Goal: Task Accomplishment & Management: Use online tool/utility

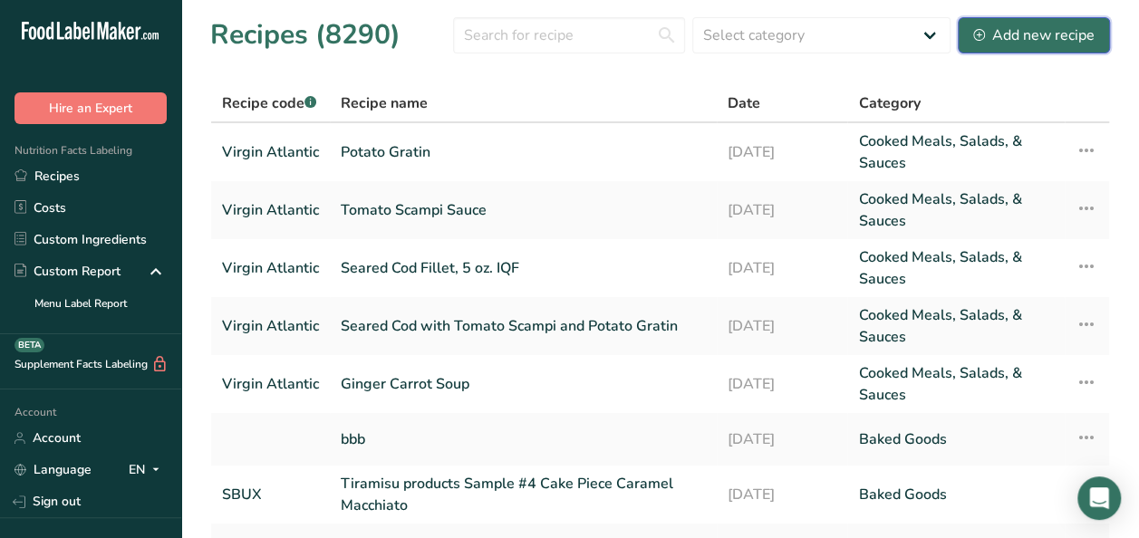
click at [1070, 33] on div "Add new recipe" at bounding box center [1033, 35] width 121 height 22
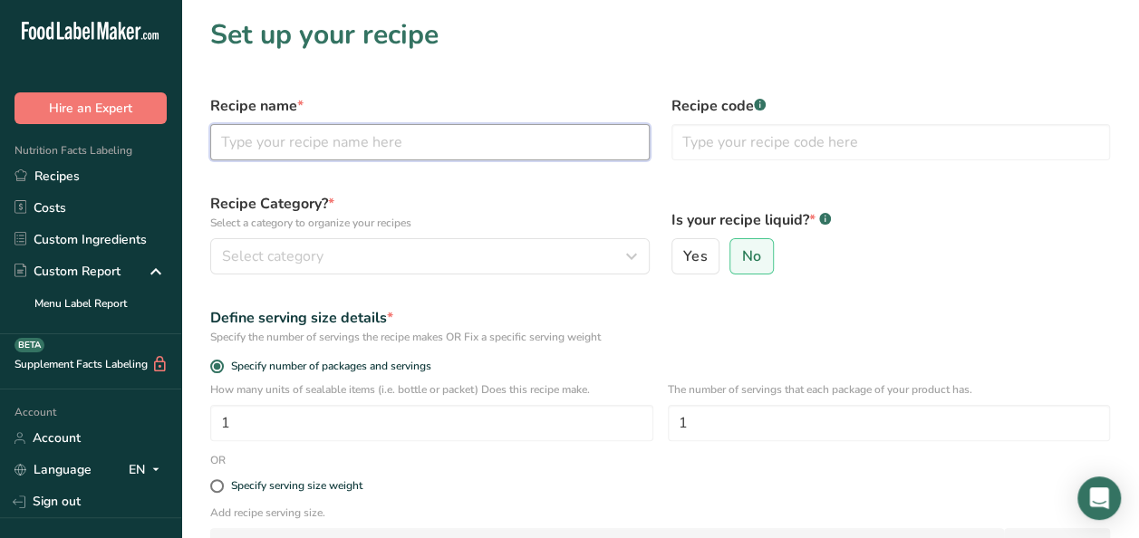
paste input "Bacon Wrapped Chicken with Braised Red Cabbage, Potato Puree, Creamy Chicken Jus"
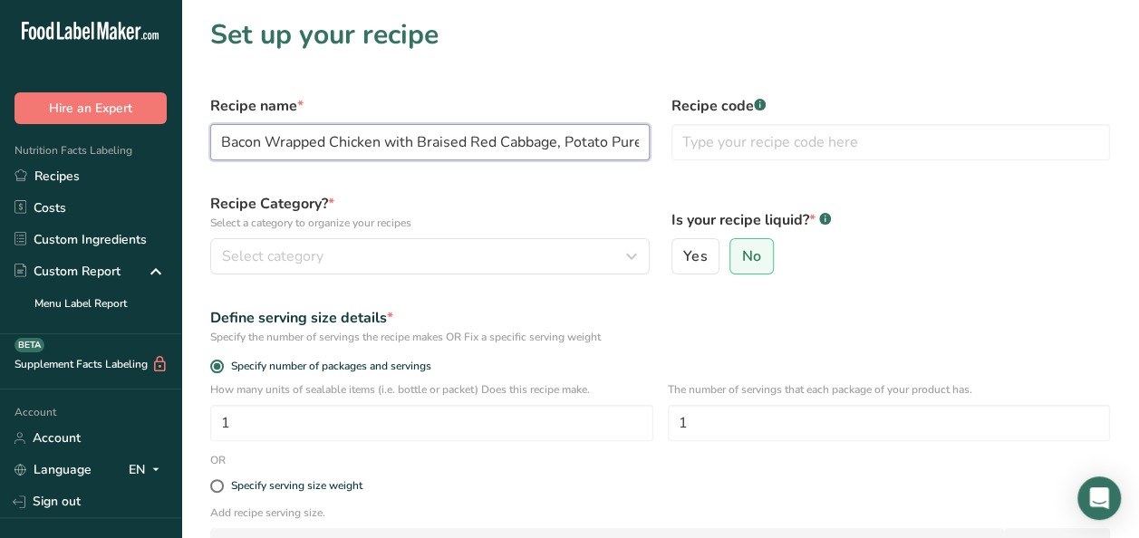
scroll to position [0, 145]
type input "Bacon Wrapped Chicken with Braised Red Cabbage, Potato Puree, Creamy Chicken Jus"
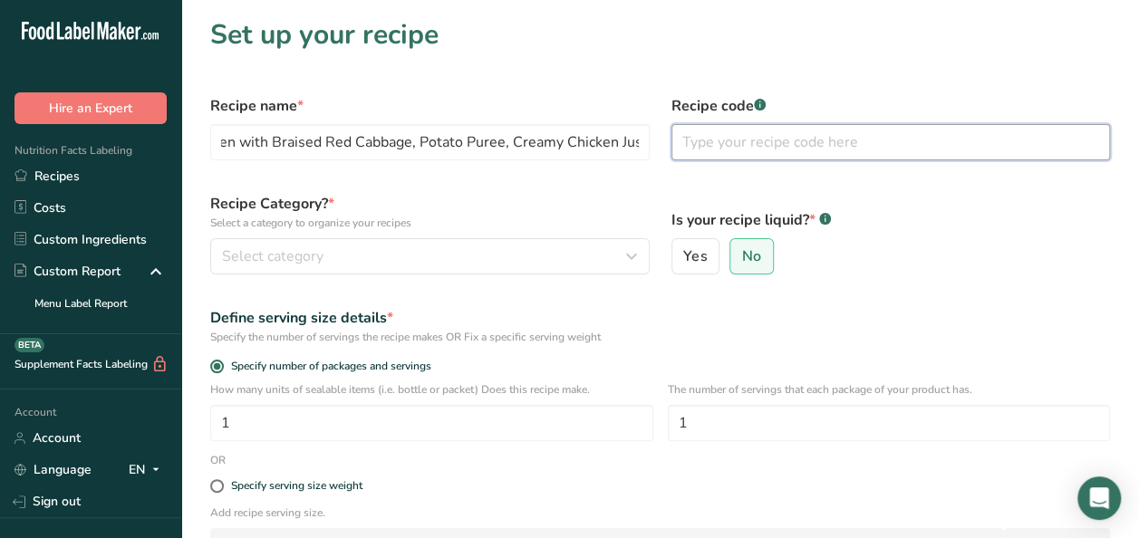
click at [755, 145] on input "text" at bounding box center [890, 142] width 439 height 36
type input "Virgin Atlantic"
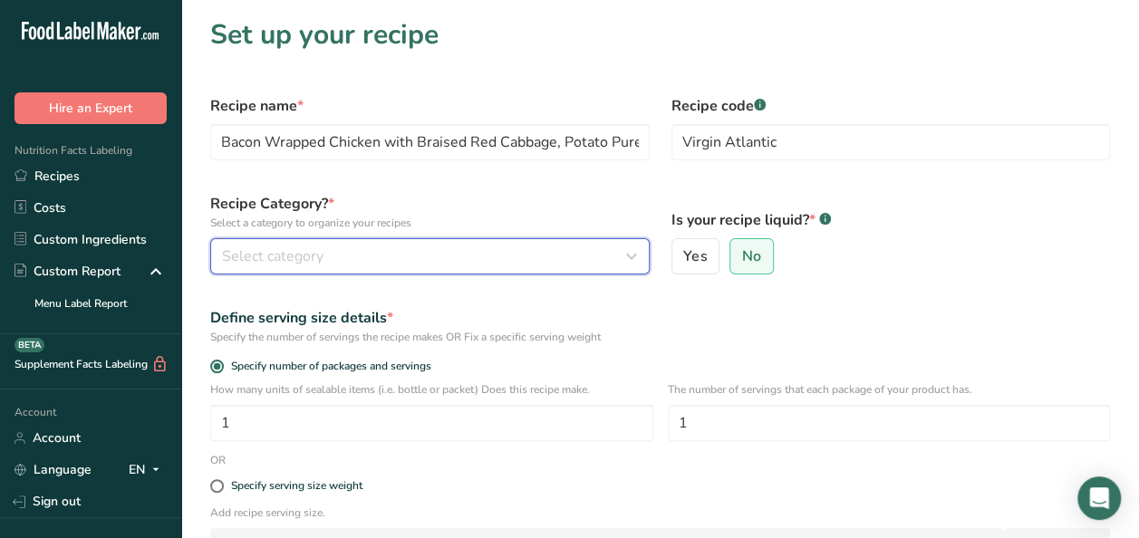
click at [415, 246] on div "Select category" at bounding box center [424, 256] width 405 height 22
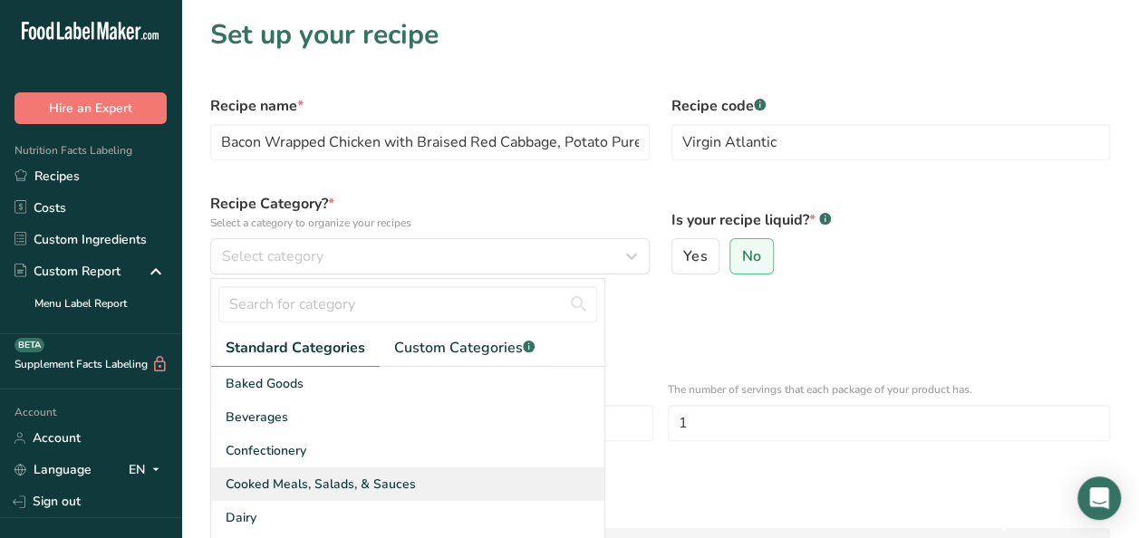
click at [337, 489] on span "Cooked Meals, Salads, & Sauces" at bounding box center [321, 484] width 190 height 19
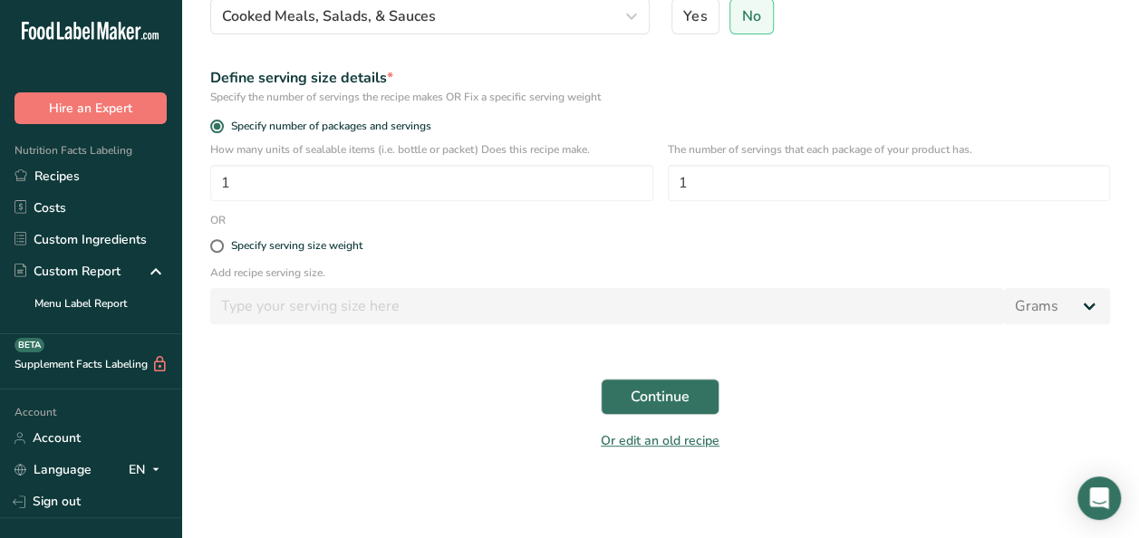
scroll to position [241, 0]
click at [667, 397] on span "Continue" at bounding box center [659, 397] width 59 height 22
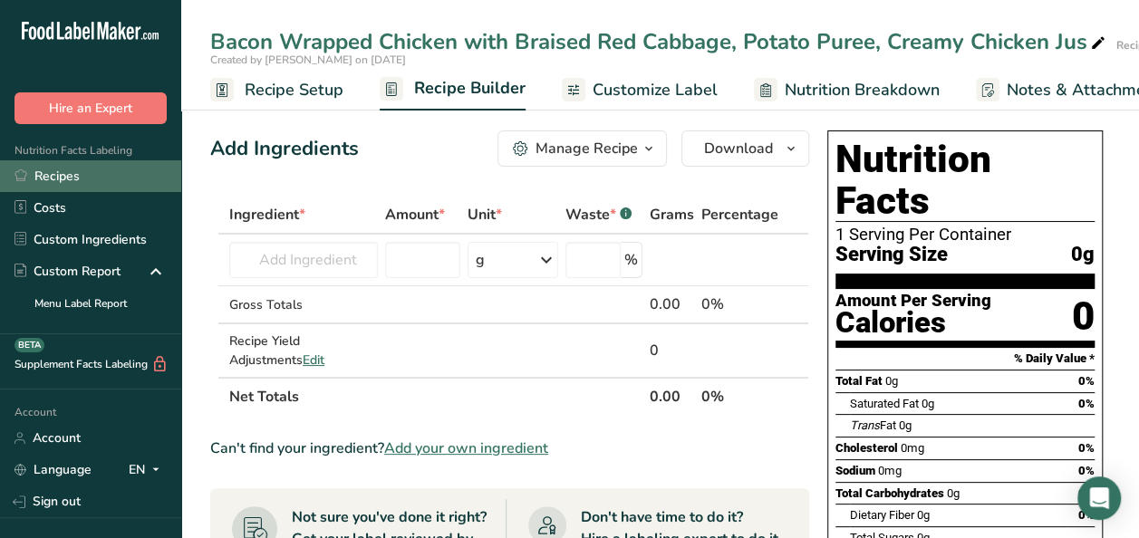
click at [49, 170] on link "Recipes" at bounding box center [90, 176] width 181 height 32
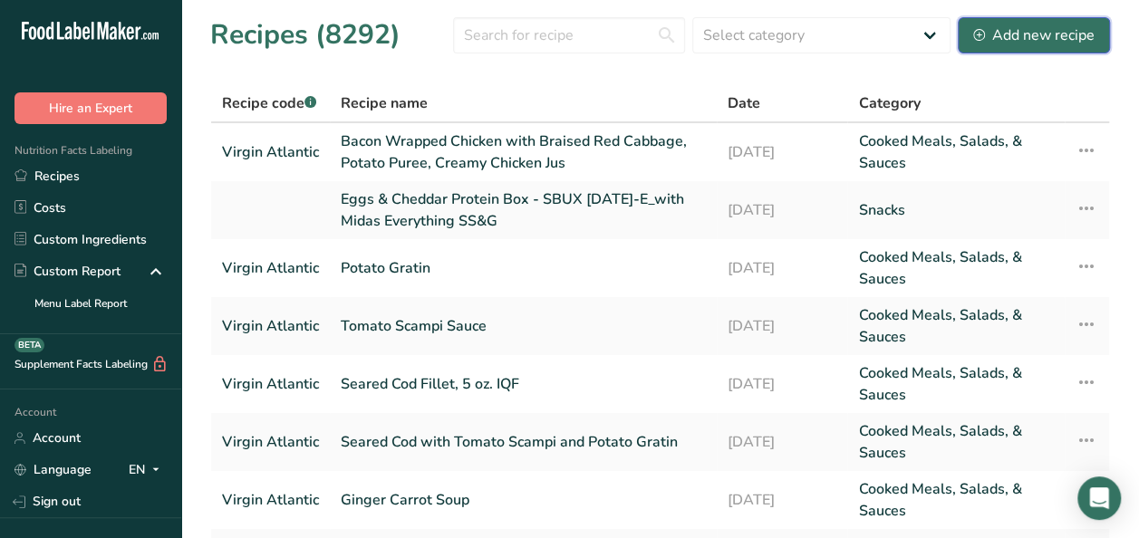
click at [1052, 41] on div "Add new recipe" at bounding box center [1033, 35] width 121 height 22
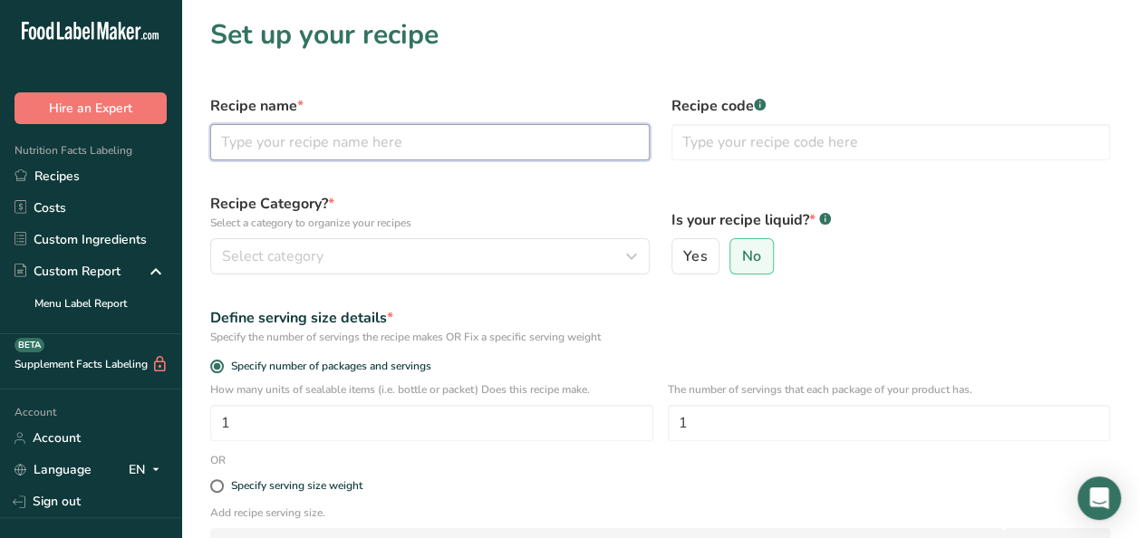
paste input "Rcp - Bacon Wrapped Chicken"
drag, startPoint x: 265, startPoint y: 143, endPoint x: 183, endPoint y: 141, distance: 81.5
click at [183, 141] on section "Set up your recipe Recipe name * Rcp - Bacon Wrapped Chicken Recipe code .a-a{f…" at bounding box center [659, 360] width 957 height 720
type input "Bacon Wrapped Chicken"
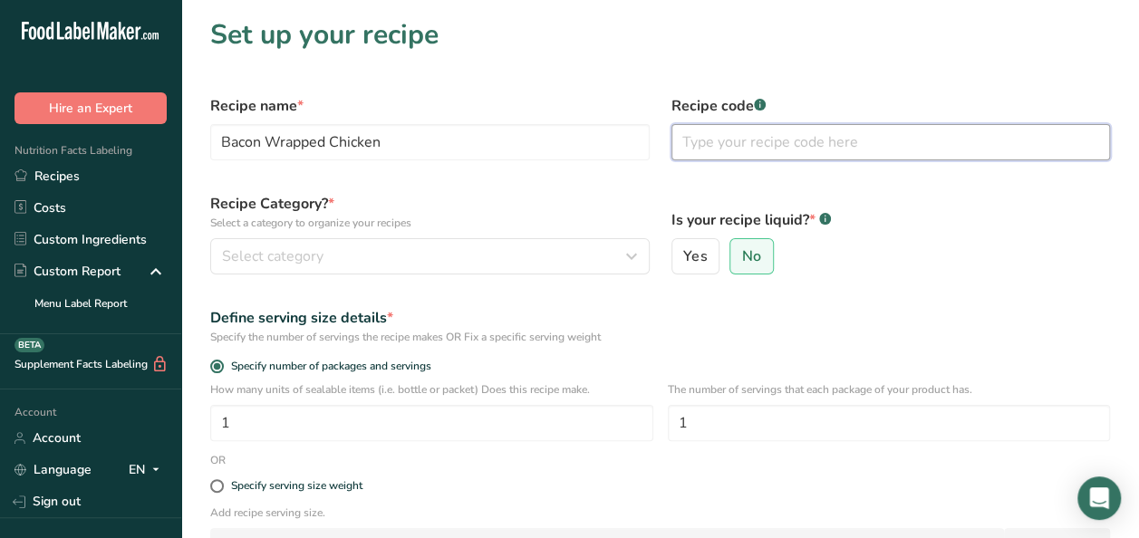
click at [839, 139] on input "text" at bounding box center [890, 142] width 439 height 36
type input "Virgin Atlantic"
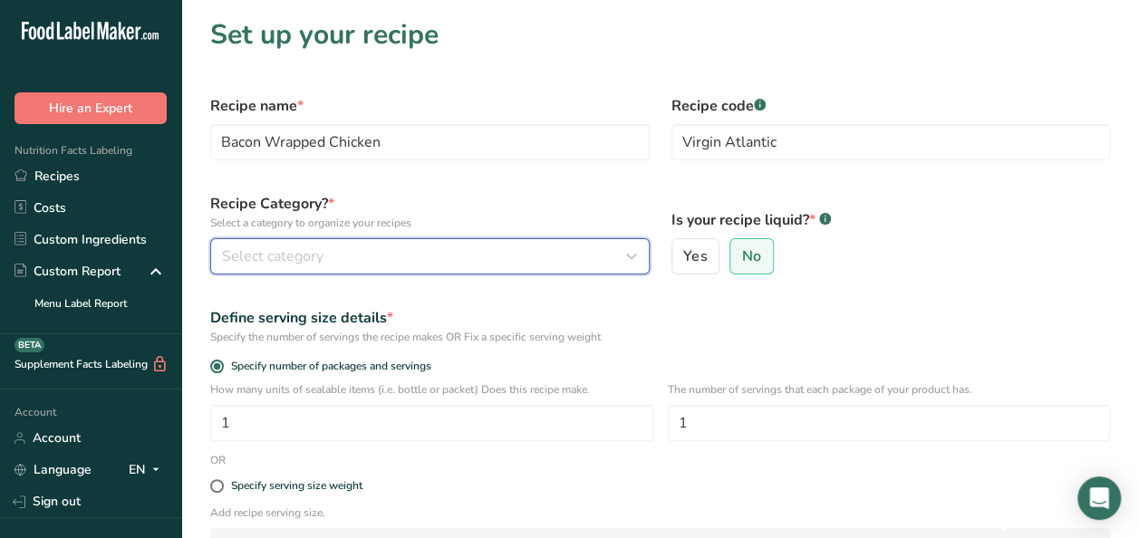
click at [420, 247] on div "Select category" at bounding box center [424, 256] width 405 height 22
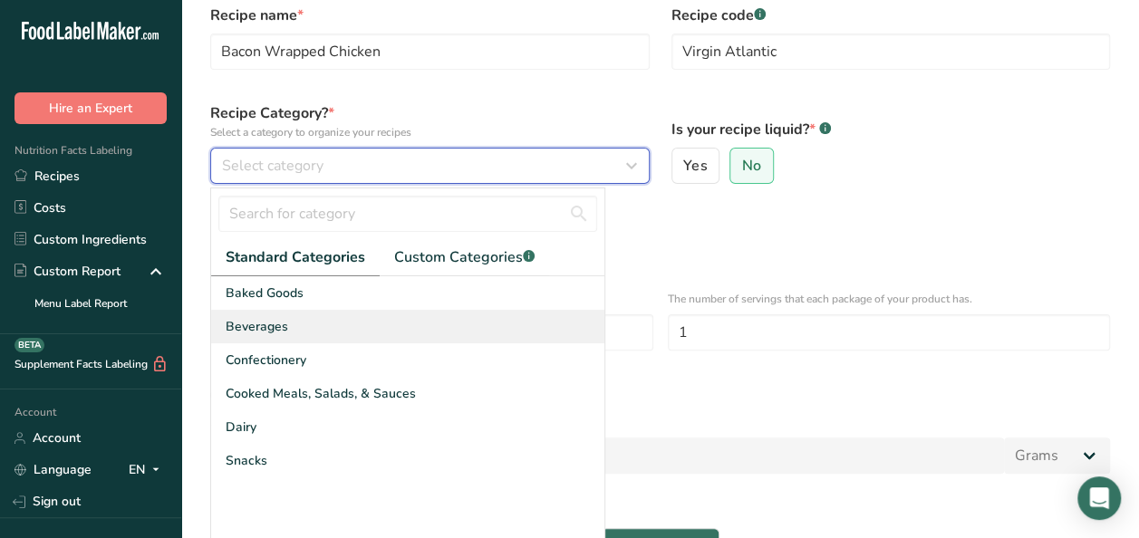
scroll to position [181, 0]
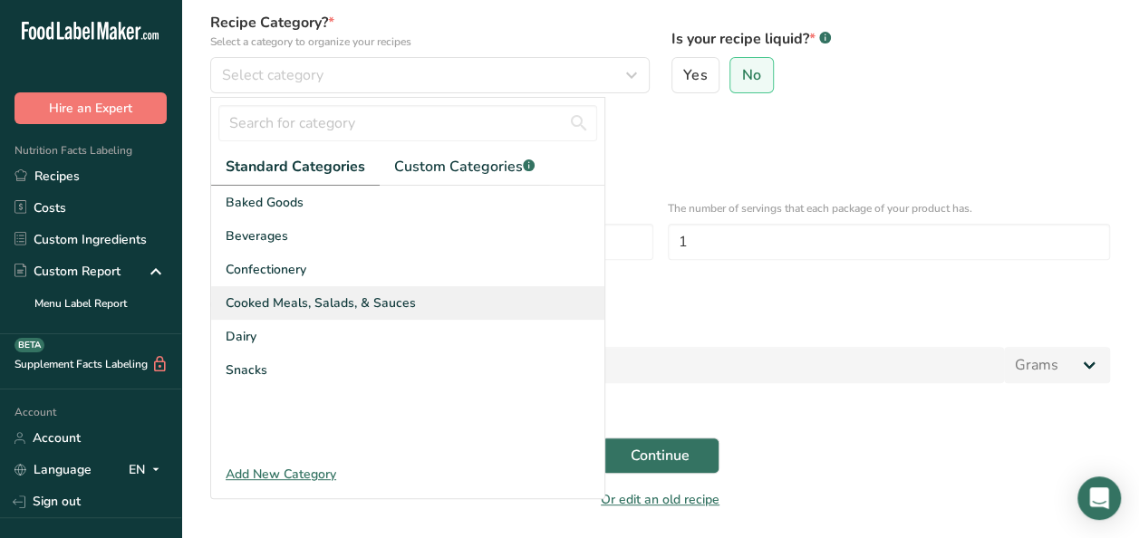
click at [308, 304] on span "Cooked Meals, Salads, & Sauces" at bounding box center [321, 302] width 190 height 19
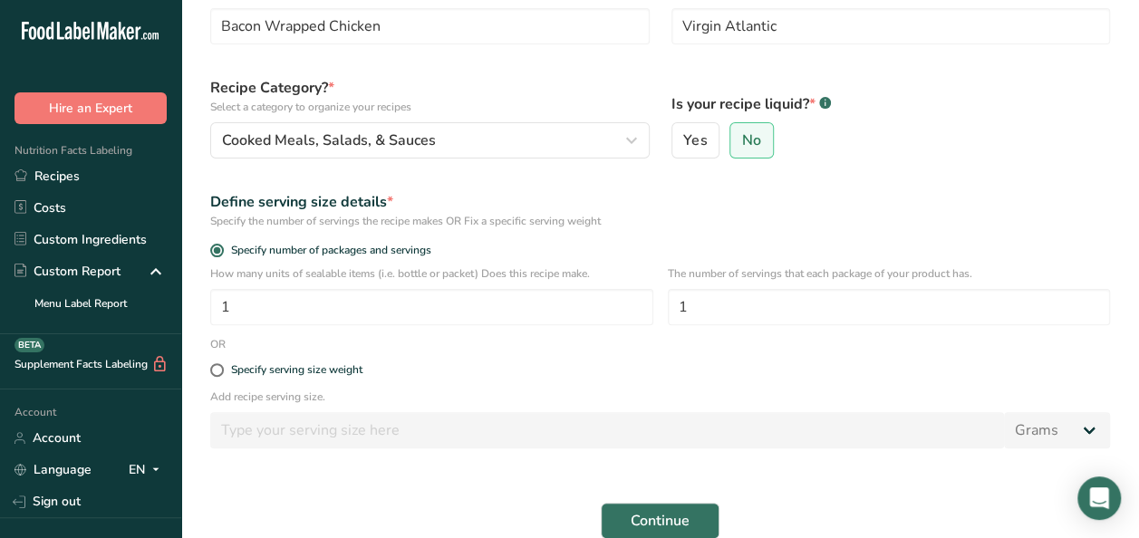
scroll to position [241, 0]
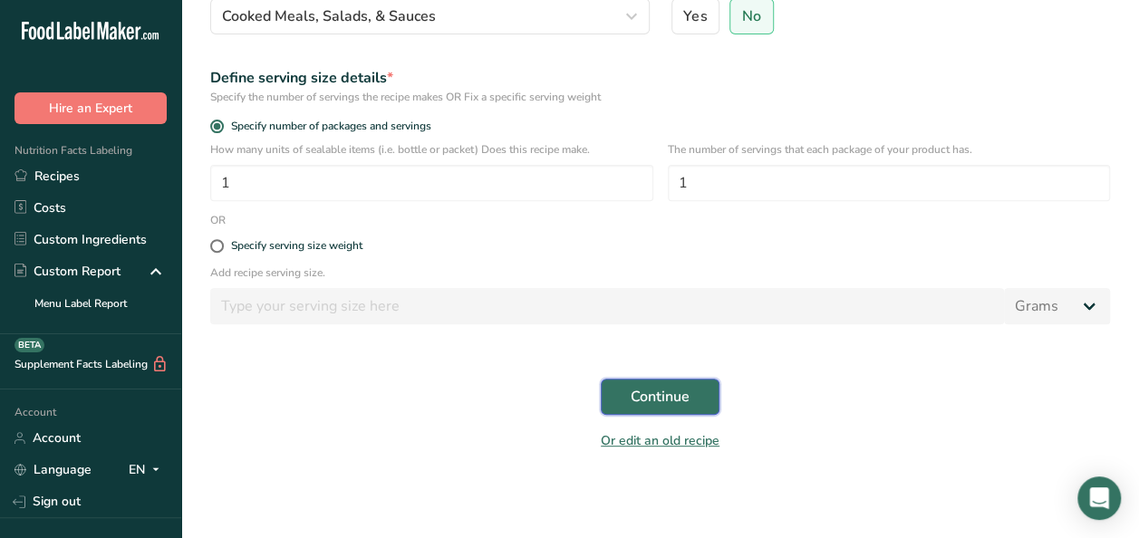
click at [655, 396] on span "Continue" at bounding box center [659, 397] width 59 height 22
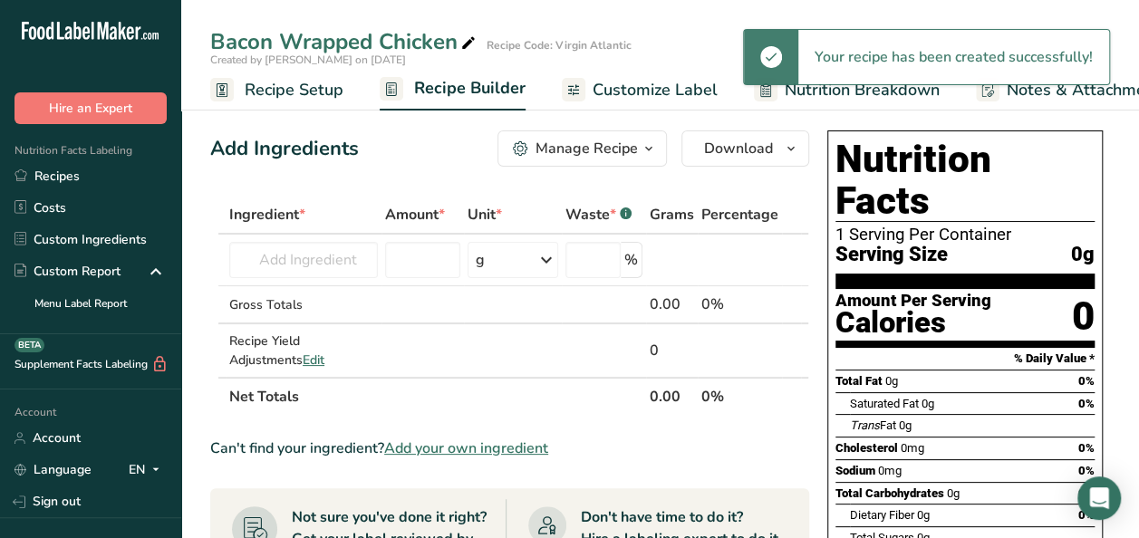
click at [283, 88] on span "Recipe Setup" at bounding box center [294, 90] width 99 height 24
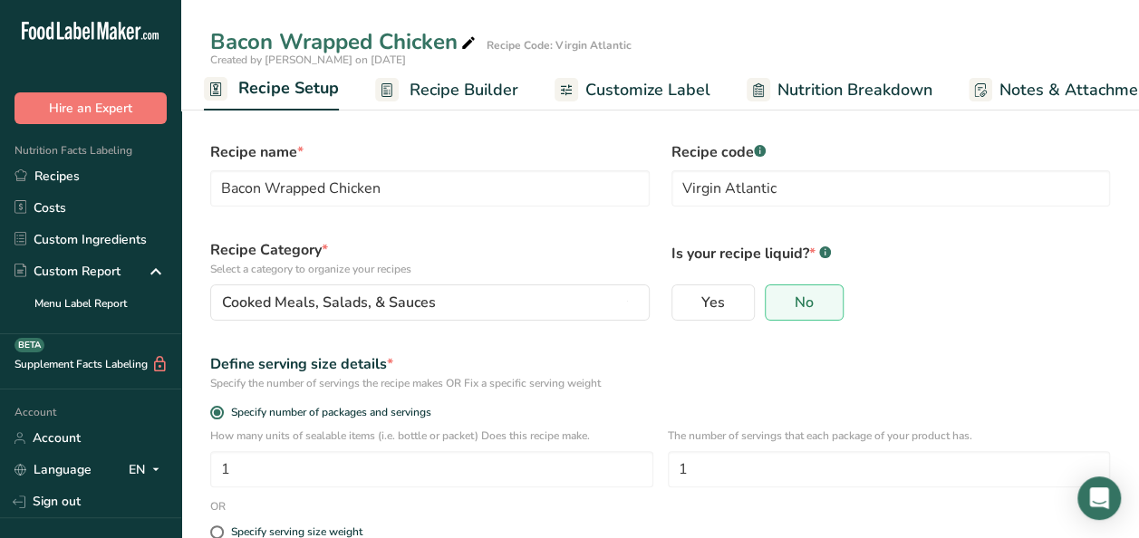
click at [447, 83] on span "Recipe Builder" at bounding box center [463, 90] width 109 height 24
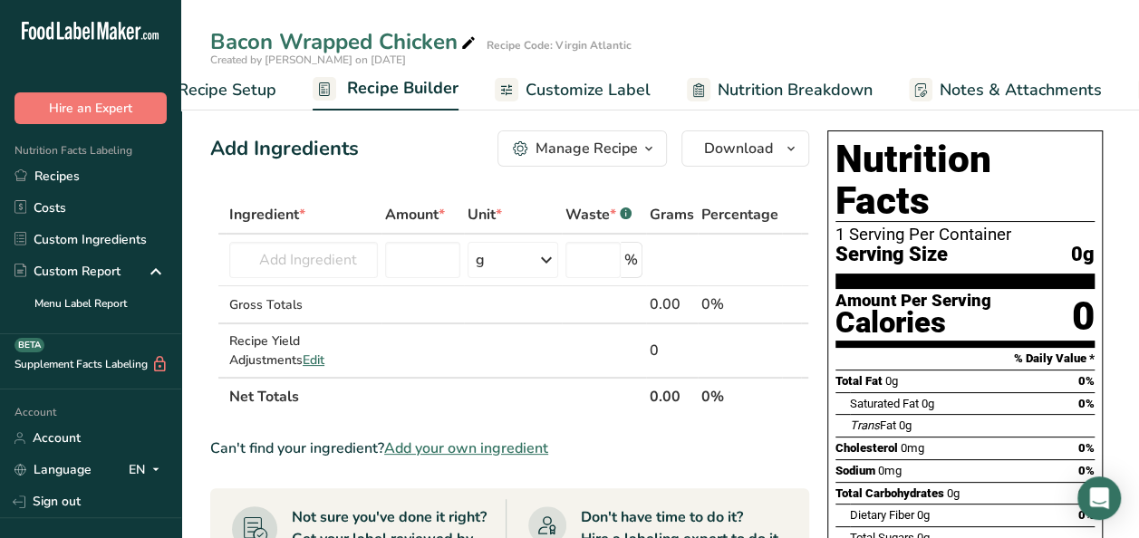
scroll to position [0, 175]
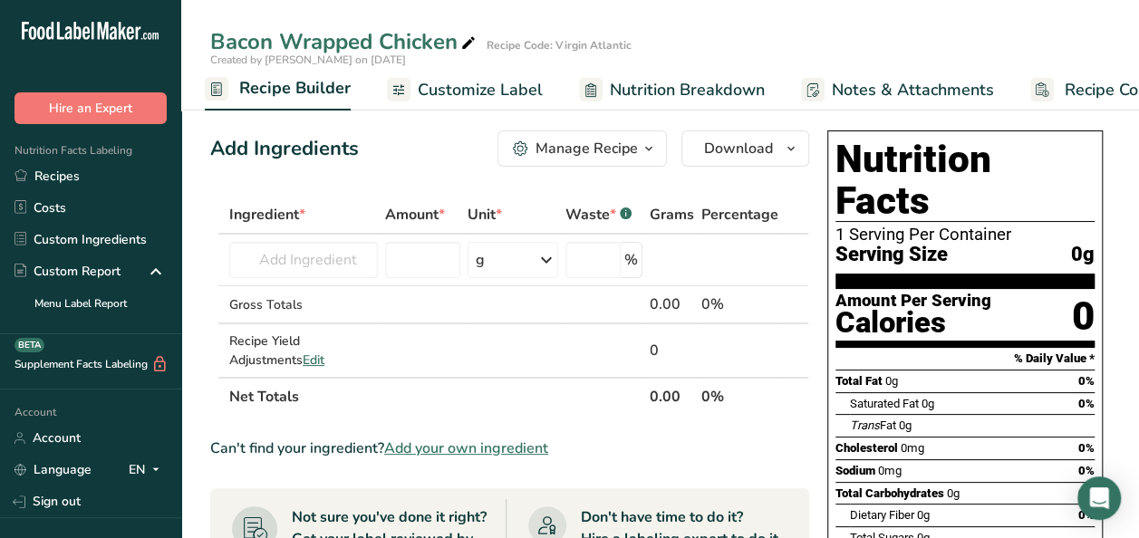
click at [268, 101] on link "Recipe Builder" at bounding box center [278, 89] width 146 height 43
click at [697, 85] on span "Nutrition Breakdown" at bounding box center [687, 90] width 155 height 24
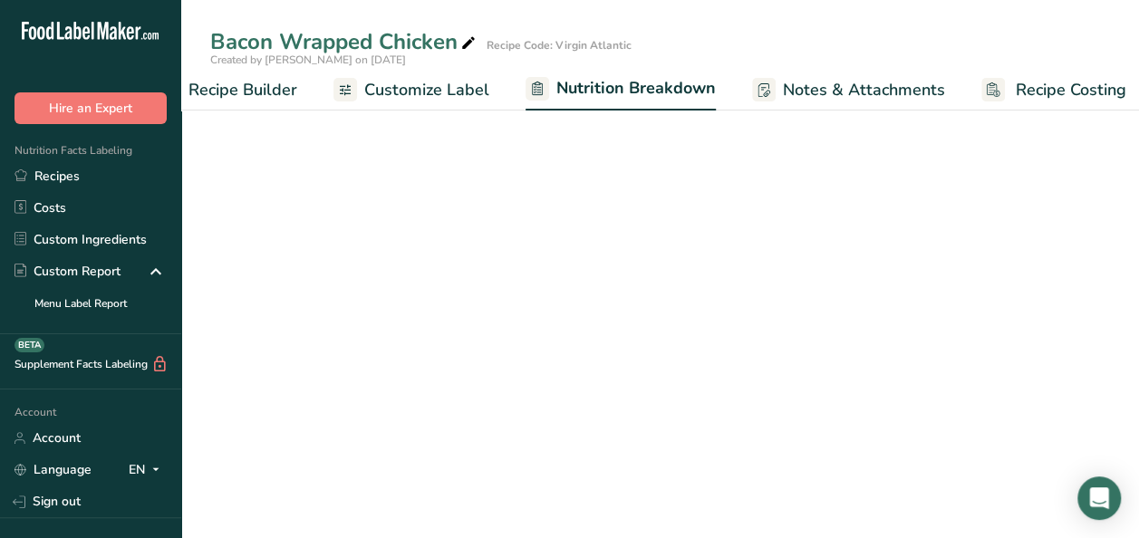
scroll to position [0, 241]
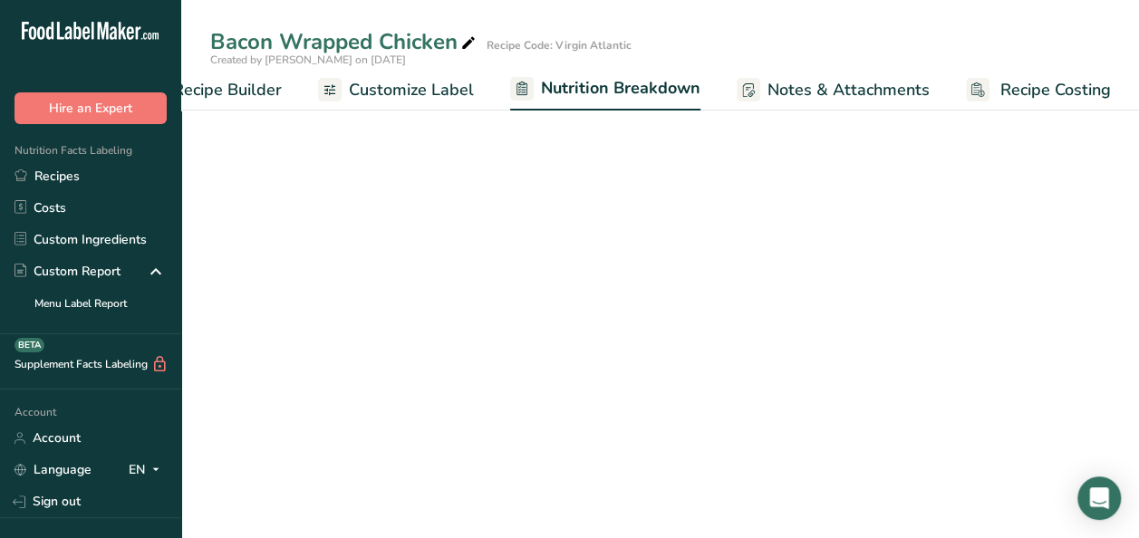
select select "Calories"
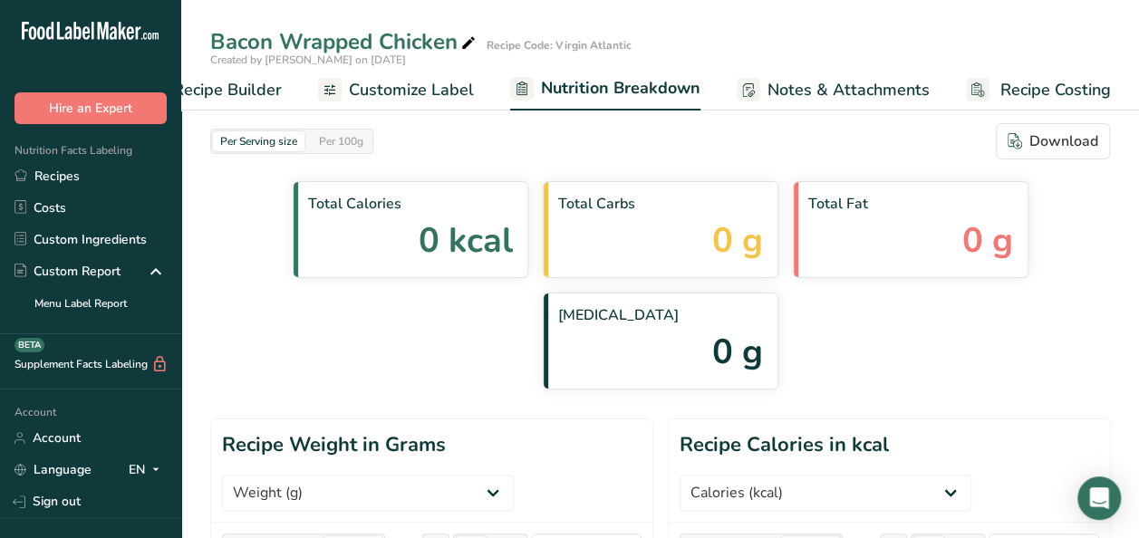
click at [205, 90] on span "Recipe Builder" at bounding box center [227, 90] width 109 height 24
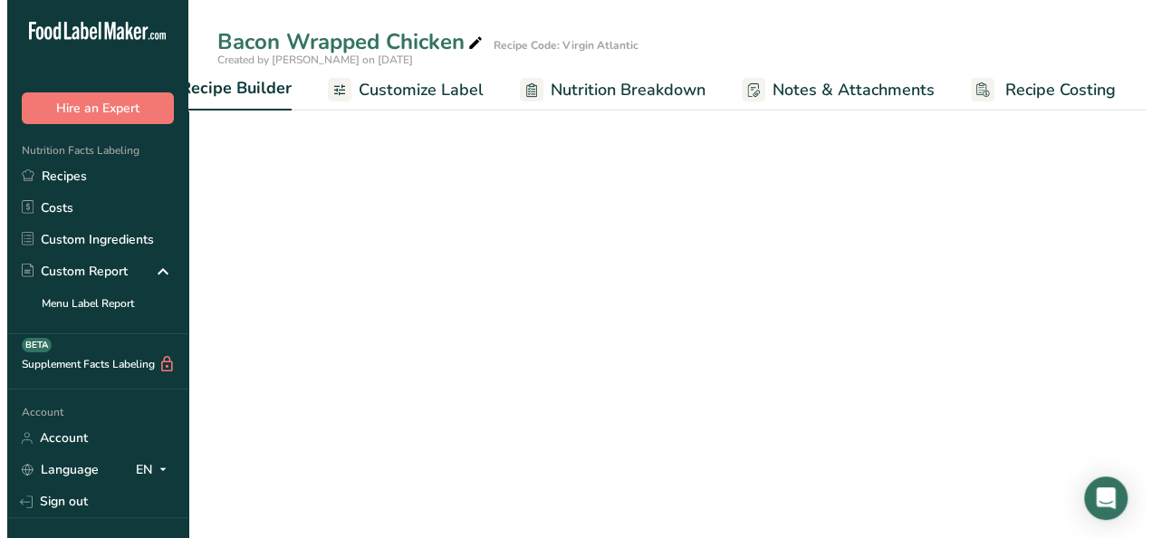
scroll to position [0, 175]
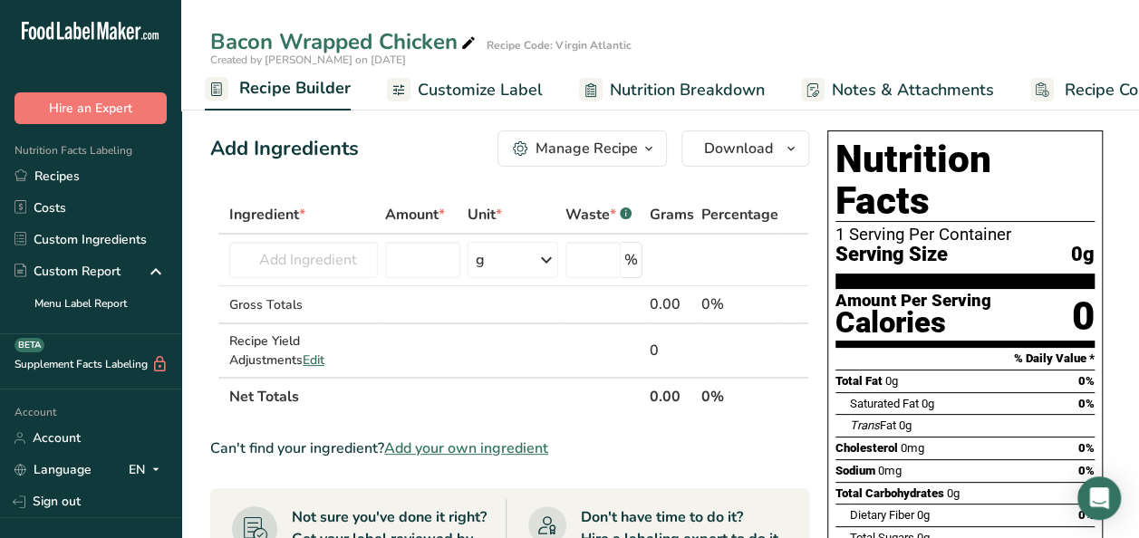
click at [649, 159] on button "Manage Recipe" at bounding box center [581, 148] width 169 height 36
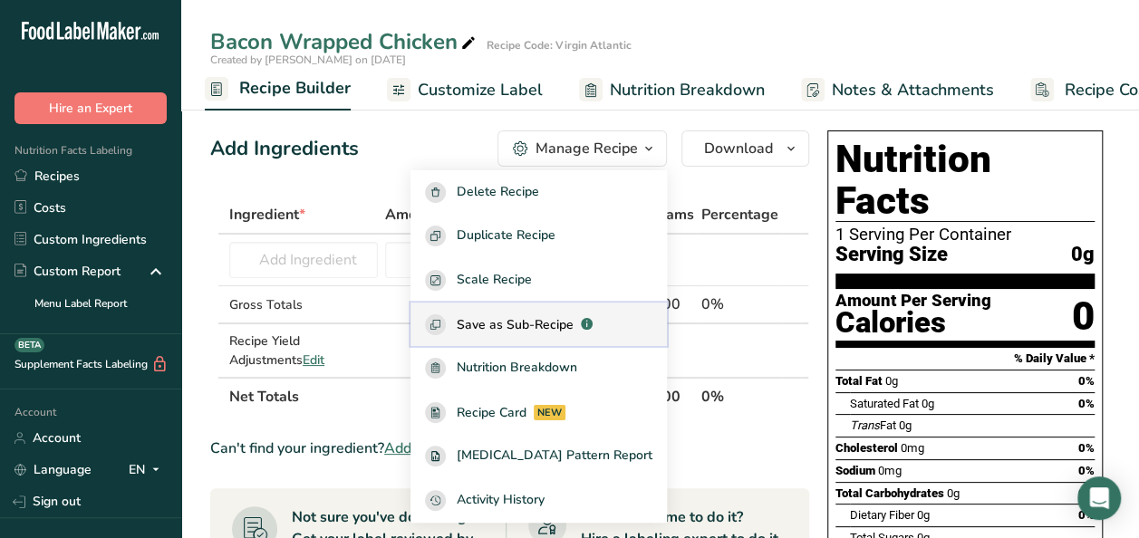
click at [573, 330] on span "Save as Sub-Recipe" at bounding box center [515, 324] width 117 height 19
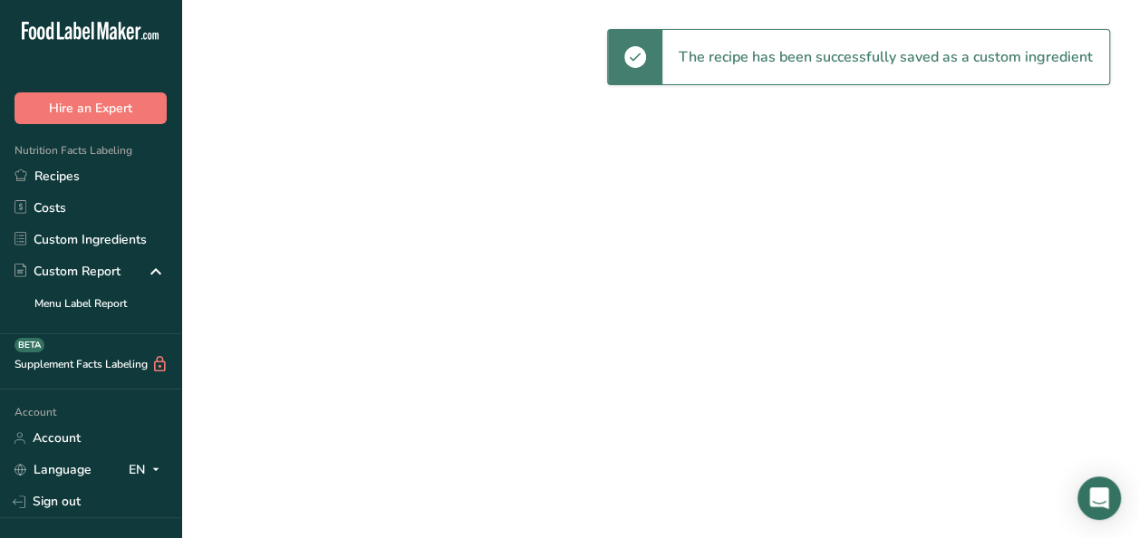
select select "30"
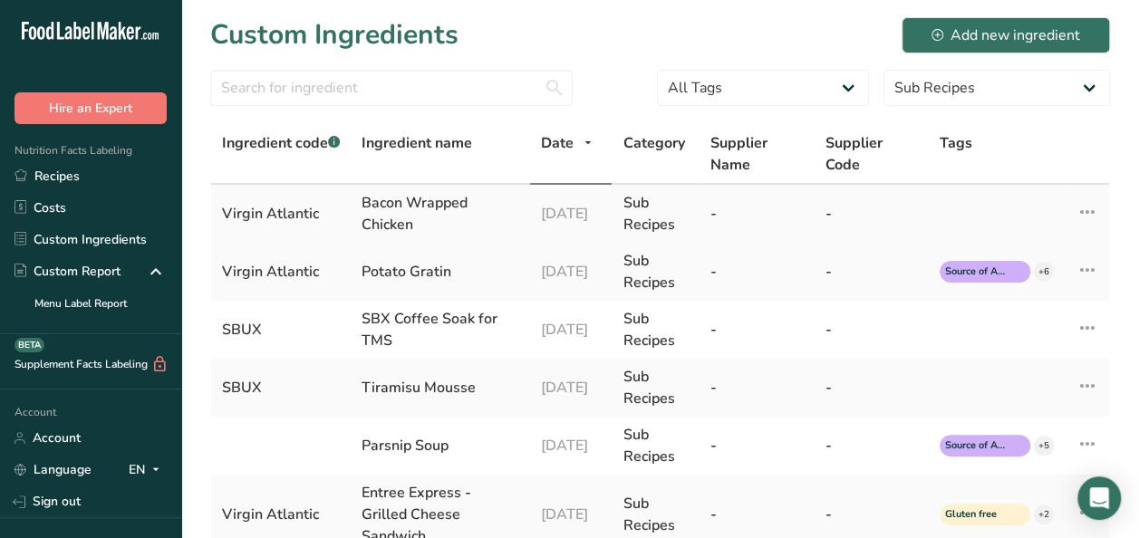
click at [475, 201] on div "Bacon Wrapped Chicken" at bounding box center [440, 213] width 158 height 43
click at [228, 216] on div "Virgin Atlantic" at bounding box center [281, 214] width 118 height 22
click at [458, 207] on div "Bacon Wrapped Chicken" at bounding box center [440, 213] width 158 height 43
click at [1090, 213] on icon at bounding box center [1087, 212] width 22 height 33
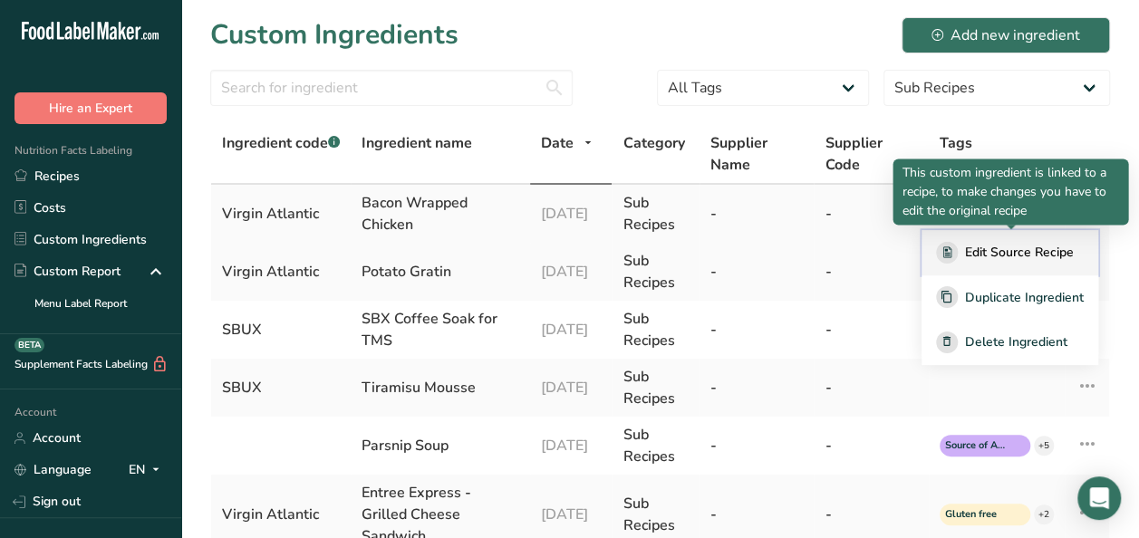
click at [1027, 249] on span "Edit Source Recipe" at bounding box center [1019, 252] width 109 height 19
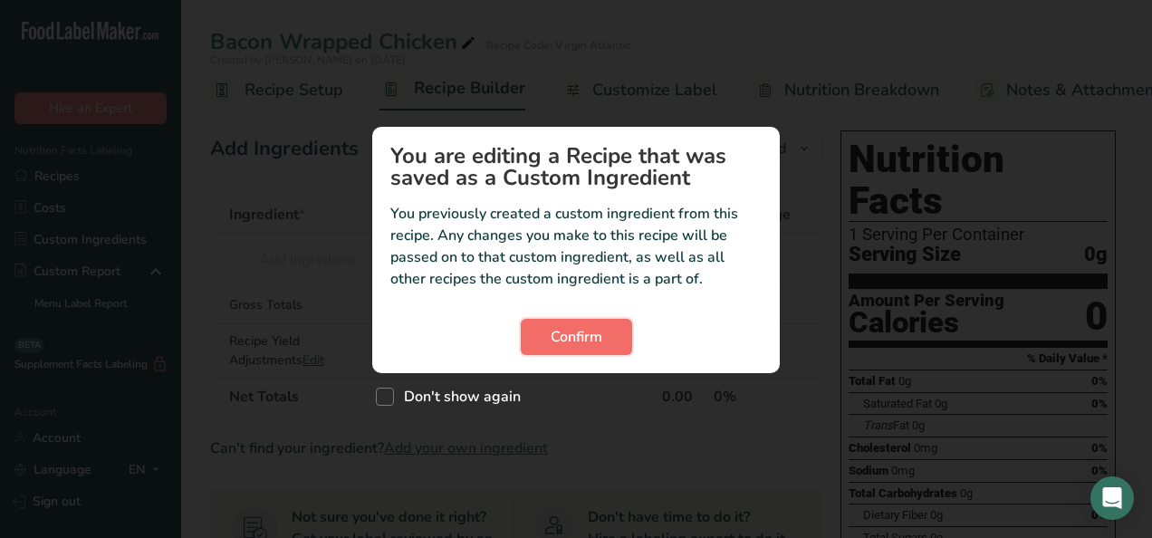
click at [562, 332] on span "Confirm" at bounding box center [577, 337] width 52 height 22
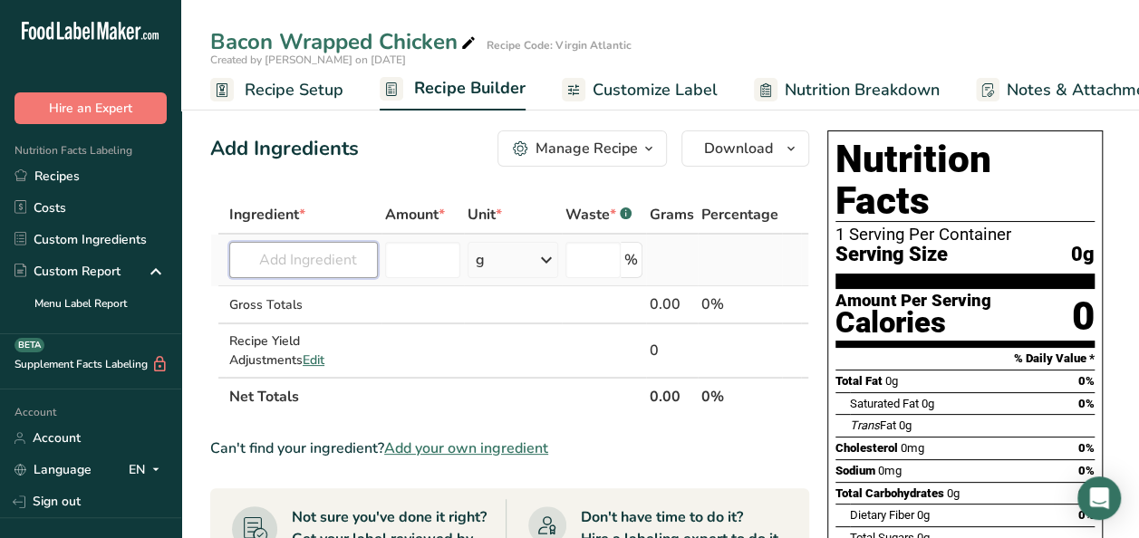
click at [303, 261] on input "text" at bounding box center [303, 260] width 149 height 36
click at [303, 259] on input "text" at bounding box center [303, 260] width 149 height 36
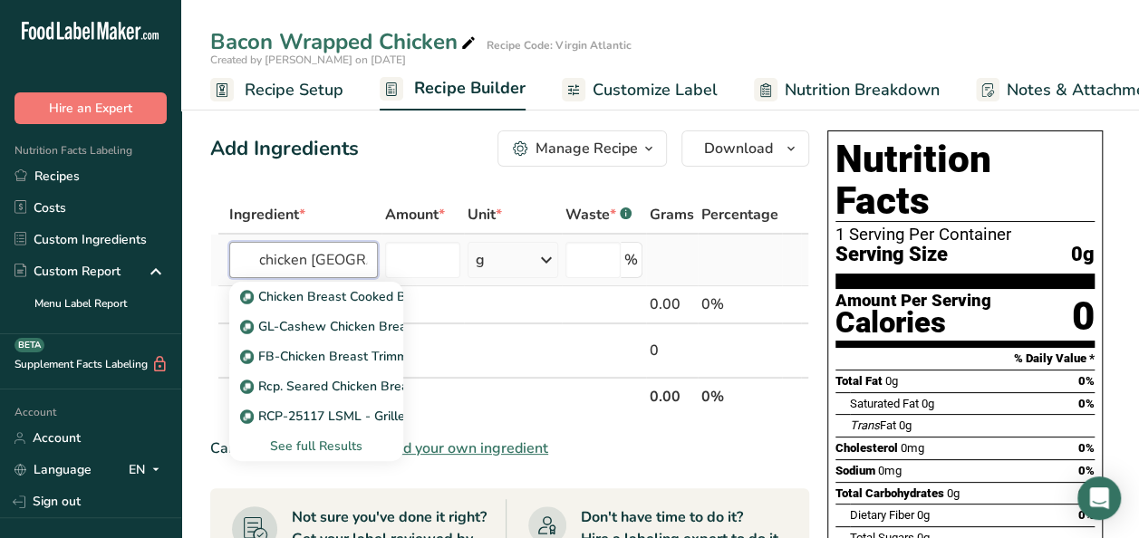
type input "chicken brest"
click at [313, 451] on div "See full Results" at bounding box center [316, 446] width 145 height 19
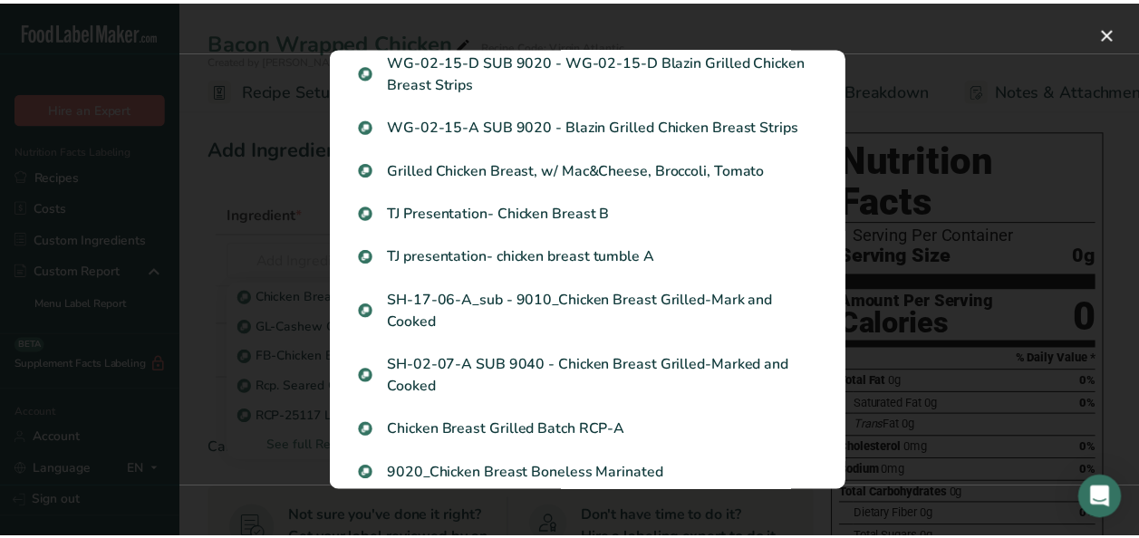
scroll to position [1359, 0]
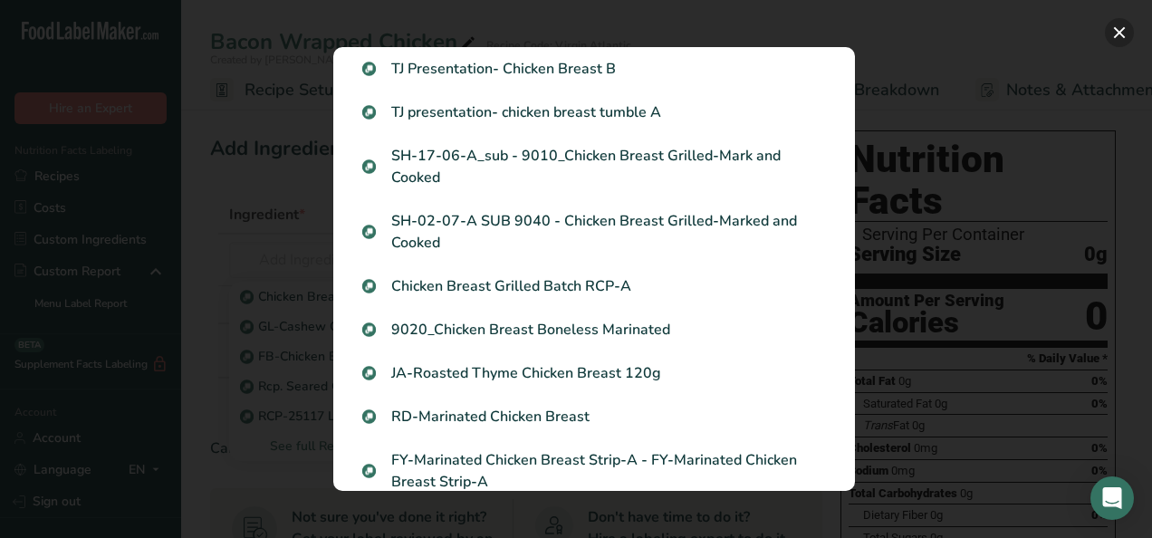
click at [1124, 34] on button "Search results modal" at bounding box center [1119, 32] width 29 height 29
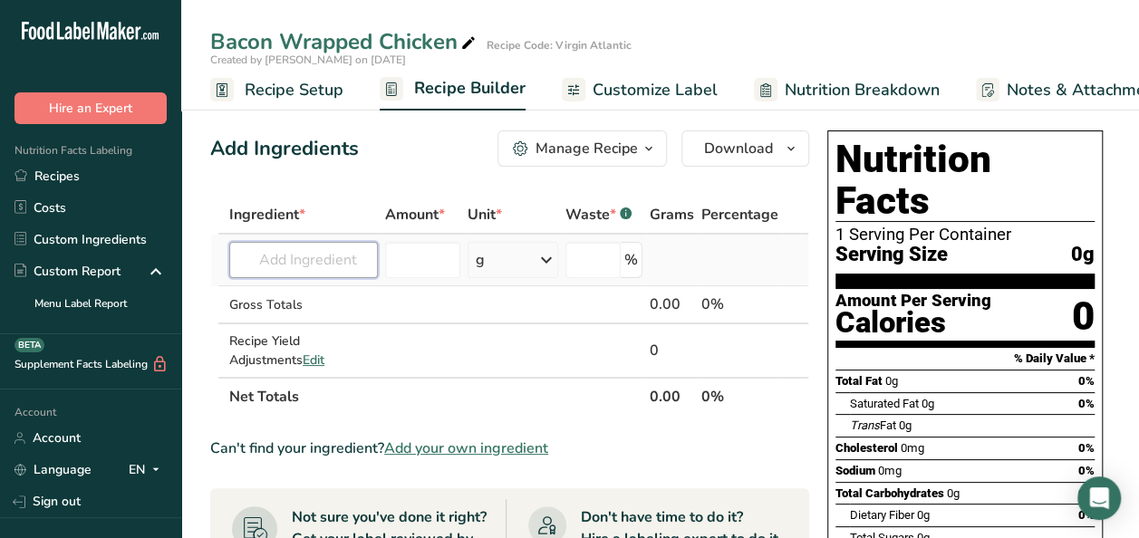
click at [297, 250] on input "text" at bounding box center [303, 260] width 149 height 36
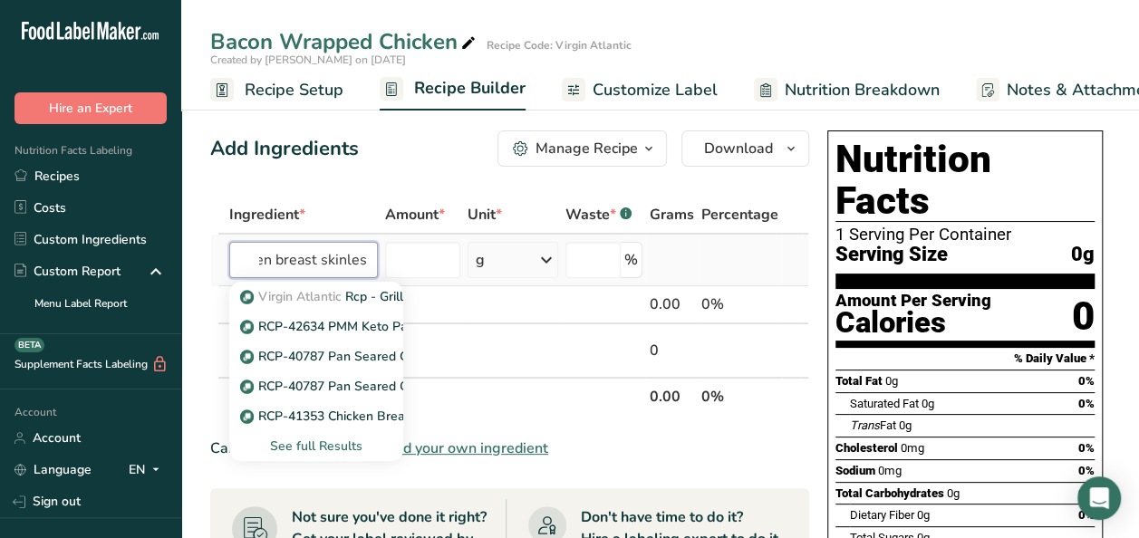
scroll to position [0, 42]
type input "chicken breast skinless"
click at [326, 447] on div "See full Results" at bounding box center [316, 446] width 145 height 19
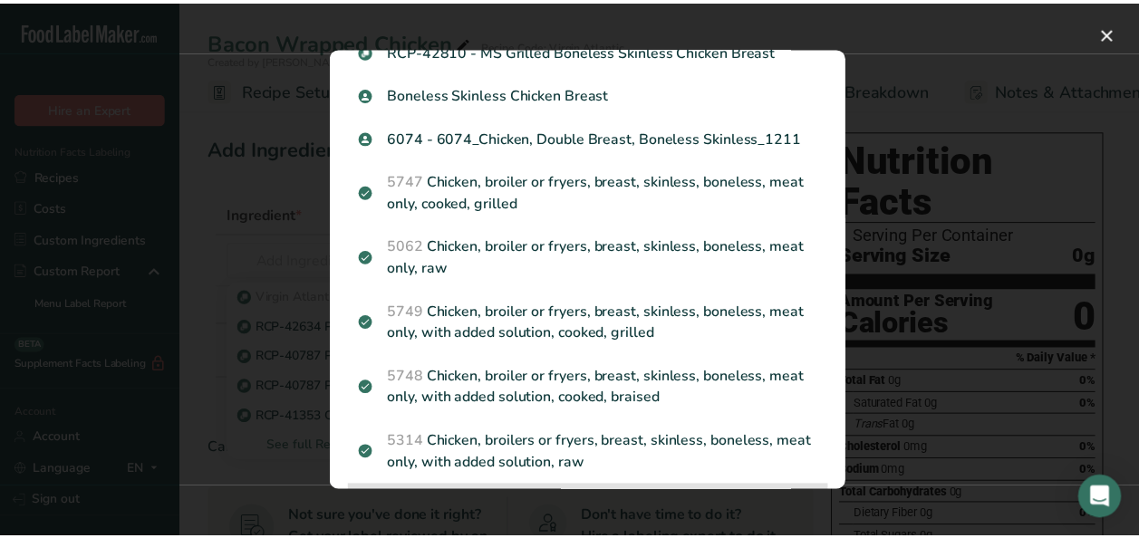
scroll to position [491, 0]
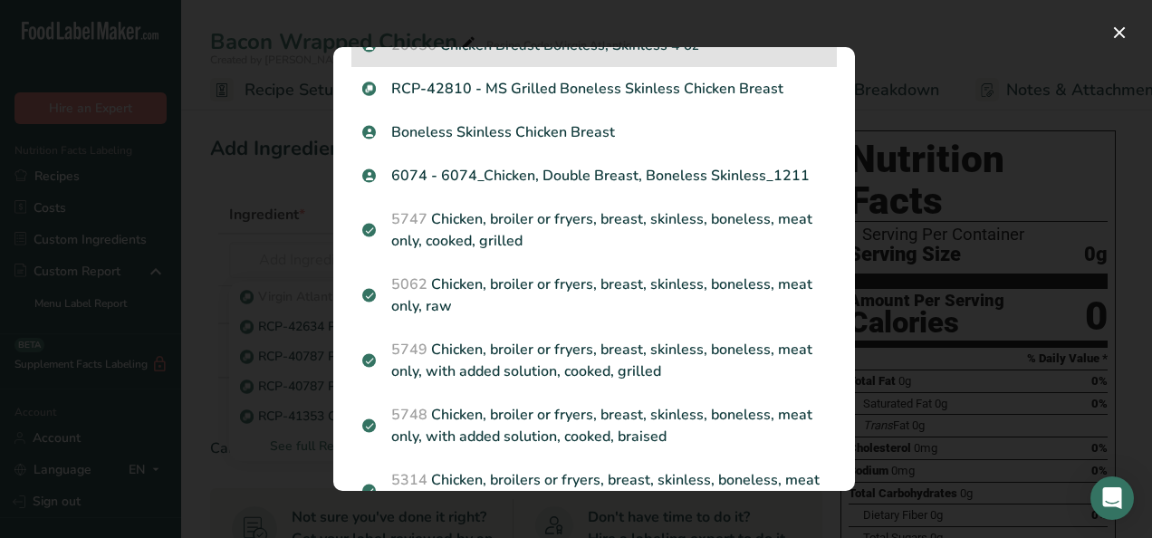
click at [582, 56] on p "20056 Chicken Breast Boneless, Skinless 4 oz" at bounding box center [594, 45] width 464 height 22
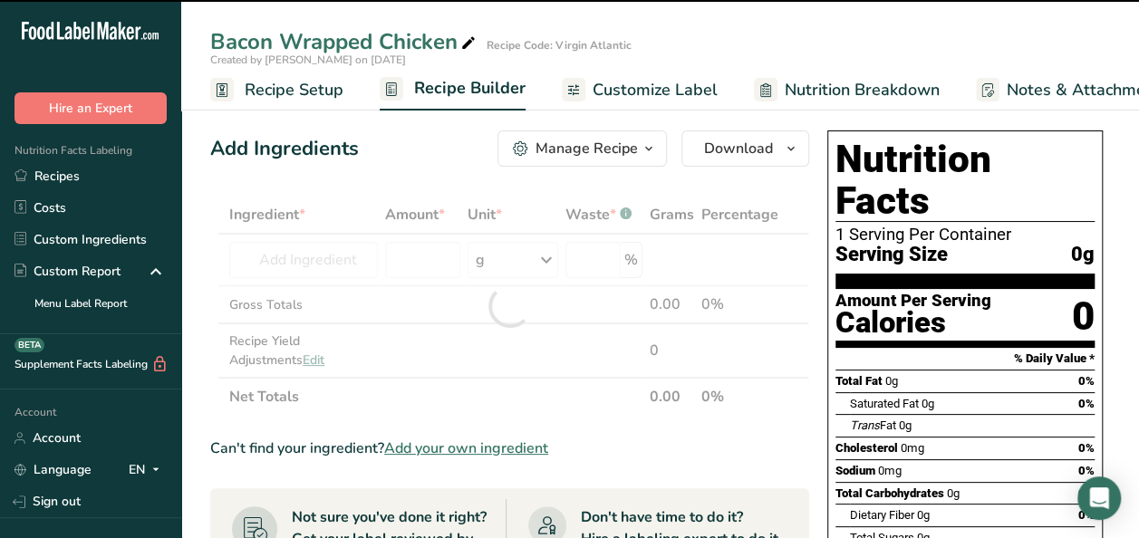
type input "0"
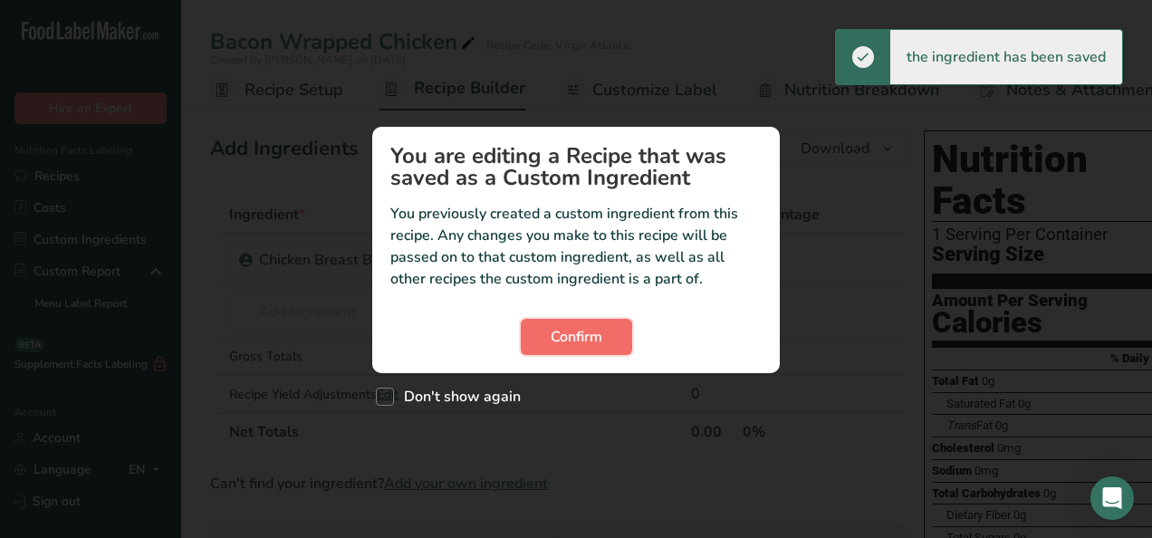
click at [553, 333] on span "Confirm" at bounding box center [577, 337] width 52 height 22
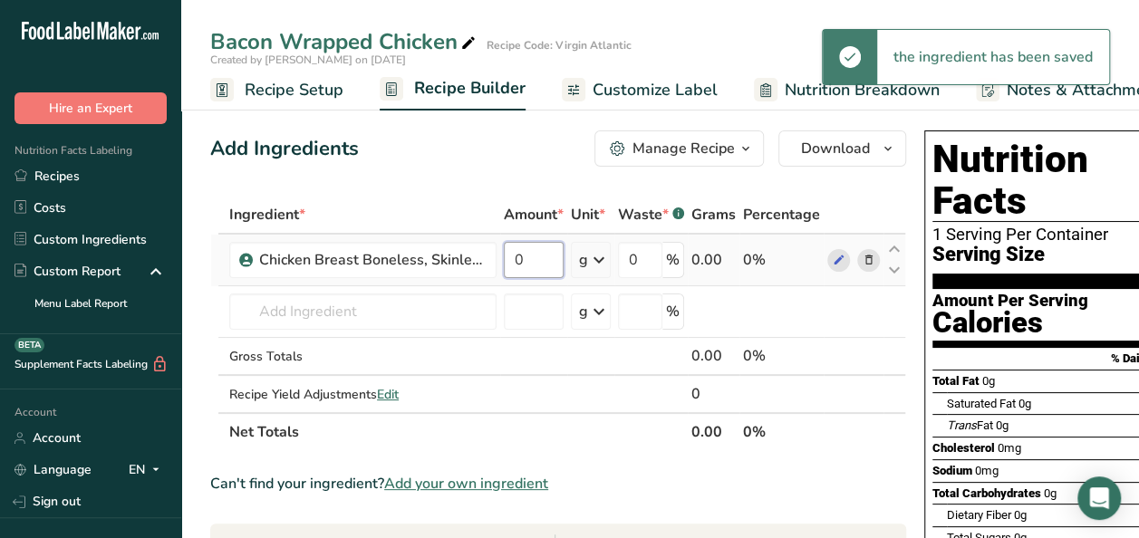
click at [531, 251] on input "0" at bounding box center [534, 260] width 60 height 36
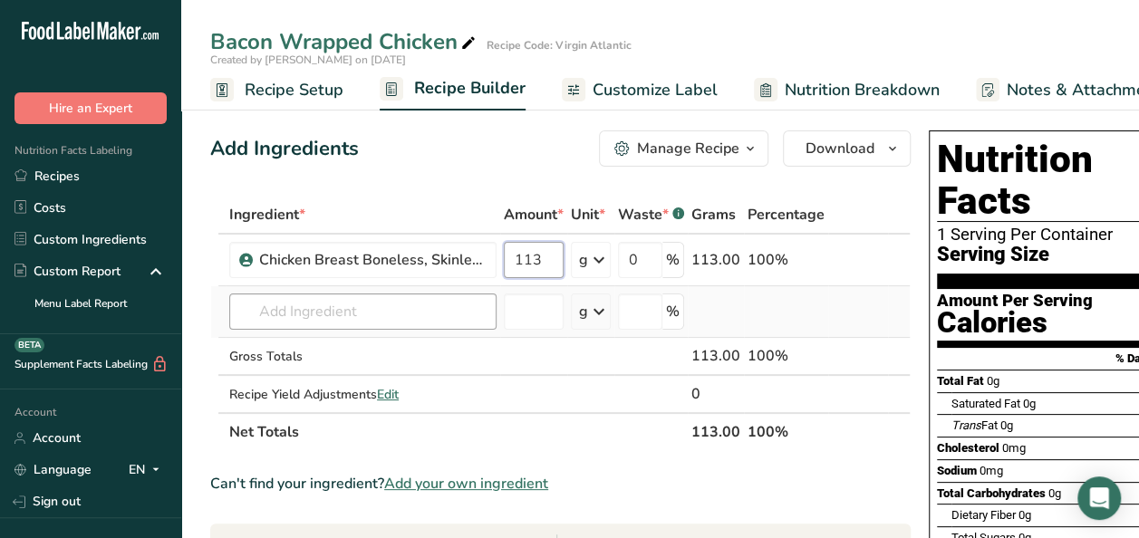
type input "113"
click at [332, 305] on div "Ingredient * Amount * Unit * Waste * .a-a{fill:#347362;}.b-a{fill:#fff;} Grams …" at bounding box center [560, 323] width 700 height 255
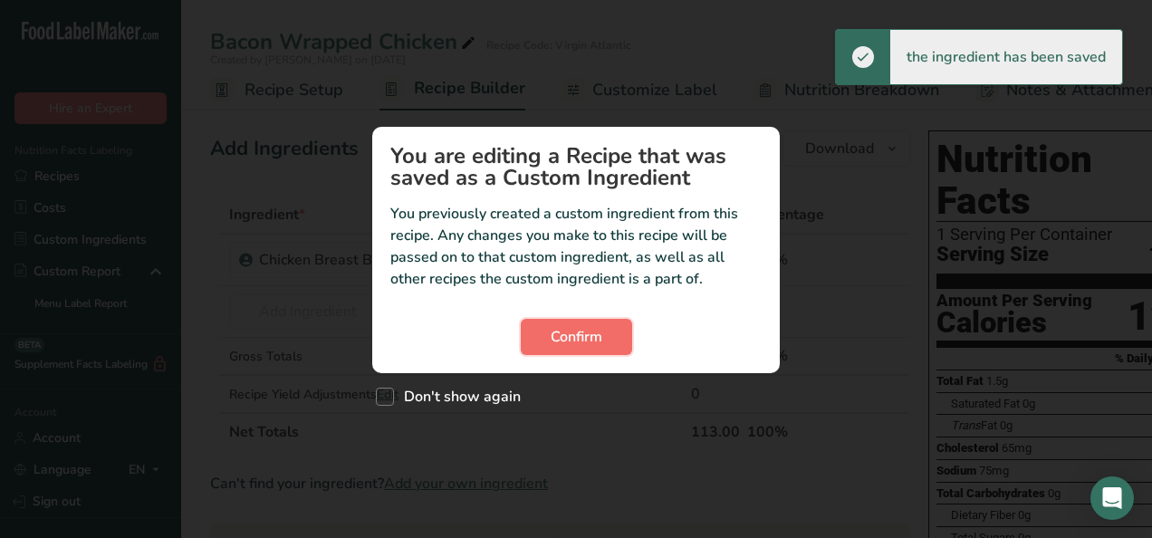
click at [605, 340] on button "Confirm" at bounding box center [576, 337] width 111 height 36
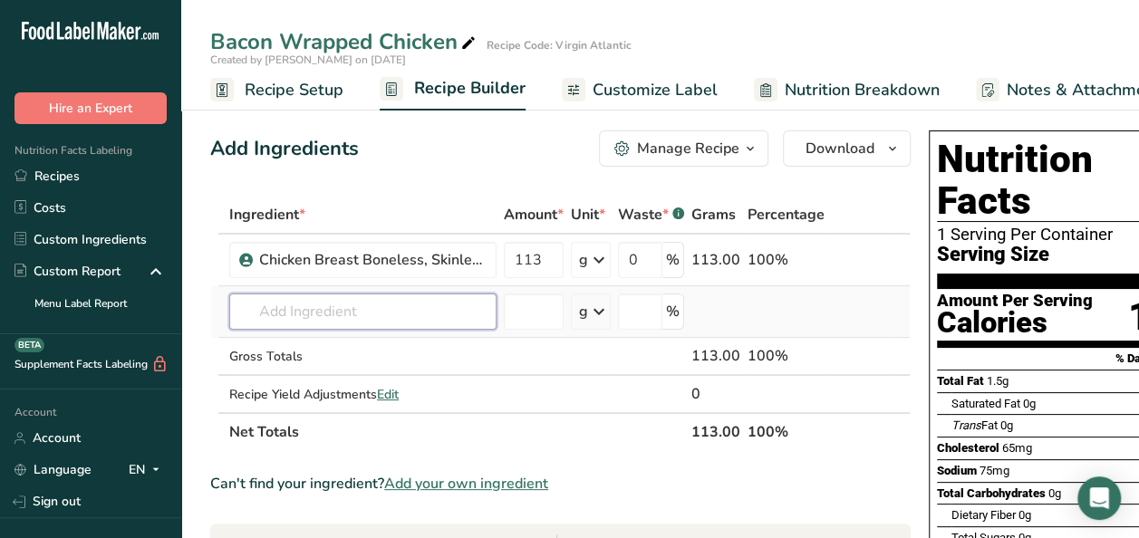
click at [369, 324] on input "text" at bounding box center [362, 311] width 267 height 36
click at [450, 484] on span "Add your own ingredient" at bounding box center [466, 484] width 164 height 22
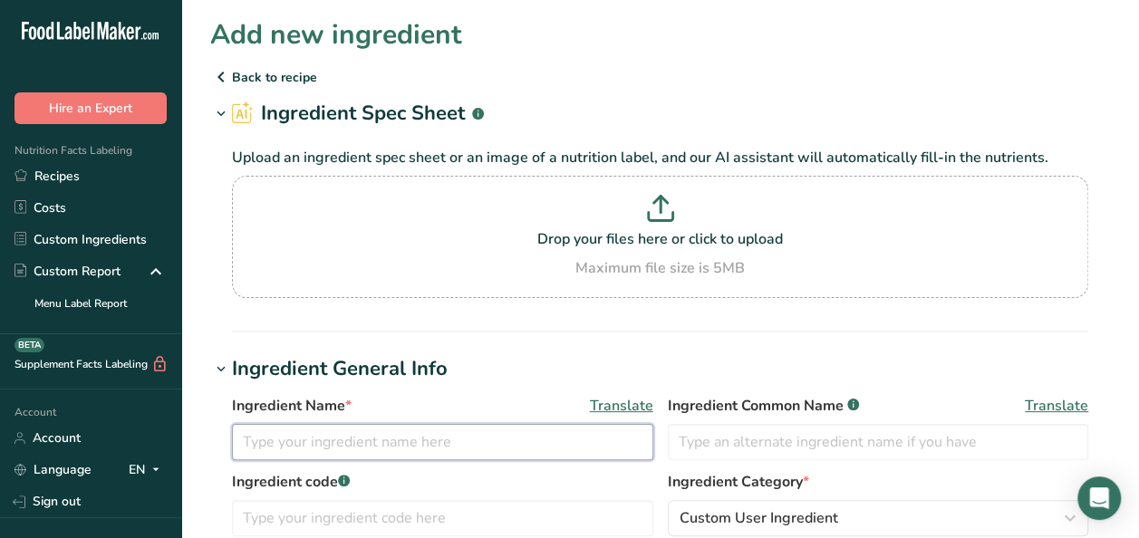
click at [295, 449] on input "text" at bounding box center [442, 442] width 421 height 36
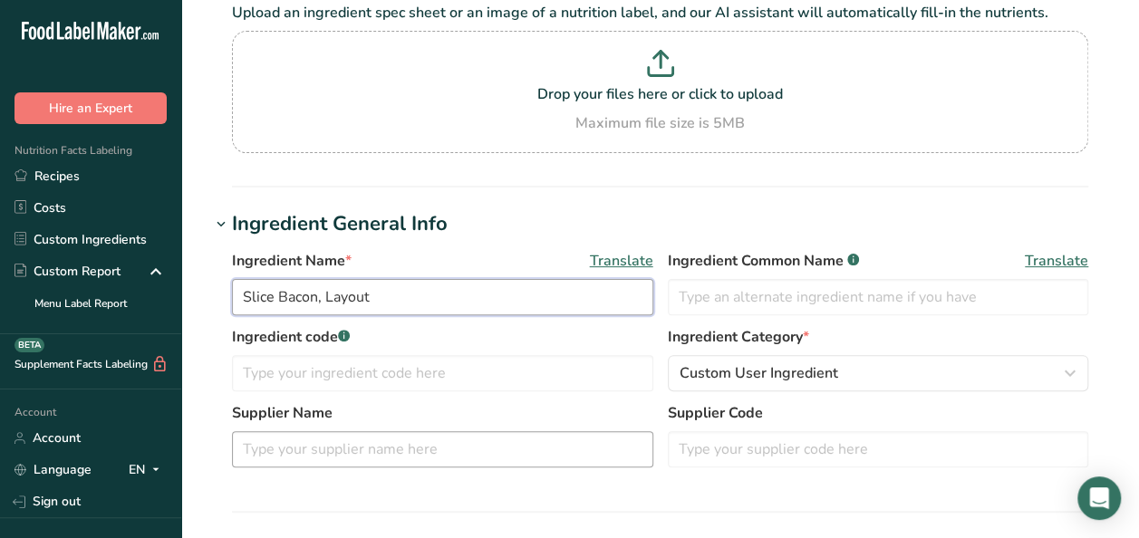
scroll to position [181, 0]
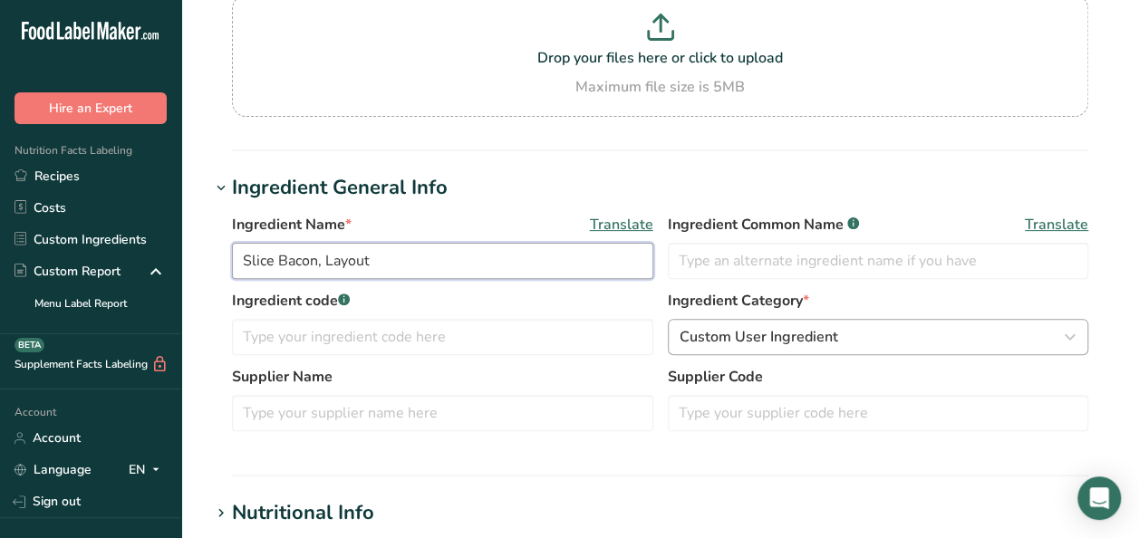
type input "Slice Bacon, Layout"
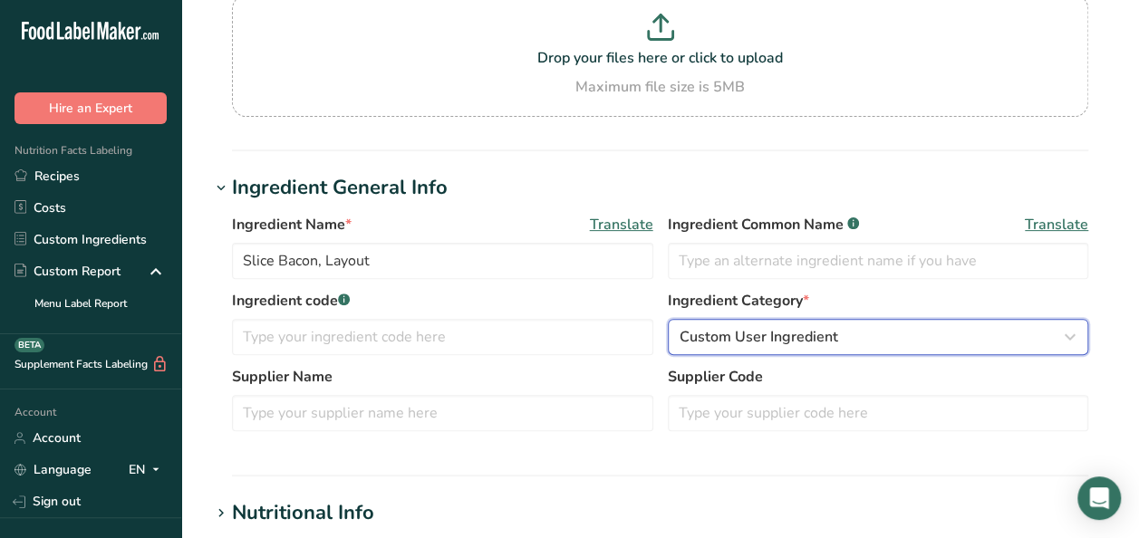
click at [734, 333] on span "Custom User Ingredient" at bounding box center [758, 337] width 159 height 22
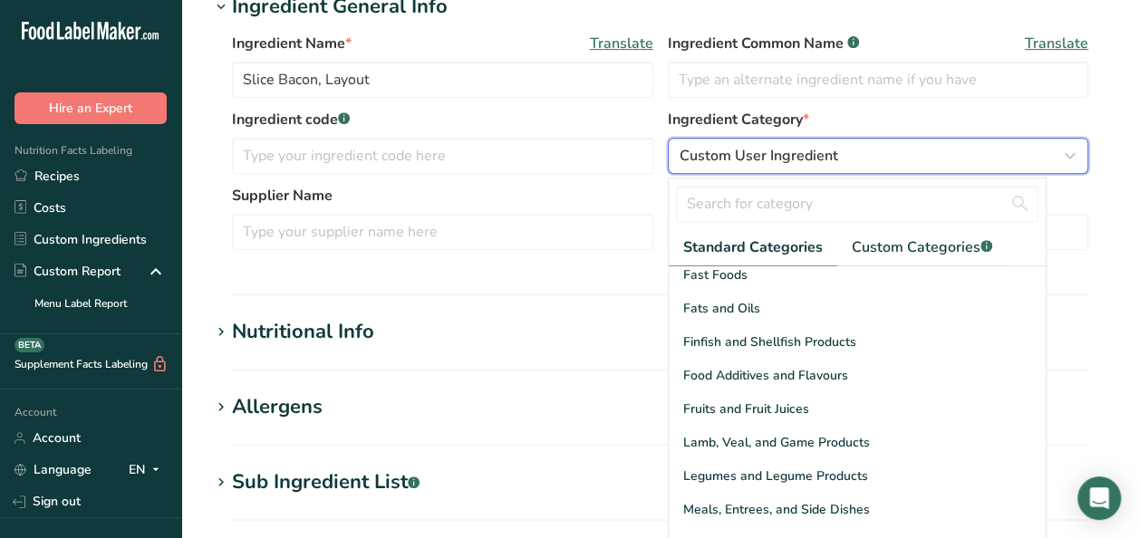
scroll to position [453, 0]
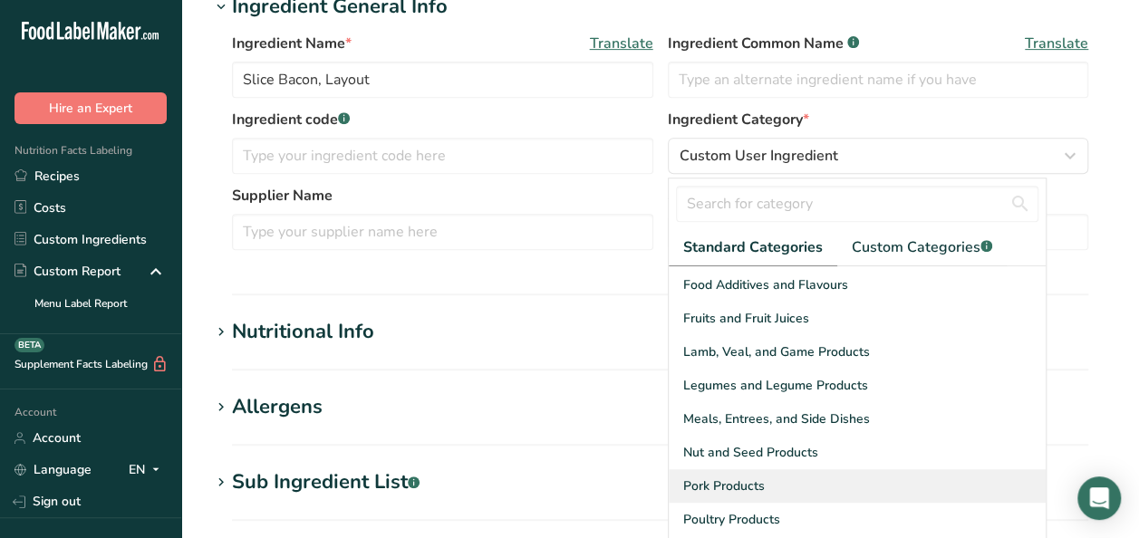
click at [749, 476] on span "Pork Products" at bounding box center [724, 485] width 82 height 19
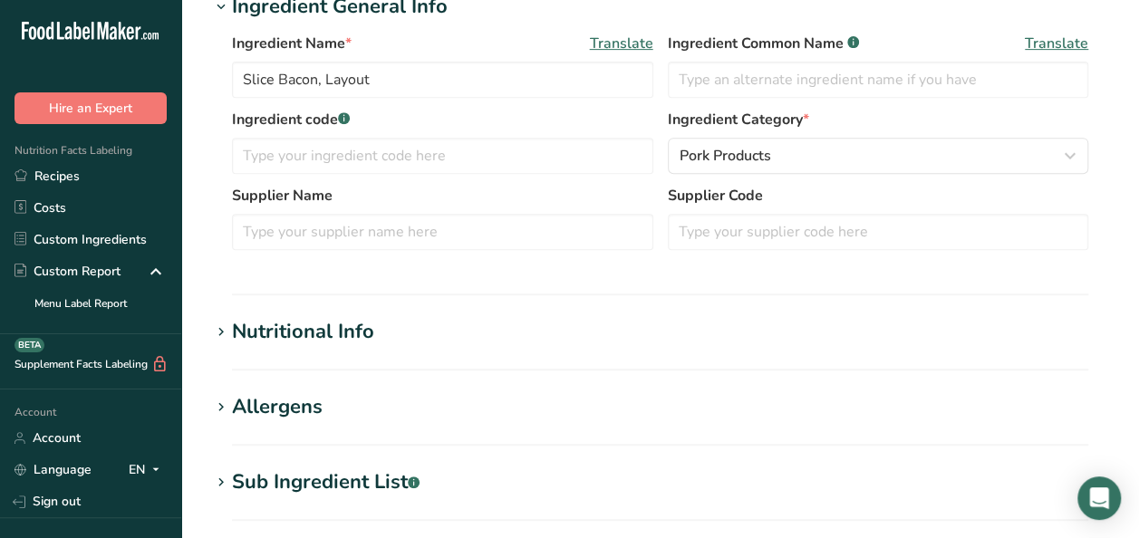
click at [309, 329] on div "Nutritional Info" at bounding box center [303, 332] width 142 height 30
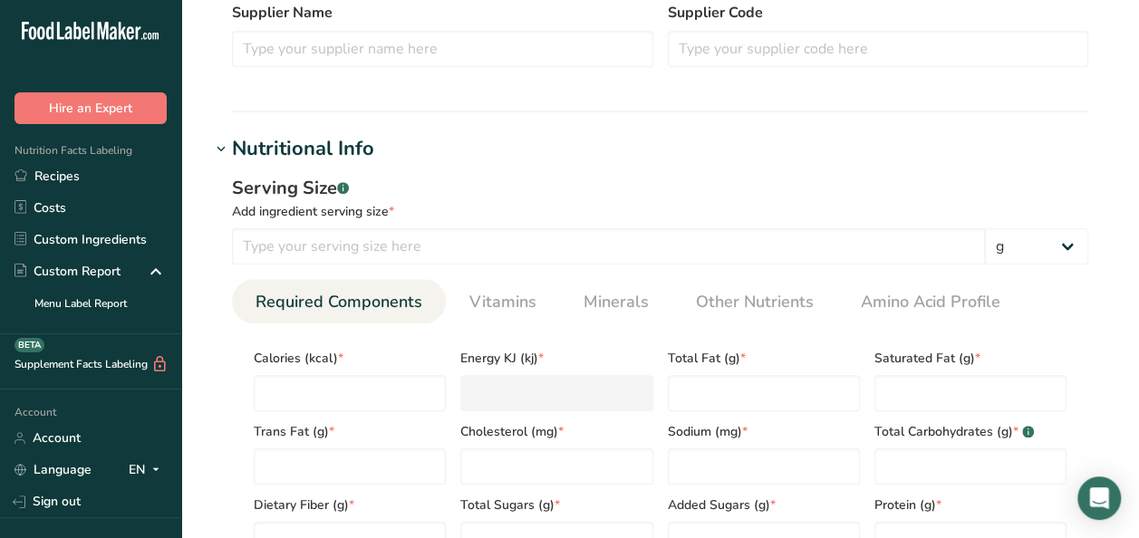
scroll to position [634, 0]
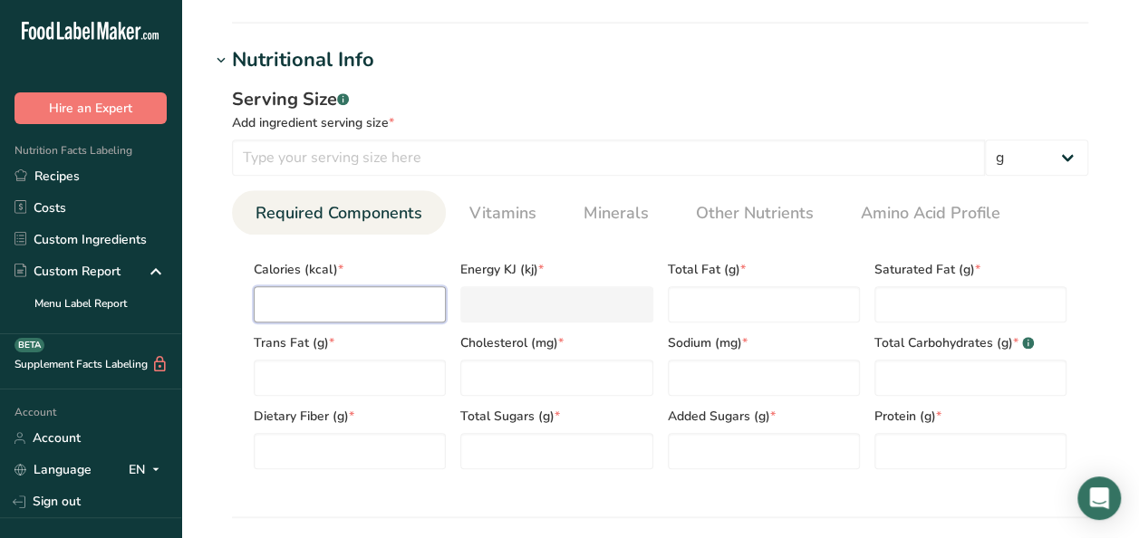
click at [324, 298] on input "number" at bounding box center [350, 304] width 192 height 36
type input "1"
type KJ "4.2"
type input "17"
type KJ "71.1"
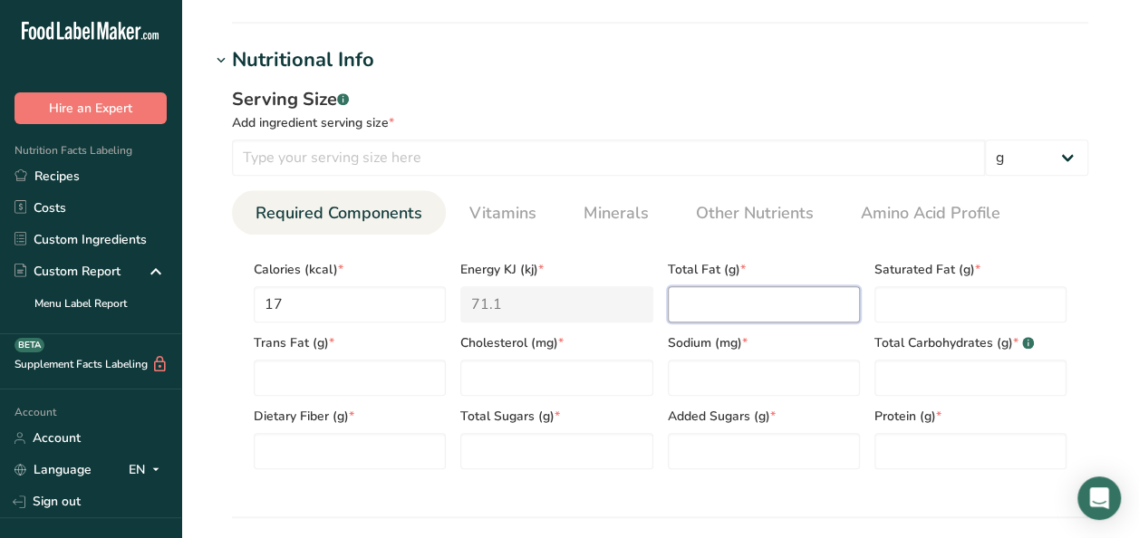
click at [721, 306] on Fat "number" at bounding box center [764, 304] width 192 height 36
drag, startPoint x: 304, startPoint y: 303, endPoint x: 230, endPoint y: 301, distance: 74.3
click at [230, 301] on div "Serving Size .a-a{fill:#347362;}.b-a{fill:#fff;} Add ingredient serving size * …" at bounding box center [659, 284] width 899 height 419
type input "1"
type KJ "4.2"
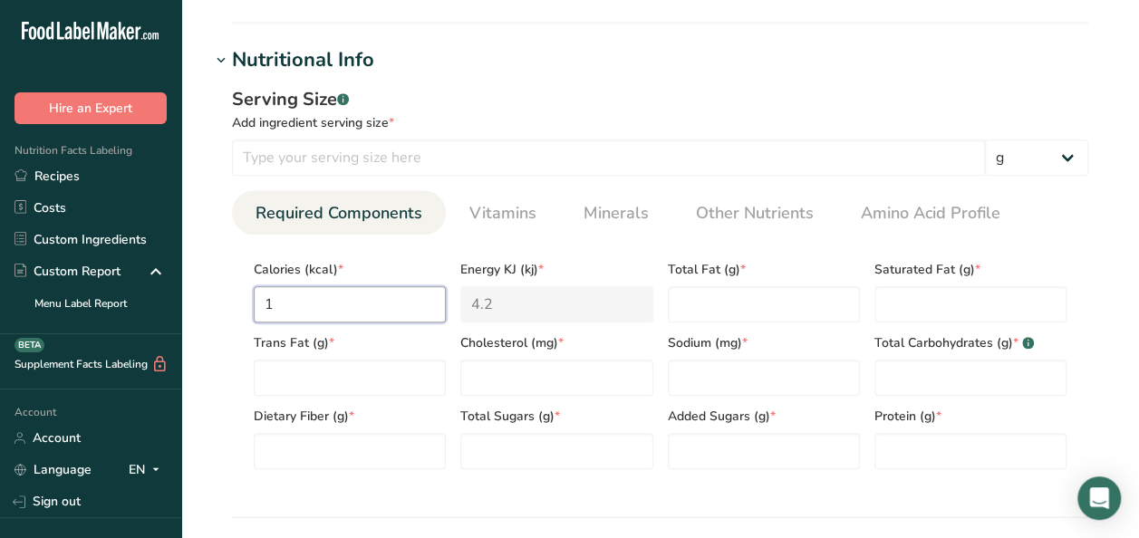
type input "15"
type KJ "62.8"
type input "150"
type KJ "627.6"
type input "150"
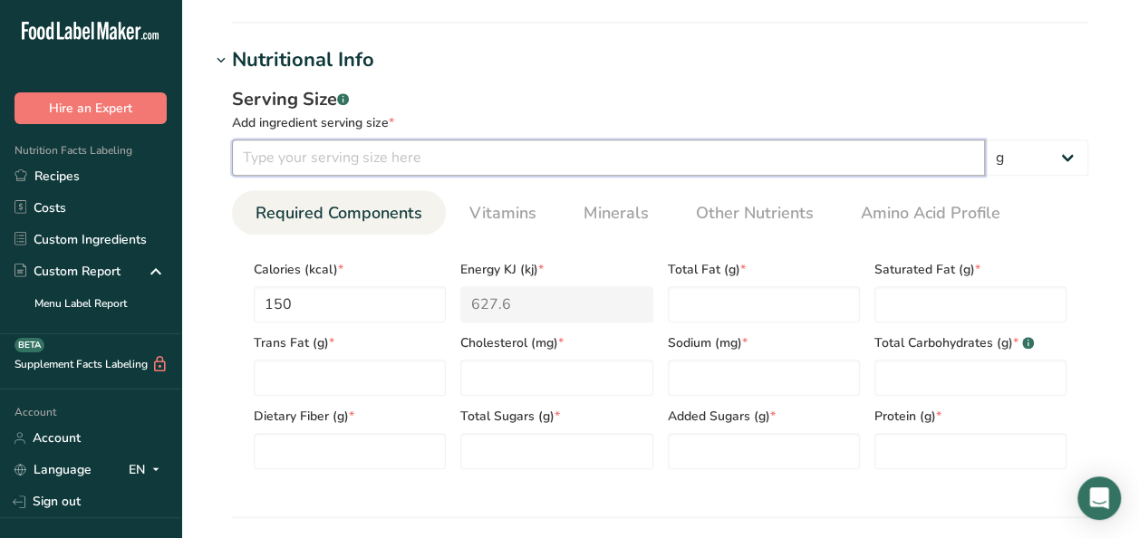
click at [336, 143] on input "number" at bounding box center [608, 157] width 753 height 36
type input "17"
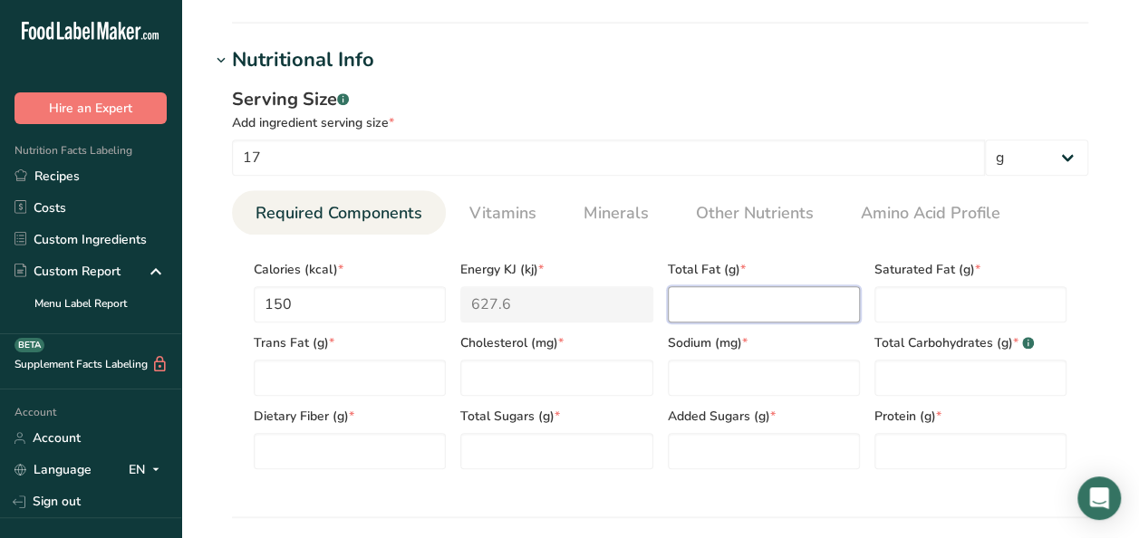
click at [741, 308] on Fat "number" at bounding box center [764, 304] width 192 height 36
type Fat "9"
click at [942, 305] on Fat "number" at bounding box center [970, 304] width 192 height 36
type Fat "3"
click at [331, 382] on Fat "number" at bounding box center [350, 378] width 192 height 36
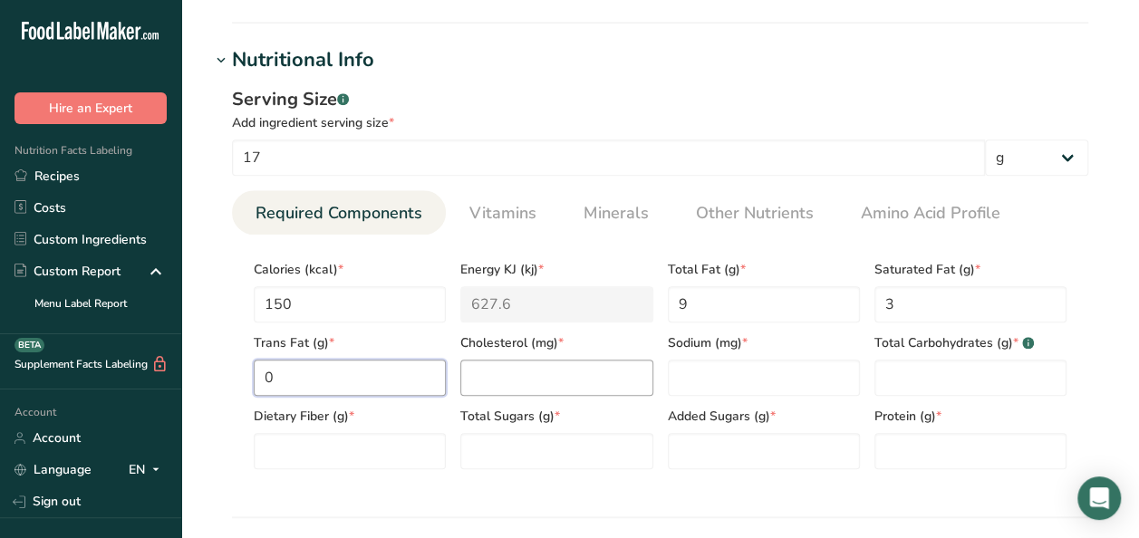
type Fat "0"
click at [530, 371] on input "number" at bounding box center [556, 378] width 192 height 36
type input "10"
click at [745, 370] on input "number" at bounding box center [764, 378] width 192 height 36
type input "300"
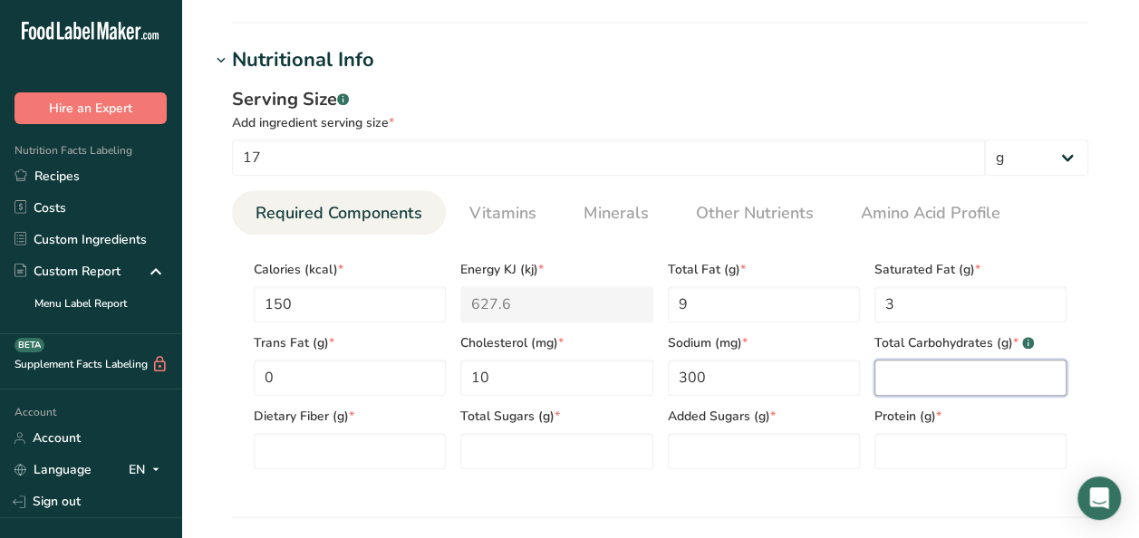
click at [957, 374] on Carbohydrates "number" at bounding box center [970, 378] width 192 height 36
type Carbohydrates "0"
click at [412, 457] on Fiber "number" at bounding box center [350, 451] width 192 height 36
type Fiber "0"
click at [527, 448] on Sugars "number" at bounding box center [556, 451] width 192 height 36
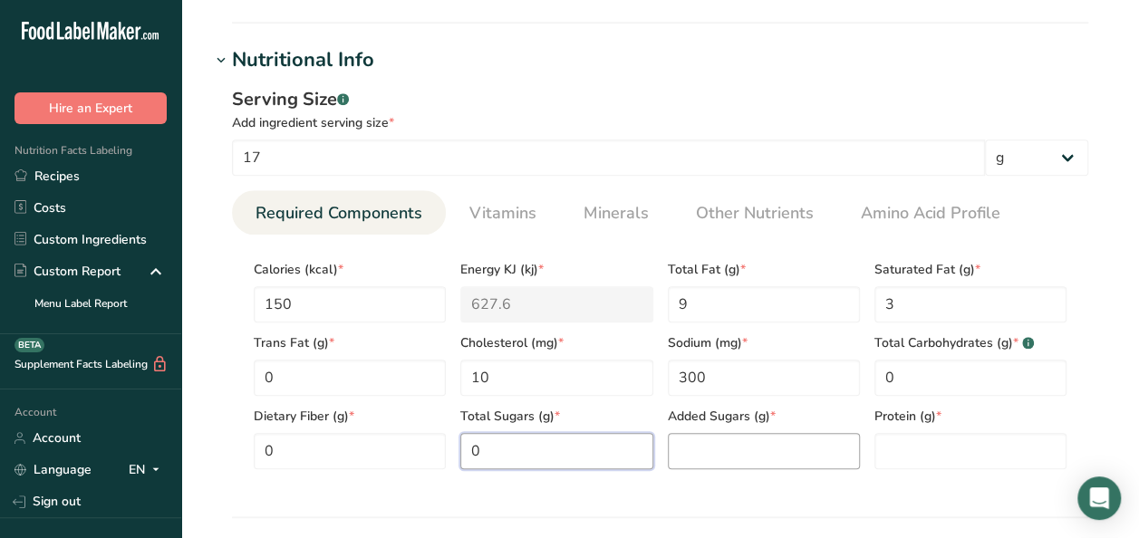
type Sugars "0"
click at [717, 453] on Sugars "number" at bounding box center [764, 451] width 192 height 36
type Sugars "0"
click at [969, 458] on input "number" at bounding box center [970, 451] width 192 height 36
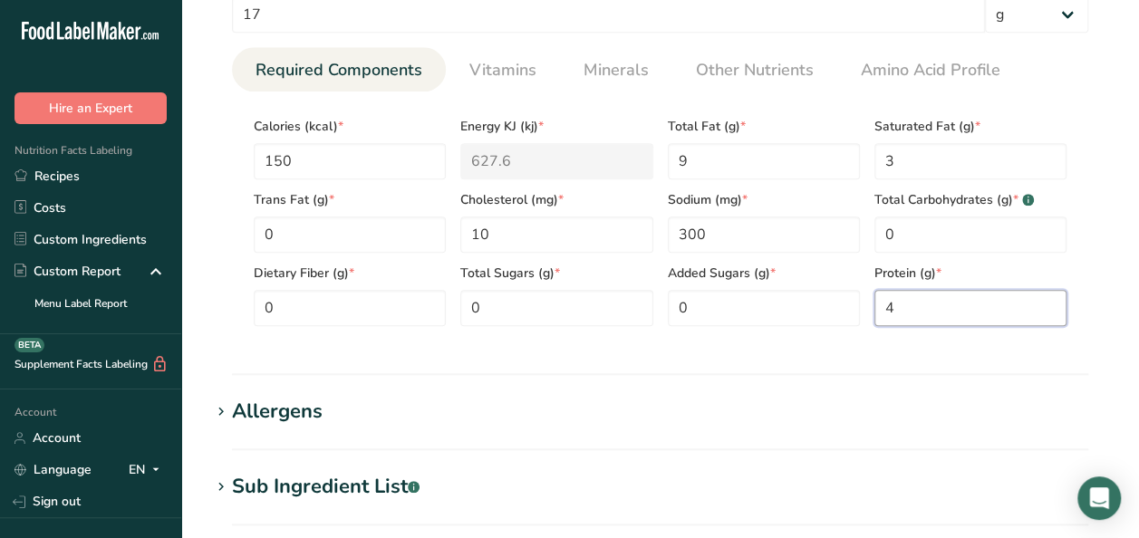
scroll to position [725, 0]
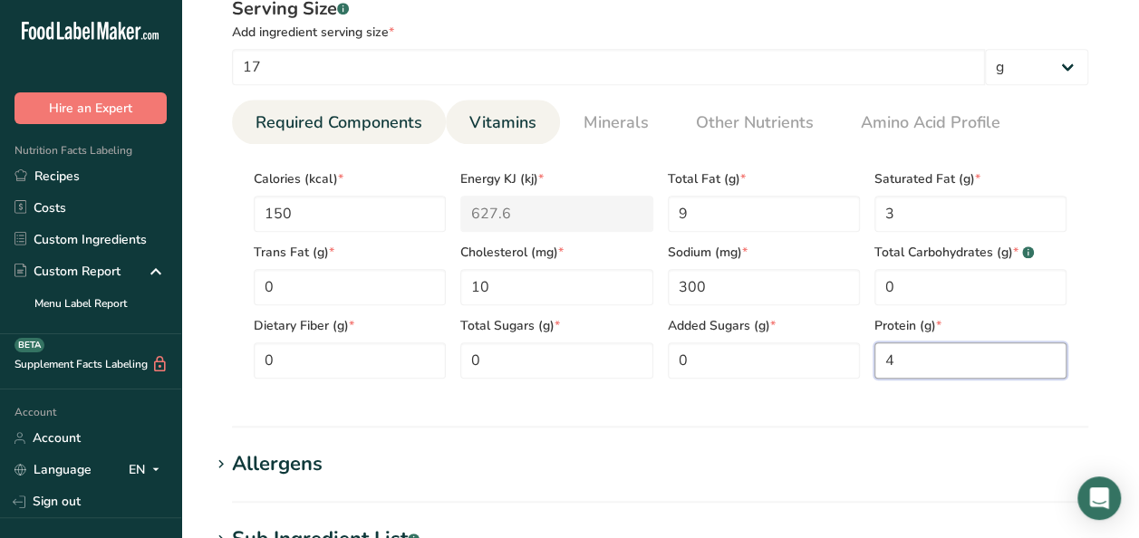
type input "4"
click at [492, 128] on span "Vitamins" at bounding box center [502, 123] width 67 height 24
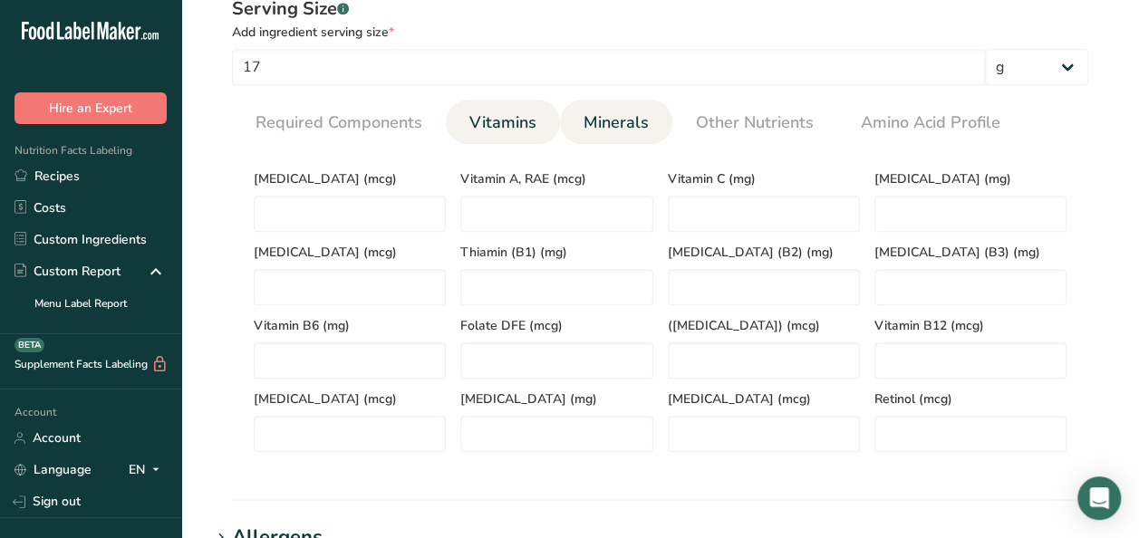
click at [614, 111] on span "Minerals" at bounding box center [615, 123] width 65 height 24
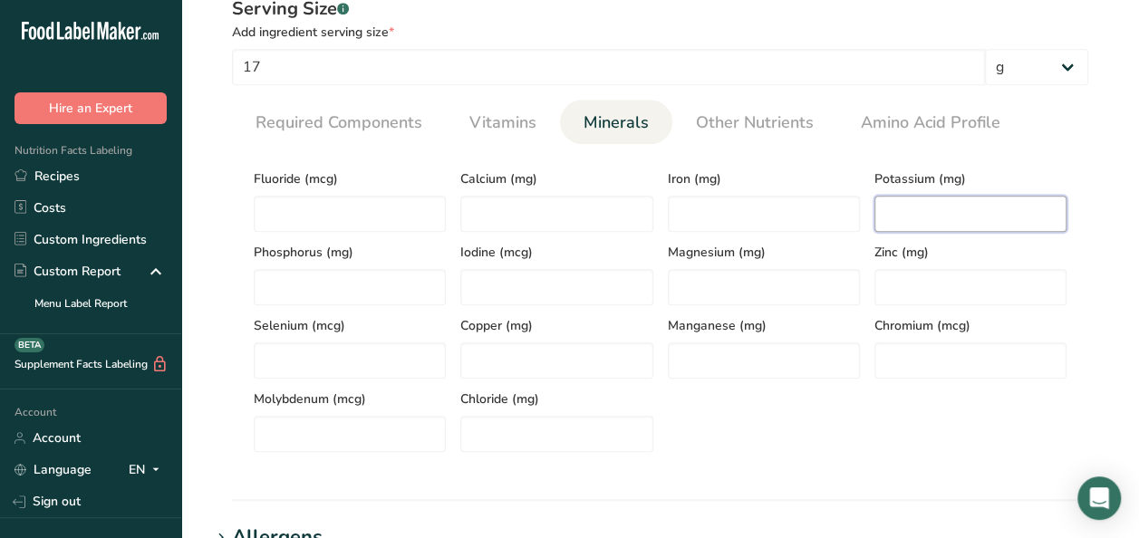
click at [963, 218] on input "number" at bounding box center [970, 214] width 192 height 36
type input "0"
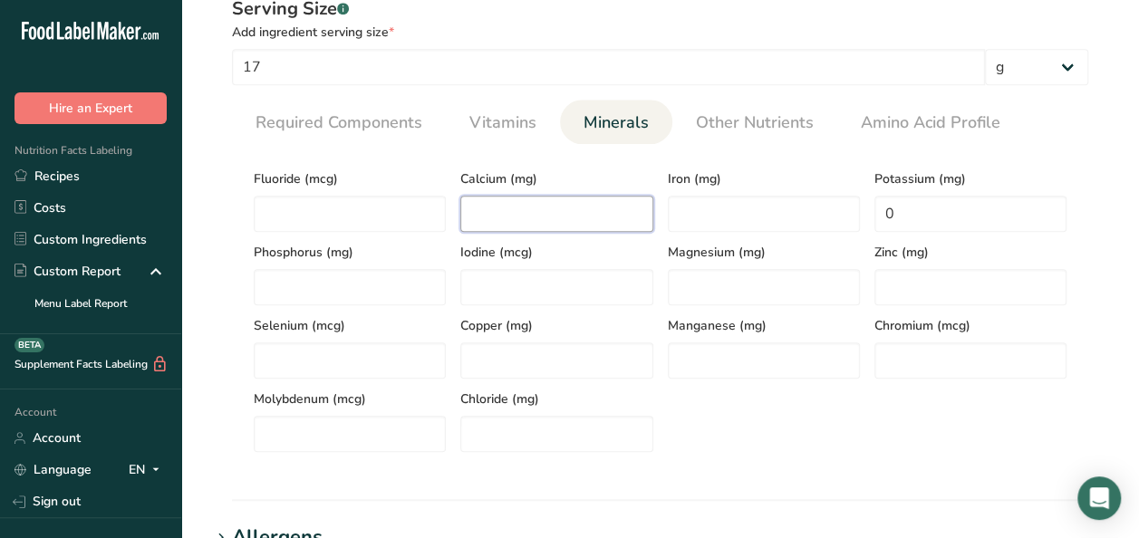
click at [521, 205] on input "number" at bounding box center [556, 214] width 192 height 36
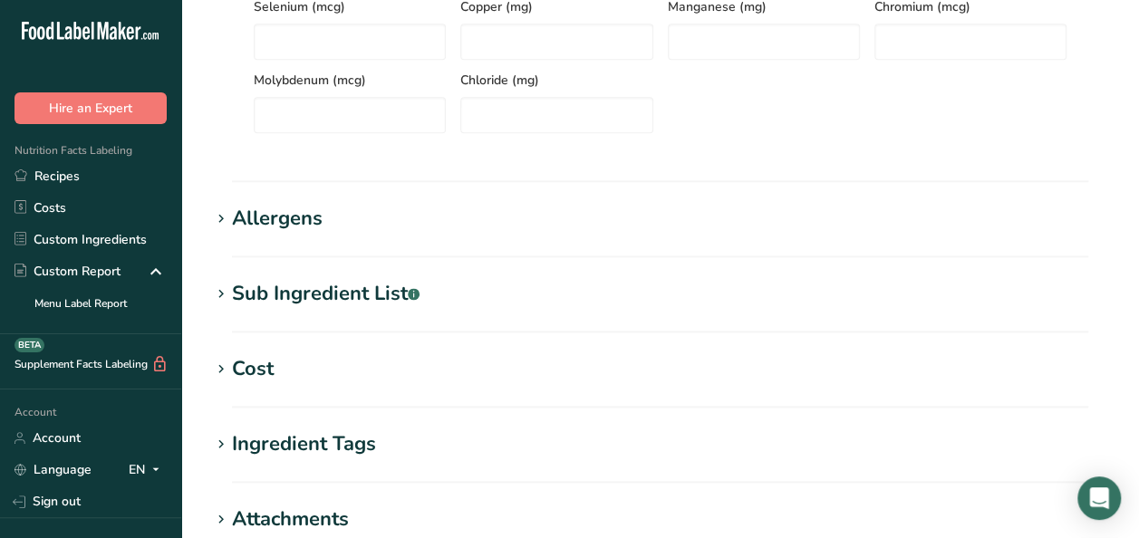
scroll to position [1357, 0]
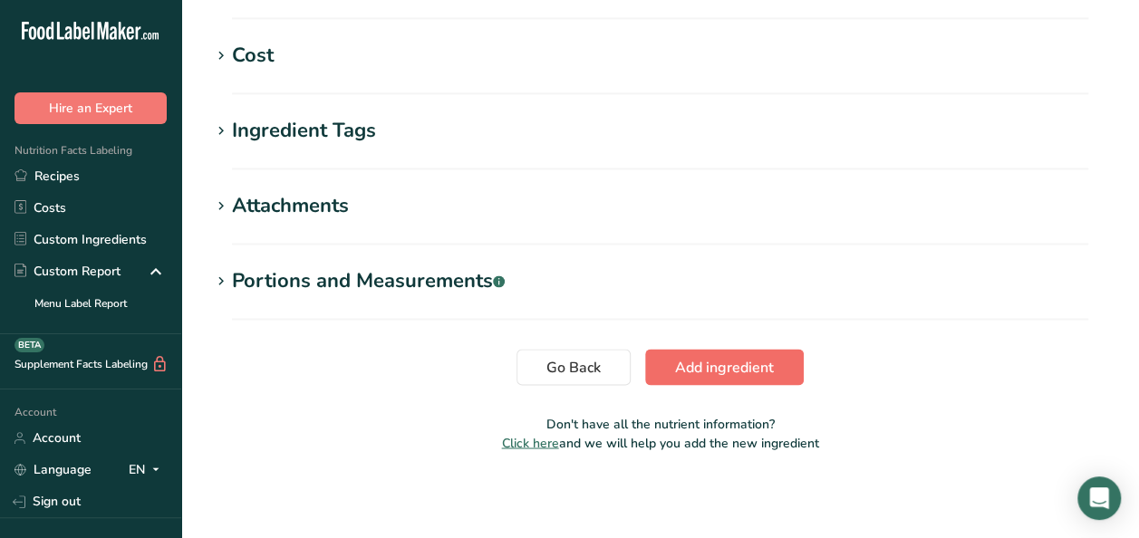
type input "0"
click at [774, 380] on button "Add ingredient" at bounding box center [724, 367] width 159 height 36
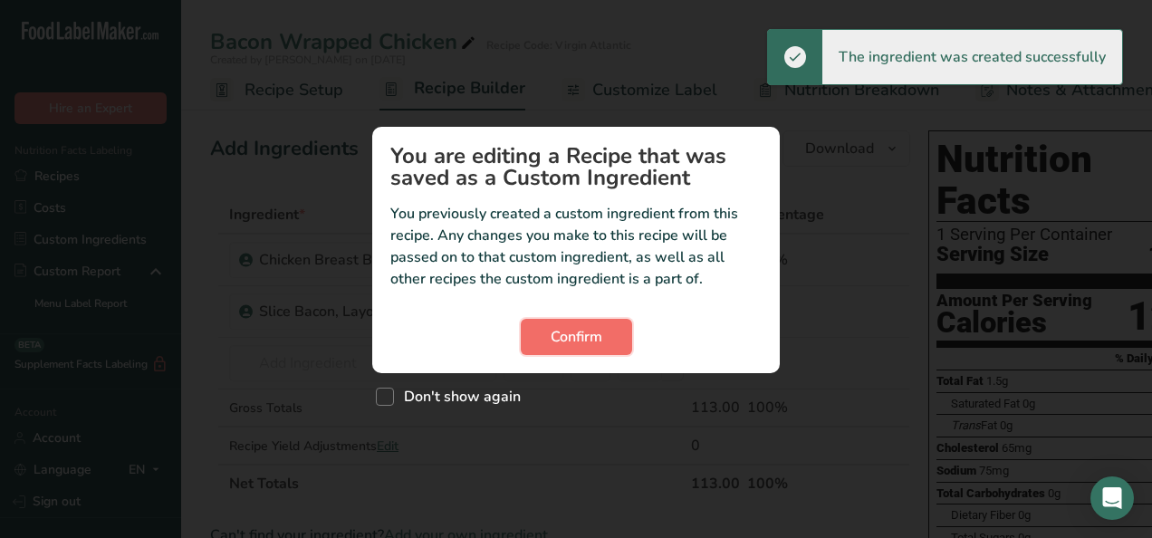
click at [585, 339] on span "Confirm" at bounding box center [577, 337] width 52 height 22
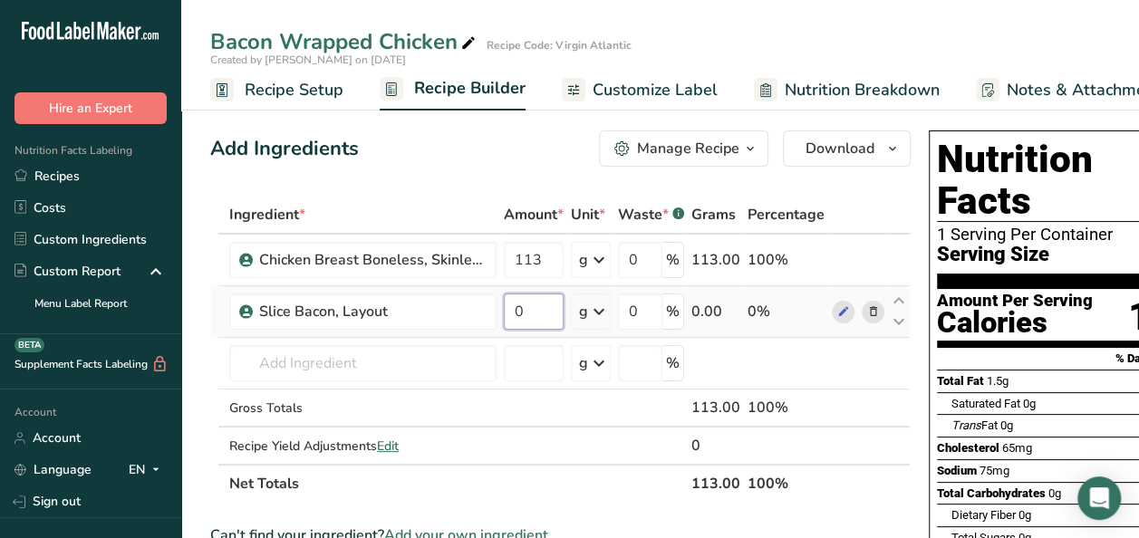
click at [543, 312] on input "0" at bounding box center [534, 311] width 60 height 36
type input "24"
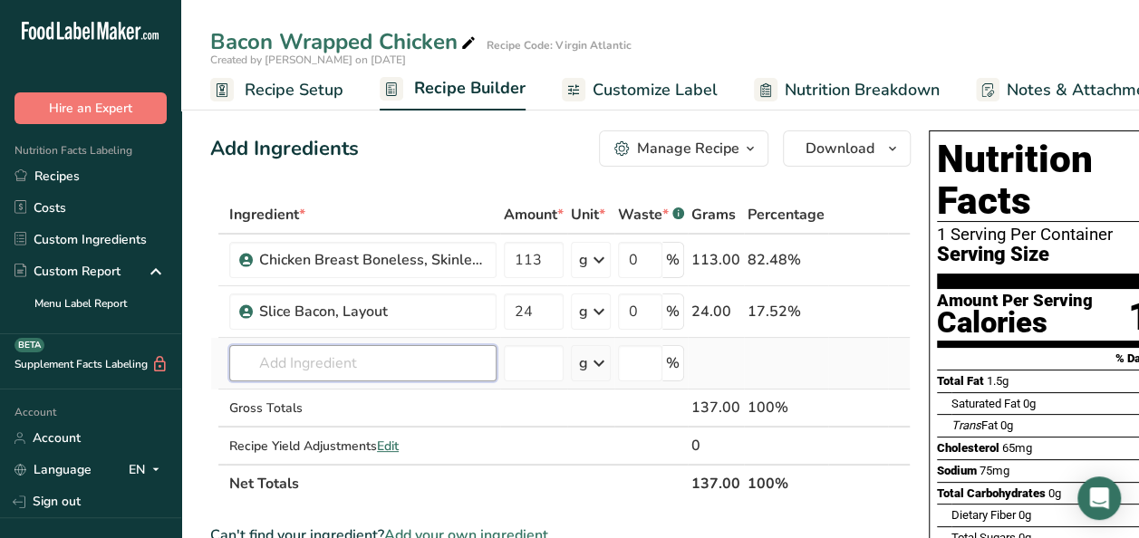
click at [352, 370] on div "Ingredient * Amount * Unit * Waste * .a-a{fill:#347362;}.b-a{fill:#fff;} Grams …" at bounding box center [560, 349] width 700 height 307
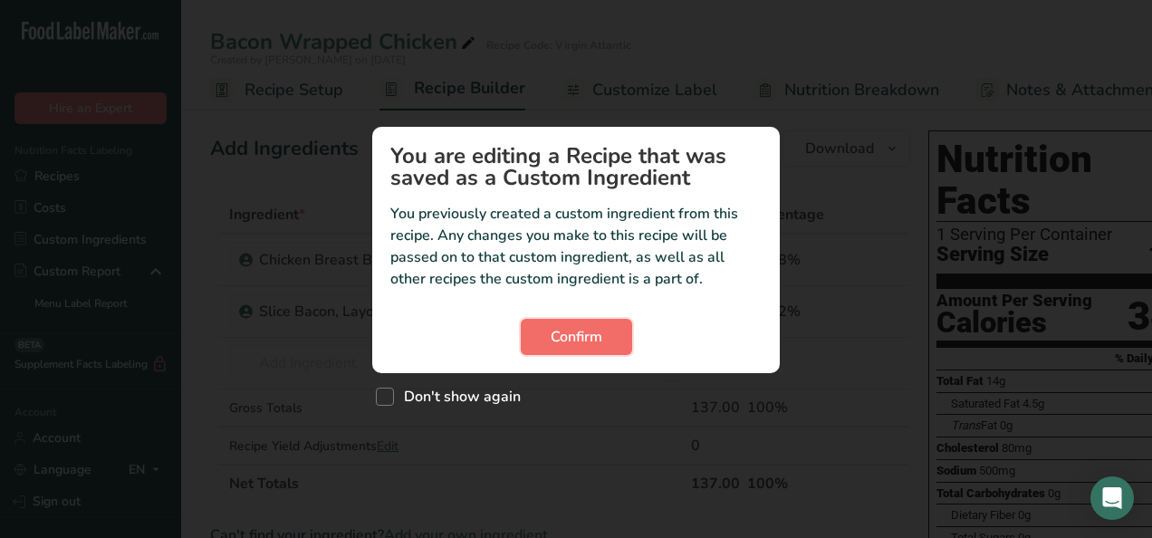
click at [567, 326] on span "Confirm" at bounding box center [577, 337] width 52 height 22
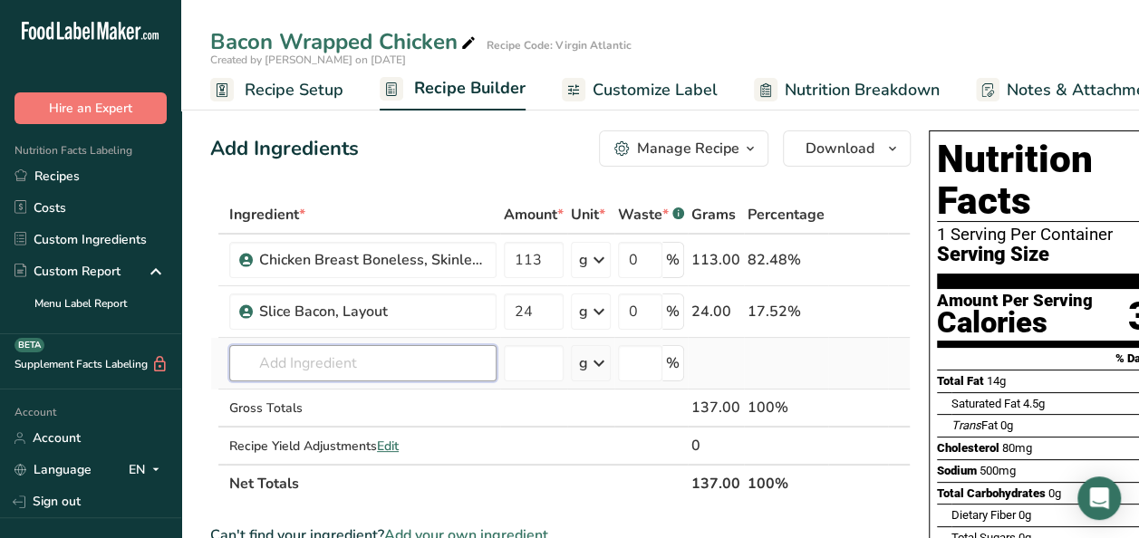
click at [313, 357] on input "text" at bounding box center [362, 363] width 267 height 36
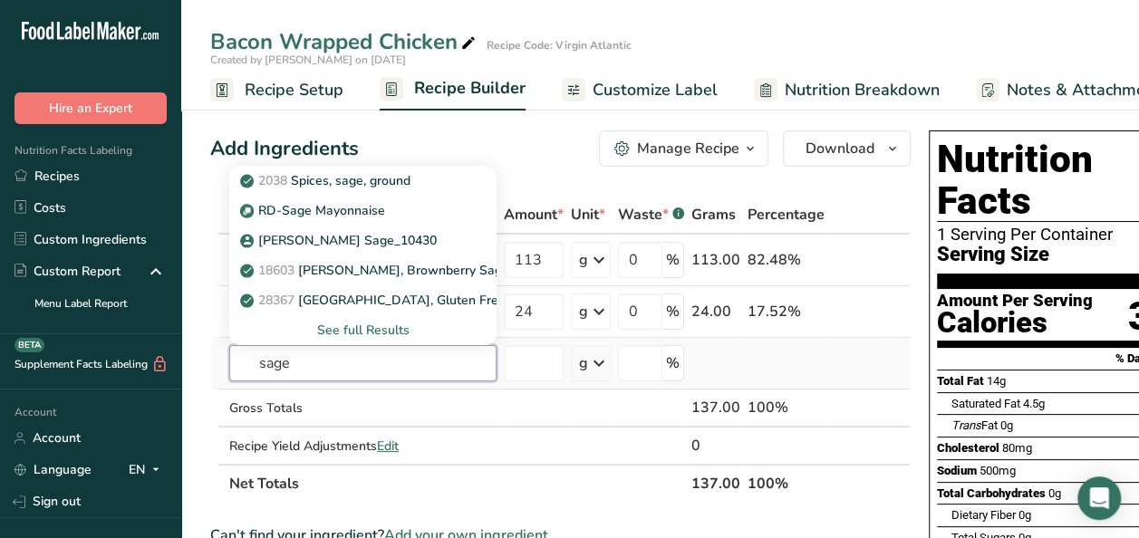
type input "sage"
click at [356, 330] on div "See full Results" at bounding box center [363, 330] width 238 height 19
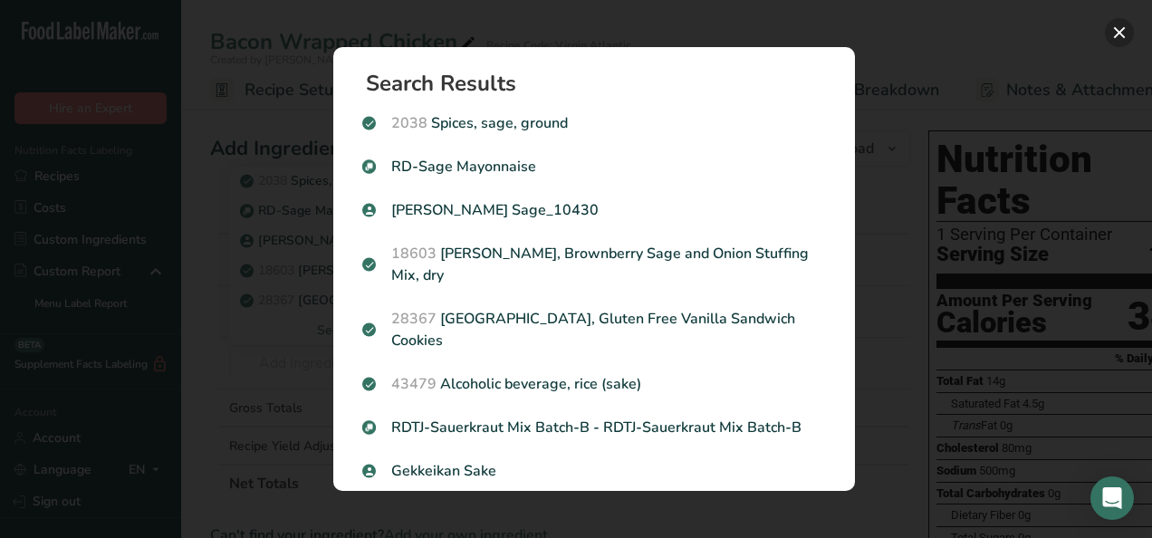
click at [1112, 32] on button "Search results modal" at bounding box center [1119, 32] width 29 height 29
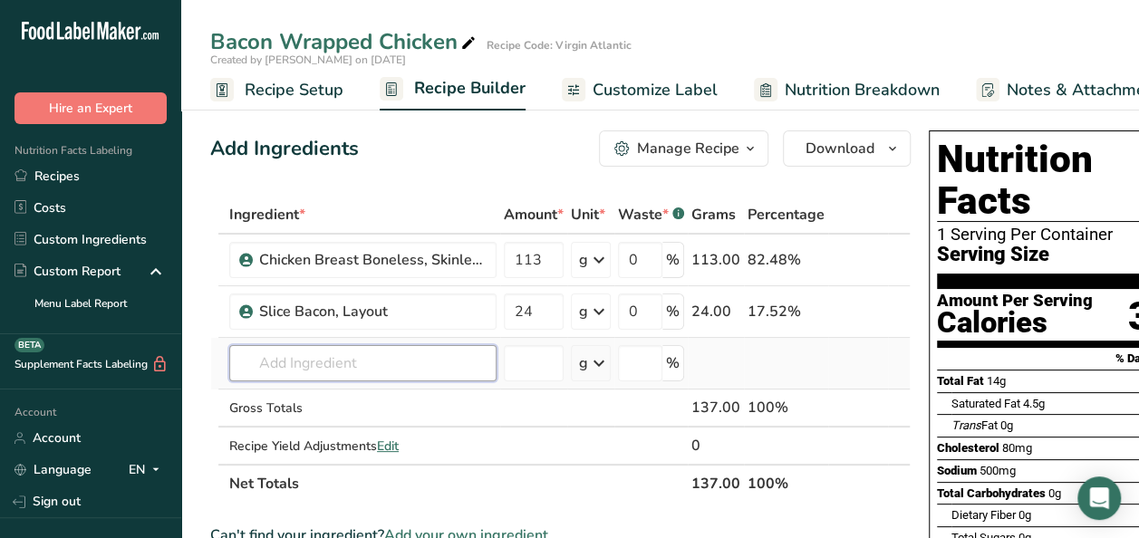
click at [303, 367] on input "text" at bounding box center [362, 363] width 267 height 36
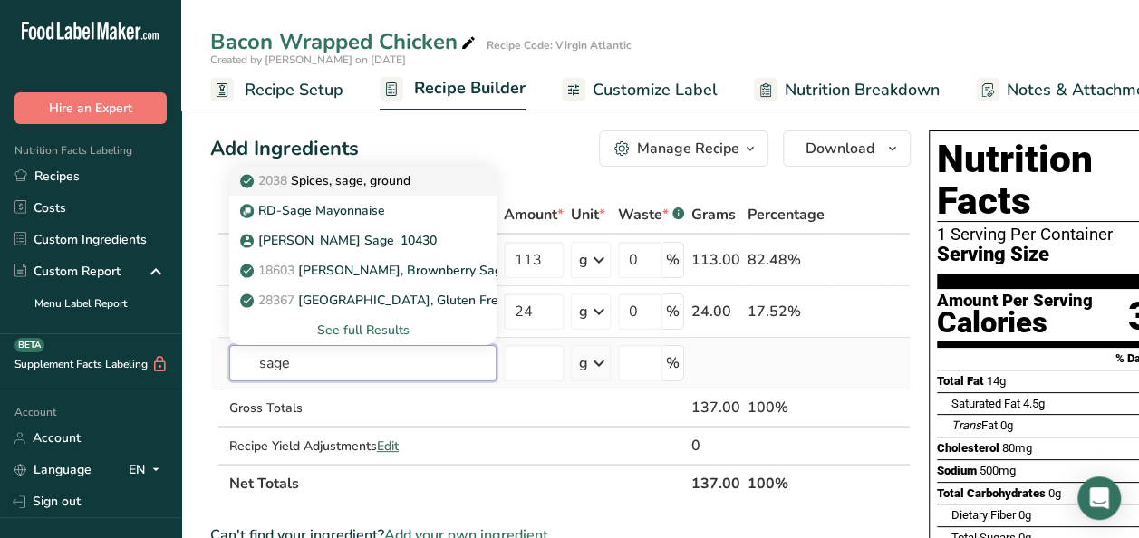
type input "sage"
click at [314, 179] on p "2038 Spices, sage, ground" at bounding box center [327, 180] width 167 height 19
type input "Spices, sage, ground"
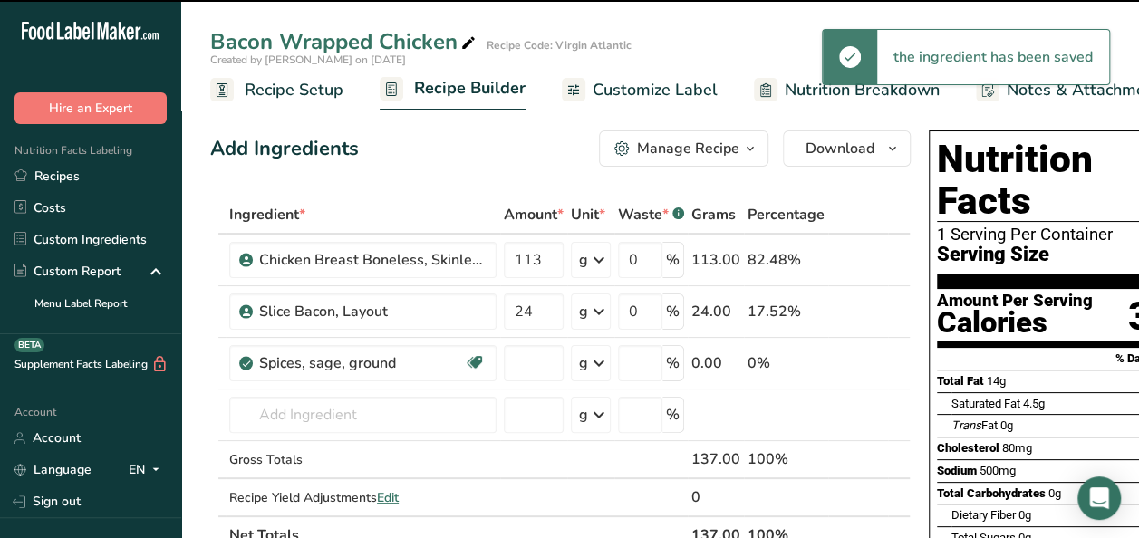
type input "0"
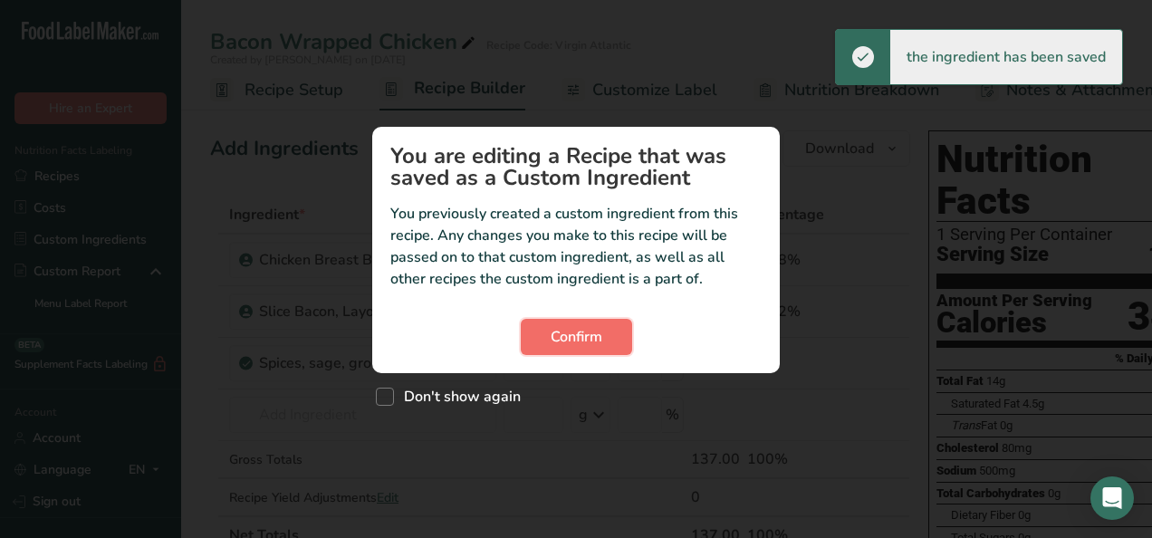
click at [571, 340] on span "Confirm" at bounding box center [577, 337] width 52 height 22
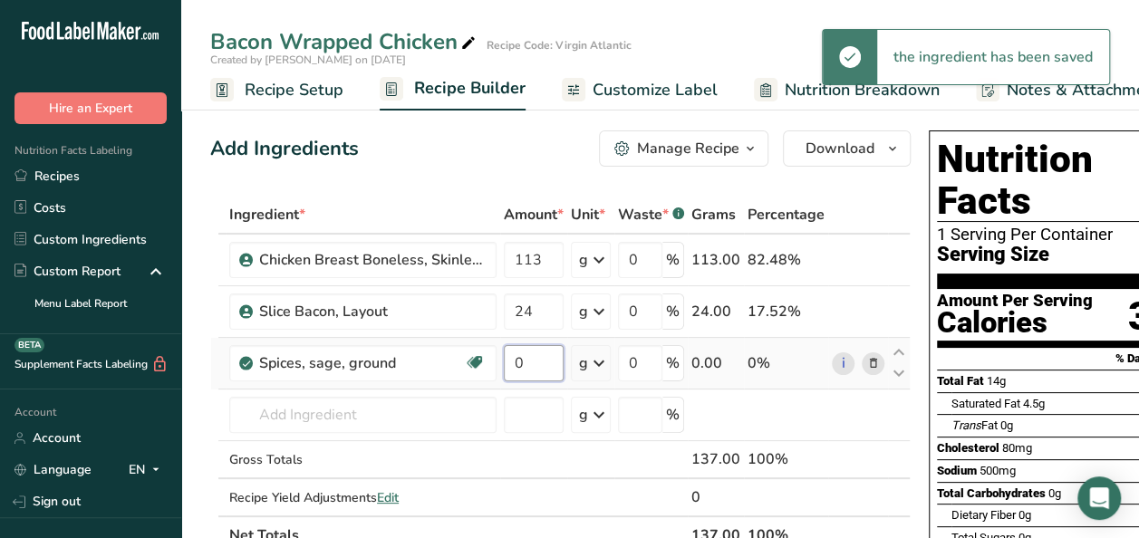
click at [535, 354] on input "0" at bounding box center [534, 363] width 60 height 36
type input "1"
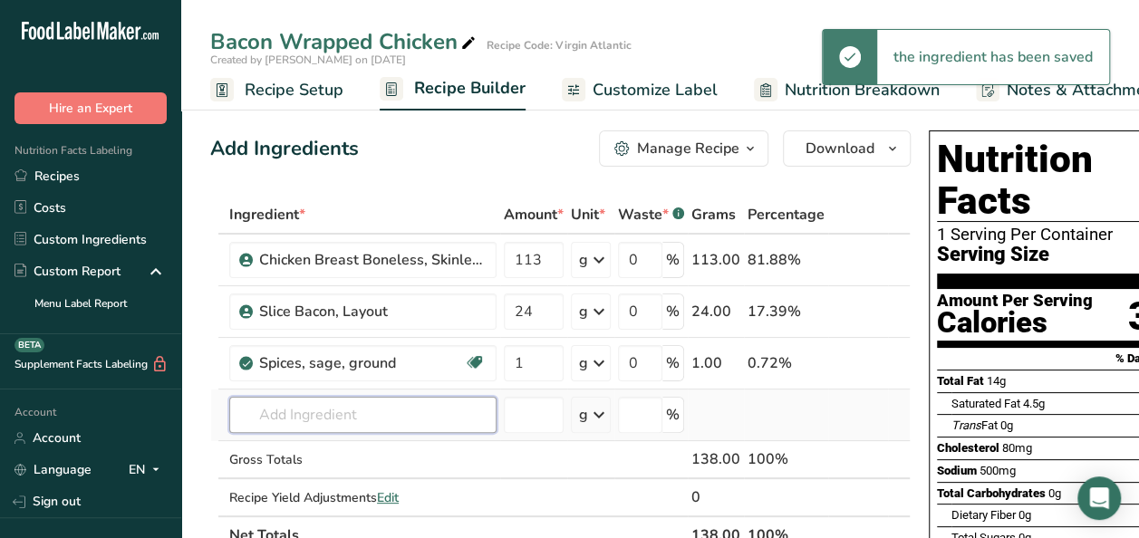
click at [342, 405] on div "Ingredient * Amount * Unit * Waste * .a-a{fill:#347362;}.b-a{fill:#fff;} Grams …" at bounding box center [560, 375] width 700 height 359
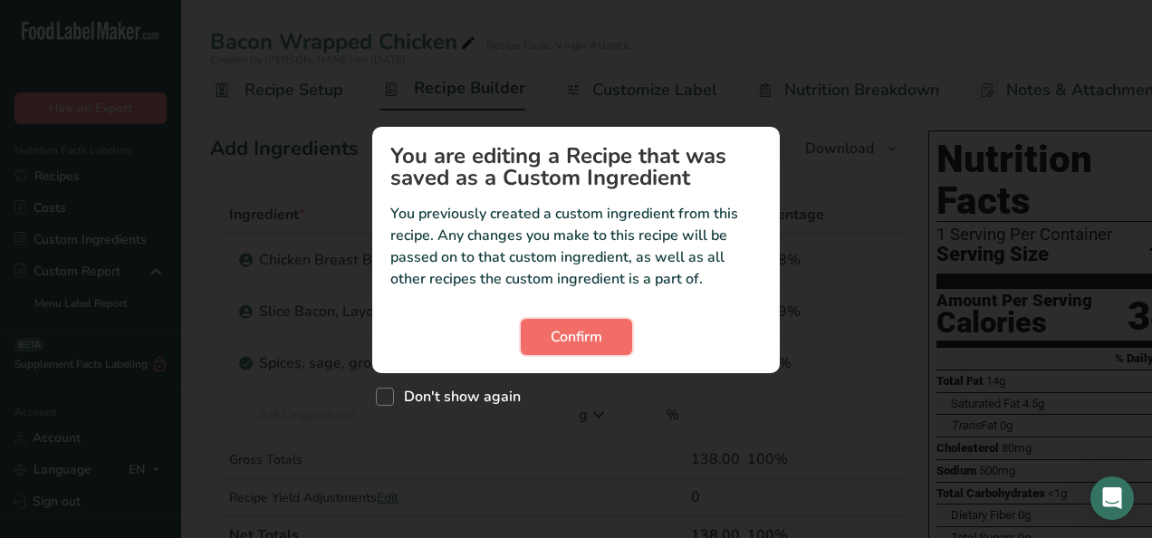
click at [546, 334] on button "Confirm" at bounding box center [576, 337] width 111 height 36
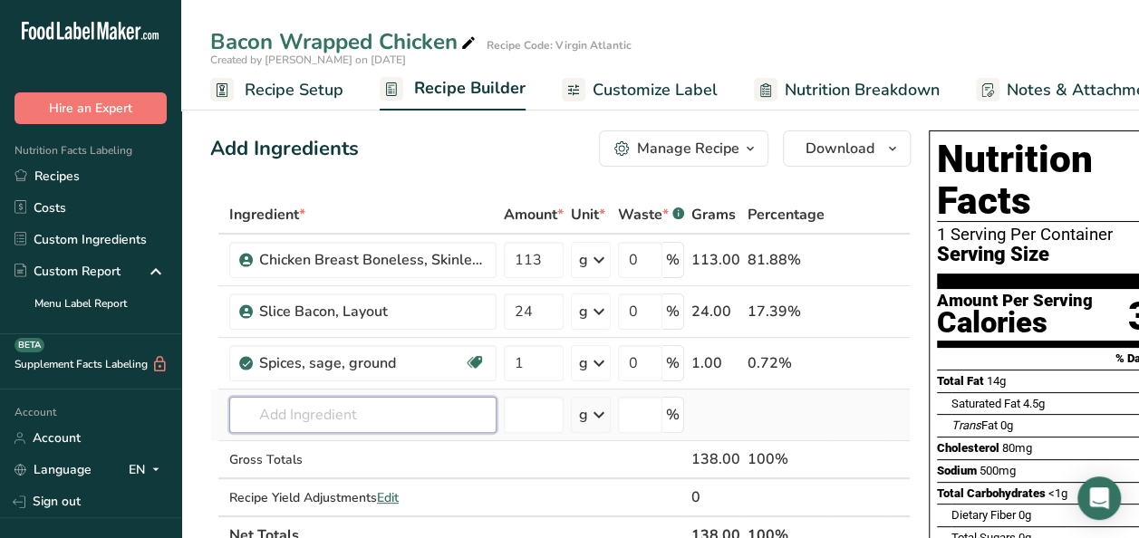
click at [281, 417] on input "text" at bounding box center [362, 415] width 267 height 36
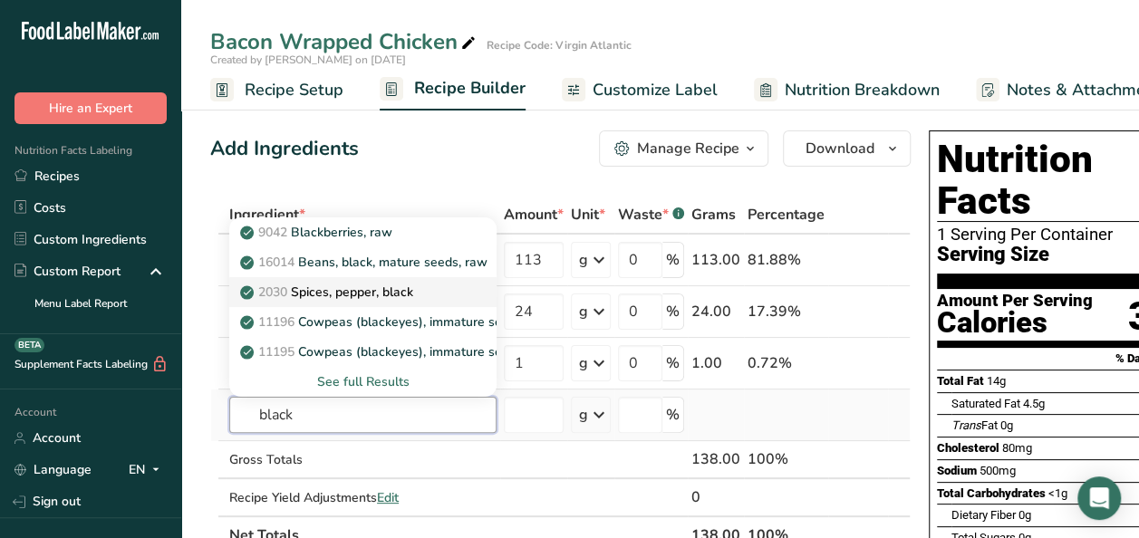
type input "black"
click at [307, 294] on p "2030 Spices, pepper, black" at bounding box center [328, 292] width 169 height 19
type input "Spices, pepper, black"
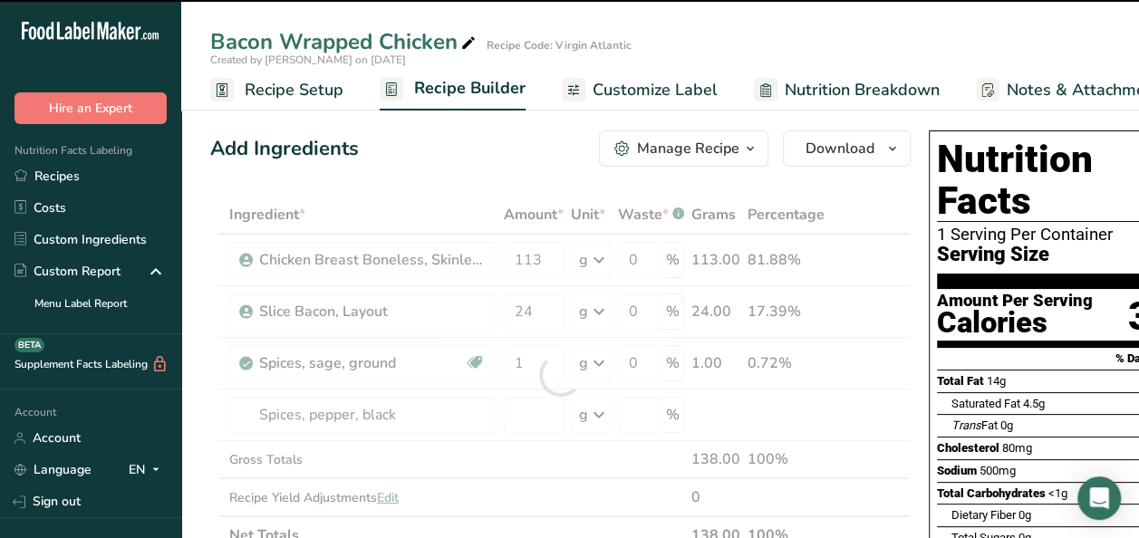
type input "0"
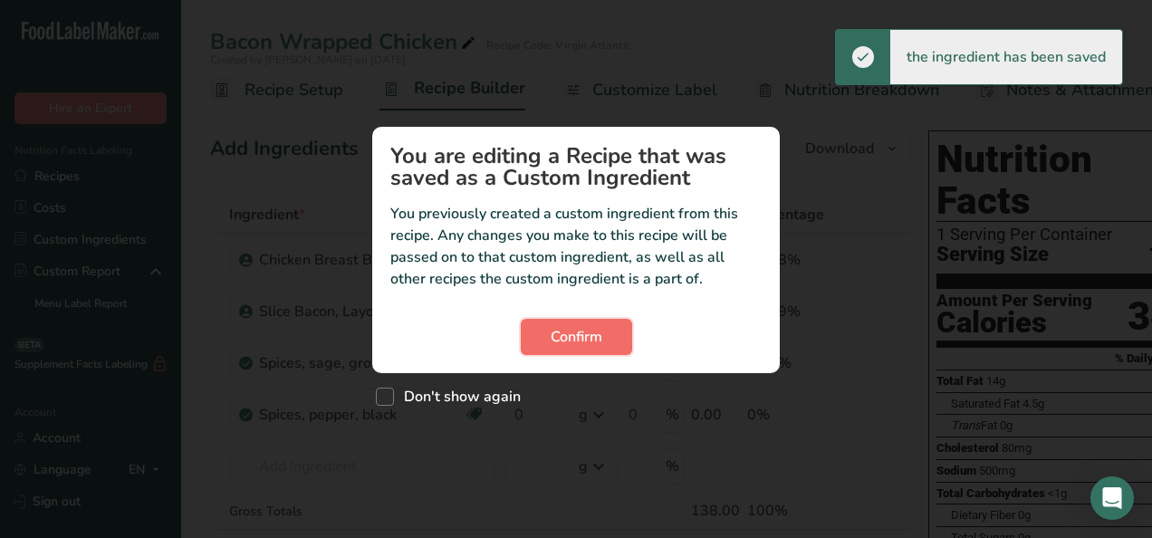
click at [587, 328] on span "Confirm" at bounding box center [577, 337] width 52 height 22
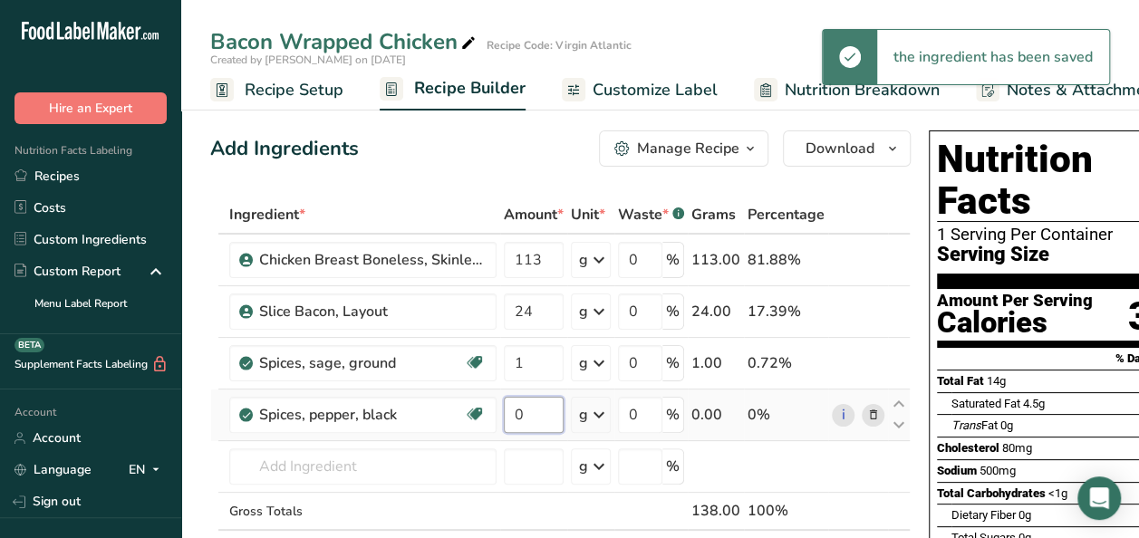
click at [529, 408] on input "0" at bounding box center [534, 415] width 60 height 36
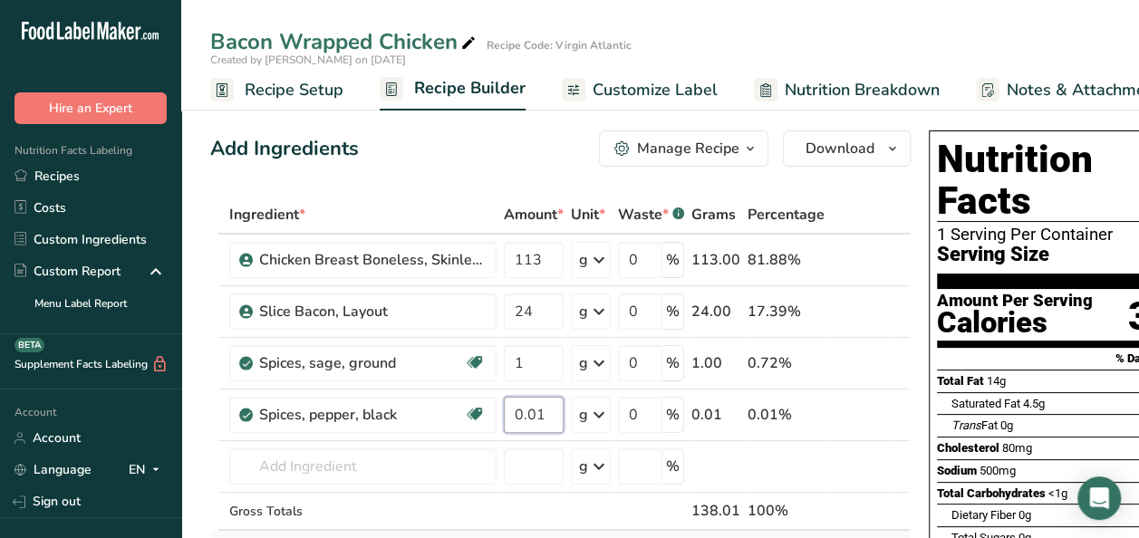
type input "0.01"
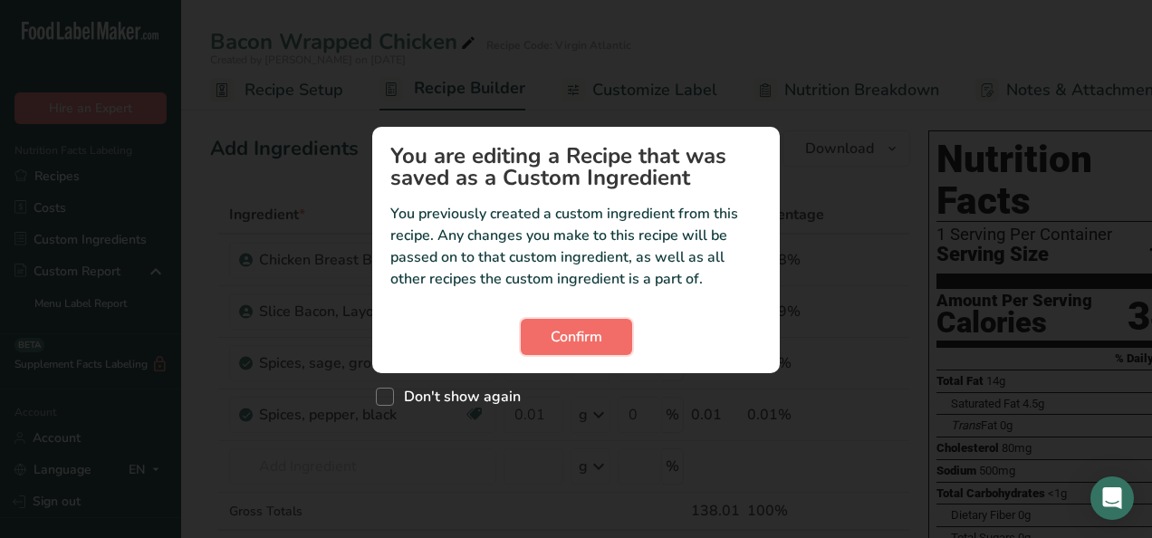
click at [560, 349] on button "Confirm" at bounding box center [576, 337] width 111 height 36
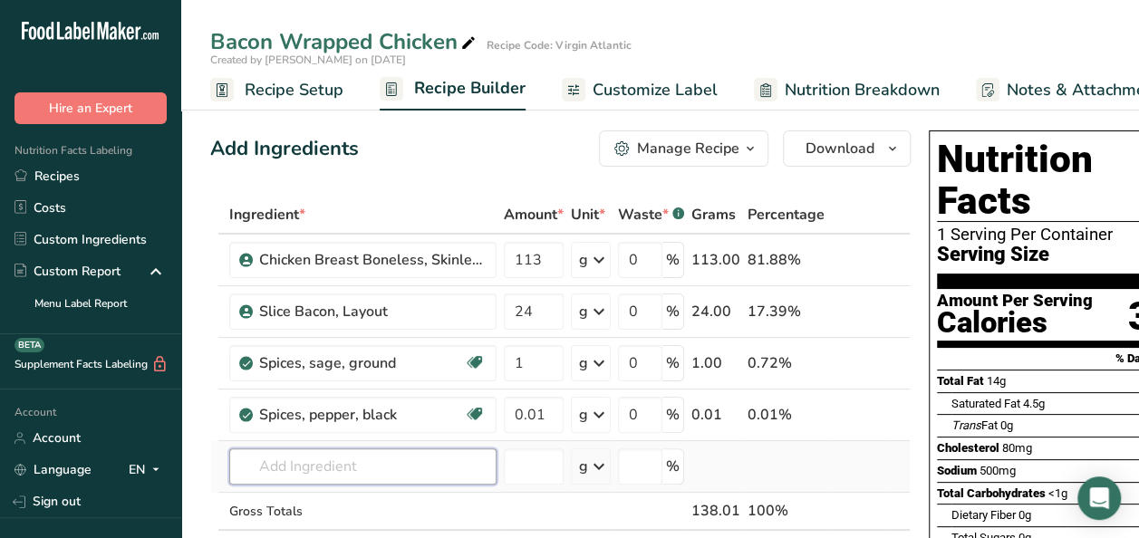
click at [339, 466] on input "text" at bounding box center [362, 466] width 267 height 36
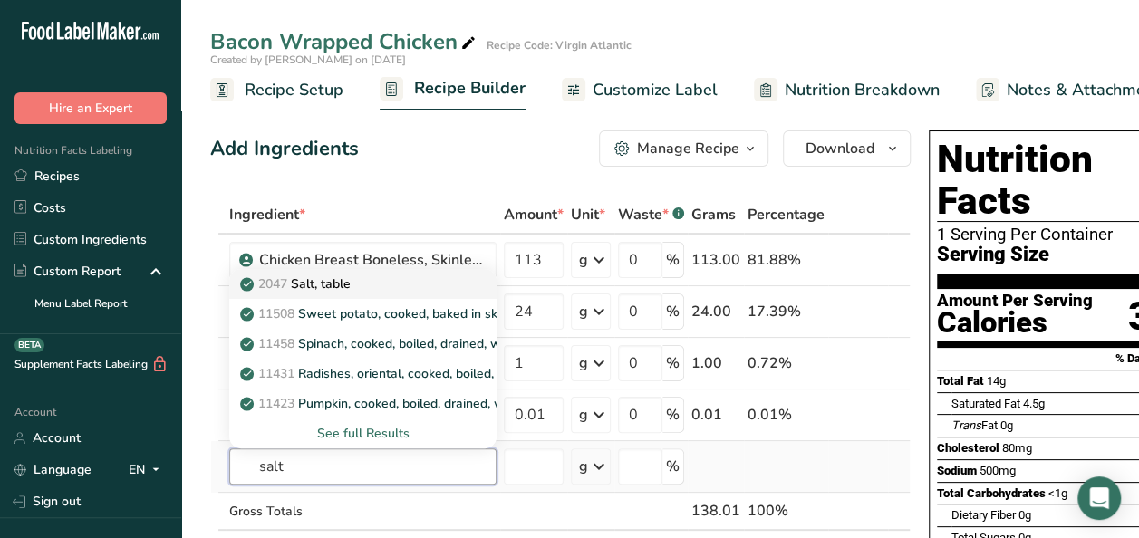
type input "salt"
click at [351, 272] on link "2047 Salt, table" at bounding box center [362, 284] width 267 height 30
type input "Salt, table"
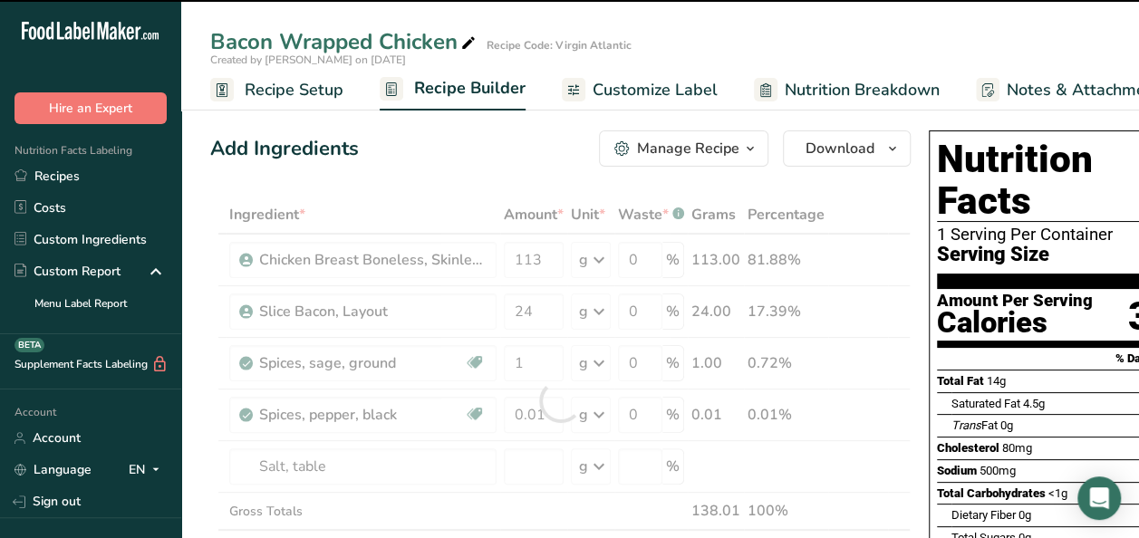
type input "0"
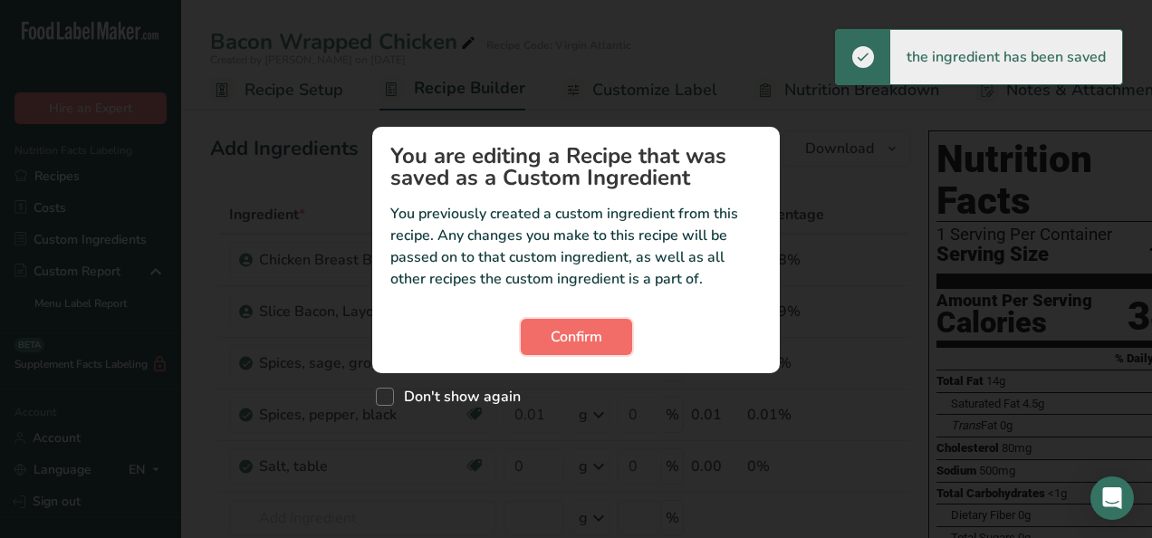
click at [549, 336] on button "Confirm" at bounding box center [576, 337] width 111 height 36
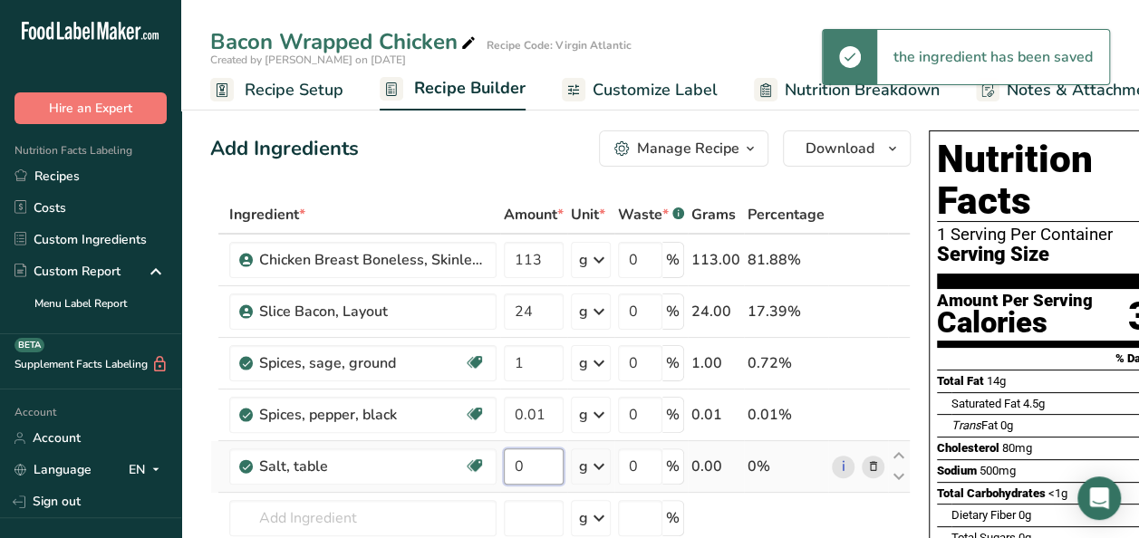
click at [525, 471] on input "0" at bounding box center [534, 466] width 60 height 36
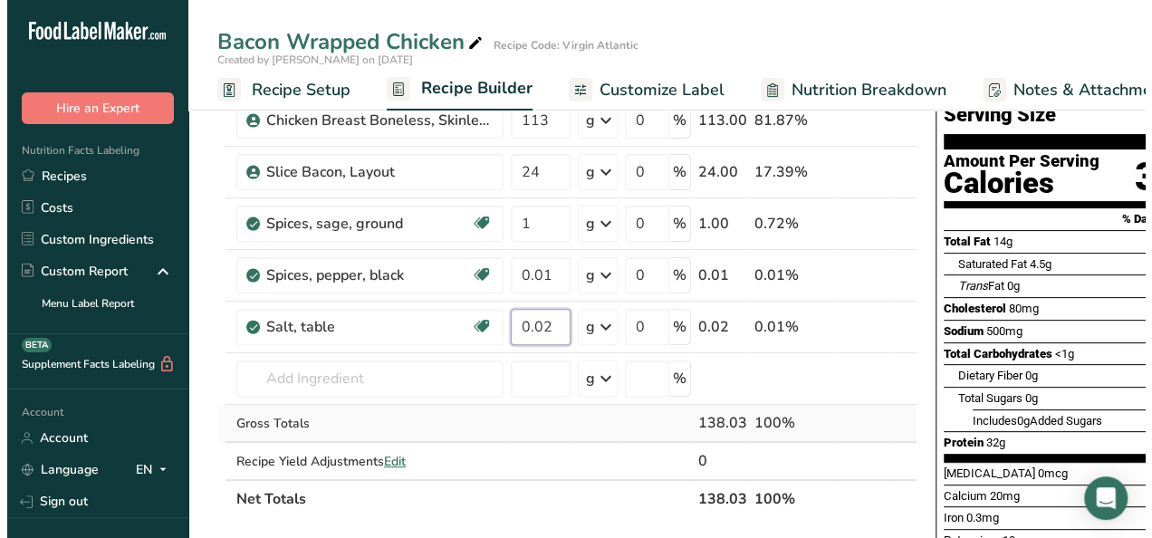
scroll to position [181, 0]
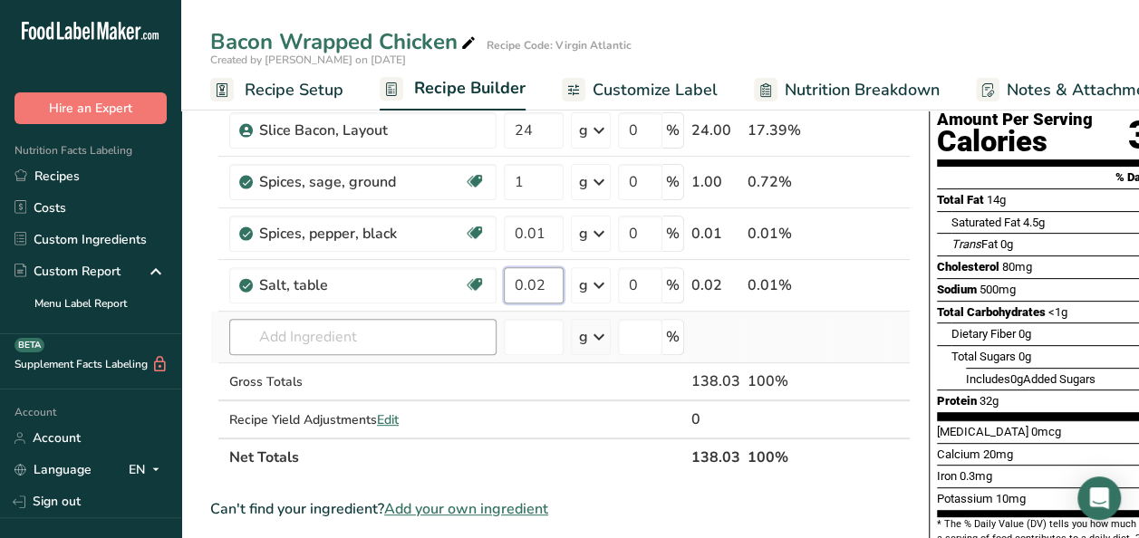
type input "0.02"
click at [278, 335] on div "Ingredient * Amount * Unit * Waste * .a-a{fill:#347362;}.b-a{fill:#fff;} Grams …" at bounding box center [560, 245] width 700 height 462
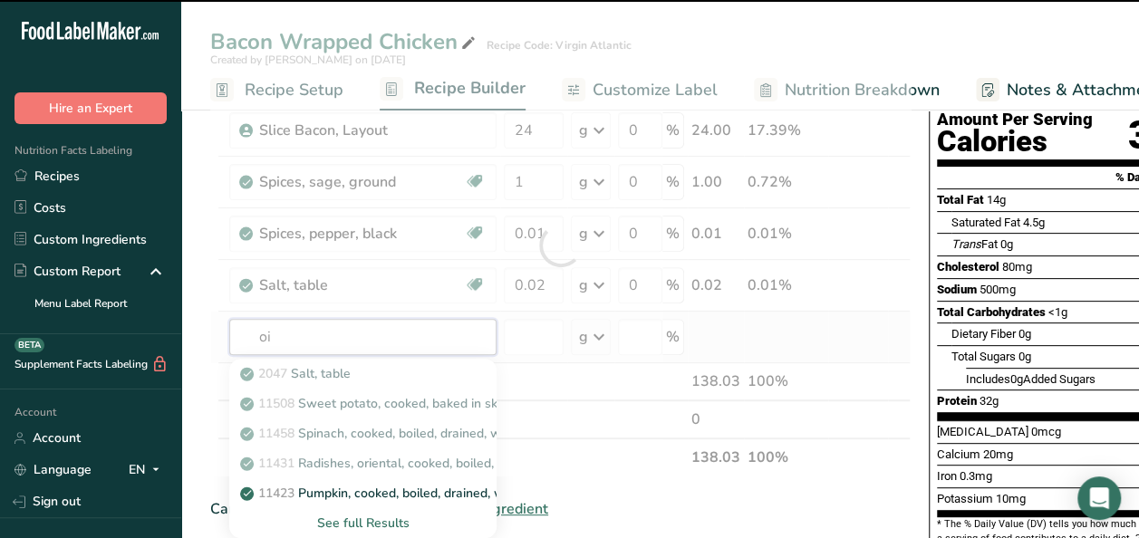
type input "oil"
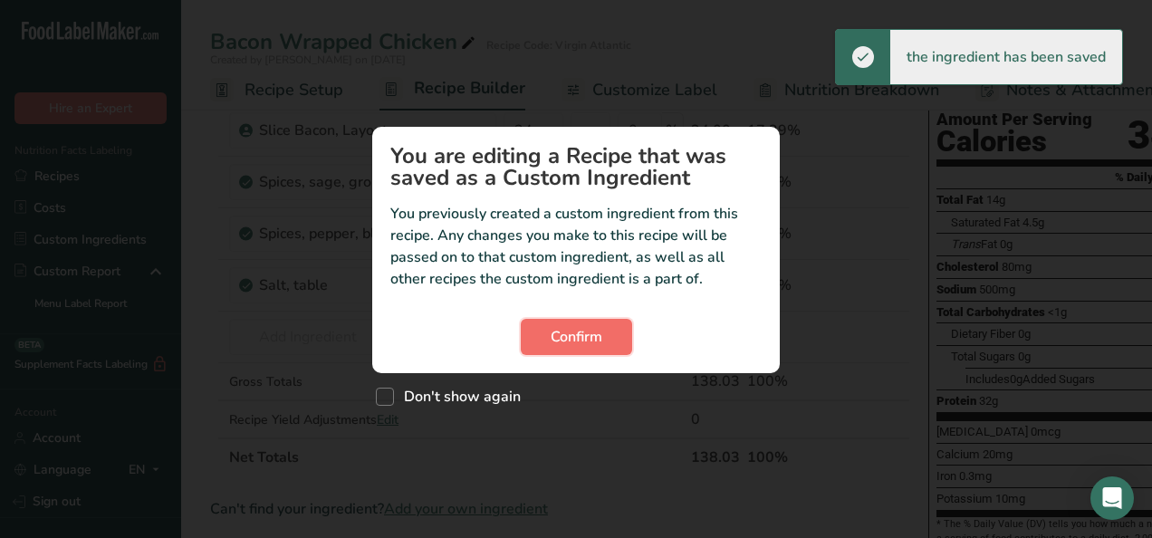
click at [591, 332] on span "Confirm" at bounding box center [577, 337] width 52 height 22
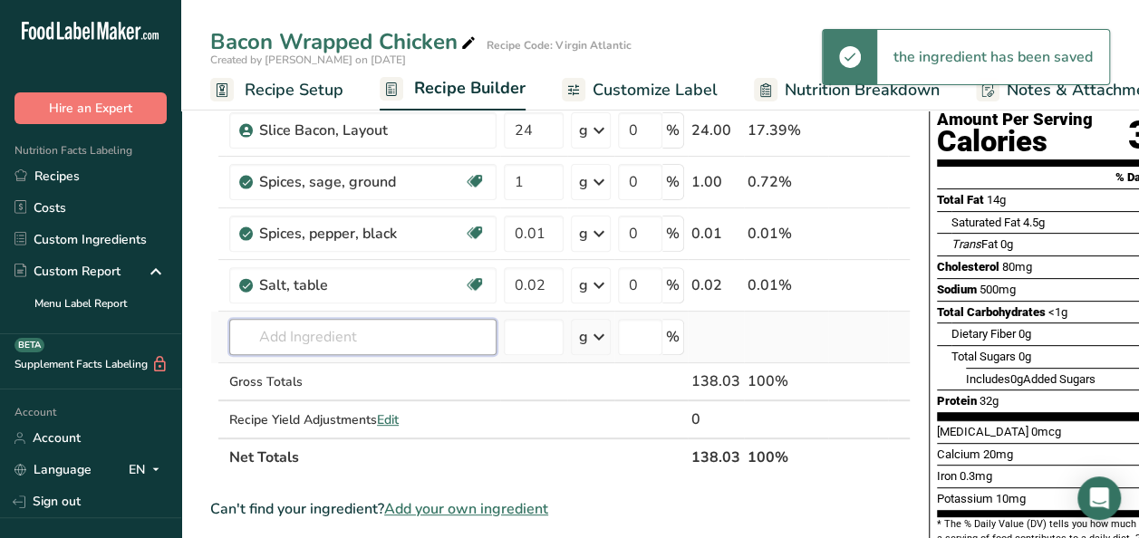
click at [311, 334] on input "text" at bounding box center [362, 337] width 267 height 36
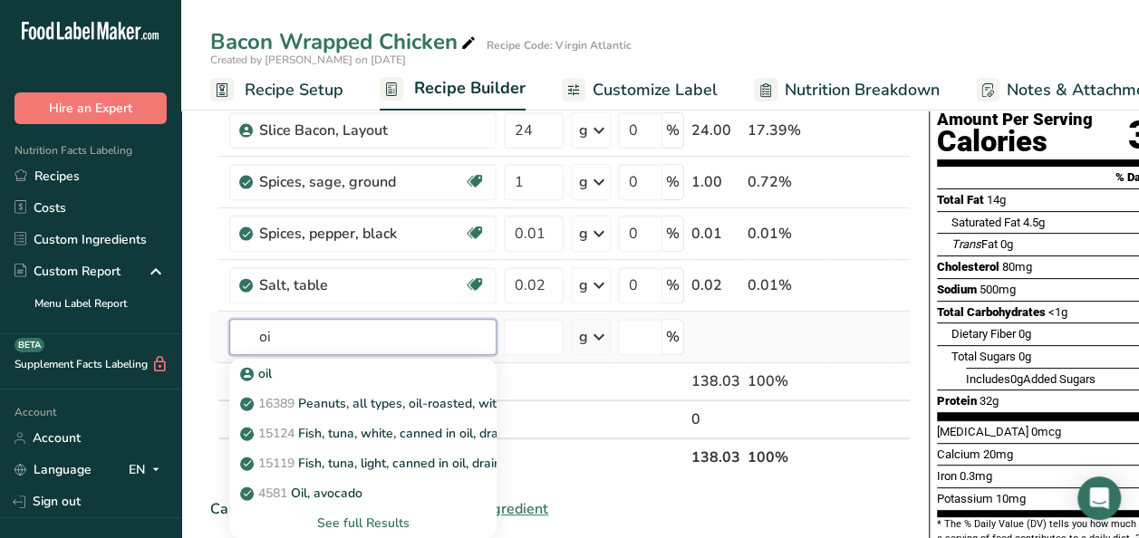
type input "o"
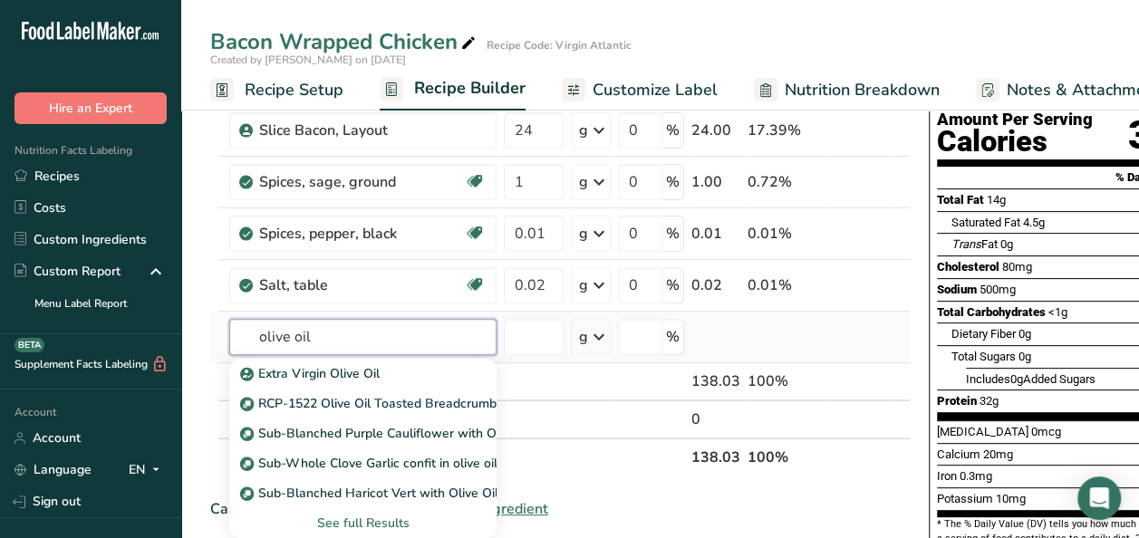
type input "olive oil"
click at [335, 518] on div "See full Results" at bounding box center [363, 523] width 238 height 19
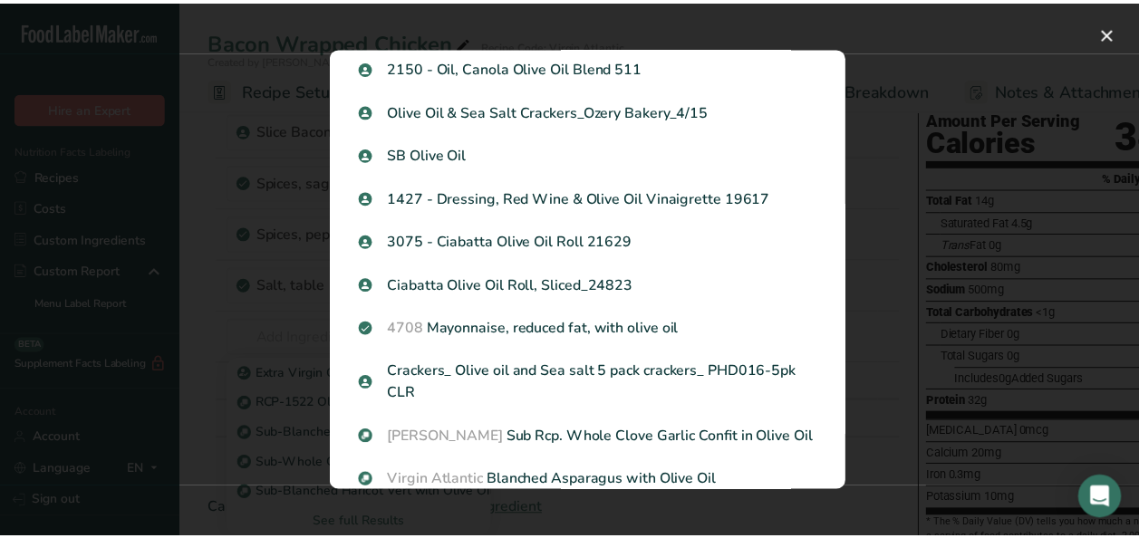
scroll to position [1708, 0]
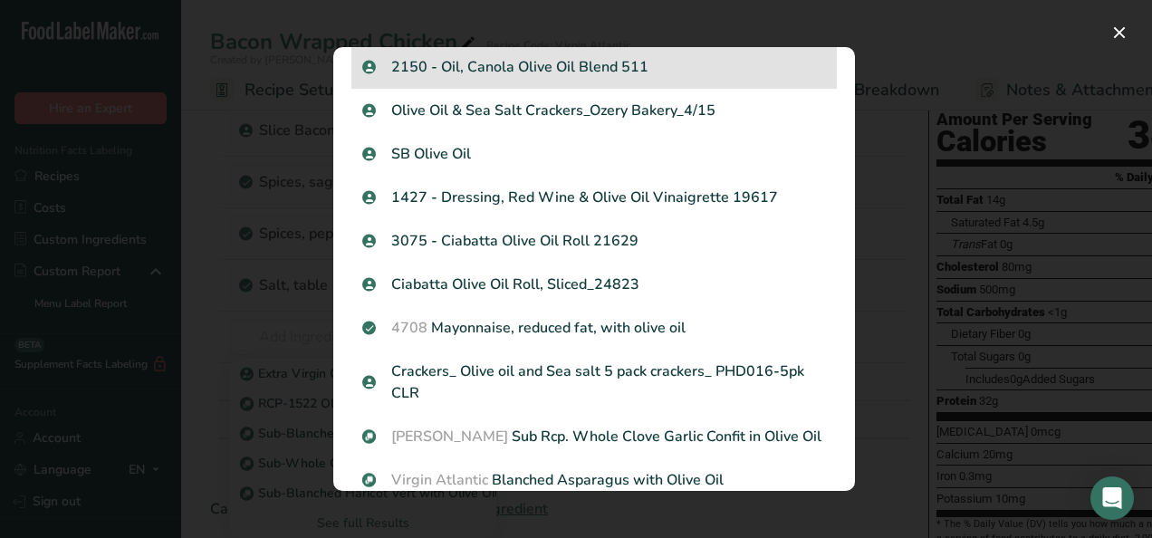
click at [634, 68] on p "2150 - Oil, Canola Olive Oil Blend 511" at bounding box center [594, 67] width 464 height 22
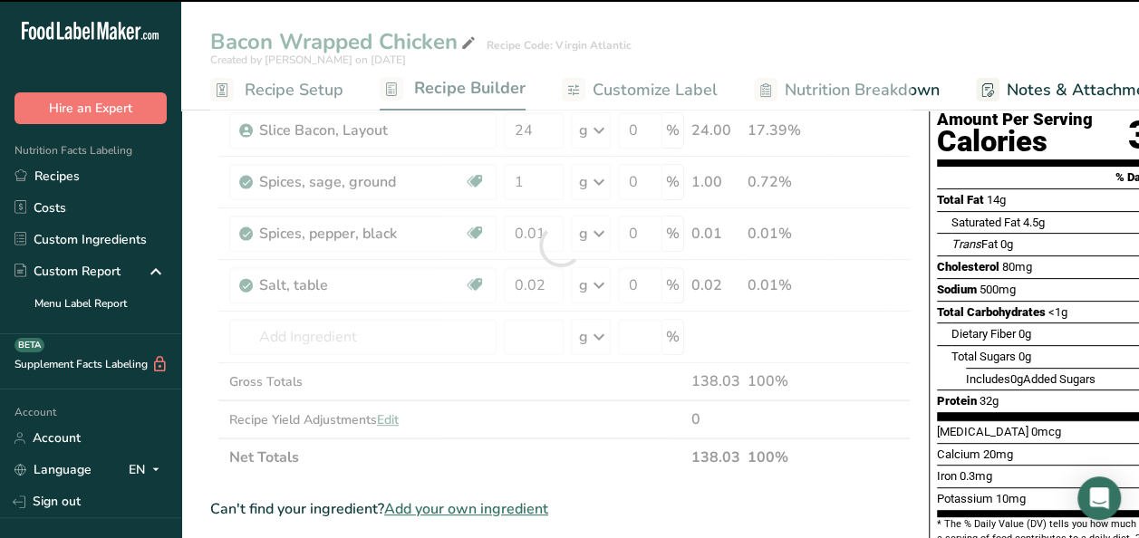
type input "0"
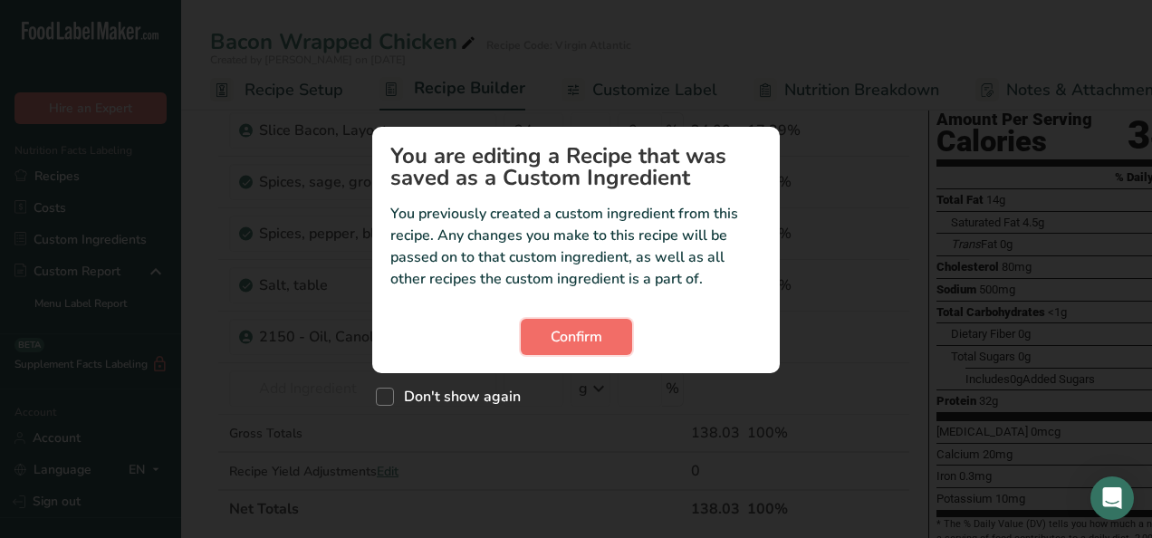
click at [596, 335] on span "Confirm" at bounding box center [577, 337] width 52 height 22
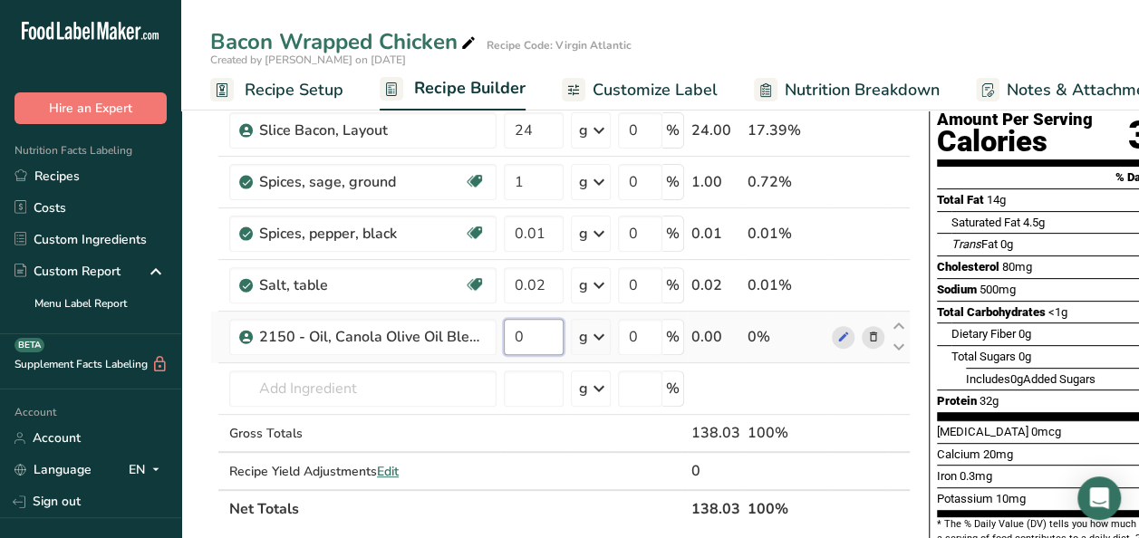
click at [532, 346] on input "0" at bounding box center [534, 337] width 60 height 36
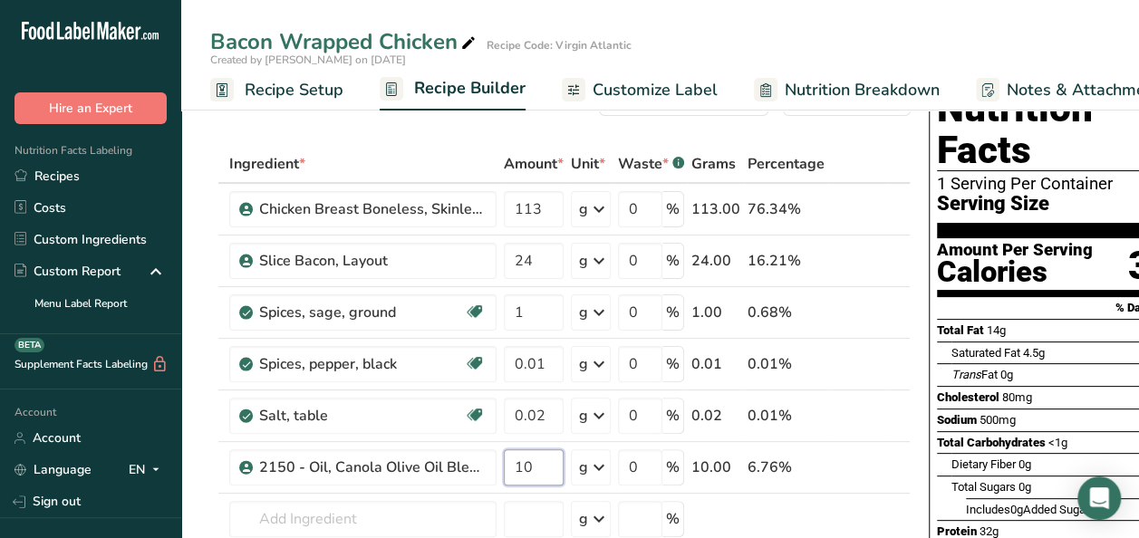
scroll to position [0, 0]
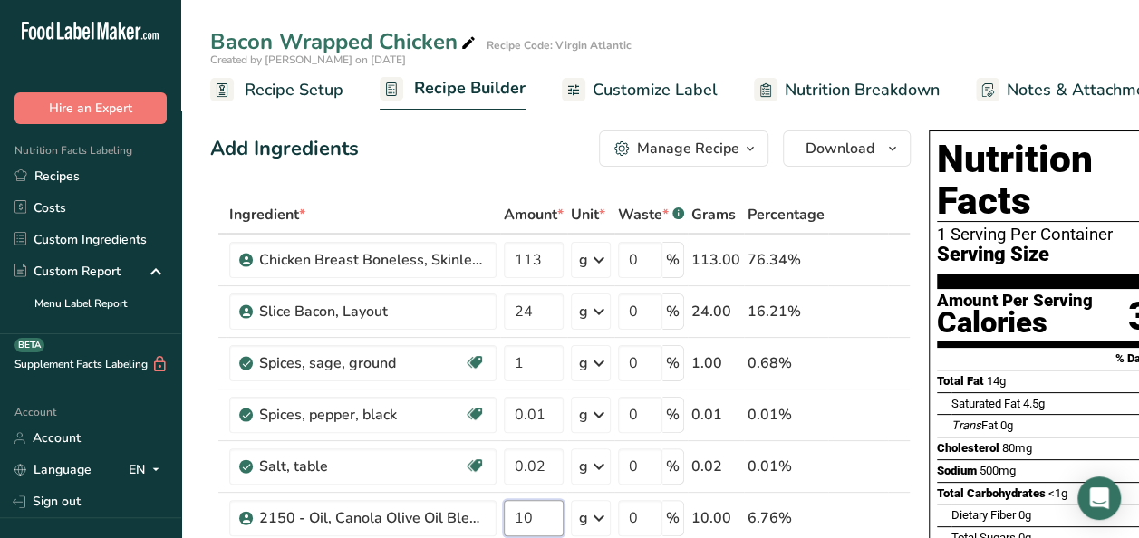
type input "10"
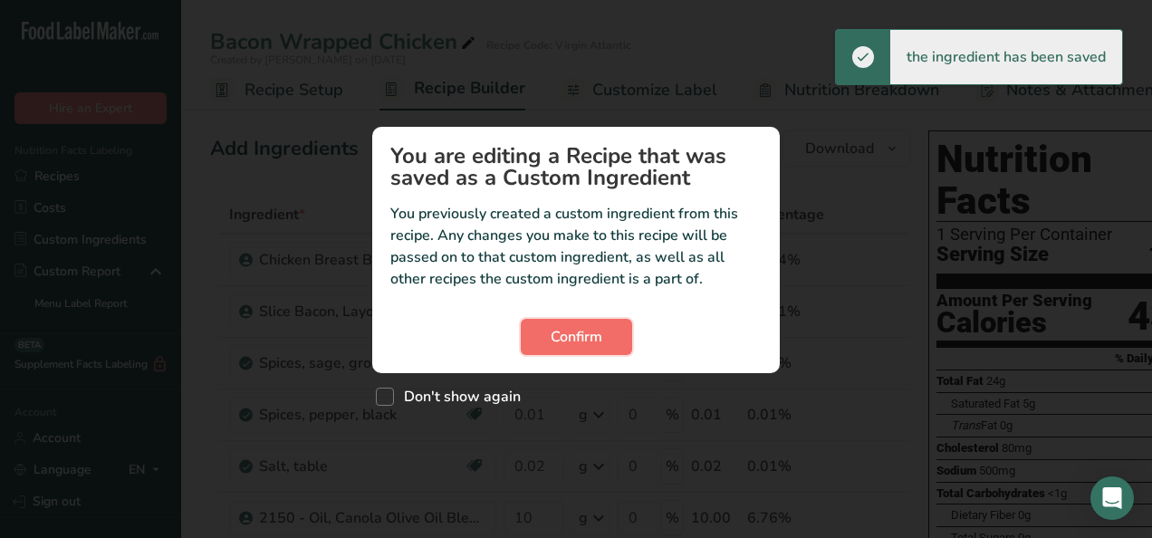
click at [573, 337] on span "Confirm" at bounding box center [577, 337] width 52 height 22
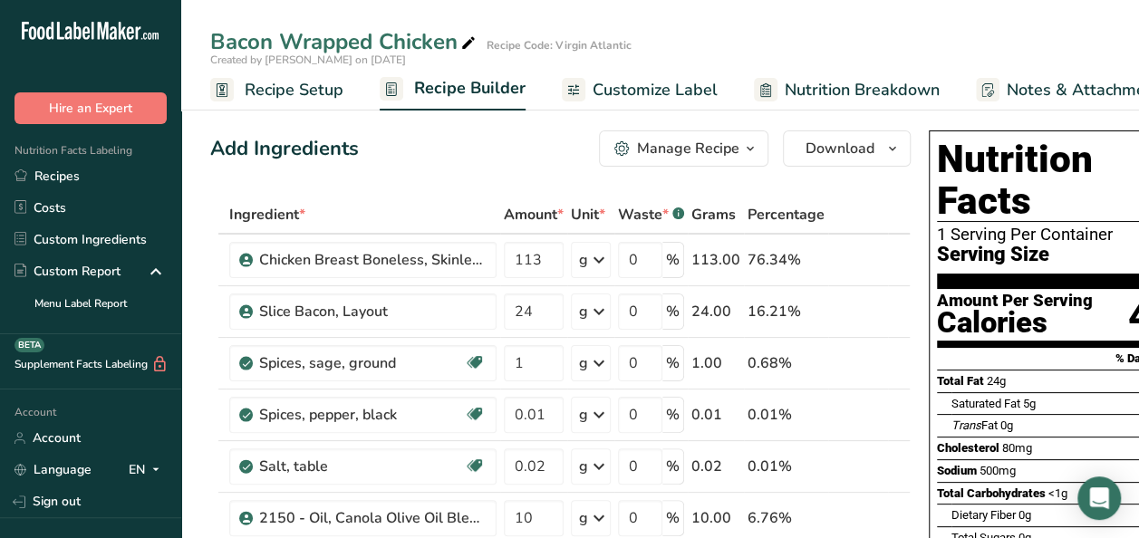
drag, startPoint x: 87, startPoint y: 185, endPoint x: 817, endPoint y: 225, distance: 731.2
click at [87, 185] on link "Recipes" at bounding box center [90, 176] width 181 height 32
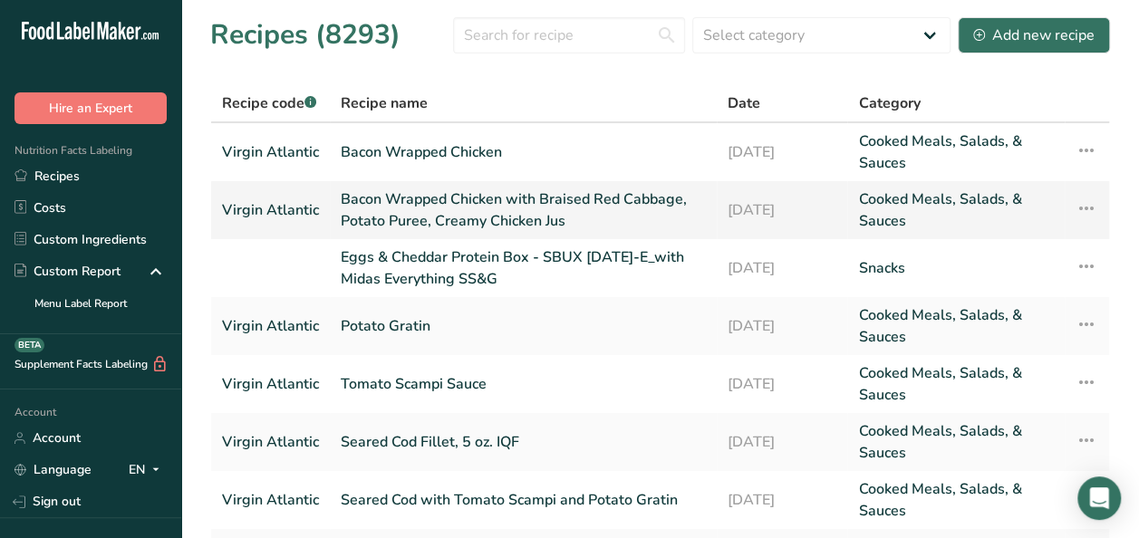
click at [556, 208] on link "Bacon Wrapped Chicken with Braised Red Cabbage, Potato Puree, Creamy Chicken Jus" at bounding box center [523, 209] width 365 height 43
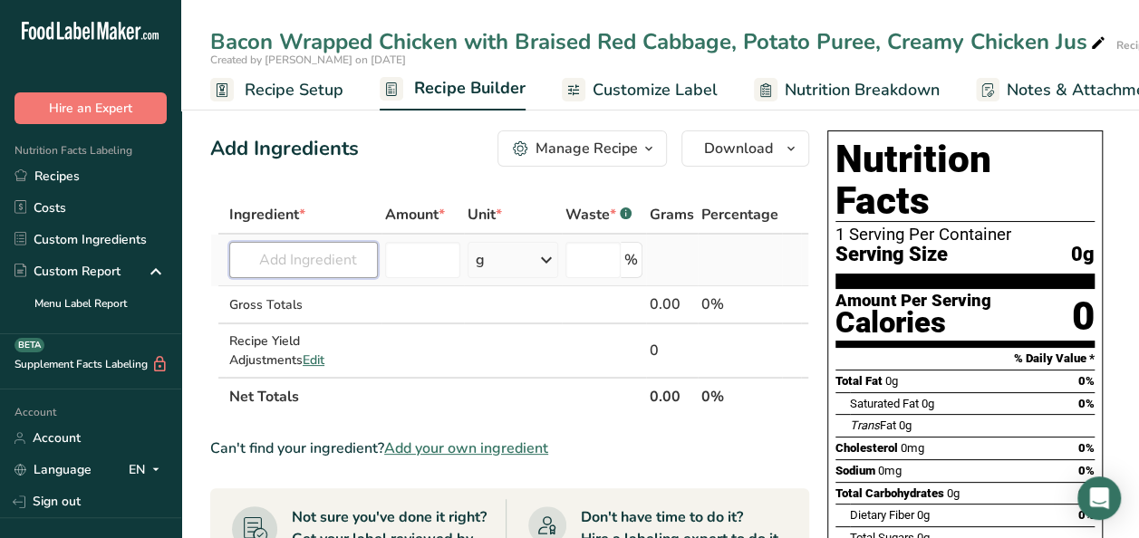
click at [284, 255] on input "text" at bounding box center [303, 260] width 149 height 36
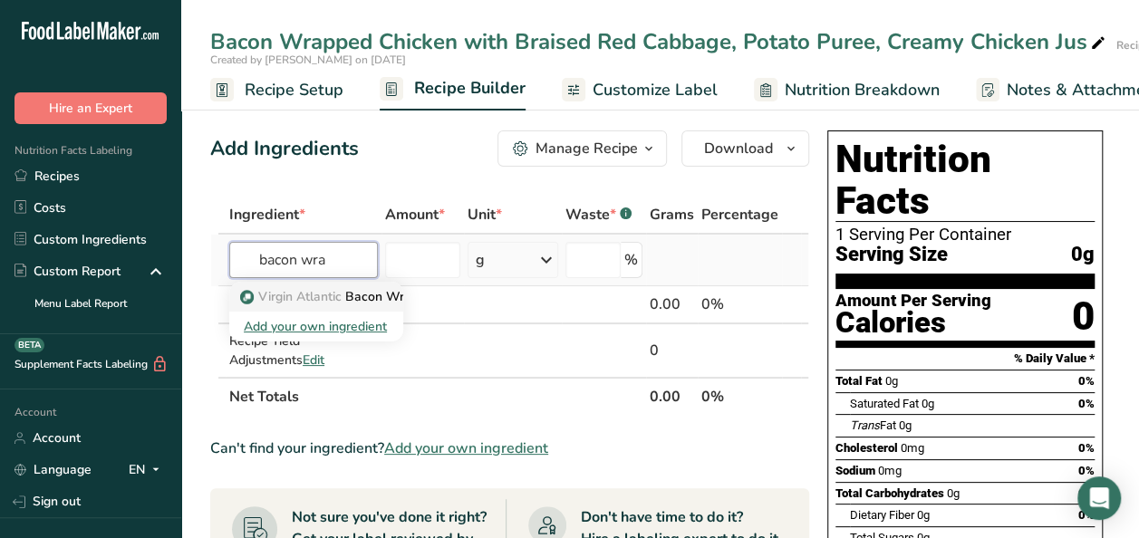
type input "bacon wra"
click at [314, 300] on span "Virgin Atlantic" at bounding box center [299, 296] width 83 height 17
type input "Bacon Wrapped Chicken"
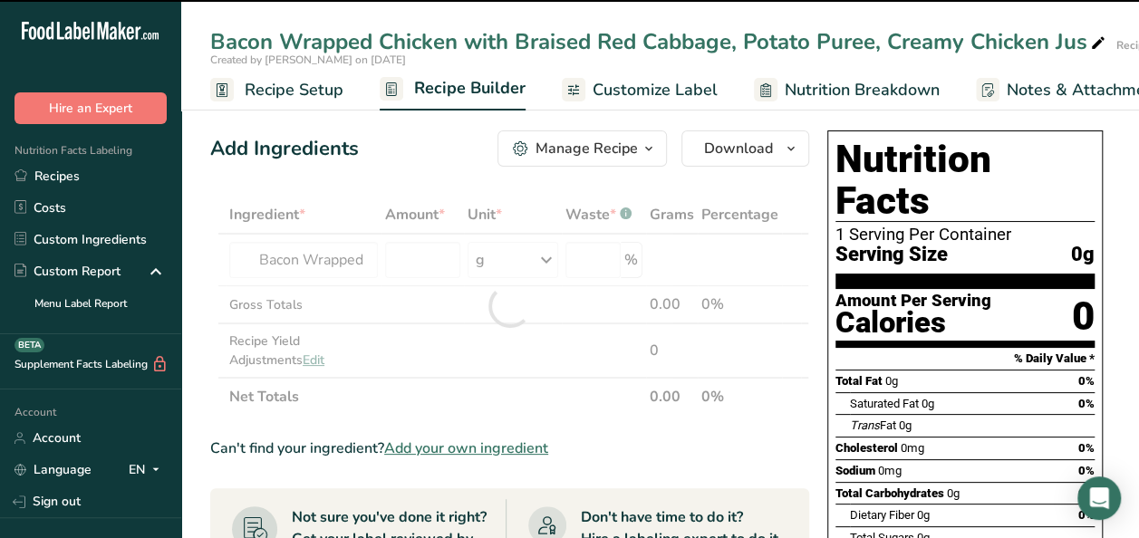
type input "0"
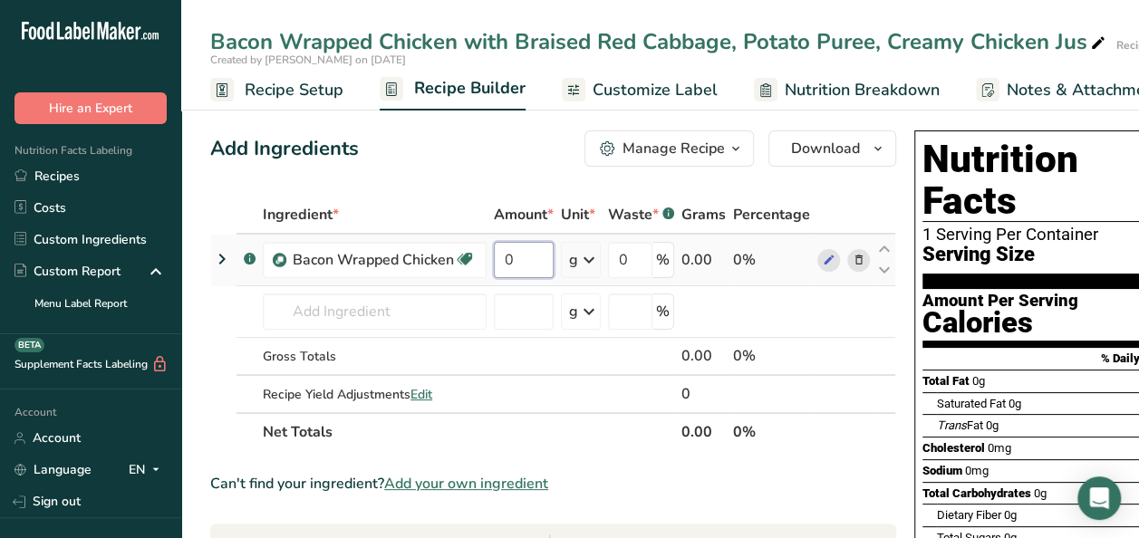
click at [517, 252] on input "0" at bounding box center [524, 260] width 60 height 36
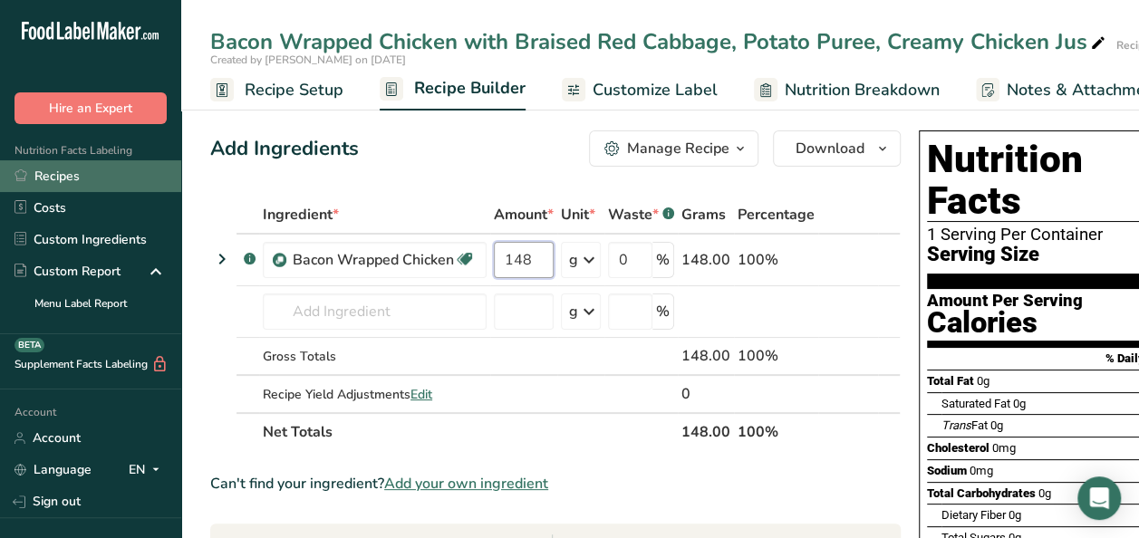
type input "148"
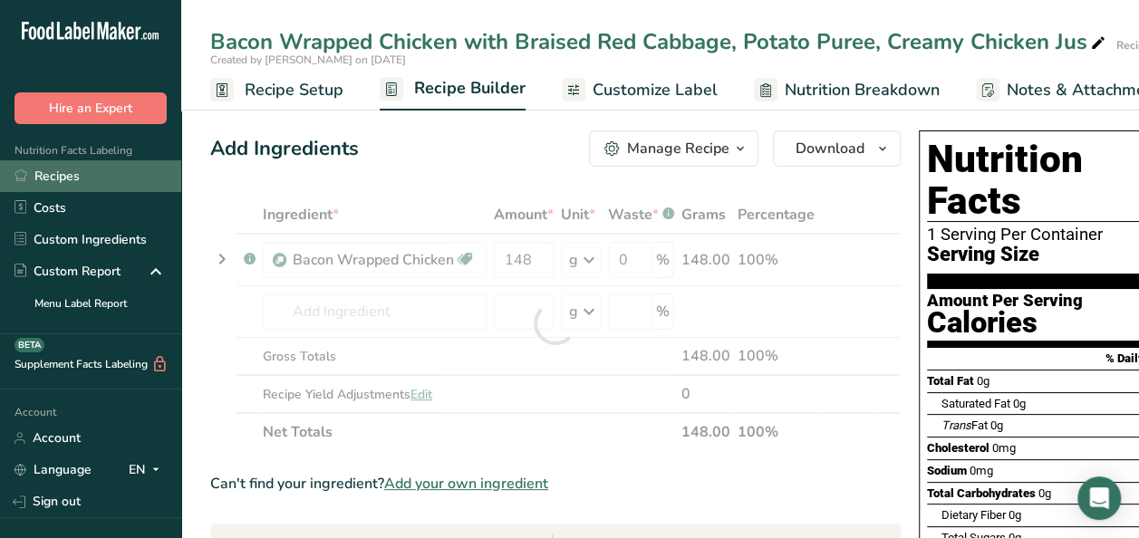
click at [76, 170] on link "Recipes" at bounding box center [90, 176] width 181 height 32
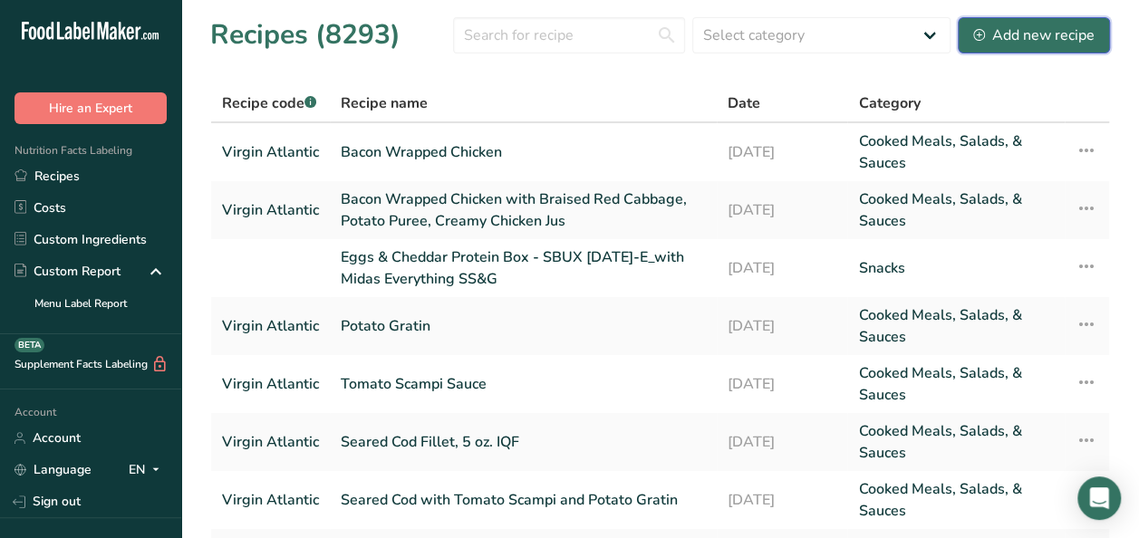
click at [1009, 42] on div "Add new recipe" at bounding box center [1033, 35] width 121 height 22
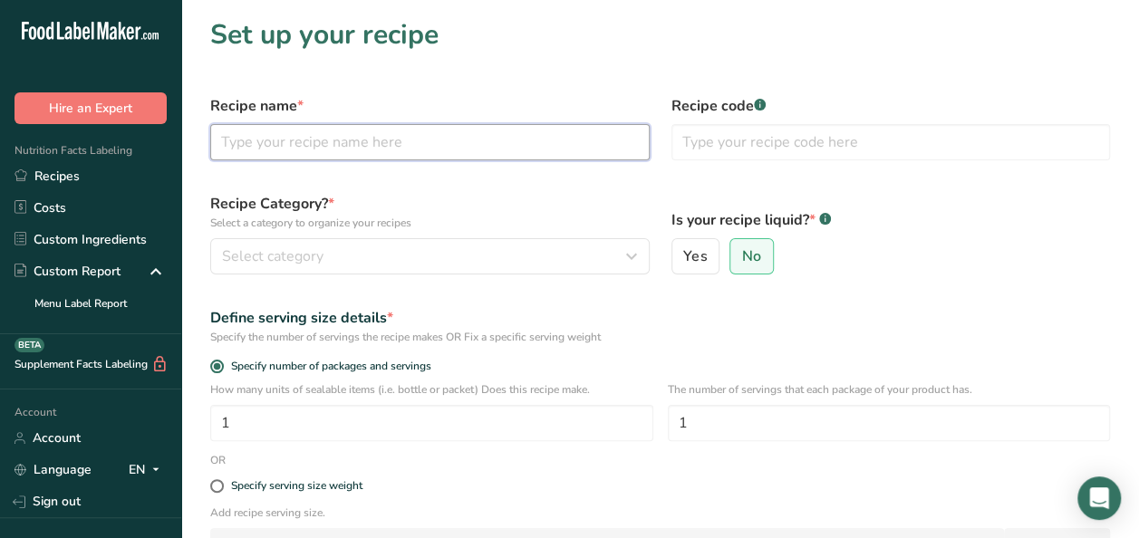
paste input "Rcp - Blanched Haricot Vert with Olive Oil"
click at [268, 139] on input "Rcp - Blanched Haricot Vert with Olive Oil" at bounding box center [429, 142] width 439 height 36
click at [263, 140] on input "Rcp - Blanched Haricot Vert with Olive Oil" at bounding box center [429, 142] width 439 height 36
type input "Blanched Haricot Vert with Olive Oil"
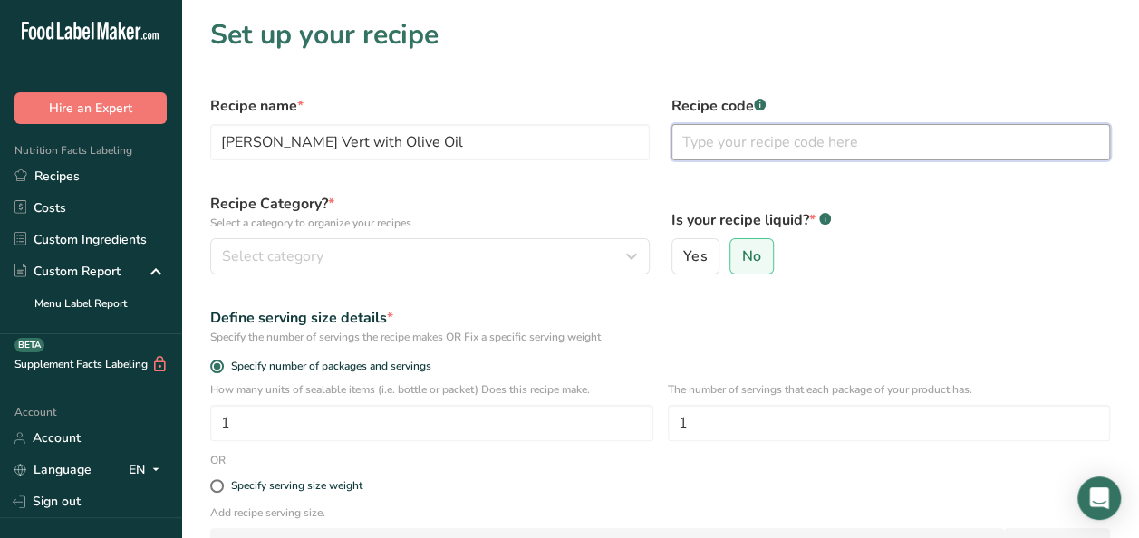
click at [716, 147] on input "text" at bounding box center [890, 142] width 439 height 36
type input "Virgin Atlantic"
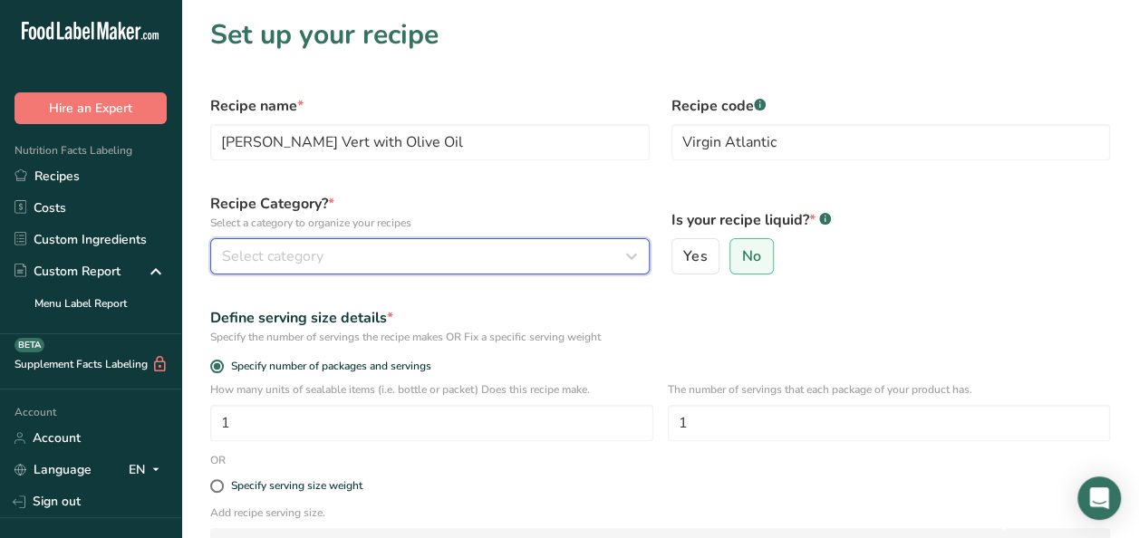
click at [338, 238] on button "Select category" at bounding box center [429, 256] width 439 height 36
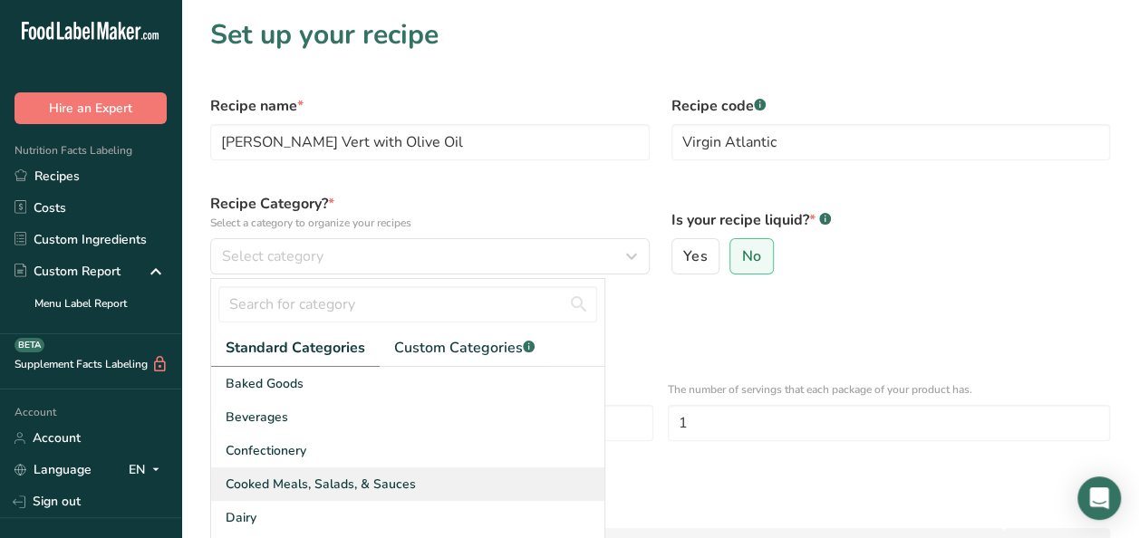
click at [273, 487] on span "Cooked Meals, Salads, & Sauces" at bounding box center [321, 484] width 190 height 19
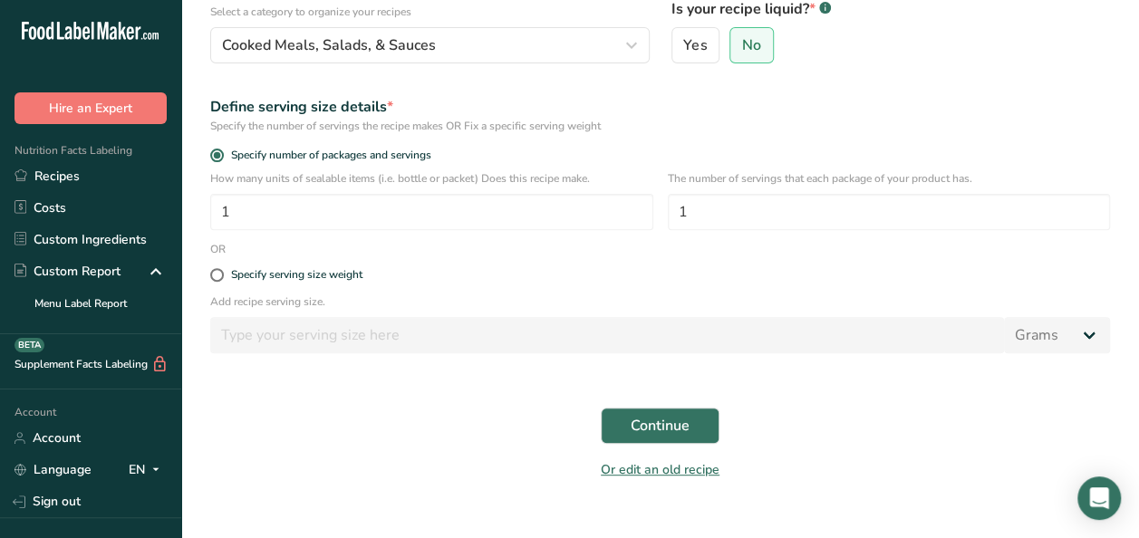
scroll to position [241, 0]
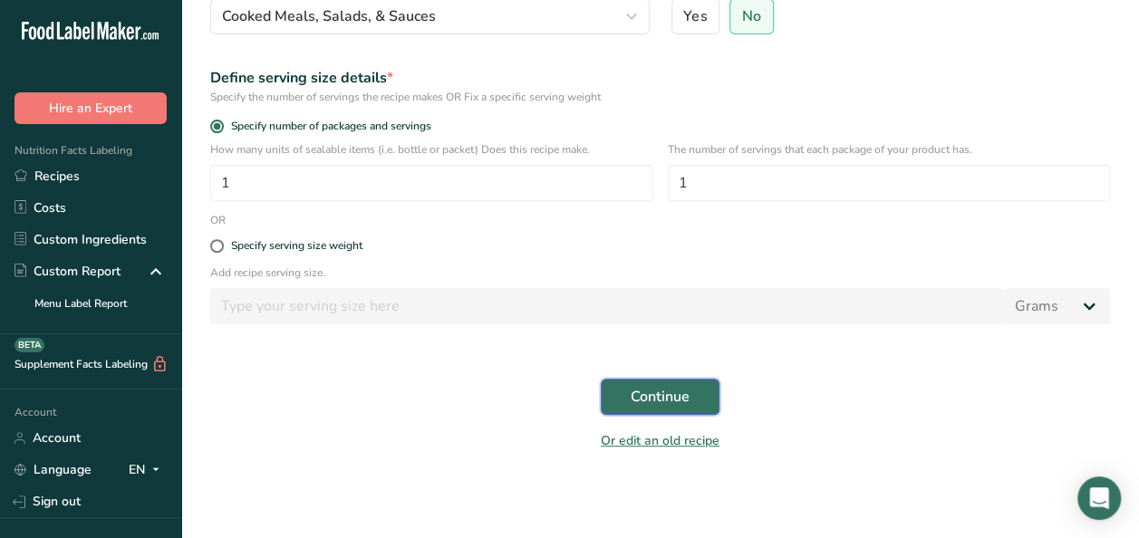
click at [672, 397] on span "Continue" at bounding box center [659, 397] width 59 height 22
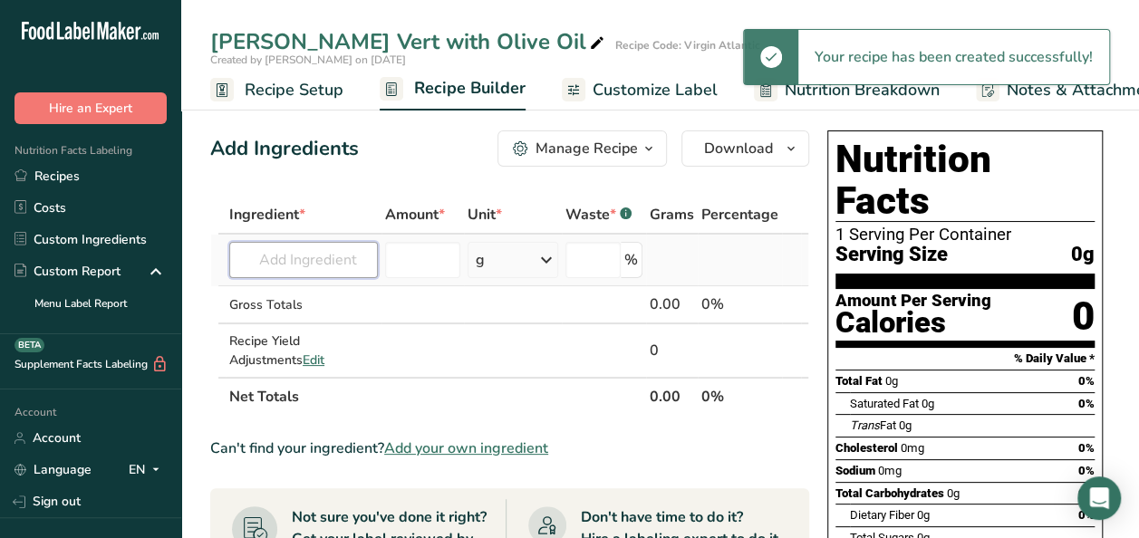
click at [294, 261] on input "text" at bounding box center [303, 260] width 149 height 36
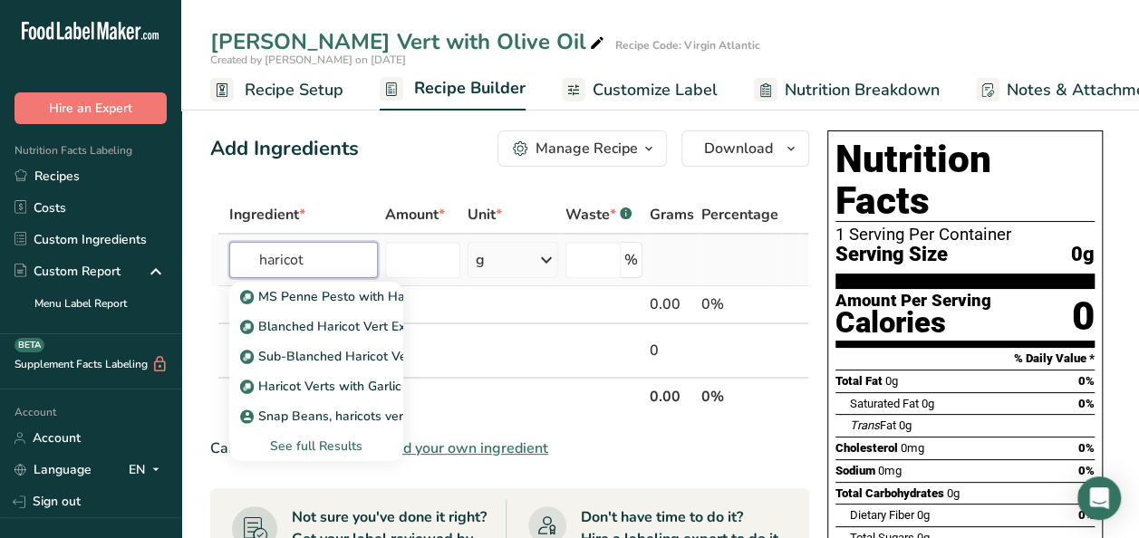
type input "haricot"
click at [314, 451] on div "See full Results" at bounding box center [316, 446] width 145 height 19
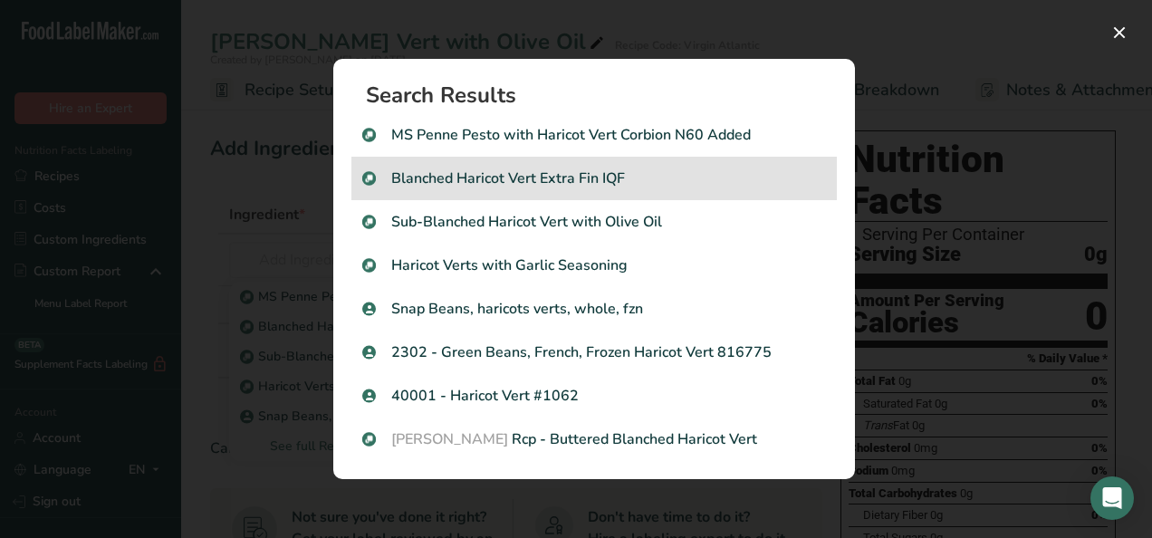
click at [627, 188] on p "Blanched Haricot Vert Extra Fin IQF" at bounding box center [594, 179] width 464 height 22
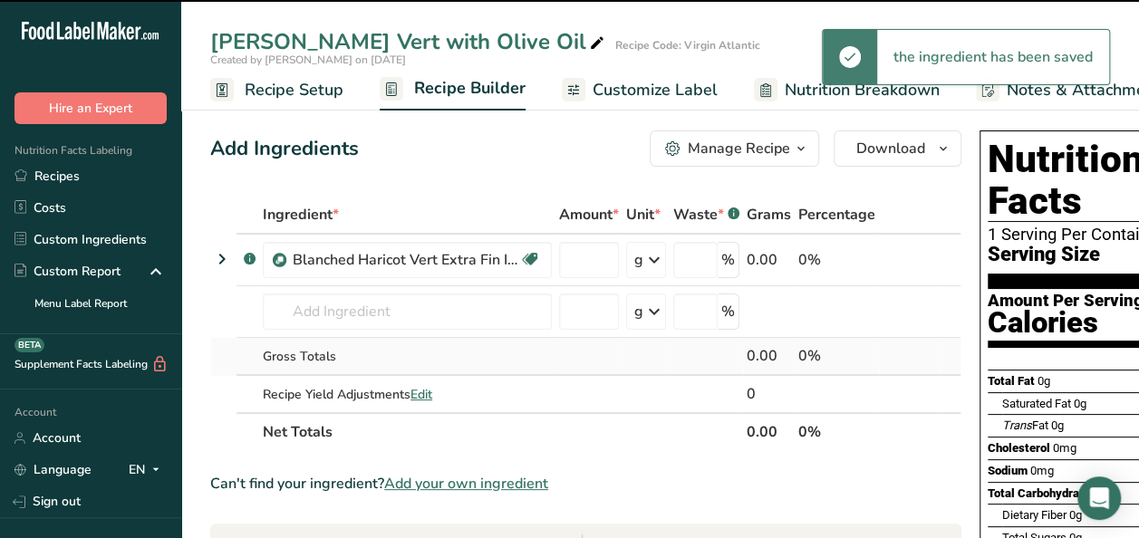
type input "0"
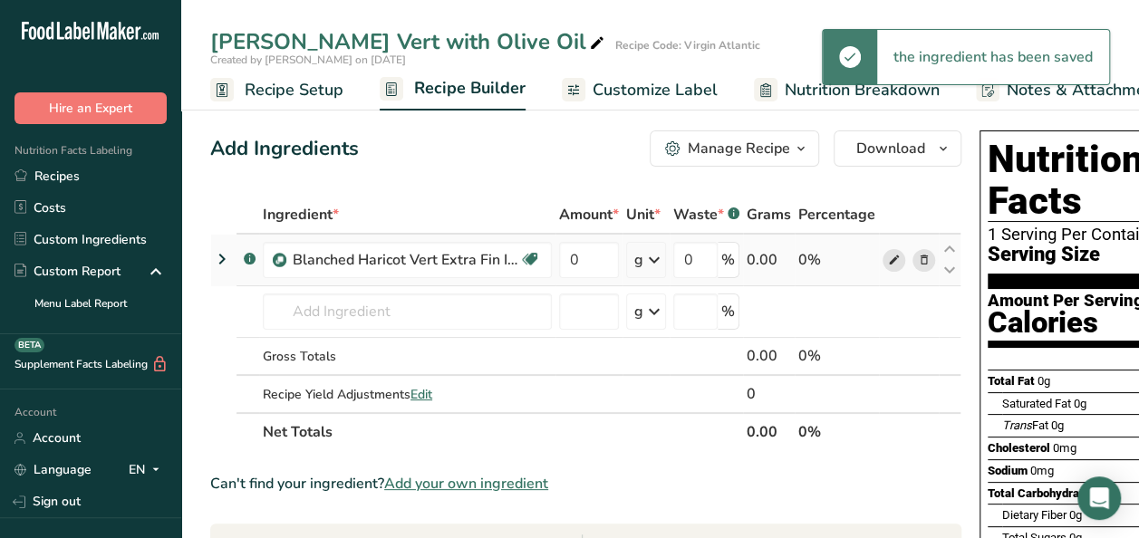
click at [889, 262] on icon at bounding box center [894, 260] width 13 height 19
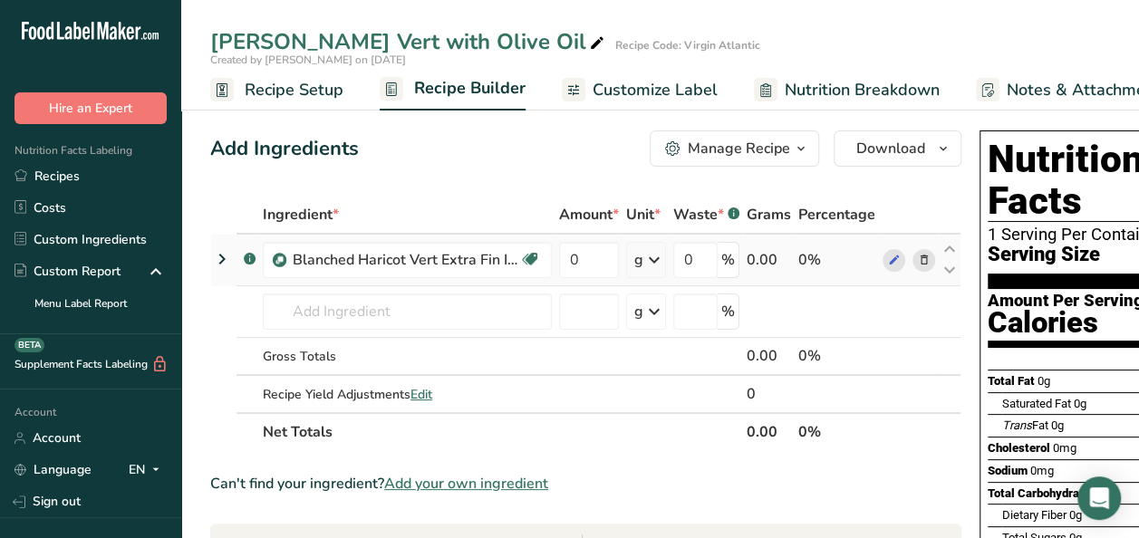
click at [913, 262] on span at bounding box center [924, 260] width 22 height 22
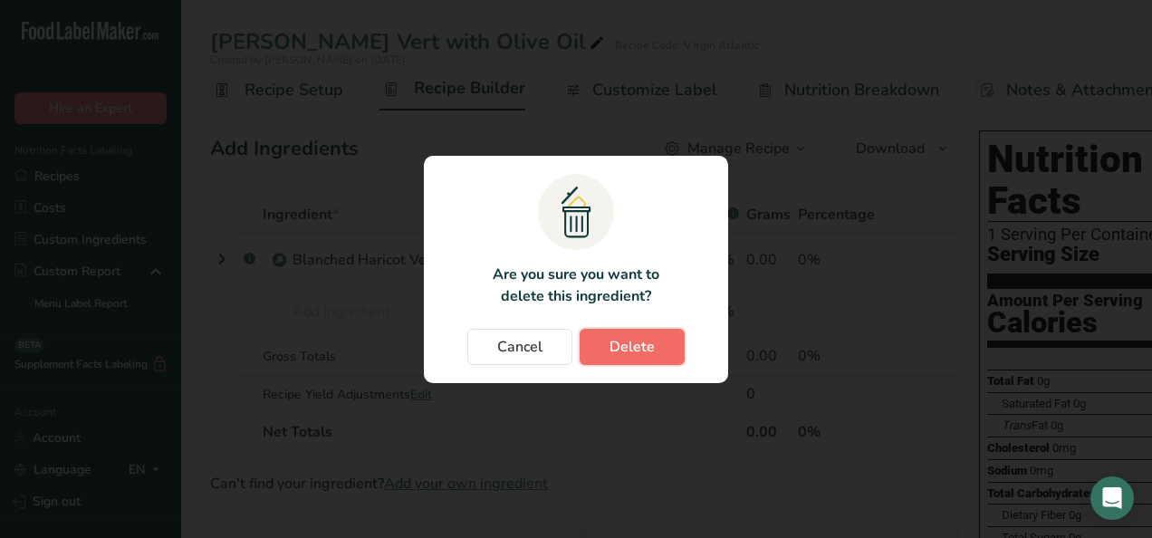
click at [640, 351] on span "Delete" at bounding box center [632, 347] width 45 height 22
click at [505, 342] on span "Cancel" at bounding box center [519, 347] width 45 height 22
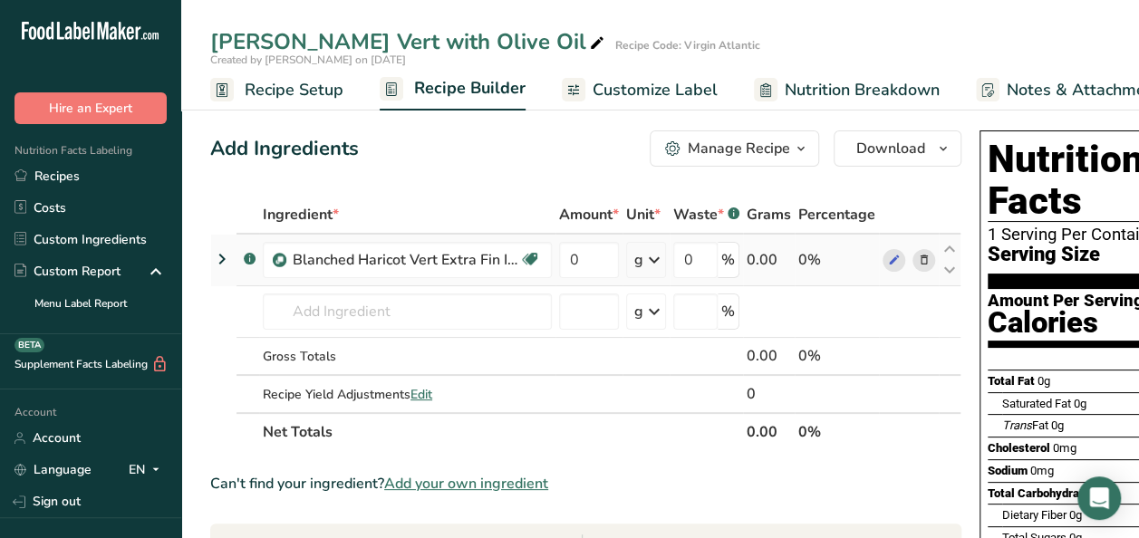
click at [919, 257] on icon at bounding box center [924, 260] width 13 height 19
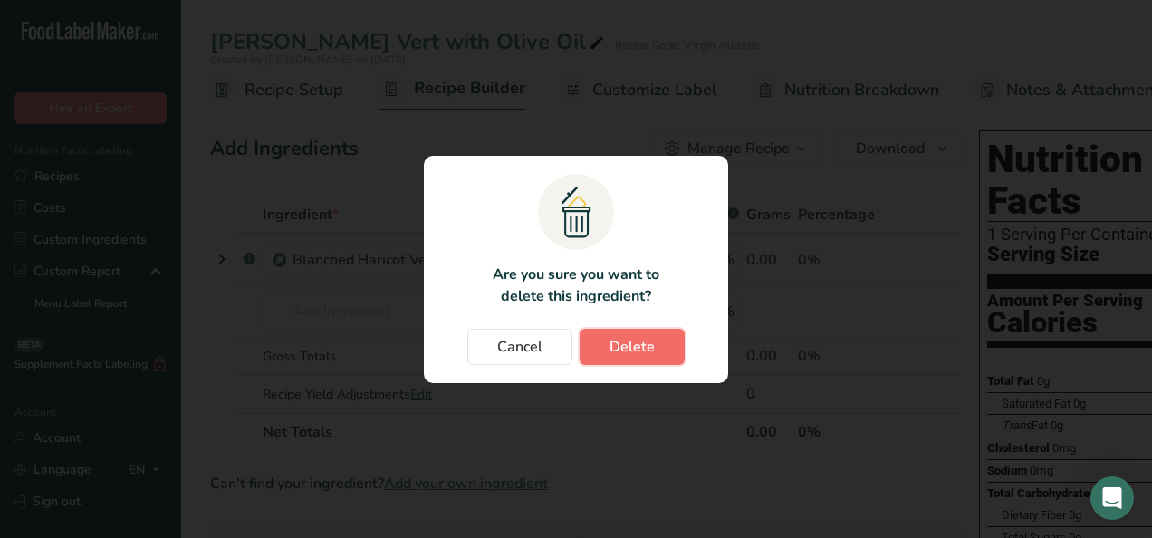
click at [623, 339] on span "Delete" at bounding box center [632, 347] width 45 height 22
click at [526, 340] on span "Cancel" at bounding box center [519, 347] width 45 height 22
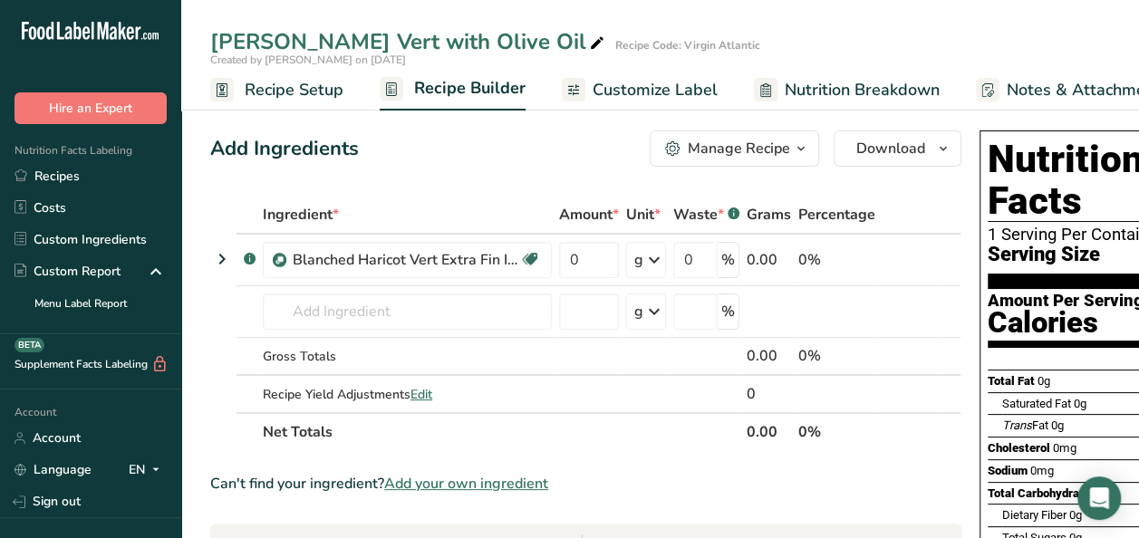
drag, startPoint x: 112, startPoint y: 180, endPoint x: 343, endPoint y: 138, distance: 234.9
click at [112, 180] on link "Recipes" at bounding box center [90, 176] width 181 height 32
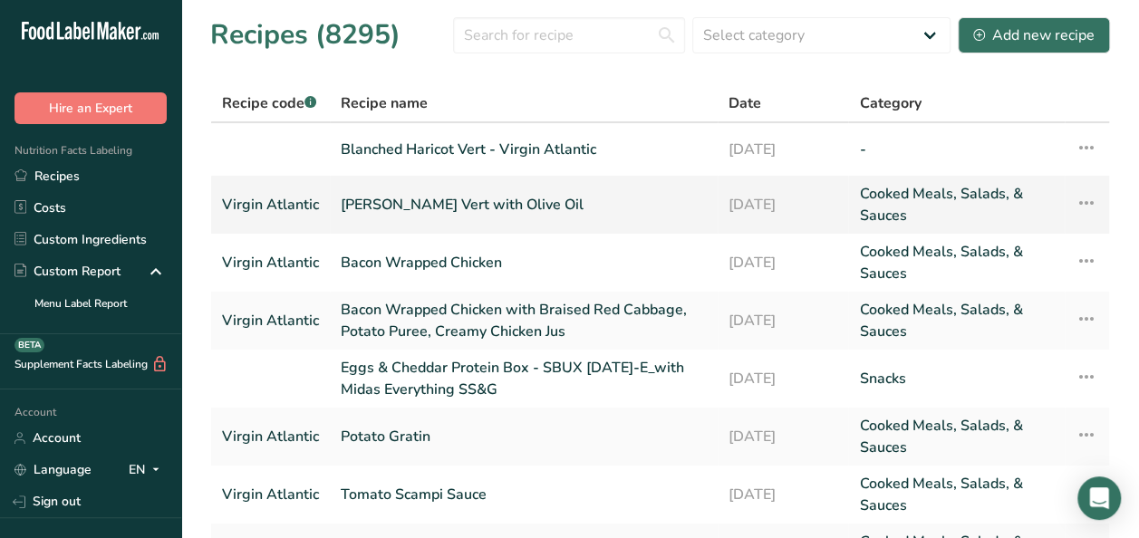
click at [486, 206] on link "Blanched Haricot Vert with Olive Oil" at bounding box center [524, 204] width 366 height 43
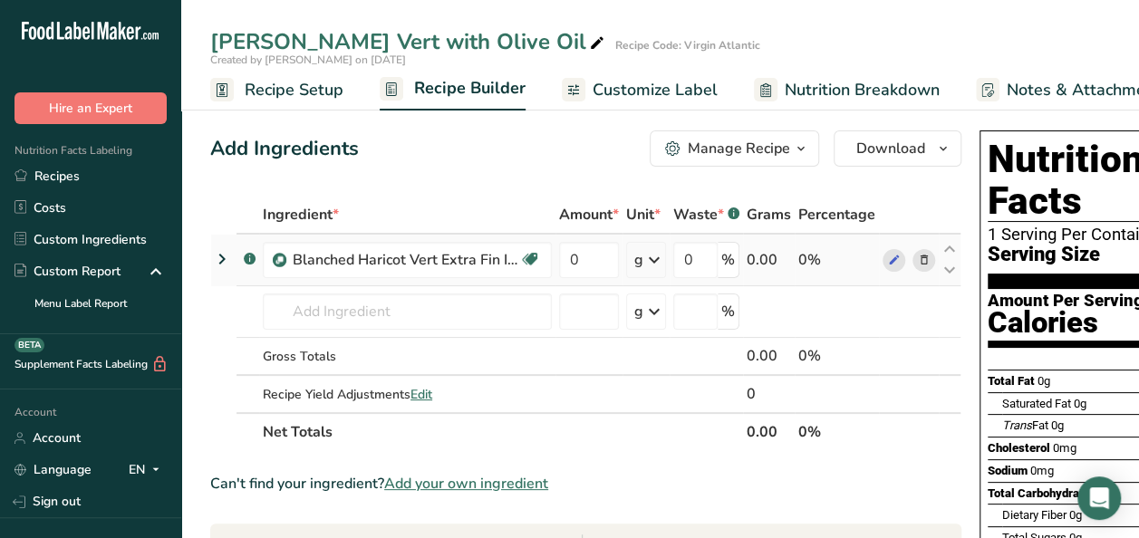
click at [923, 259] on icon at bounding box center [924, 260] width 13 height 19
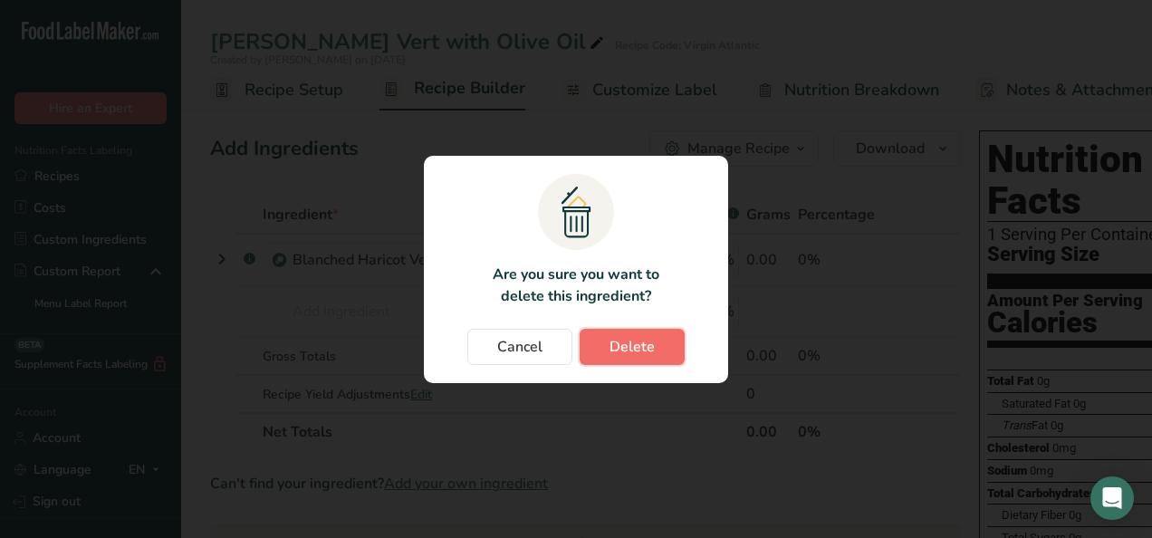
click at [629, 349] on span "Delete" at bounding box center [632, 347] width 45 height 22
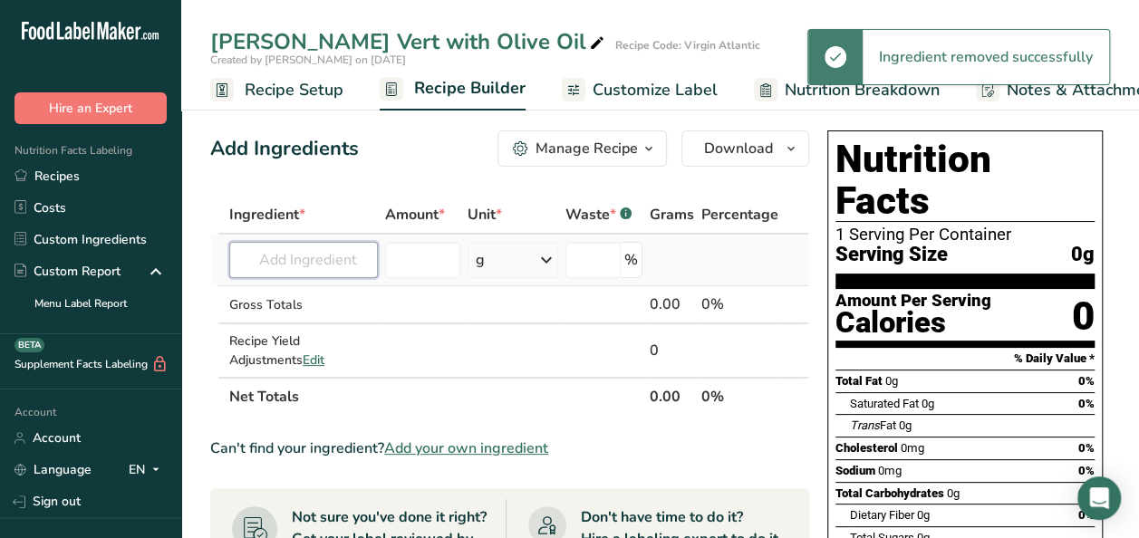
click at [330, 259] on input "text" at bounding box center [303, 260] width 149 height 36
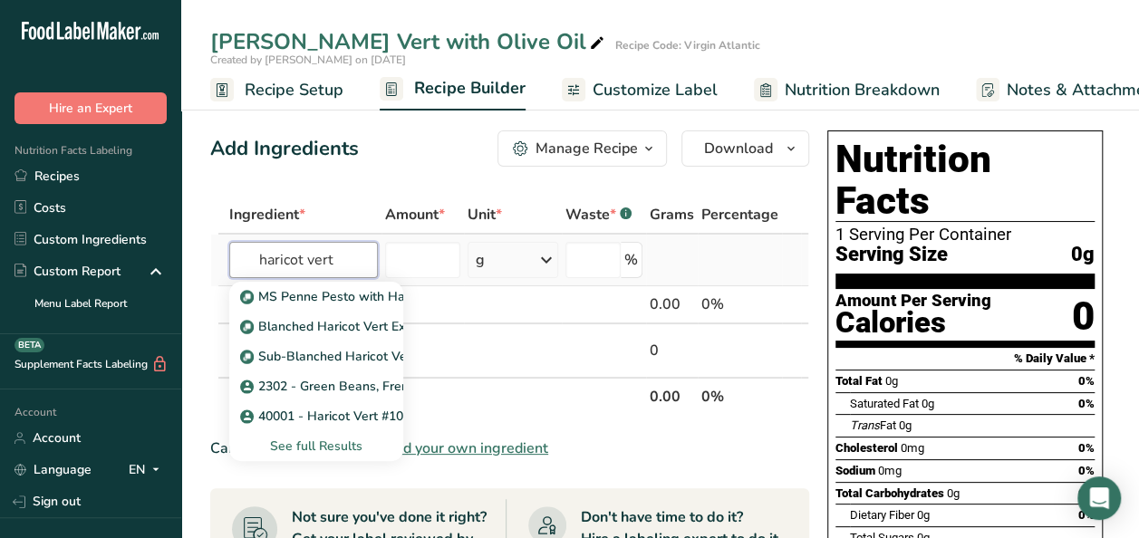
type input "haricot vert"
click at [308, 449] on div "See full Results" at bounding box center [316, 446] width 145 height 19
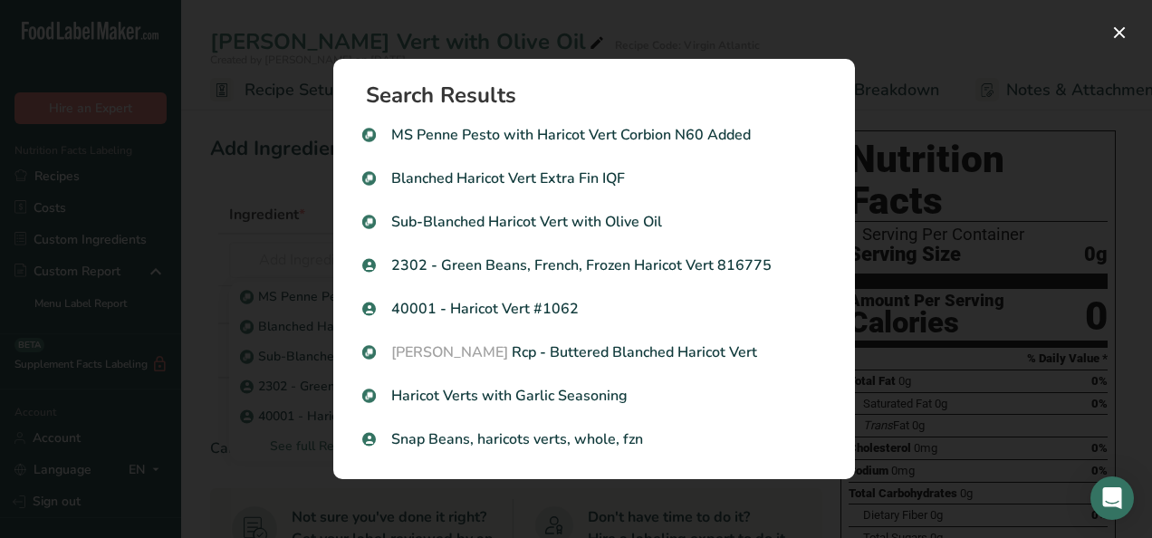
click at [210, 504] on div "Search results modal" at bounding box center [576, 269] width 1152 height 538
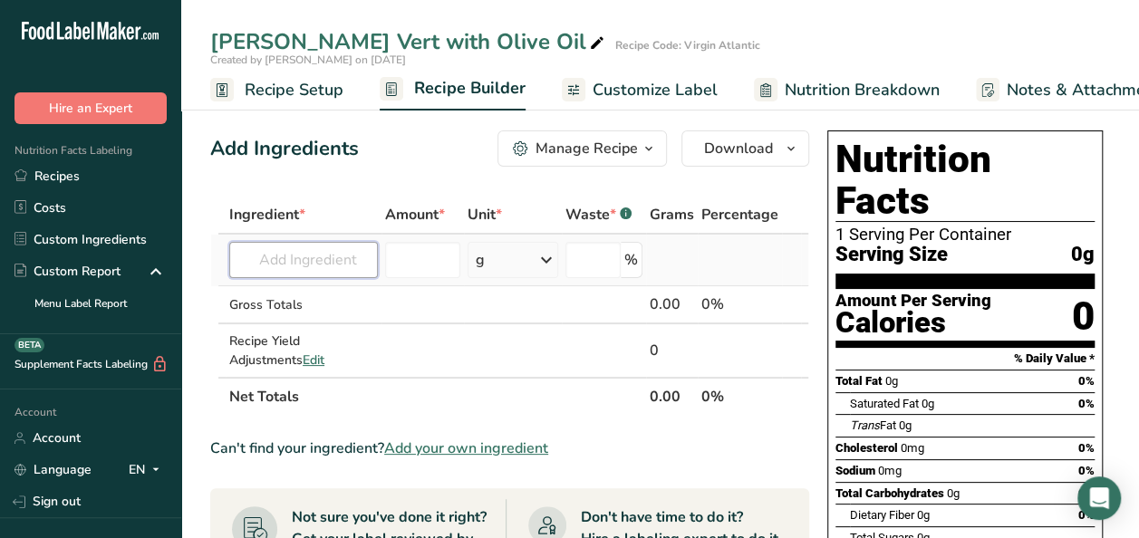
click at [271, 259] on input "text" at bounding box center [303, 260] width 149 height 36
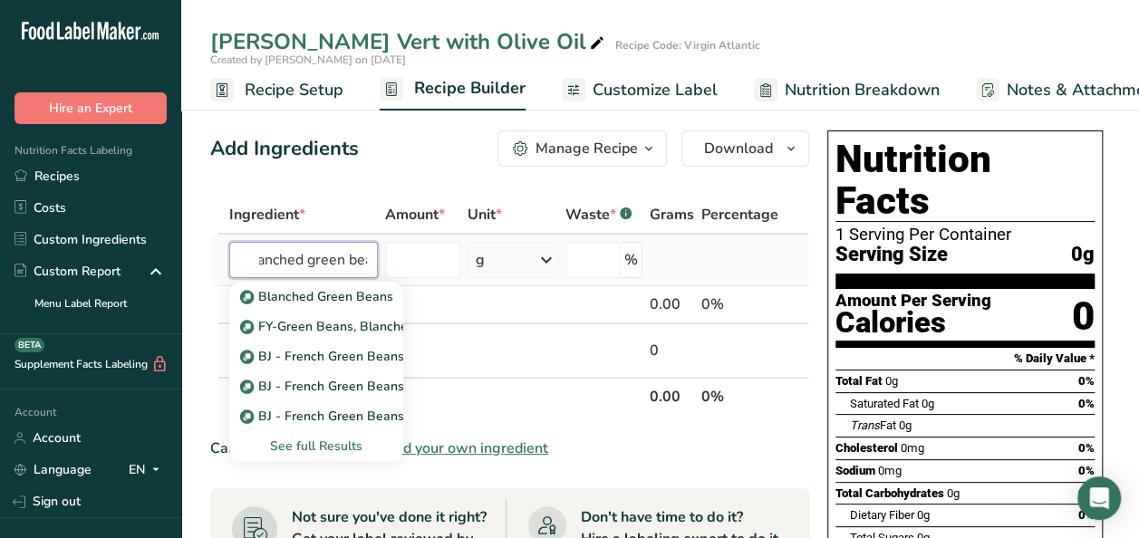
scroll to position [0, 38]
type input "blanched green beans"
click at [313, 433] on div "See full Results" at bounding box center [316, 446] width 174 height 30
click at [299, 449] on div "See full Results" at bounding box center [316, 446] width 145 height 19
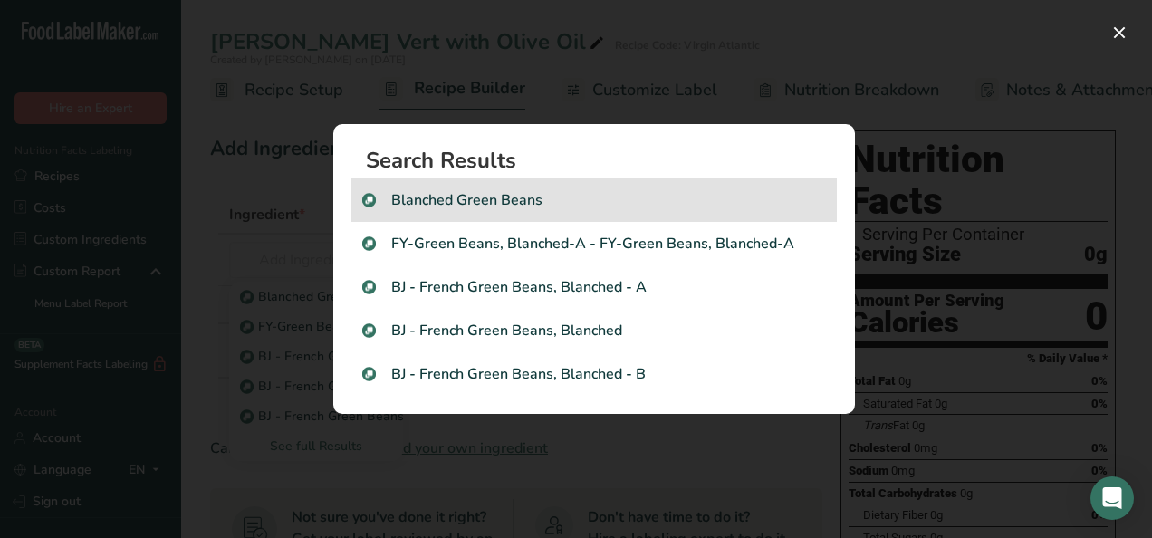
click at [490, 199] on p "Blanched Green Beans" at bounding box center [594, 200] width 464 height 22
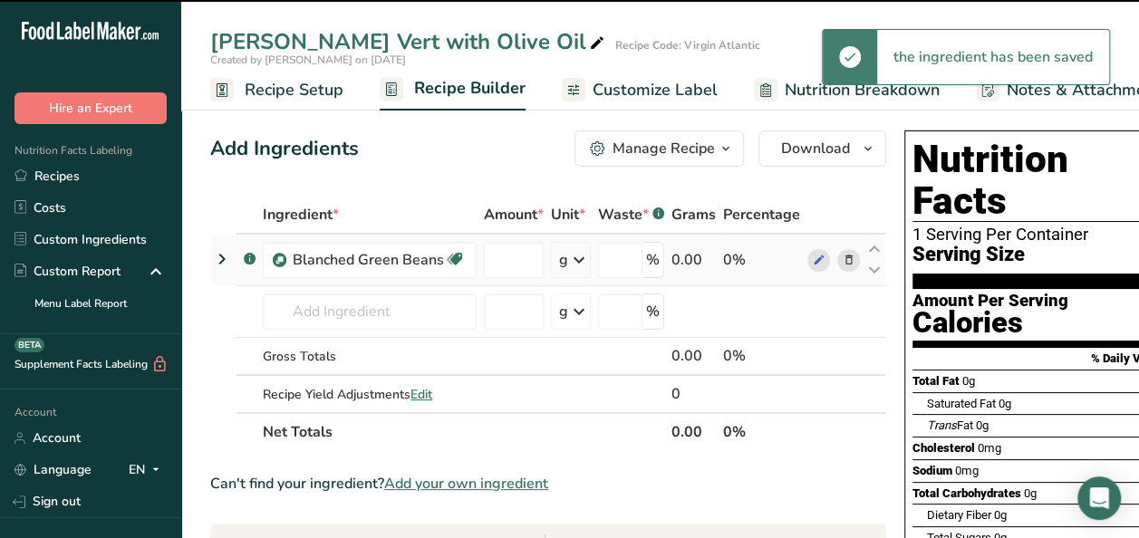
type input "0"
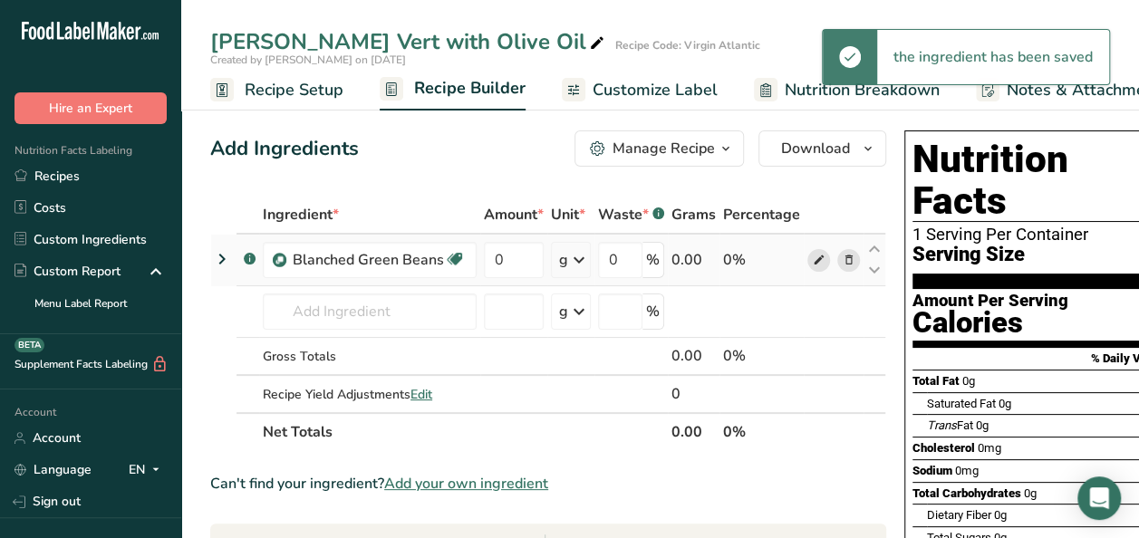
click at [813, 260] on icon at bounding box center [819, 260] width 13 height 19
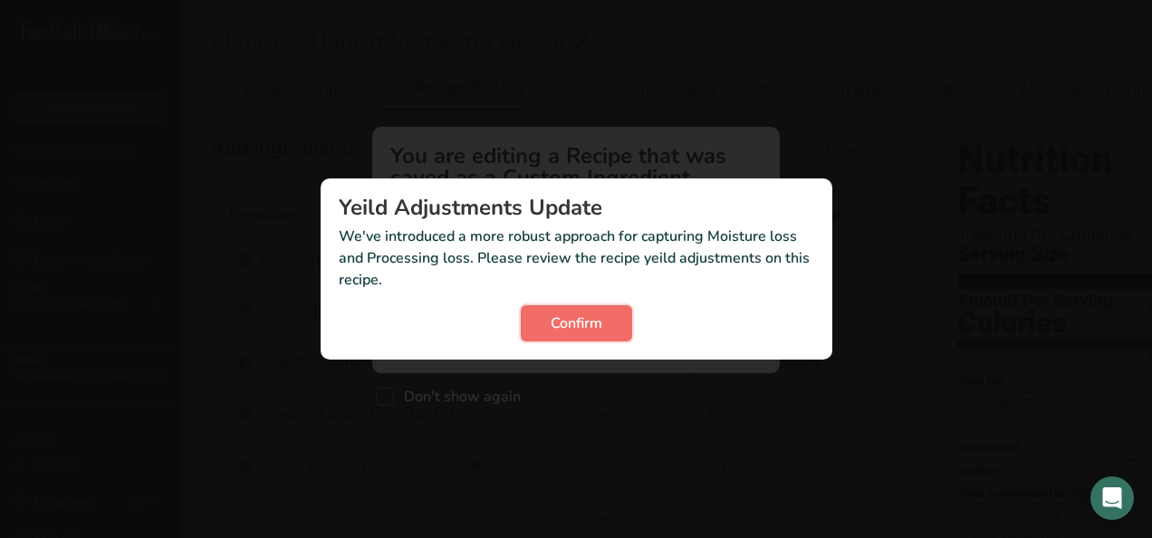
click at [580, 324] on span "Confirm" at bounding box center [577, 324] width 52 height 22
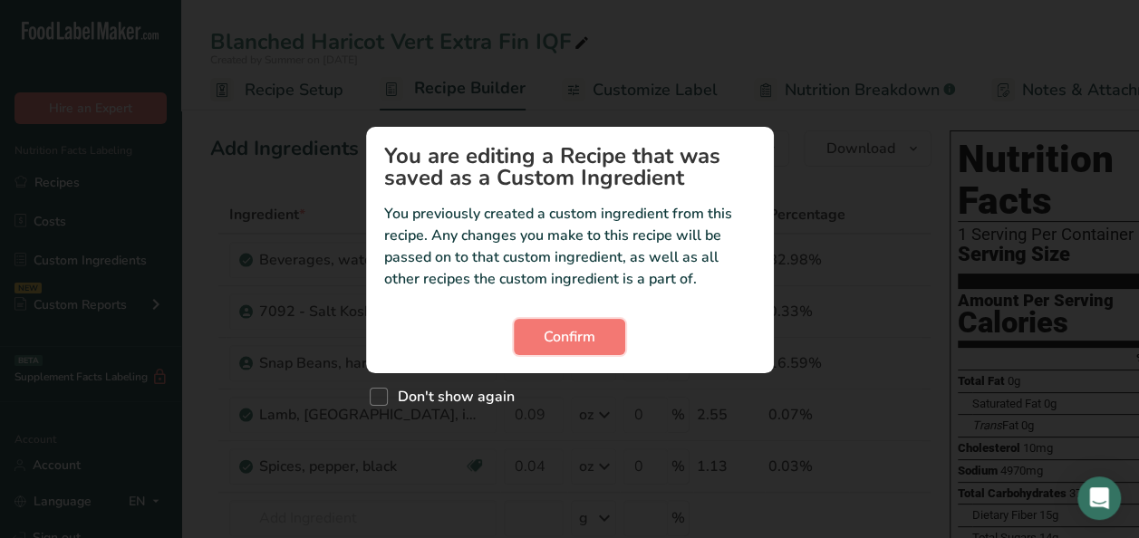
click at [580, 324] on button "Confirm" at bounding box center [569, 337] width 111 height 36
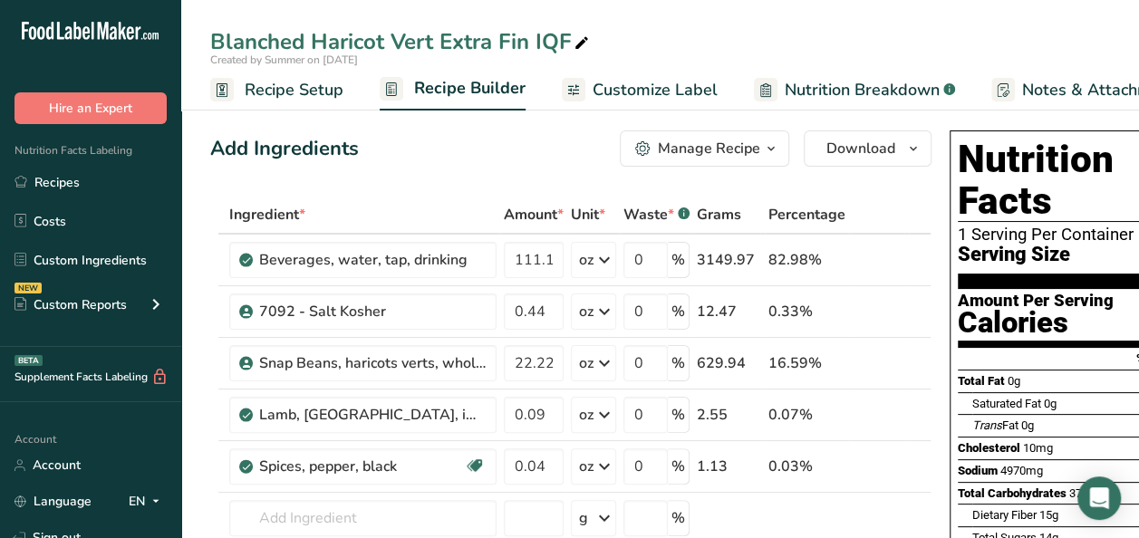
click at [768, 149] on icon "button" at bounding box center [771, 149] width 14 height 23
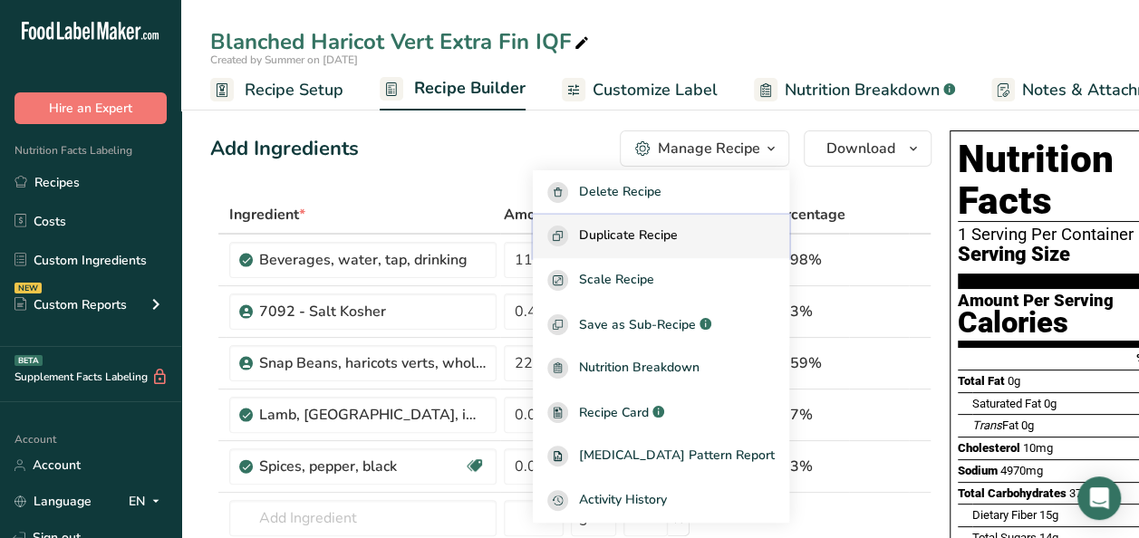
click at [665, 245] on span "Duplicate Recipe" at bounding box center [628, 236] width 99 height 21
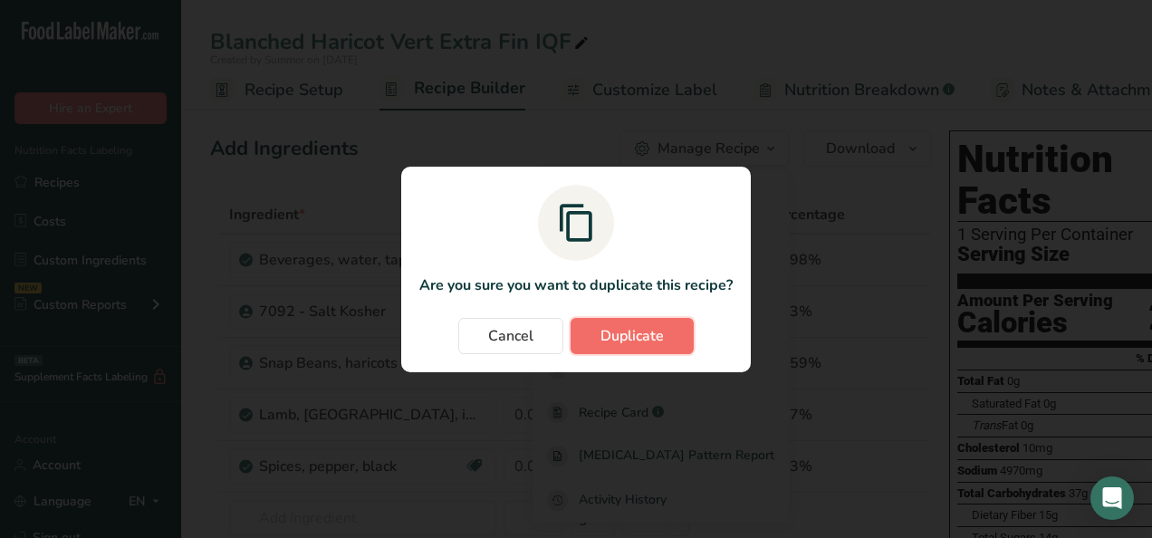
click at [664, 341] on button "Duplicate" at bounding box center [632, 336] width 123 height 36
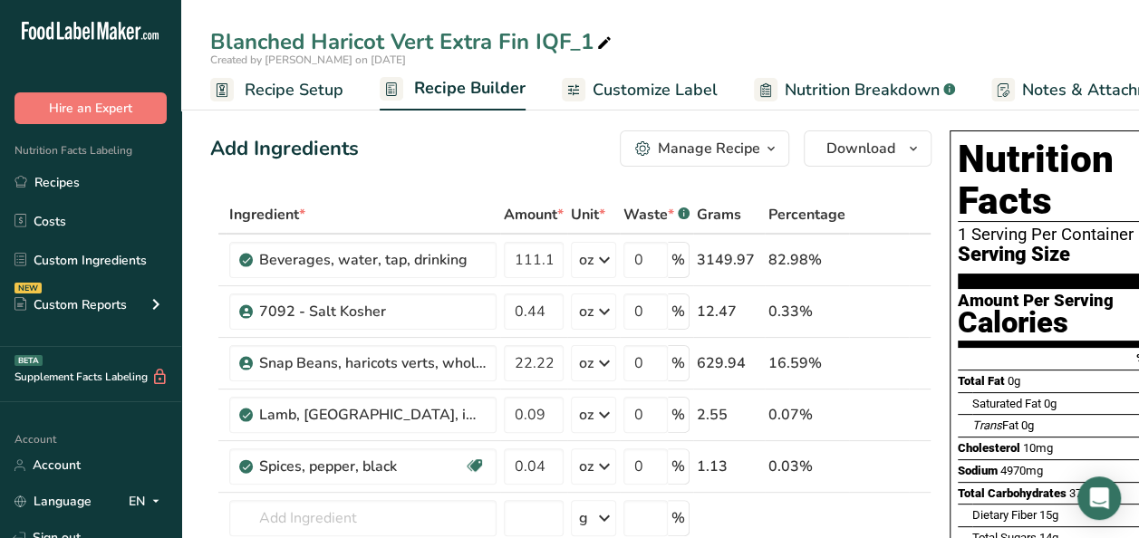
click at [601, 45] on icon at bounding box center [604, 43] width 16 height 25
type input "Blanched Haricot Vert - Virgin Atlantic"
click at [888, 414] on icon at bounding box center [894, 415] width 13 height 19
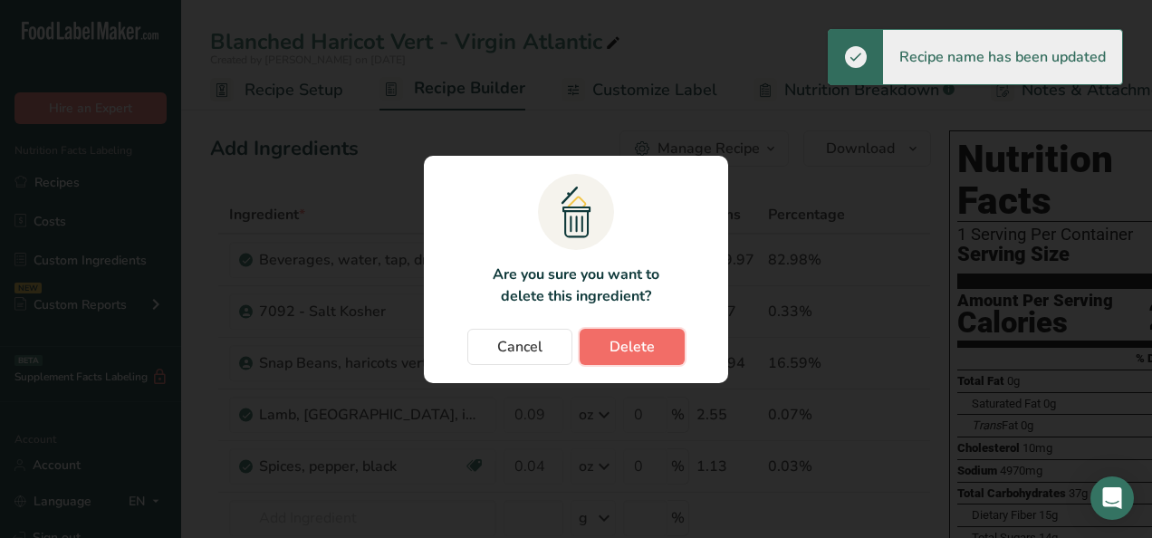
click at [616, 355] on span "Delete" at bounding box center [632, 347] width 45 height 22
type input "0.04"
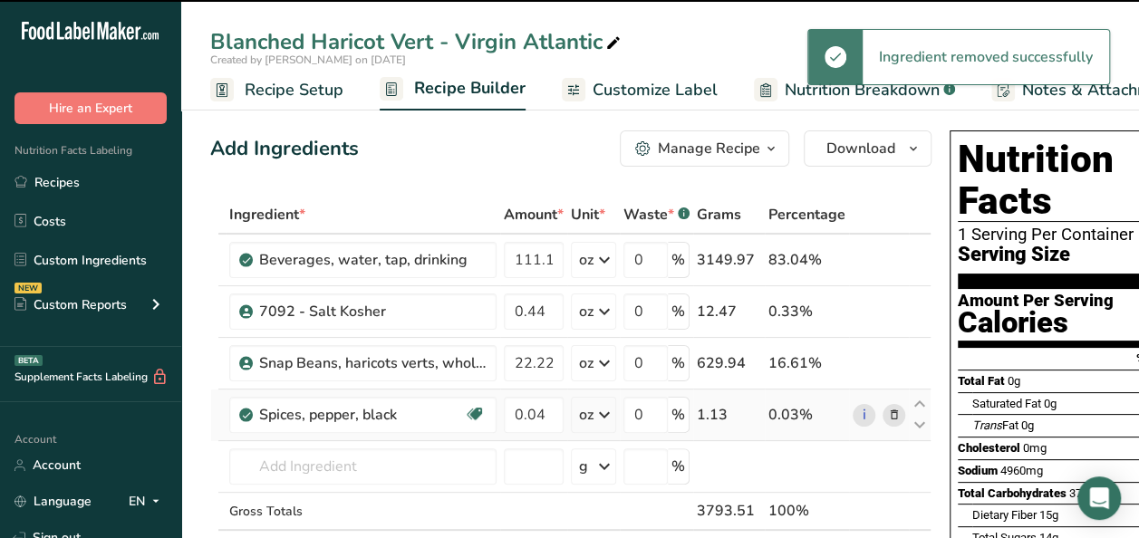
click at [888, 413] on icon at bounding box center [894, 415] width 13 height 19
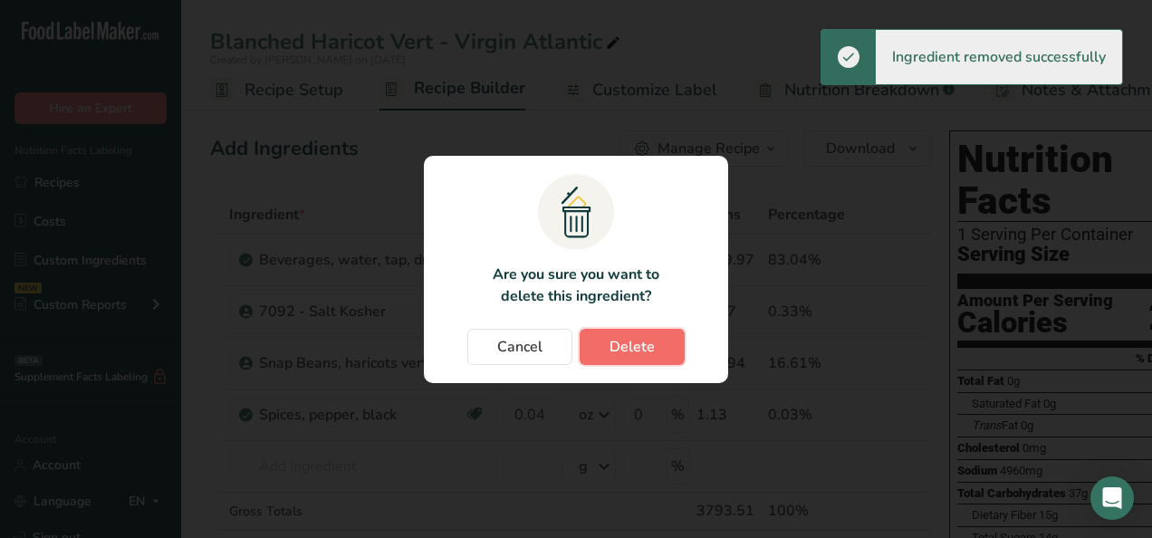
click at [634, 344] on span "Delete" at bounding box center [632, 347] width 45 height 22
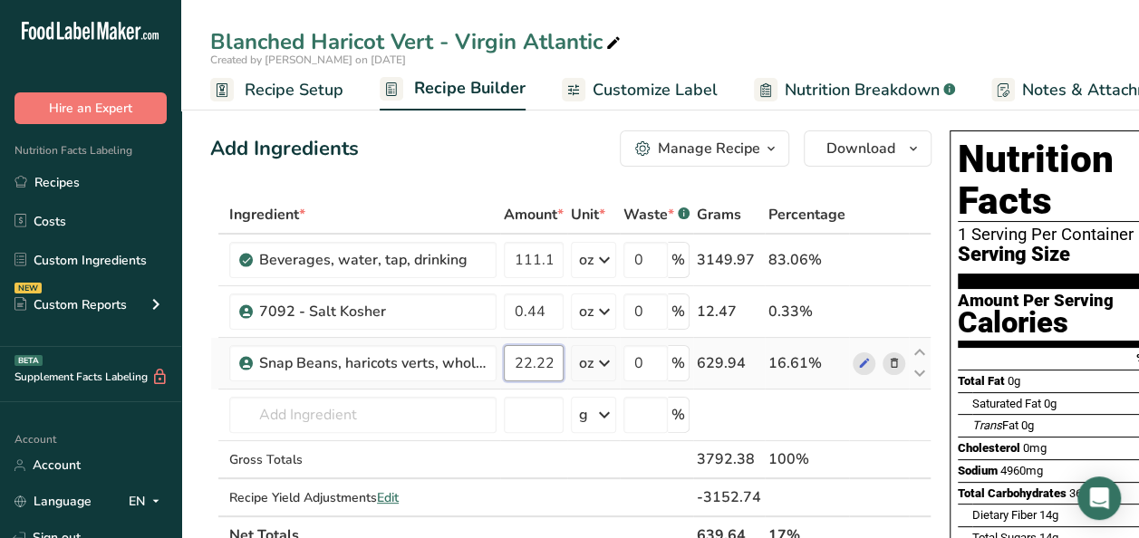
click at [553, 361] on input "22.22" at bounding box center [534, 363] width 60 height 36
type input "21.16"
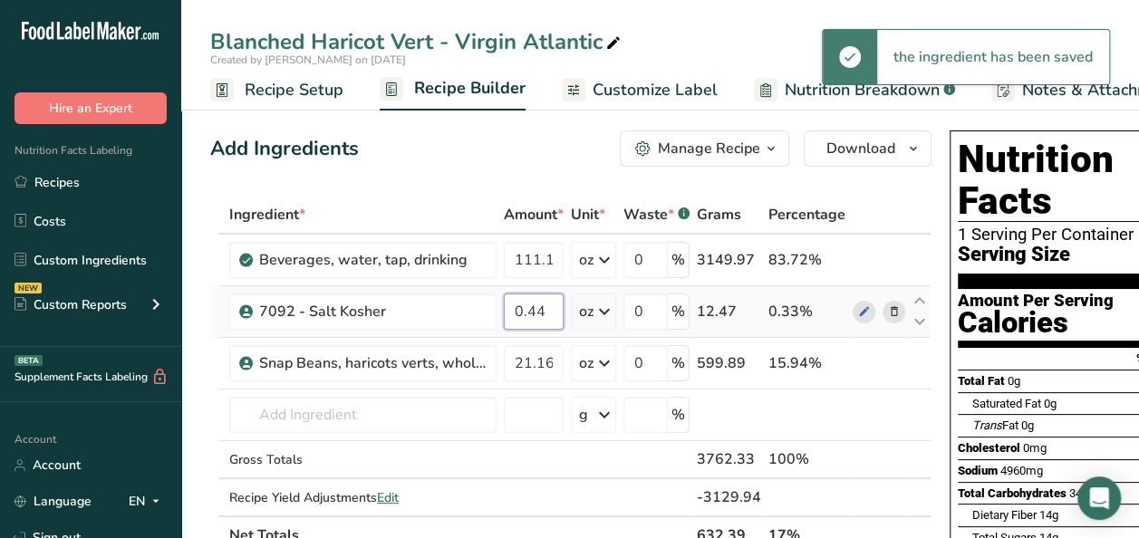
click at [551, 309] on div "Ingredient * Amount * Unit * Waste * .a-a{fill:#347362;}.b-a{fill:#fff;} Grams …" at bounding box center [570, 375] width 721 height 359
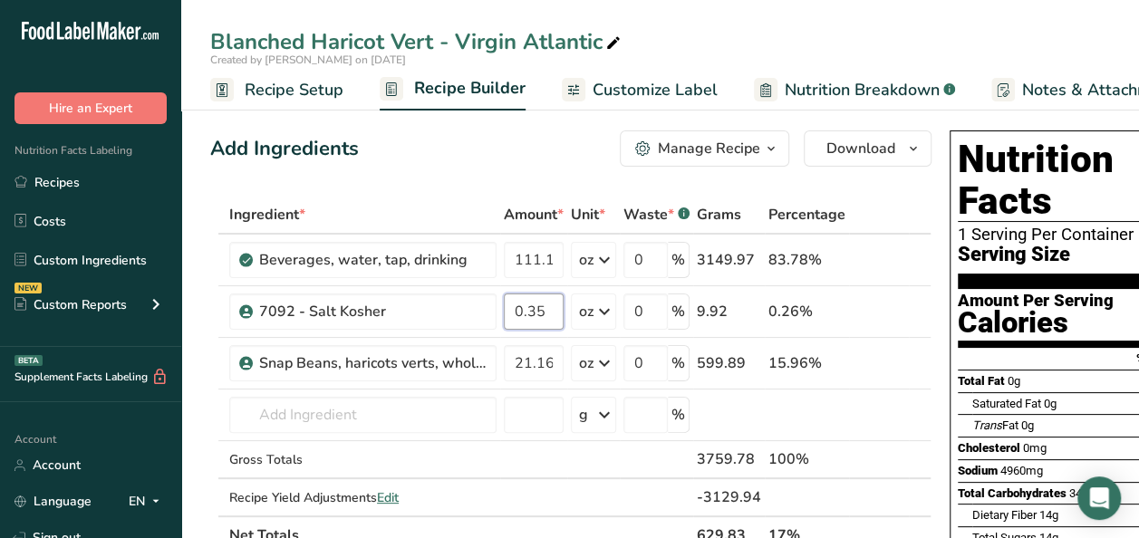
type input "0.35"
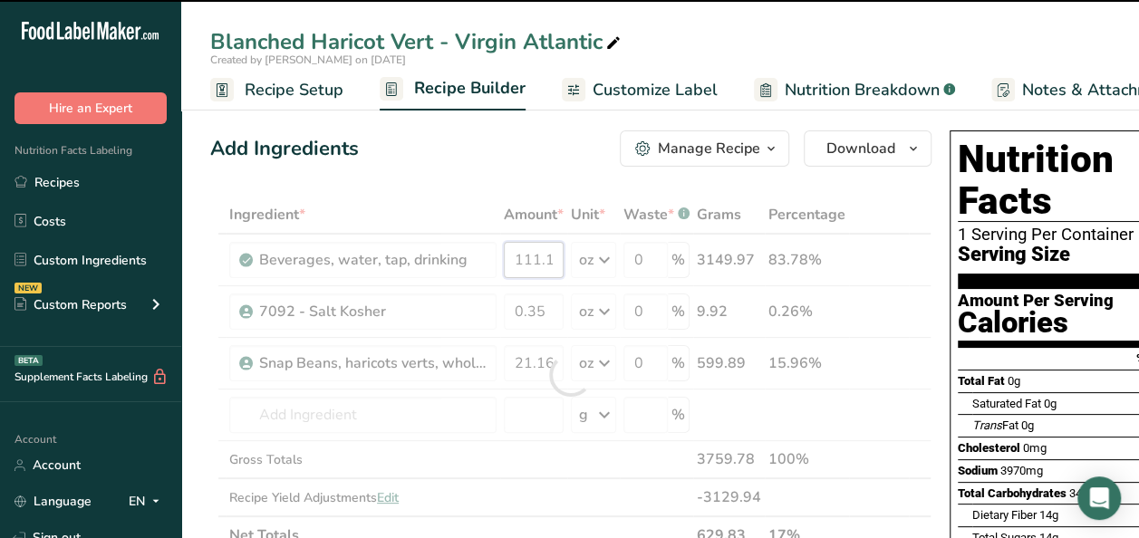
drag, startPoint x: 553, startPoint y: 257, endPoint x: 497, endPoint y: 248, distance: 56.9
click at [497, 248] on div "Ingredient * Amount * Unit * Waste * .a-a{fill:#347362;}.b-a{fill:#fff;} Grams …" at bounding box center [570, 375] width 721 height 359
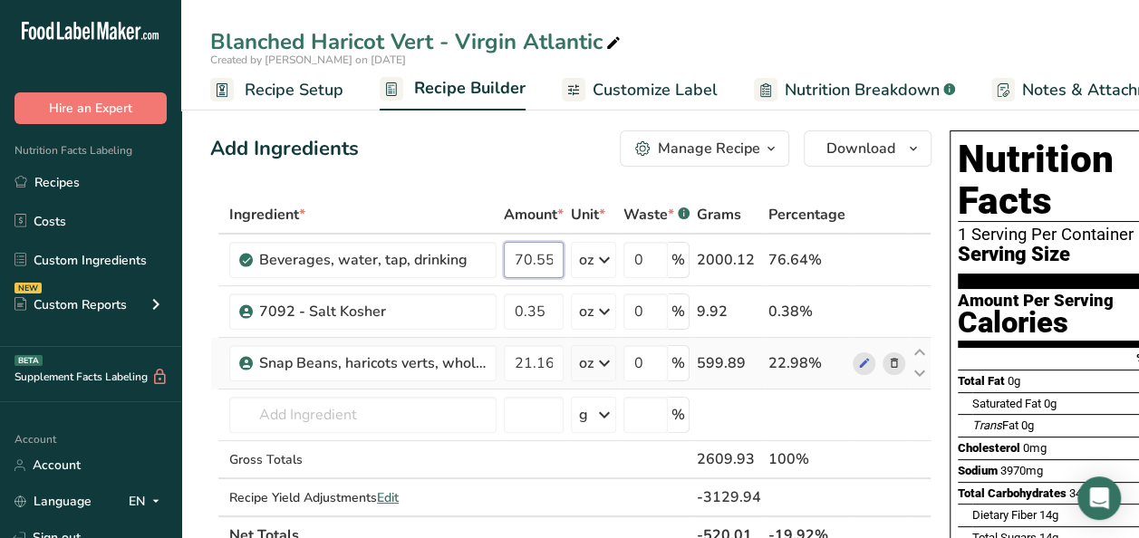
type input "70.551"
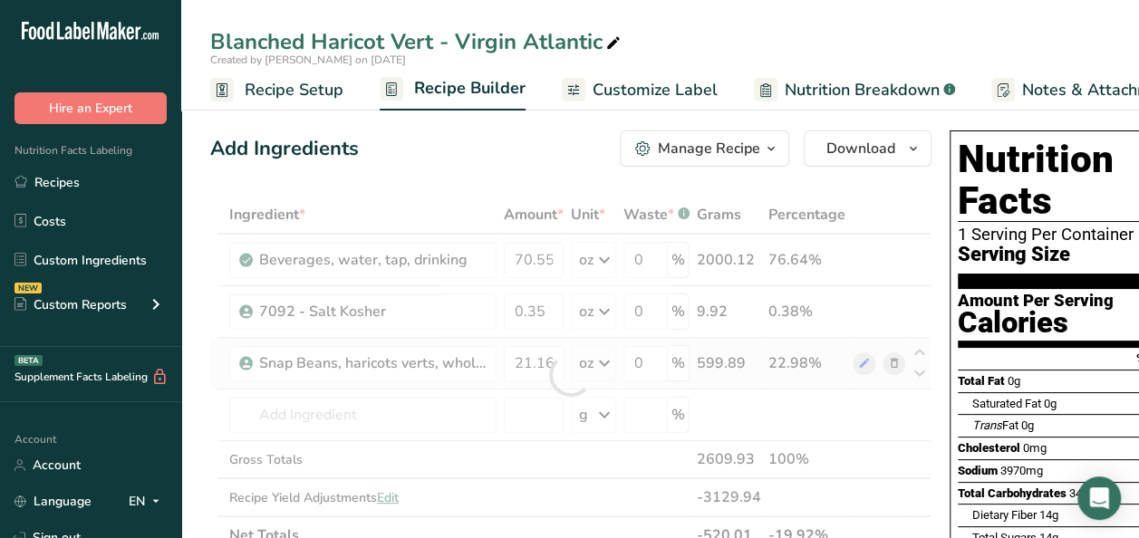
click at [893, 360] on div "Ingredient * Amount * Unit * Waste * .a-a{fill:#347362;}.b-a{fill:#fff;} Grams …" at bounding box center [570, 375] width 721 height 359
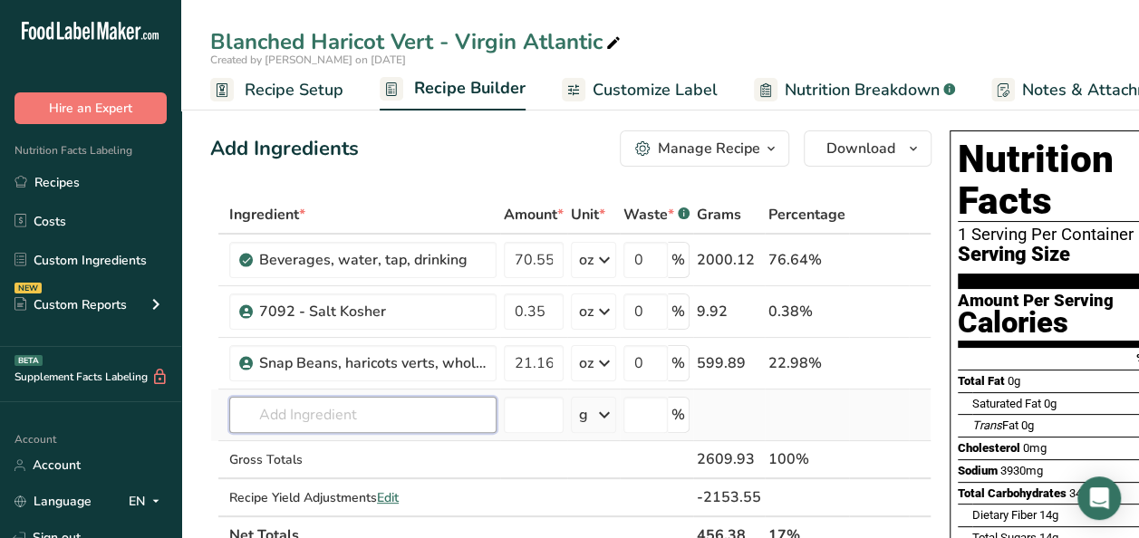
click at [272, 409] on input "text" at bounding box center [362, 415] width 267 height 36
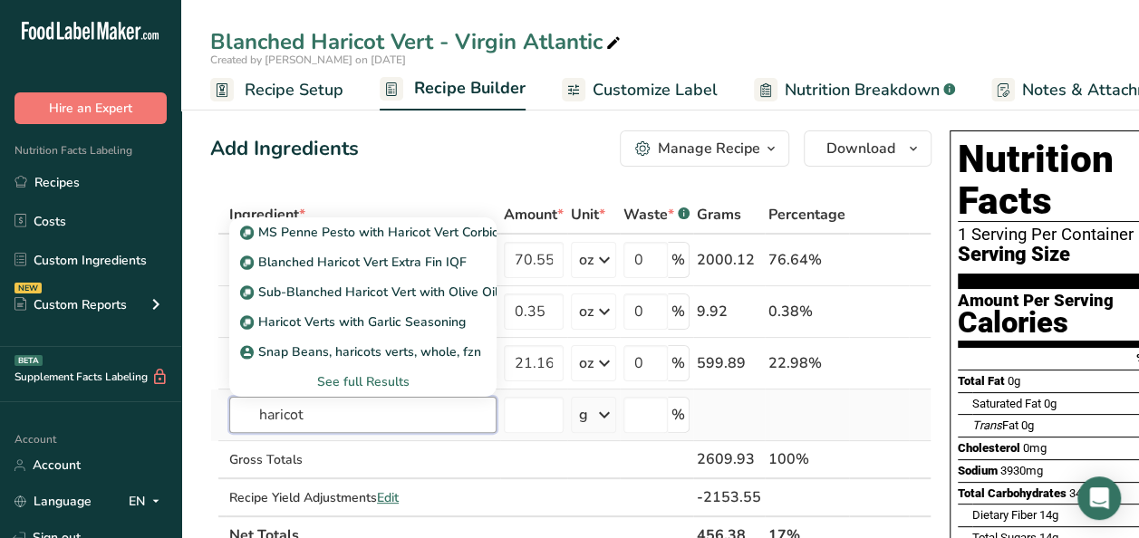
type input "haricot"
click at [353, 380] on div "See full Results" at bounding box center [363, 381] width 238 height 19
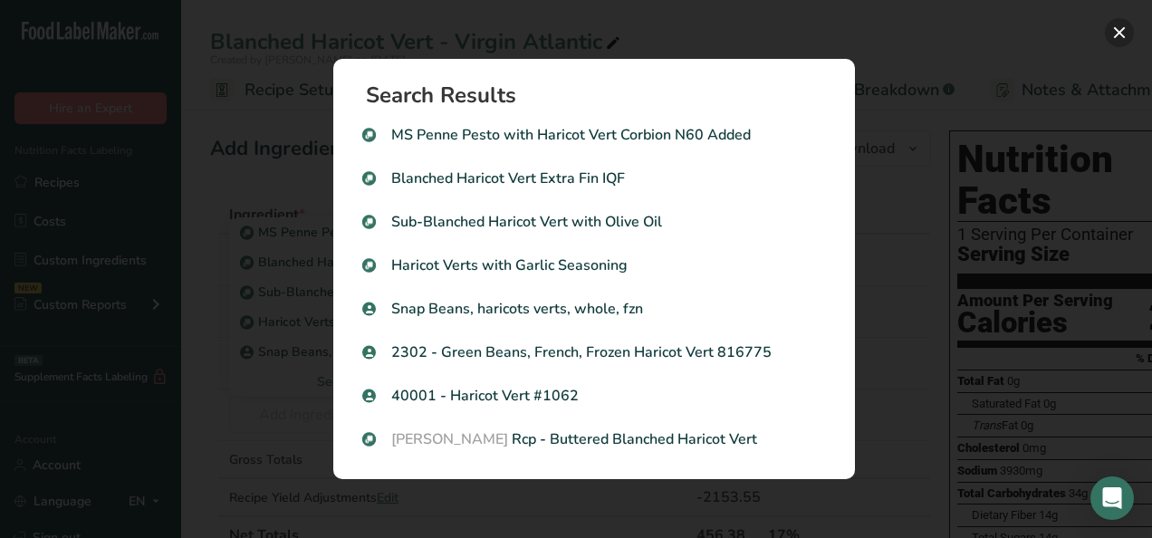
click at [1112, 31] on button "Search results modal" at bounding box center [1119, 32] width 29 height 29
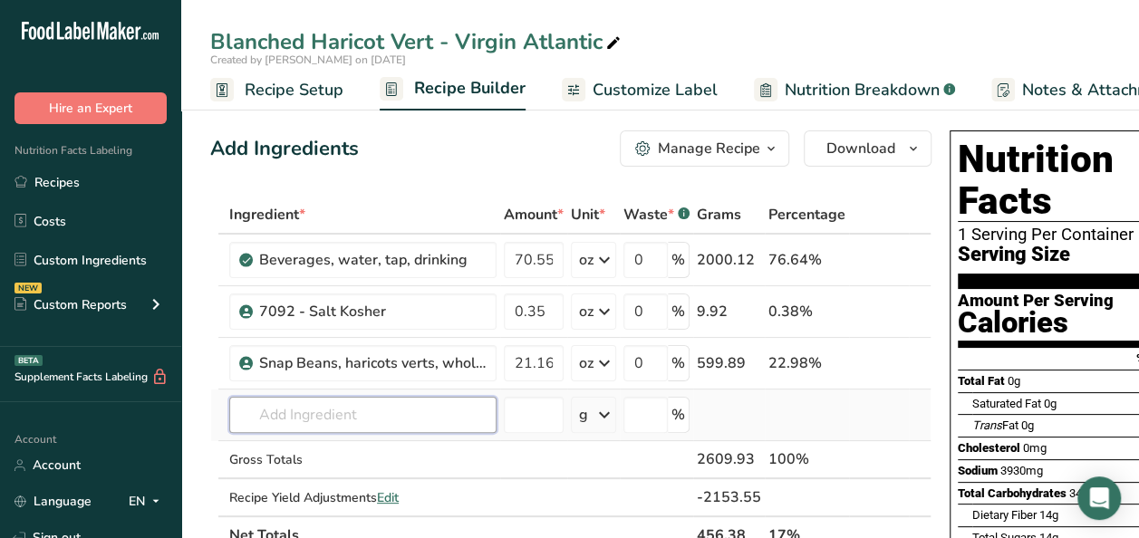
click at [321, 411] on input "text" at bounding box center [362, 415] width 267 height 36
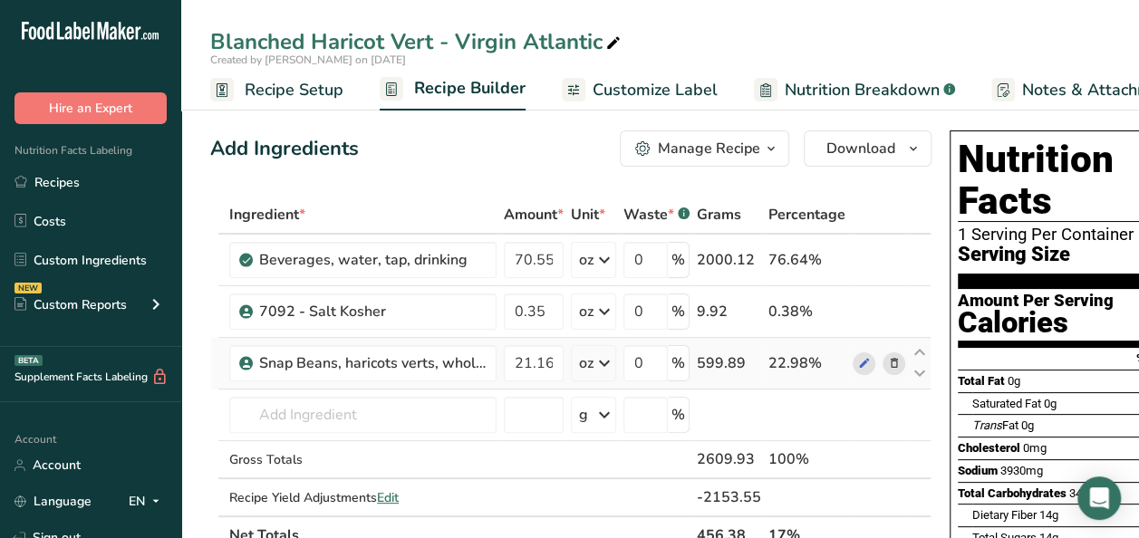
click at [888, 370] on icon at bounding box center [894, 363] width 13 height 19
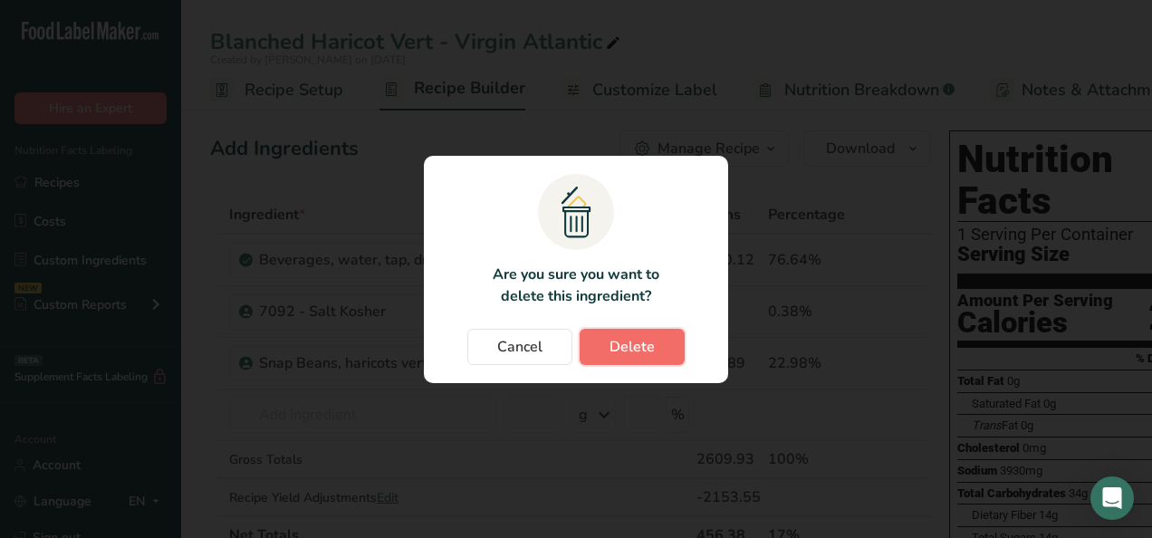
click at [637, 346] on span "Delete" at bounding box center [632, 347] width 45 height 22
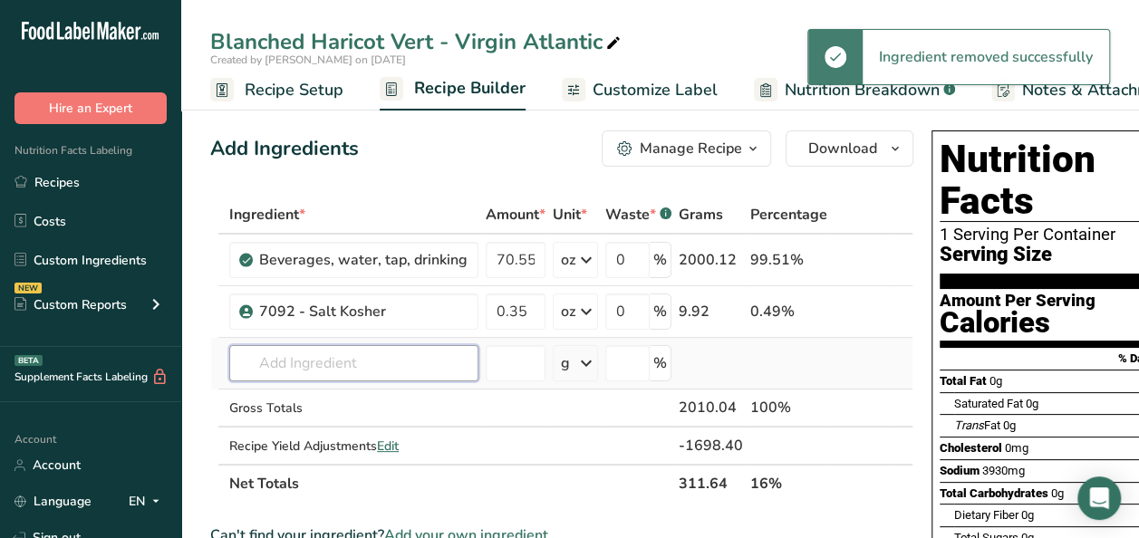
click at [316, 353] on input "text" at bounding box center [353, 363] width 249 height 36
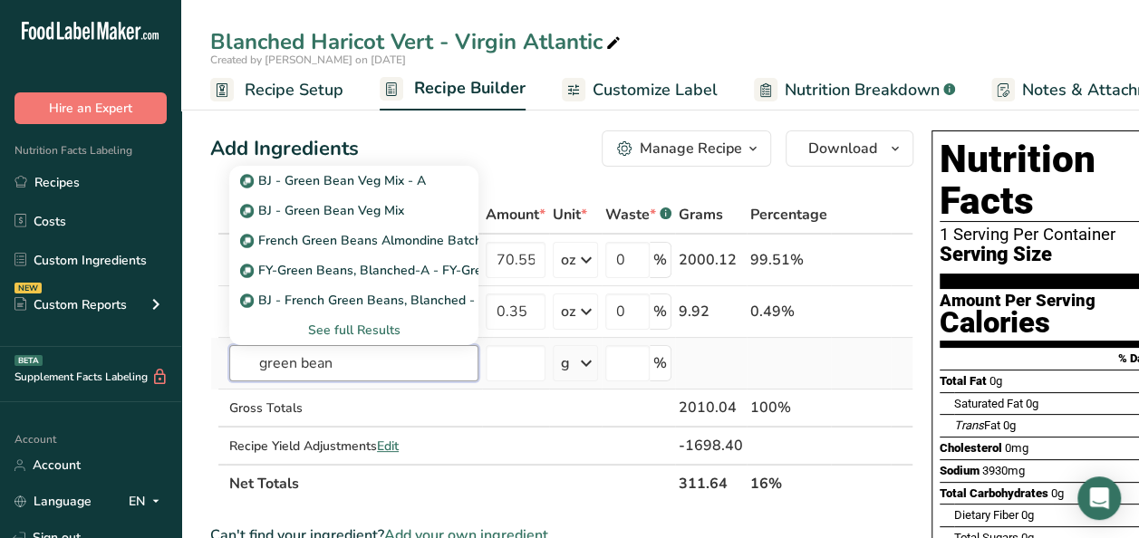
type input "green bean"
click at [334, 332] on div "See full Results" at bounding box center [354, 330] width 220 height 19
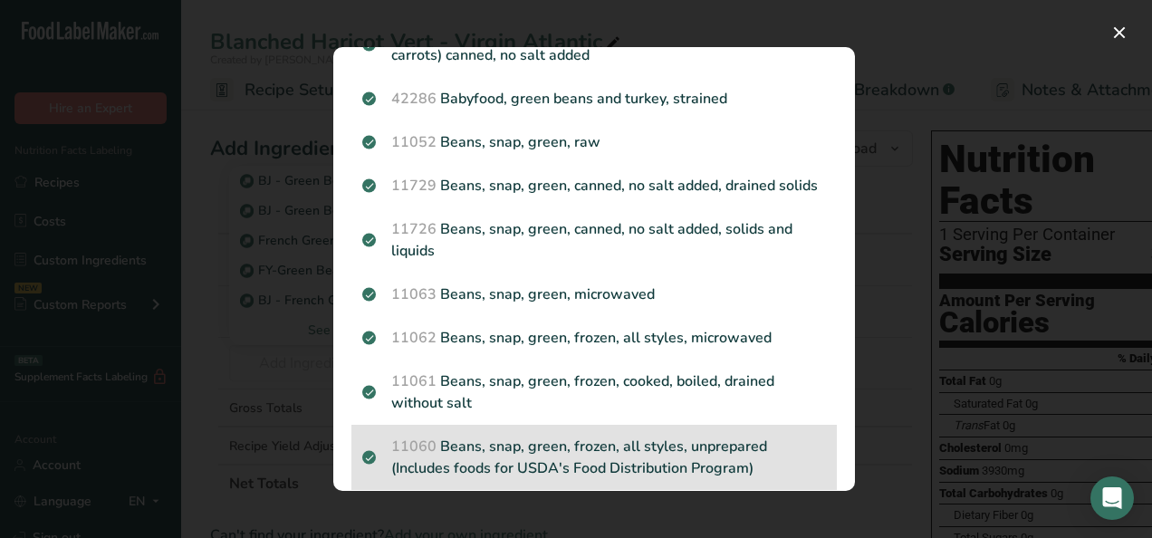
scroll to position [958, 0]
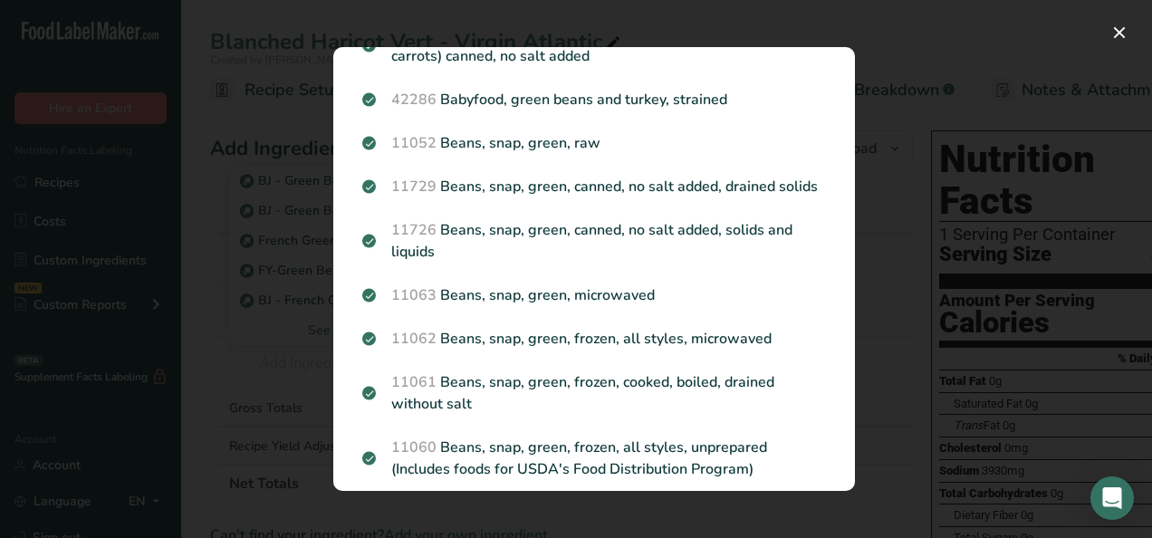
click at [473, 138] on p "11052 Beans, snap, green, raw" at bounding box center [594, 143] width 464 height 22
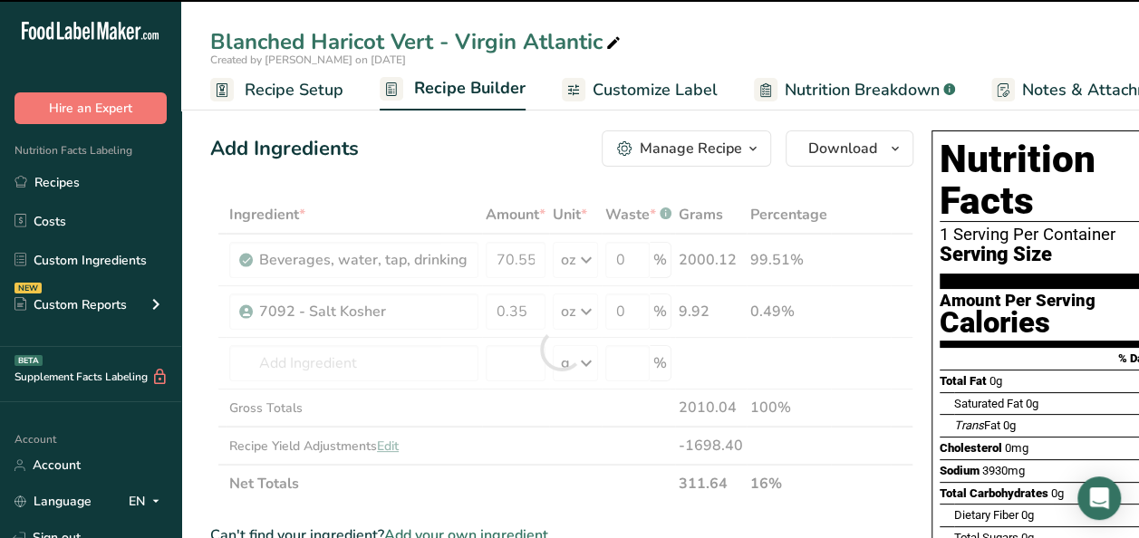
type input "0"
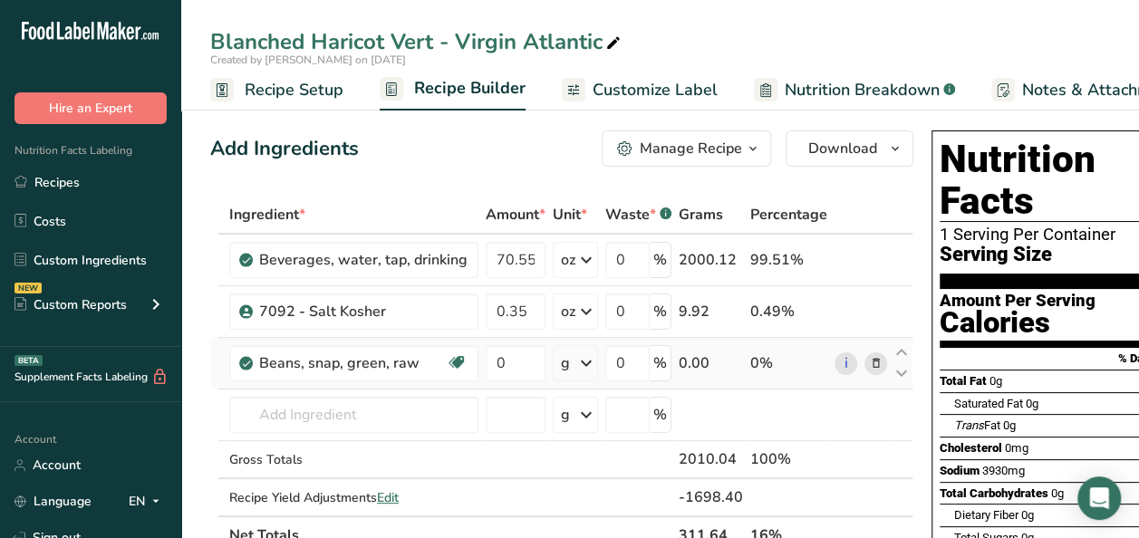
click at [870, 367] on icon at bounding box center [876, 363] width 13 height 19
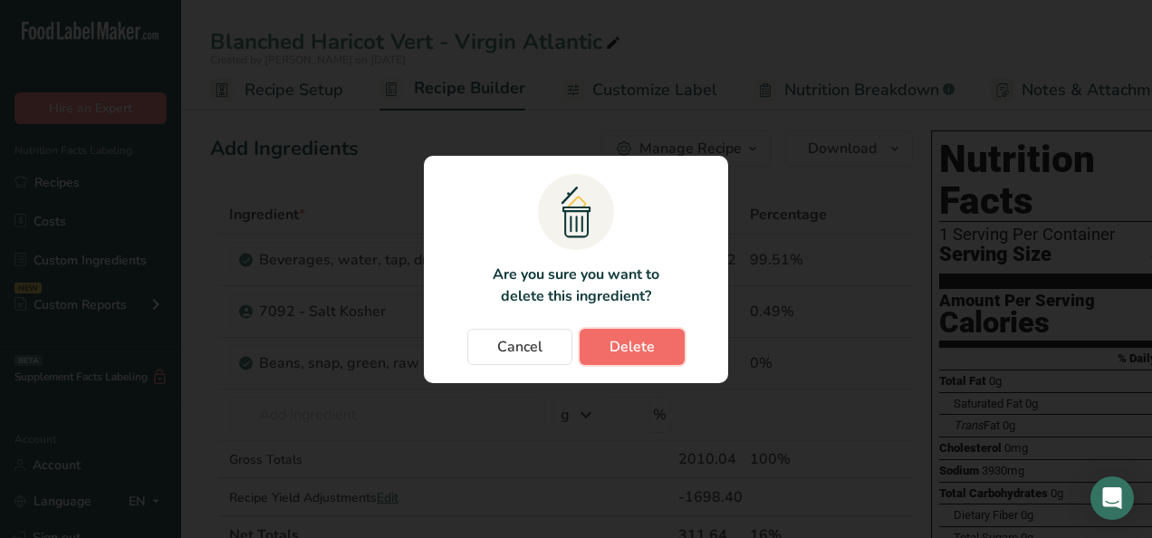
click at [611, 346] on span "Delete" at bounding box center [632, 347] width 45 height 22
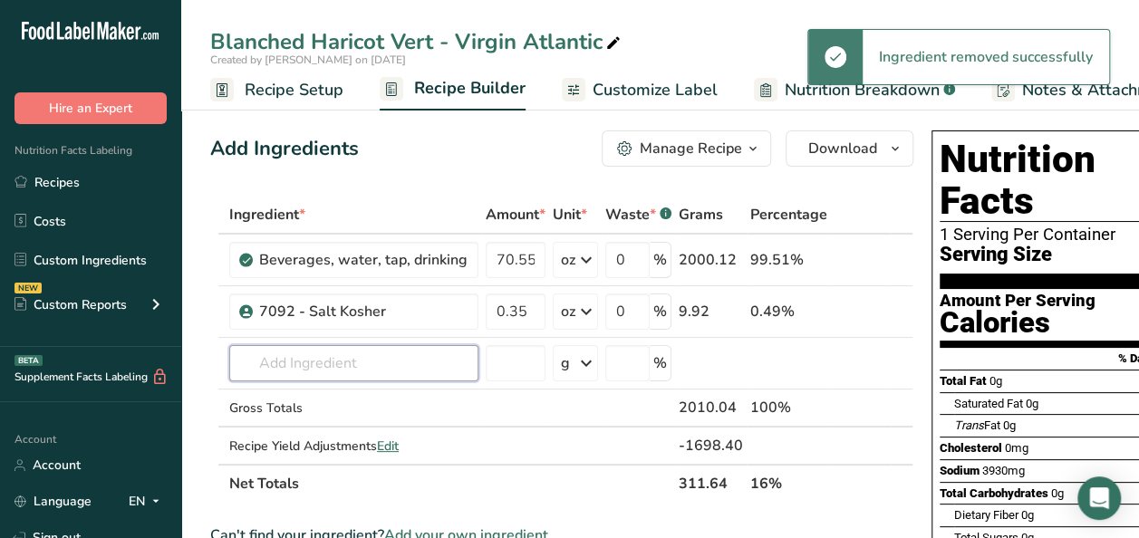
click at [331, 371] on input "text" at bounding box center [353, 363] width 249 height 36
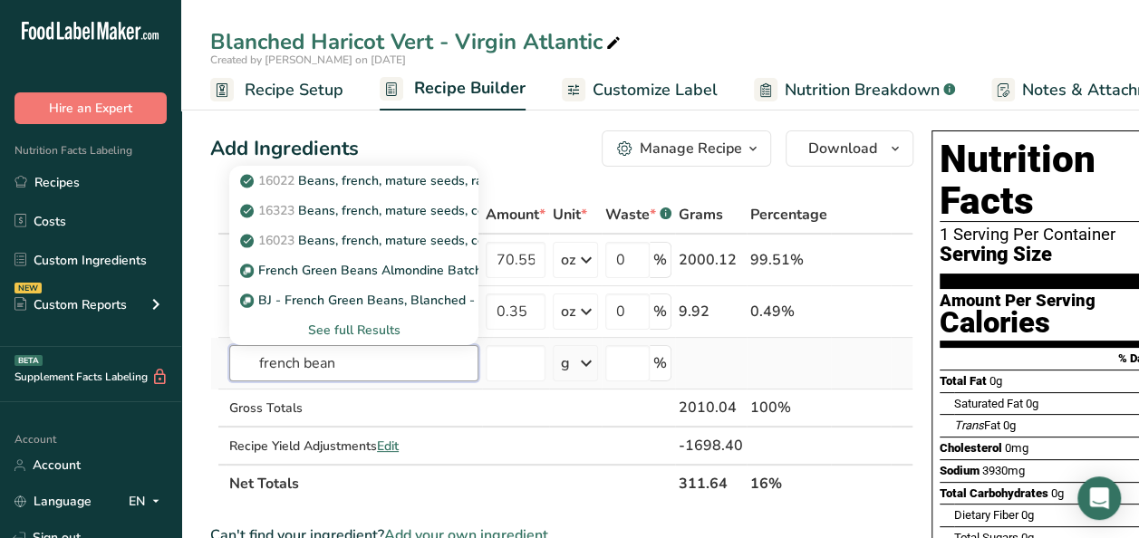
type input "french bean"
click at [351, 329] on div "See full Results" at bounding box center [354, 330] width 220 height 19
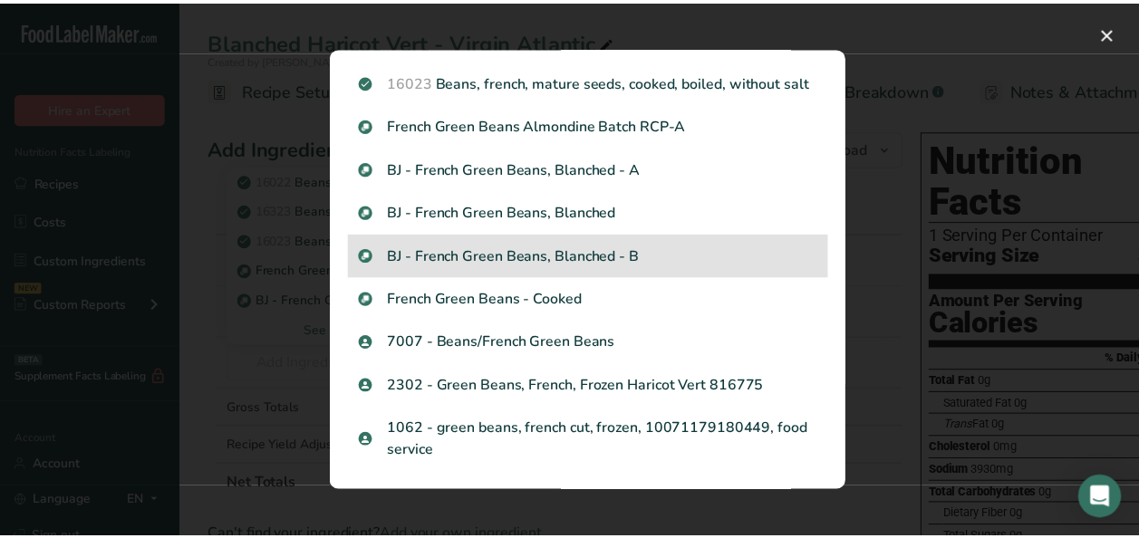
scroll to position [0, 0]
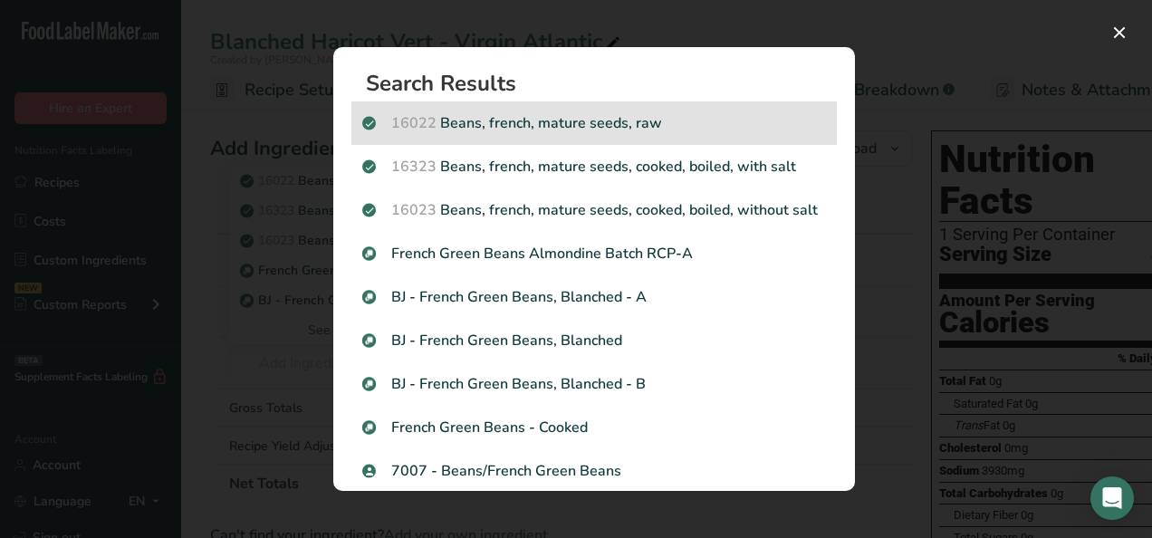
click at [567, 121] on p "16022 Beans, french, mature seeds, raw" at bounding box center [594, 123] width 464 height 22
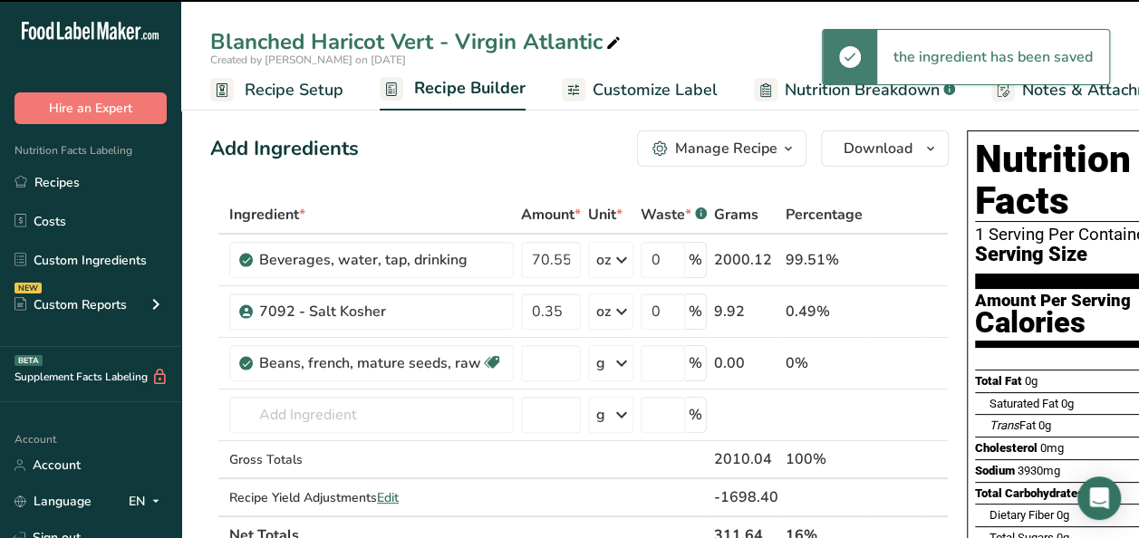
type input "0"
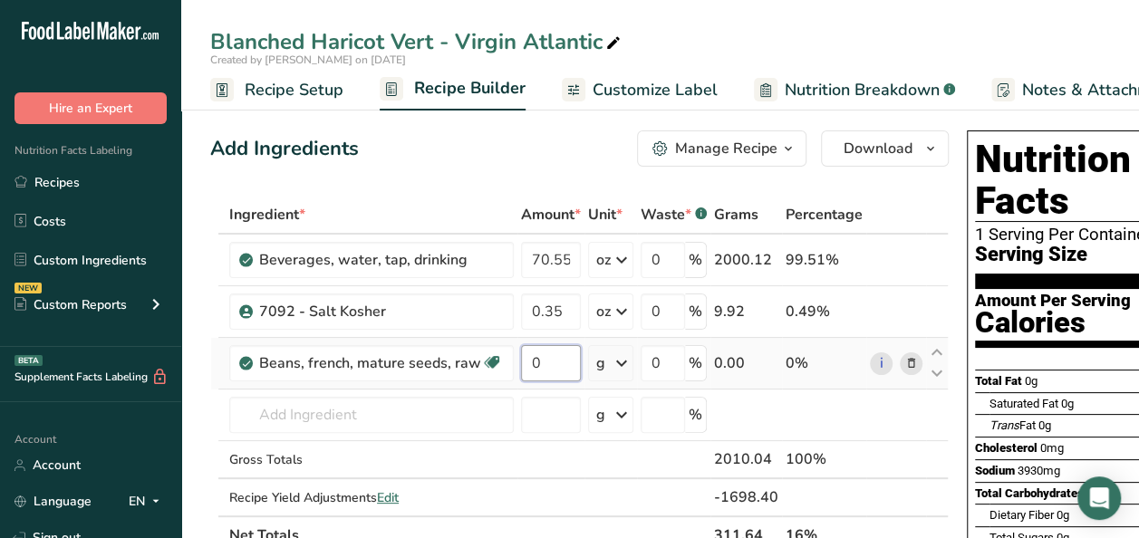
click at [554, 354] on input "0" at bounding box center [551, 363] width 60 height 36
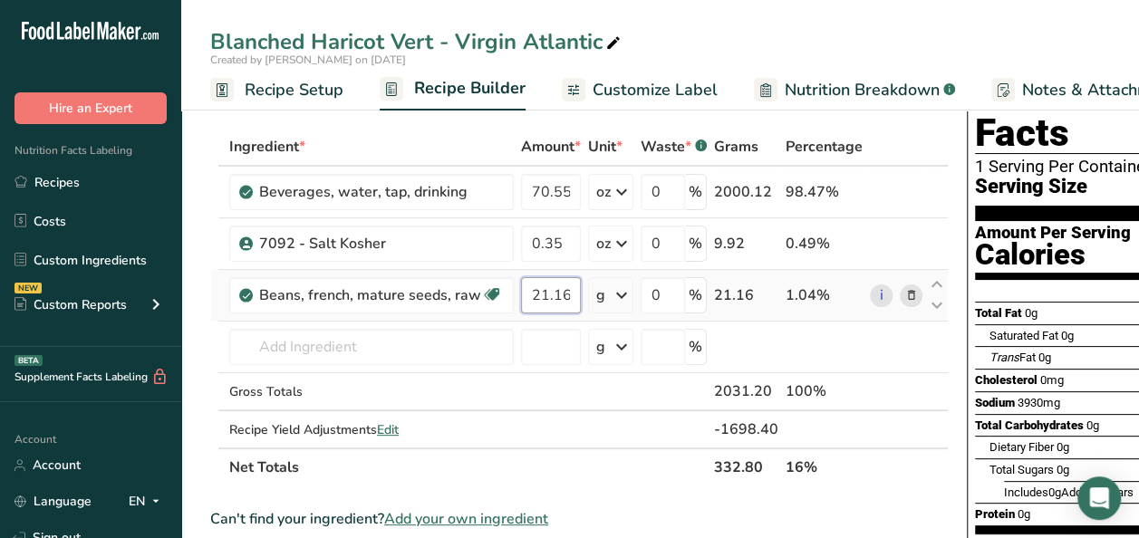
scroll to position [91, 0]
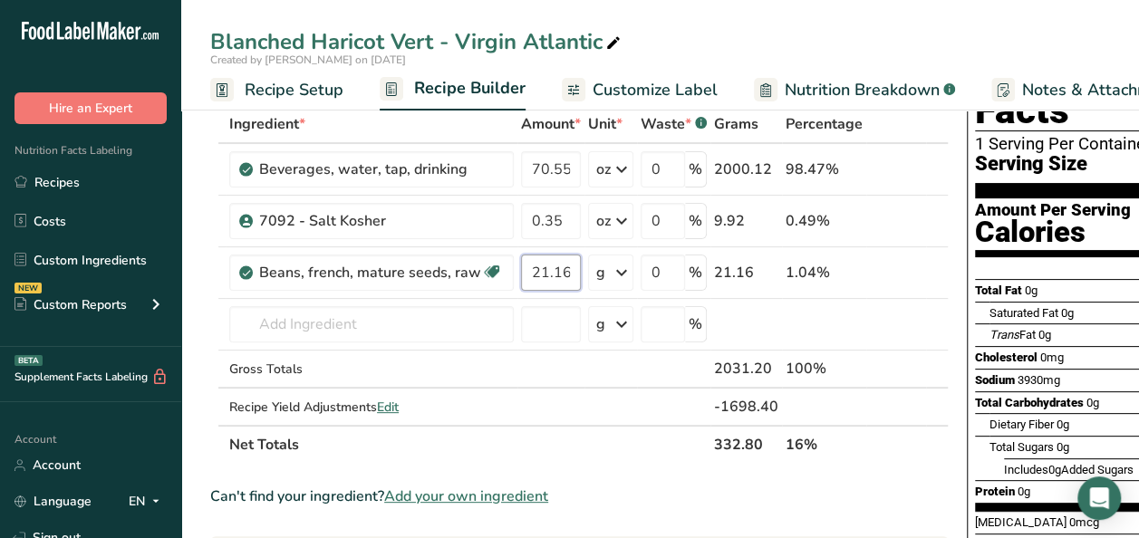
type input "21.16"
click at [707, 500] on div "Can't find your ingredient? Add your own ingredient" at bounding box center [579, 497] width 738 height 22
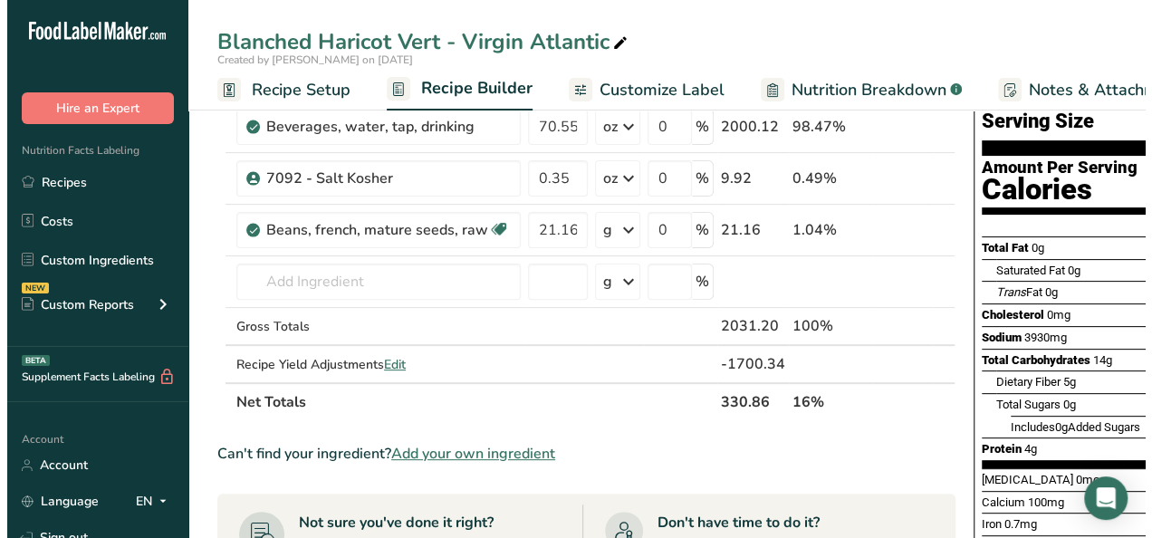
scroll to position [0, 0]
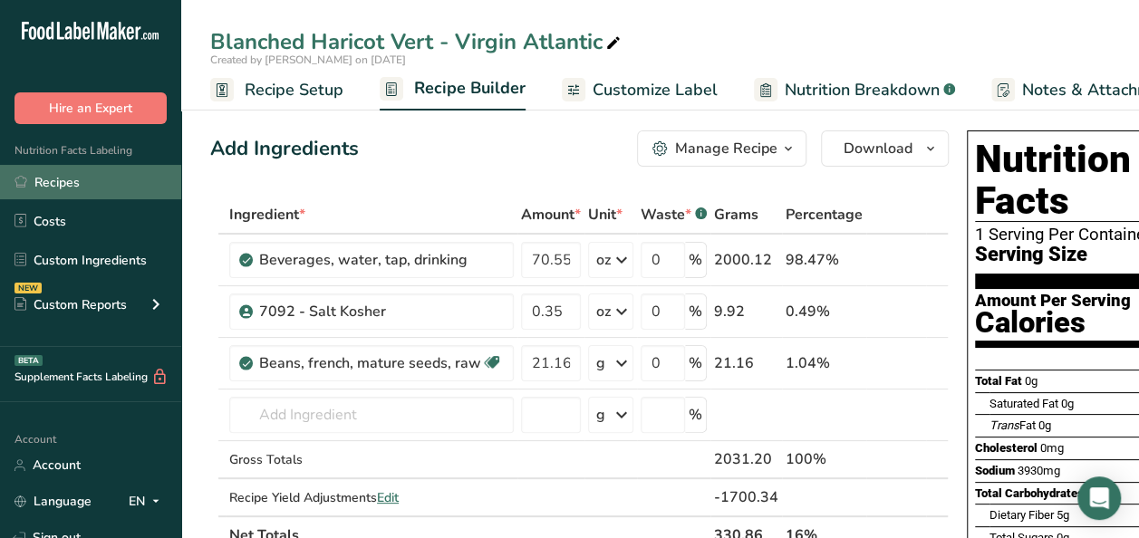
click at [85, 185] on link "Recipes" at bounding box center [90, 182] width 181 height 34
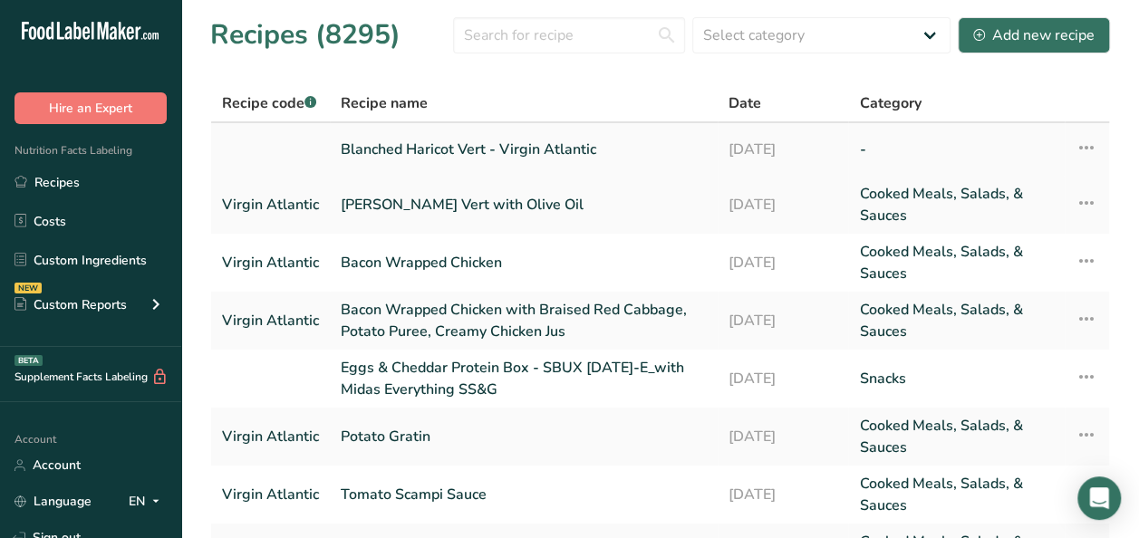
click at [478, 150] on link "Blanched Haricot Vert - Virgin Atlantic" at bounding box center [524, 149] width 366 height 38
click at [418, 215] on link "Blanched Haricot Vert with Olive Oil" at bounding box center [524, 204] width 366 height 43
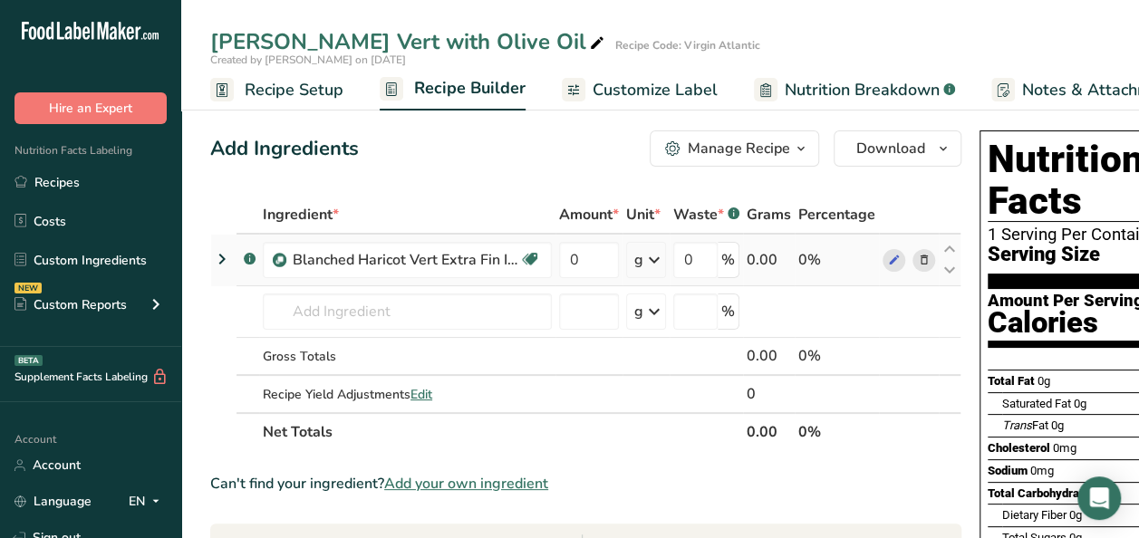
click at [925, 257] on icon at bounding box center [924, 260] width 13 height 19
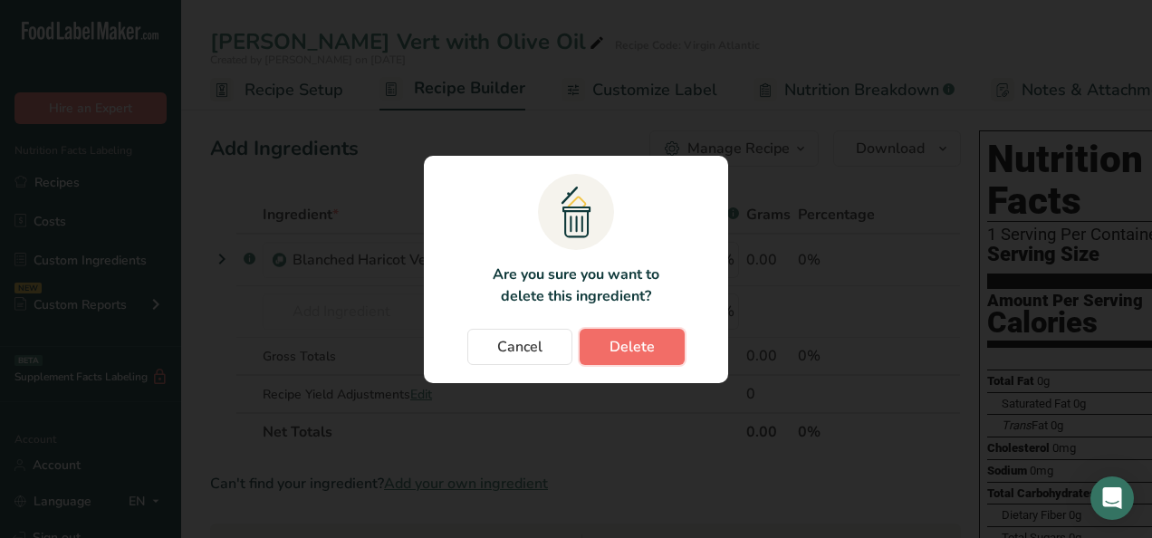
click at [625, 351] on span "Delete" at bounding box center [632, 347] width 45 height 22
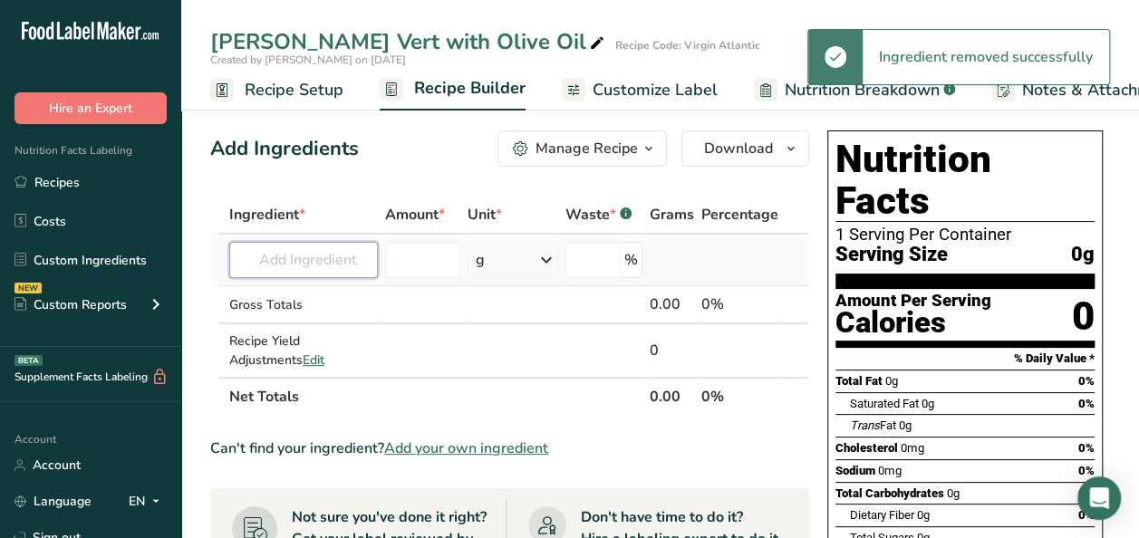
click at [345, 265] on input "text" at bounding box center [303, 260] width 149 height 36
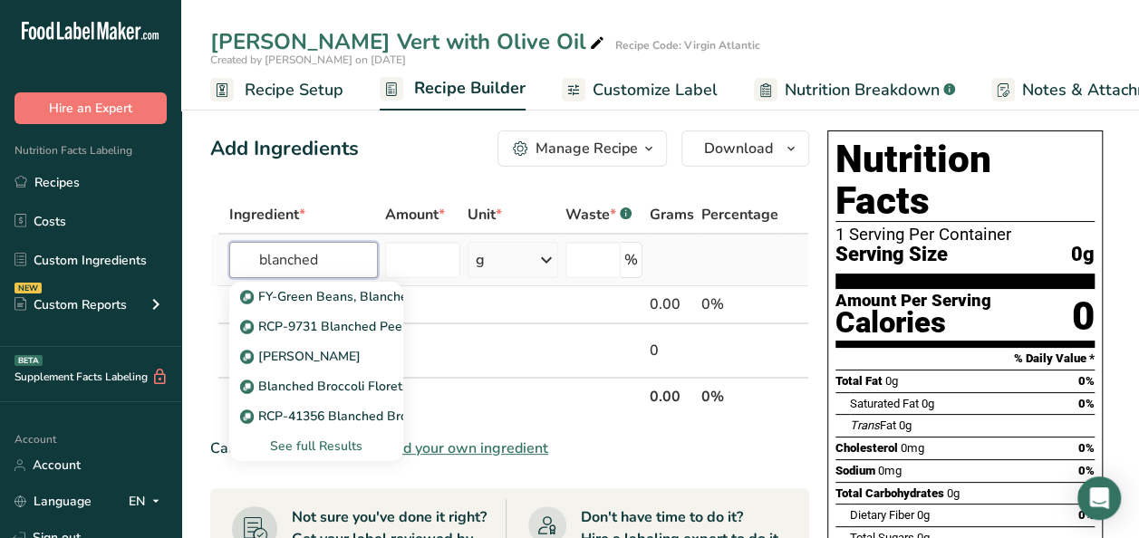
type input "blanched"
click at [341, 446] on div "See full Results" at bounding box center [316, 446] width 145 height 19
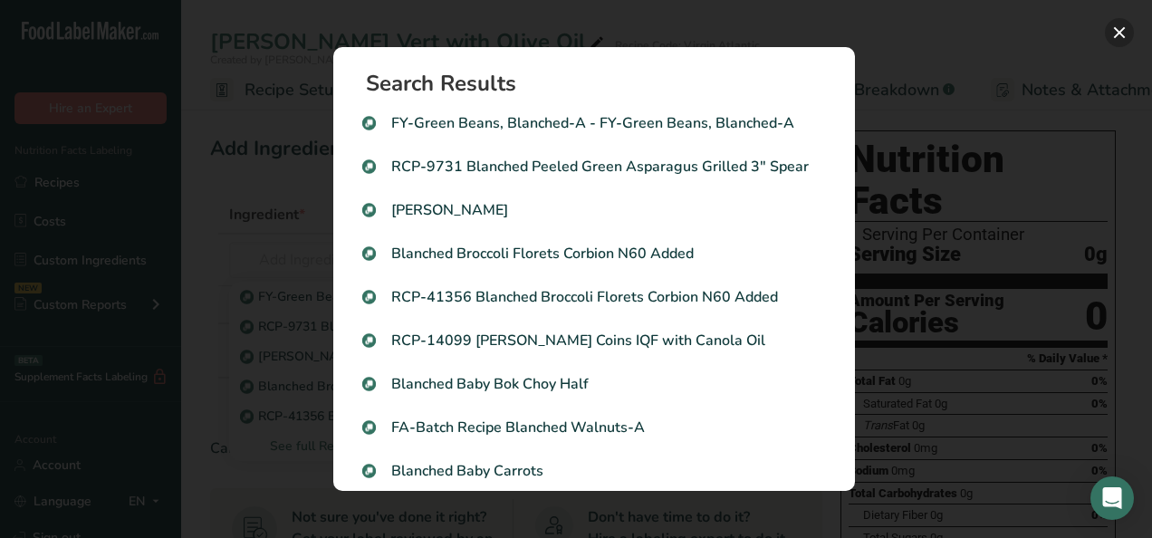
click at [1125, 34] on button "Search results modal" at bounding box center [1119, 32] width 29 height 29
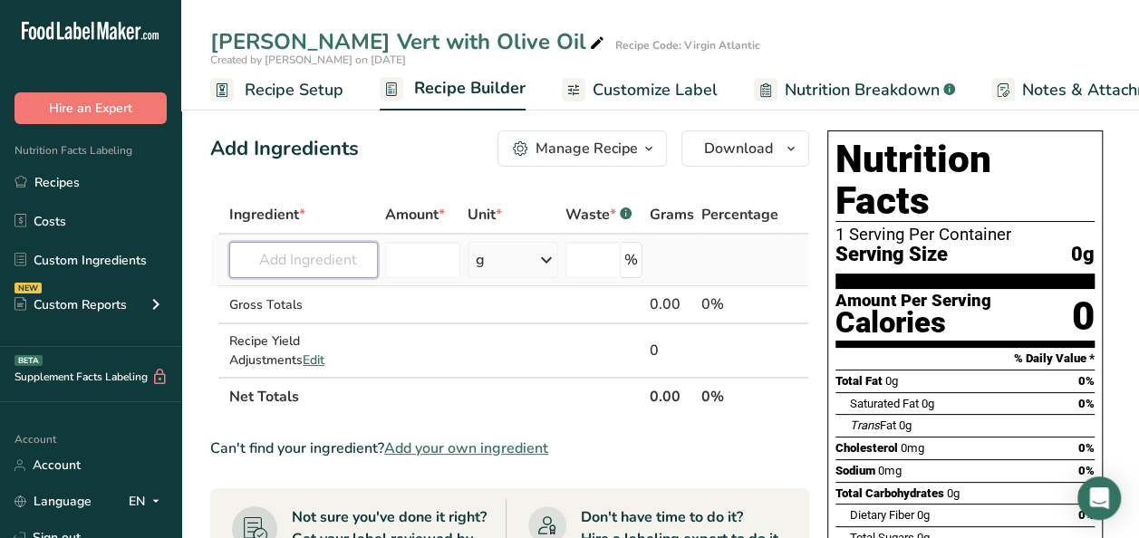
click at [299, 269] on input "text" at bounding box center [303, 260] width 149 height 36
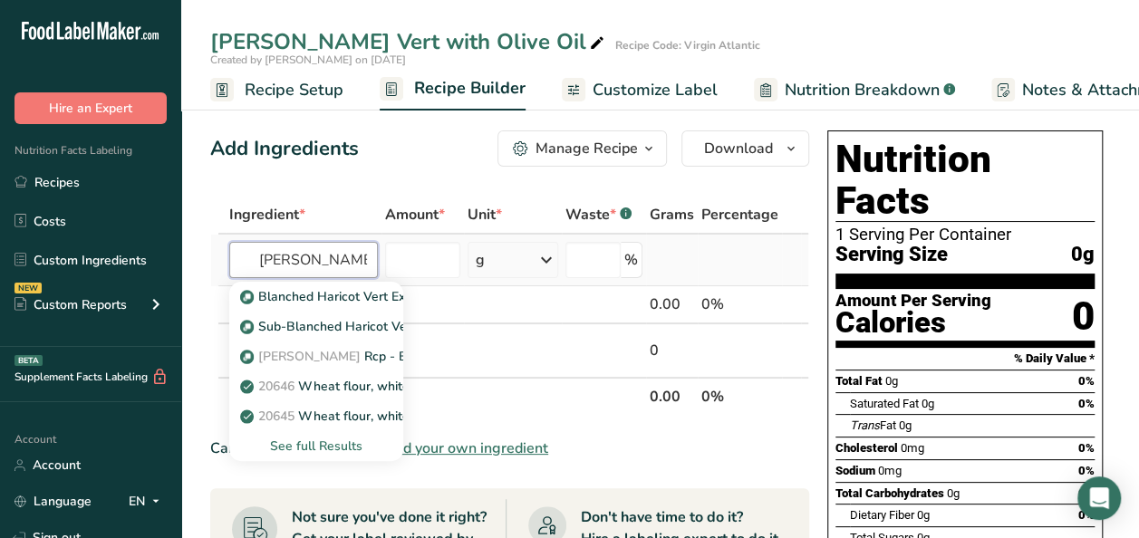
scroll to position [0, 2]
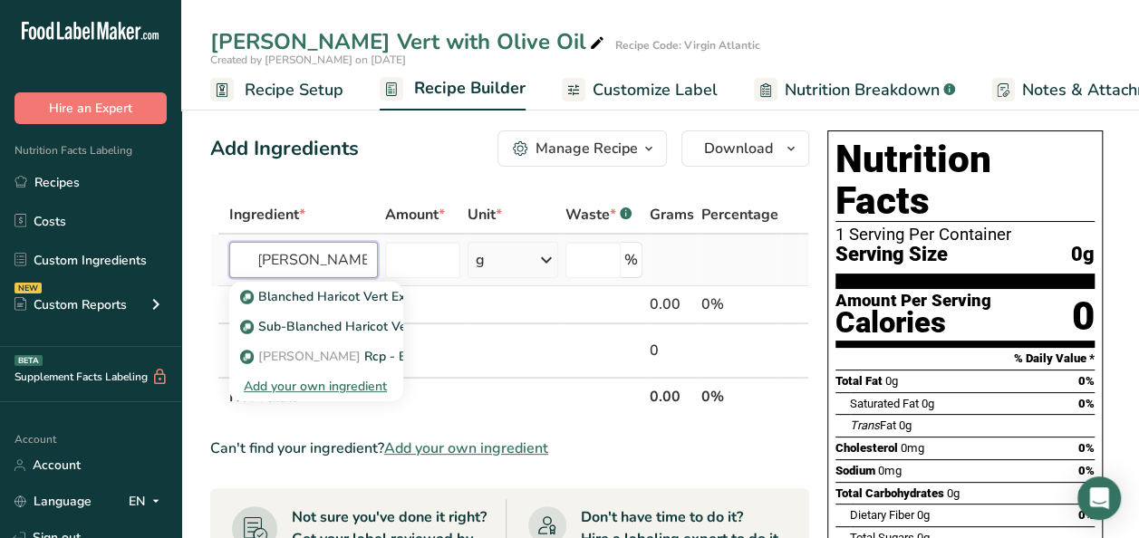
type input "blanched haricot"
click at [299, 384] on div "Add your own ingredient" at bounding box center [316, 386] width 145 height 19
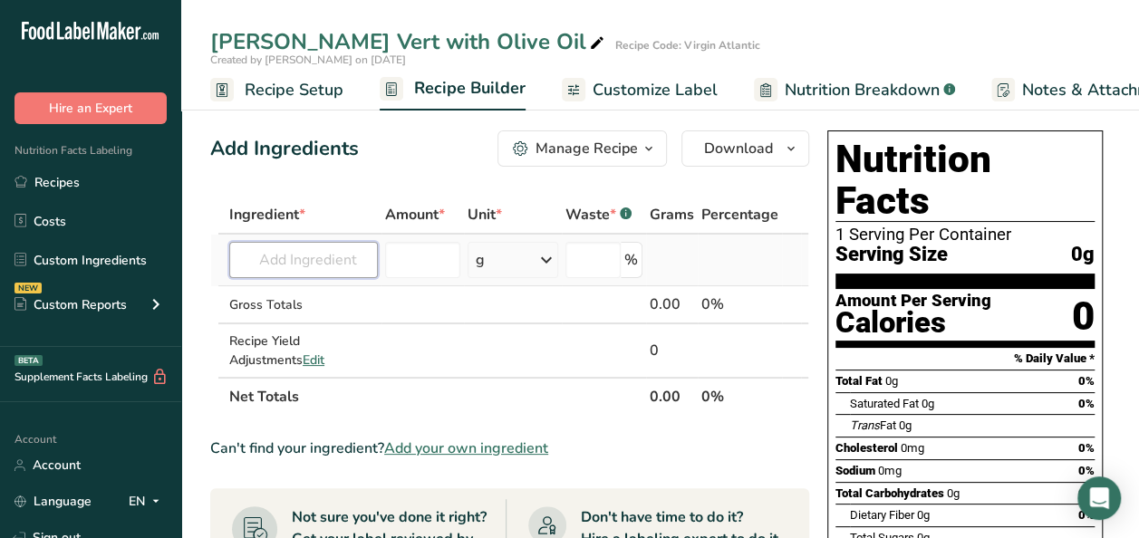
click at [339, 259] on input "text" at bounding box center [303, 260] width 149 height 36
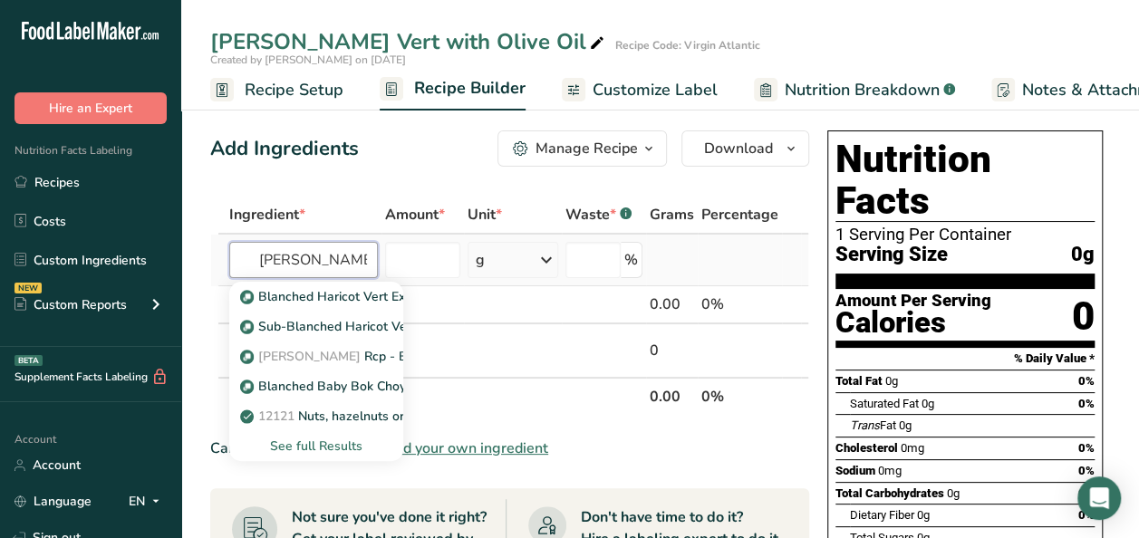
scroll to position [0, 2]
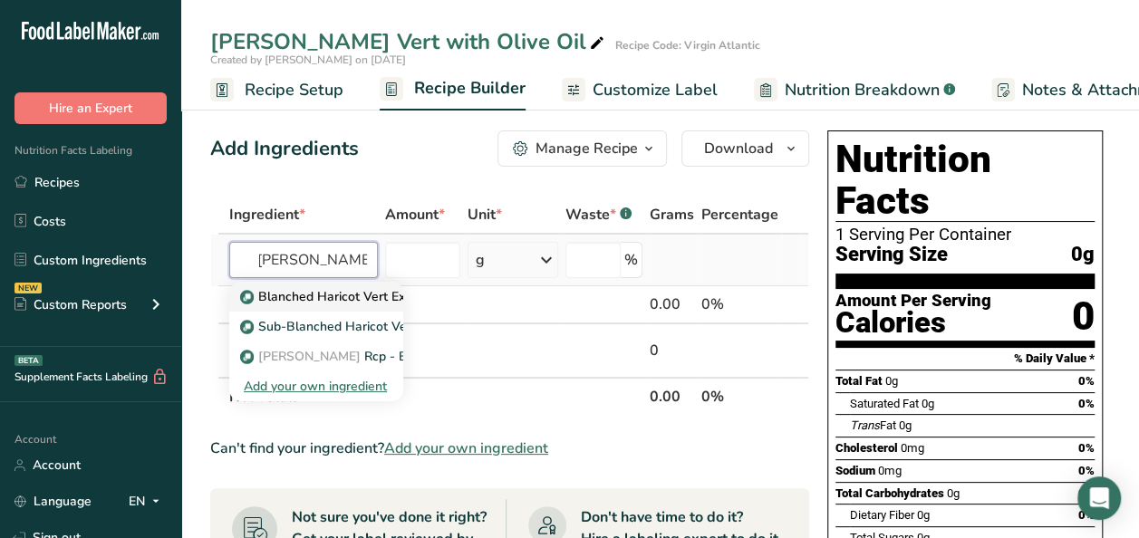
type input "blanched haricot"
click at [370, 299] on p "Blanched Haricot Vert Extra Fin IQF" at bounding box center [355, 296] width 223 height 19
type input "Blanched Haricot Vert Extra Fin IQF"
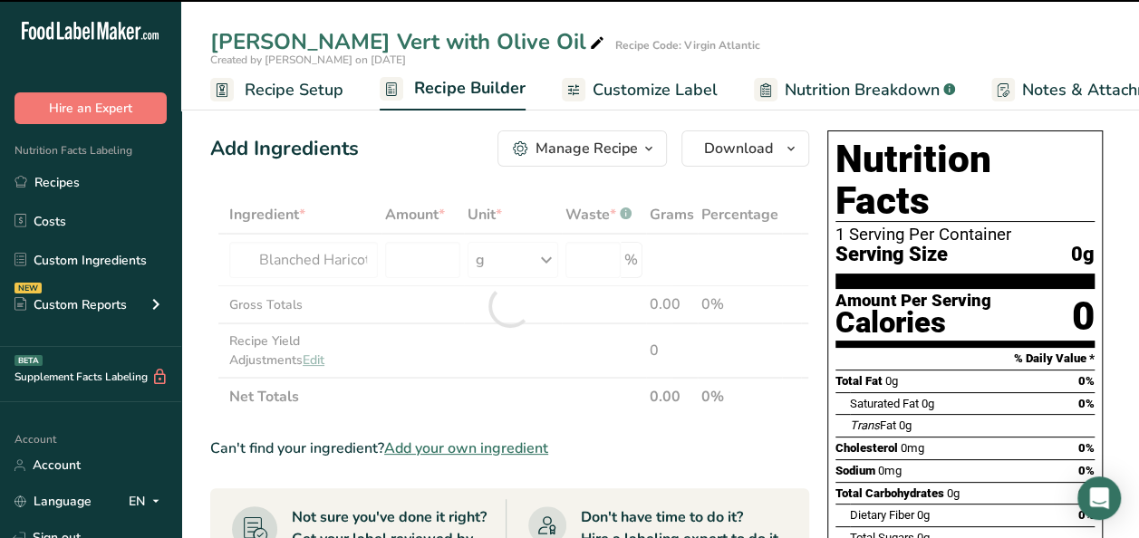
type input "0"
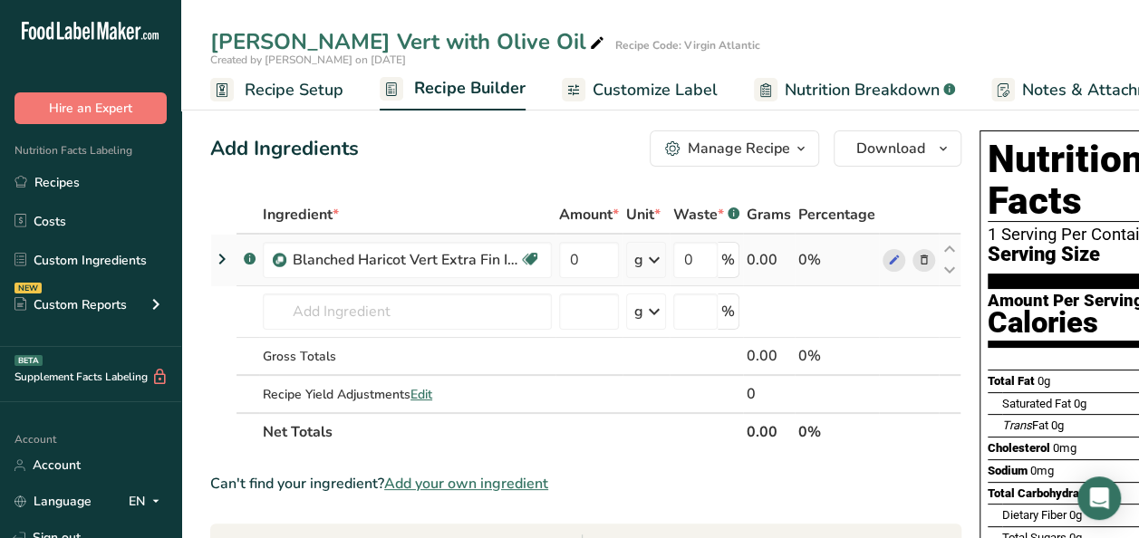
click at [921, 257] on icon at bounding box center [924, 260] width 13 height 19
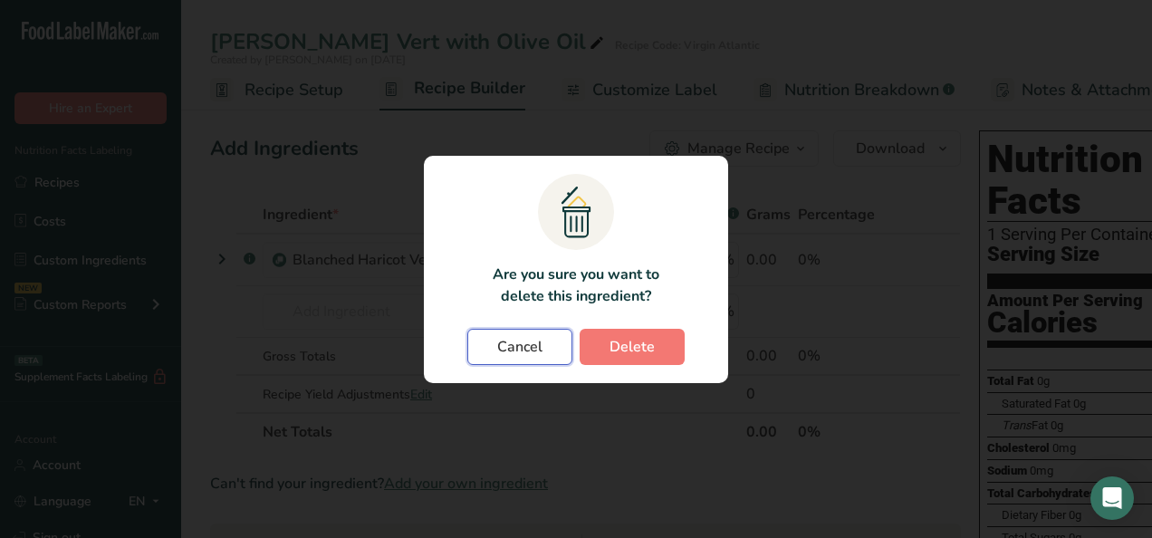
click at [509, 348] on span "Cancel" at bounding box center [519, 347] width 45 height 22
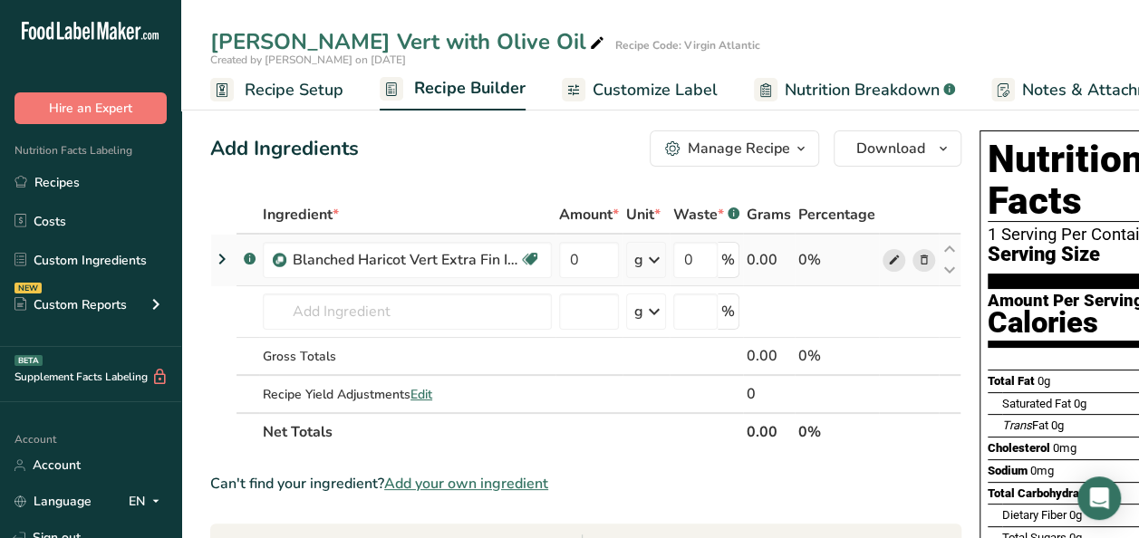
click at [890, 260] on icon at bounding box center [894, 260] width 13 height 19
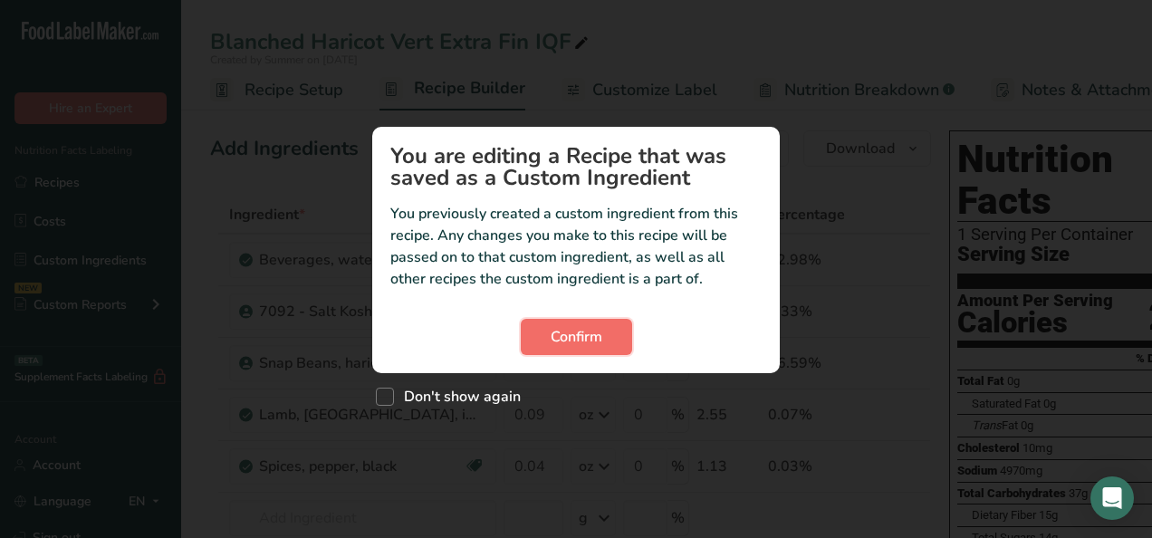
click at [616, 328] on button "Confirm" at bounding box center [576, 337] width 111 height 36
click at [576, 333] on span "Confirm" at bounding box center [577, 337] width 52 height 22
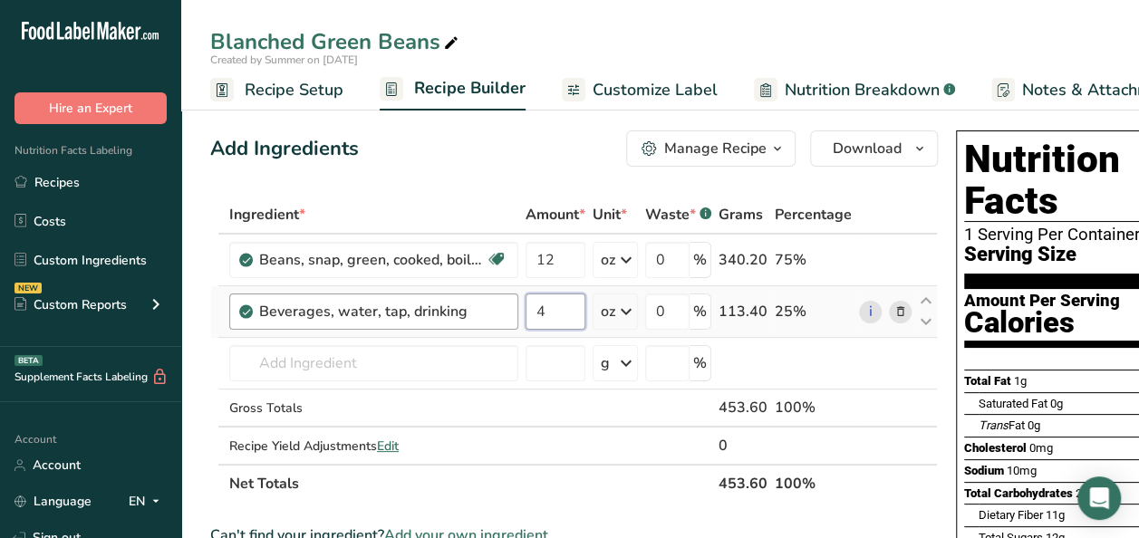
drag, startPoint x: 549, startPoint y: 312, endPoint x: 515, endPoint y: 304, distance: 35.2
click at [515, 304] on tr "Beverages, water, tap, drinking 4 oz Portions 1 fl oz 1 serving 8 fl oz 1 liter…" at bounding box center [574, 312] width 726 height 52
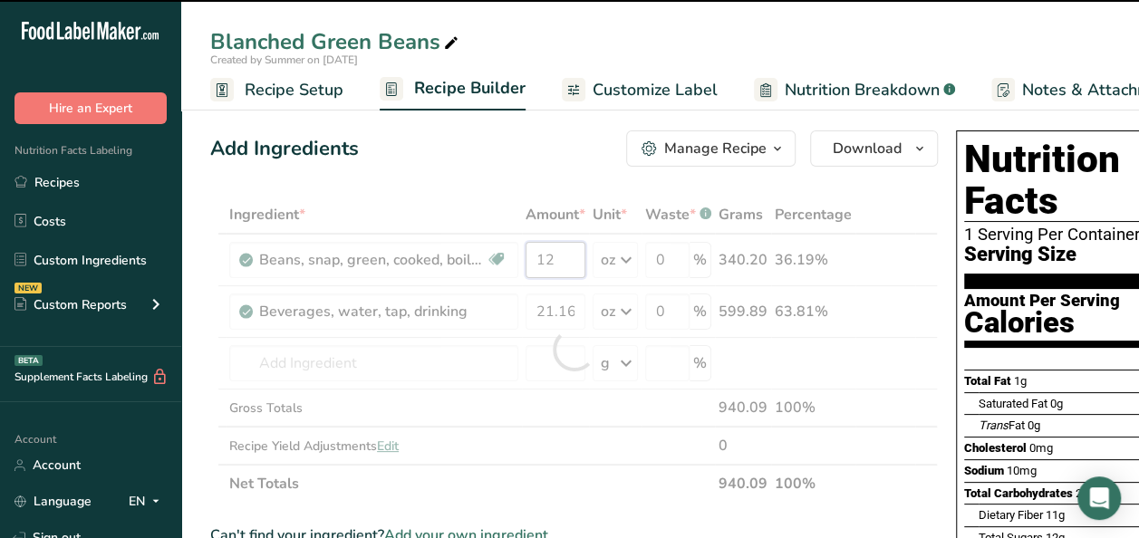
drag, startPoint x: 562, startPoint y: 252, endPoint x: 537, endPoint y: 254, distance: 24.5
click at [537, 254] on div "Ingredient * Amount * Unit * Waste * .a-a{fill:#347362;}.b-a{fill:#fff;} Grams …" at bounding box center [573, 349] width 727 height 307
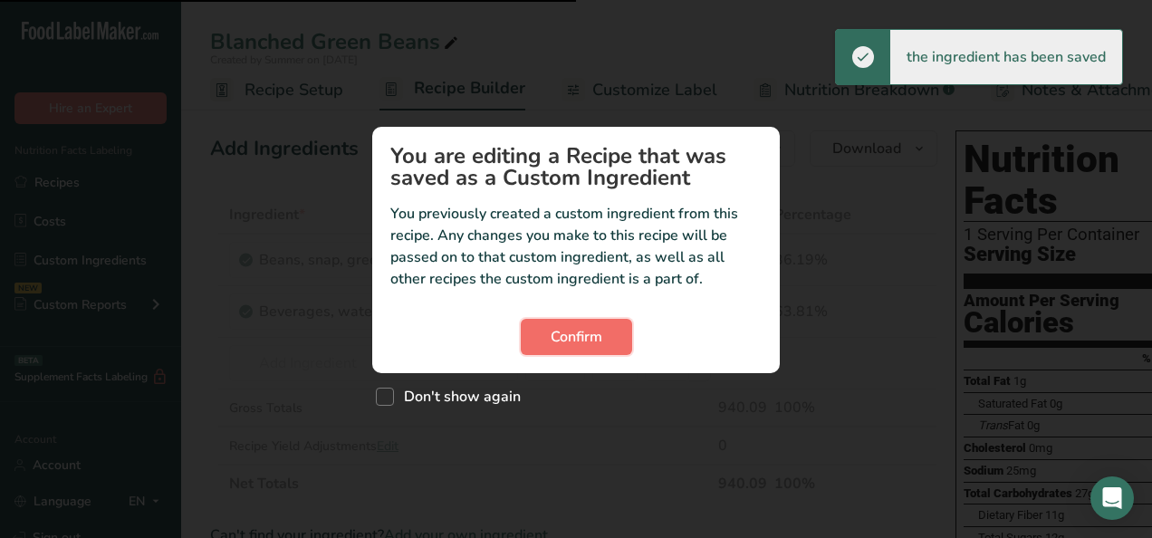
click at [604, 333] on button "Confirm" at bounding box center [576, 337] width 111 height 36
click at [568, 337] on span "Confirm" at bounding box center [577, 337] width 52 height 22
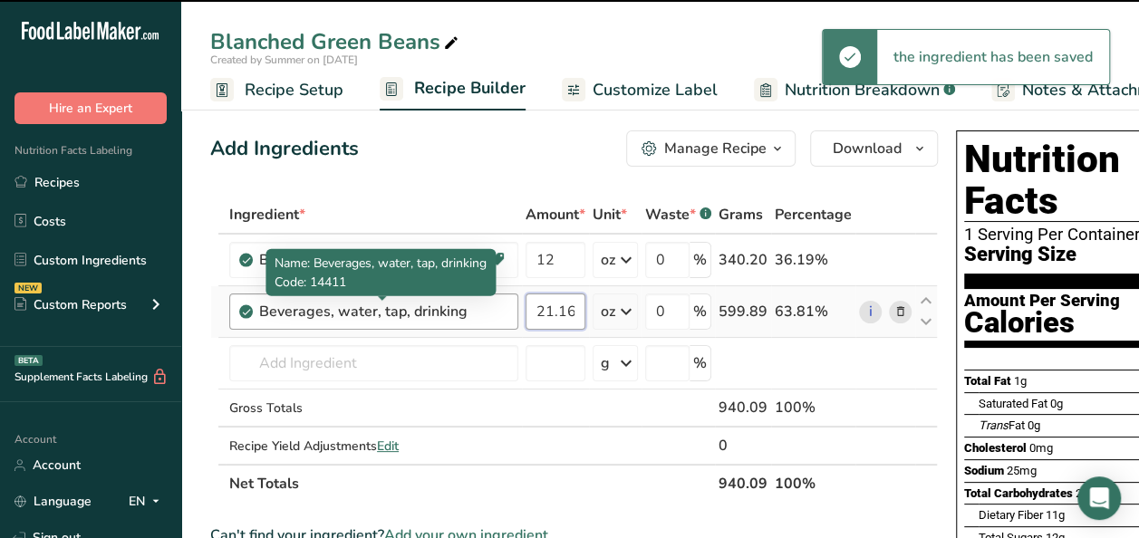
drag, startPoint x: 576, startPoint y: 311, endPoint x: 478, endPoint y: 301, distance: 98.3
click at [478, 301] on tr "Beverages, water, tap, drinking 21.16 oz Portions 1 fl oz 1 serving 8 fl oz 1 l…" at bounding box center [574, 312] width 726 height 52
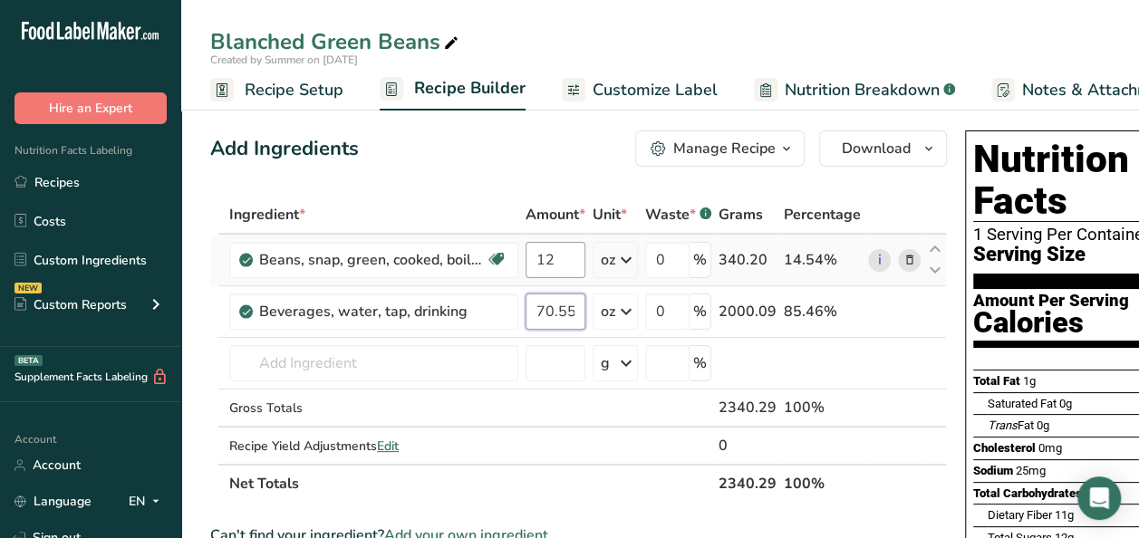
type input "70.55"
click at [564, 259] on div "Ingredient * Amount * Unit * Waste * .a-a{fill:#347362;}.b-a{fill:#fff;} Grams …" at bounding box center [578, 349] width 736 height 307
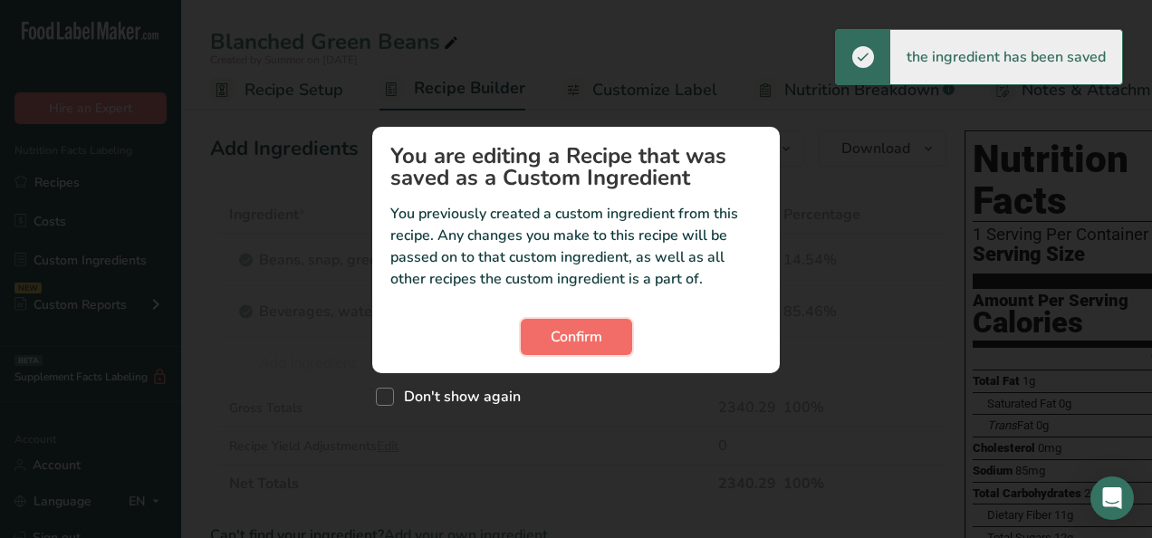
click at [585, 339] on span "Confirm" at bounding box center [577, 337] width 52 height 22
click at [583, 339] on span "Confirm" at bounding box center [577, 337] width 52 height 22
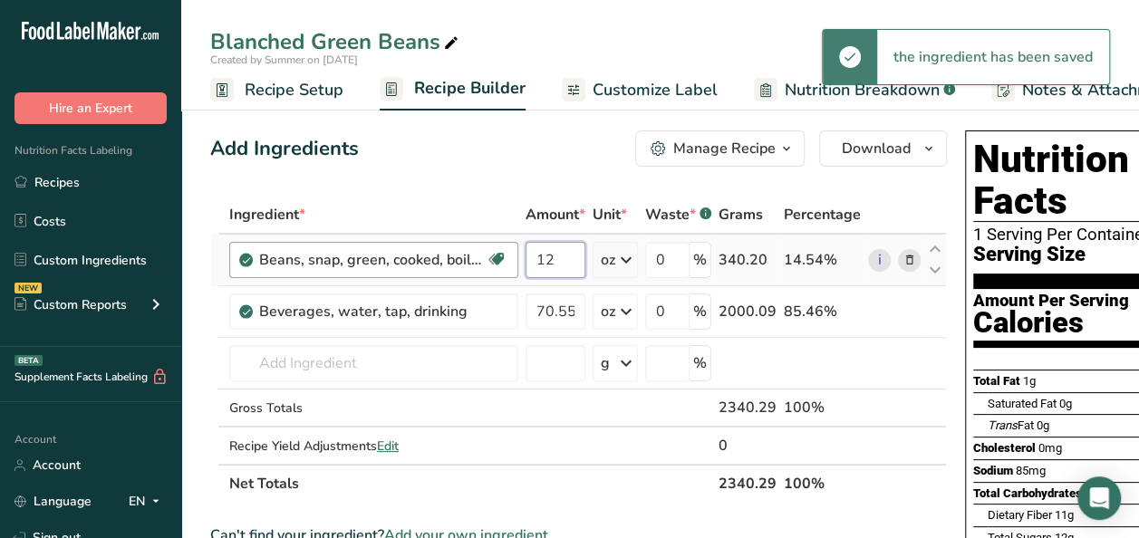
drag, startPoint x: 570, startPoint y: 255, endPoint x: 509, endPoint y: 254, distance: 60.7
click at [509, 254] on tr "Beans, snap, green, cooked, boiled, drained, without salt Source of Antioxidant…" at bounding box center [578, 261] width 735 height 52
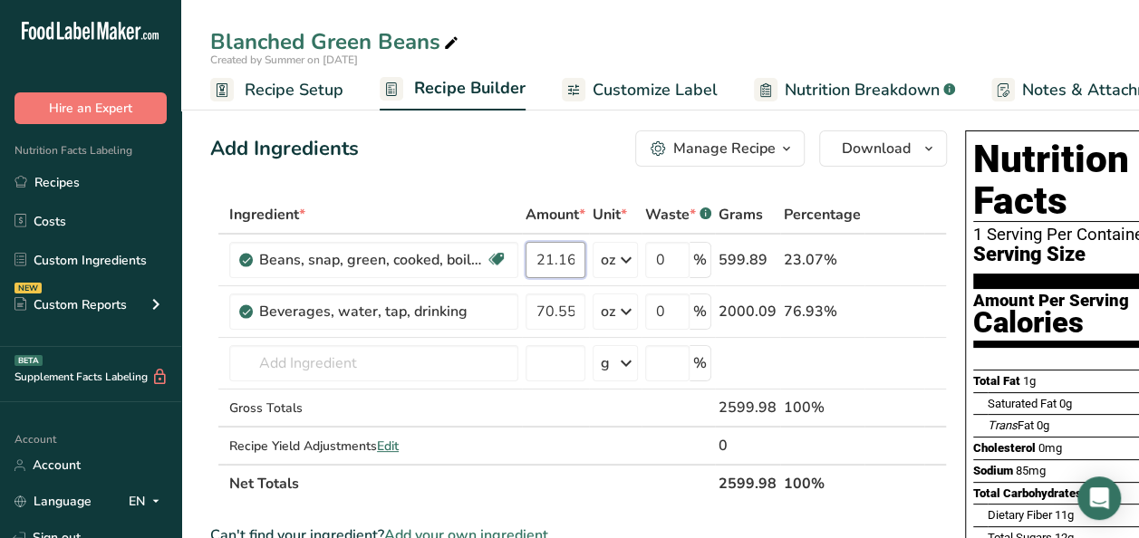
type input "21.16"
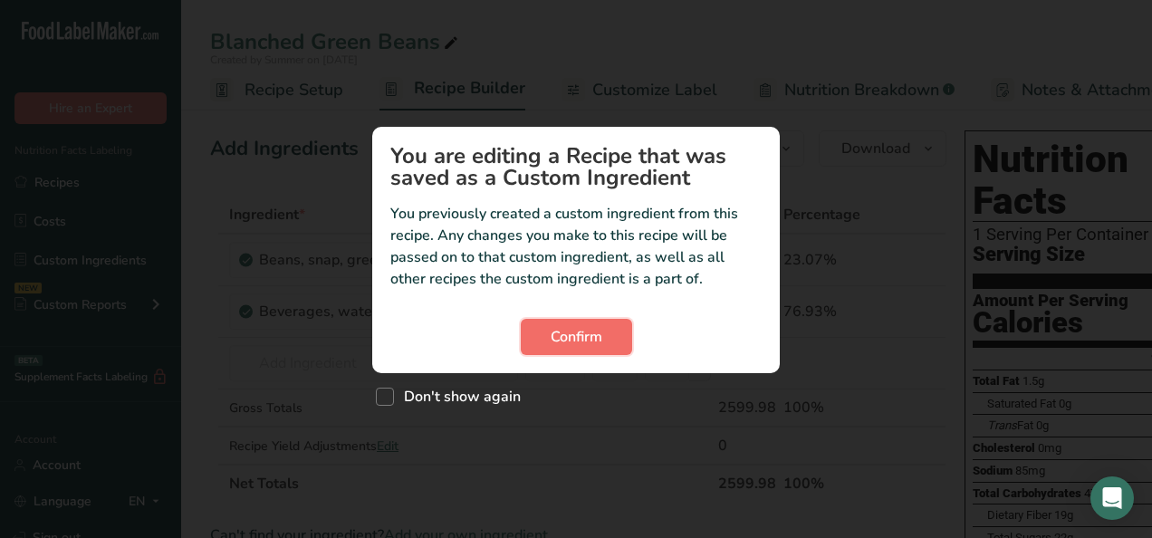
click at [598, 343] on span "Confirm" at bounding box center [577, 337] width 52 height 22
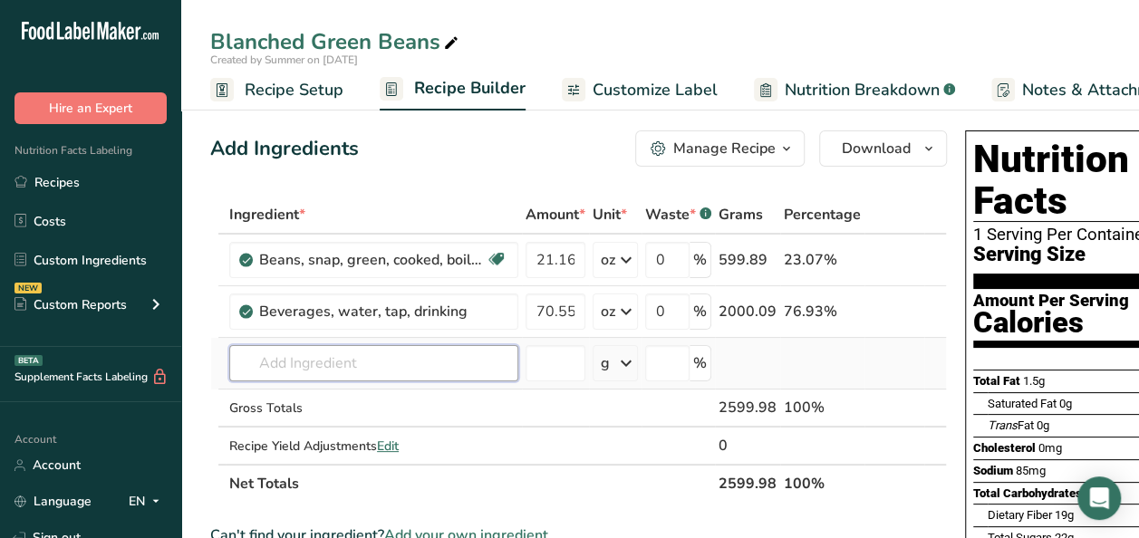
click at [334, 364] on input "text" at bounding box center [373, 363] width 289 height 36
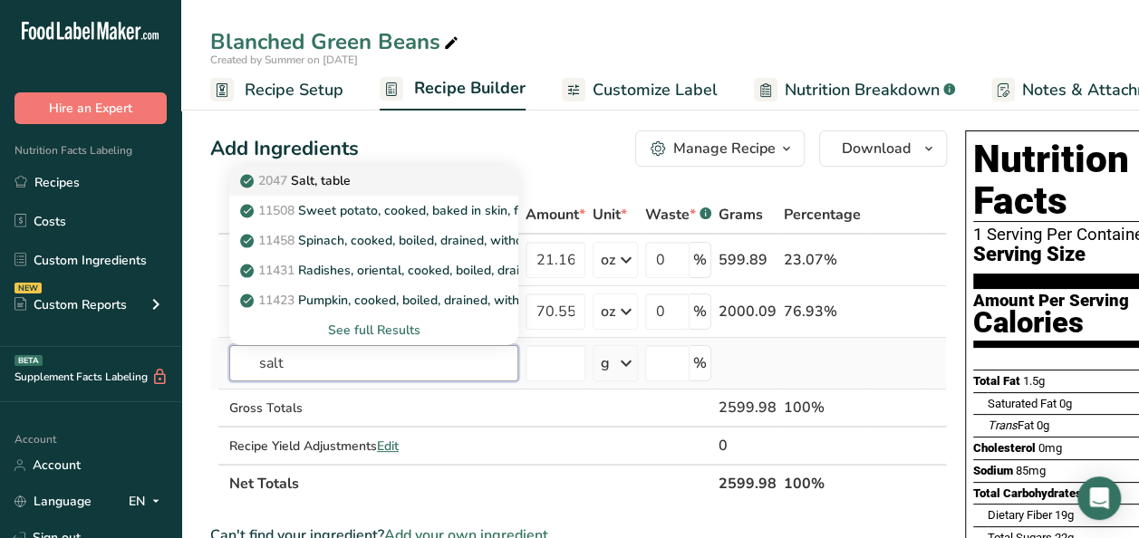
type input "salt"
click at [370, 178] on div "2047 Salt, table" at bounding box center [359, 180] width 231 height 19
type input "Salt, table"
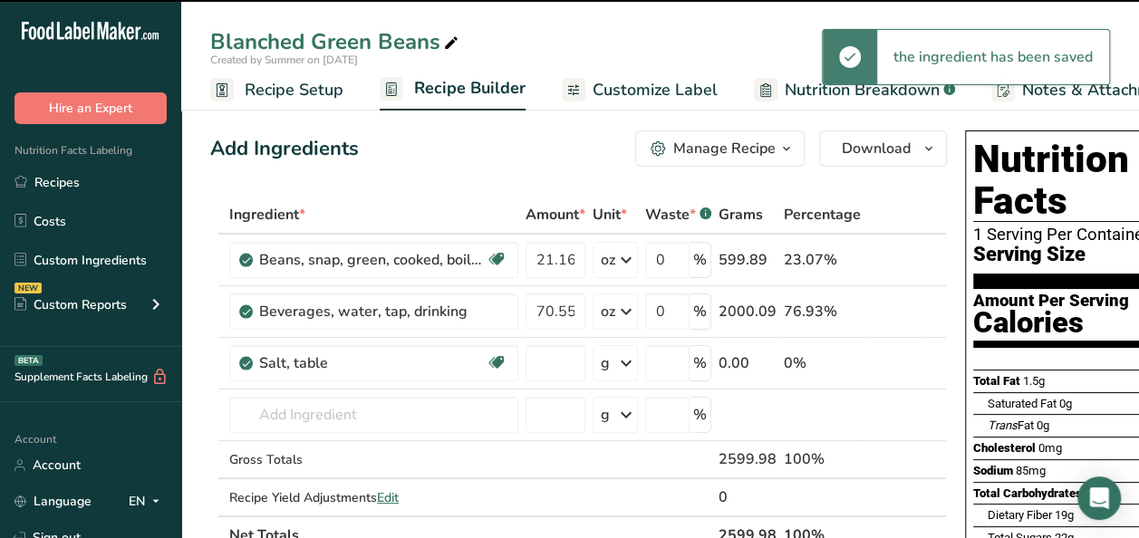
type input "0"
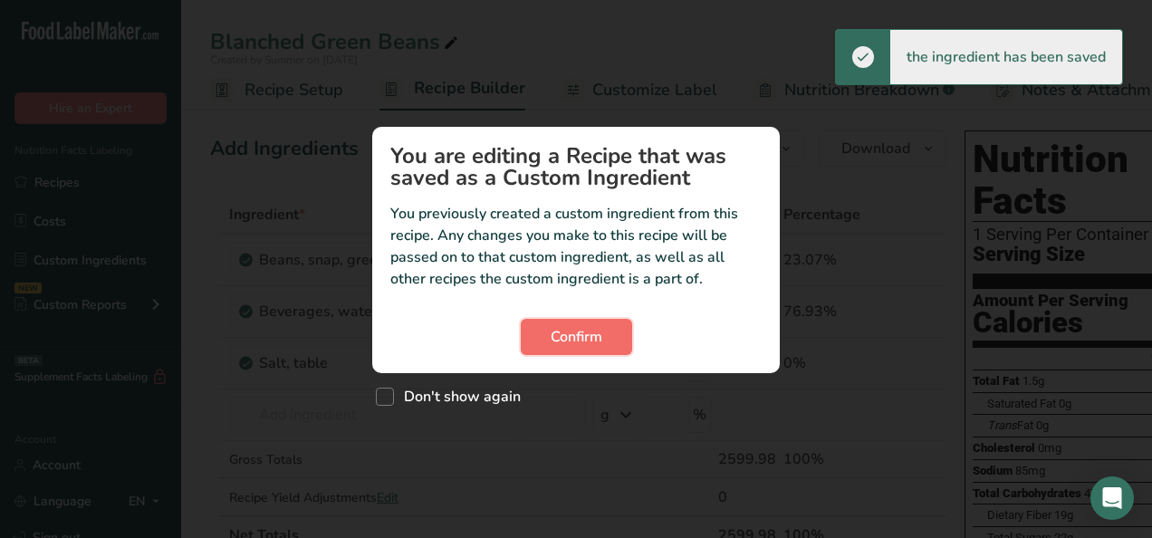
click at [547, 333] on button "Confirm" at bounding box center [576, 337] width 111 height 36
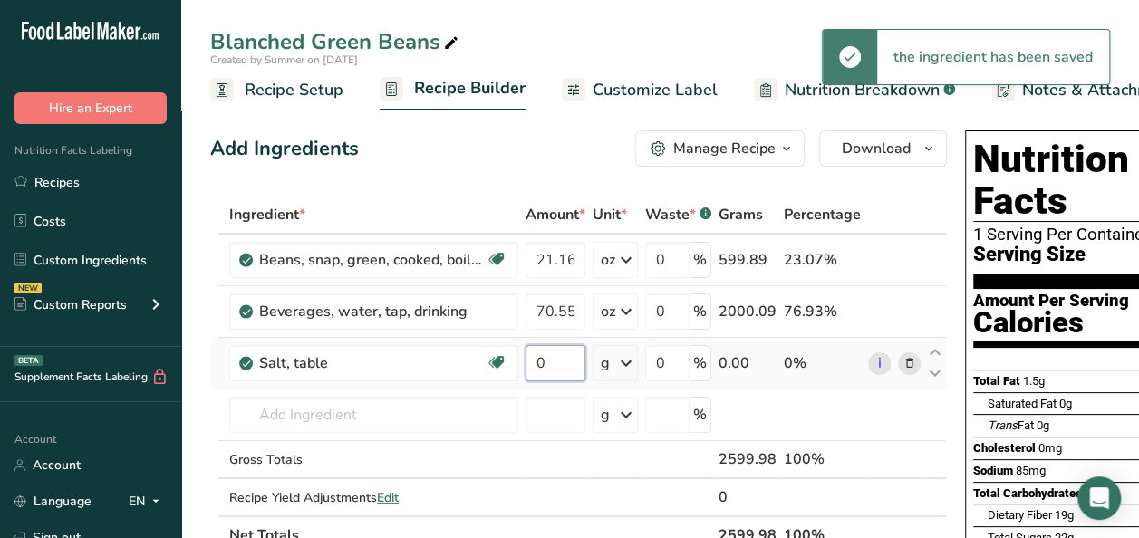
click at [562, 365] on input "0" at bounding box center [555, 363] width 60 height 36
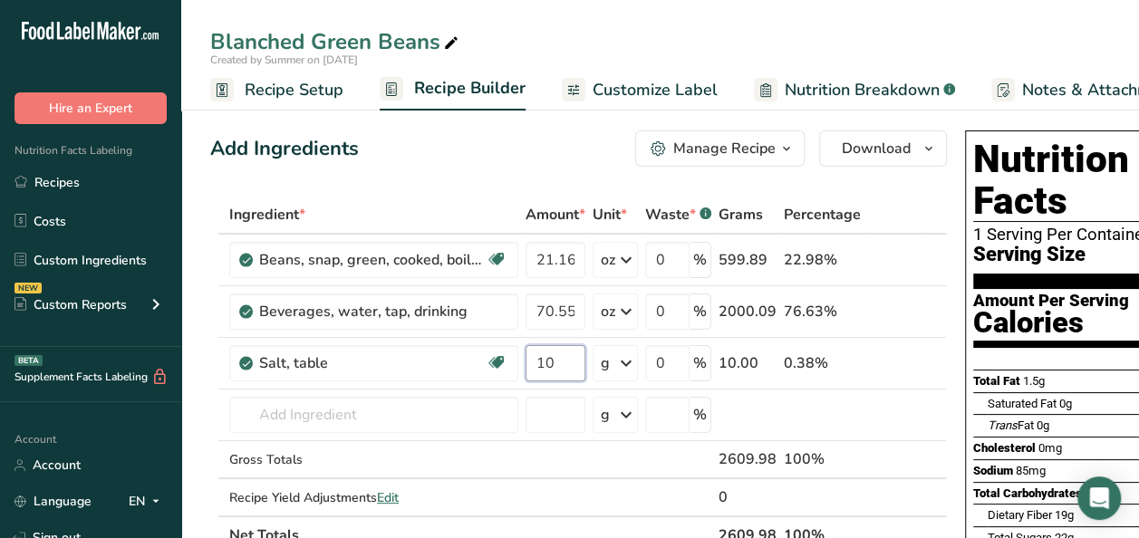
type input "10"
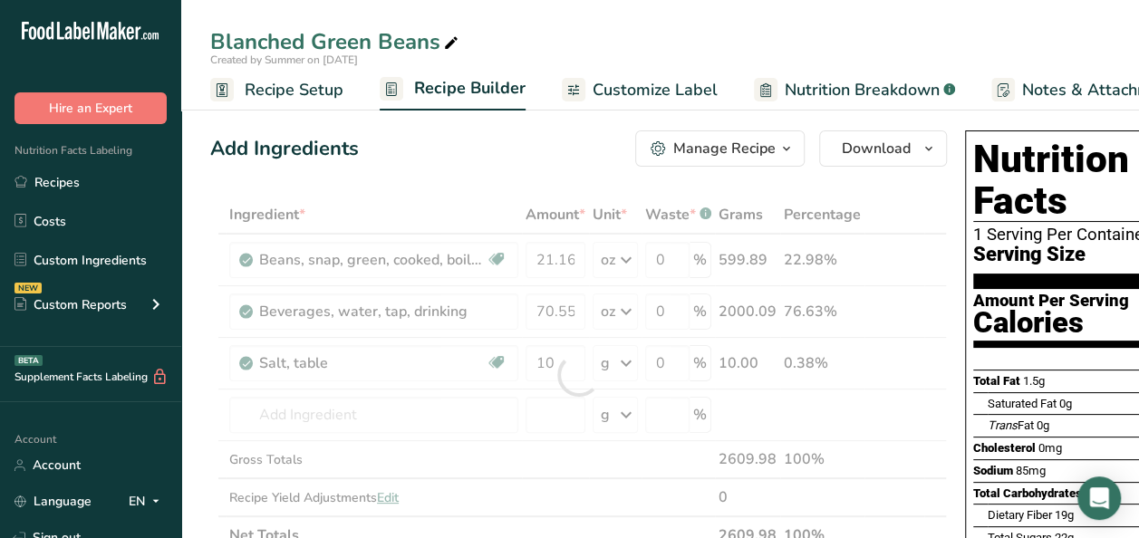
click at [504, 158] on div "Add Ingredients Manage Recipe Delete Recipe Duplicate Recipe Scale Recipe Save …" at bounding box center [578, 148] width 736 height 36
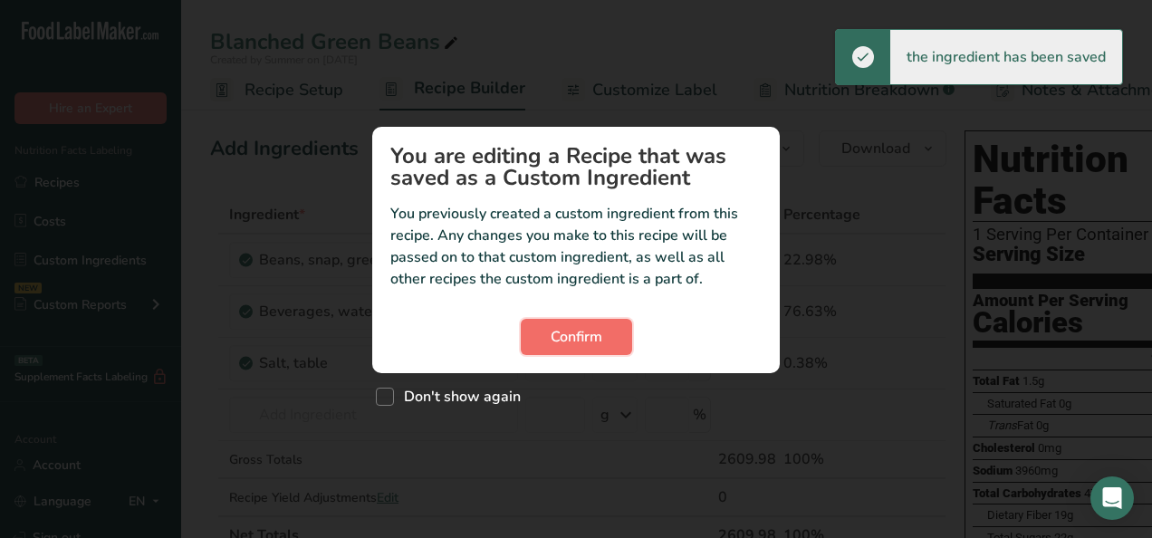
click at [582, 335] on span "Confirm" at bounding box center [577, 337] width 52 height 22
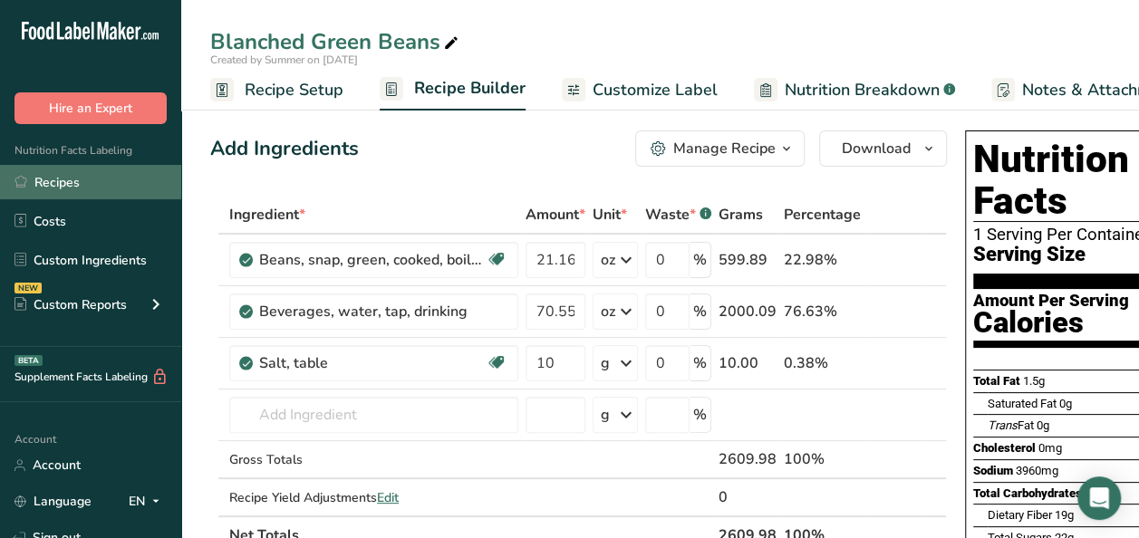
click at [63, 190] on link "Recipes" at bounding box center [90, 182] width 181 height 34
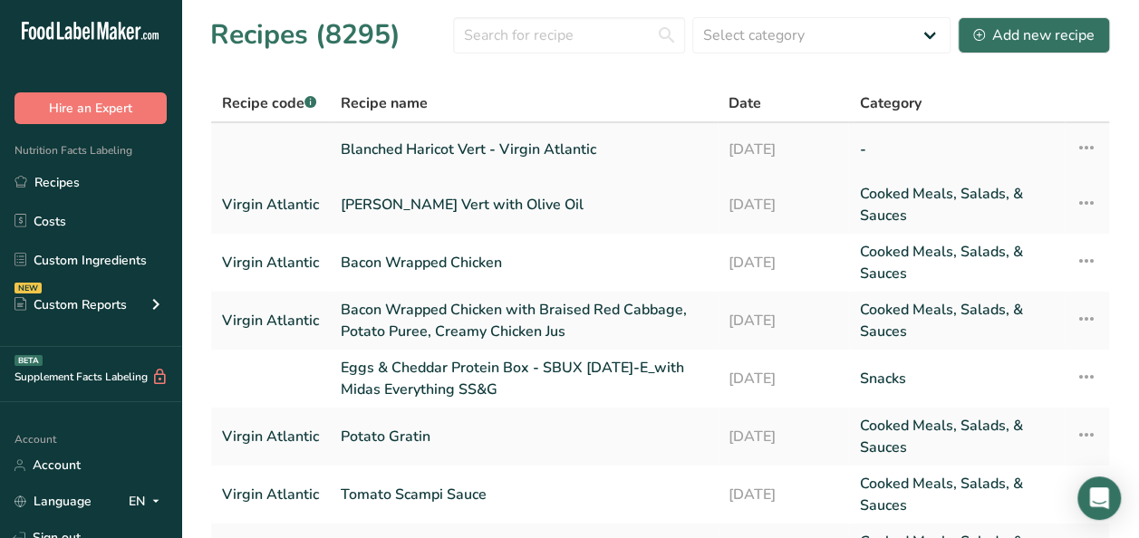
click at [540, 149] on link "Blanched Haricot Vert - Virgin Atlantic" at bounding box center [524, 149] width 366 height 38
click at [491, 145] on link "Blanched Haricot Vert - Virgin Atlantic" at bounding box center [524, 149] width 366 height 38
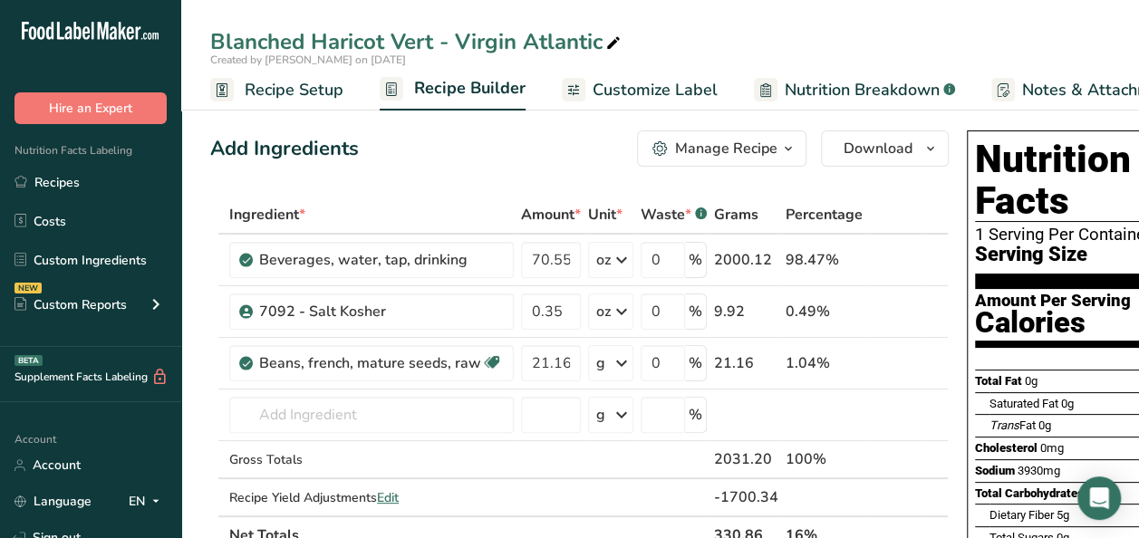
click at [796, 140] on button "Manage Recipe" at bounding box center [721, 148] width 169 height 36
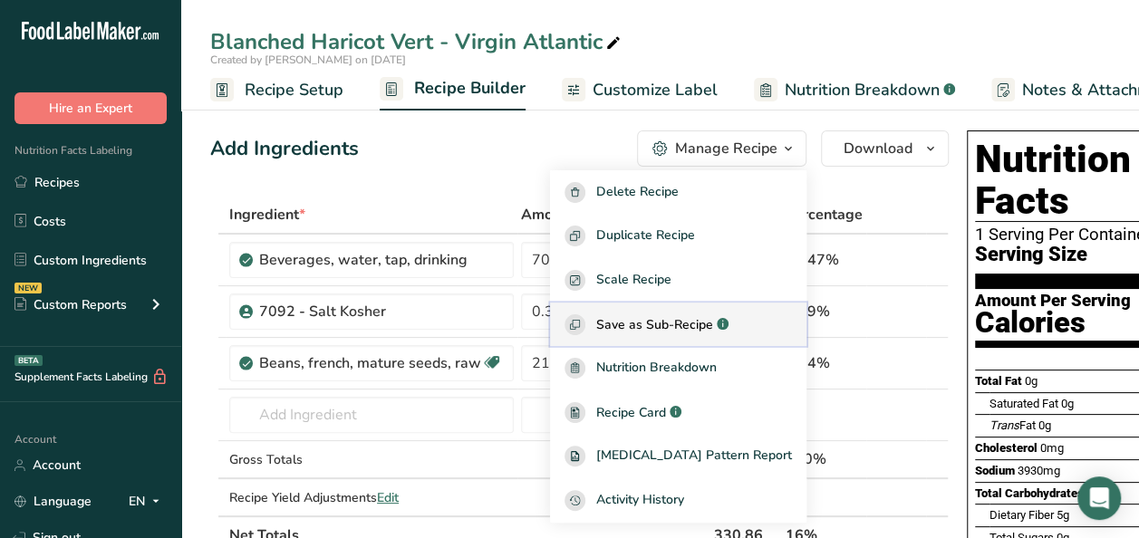
click at [670, 330] on span "Save as Sub-Recipe" at bounding box center [654, 324] width 117 height 19
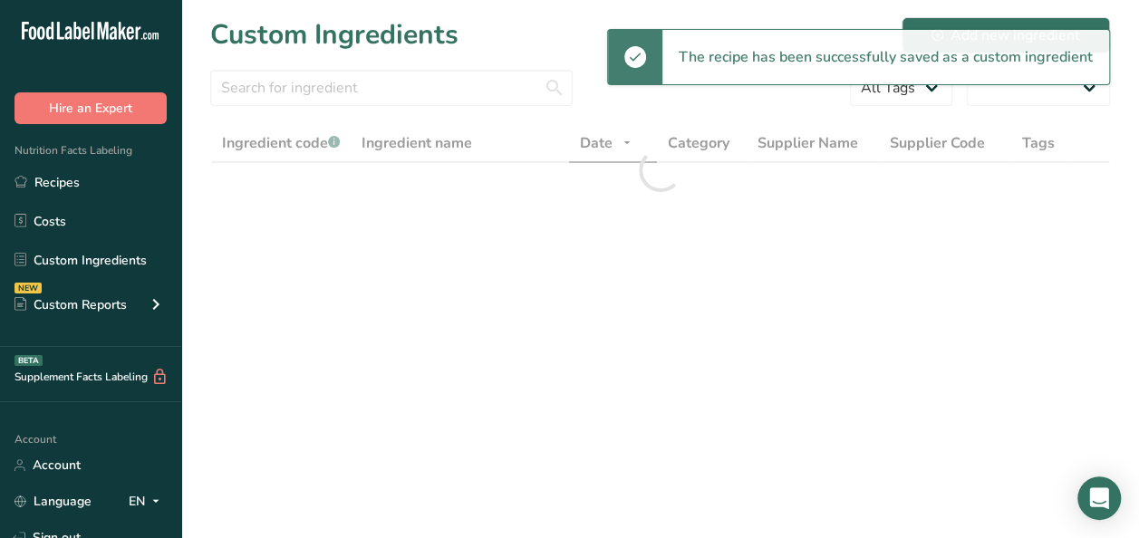
select select "30"
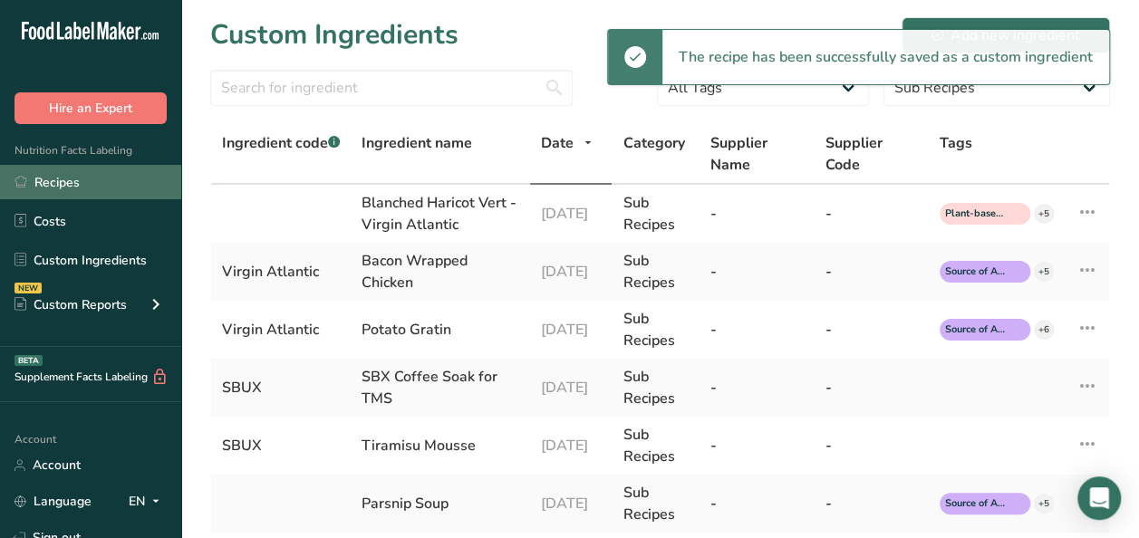
click at [100, 188] on link "Recipes" at bounding box center [90, 182] width 181 height 34
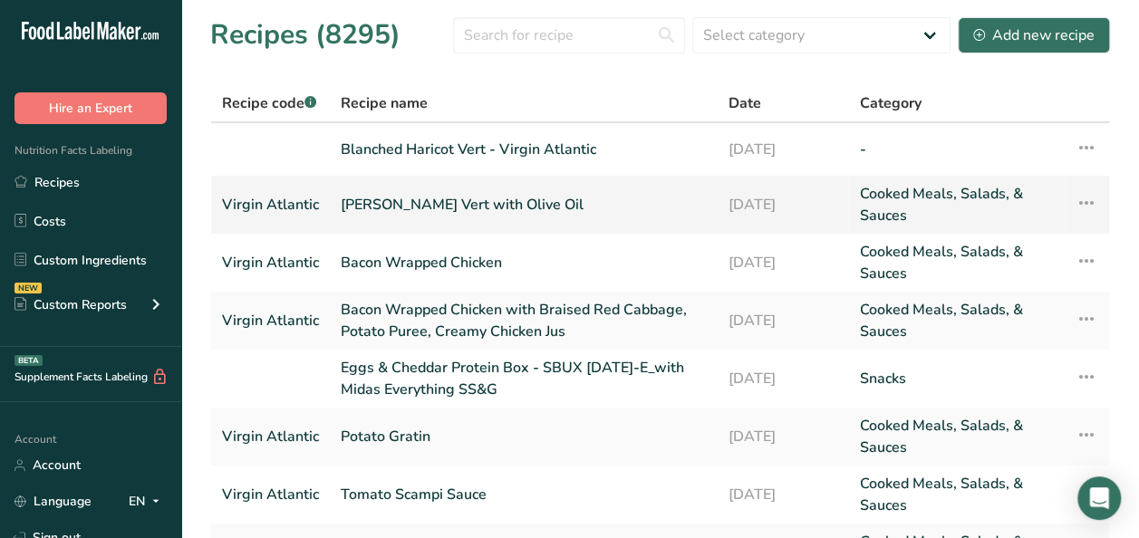
click at [404, 190] on link "Blanched Haricot Vert with Olive Oil" at bounding box center [524, 204] width 366 height 43
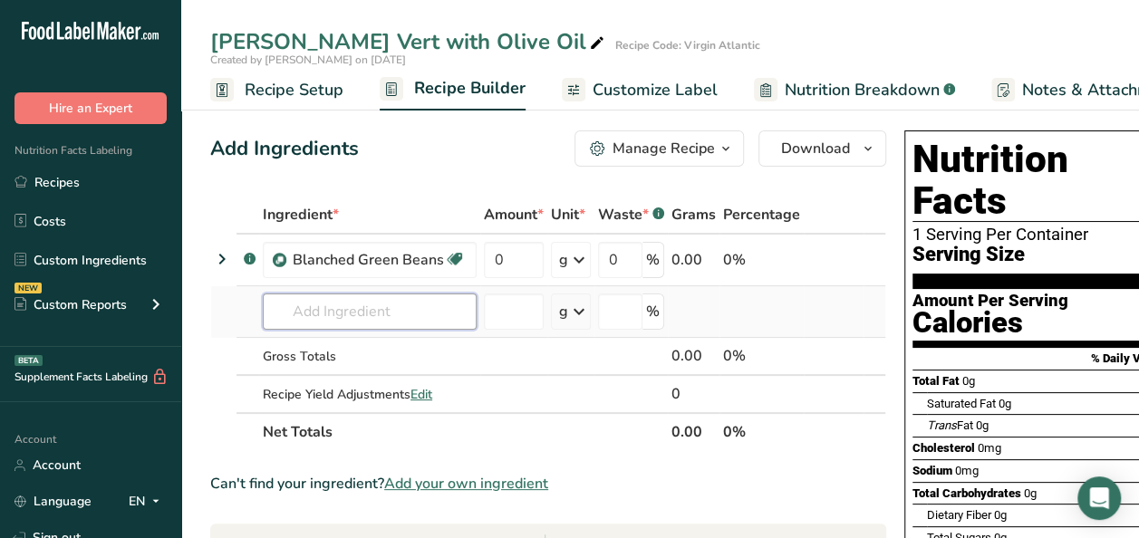
click at [377, 303] on input "text" at bounding box center [370, 311] width 214 height 36
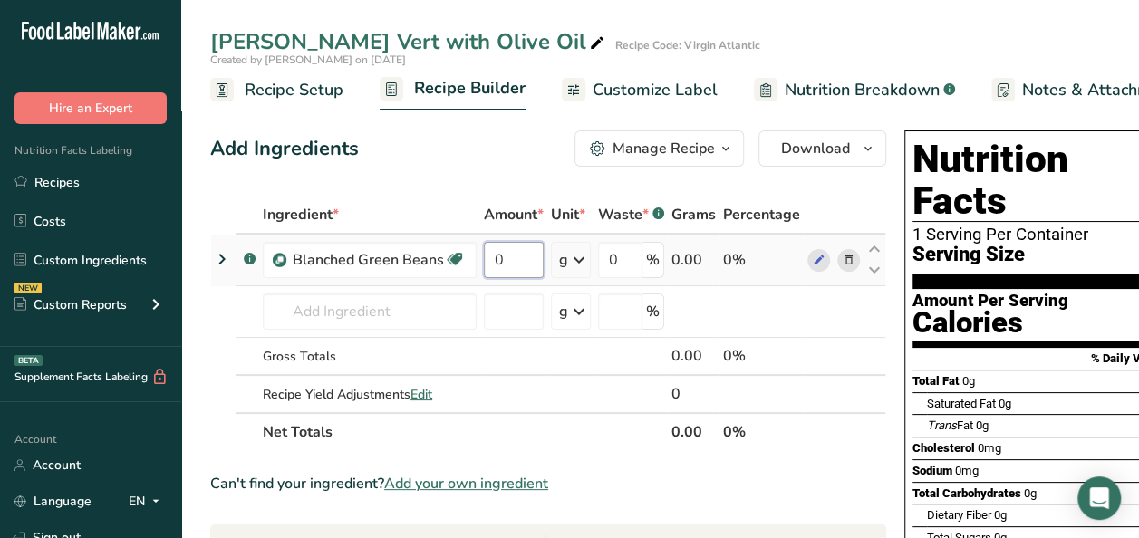
click at [519, 253] on input "0" at bounding box center [514, 260] width 60 height 36
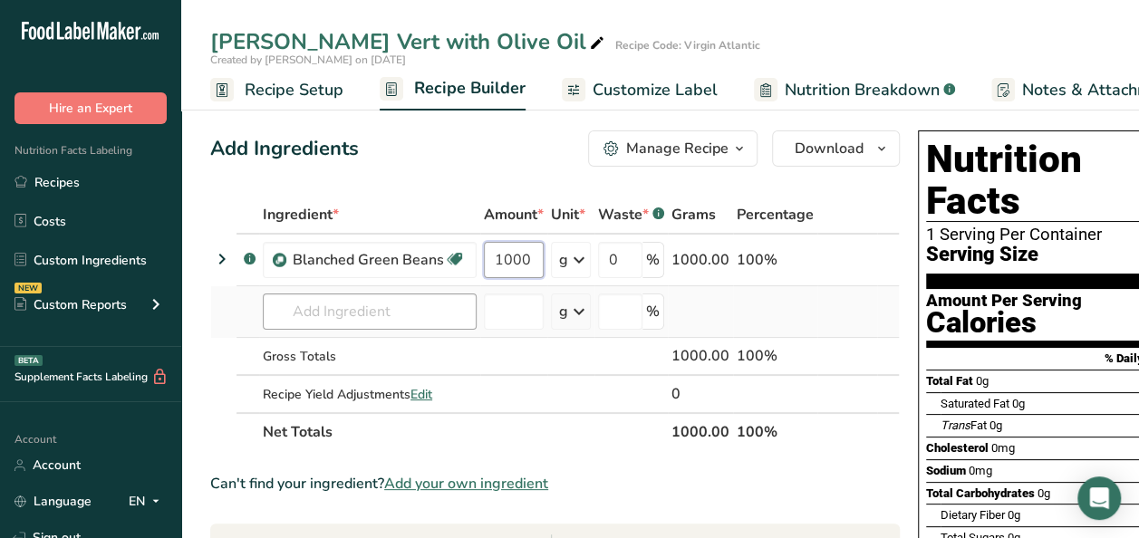
type input "1000"
click at [313, 315] on div "Ingredient * Amount * Unit * Waste * .a-a{fill:#347362;}.b-a{fill:#fff;} Grams …" at bounding box center [554, 323] width 689 height 255
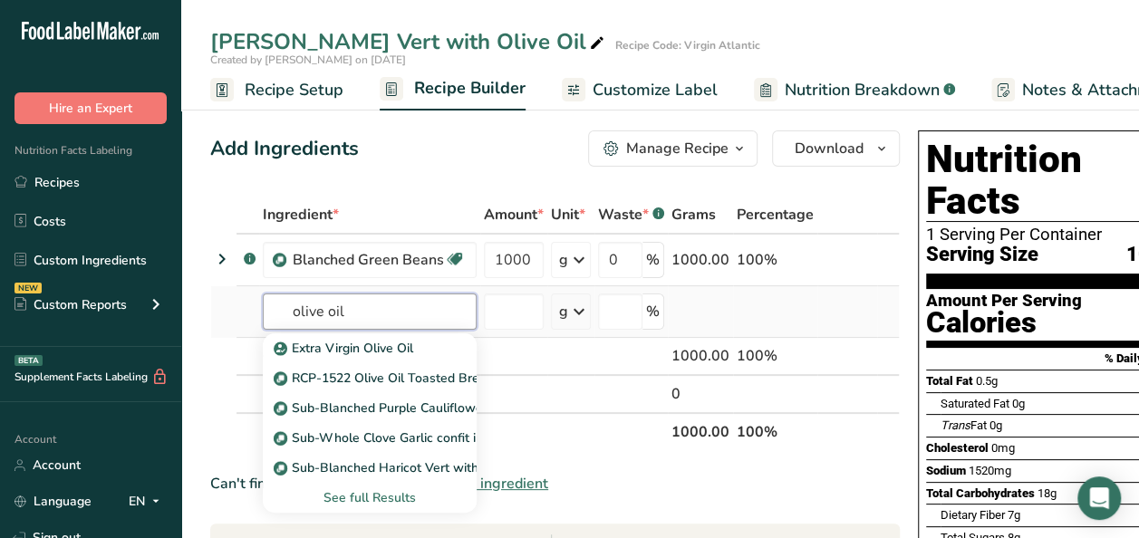
type input "olive oil"
click at [382, 495] on div "See full Results" at bounding box center [369, 497] width 185 height 19
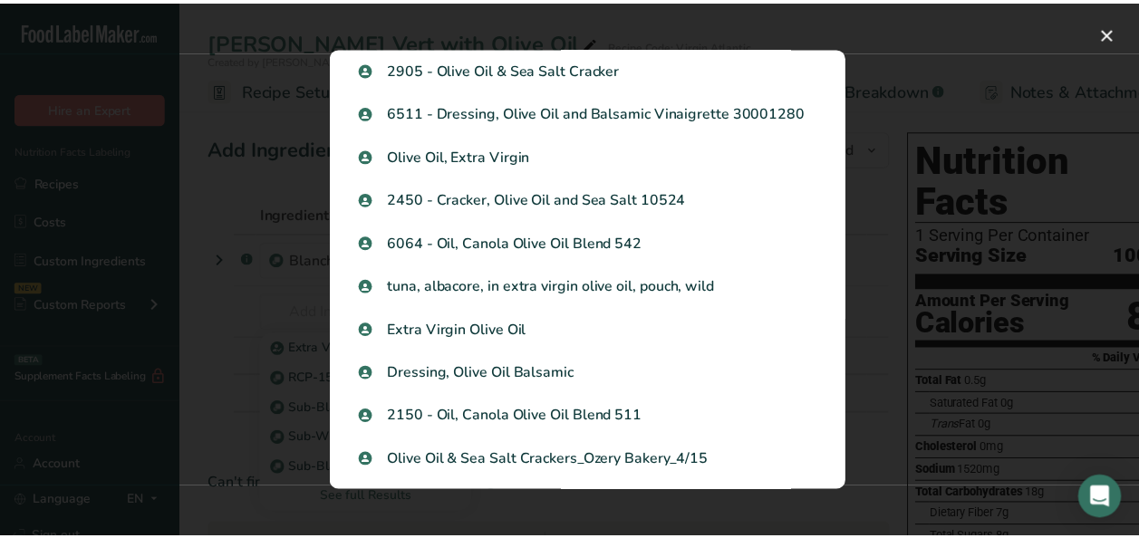
scroll to position [1449, 0]
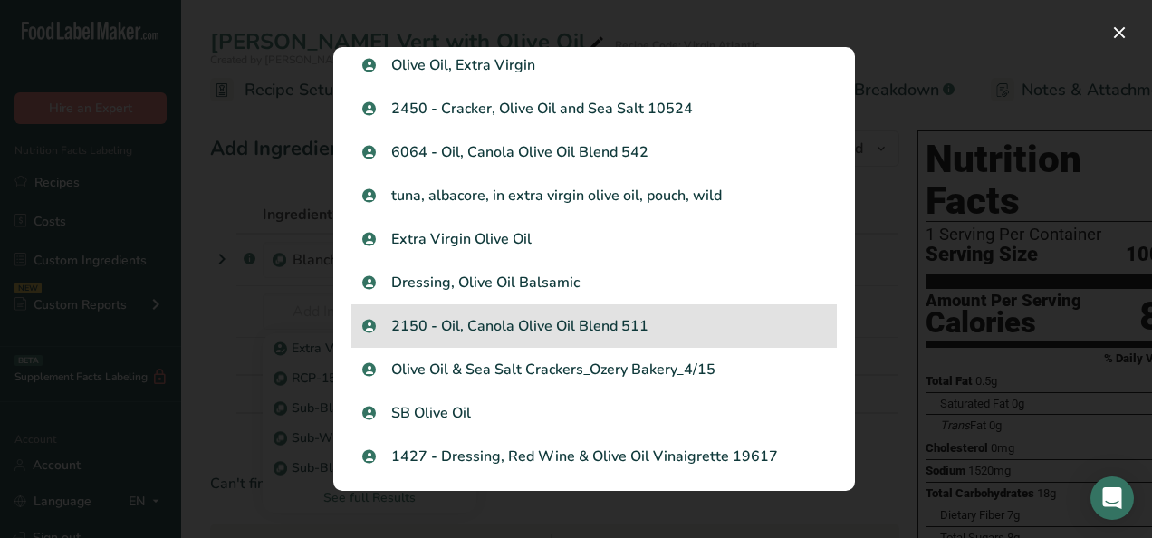
click at [469, 322] on p "2150 - Oil, Canola Olive Oil Blend 511" at bounding box center [594, 326] width 464 height 22
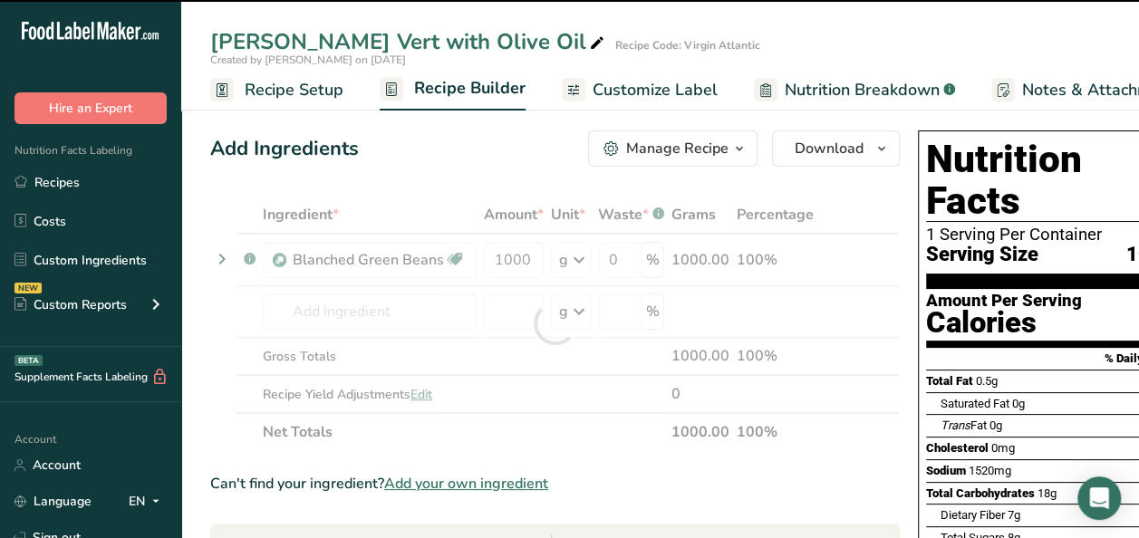
type input "0"
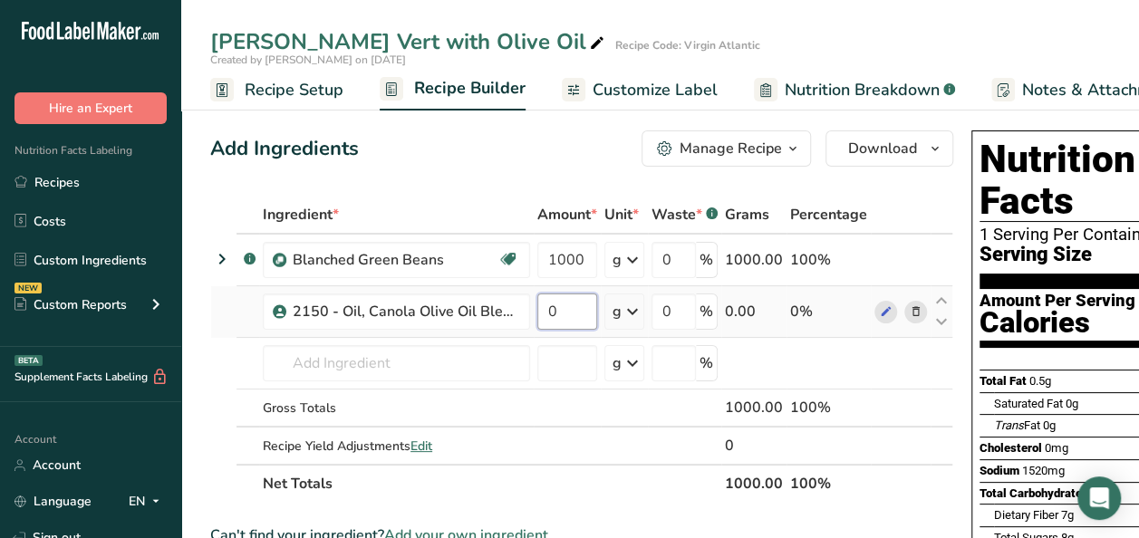
click at [566, 307] on input "0" at bounding box center [567, 311] width 60 height 36
type input "28"
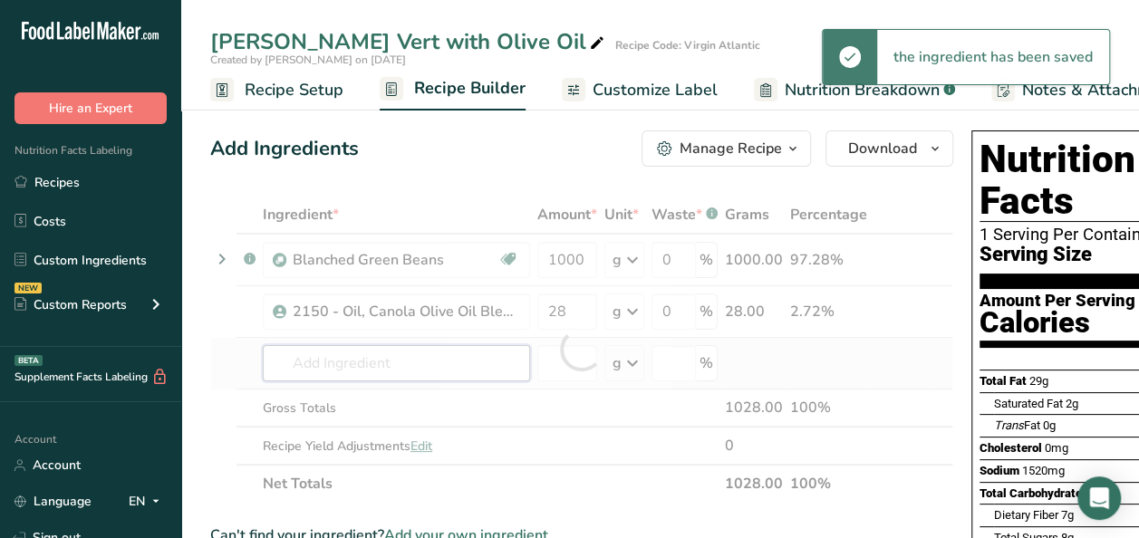
click at [368, 358] on div "Ingredient * Amount * Unit * Waste * .a-a{fill:#347362;}.b-a{fill:#fff;} Grams …" at bounding box center [581, 349] width 743 height 307
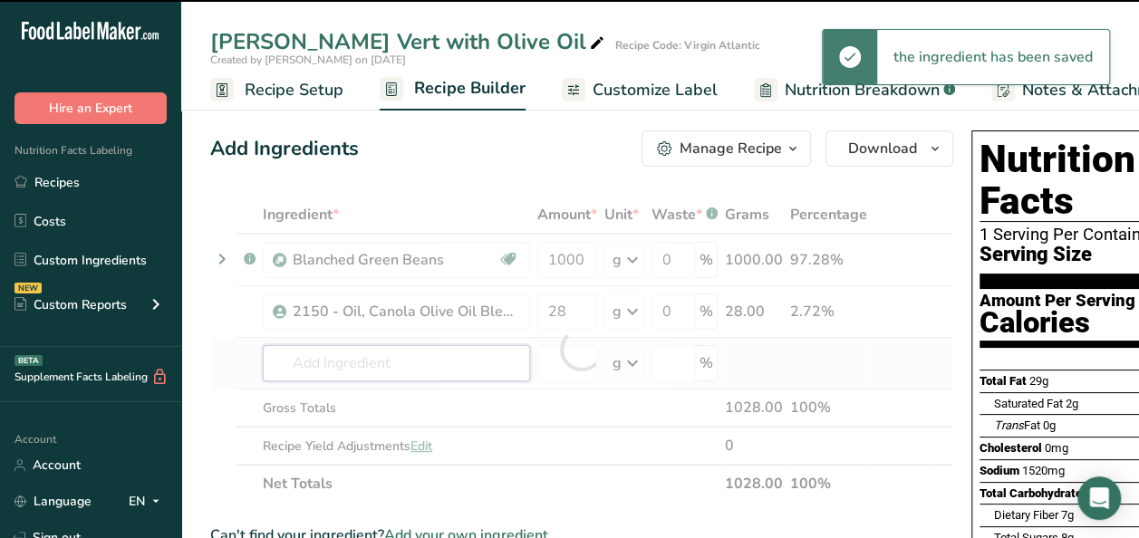
type input "s"
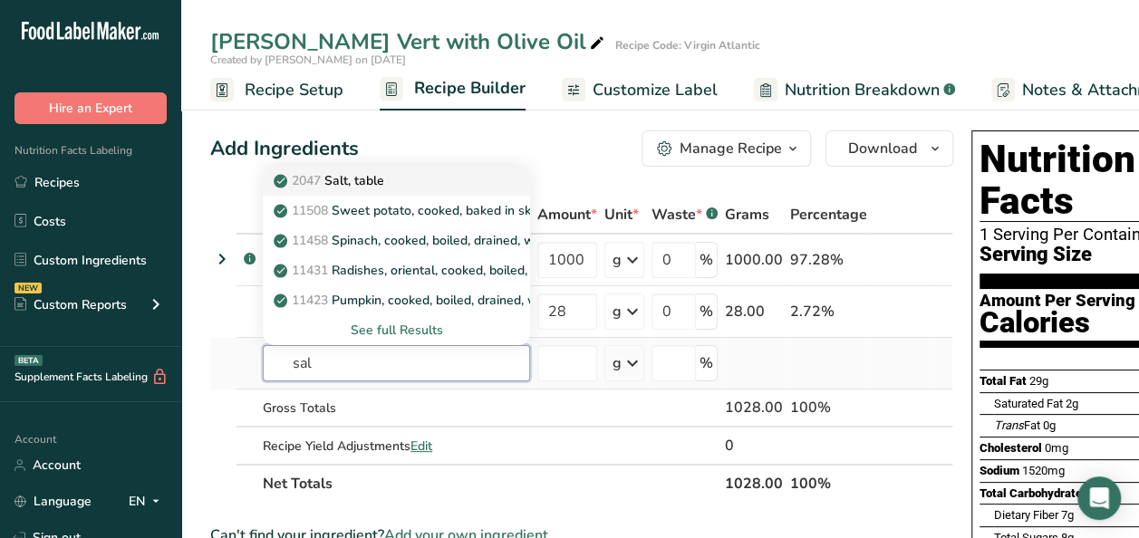
type input "sal"
click at [445, 171] on div "2047 Salt, table" at bounding box center [381, 180] width 209 height 19
type input "Salt, table"
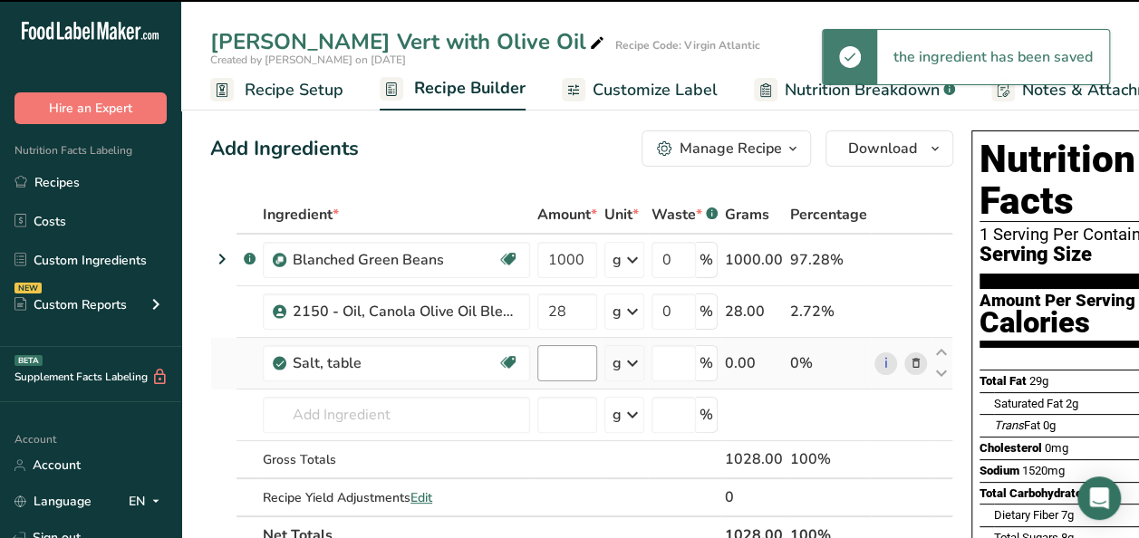
type input "0"
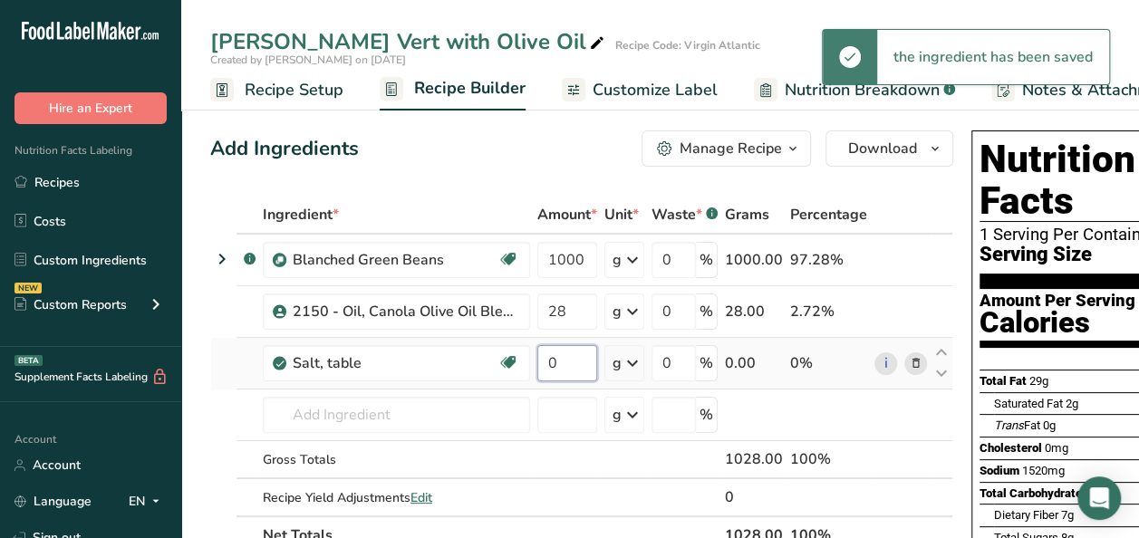
click at [578, 360] on input "0" at bounding box center [567, 363] width 60 height 36
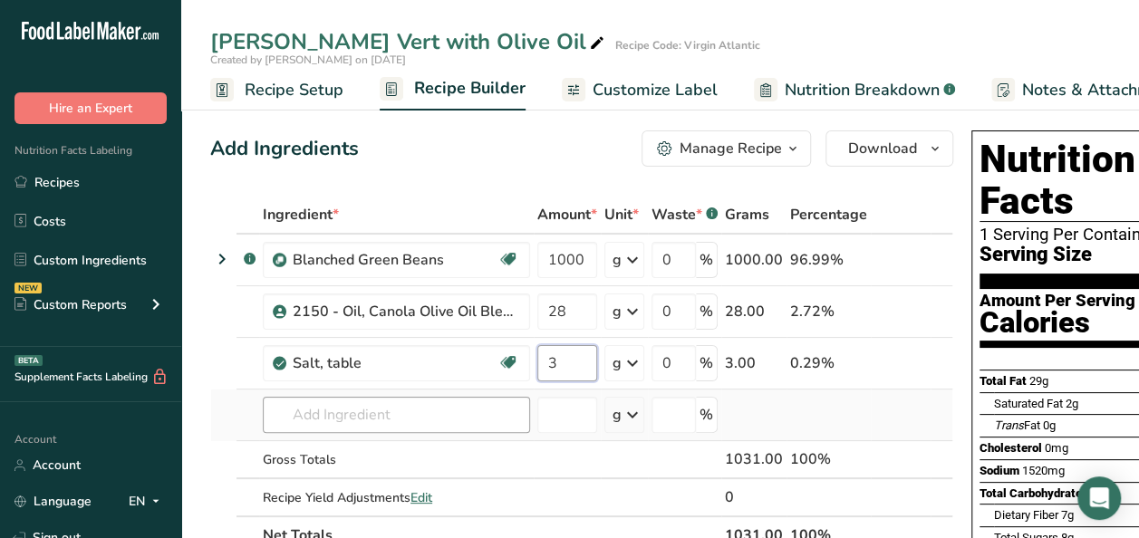
type input "3"
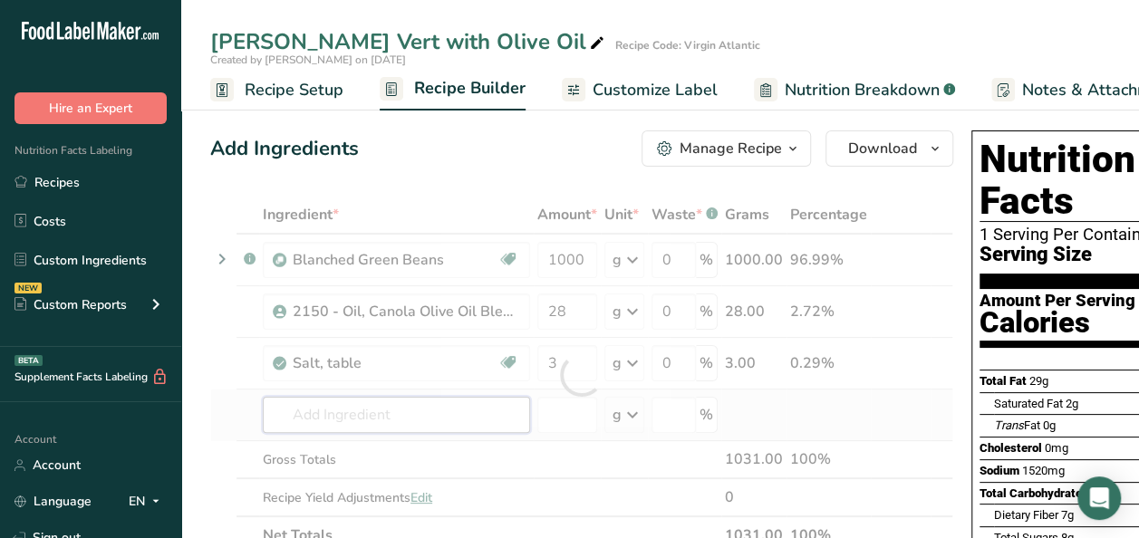
click at [362, 410] on div "Ingredient * Amount * Unit * Waste * .a-a{fill:#347362;}.b-a{fill:#fff;} Grams …" at bounding box center [581, 375] width 743 height 359
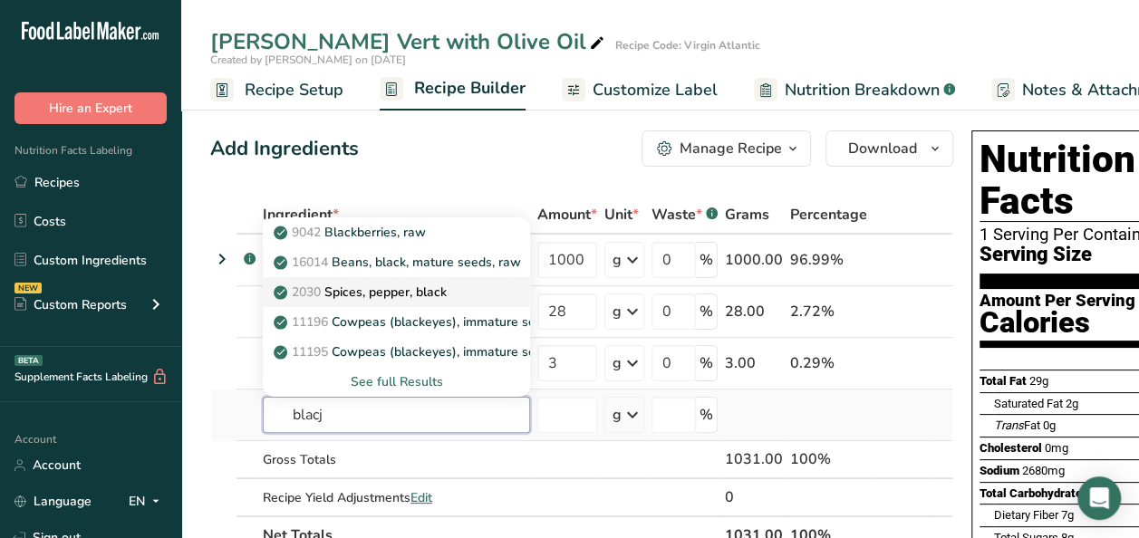
type input "blacj"
click at [381, 284] on p "2030 Spices, pepper, black" at bounding box center [361, 292] width 169 height 19
type input "Spices, pepper, black"
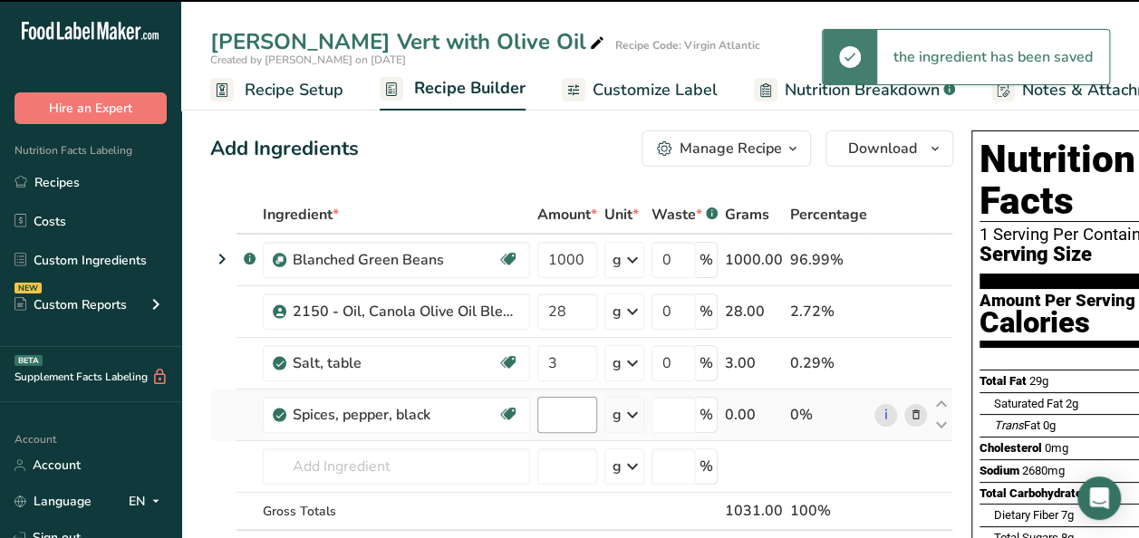
type input "0"
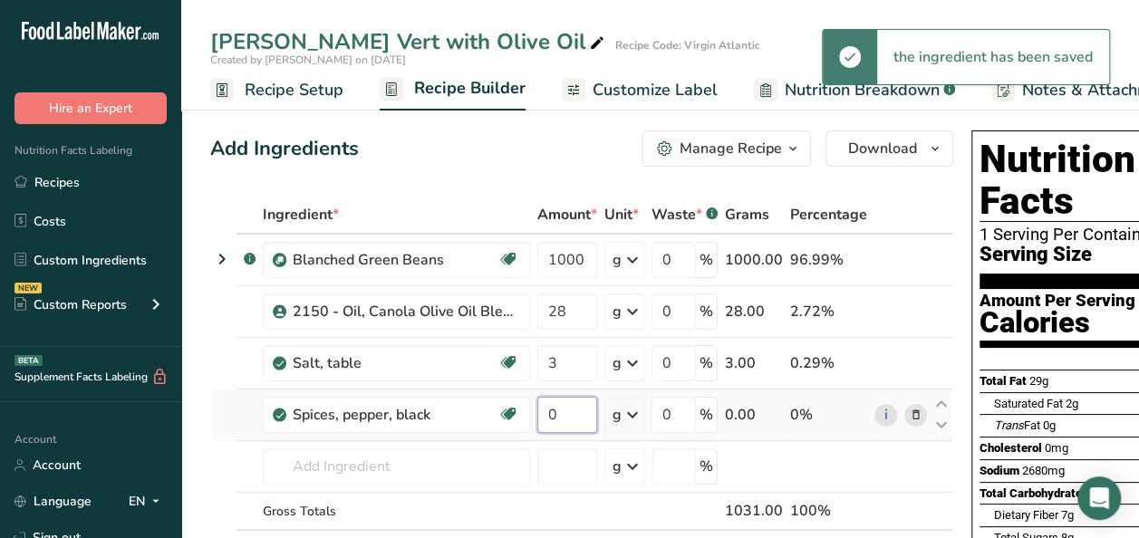
click at [566, 417] on input "0" at bounding box center [567, 415] width 60 height 36
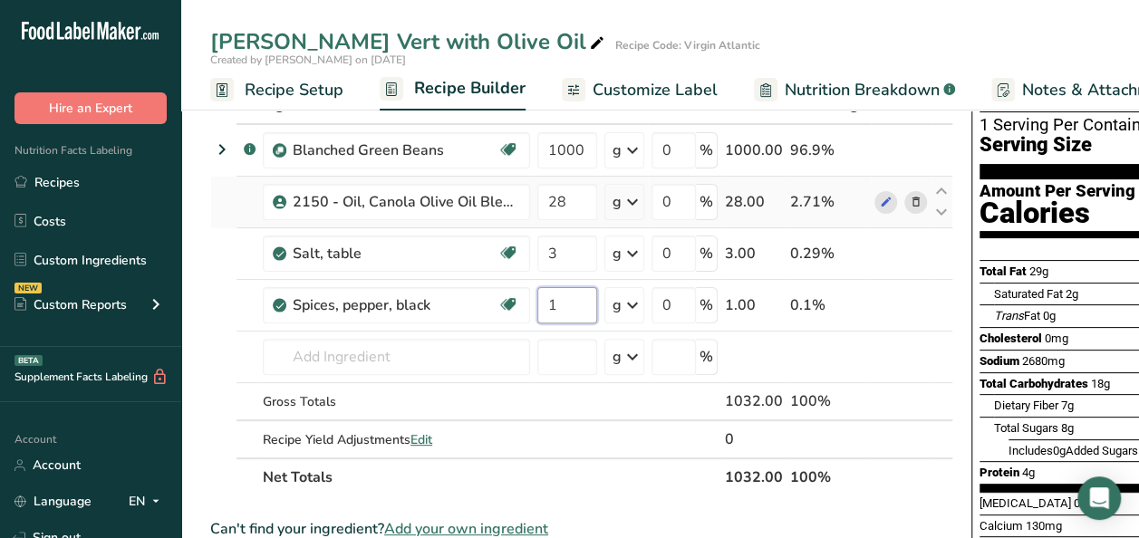
scroll to position [0, 0]
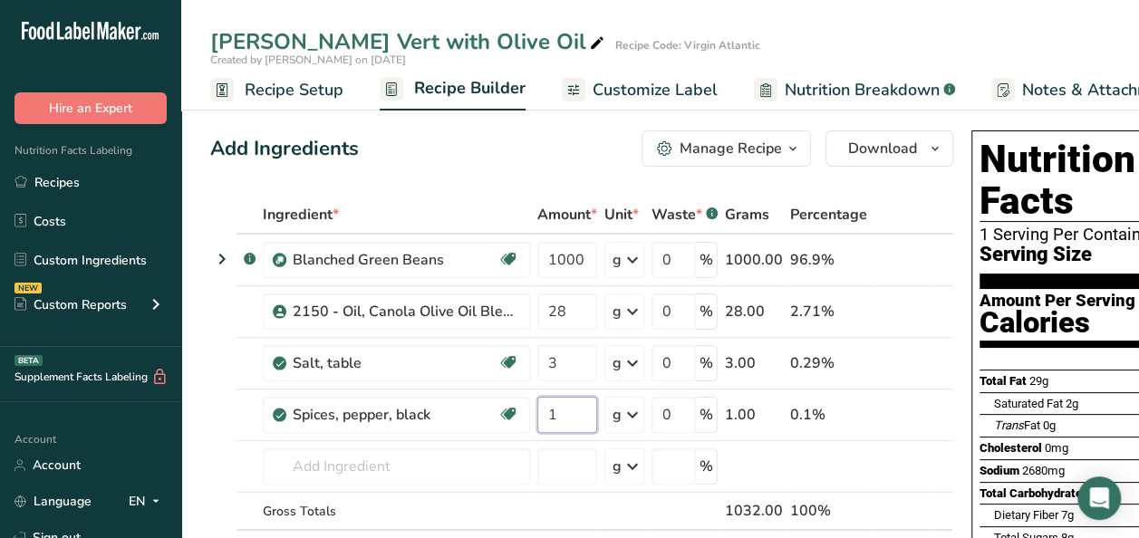
type input "1"
click at [782, 154] on span "button" at bounding box center [793, 149] width 22 height 22
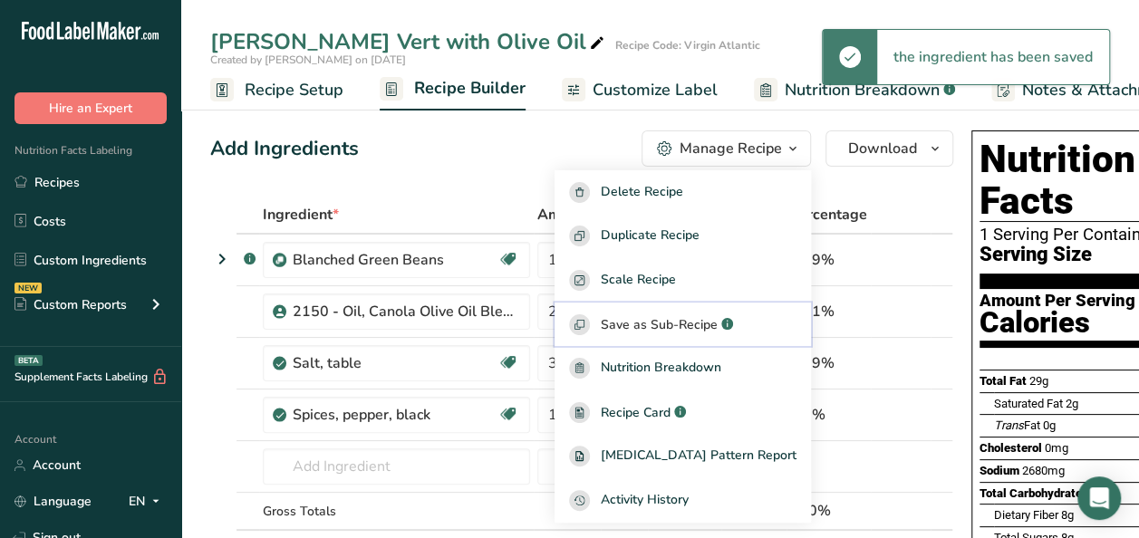
click at [696, 324] on span "Save as Sub-Recipe" at bounding box center [659, 324] width 117 height 19
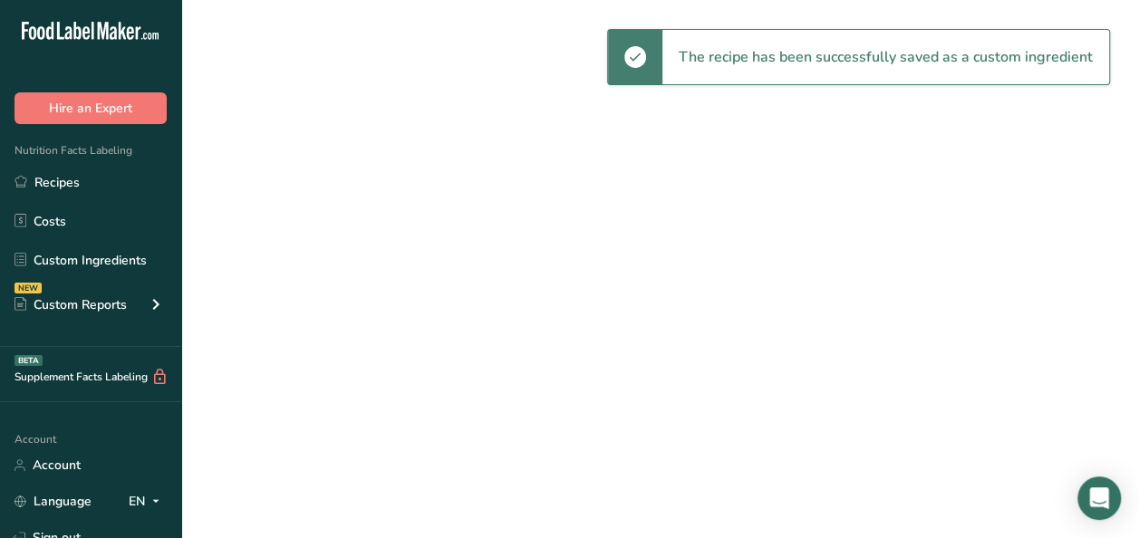
select select "30"
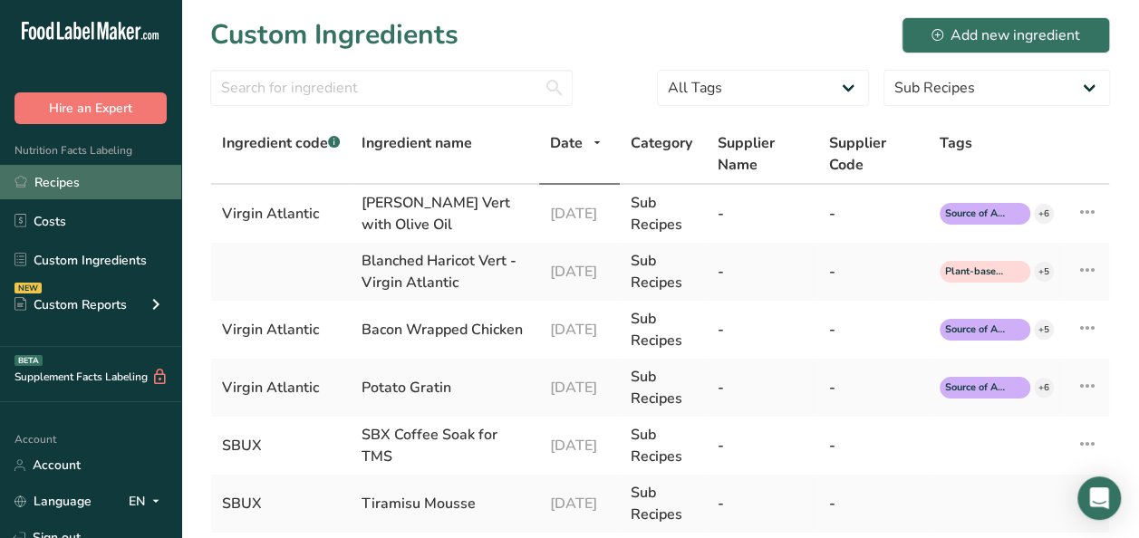
click at [49, 172] on link "Recipes" at bounding box center [90, 182] width 181 height 34
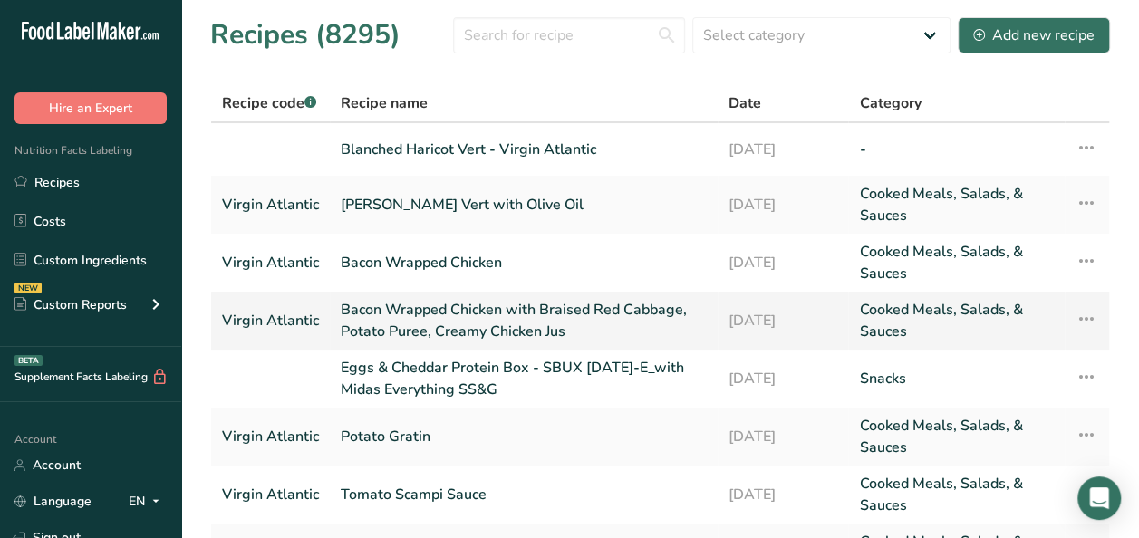
click at [385, 321] on link "Bacon Wrapped Chicken with Braised Red Cabbage, Potato Puree, Creamy Chicken Jus" at bounding box center [524, 320] width 366 height 43
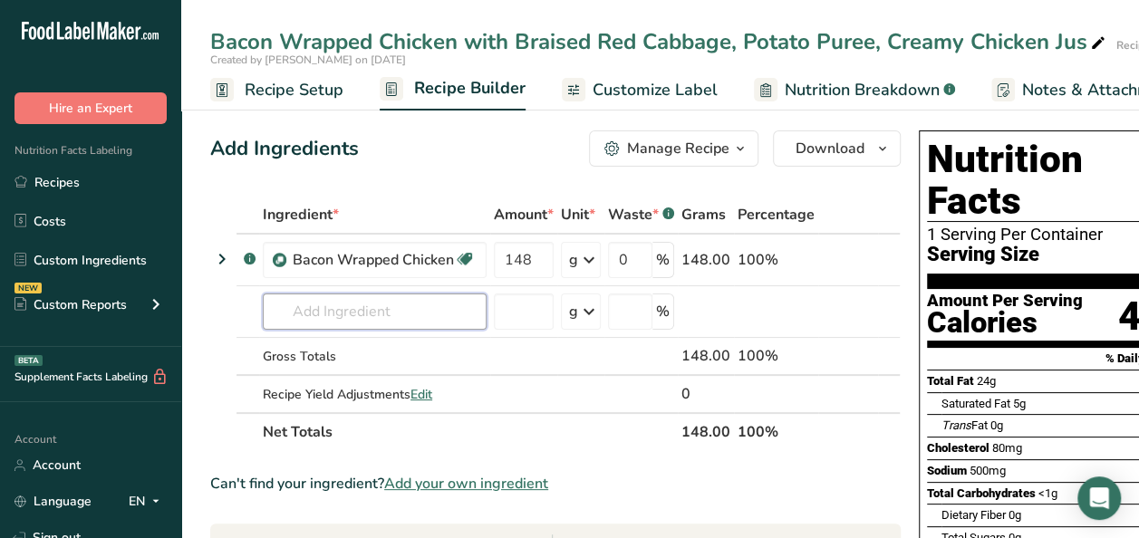
click at [385, 321] on input "text" at bounding box center [375, 311] width 224 height 36
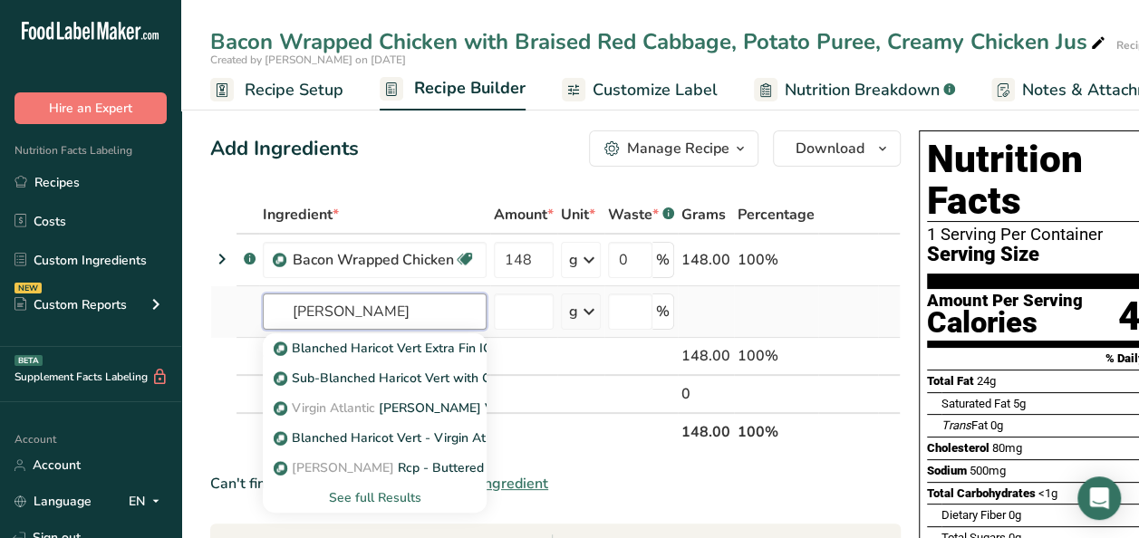
type input "blanched haricot"
click at [383, 495] on div "See full Results" at bounding box center [374, 497] width 195 height 19
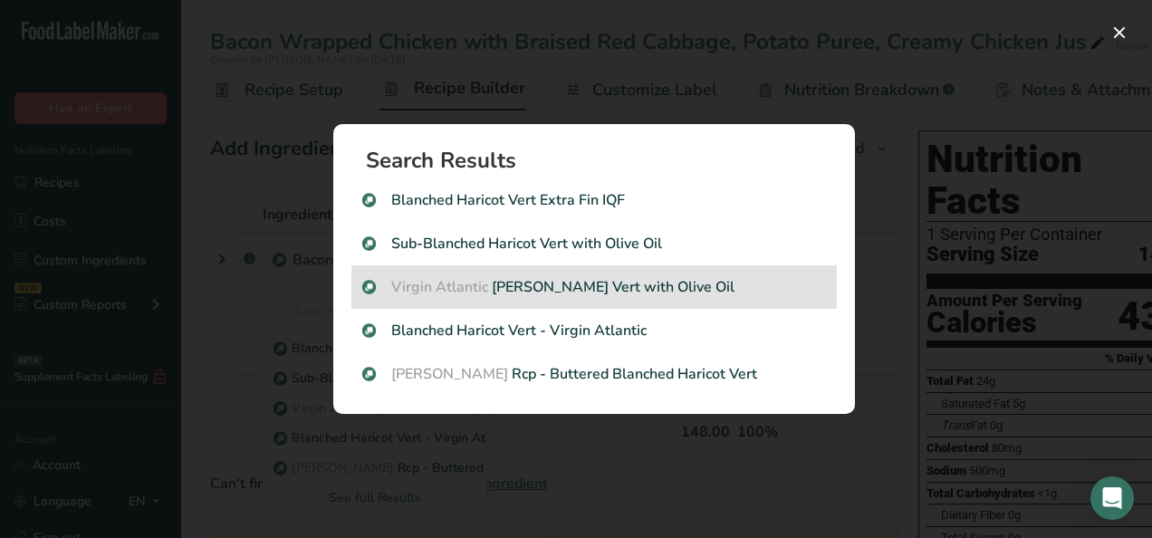
click at [592, 290] on p "Virgin Atlantic Blanched Haricot Vert with Olive Oil" at bounding box center [594, 287] width 464 height 22
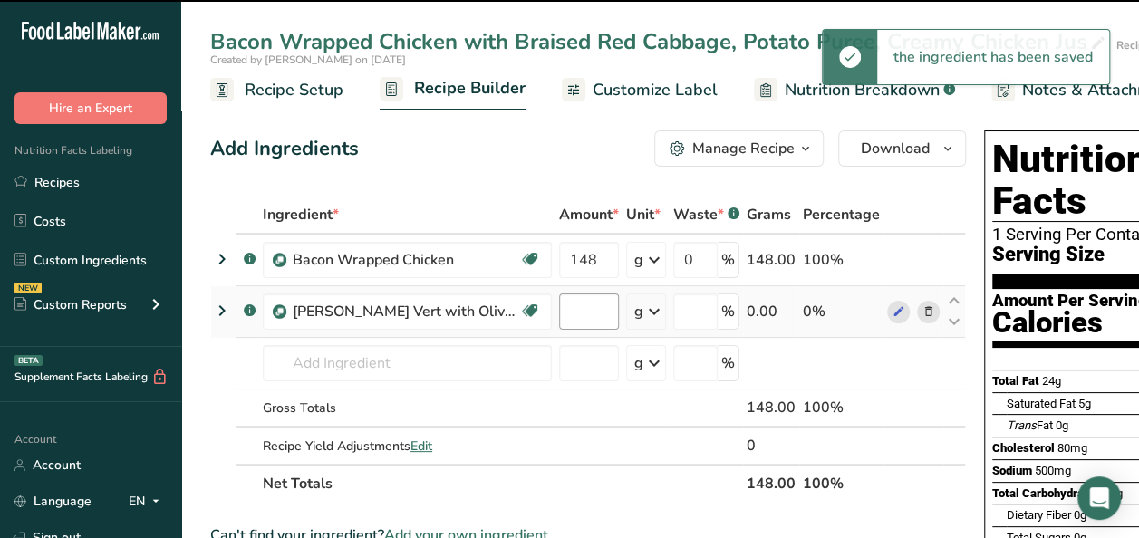
type input "0"
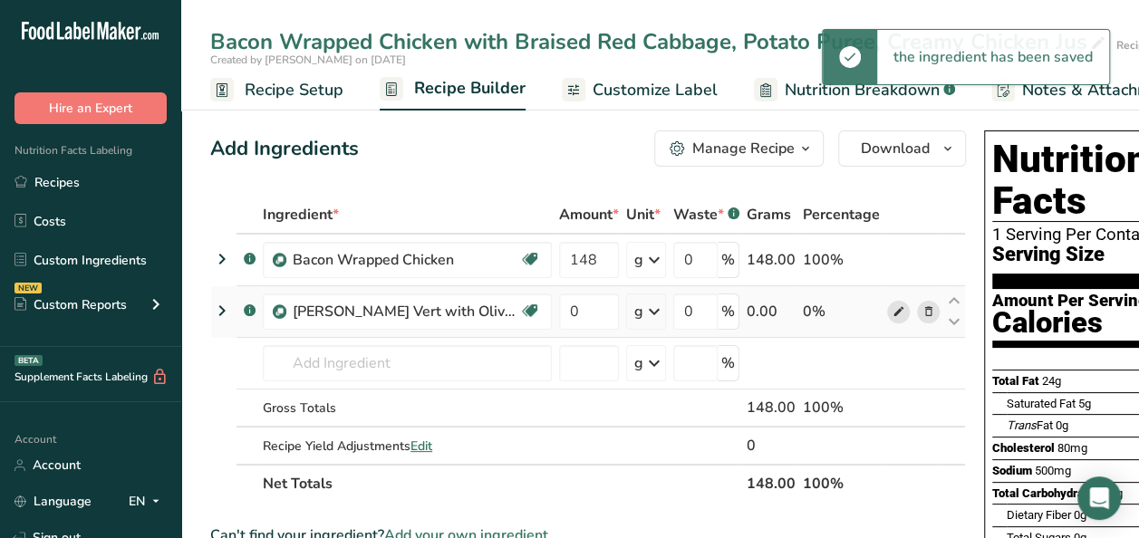
click at [892, 310] on icon at bounding box center [898, 312] width 13 height 19
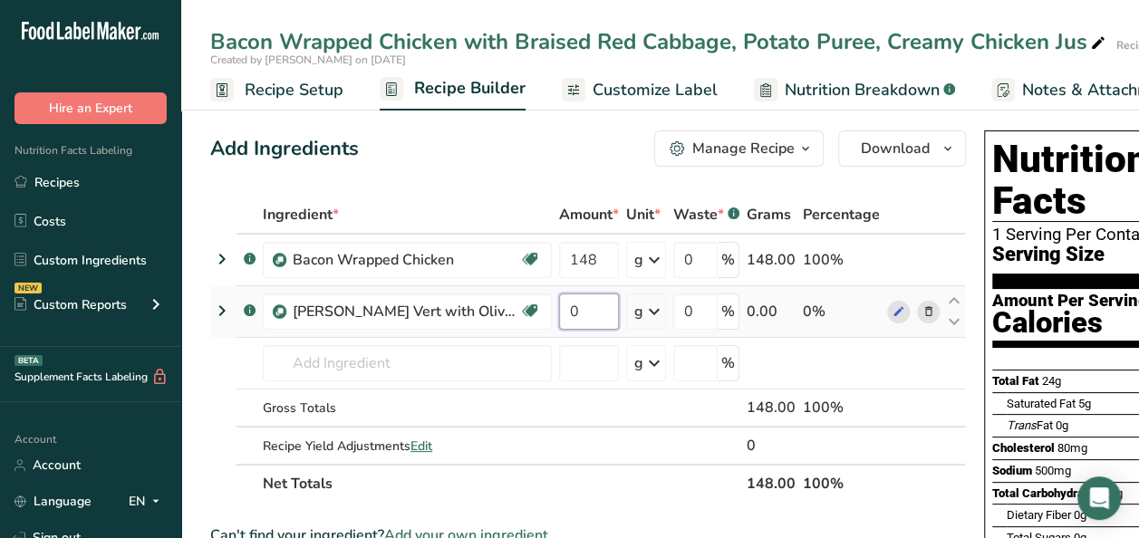
click at [596, 316] on input "0" at bounding box center [589, 311] width 60 height 36
type input "15"
click at [456, 197] on div "Ingredient * Amount * Unit * Waste * .a-a{fill:#347362;}.b-a{fill:#fff;} Grams …" at bounding box center [587, 349] width 755 height 307
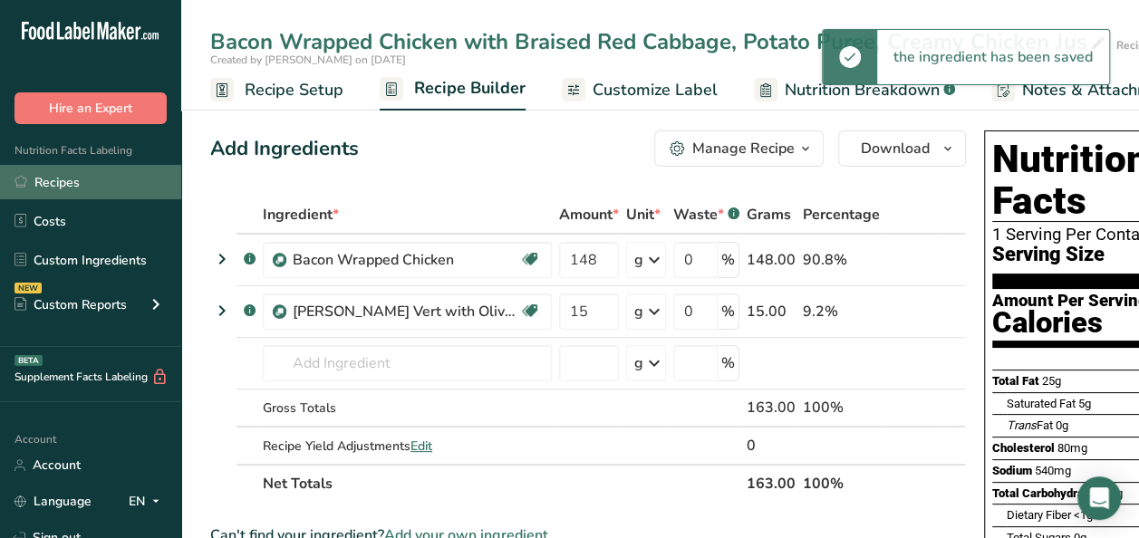
click at [74, 183] on link "Recipes" at bounding box center [90, 182] width 181 height 34
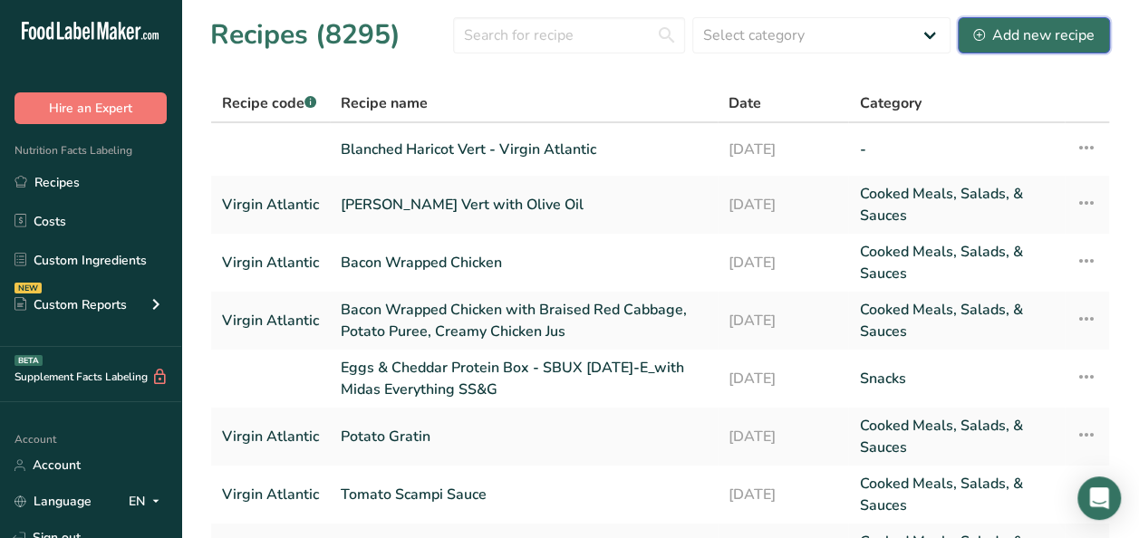
click at [998, 45] on button "Add new recipe" at bounding box center [1033, 35] width 152 height 36
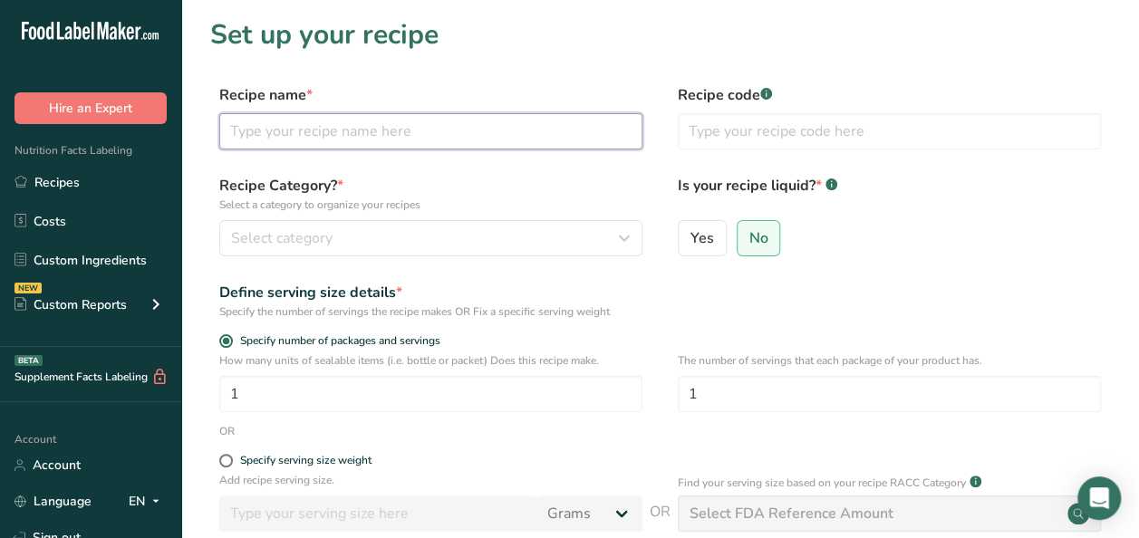
paste input "Rcp - Braised Red Cabbage with Bacon"
click at [274, 130] on input "Rcp - Braised Red Cabbage with Bacon" at bounding box center [430, 131] width 423 height 36
type input "Braised Red Cabbage with Bacon"
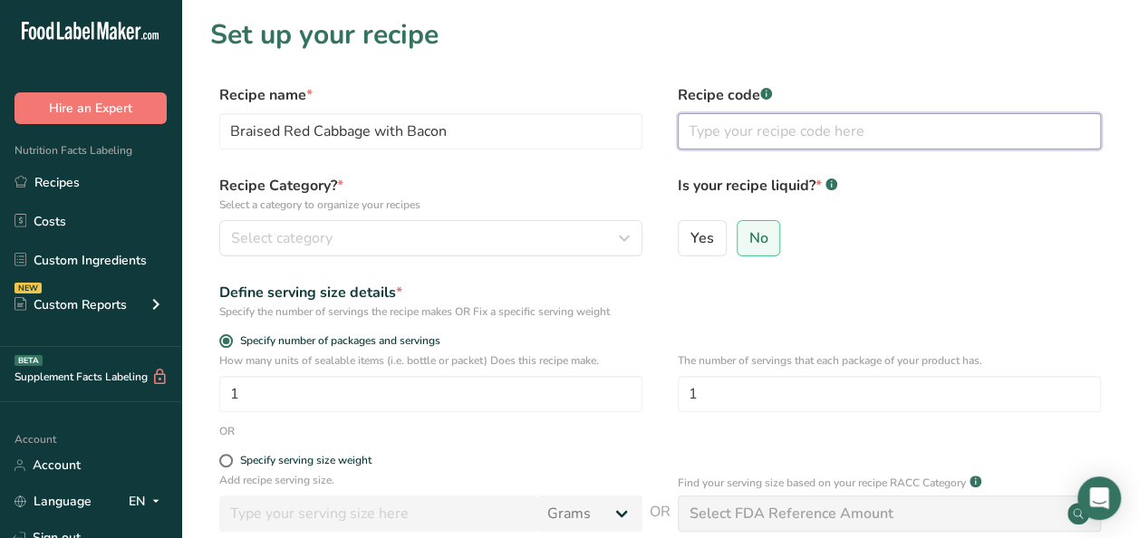
click at [851, 125] on input "text" at bounding box center [889, 131] width 423 height 36
type input "Virgin Atlantic"
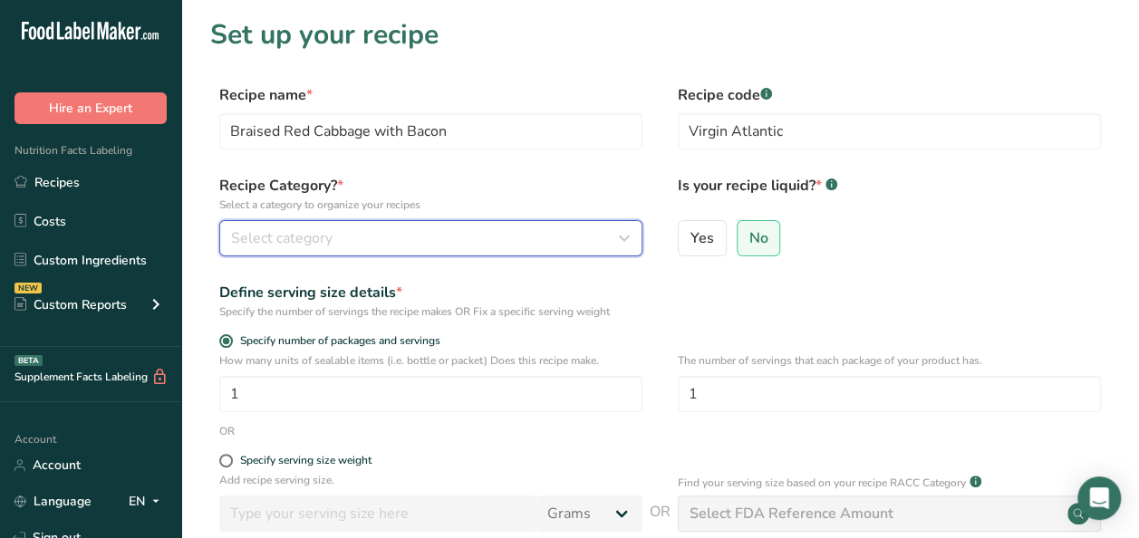
click at [509, 241] on div "Select category" at bounding box center [425, 238] width 389 height 22
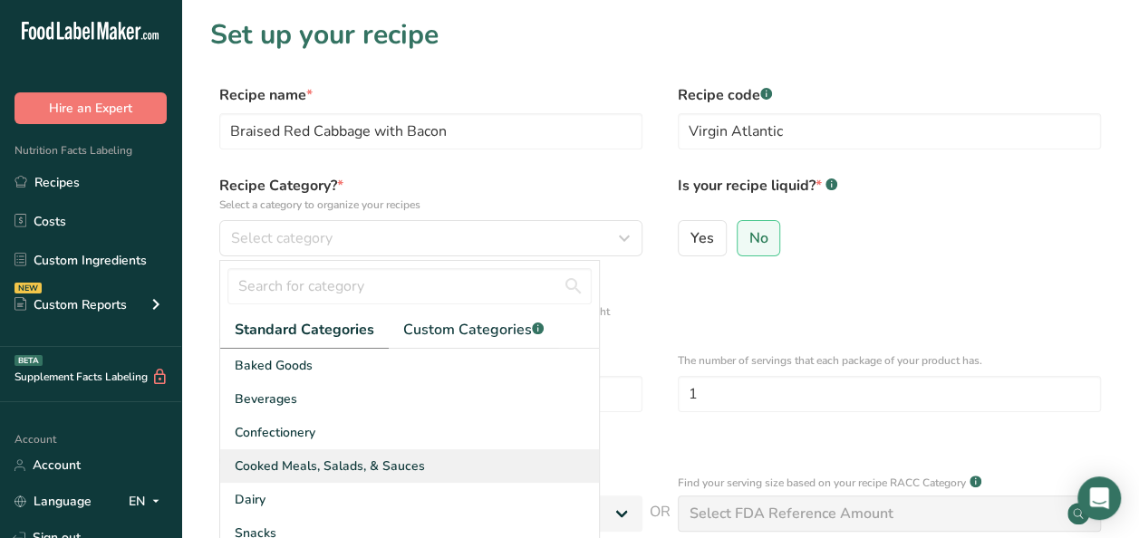
click at [301, 469] on span "Cooked Meals, Salads, & Sauces" at bounding box center [330, 466] width 190 height 19
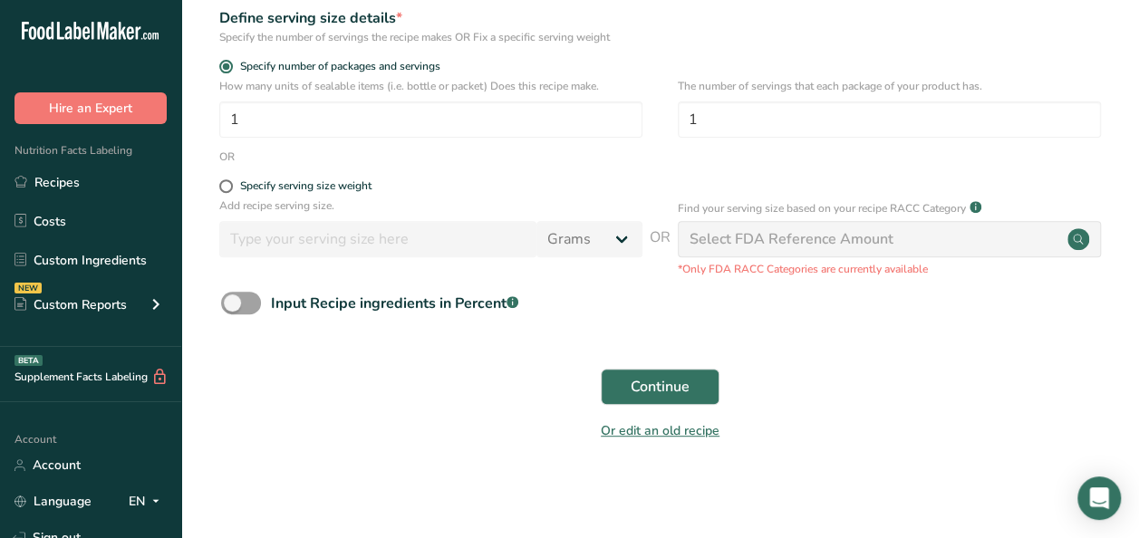
scroll to position [275, 0]
click at [676, 383] on span "Continue" at bounding box center [659, 386] width 59 height 22
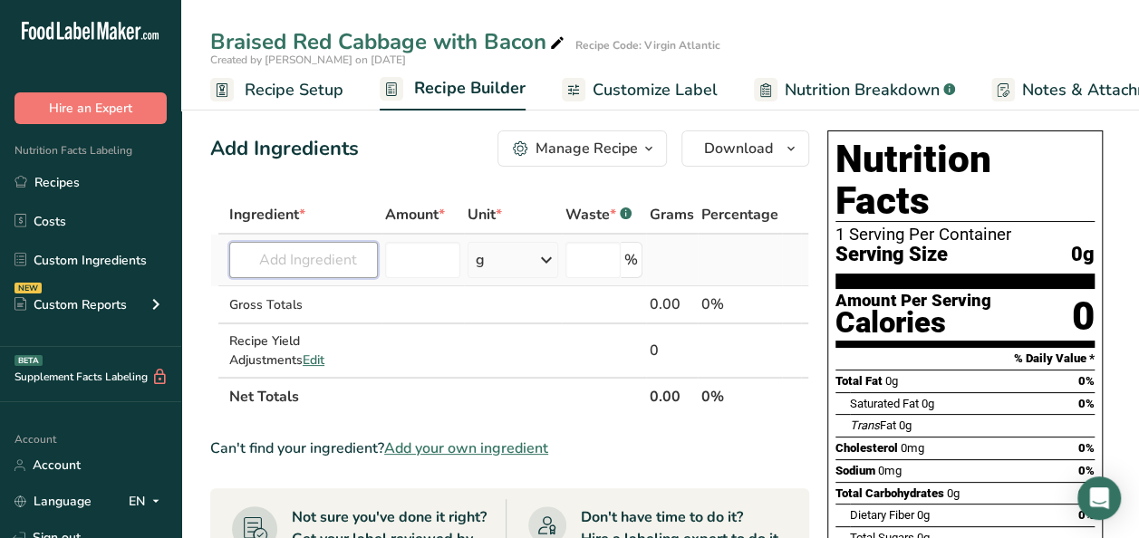
click at [294, 263] on input "text" at bounding box center [303, 260] width 149 height 36
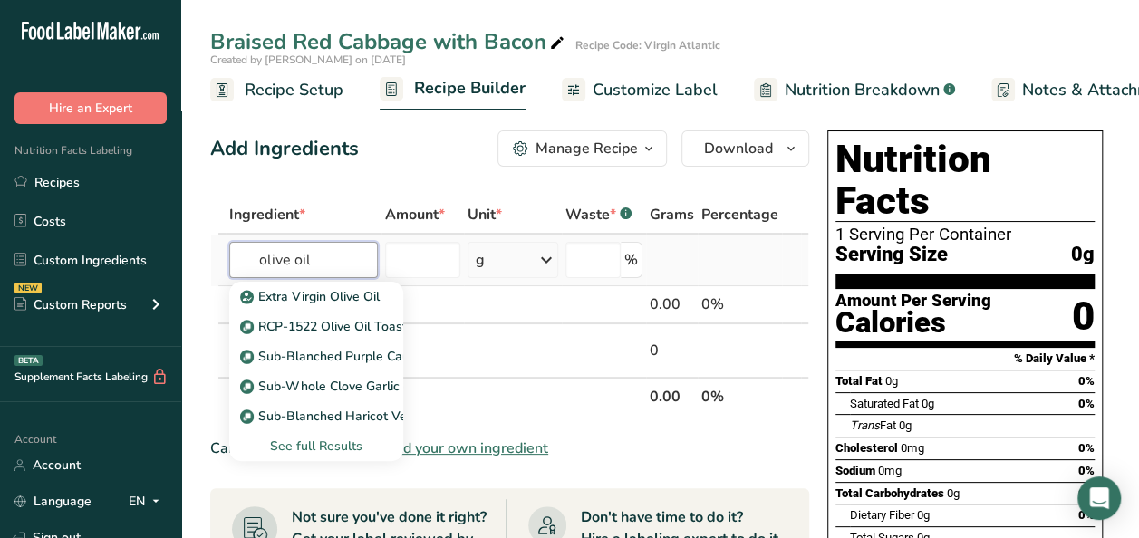
type input "olive oil"
click at [294, 447] on div "See full Results" at bounding box center [316, 446] width 145 height 19
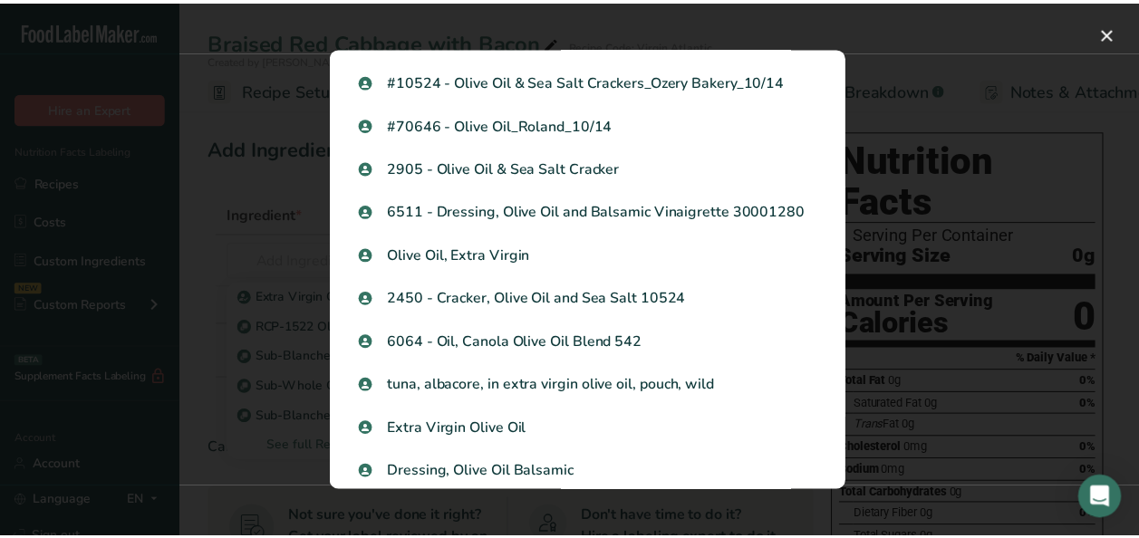
scroll to position [1359, 0]
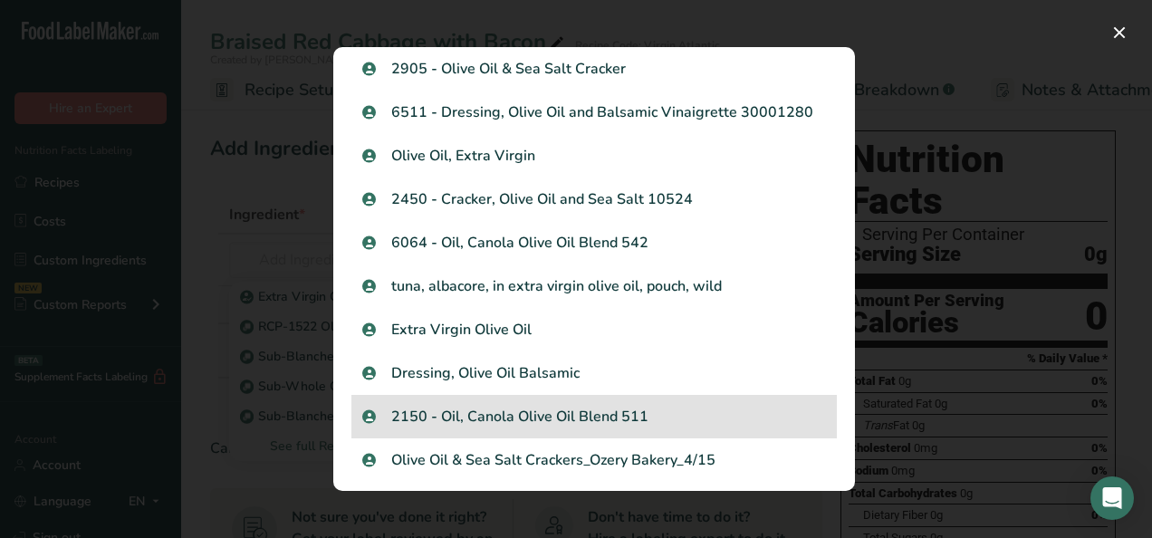
click at [513, 416] on p "2150 - Oil, Canola Olive Oil Blend 511" at bounding box center [594, 417] width 464 height 22
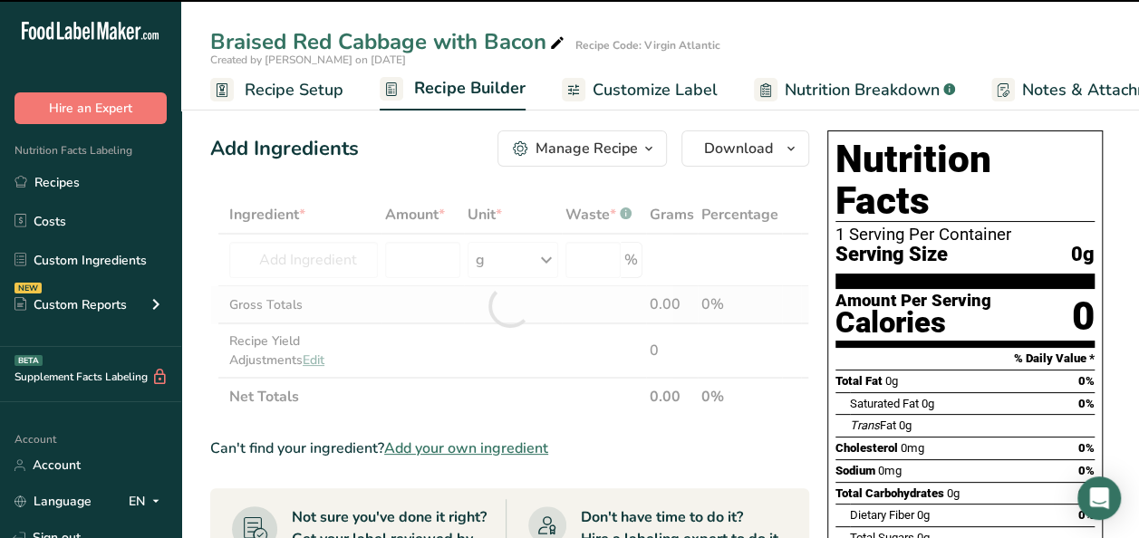
type input "0"
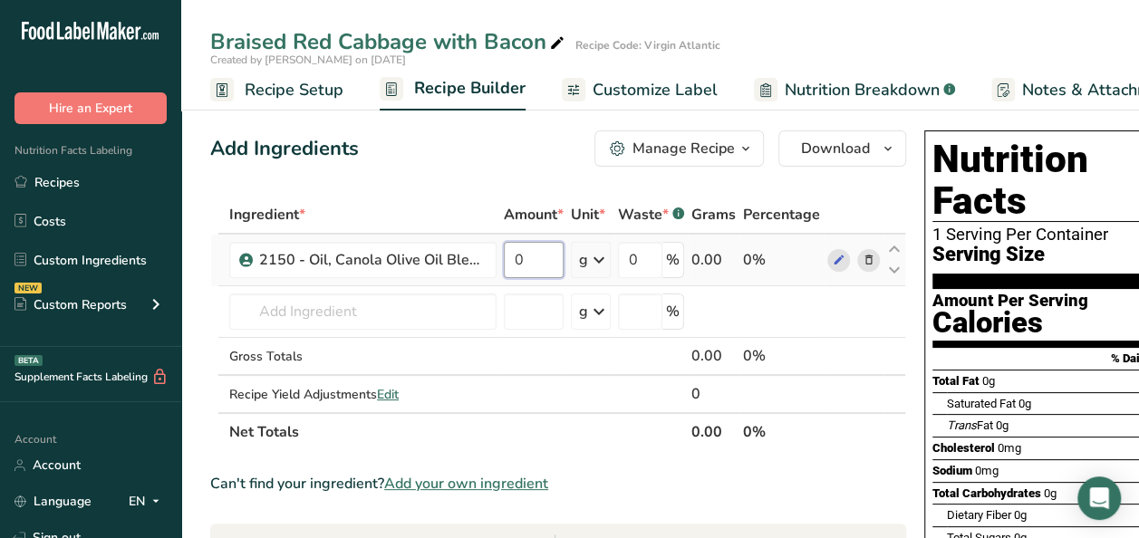
click at [538, 265] on input "0" at bounding box center [534, 260] width 60 height 36
type input "42"
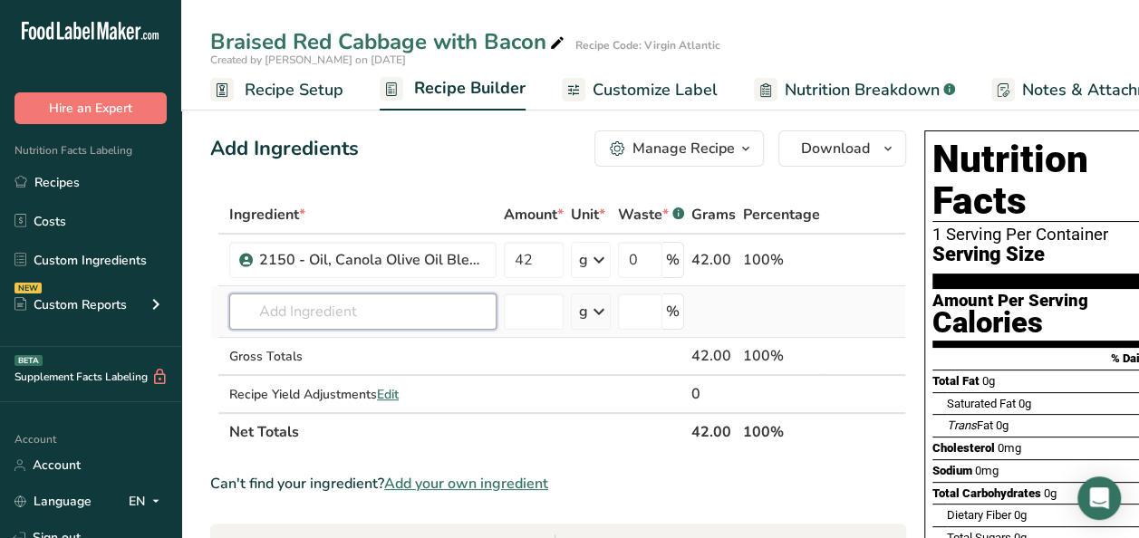
click at [341, 313] on div "Ingredient * Amount * Unit * Waste * .a-a{fill:#347362;}.b-a{fill:#fff;} Grams …" at bounding box center [558, 323] width 696 height 255
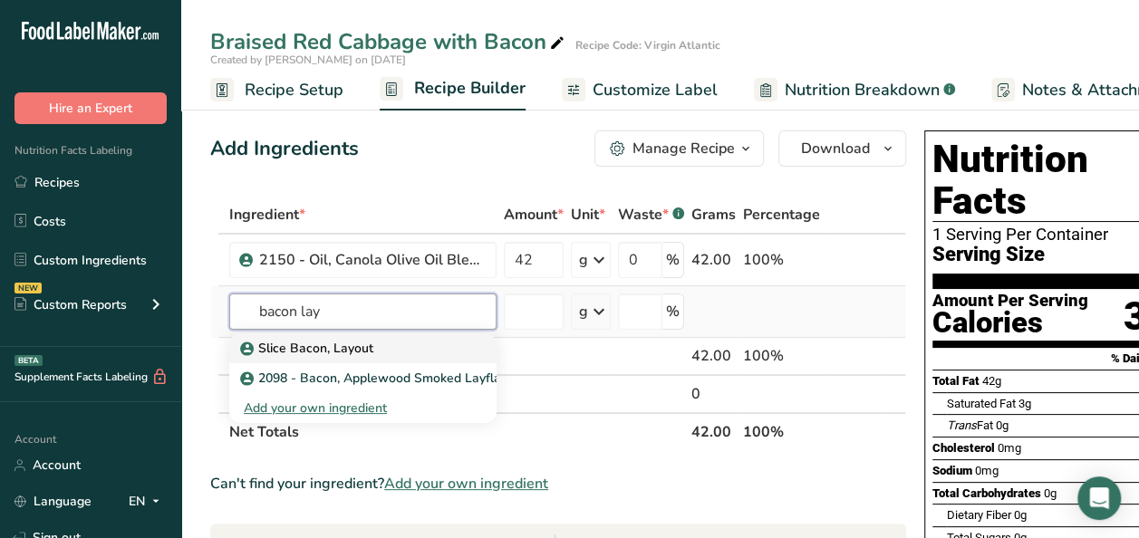
type input "bacon lay"
click at [375, 344] on div "Slice Bacon, Layout" at bounding box center [348, 348] width 209 height 19
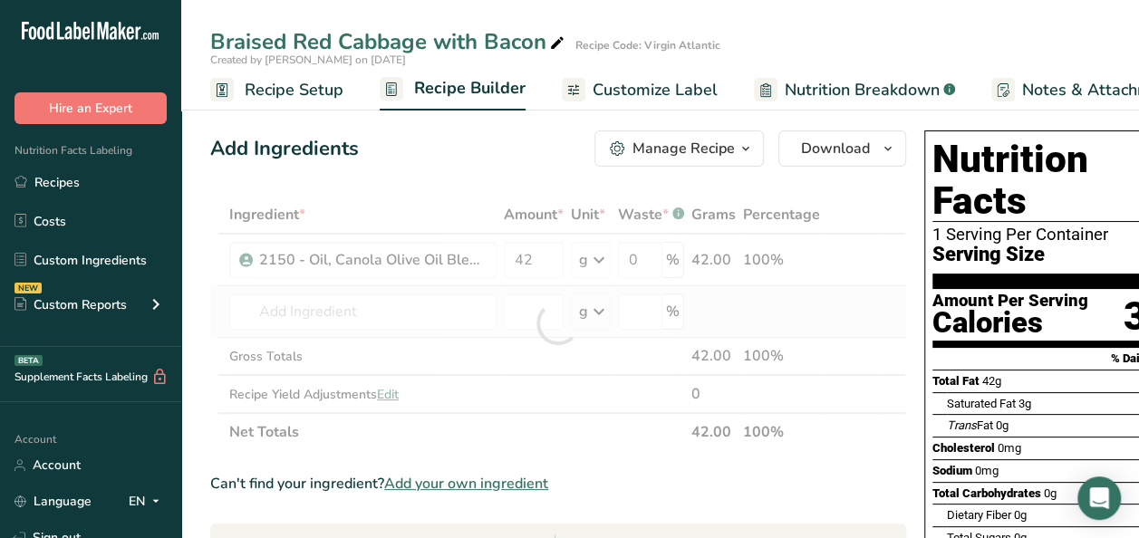
type input "Slice Bacon, Layout"
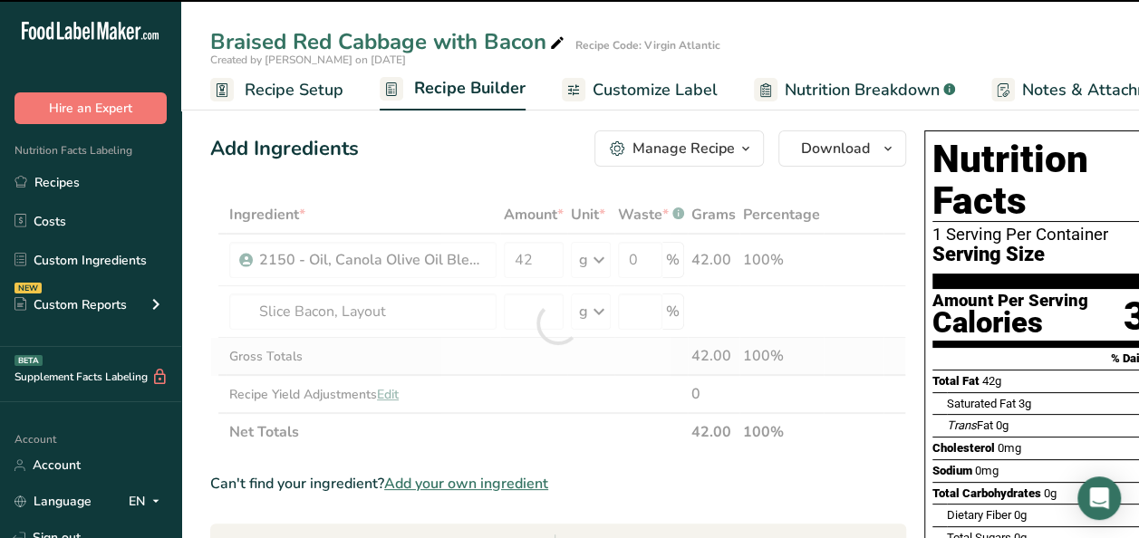
type input "0"
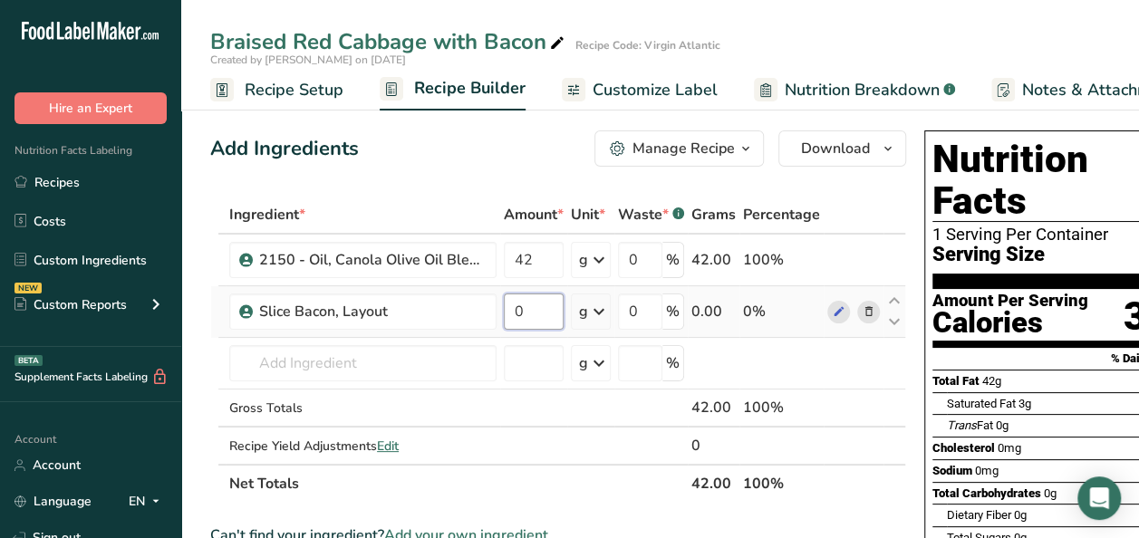
click at [534, 308] on input "0" at bounding box center [534, 311] width 60 height 36
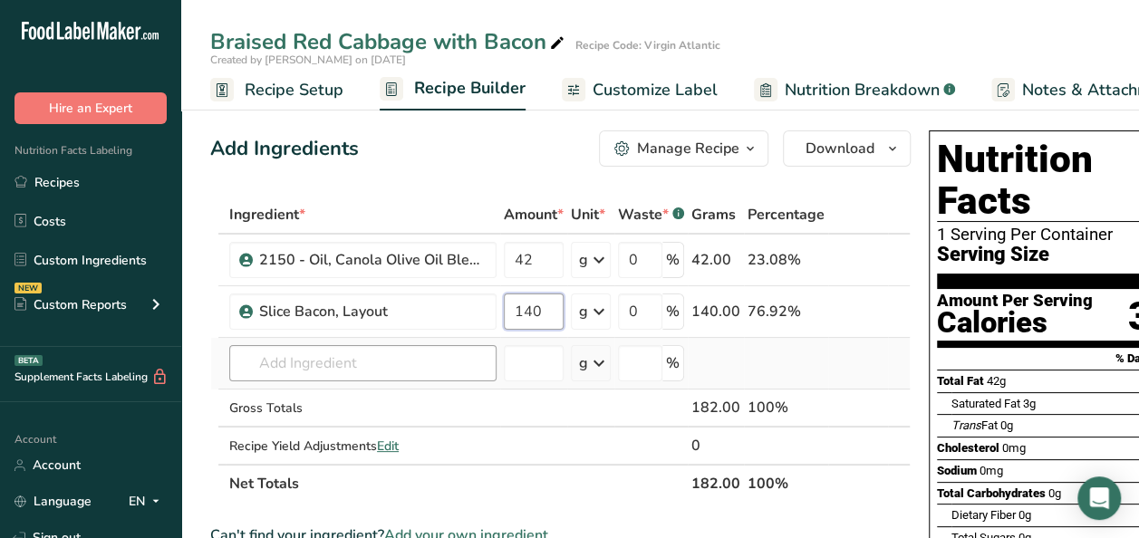
type input "140"
click at [294, 373] on div "Ingredient * Amount * Unit * Waste * .a-a{fill:#347362;}.b-a{fill:#fff;} Grams …" at bounding box center [560, 349] width 700 height 307
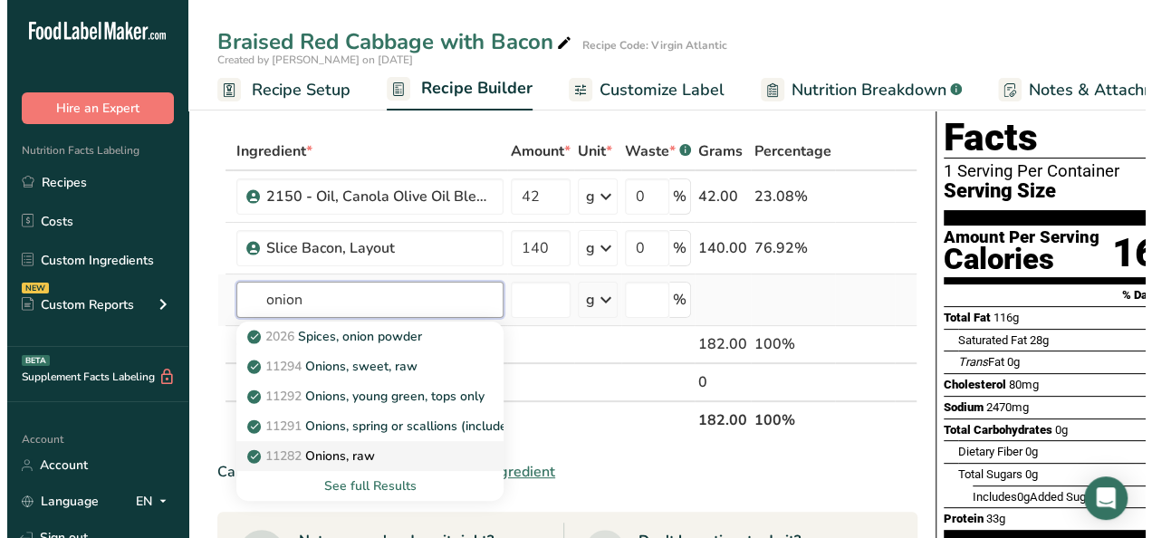
scroll to position [91, 0]
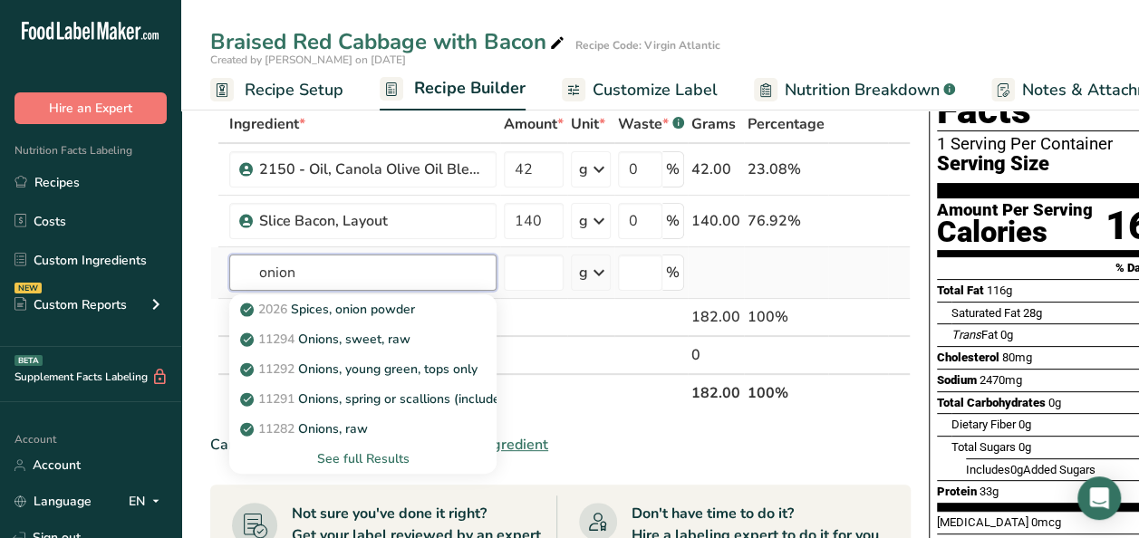
type input "onion"
click at [355, 458] on div "See full Results" at bounding box center [363, 458] width 238 height 19
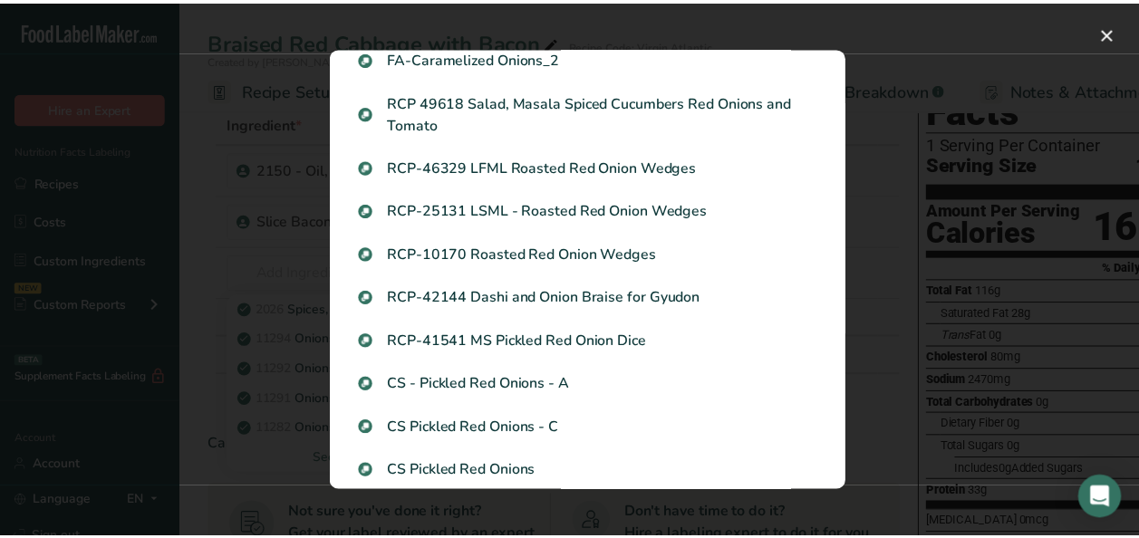
scroll to position [0, 0]
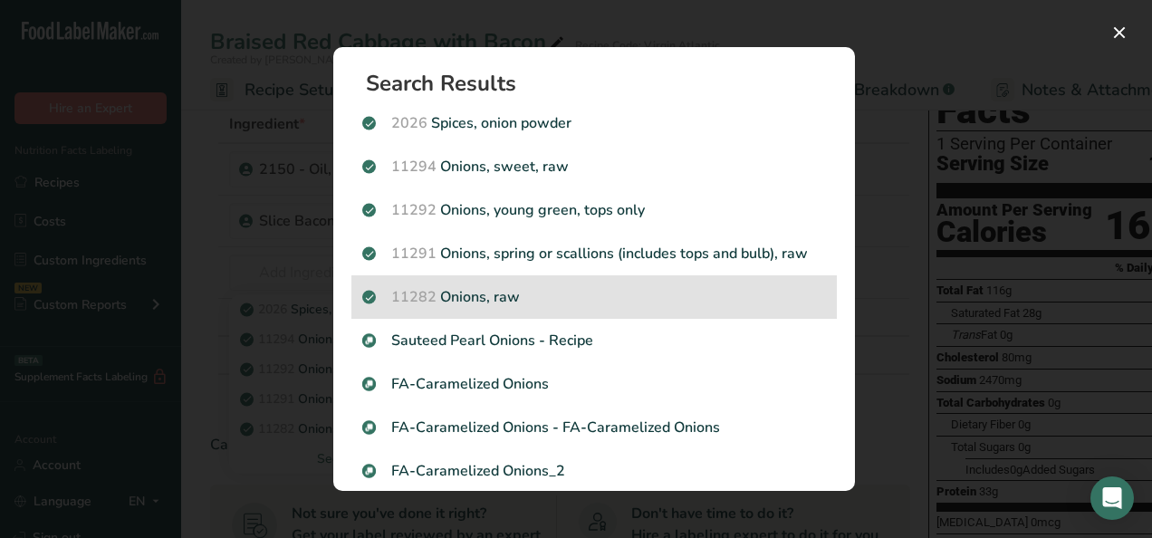
click at [525, 299] on p "11282 Onions, raw" at bounding box center [594, 297] width 464 height 22
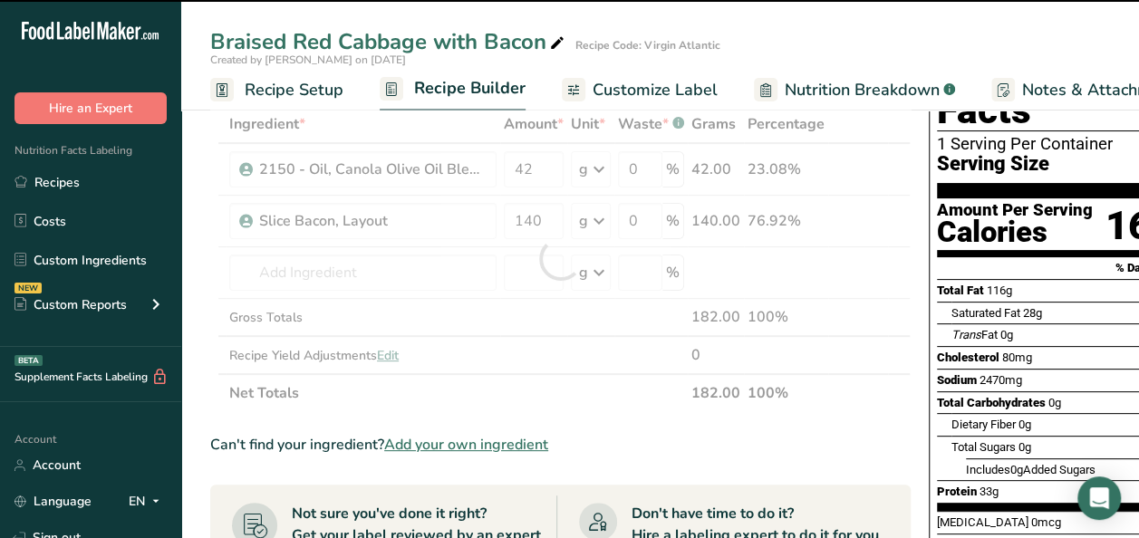
type input "0"
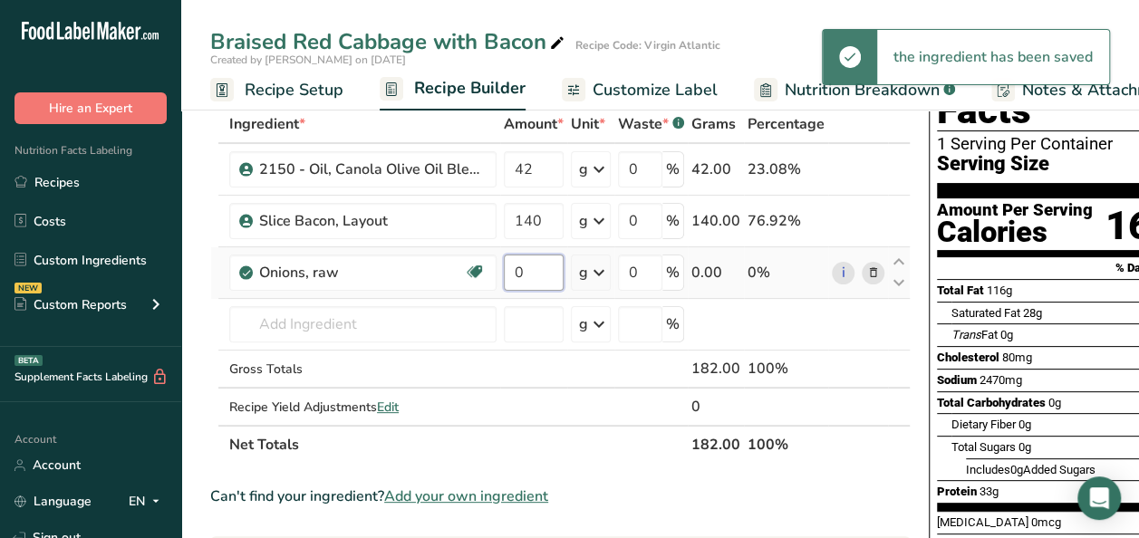
click at [525, 273] on input "0" at bounding box center [534, 273] width 60 height 36
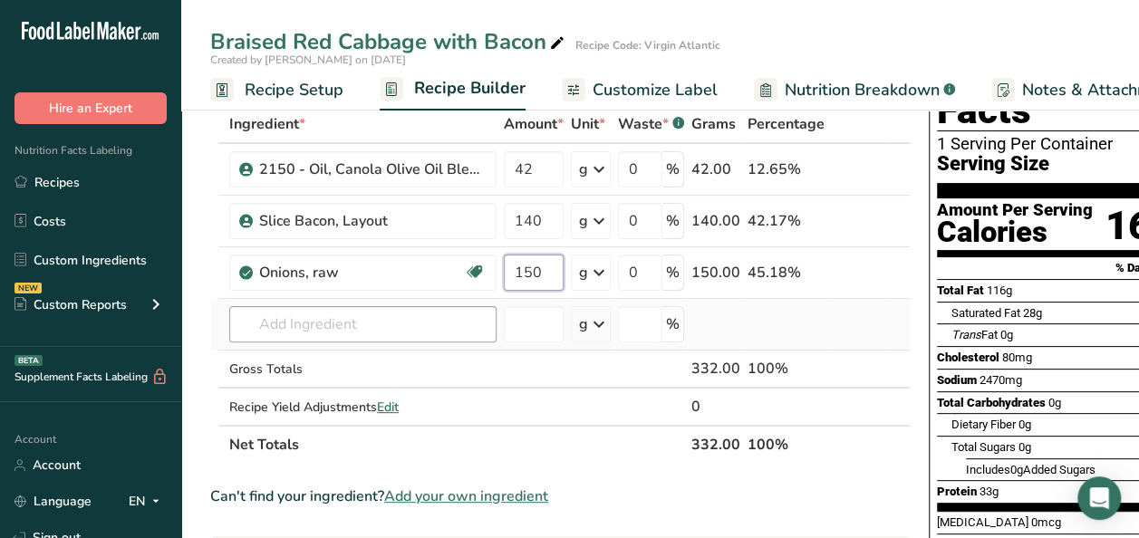
type input "150"
click at [321, 319] on div "Ingredient * Amount * Unit * Waste * .a-a{fill:#347362;}.b-a{fill:#fff;} Grams …" at bounding box center [560, 284] width 700 height 359
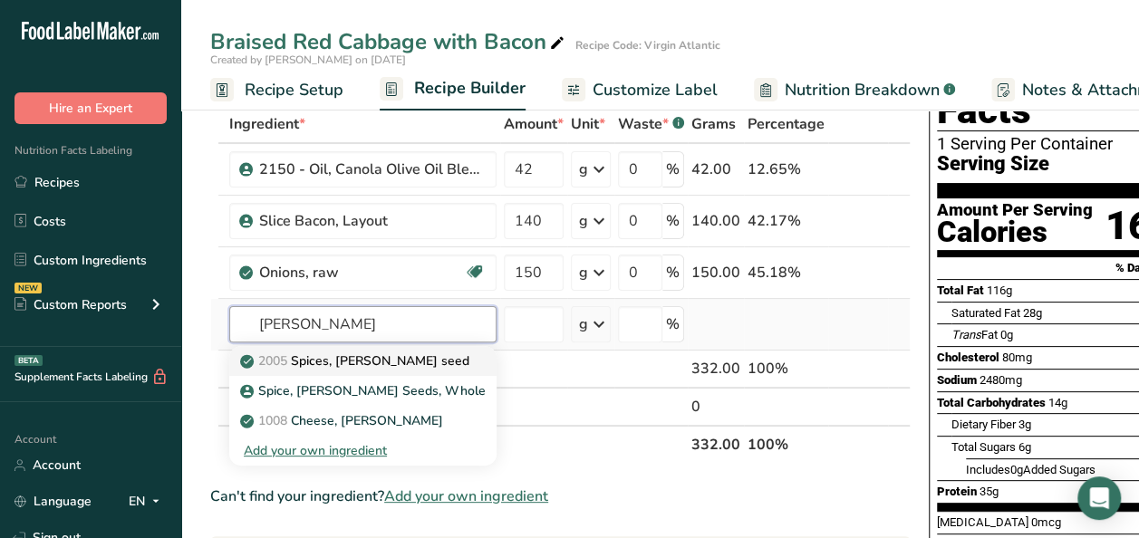
type input "caraway"
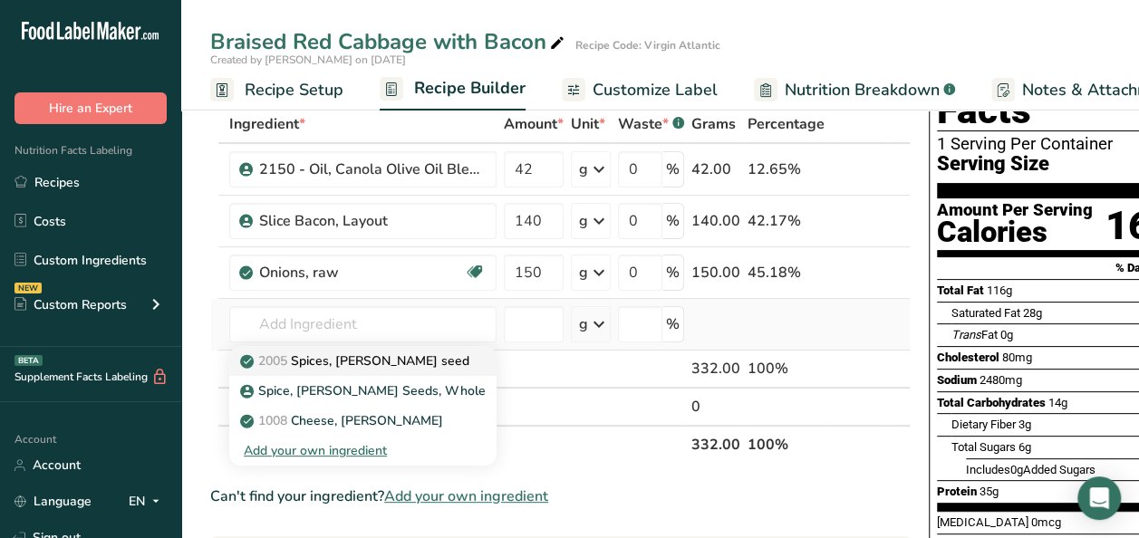
click at [428, 354] on div "2005 Spices, caraway seed" at bounding box center [348, 360] width 209 height 19
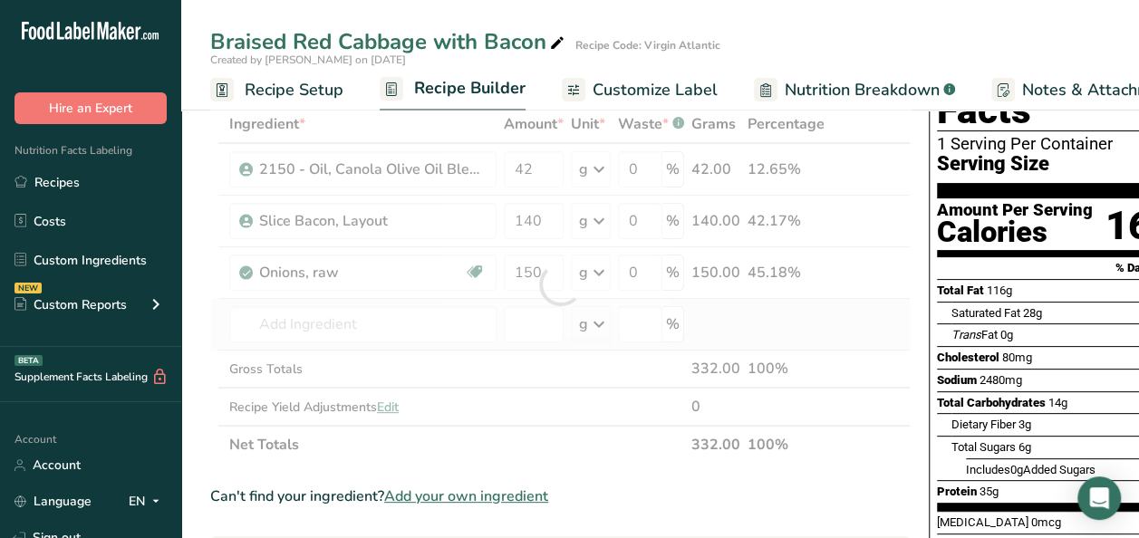
type input "Spices, caraway seed"
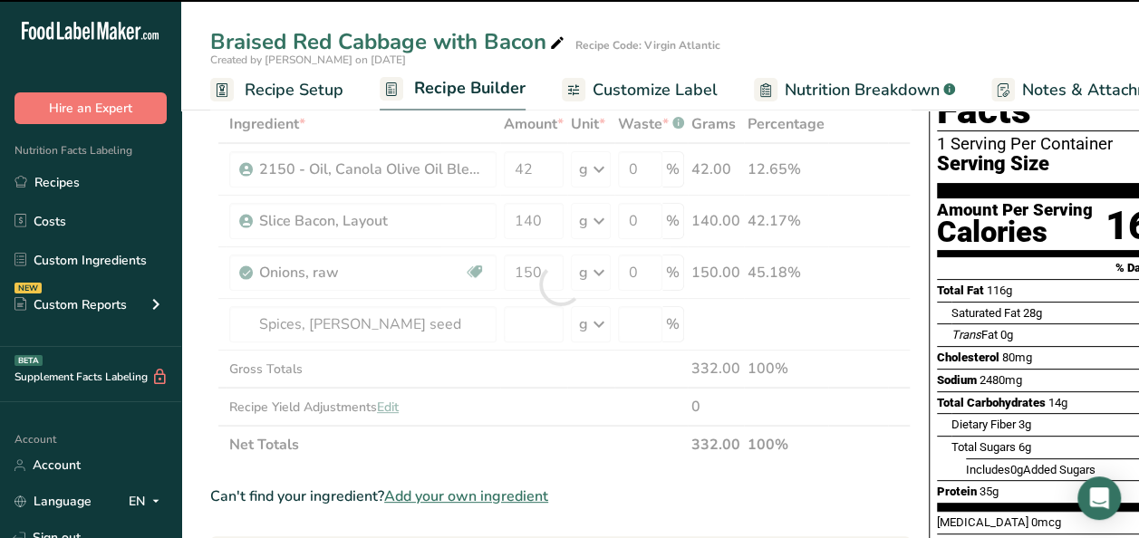
type input "0"
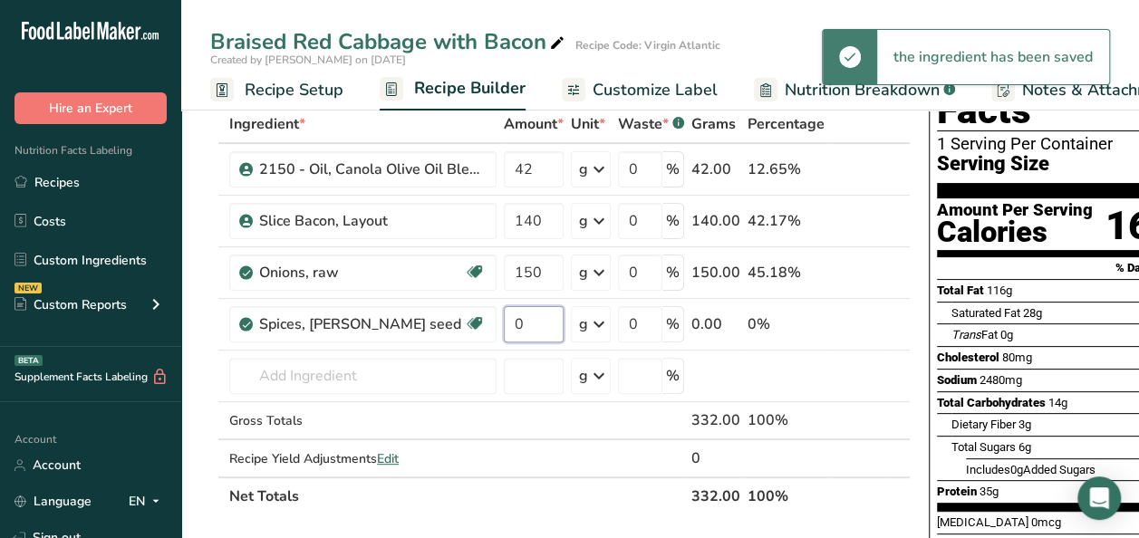
click at [534, 322] on input "0" at bounding box center [534, 324] width 60 height 36
type input "4"
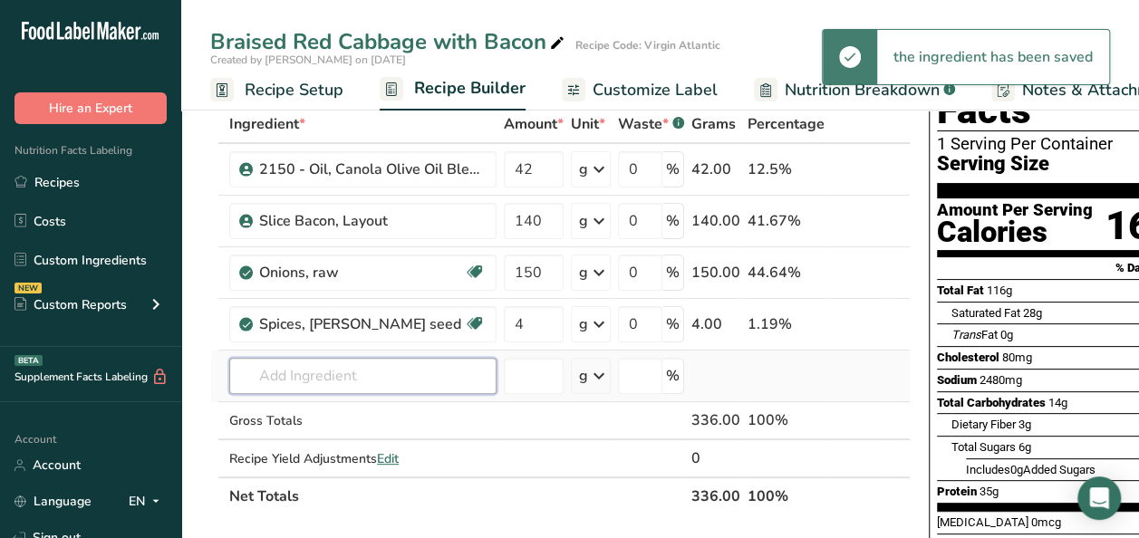
click at [394, 380] on div "Ingredient * Amount * Unit * Waste * .a-a{fill:#347362;}.b-a{fill:#fff;} Grams …" at bounding box center [560, 310] width 700 height 410
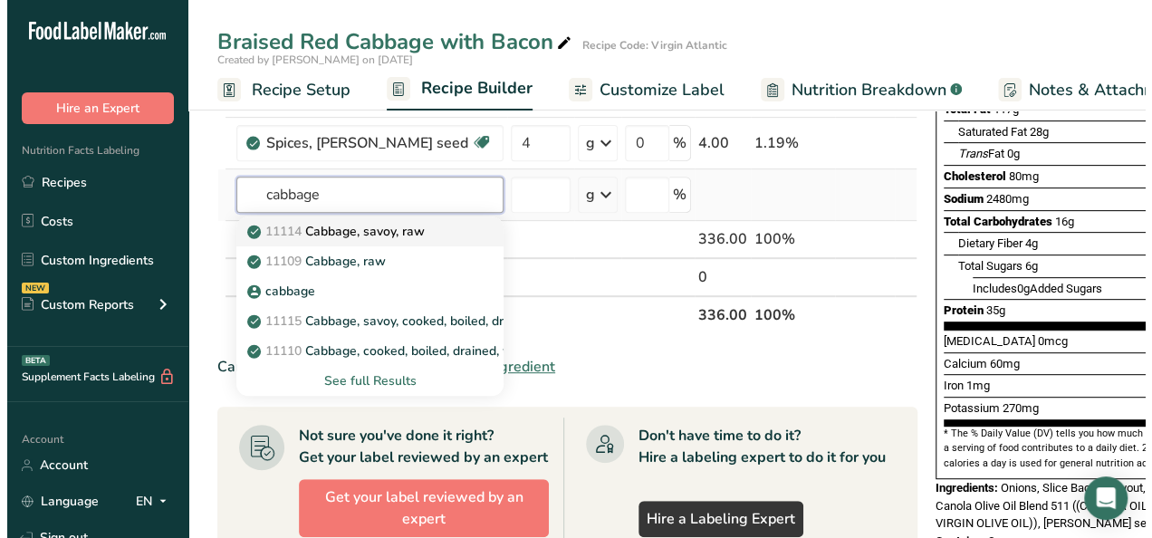
scroll to position [362, 0]
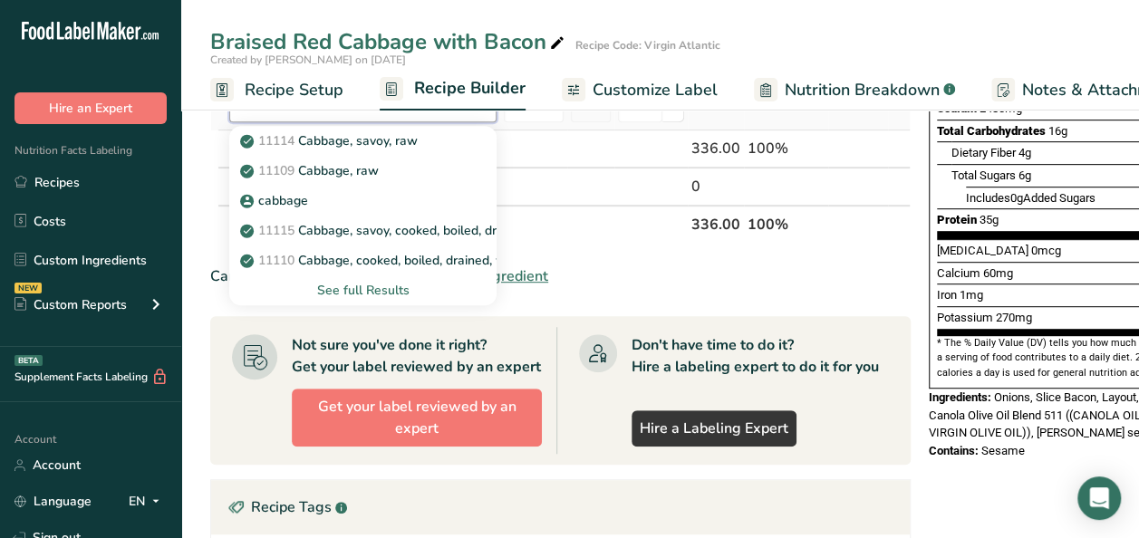
type input "cabbage"
click at [364, 286] on div "See full Results" at bounding box center [363, 290] width 238 height 19
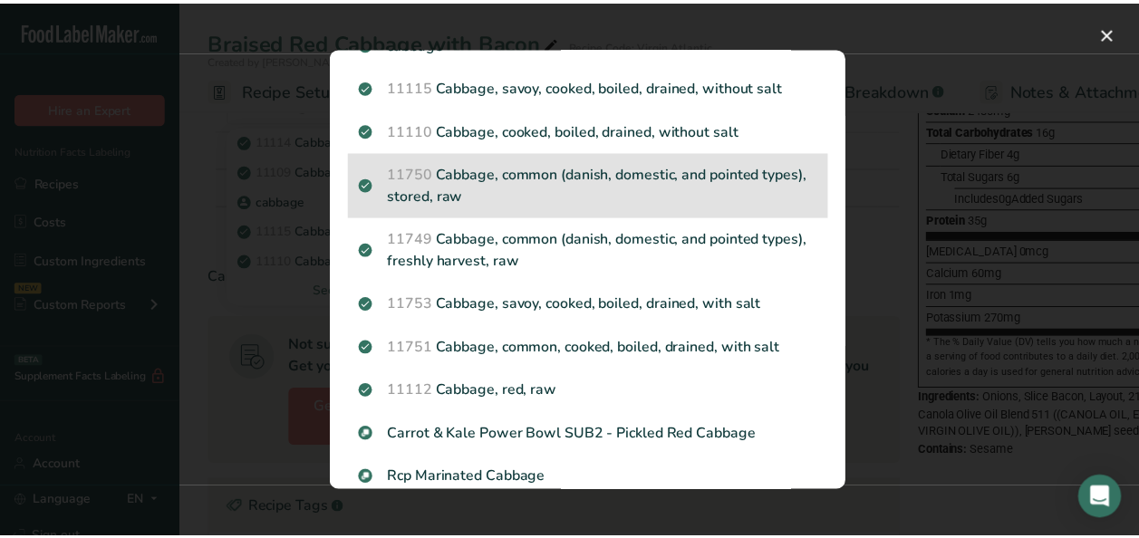
scroll to position [181, 0]
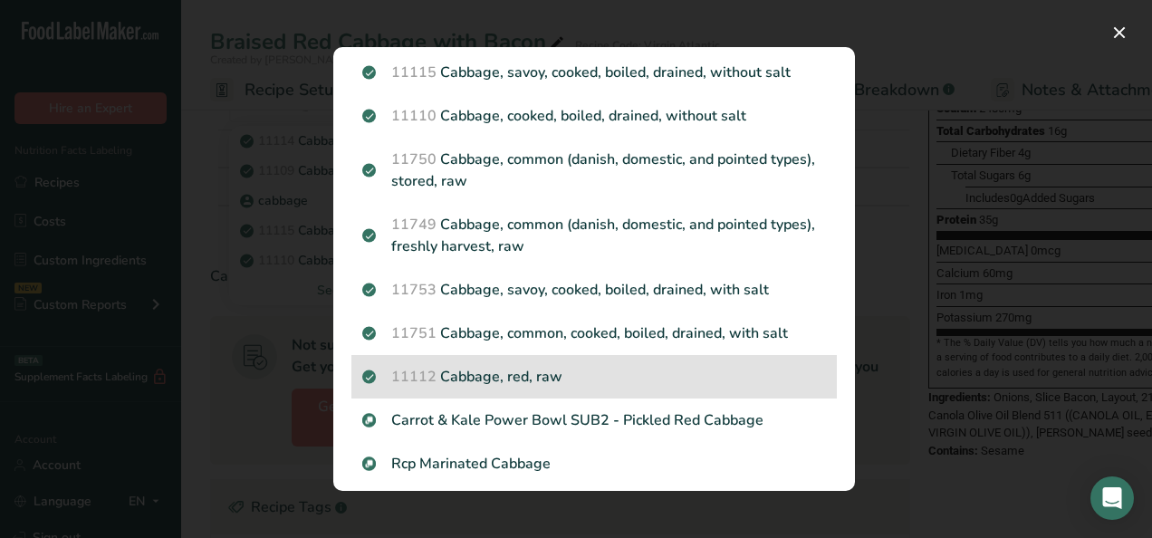
click at [487, 391] on div "11112 Cabbage, red, raw" at bounding box center [594, 376] width 486 height 43
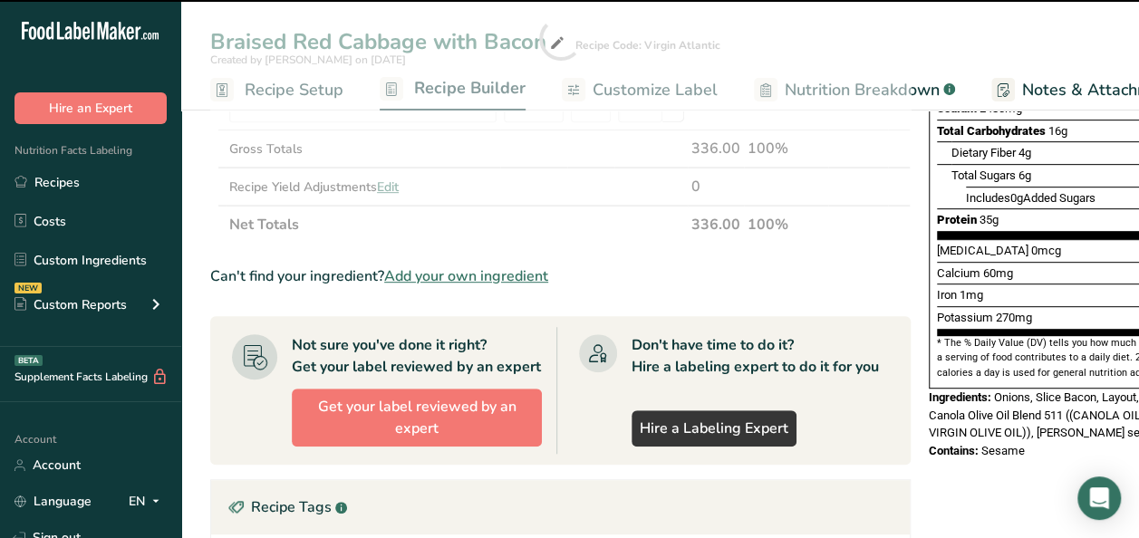
type input "0"
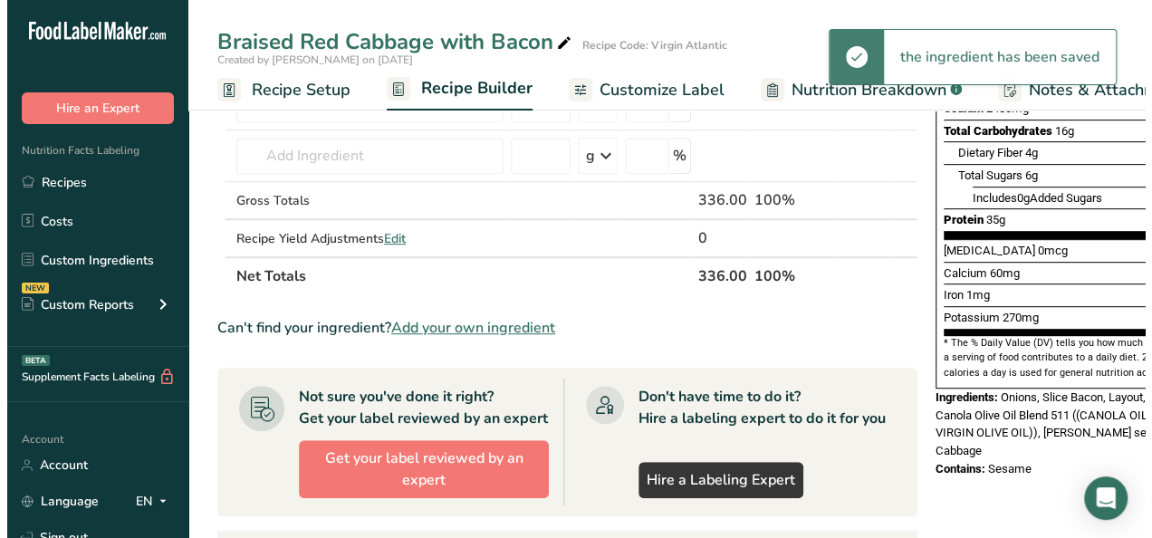
scroll to position [272, 0]
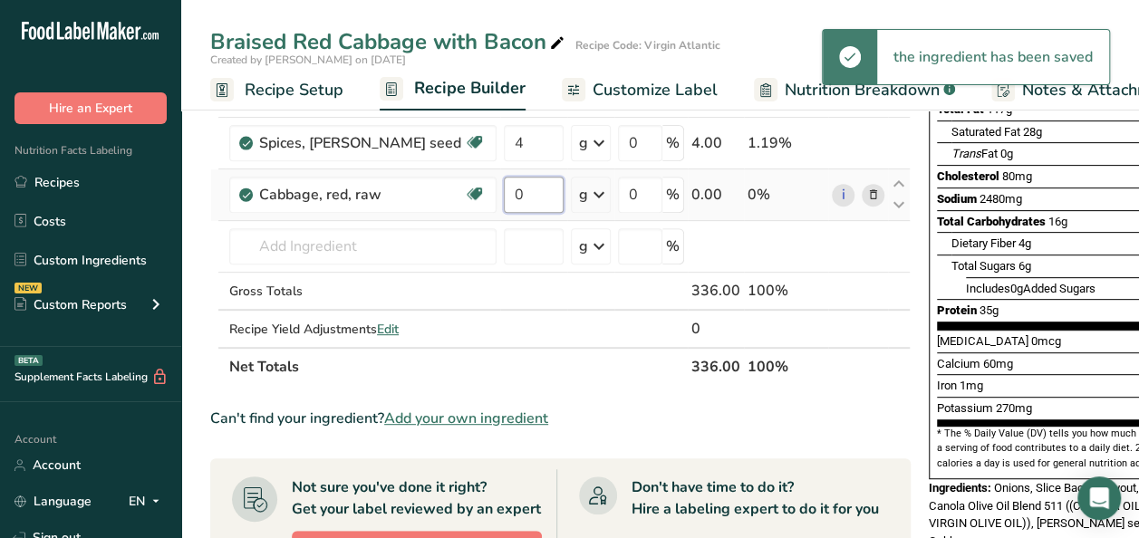
click at [553, 196] on input "0" at bounding box center [534, 195] width 60 height 36
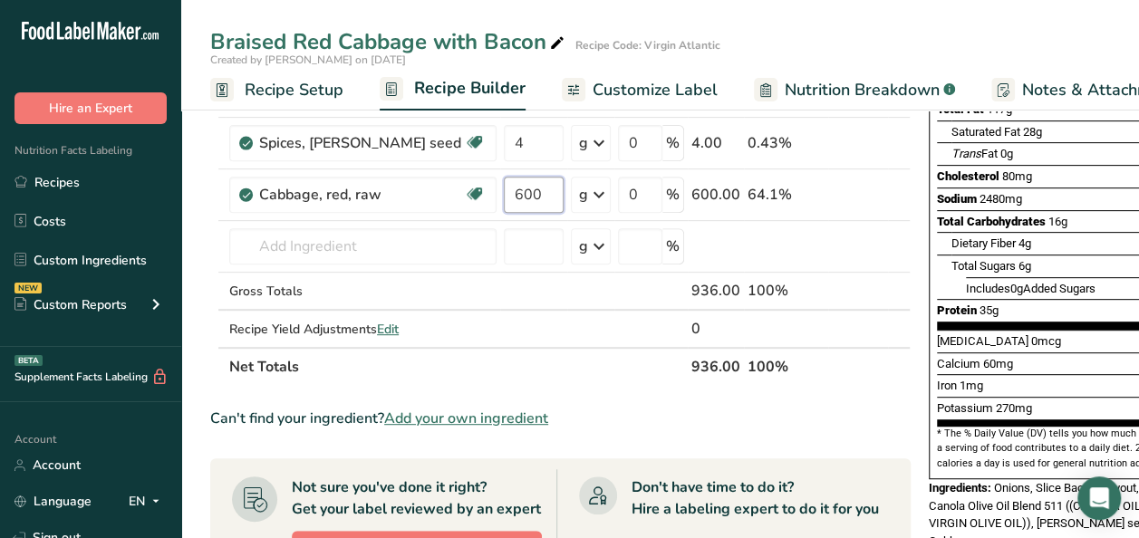
type input "600"
click at [350, 245] on div "Ingredient * Amount * Unit * Waste * .a-a{fill:#347362;}.b-a{fill:#fff;} Grams …" at bounding box center [560, 155] width 700 height 462
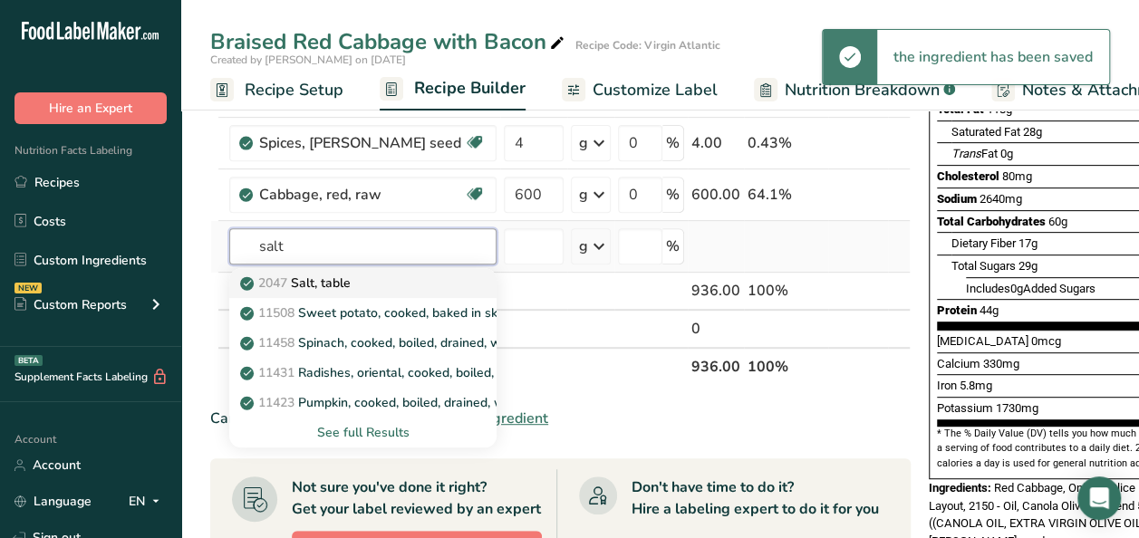
type input "salt"
click at [330, 281] on p "2047 Salt, table" at bounding box center [297, 283] width 107 height 19
type input "Salt, table"
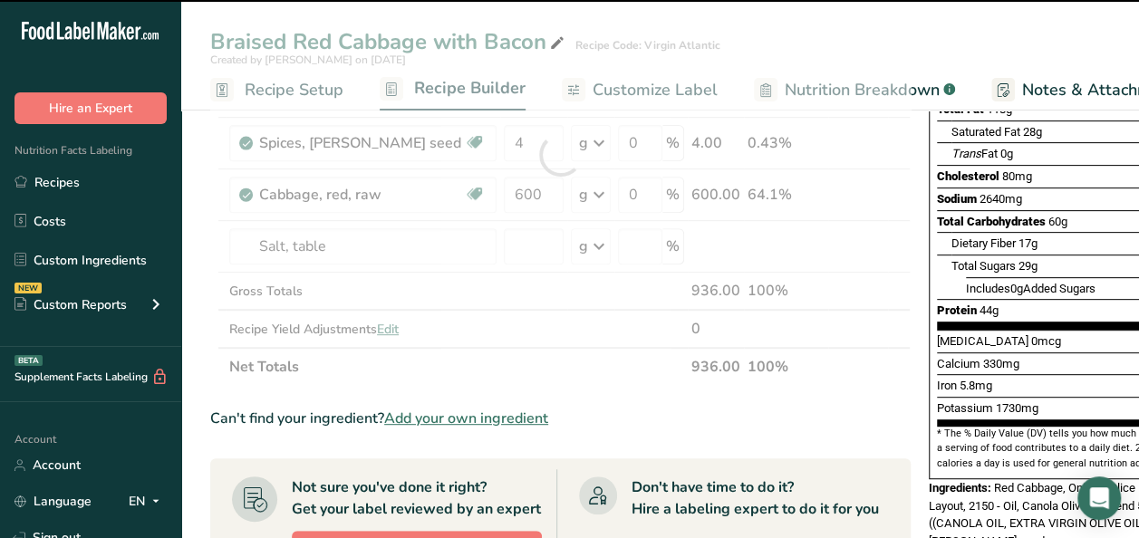
type input "0"
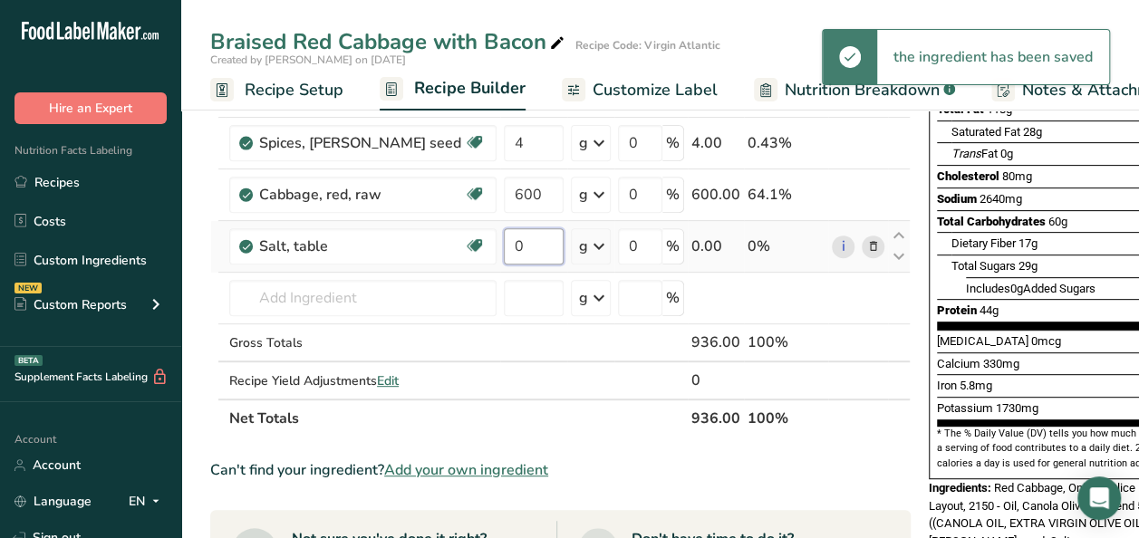
click at [542, 248] on input "0" at bounding box center [534, 246] width 60 height 36
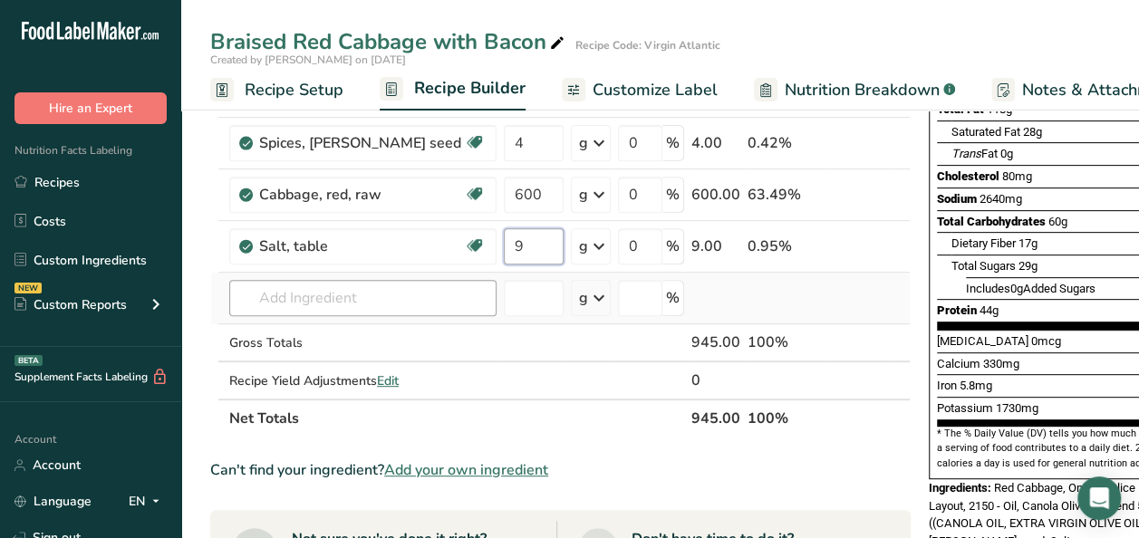
type input "9"
click at [297, 305] on div "Ingredient * Amount * Unit * Waste * .a-a{fill:#347362;}.b-a{fill:#fff;} Grams …" at bounding box center [560, 181] width 700 height 514
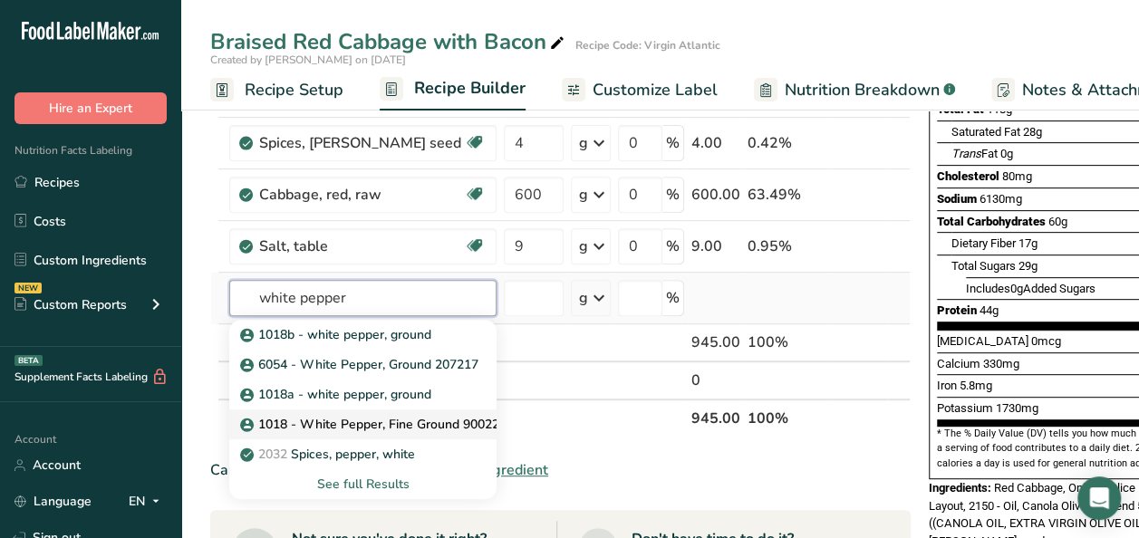
type input "white pepper"
click at [364, 417] on p "1018 - White Pepper, Fine Ground 900223212" at bounding box center [386, 424] width 284 height 19
type input "1018 - White Pepper, Fine Ground 900223212"
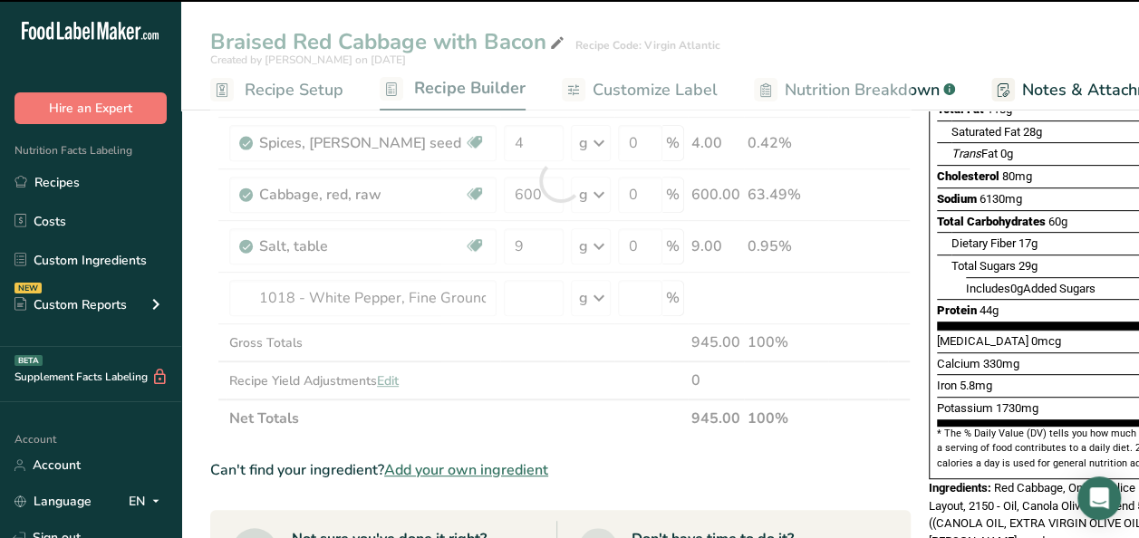
type input "0"
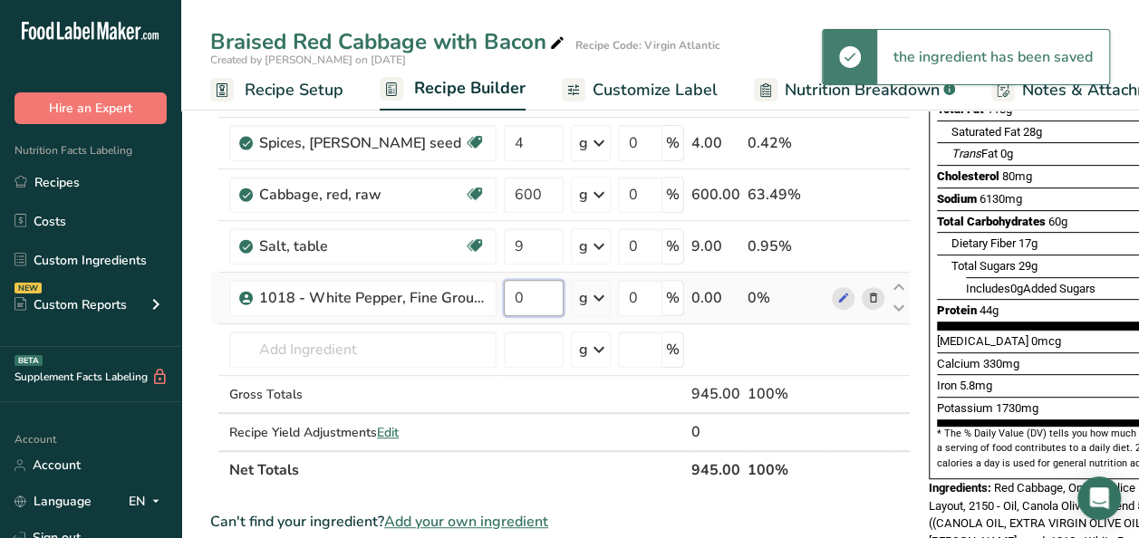
click at [540, 295] on input "0" at bounding box center [534, 298] width 60 height 36
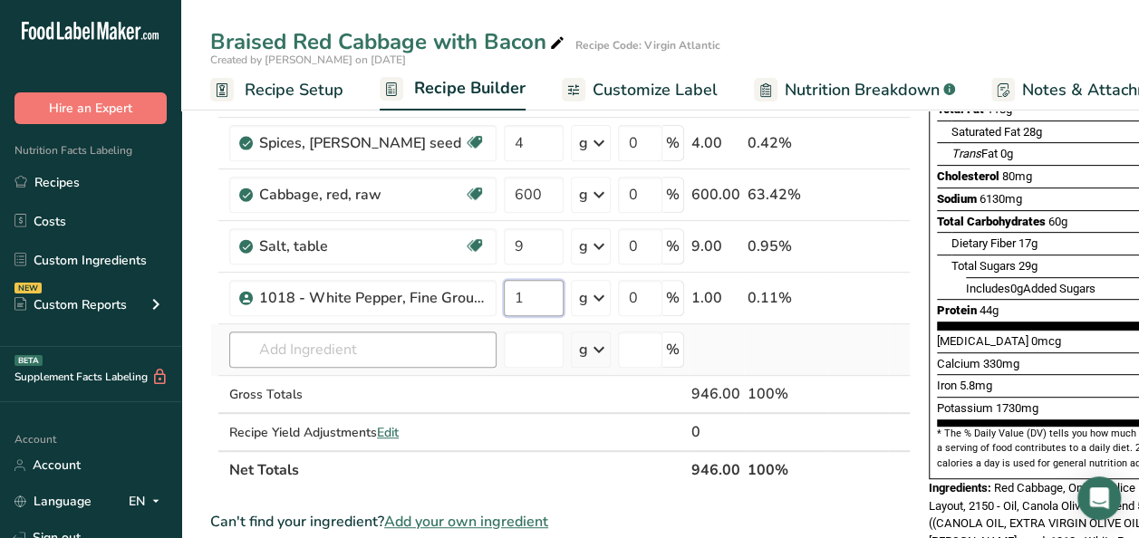
type input "1"
click at [376, 353] on div "Ingredient * Amount * Unit * Waste * .a-a{fill:#347362;}.b-a{fill:#fff;} Grams …" at bounding box center [560, 206] width 700 height 565
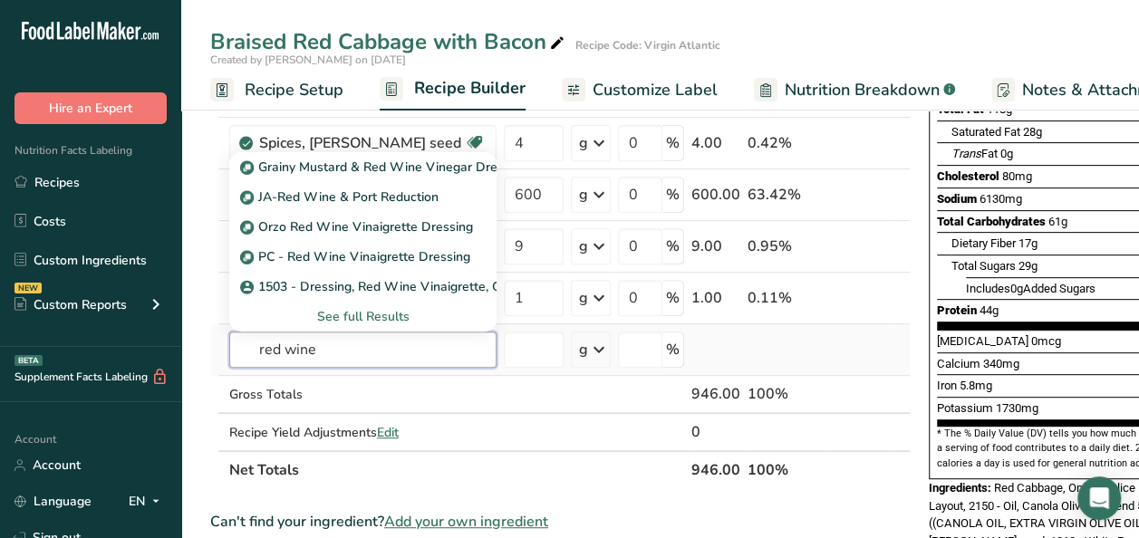
type input "red wine"
click at [350, 313] on div "See full Results" at bounding box center [363, 316] width 238 height 19
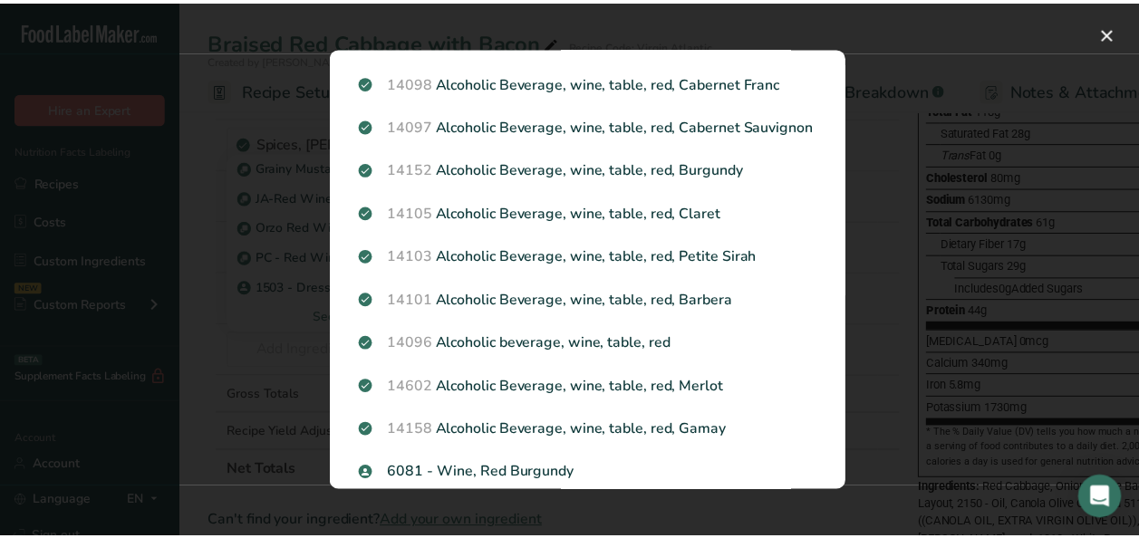
scroll to position [1178, 0]
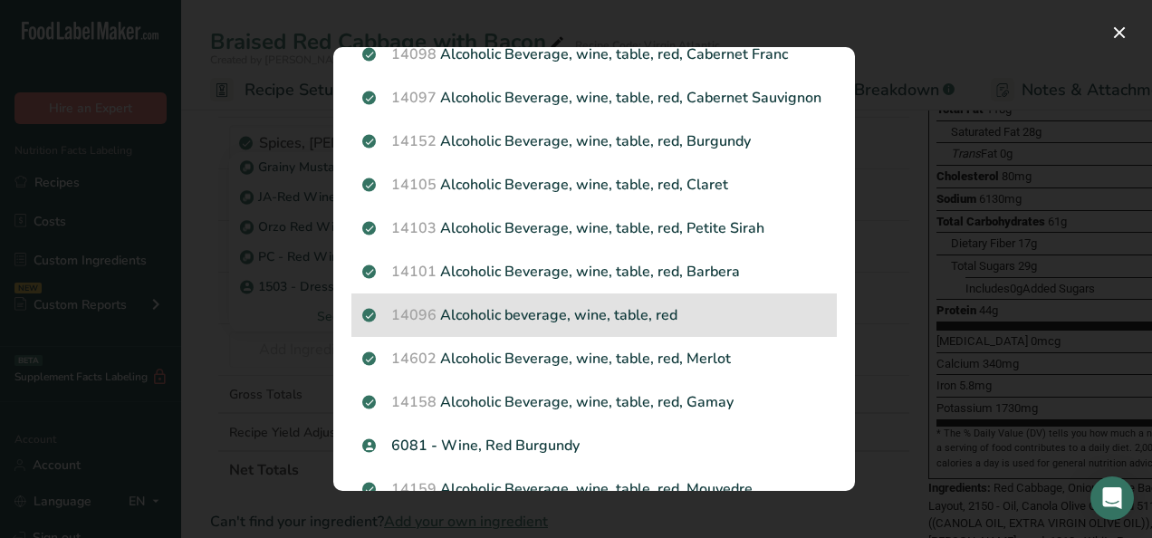
click at [598, 337] on div "14096 Alcoholic beverage, wine, table, red" at bounding box center [594, 314] width 486 height 43
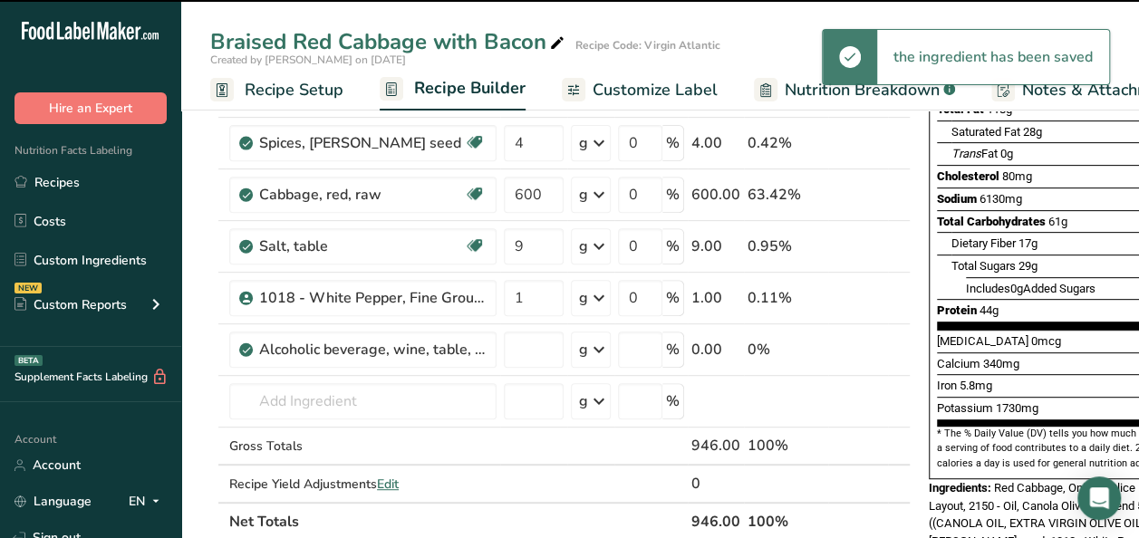
type input "0"
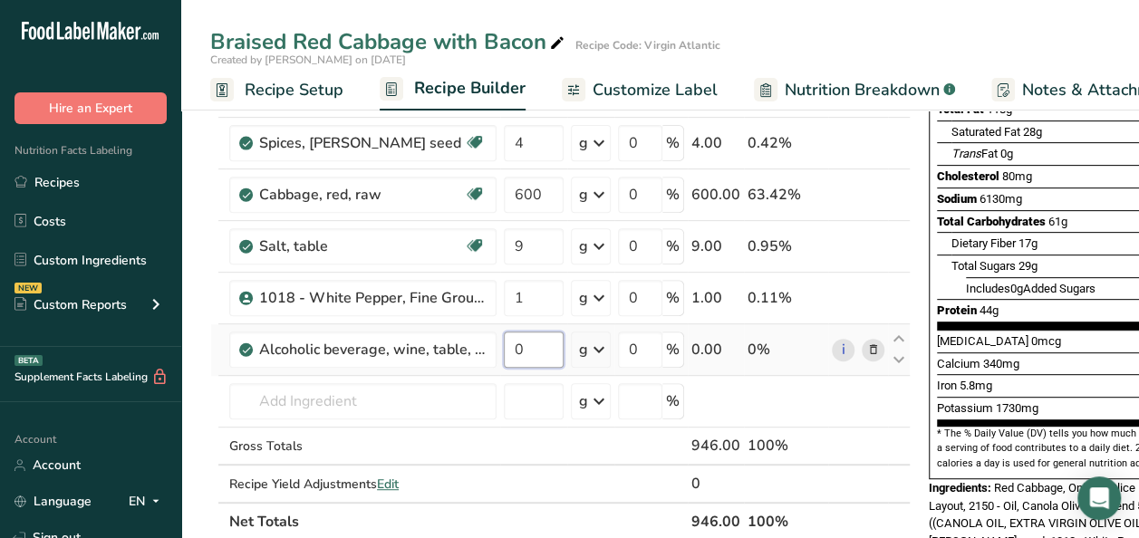
click at [533, 348] on input "0" at bounding box center [534, 350] width 60 height 36
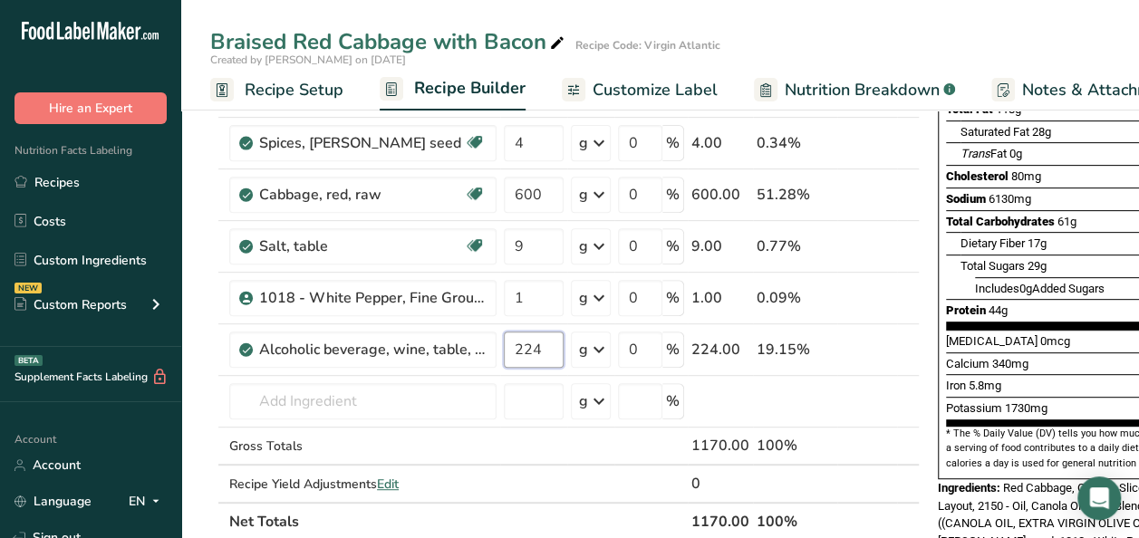
type input "224"
click at [294, 413] on div "Ingredient * Amount * Unit * Waste * .a-a{fill:#347362;}.b-a{fill:#fff;} Grams …" at bounding box center [564, 232] width 709 height 617
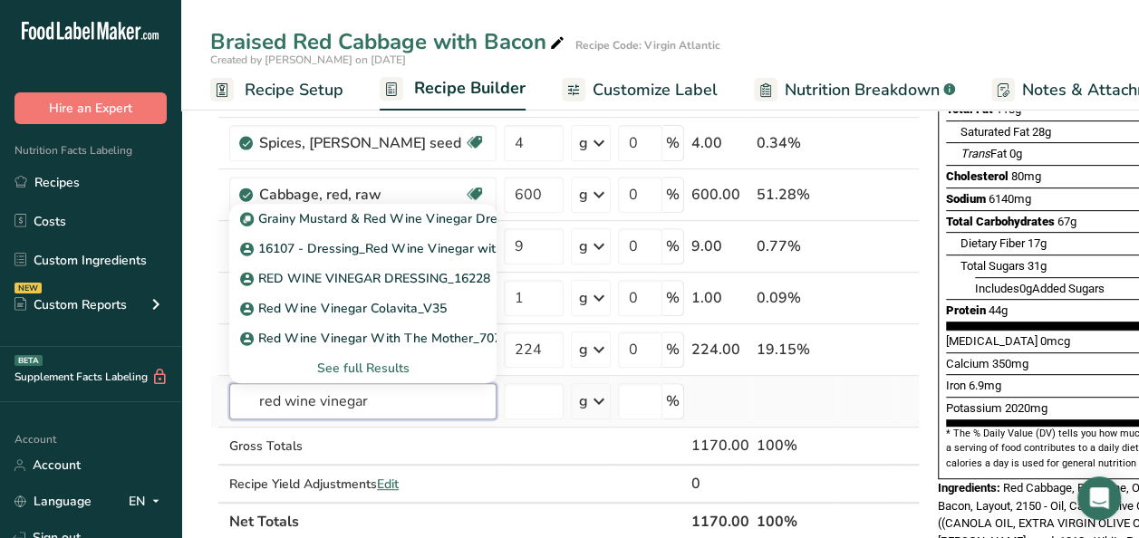
type input "red wine vinegar"
click at [328, 359] on div "See full Results" at bounding box center [363, 368] width 238 height 19
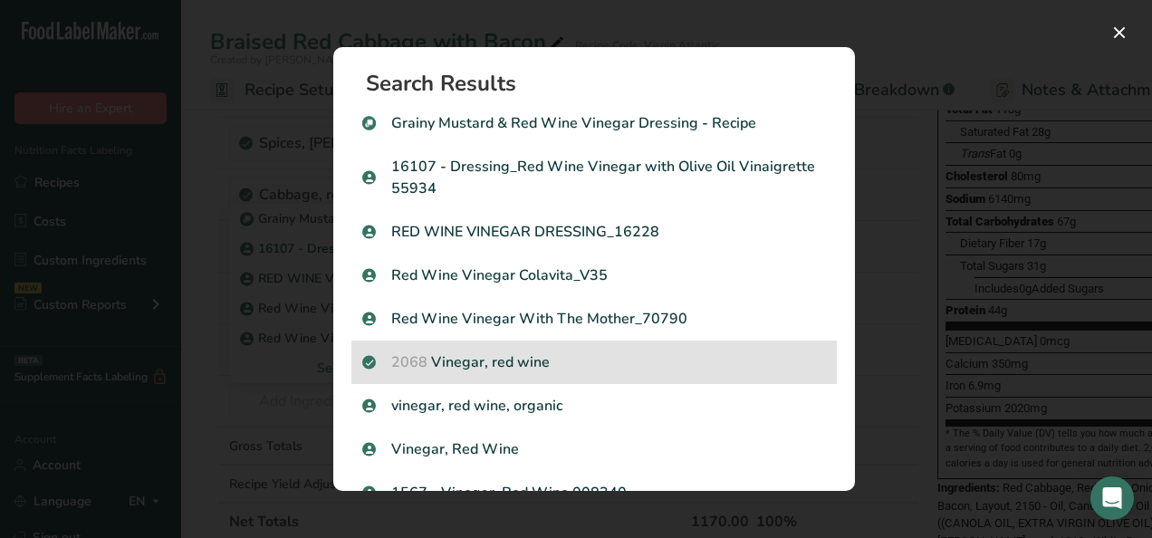
click at [592, 364] on p "2068 Vinegar, red wine" at bounding box center [594, 362] width 464 height 22
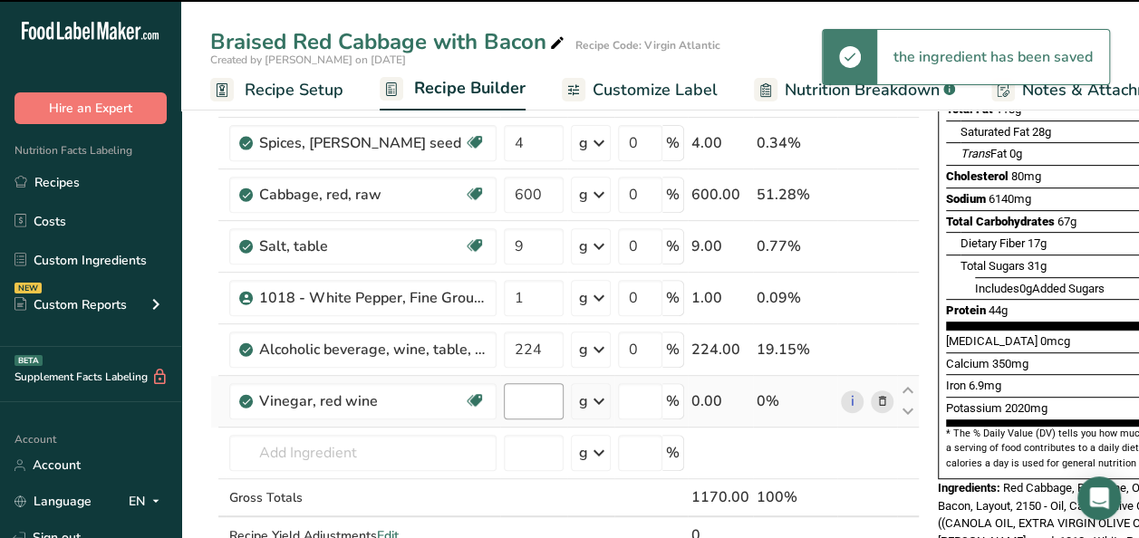
type input "0"
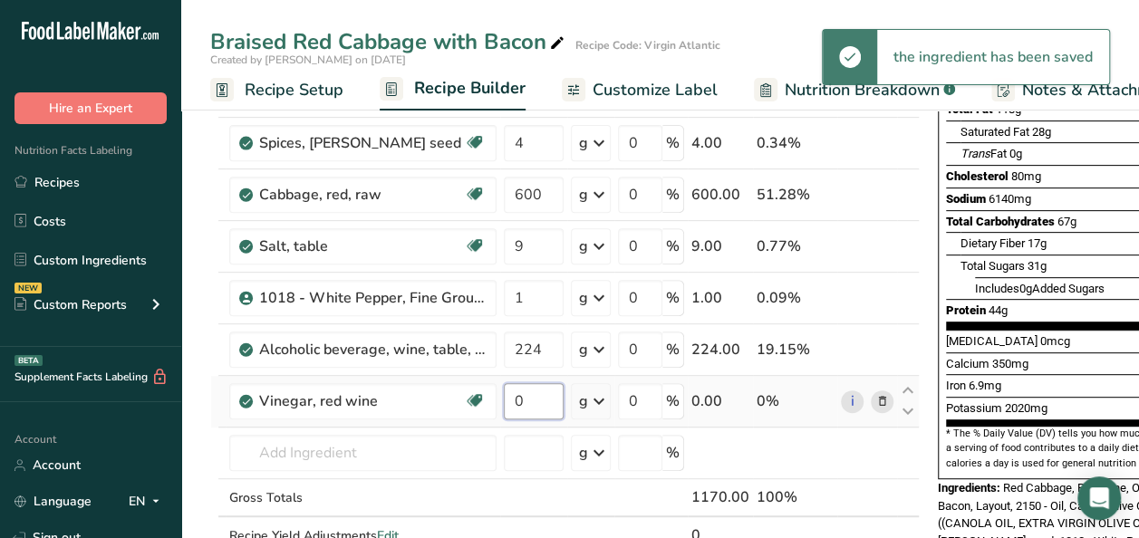
click at [535, 391] on input "0" at bounding box center [534, 401] width 60 height 36
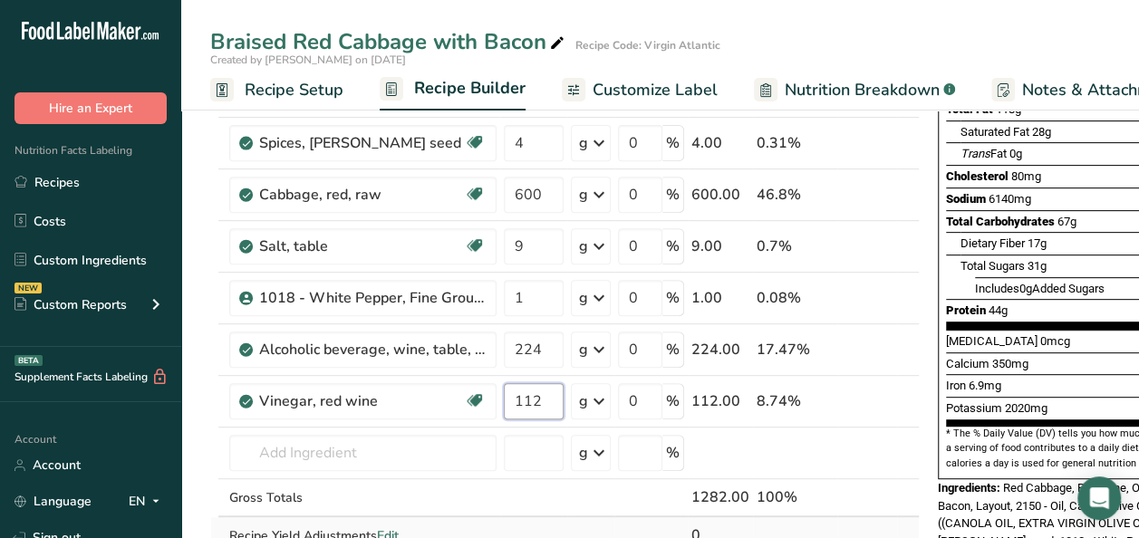
type input "112"
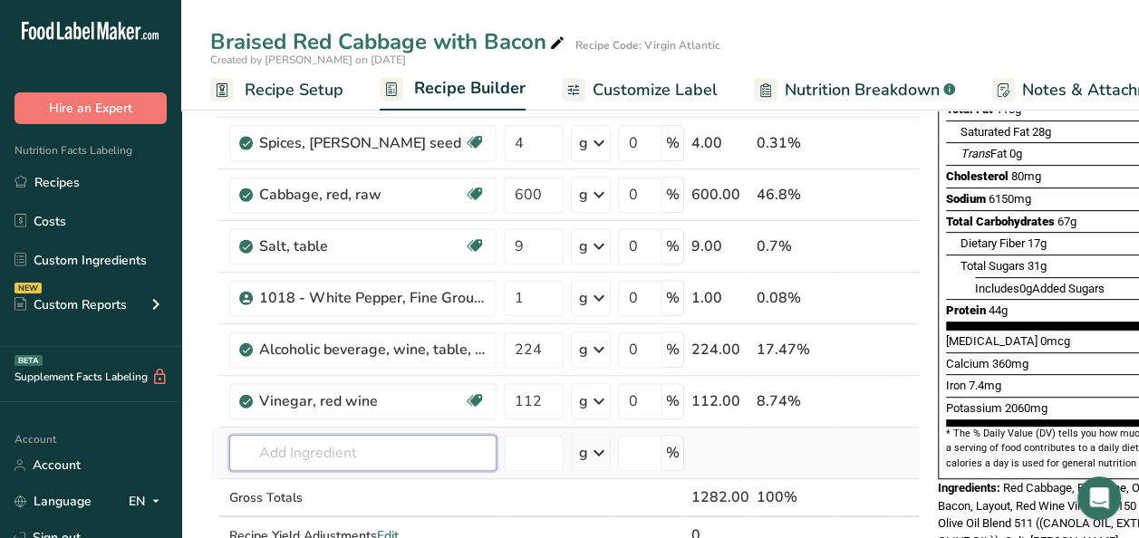
click at [288, 445] on div "Ingredient * Amount * Unit * Waste * .a-a{fill:#347362;}.b-a{fill:#fff;} Grams …" at bounding box center [564, 258] width 709 height 669
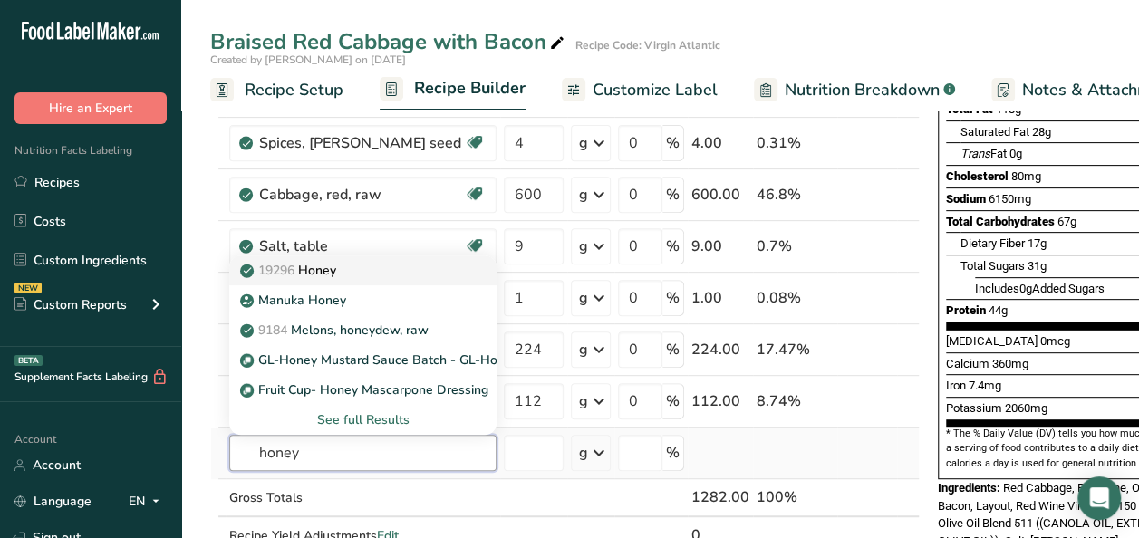
type input "honey"
click at [352, 264] on div "19296 Honey" at bounding box center [348, 270] width 209 height 19
type input "Honey"
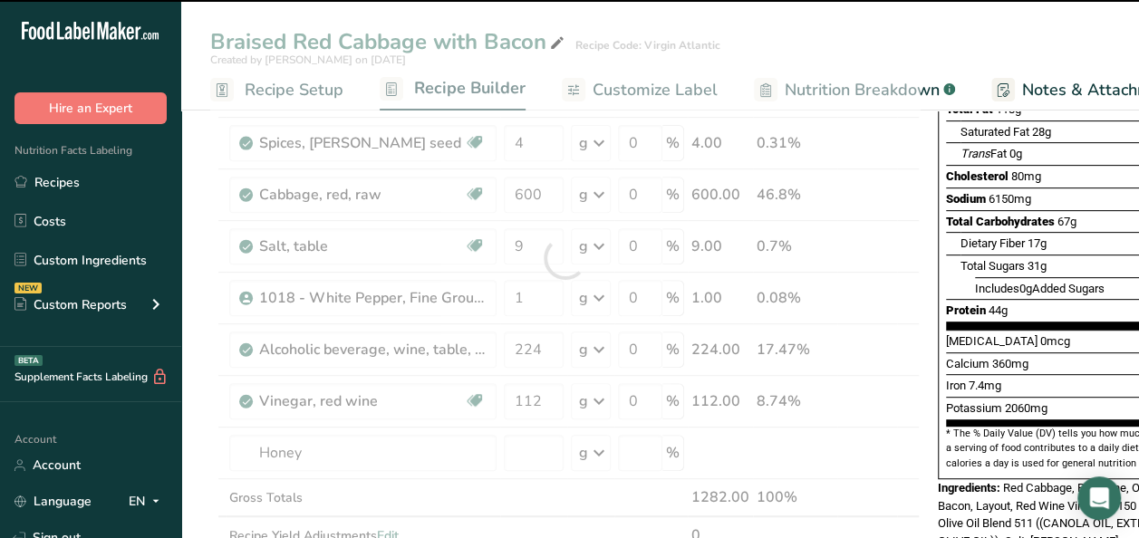
type input "0"
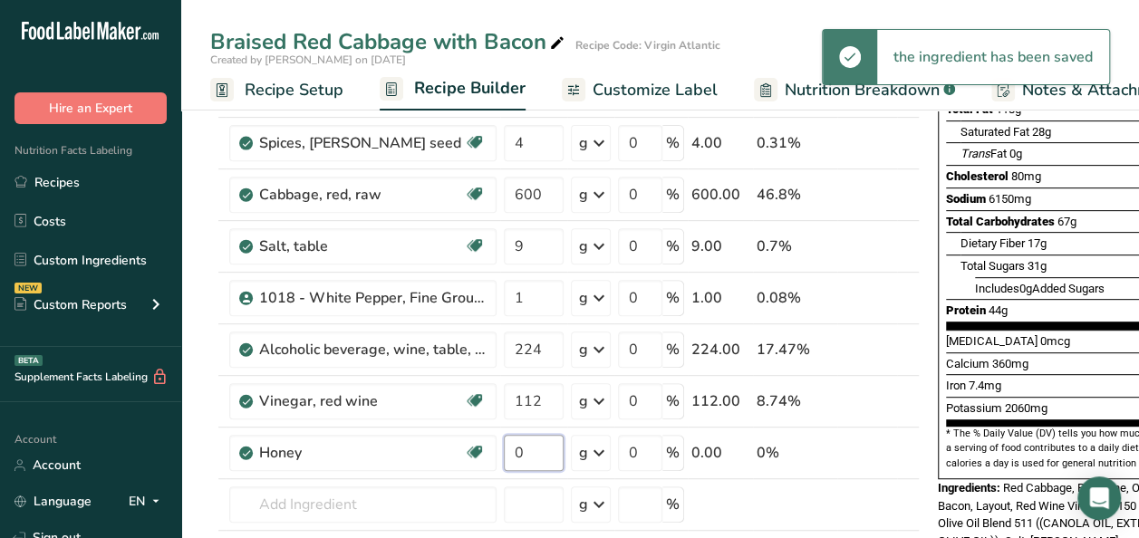
click at [540, 447] on input "0" at bounding box center [534, 453] width 60 height 36
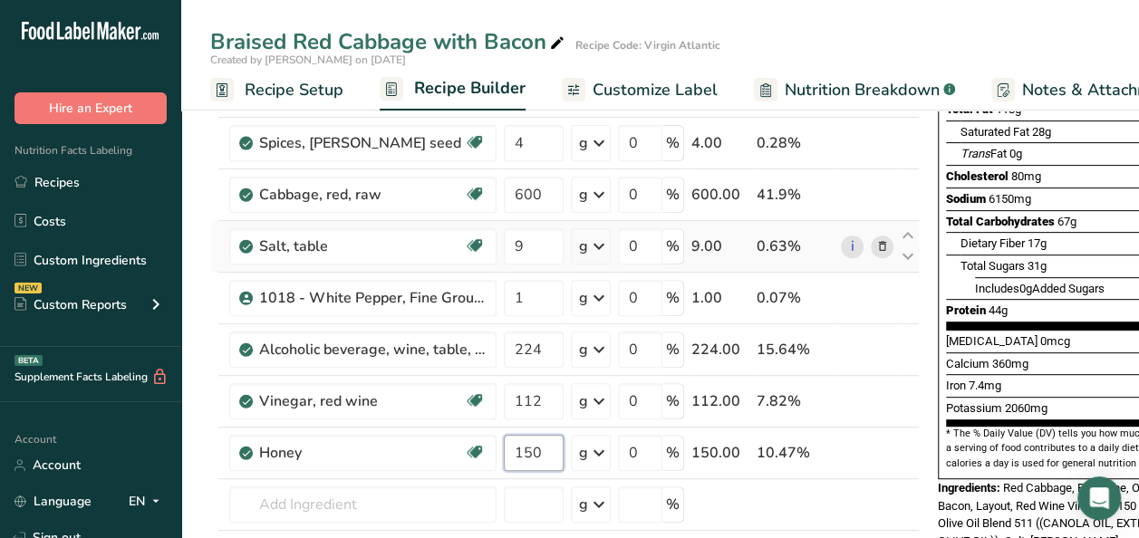
scroll to position [0, 0]
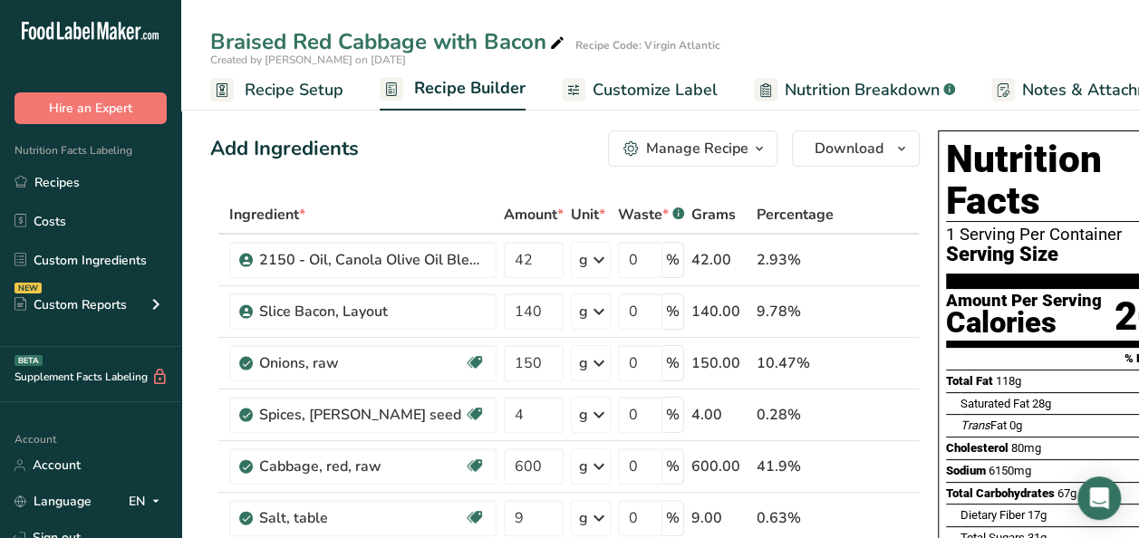
type input "150"
click at [728, 138] on div "Manage Recipe" at bounding box center [697, 149] width 102 height 22
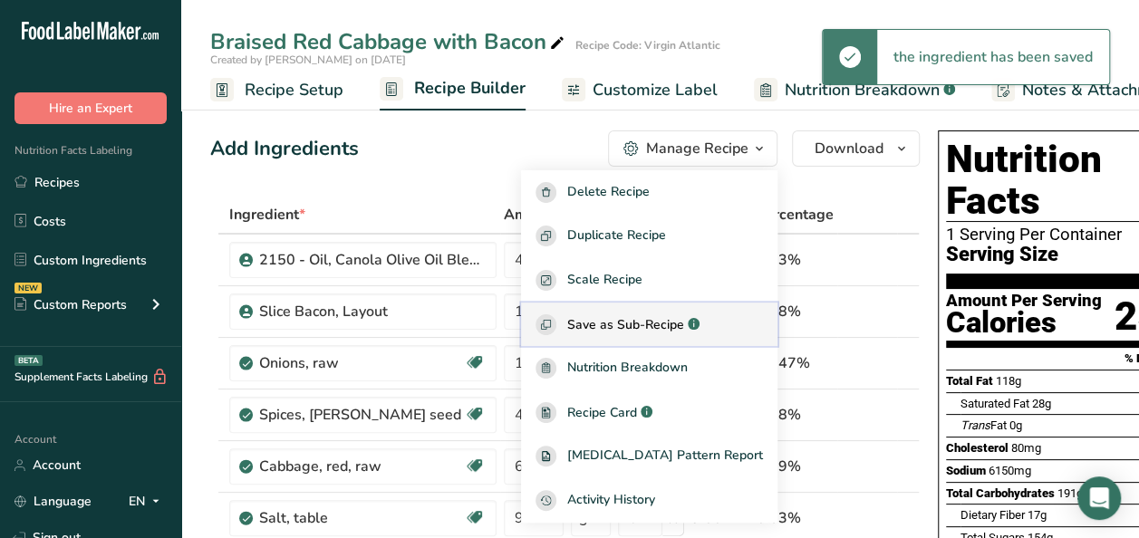
click at [684, 330] on span "Save as Sub-Recipe" at bounding box center [625, 324] width 117 height 19
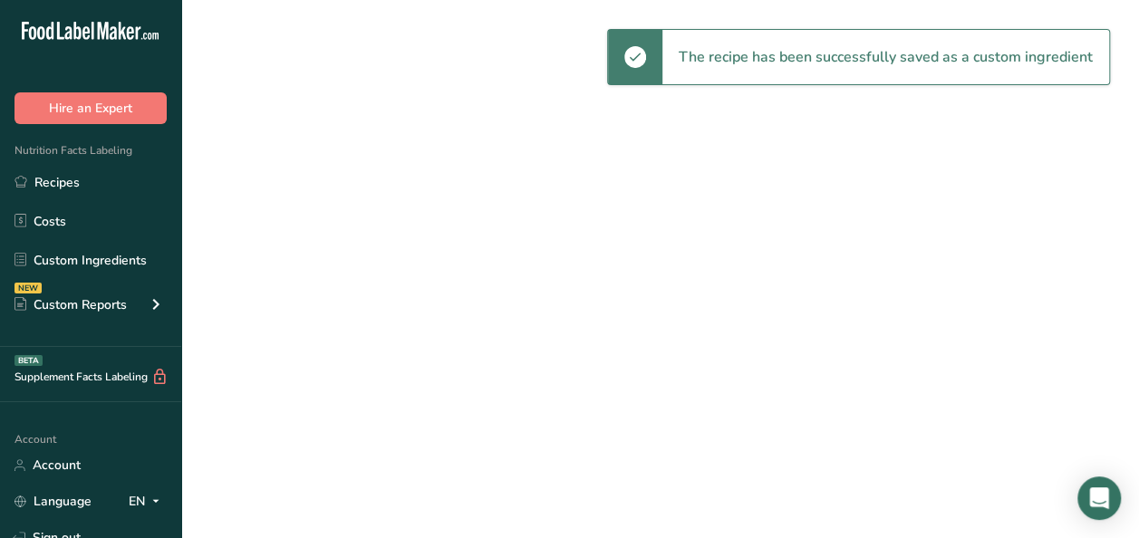
select select "30"
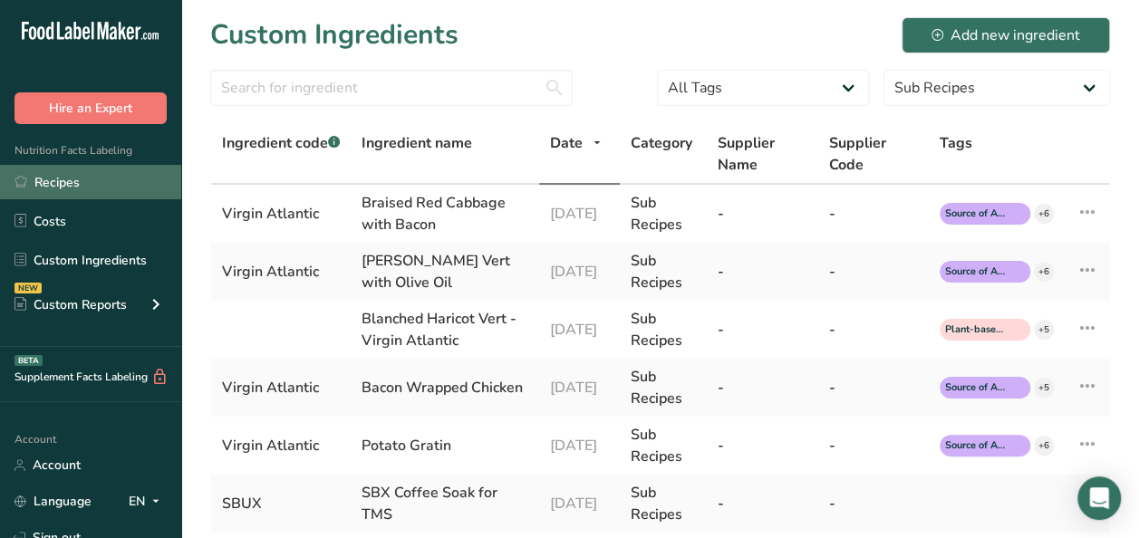
click at [91, 179] on link "Recipes" at bounding box center [90, 182] width 181 height 34
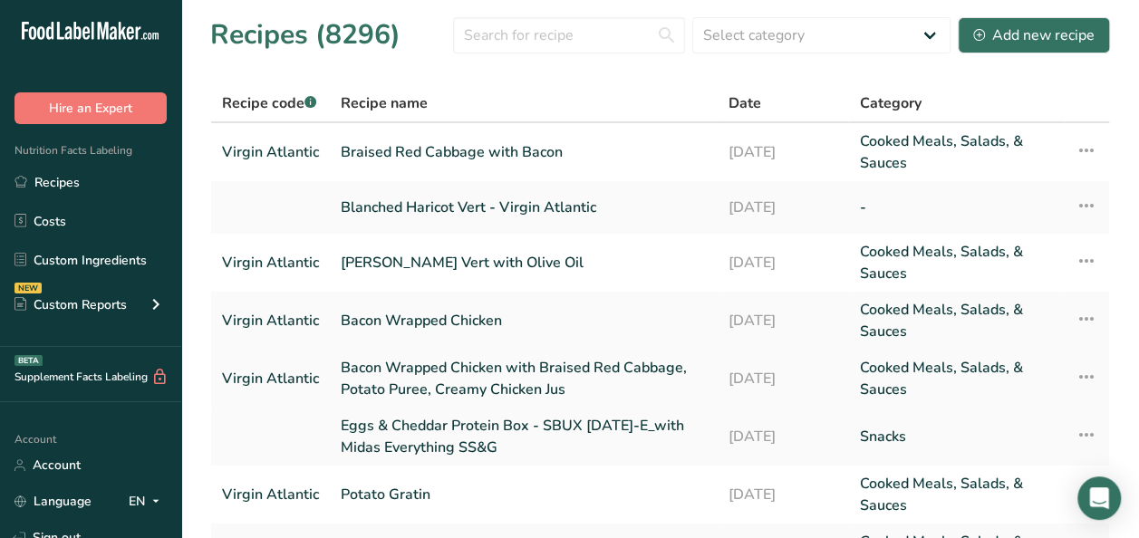
click at [399, 367] on link "Bacon Wrapped Chicken with Braised Red Cabbage, Potato Puree, Creamy Chicken Jus" at bounding box center [524, 378] width 366 height 43
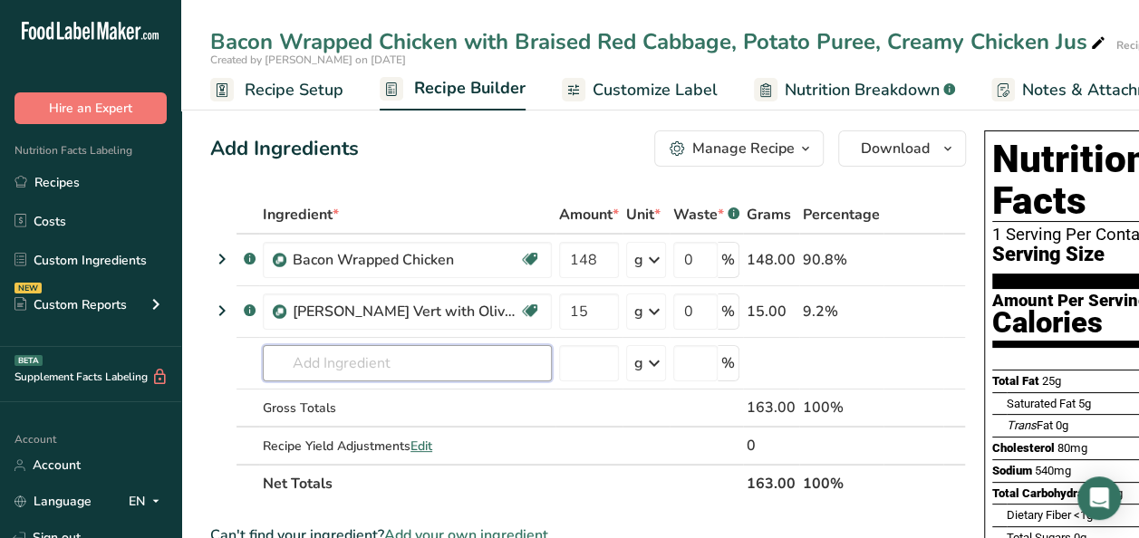
click at [399, 367] on input "text" at bounding box center [407, 363] width 289 height 36
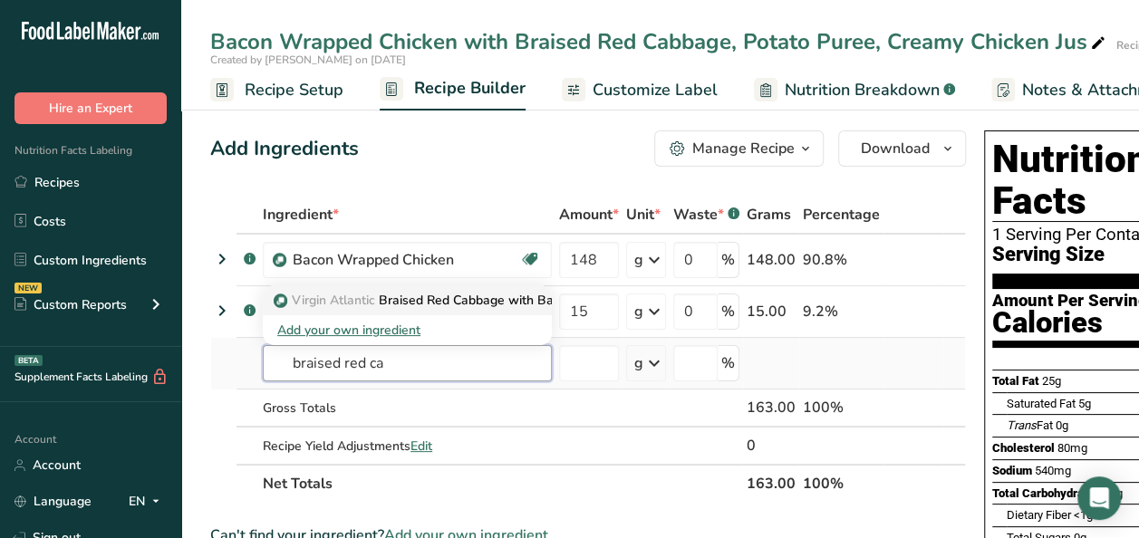
type input "braised red ca"
click at [490, 298] on p "Virgin Atlantic Braised Red Cabbage with Bacon" at bounding box center [425, 300] width 297 height 19
type input "Braised Red Cabbage with Bacon"
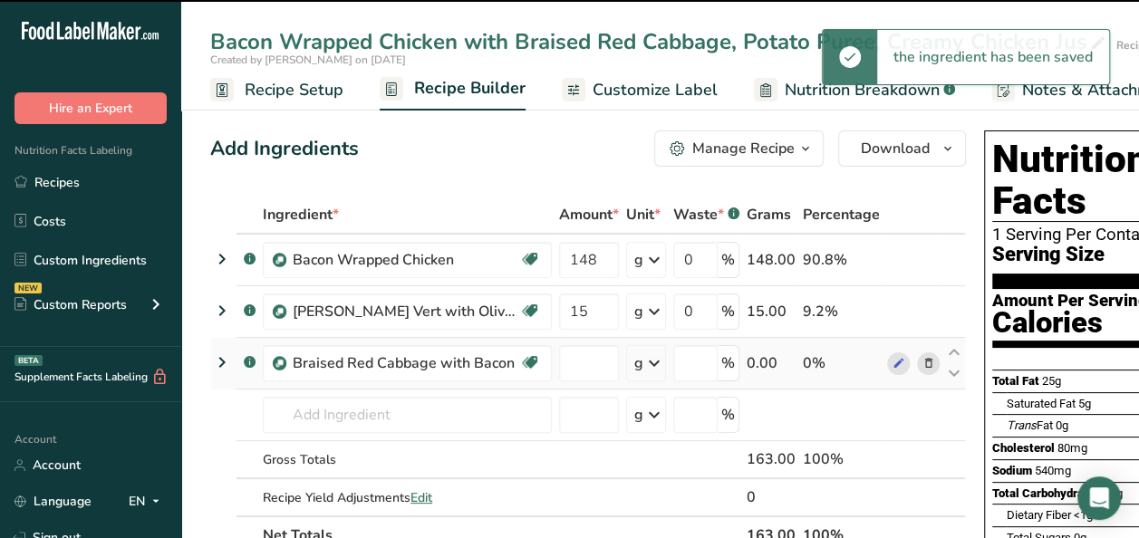
type input "0"
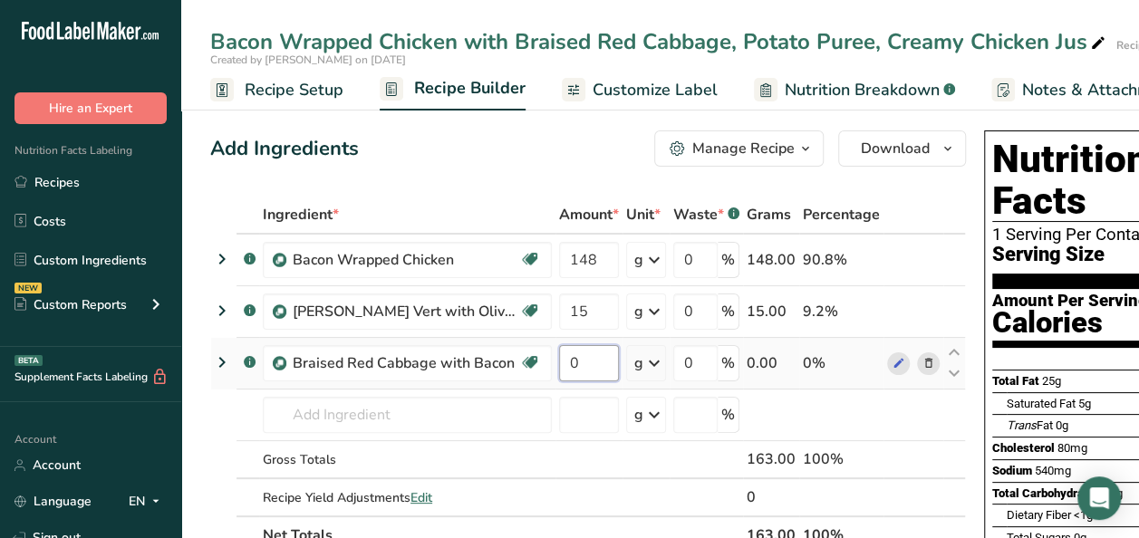
click at [577, 359] on input "0" at bounding box center [589, 363] width 60 height 36
type input "40"
click at [60, 199] on ul "Recipes Costs Custom Ingredients NEW Custom Reports Menu Label Ingredient Compa…" at bounding box center [90, 246] width 181 height 162
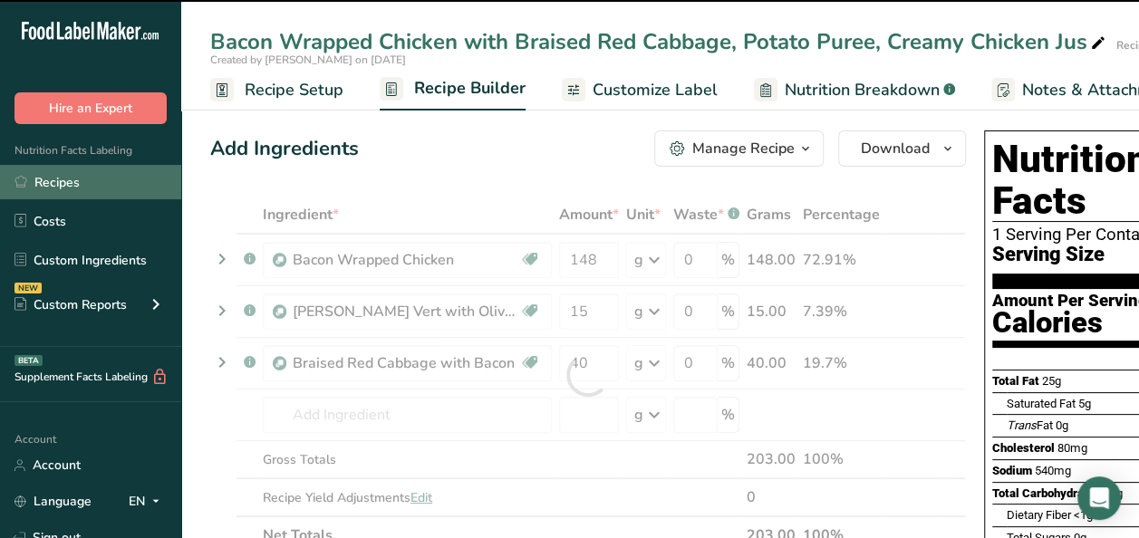
click at [60, 193] on link "Recipes" at bounding box center [90, 182] width 181 height 34
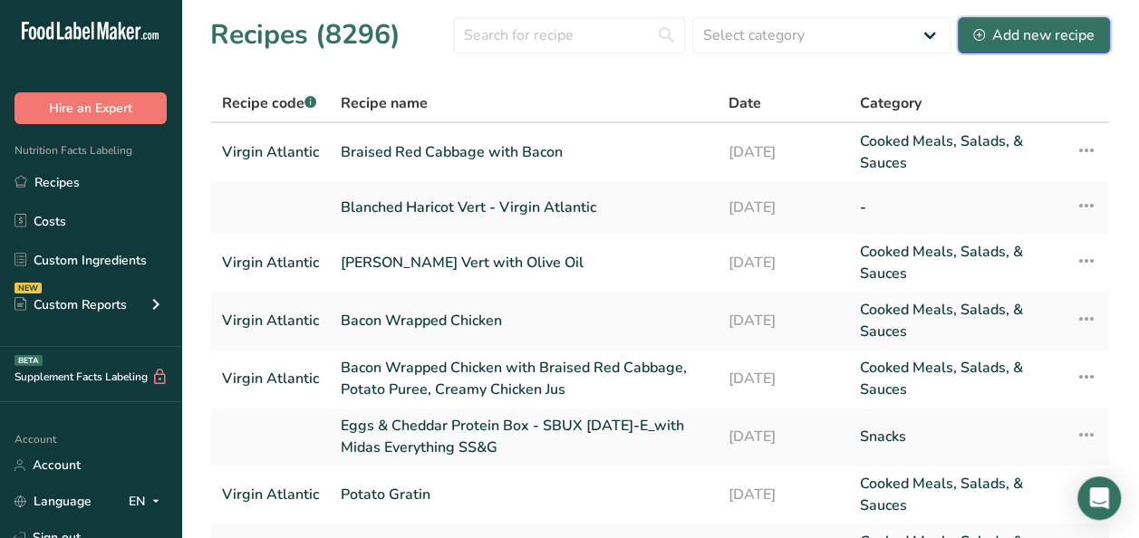
click at [1034, 29] on div "Add new recipe" at bounding box center [1033, 35] width 121 height 22
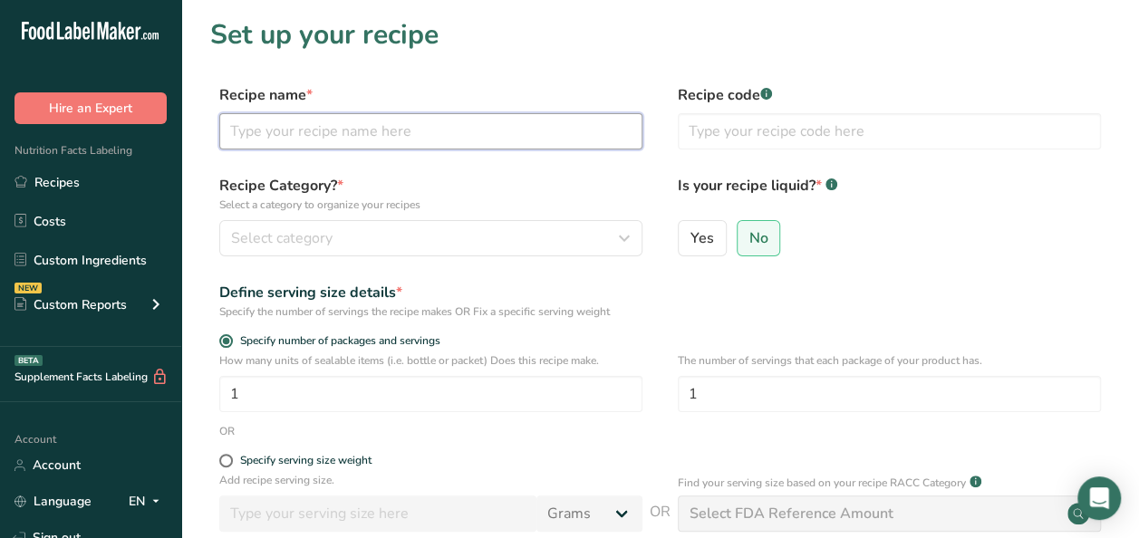
paste input "Rcp - Creamy Chicken Jus"
drag, startPoint x: 273, startPoint y: 135, endPoint x: 201, endPoint y: 128, distance: 71.9
click at [201, 128] on section "Set up your recipe Recipe name * Rcp - Creamy Chicken Jus Recipe code .a-a{fill…" at bounding box center [659, 377] width 957 height 755
type input "Creamy Chicken Jus"
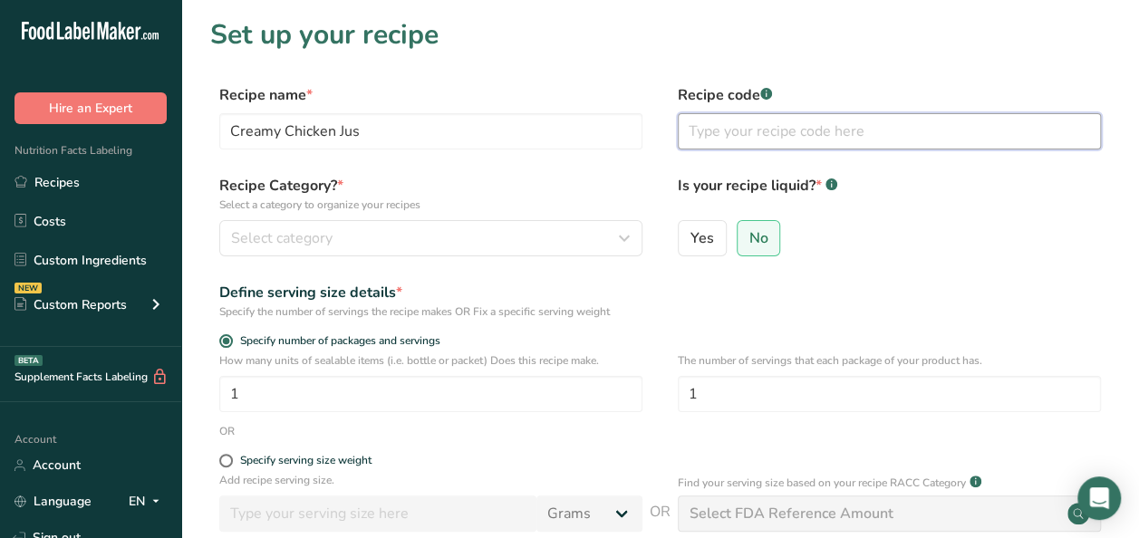
click at [839, 133] on input "text" at bounding box center [889, 131] width 423 height 36
type input "Virgin Atlantic"
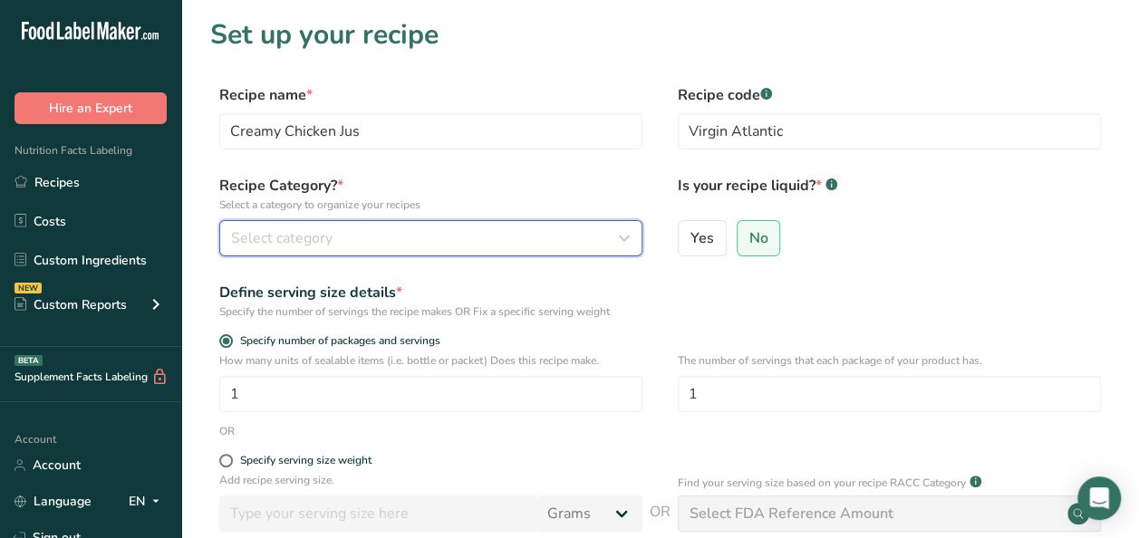
click at [392, 235] on div "Select category" at bounding box center [425, 238] width 389 height 22
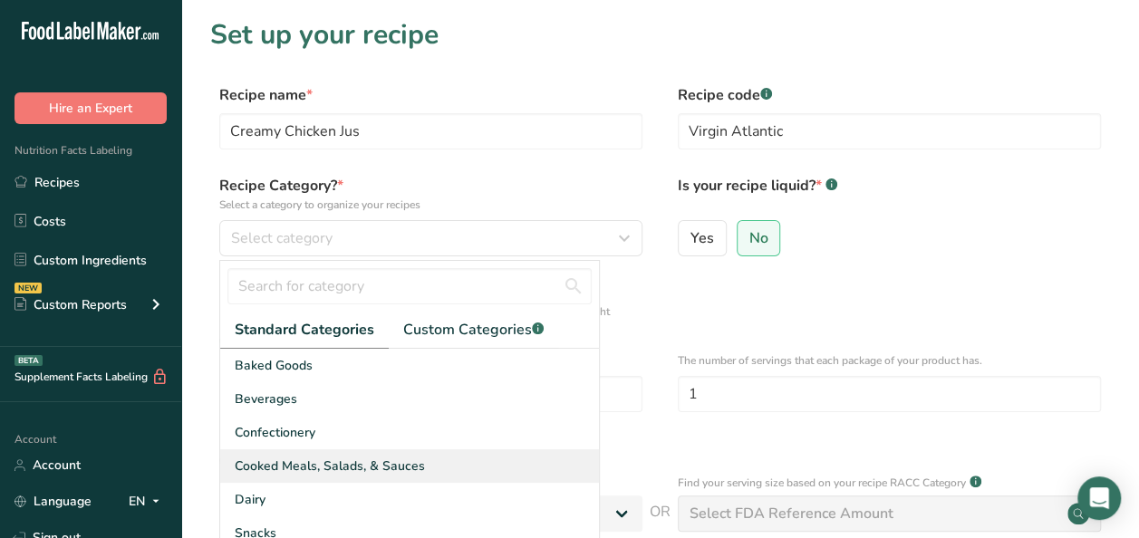
click at [341, 470] on span "Cooked Meals, Salads, & Sauces" at bounding box center [330, 466] width 190 height 19
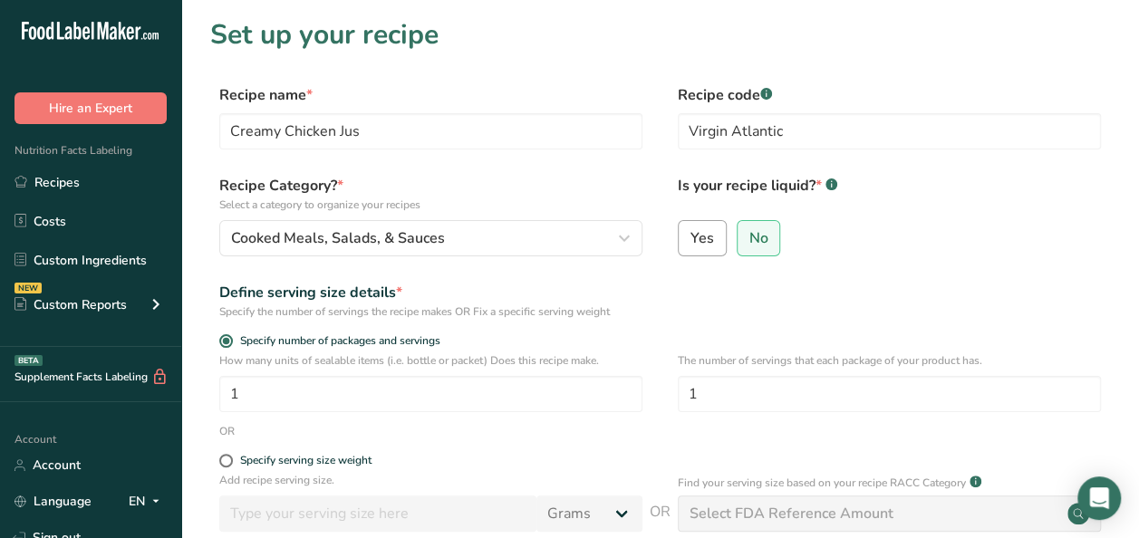
click at [702, 233] on span "Yes" at bounding box center [702, 238] width 24 height 18
click at [690, 233] on input "Yes" at bounding box center [684, 238] width 12 height 12
radio input "true"
radio input "false"
select select "22"
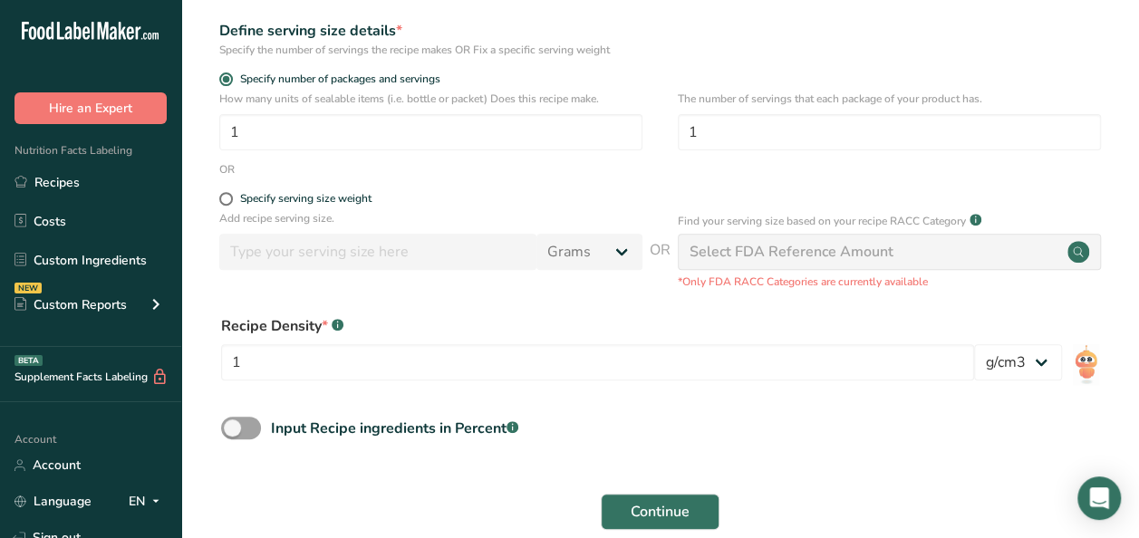
scroll to position [362, 0]
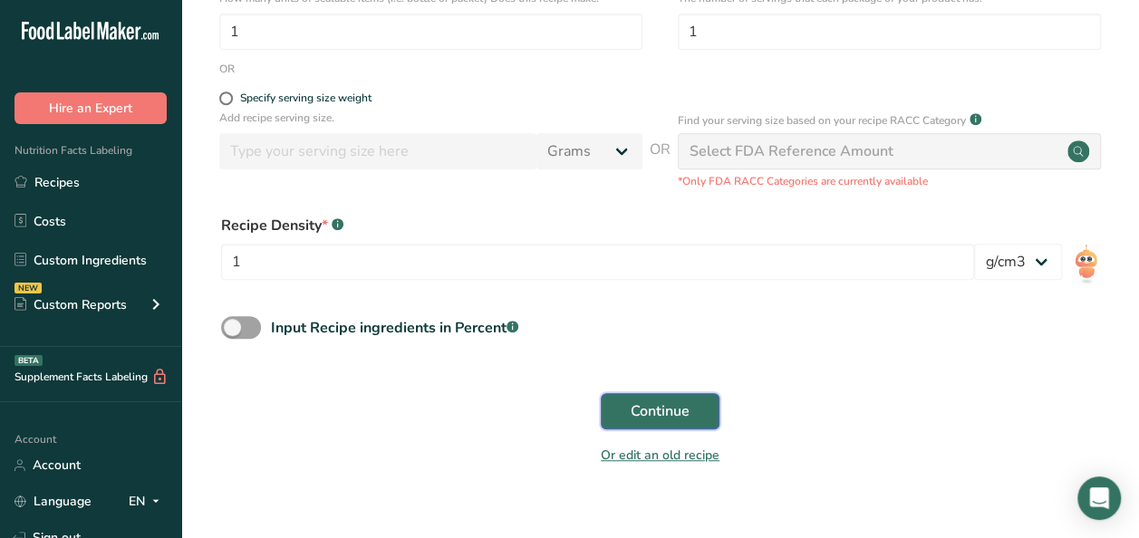
click at [705, 415] on button "Continue" at bounding box center [660, 411] width 119 height 36
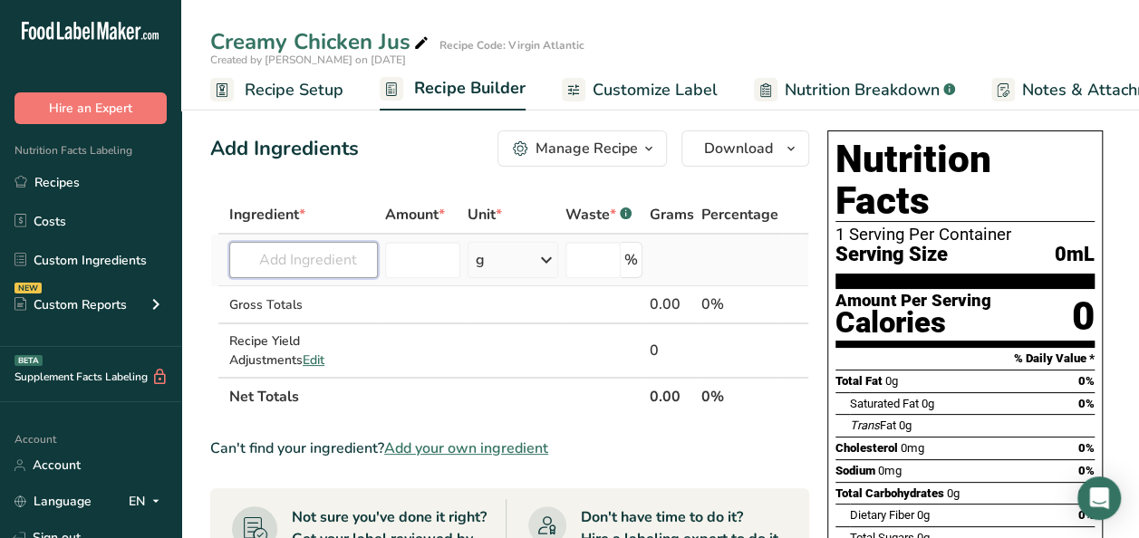
click at [266, 259] on input "text" at bounding box center [303, 260] width 149 height 36
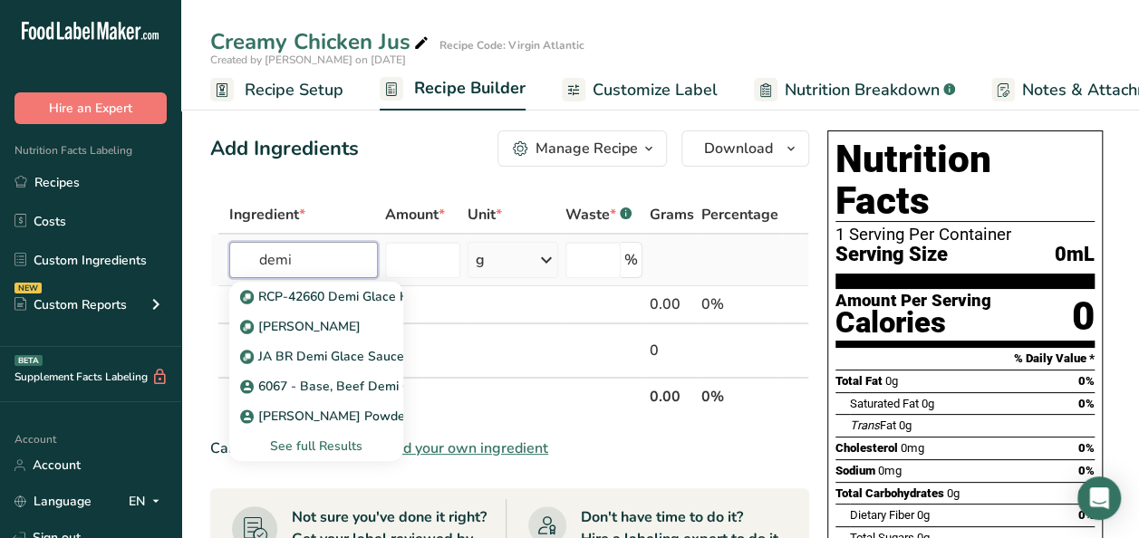
type input "demi"
click at [334, 442] on div "See full Results" at bounding box center [316, 446] width 145 height 19
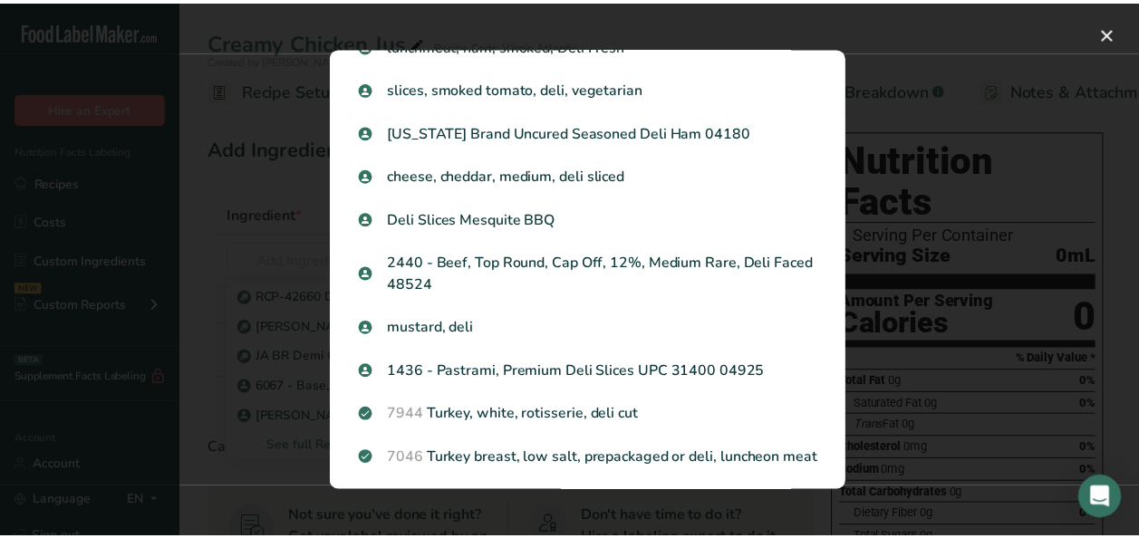
scroll to position [725, 0]
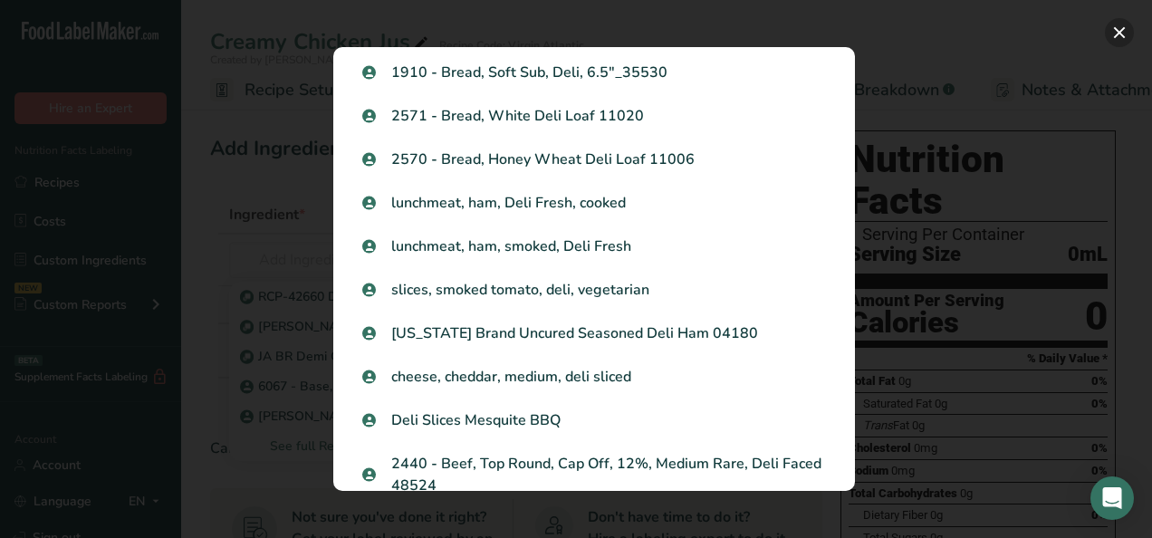
click at [1112, 36] on button "Search results modal" at bounding box center [1119, 32] width 29 height 29
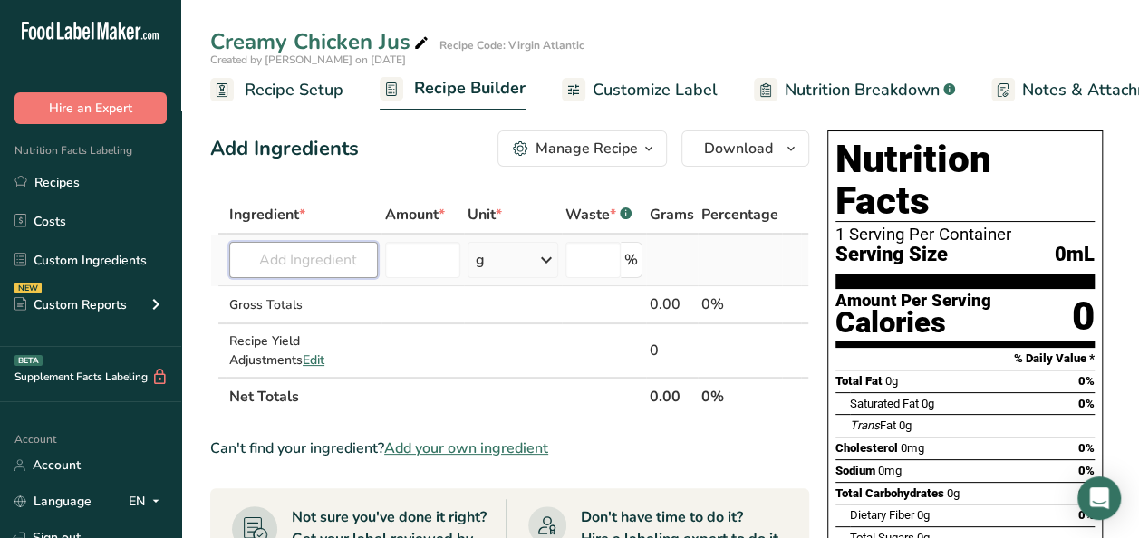
click at [269, 265] on input "text" at bounding box center [303, 260] width 149 height 36
type input "c"
click at [476, 444] on span "Add your own ingredient" at bounding box center [466, 449] width 164 height 22
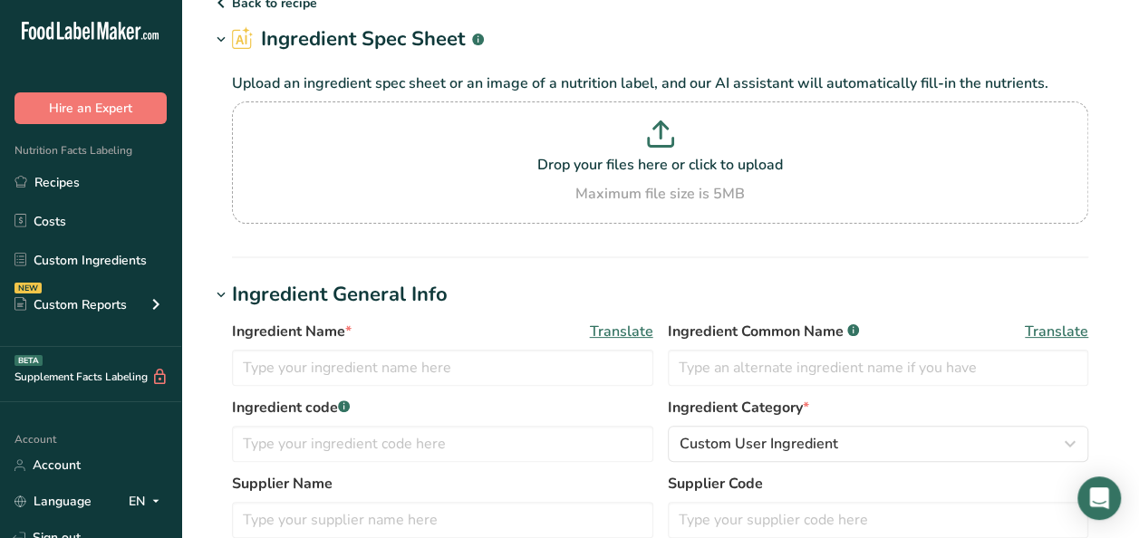
scroll to position [91, 0]
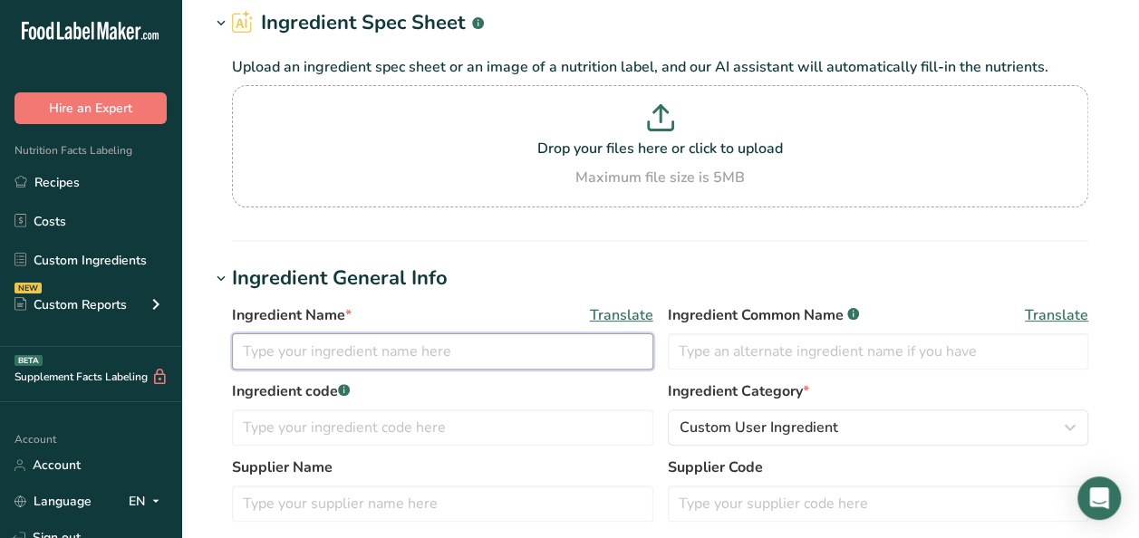
click at [293, 353] on input "text" at bounding box center [442, 351] width 421 height 36
type input "Chicken Demi Glace"
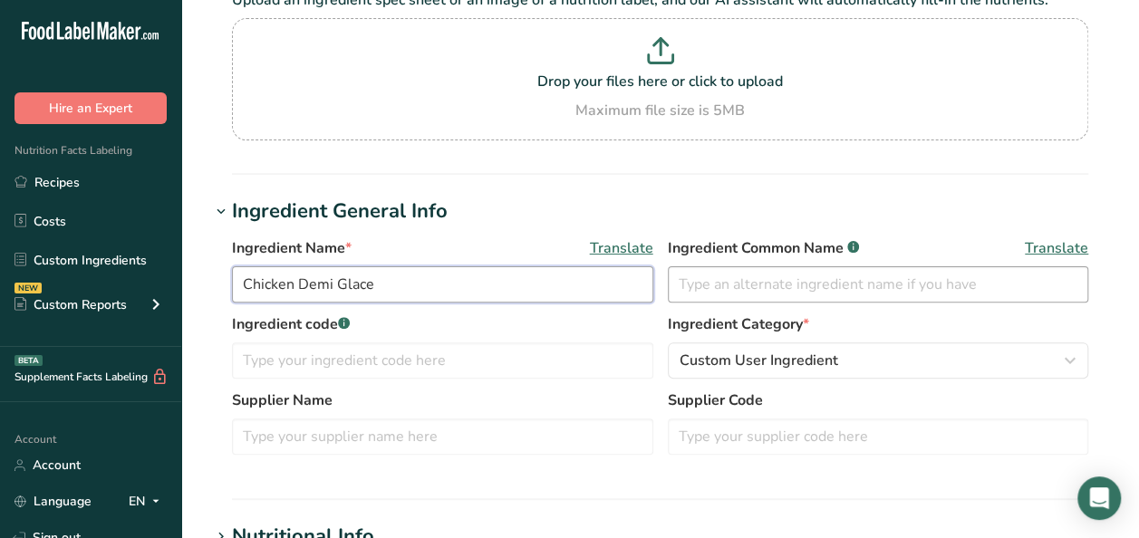
scroll to position [181, 0]
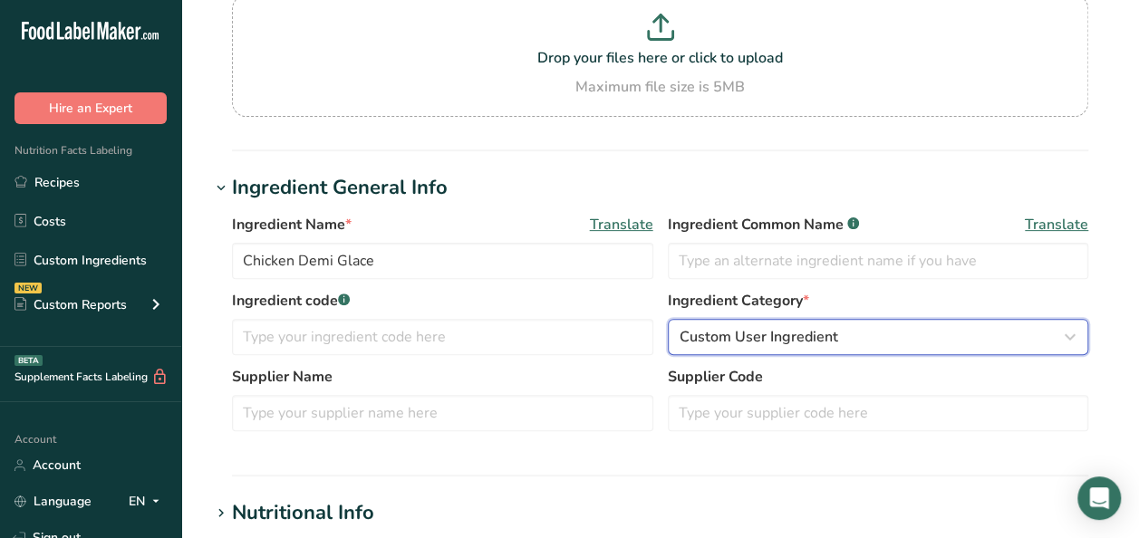
click at [783, 339] on span "Custom User Ingredient" at bounding box center [758, 337] width 159 height 22
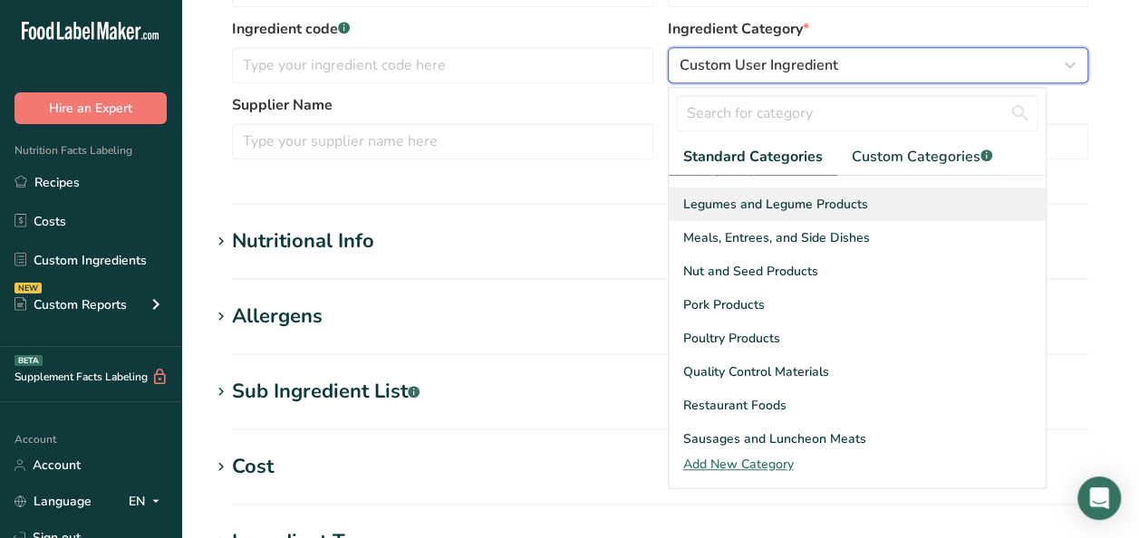
scroll to position [634, 0]
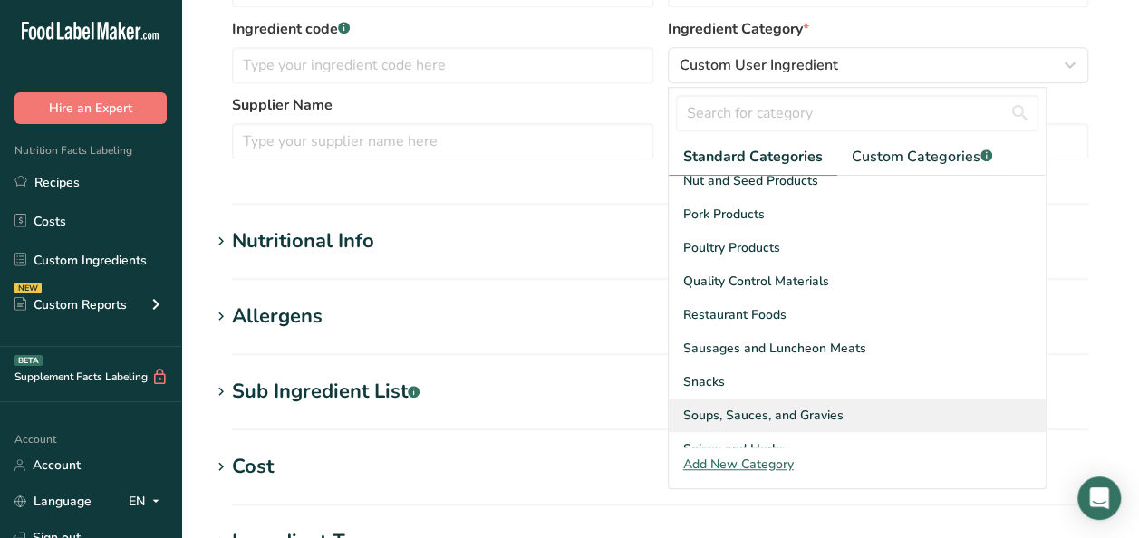
click at [812, 406] on span "Soups, Sauces, and Gravies" at bounding box center [763, 415] width 160 height 19
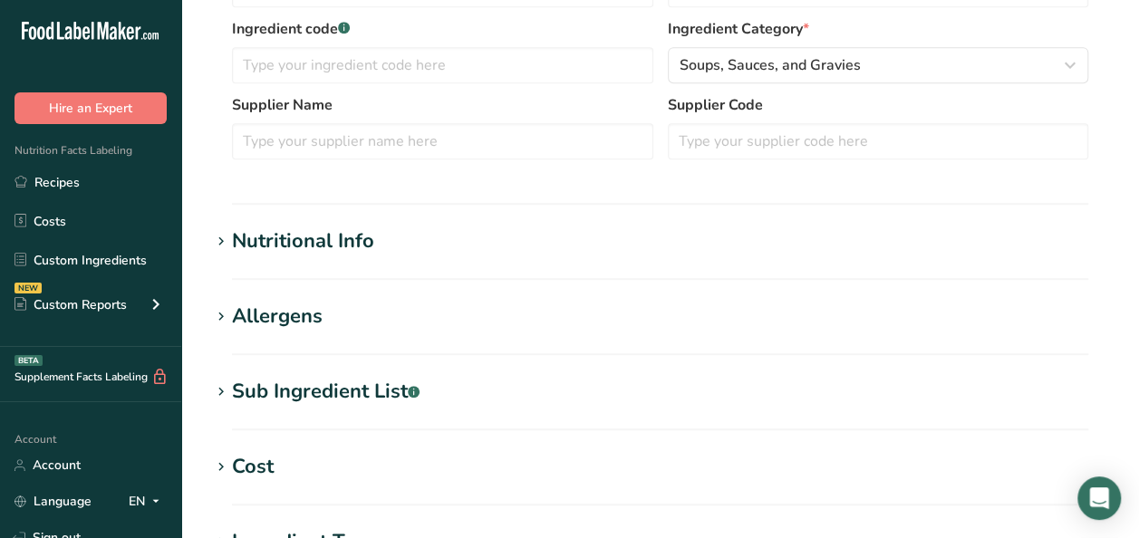
click at [317, 236] on div "Nutritional Info" at bounding box center [303, 241] width 142 height 30
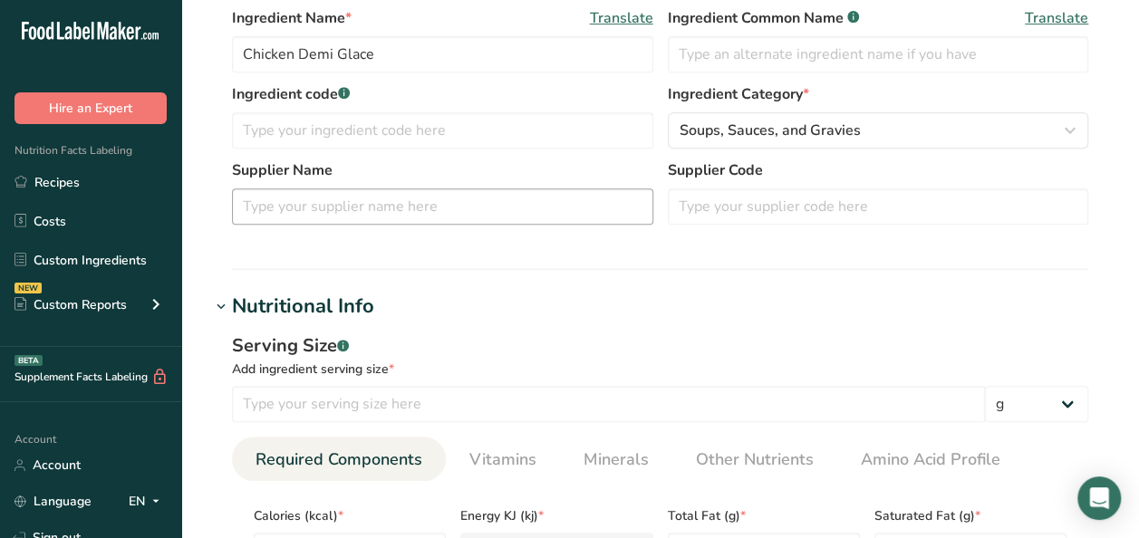
scroll to position [272, 0]
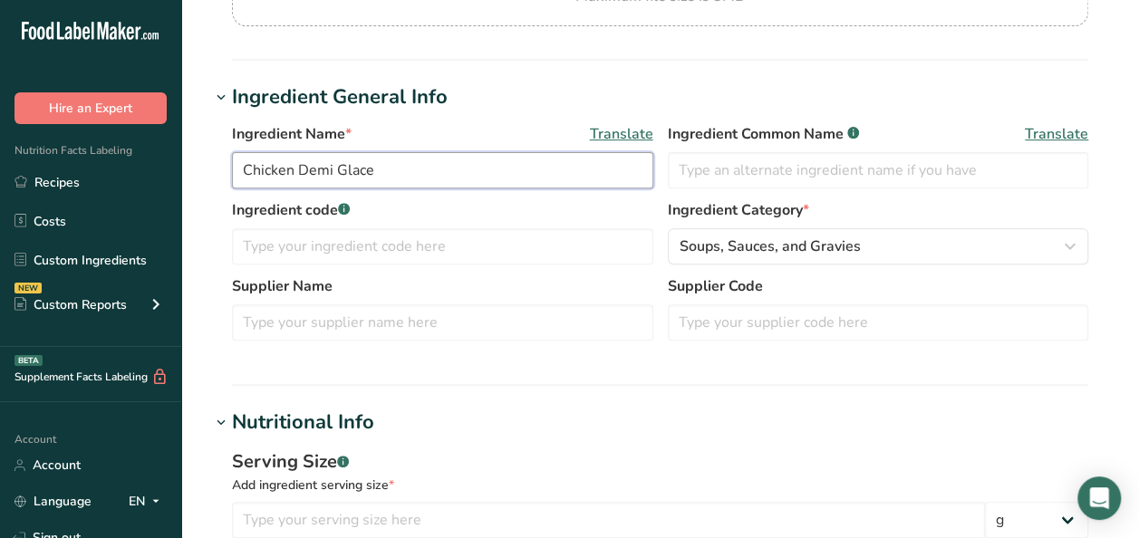
click at [415, 170] on input "Chicken Demi Glace" at bounding box center [442, 170] width 421 height 36
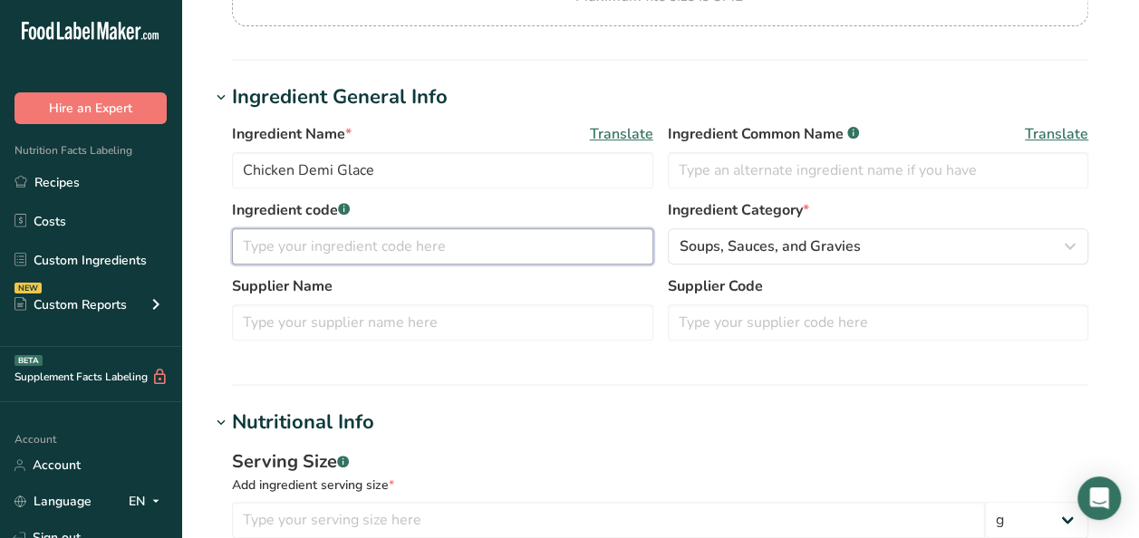
click at [358, 238] on input "text" at bounding box center [442, 246] width 421 height 36
type input "95377"
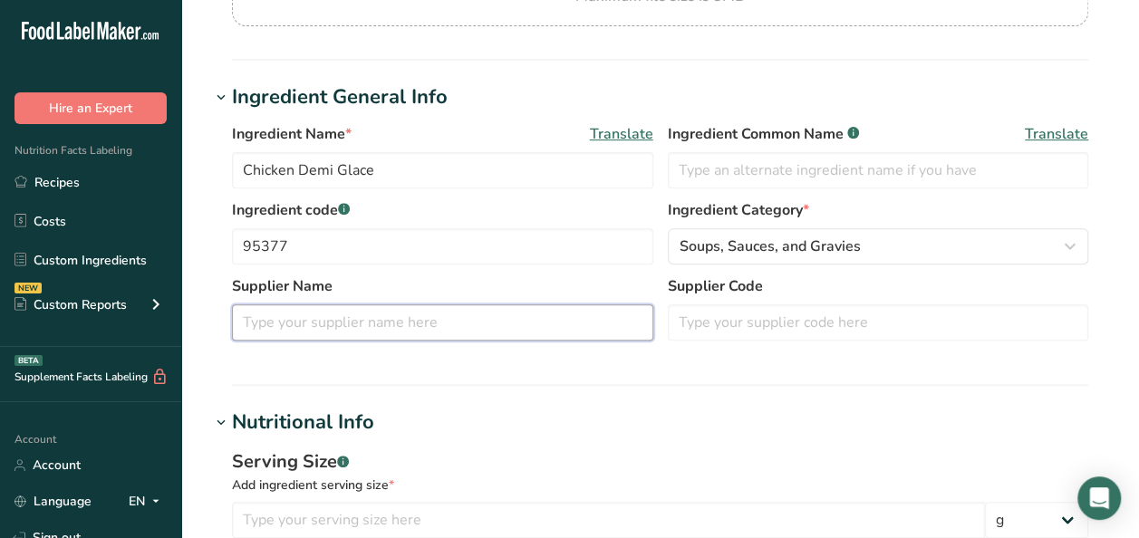
click at [455, 313] on input "text" at bounding box center [442, 322] width 421 height 36
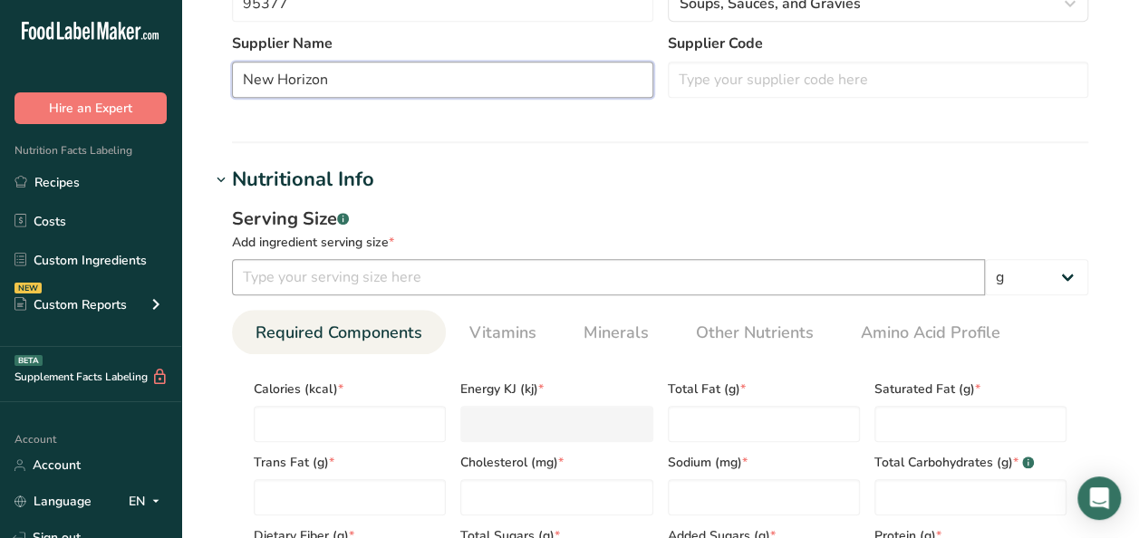
scroll to position [543, 0]
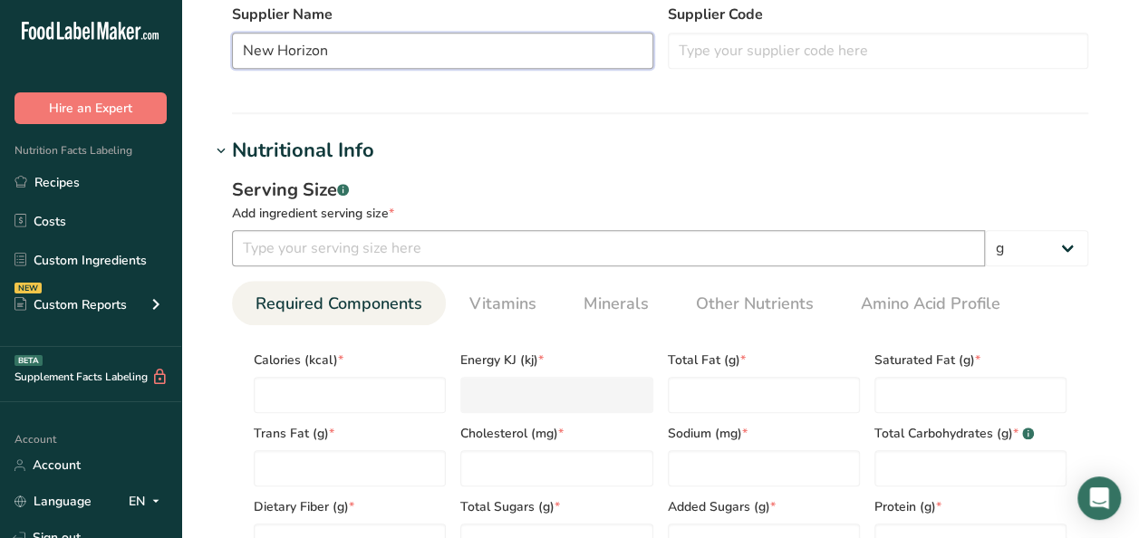
type input "New Horizon"
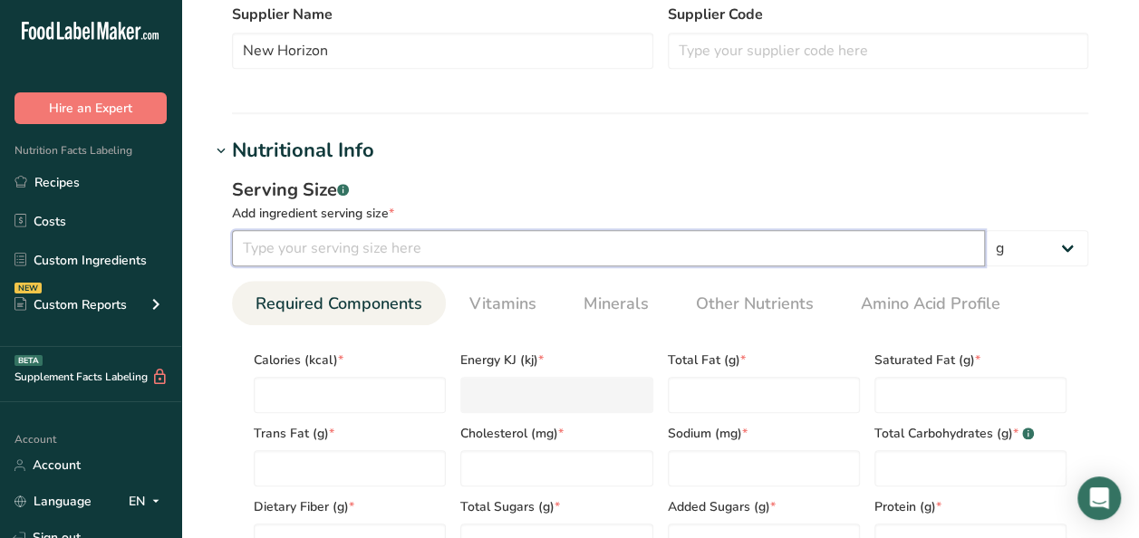
click at [335, 245] on input "number" at bounding box center [608, 248] width 753 height 36
type input "100"
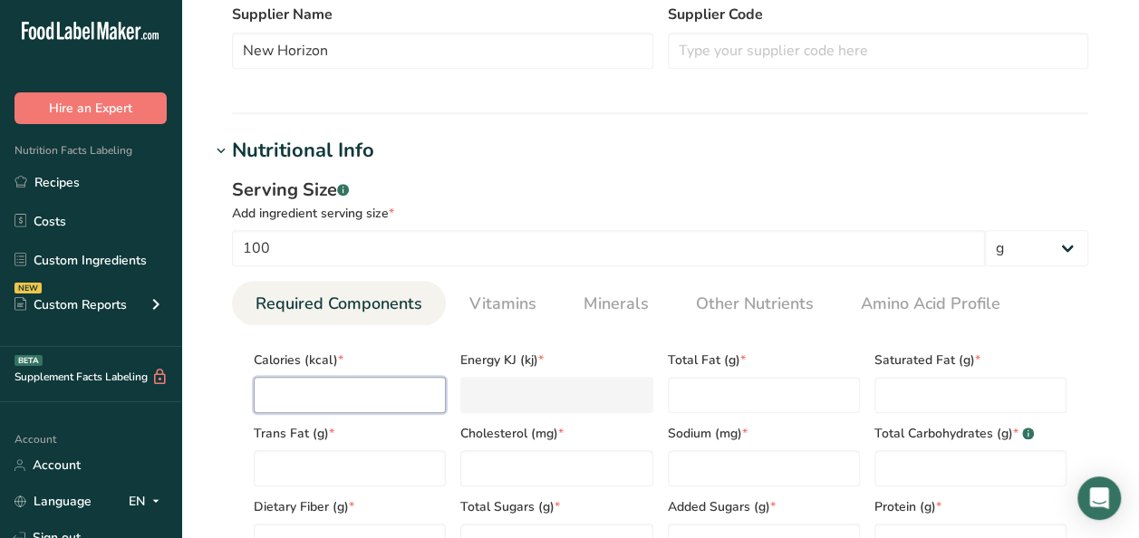
click at [303, 394] on input "number" at bounding box center [350, 395] width 192 height 36
type input "2"
type KJ "8.4"
type input "0"
type KJ "0"
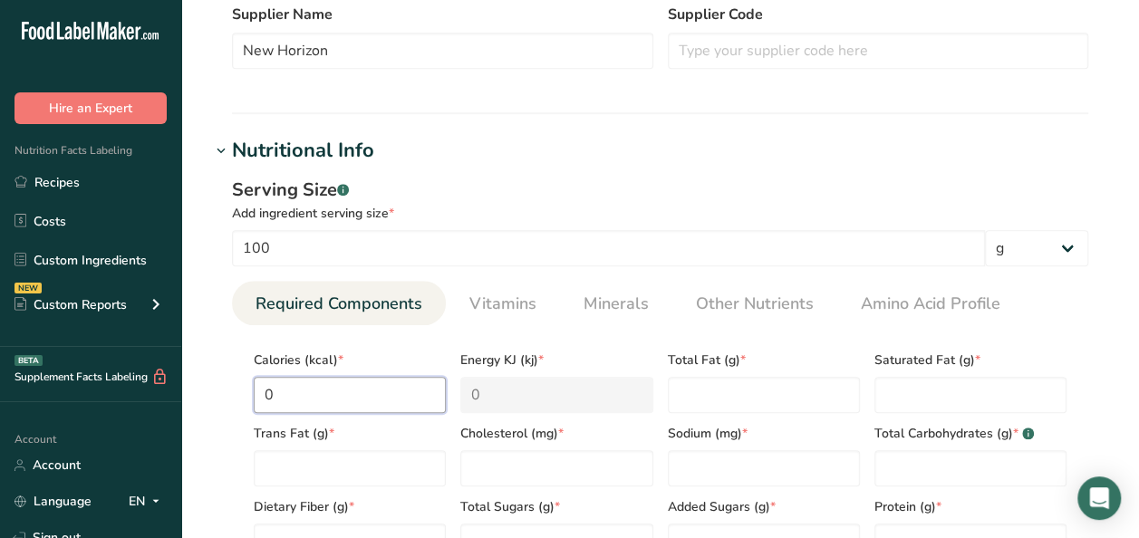
type input "3"
type KJ "12.6"
type input "35"
type KJ "146.4"
type input "350"
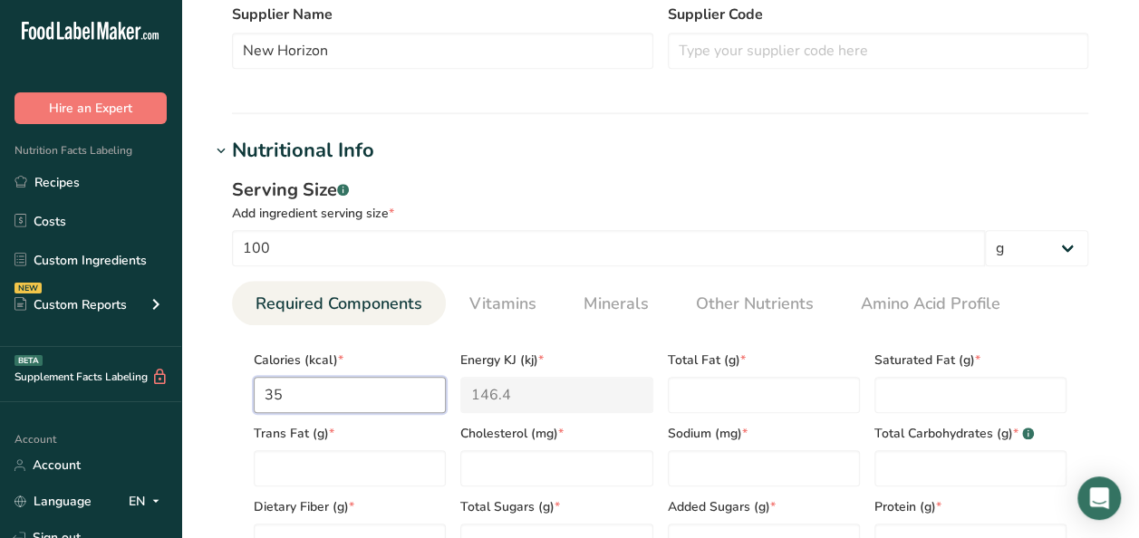
type KJ "1464.4"
type input "35"
type KJ "146.4"
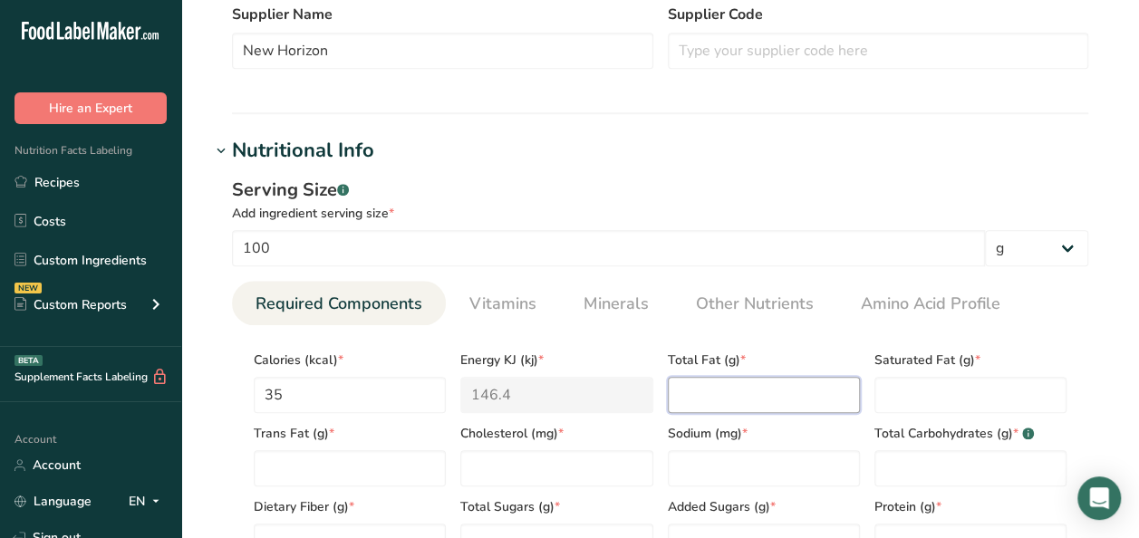
click at [748, 387] on Fat "number" at bounding box center [764, 395] width 192 height 36
type Fat "0"
type input "0"
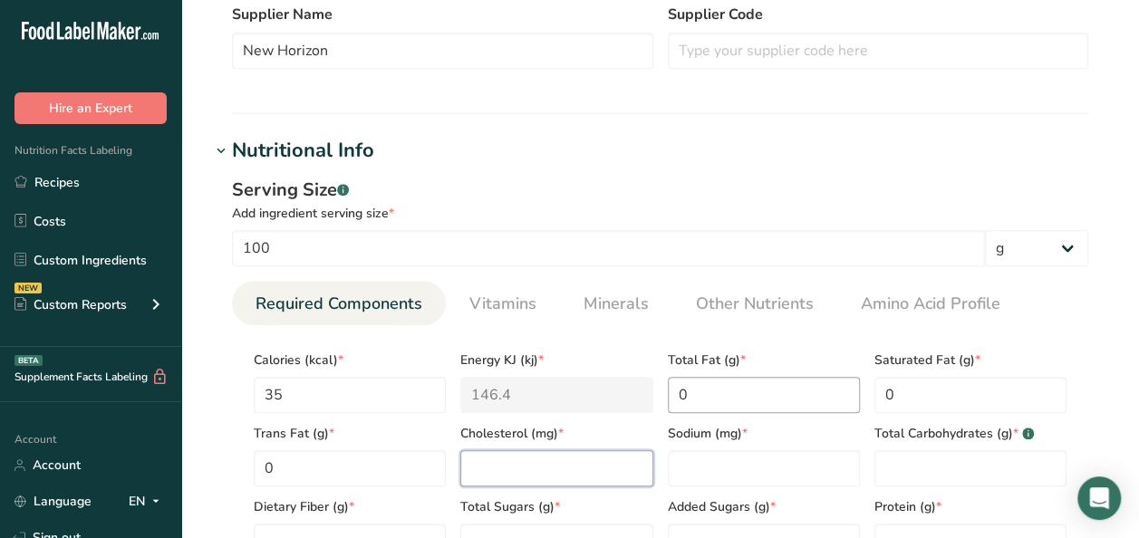
type input "0"
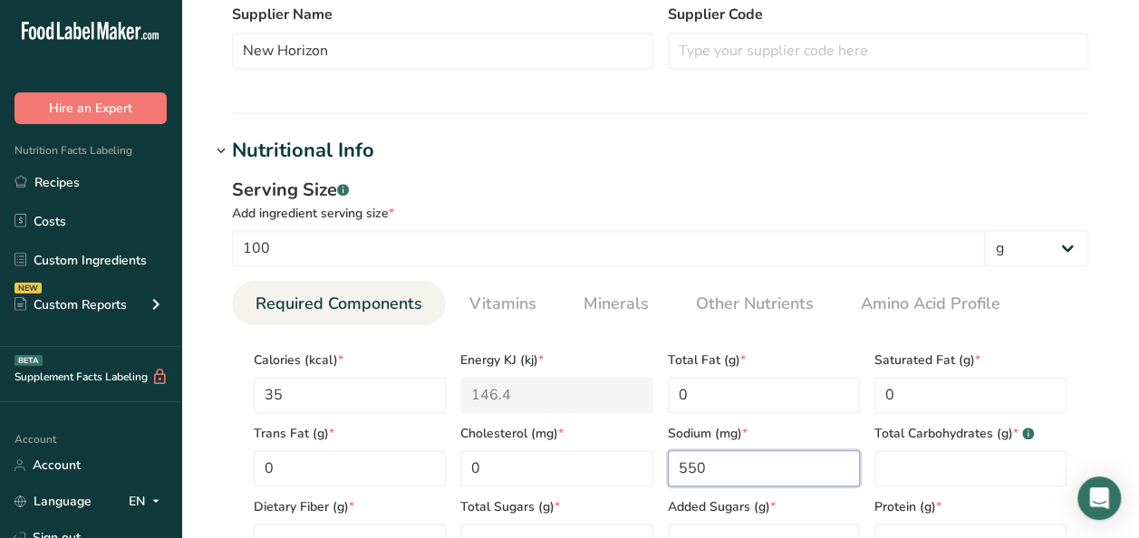
type input "550"
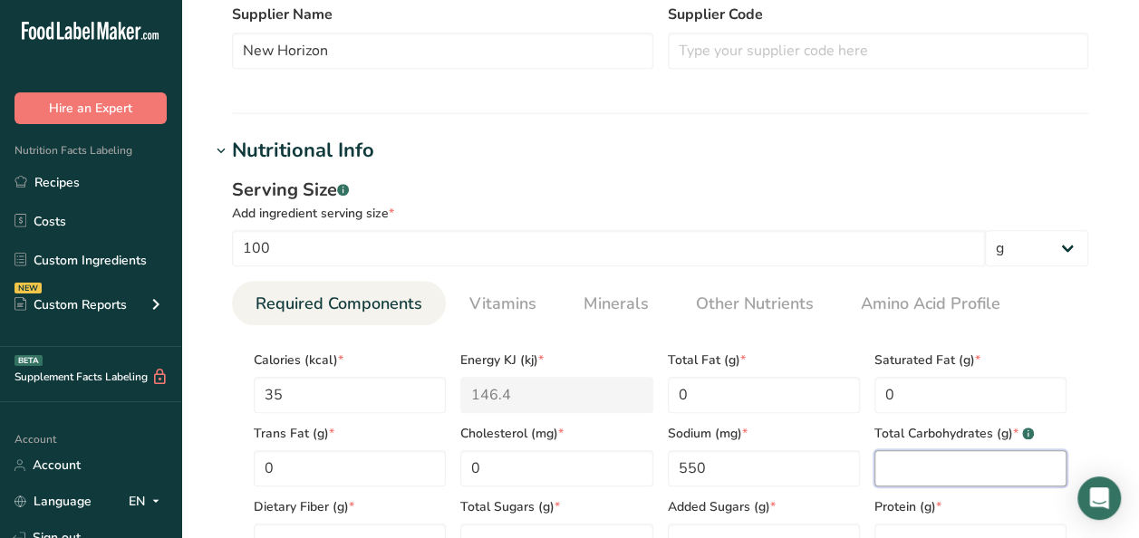
click at [925, 450] on Carbohydrates "number" at bounding box center [970, 468] width 192 height 36
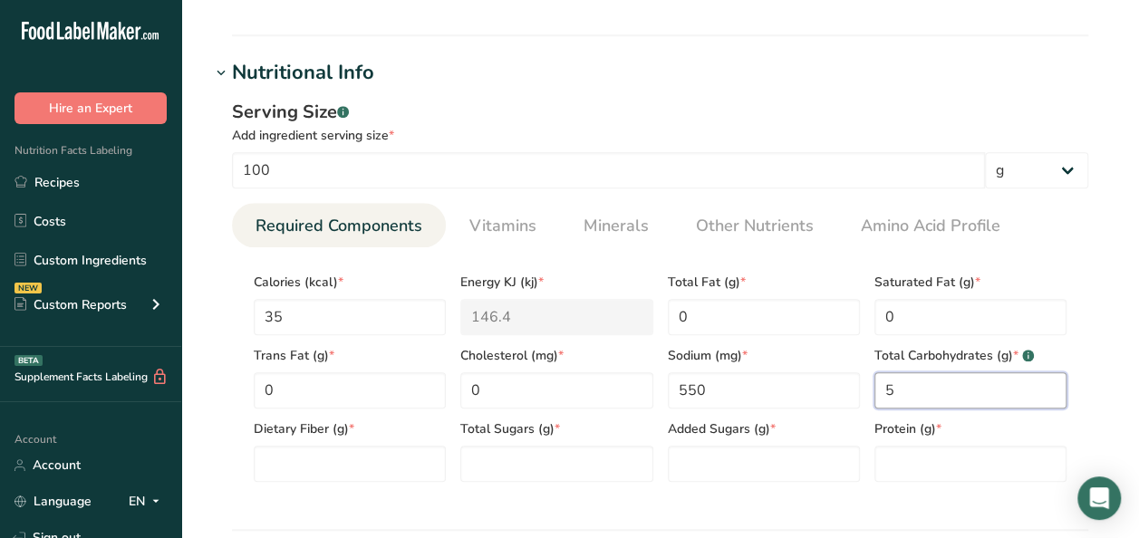
scroll to position [725, 0]
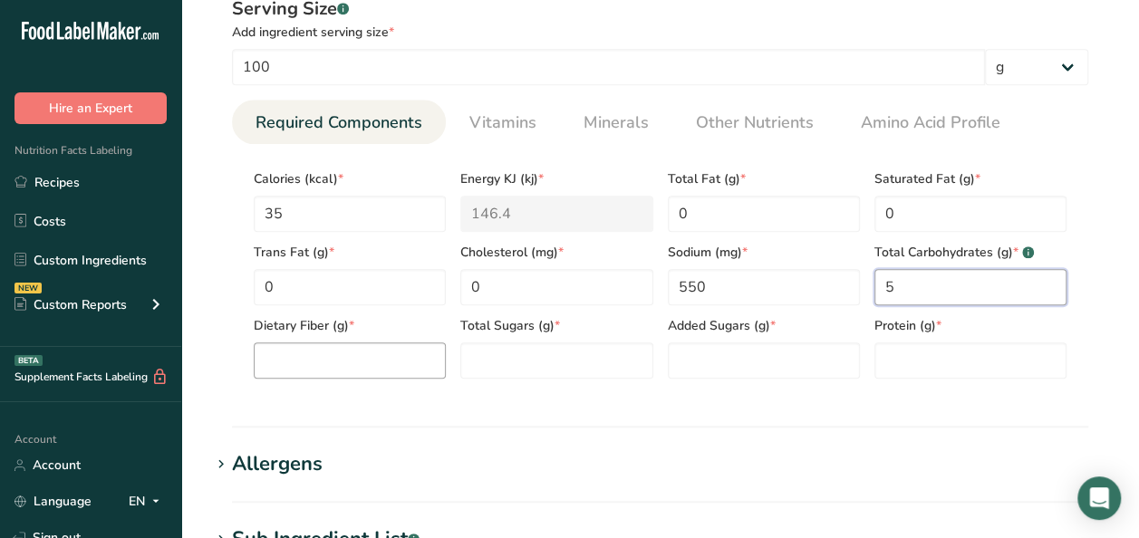
type Carbohydrates "5"
click at [302, 364] on Fiber "number" at bounding box center [350, 360] width 192 height 36
type Fiber "3"
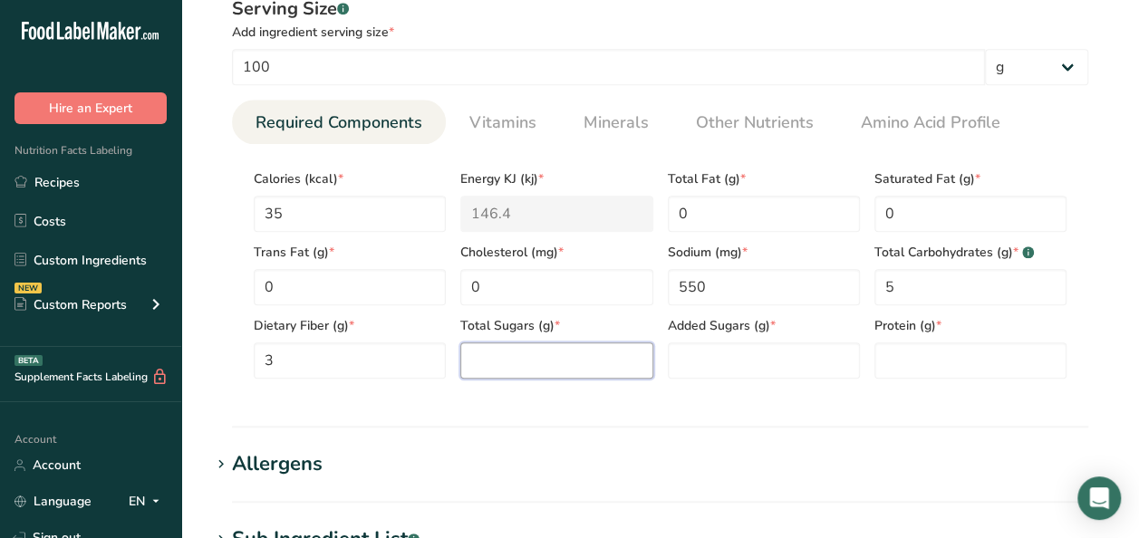
click at [501, 362] on Sugars "number" at bounding box center [556, 360] width 192 height 36
type Sugars "0"
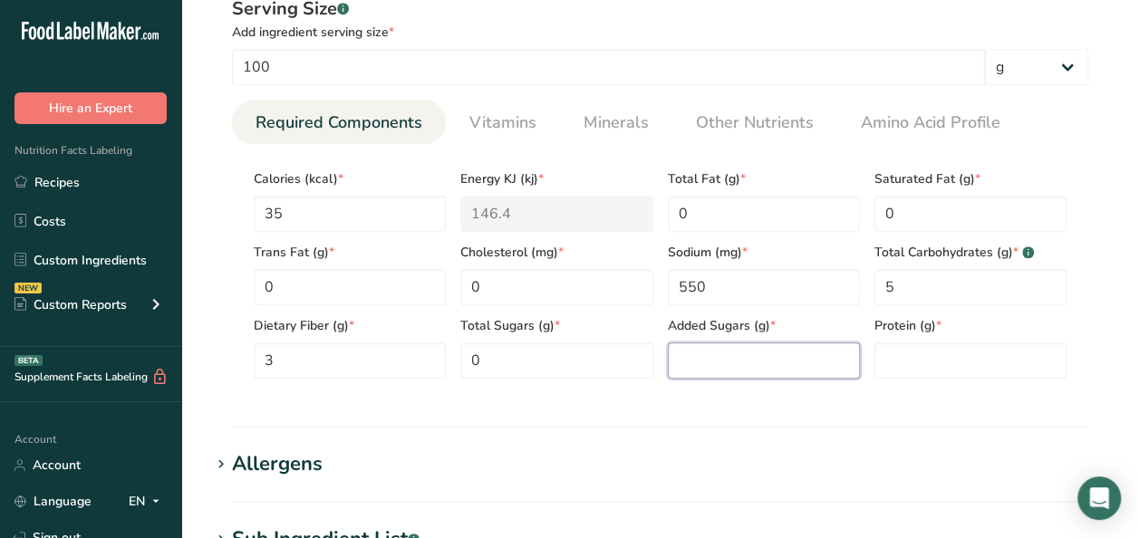
click at [708, 367] on Sugars "number" at bounding box center [764, 360] width 192 height 36
type Sugars "0"
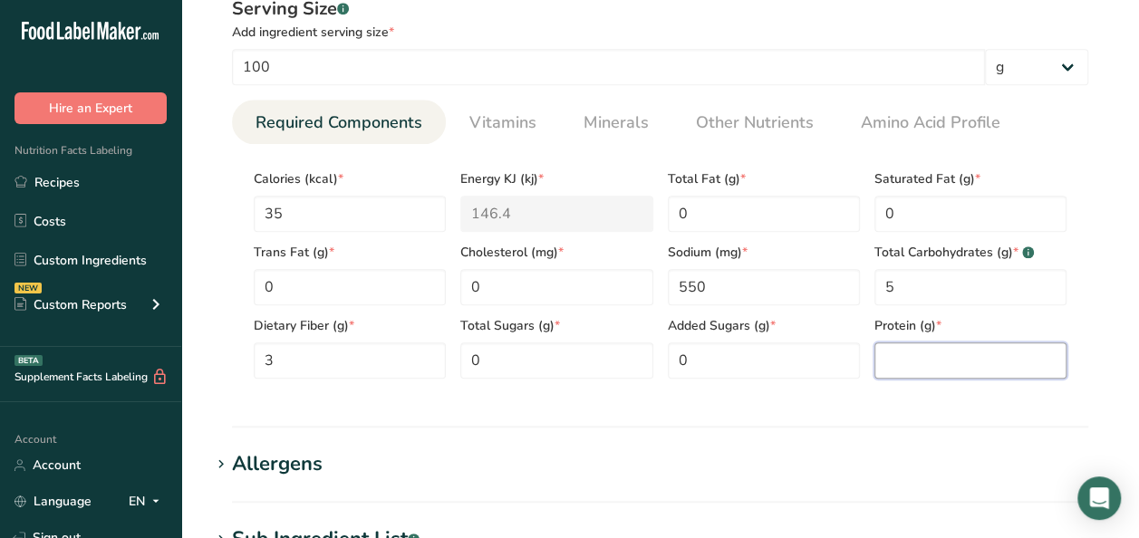
click at [913, 361] on input "number" at bounding box center [970, 360] width 192 height 36
type input "0"
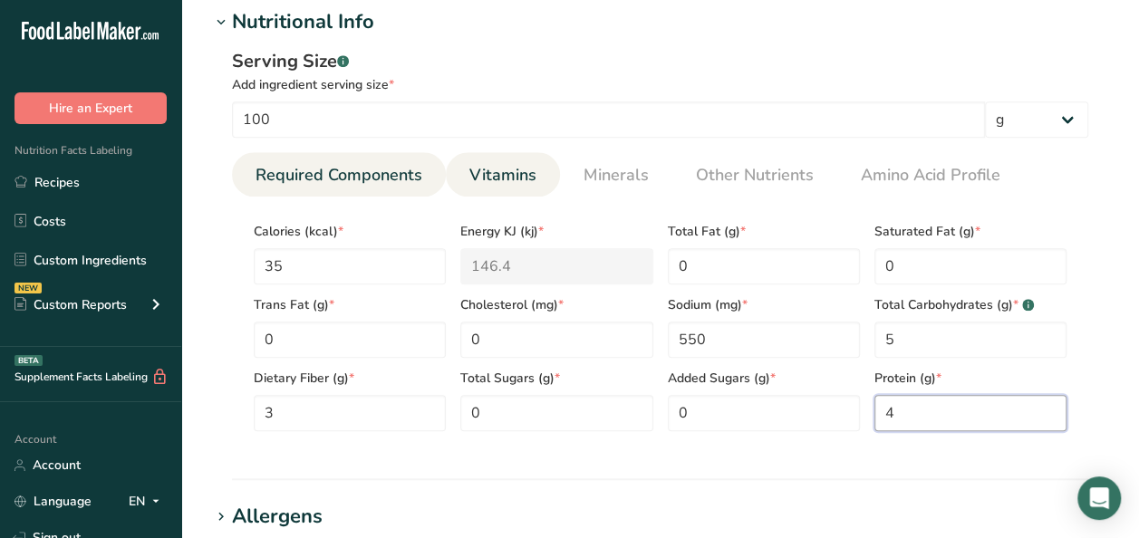
scroll to position [634, 0]
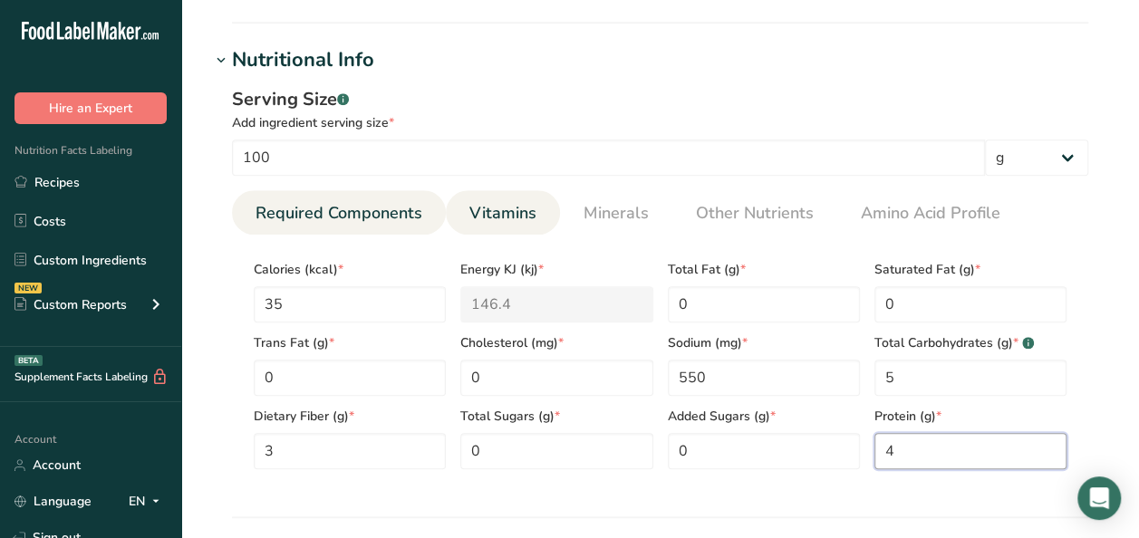
type input "4"
click at [525, 212] on span "Vitamins" at bounding box center [502, 213] width 67 height 24
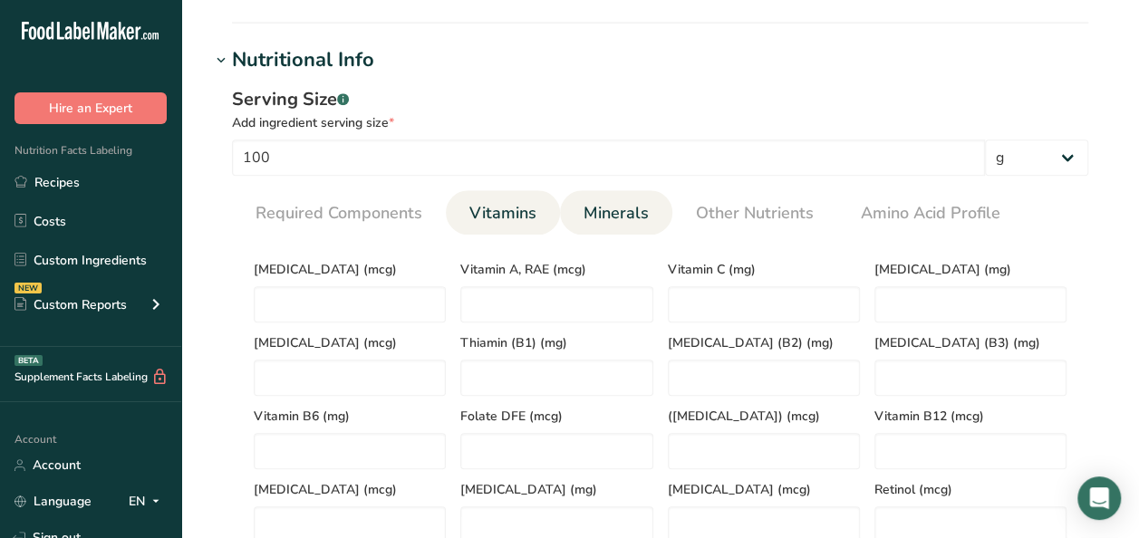
click at [583, 211] on span "Minerals" at bounding box center [615, 213] width 65 height 24
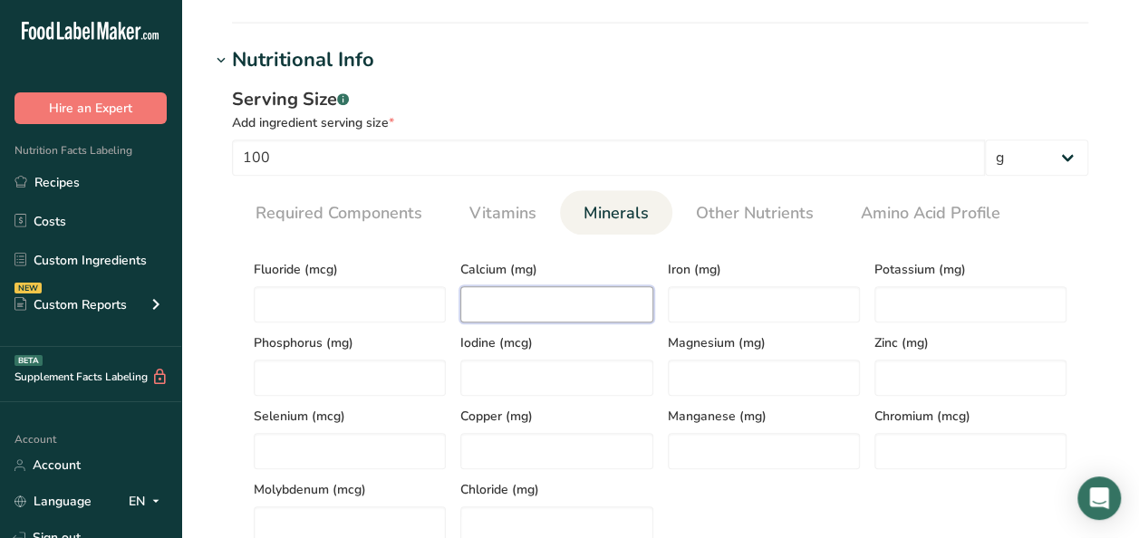
click at [516, 295] on input "number" at bounding box center [556, 304] width 192 height 36
type input "9"
click at [912, 303] on input "number" at bounding box center [970, 304] width 192 height 36
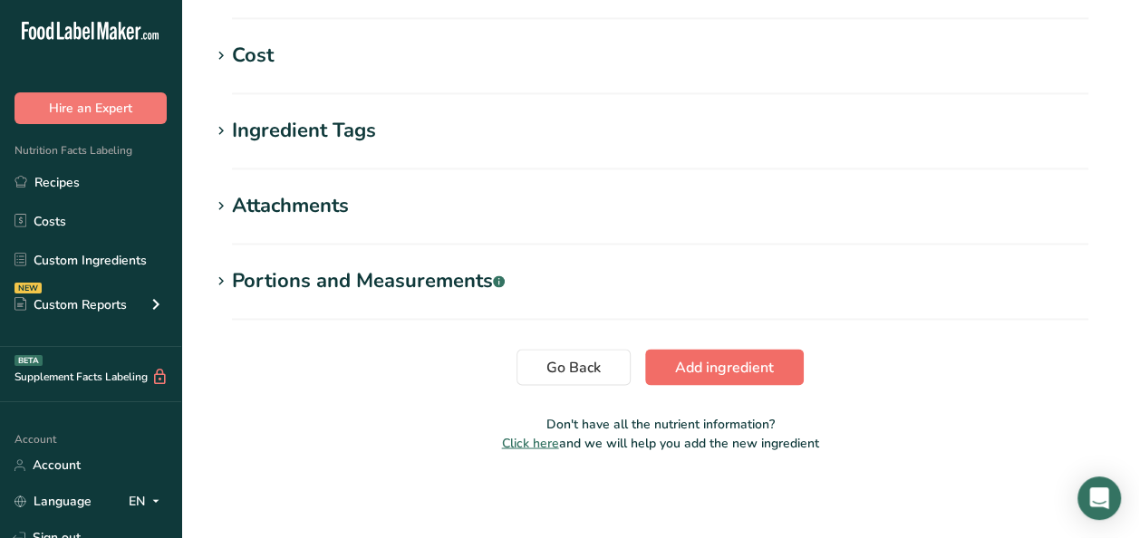
type input "169"
click at [691, 376] on button "Add ingredient" at bounding box center [724, 367] width 159 height 36
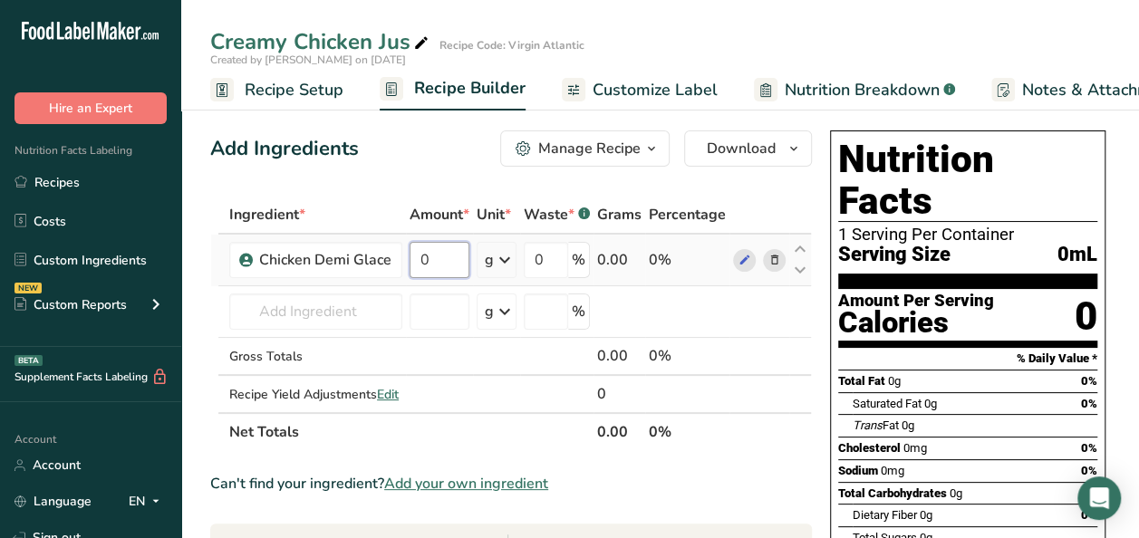
click at [422, 261] on input "0" at bounding box center [439, 260] width 60 height 36
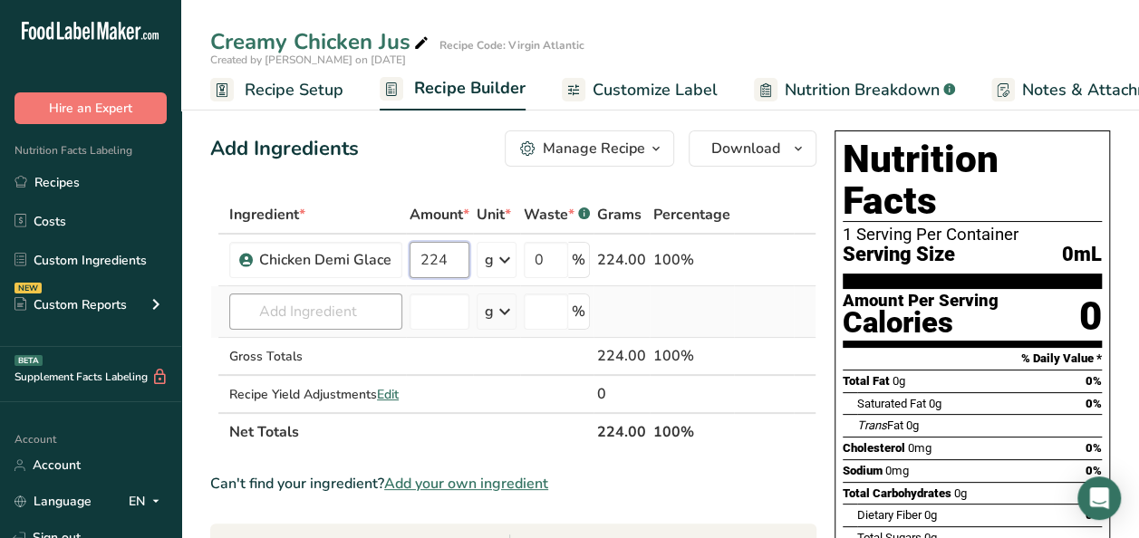
type input "224"
click at [336, 314] on div "Ingredient * Amount * Unit * Waste * .a-a{fill:#347362;}.b-a{fill:#fff;} Grams …" at bounding box center [513, 323] width 606 height 255
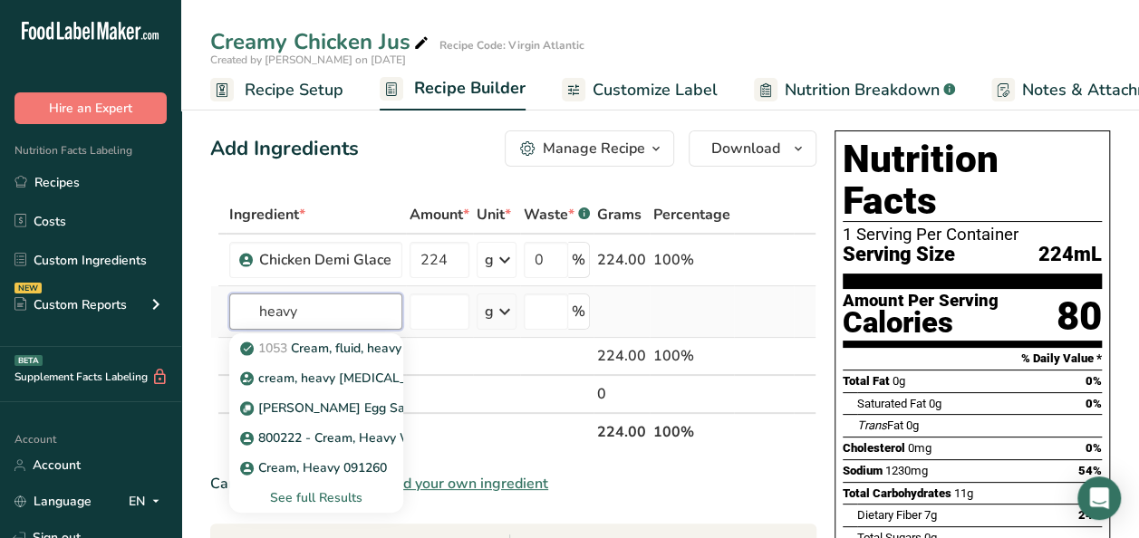
type input "heavy"
click at [339, 502] on div "See full Results" at bounding box center [316, 497] width 145 height 19
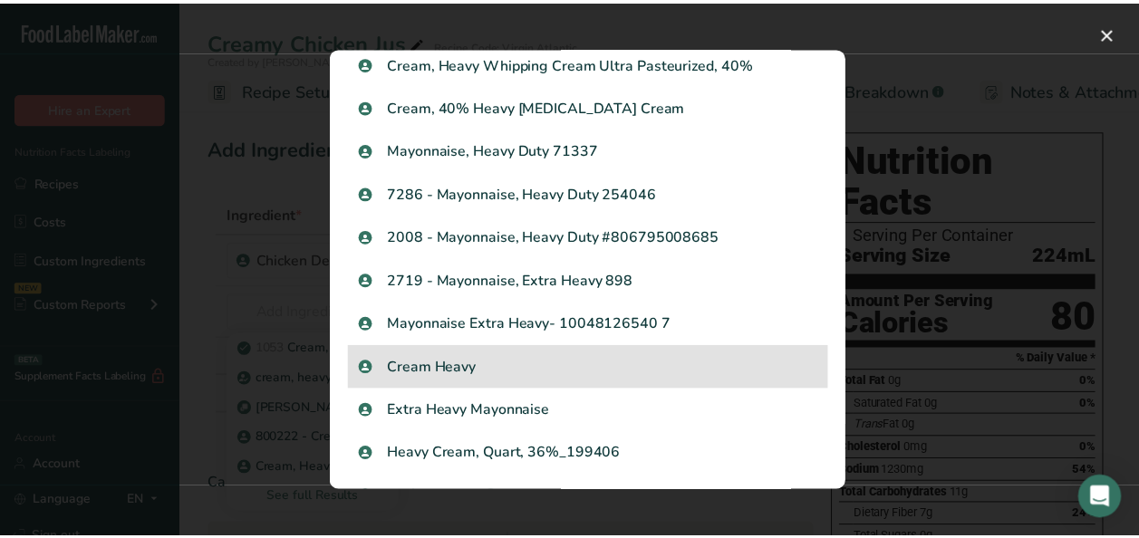
scroll to position [362, 0]
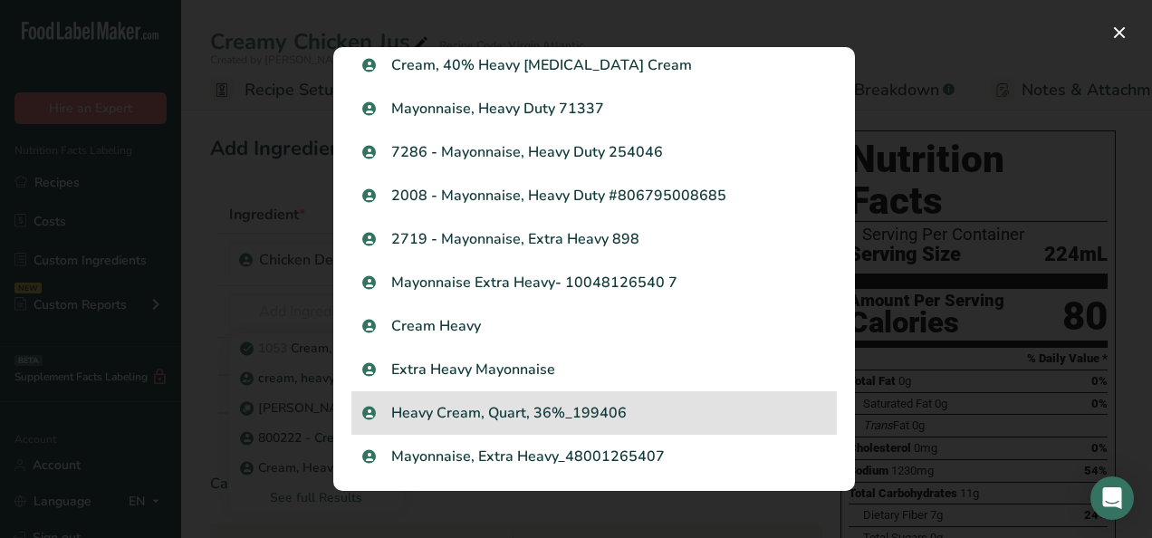
click at [585, 424] on div "Heavy Cream, Quart, 36%_199406" at bounding box center [594, 412] width 486 height 43
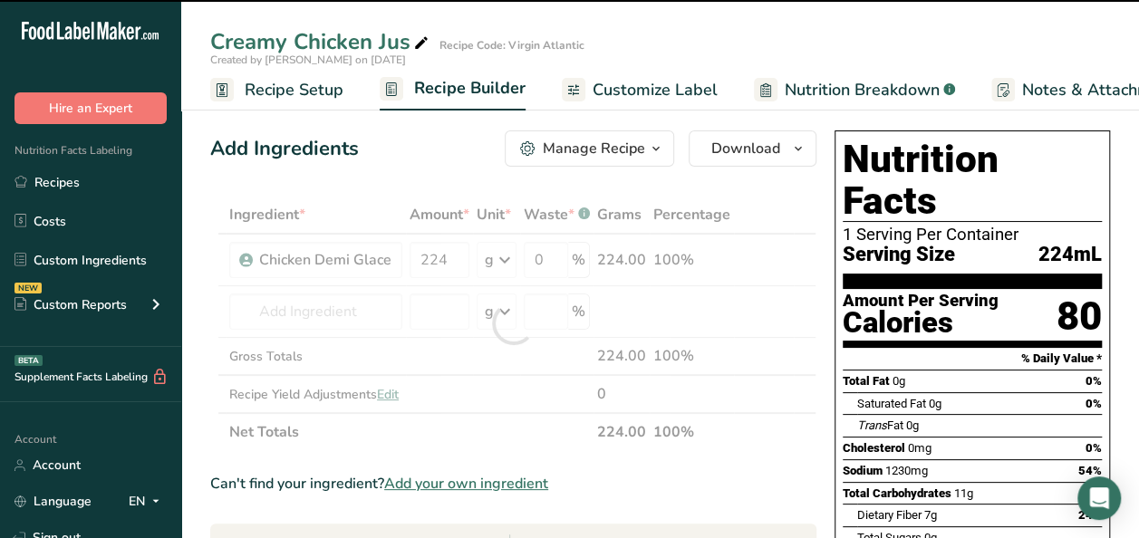
type input "0"
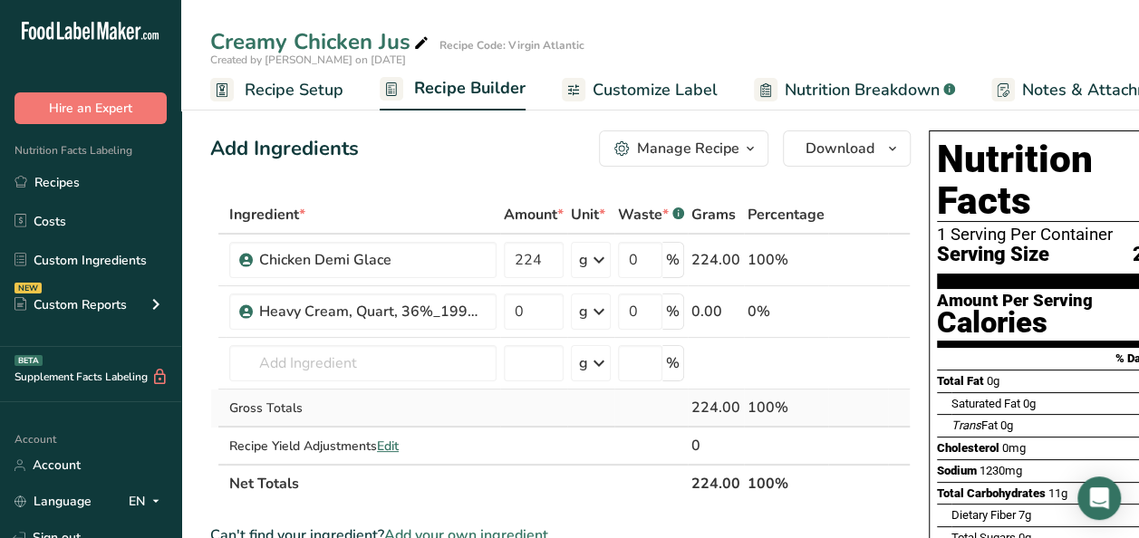
click at [381, 420] on td "Gross Totals" at bounding box center [363, 409] width 274 height 38
click at [525, 314] on input "0" at bounding box center [534, 311] width 60 height 36
type input "28"
click at [424, 347] on div "Ingredient * Amount * Unit * Waste * .a-a{fill:#347362;}.b-a{fill:#fff;} Grams …" at bounding box center [560, 349] width 700 height 307
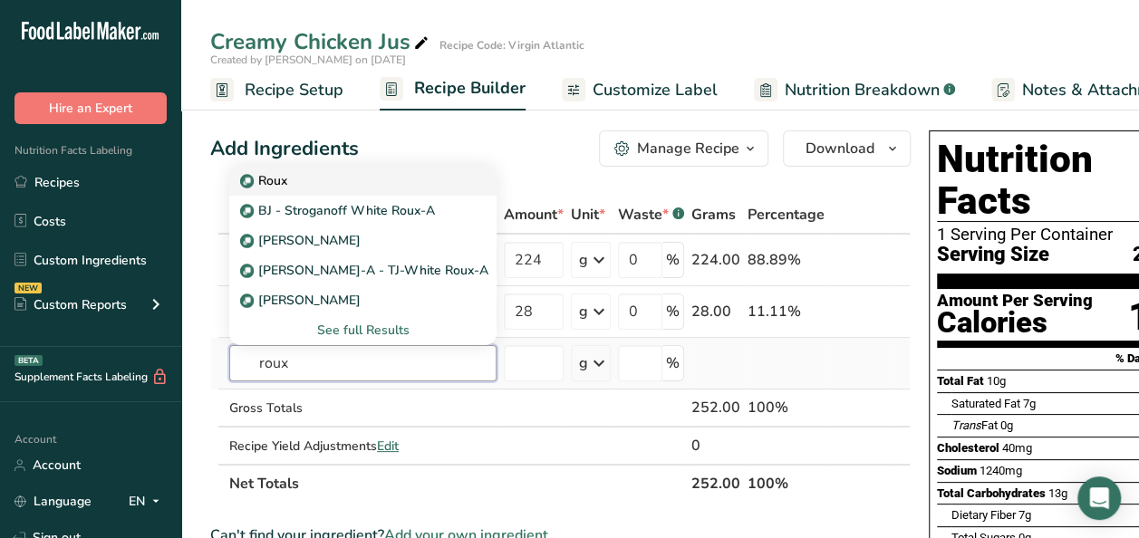
type input "roux"
click at [309, 181] on div "Roux" at bounding box center [348, 180] width 209 height 19
type input "Roux"
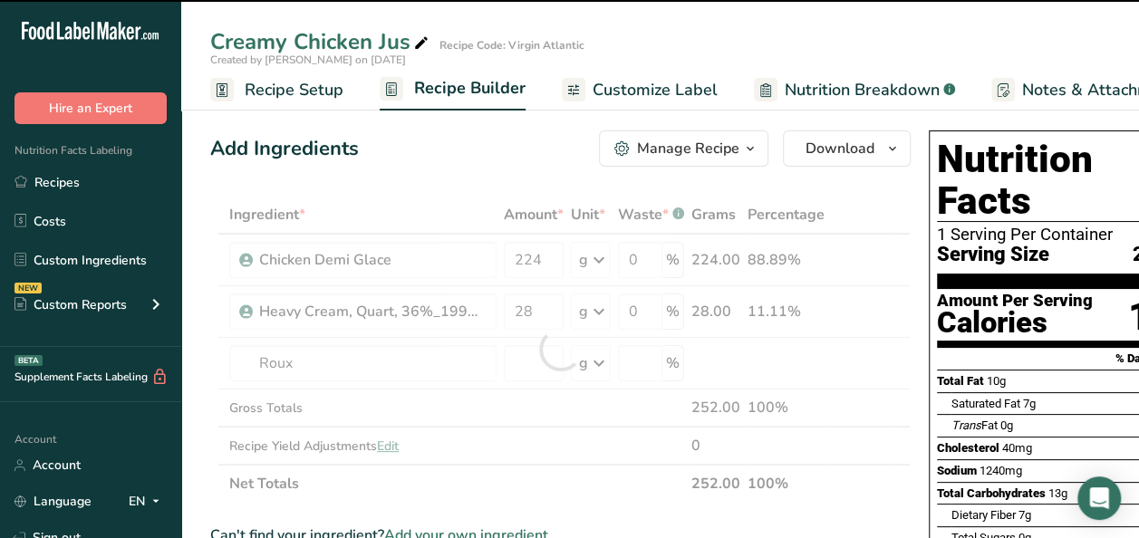
type input "0"
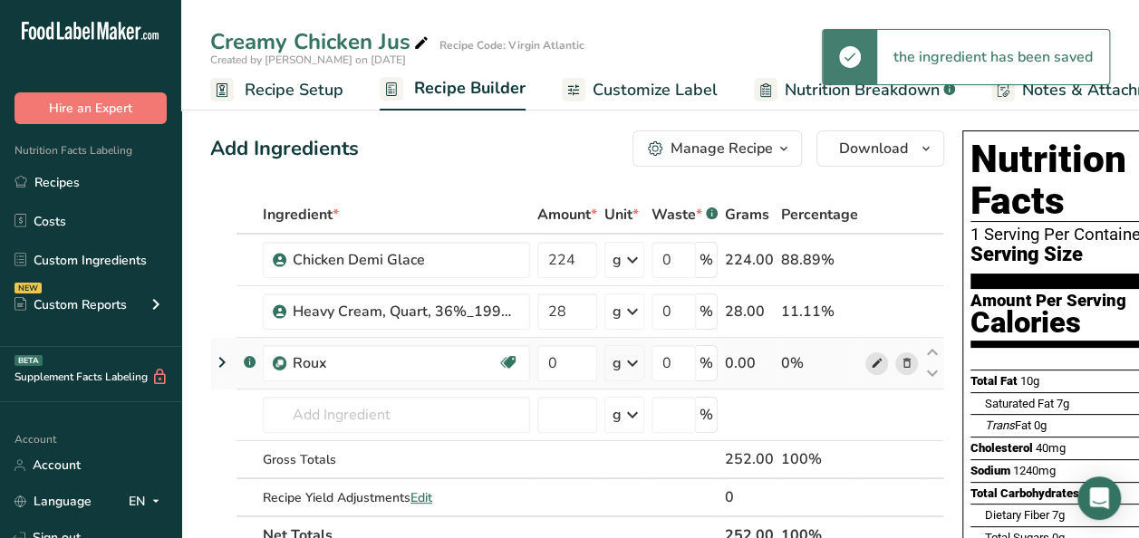
click at [871, 369] on icon at bounding box center [877, 363] width 13 height 19
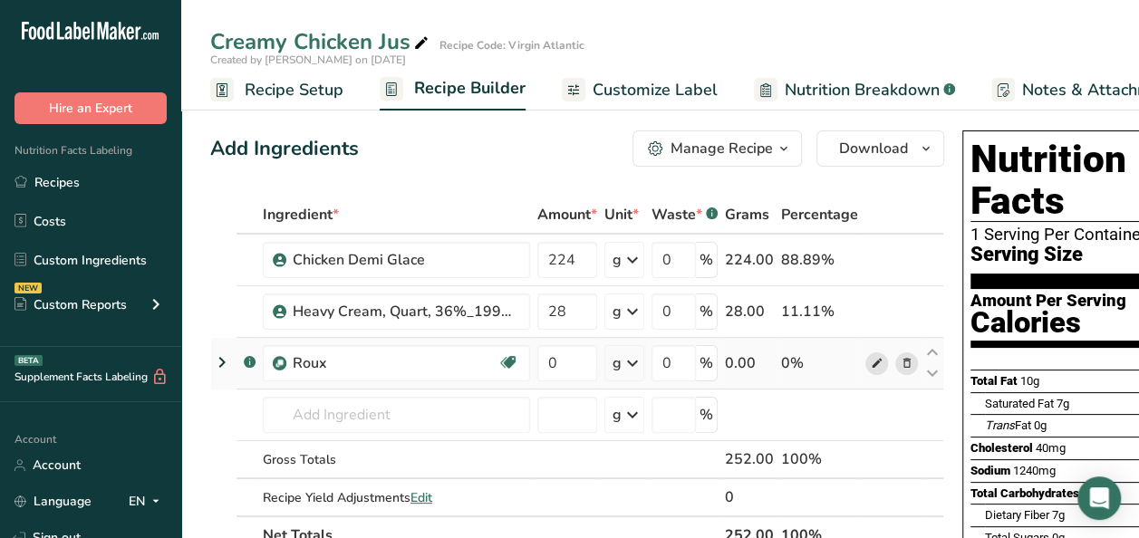
click at [876, 365] on icon at bounding box center [877, 363] width 13 height 19
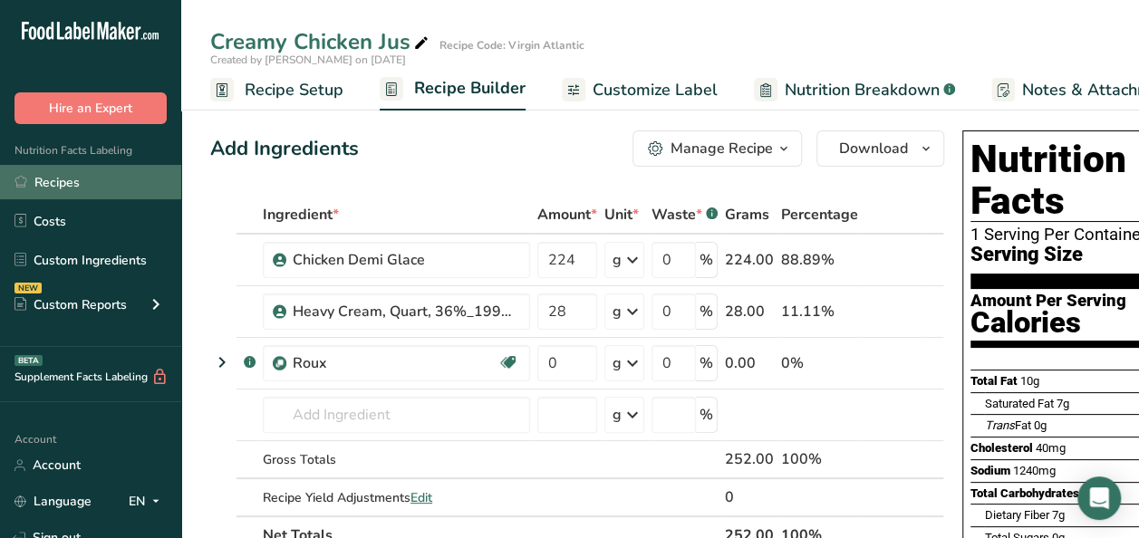
drag, startPoint x: 89, startPoint y: 180, endPoint x: 136, endPoint y: 173, distance: 47.7
click at [89, 180] on link "Recipes" at bounding box center [90, 182] width 181 height 34
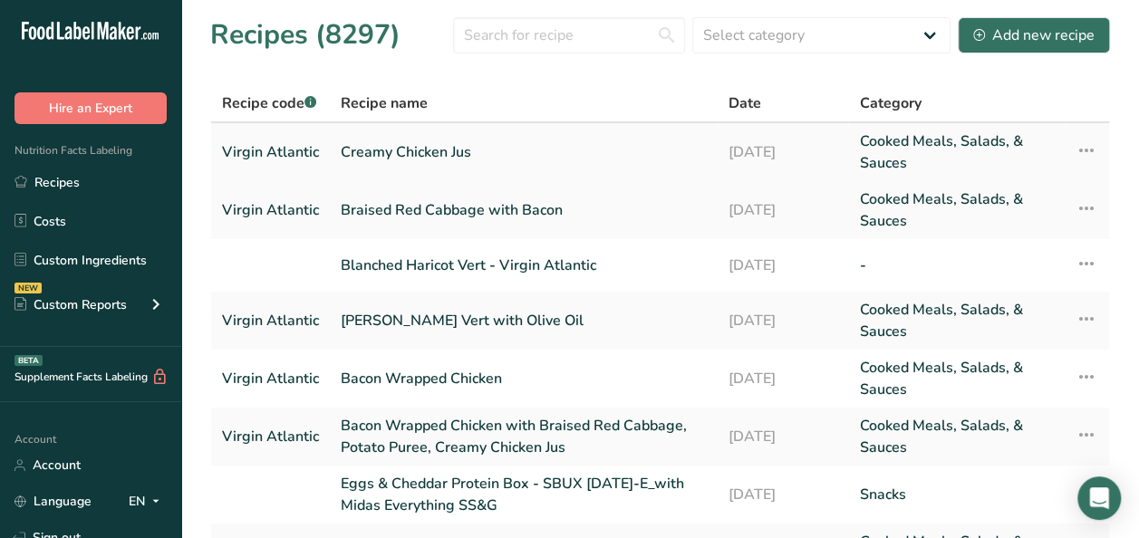
click at [1083, 150] on icon at bounding box center [1086, 150] width 22 height 33
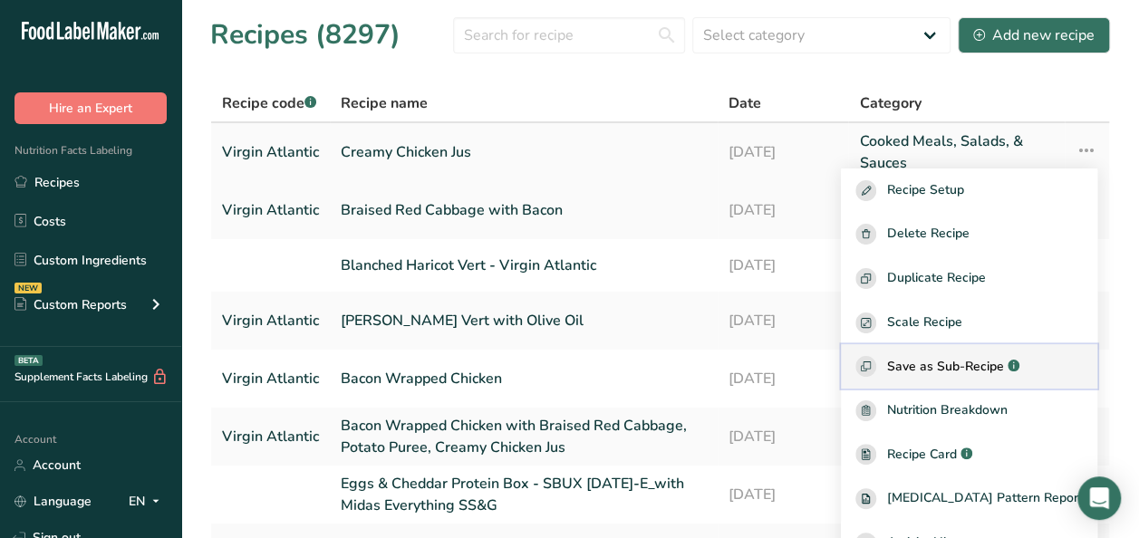
click at [978, 364] on span "Save as Sub-Recipe" at bounding box center [945, 366] width 117 height 19
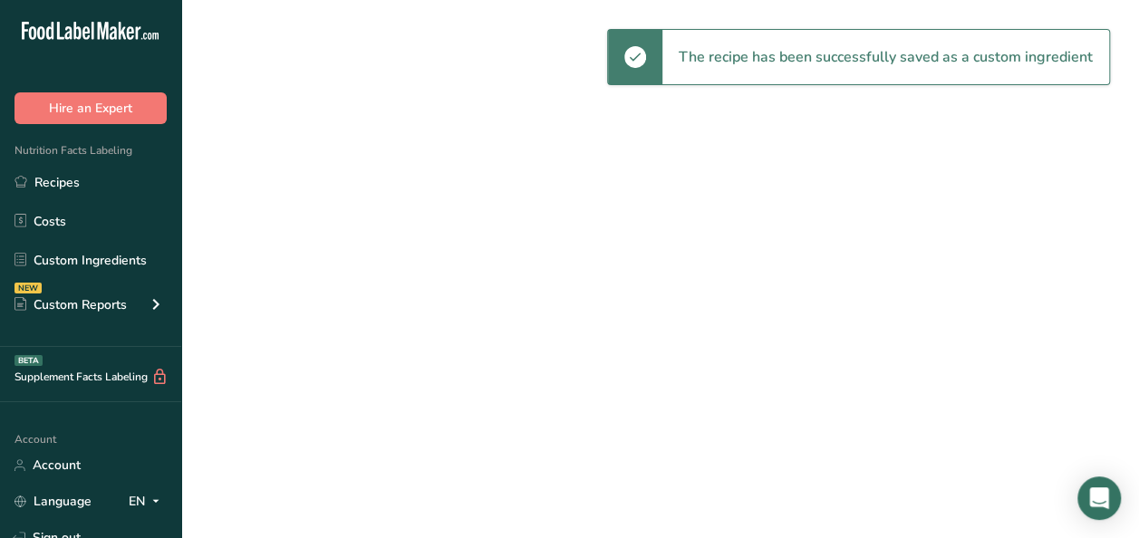
select select "30"
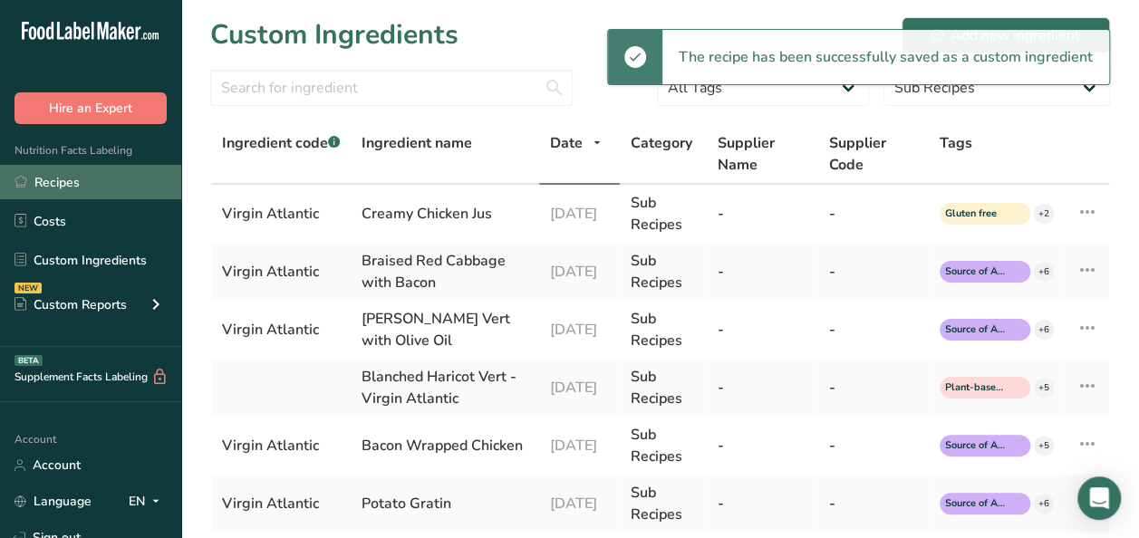
click at [63, 192] on link "Recipes" at bounding box center [90, 182] width 181 height 34
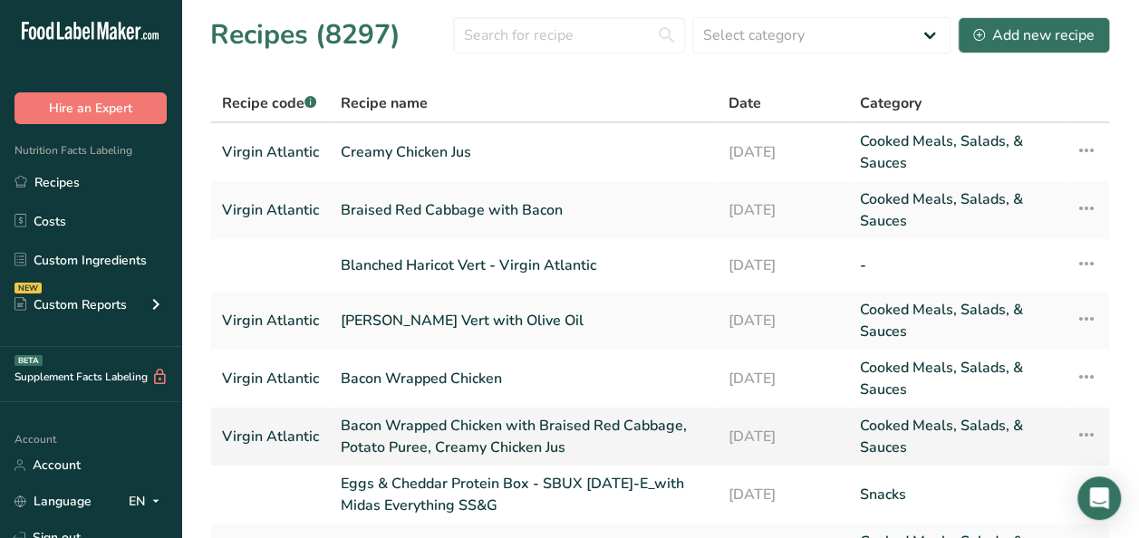
click at [399, 432] on link "Bacon Wrapped Chicken with Braised Red Cabbage, Potato Puree, Creamy Chicken Jus" at bounding box center [524, 436] width 366 height 43
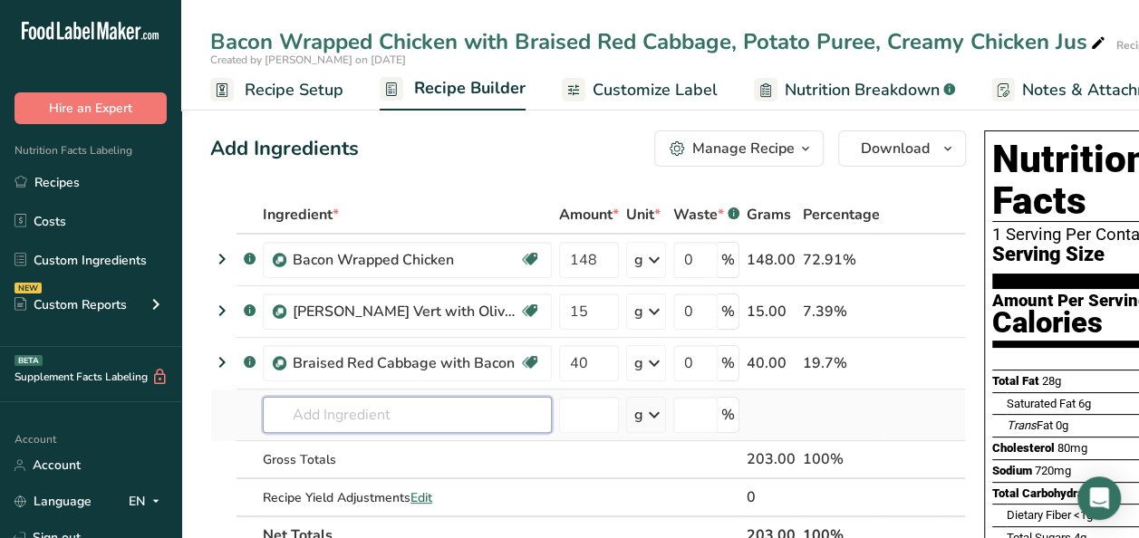
click at [301, 416] on input "text" at bounding box center [407, 415] width 289 height 36
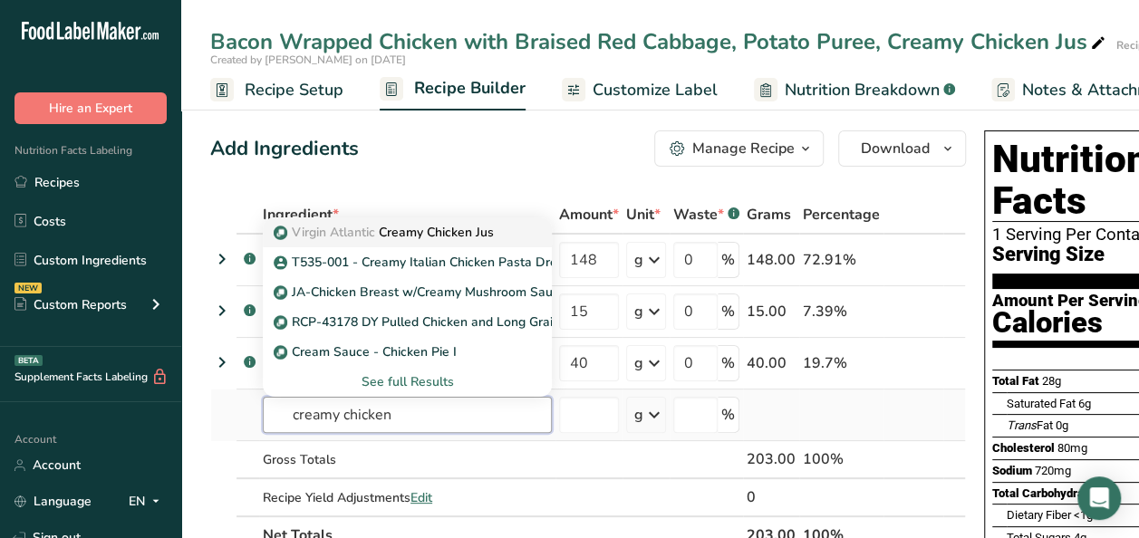
type input "creamy chicken"
click at [369, 233] on span "Virgin Atlantic" at bounding box center [333, 232] width 83 height 17
type input "Creamy Chicken Jus"
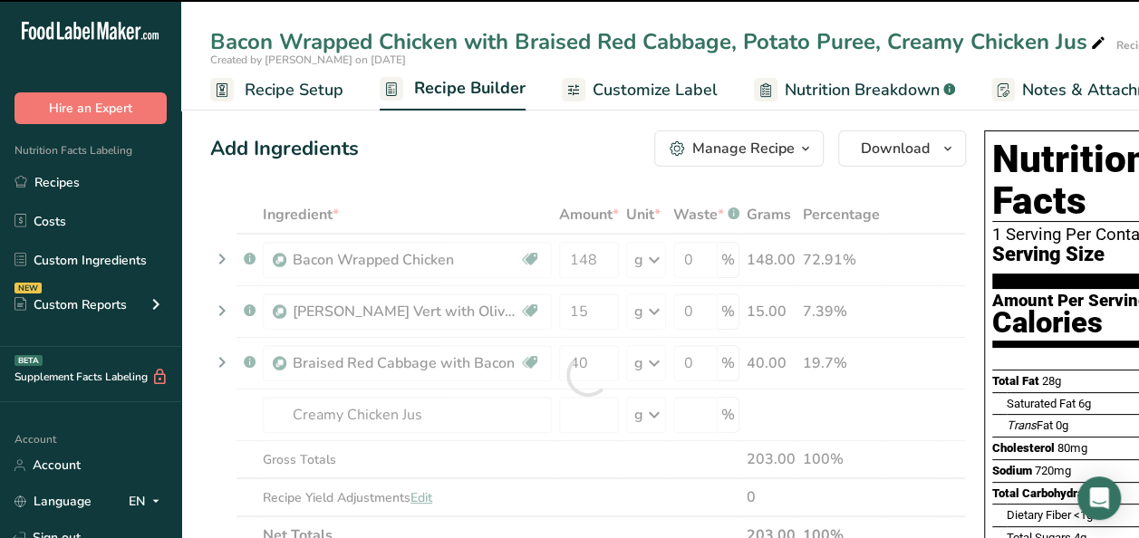
type input "0"
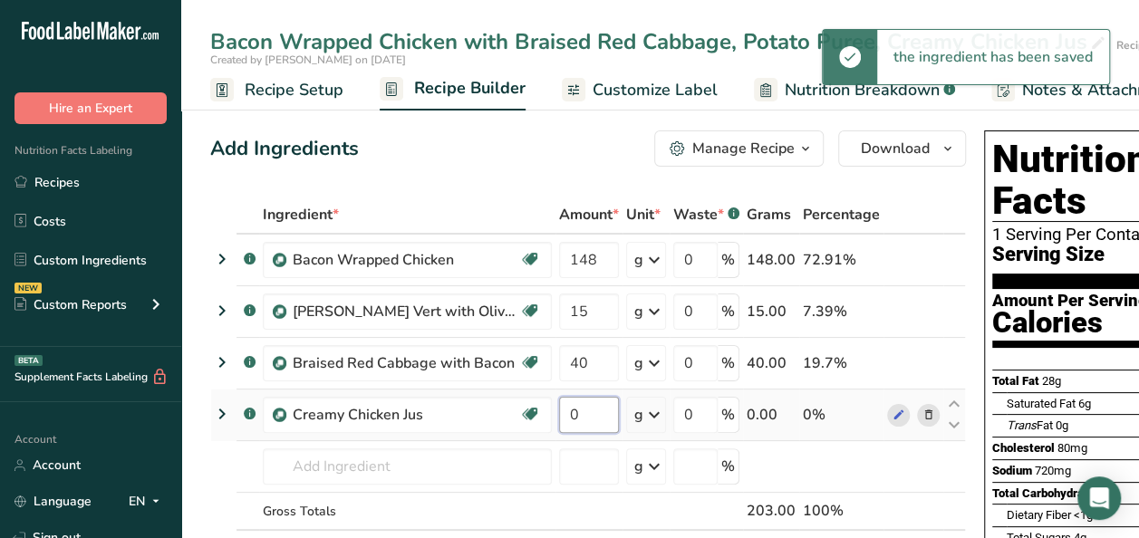
click at [596, 410] on input "0" at bounding box center [589, 415] width 60 height 36
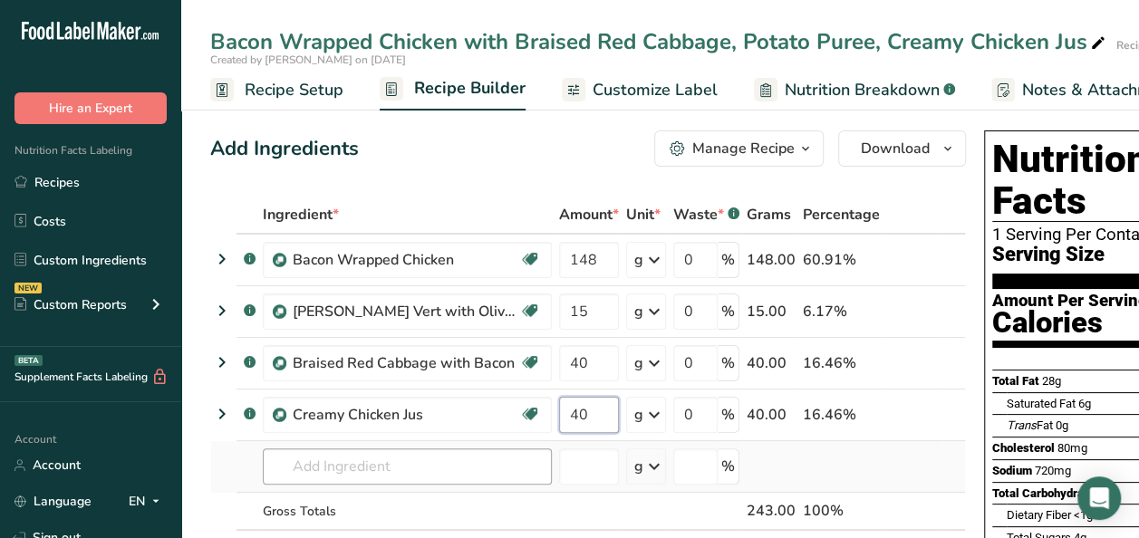
type input "40"
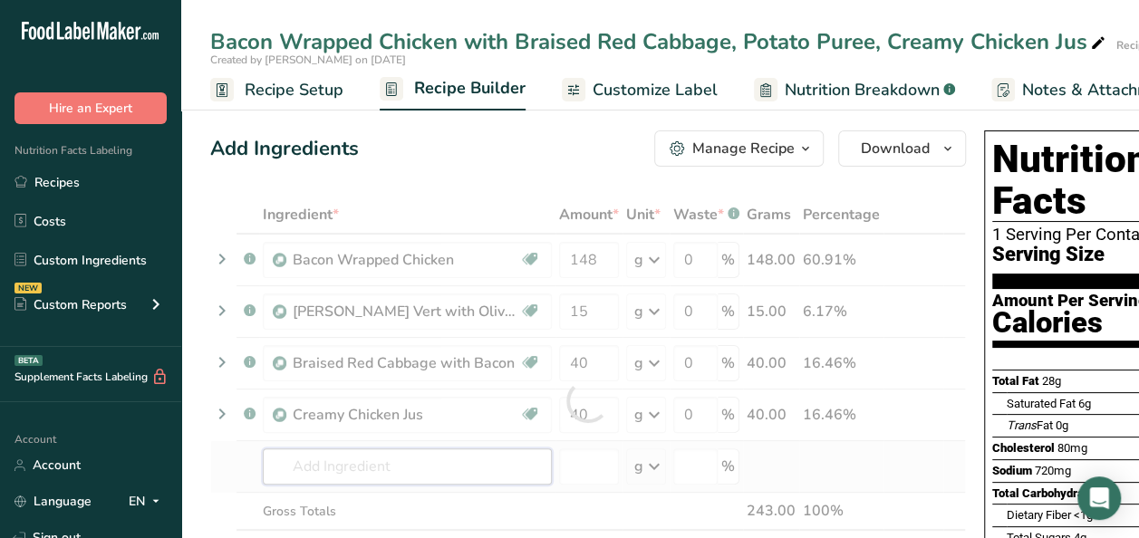
click at [353, 470] on div "Ingredient * Amount * Unit * Waste * .a-a{fill:#347362;}.b-a{fill:#fff;} Grams …" at bounding box center [587, 401] width 755 height 410
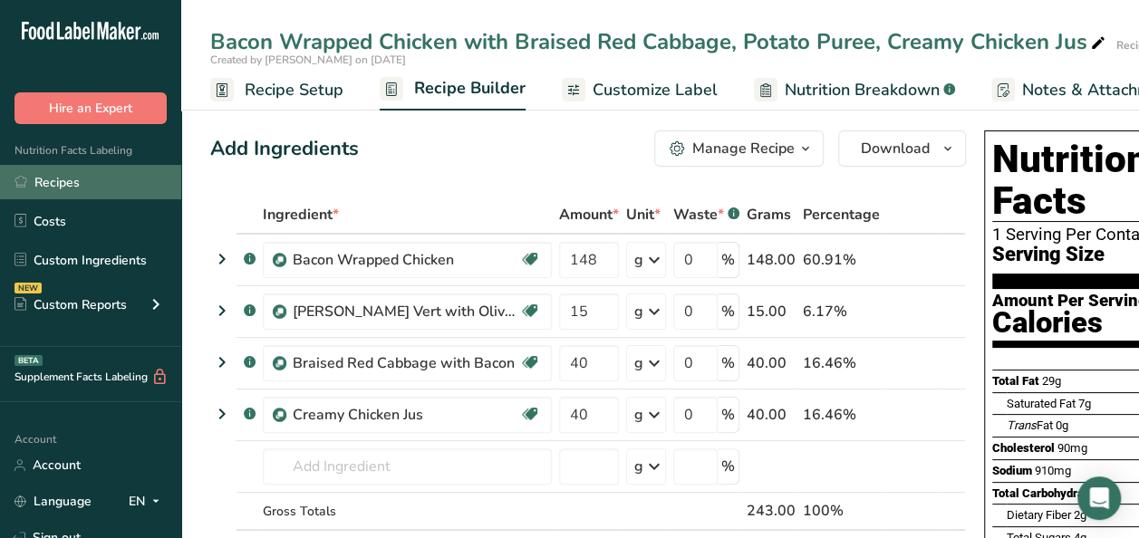
click at [60, 192] on link "Recipes" at bounding box center [90, 182] width 181 height 34
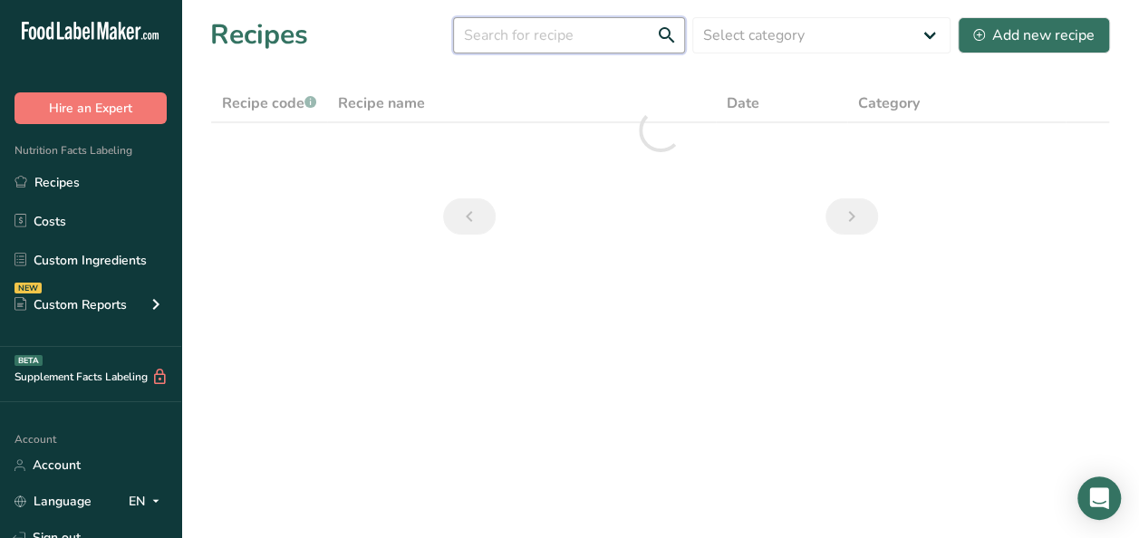
click at [545, 40] on input "text" at bounding box center [569, 35] width 232 height 36
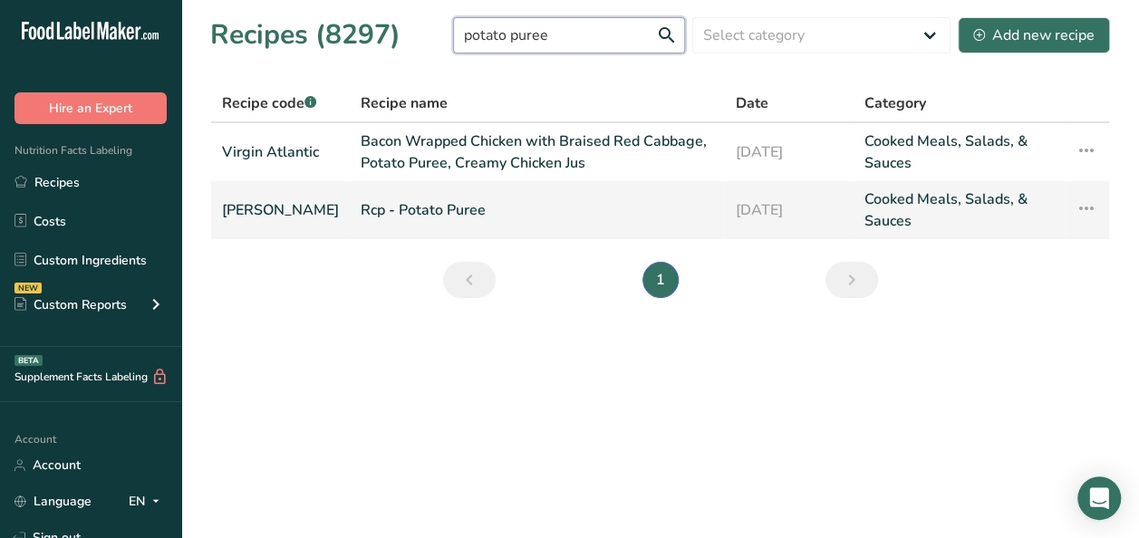
type input "potato puree"
click at [1086, 212] on icon at bounding box center [1086, 208] width 22 height 33
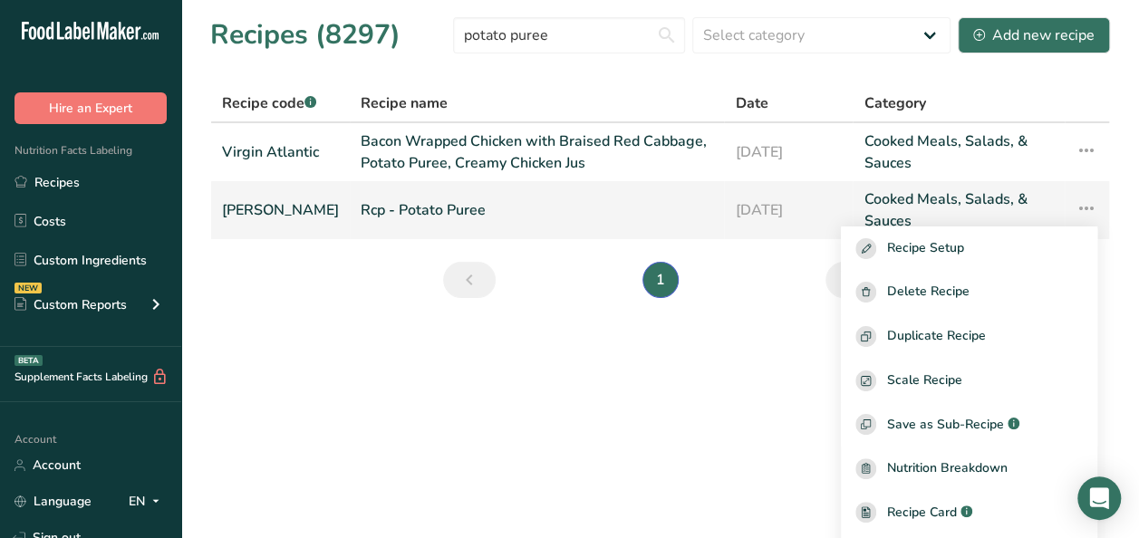
click at [619, 217] on link "Rcp - Potato Puree" at bounding box center [537, 209] width 352 height 43
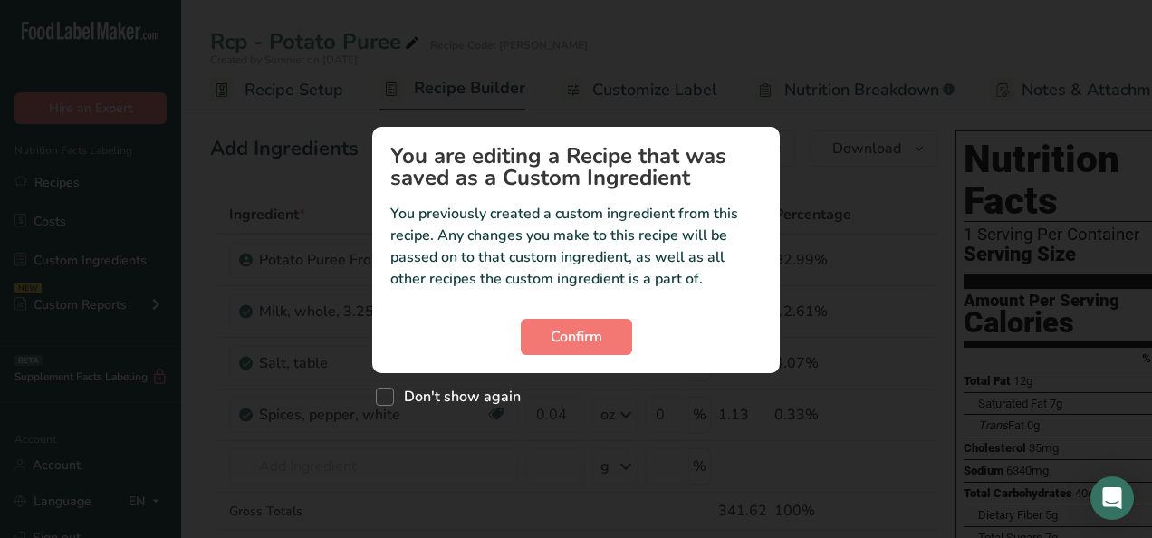
click at [632, 330] on div "Confirm" at bounding box center [575, 337] width 371 height 36
click at [571, 333] on span "Confirm" at bounding box center [577, 337] width 52 height 22
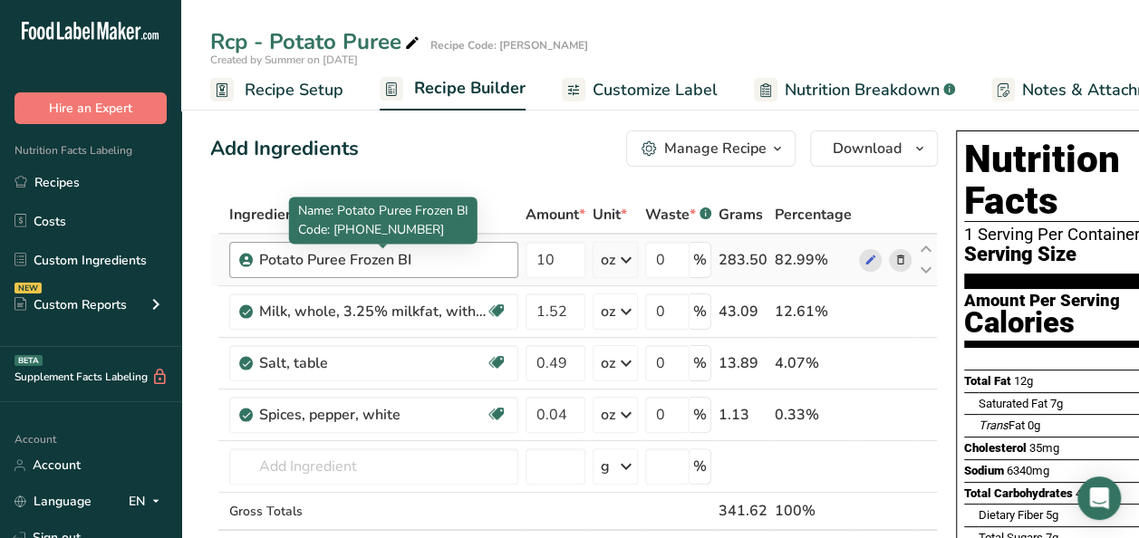
scroll to position [91, 0]
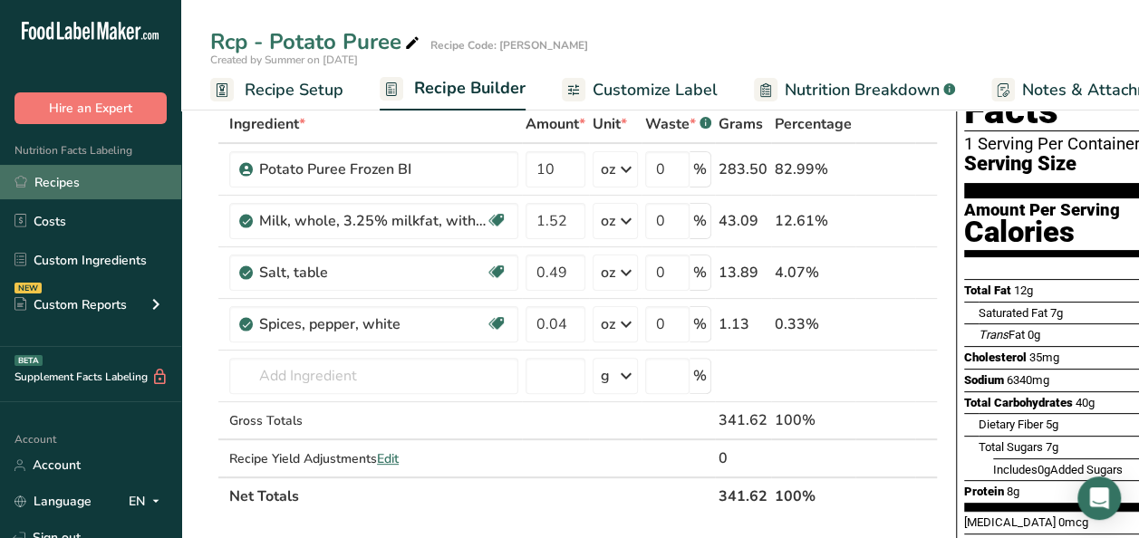
click at [56, 181] on link "Recipes" at bounding box center [90, 182] width 181 height 34
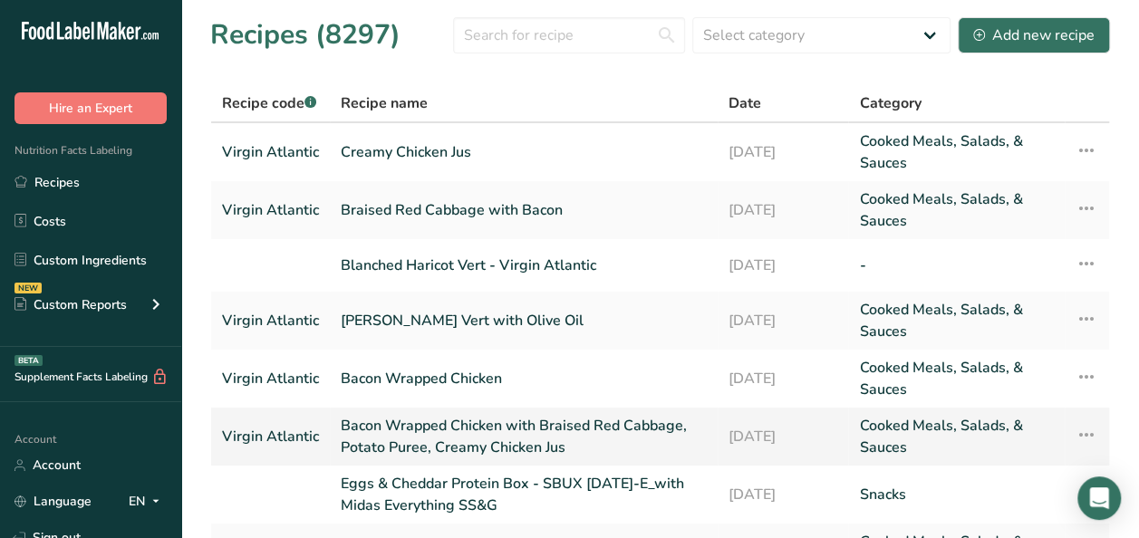
click at [452, 438] on link "Bacon Wrapped Chicken with Braised Red Cabbage, Potato Puree, Creamy Chicken Jus" at bounding box center [524, 436] width 366 height 43
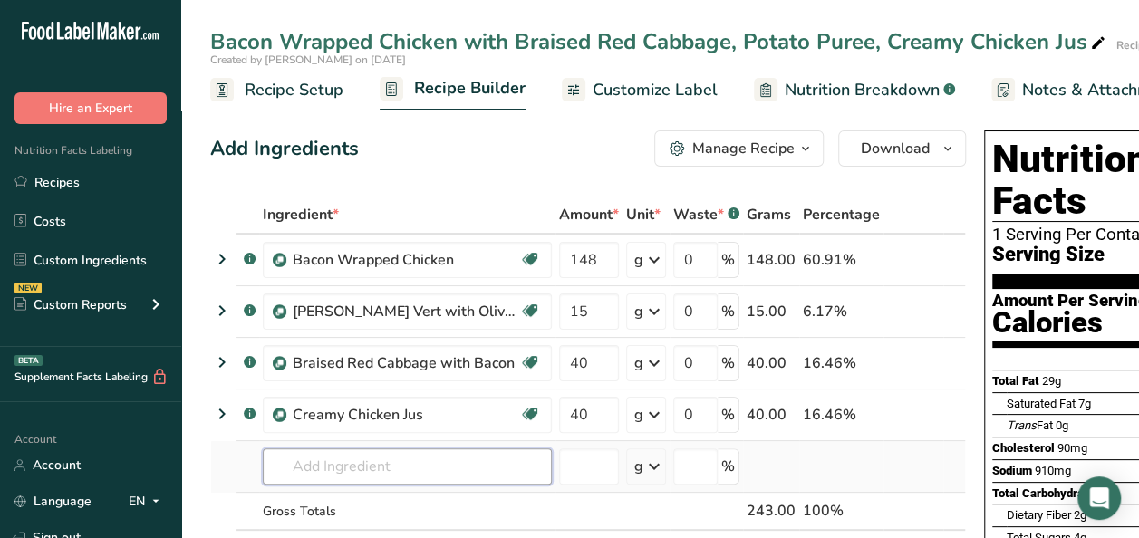
click at [351, 455] on input "text" at bounding box center [407, 466] width 289 height 36
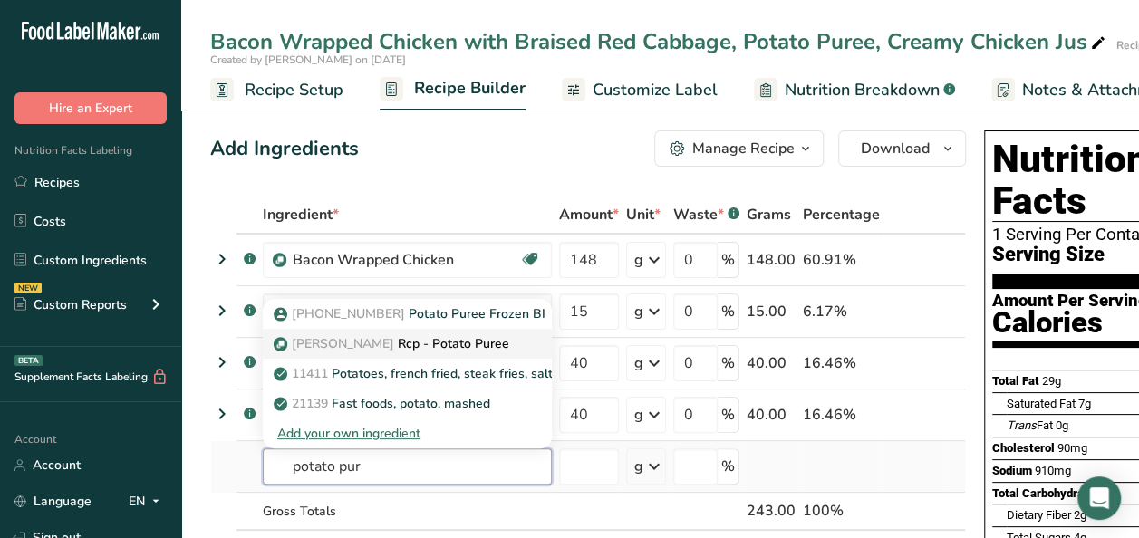
type input "potato pur"
click at [499, 341] on div "Virgin Atalantic Rcp - Potato Puree" at bounding box center [392, 343] width 231 height 19
type input "Rcp - Potato Puree"
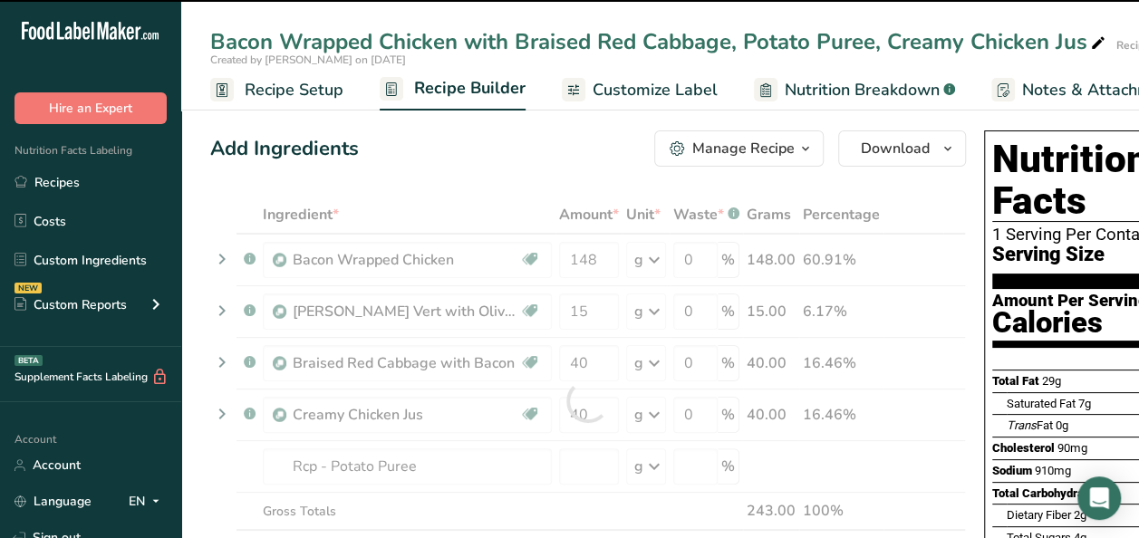
type input "0"
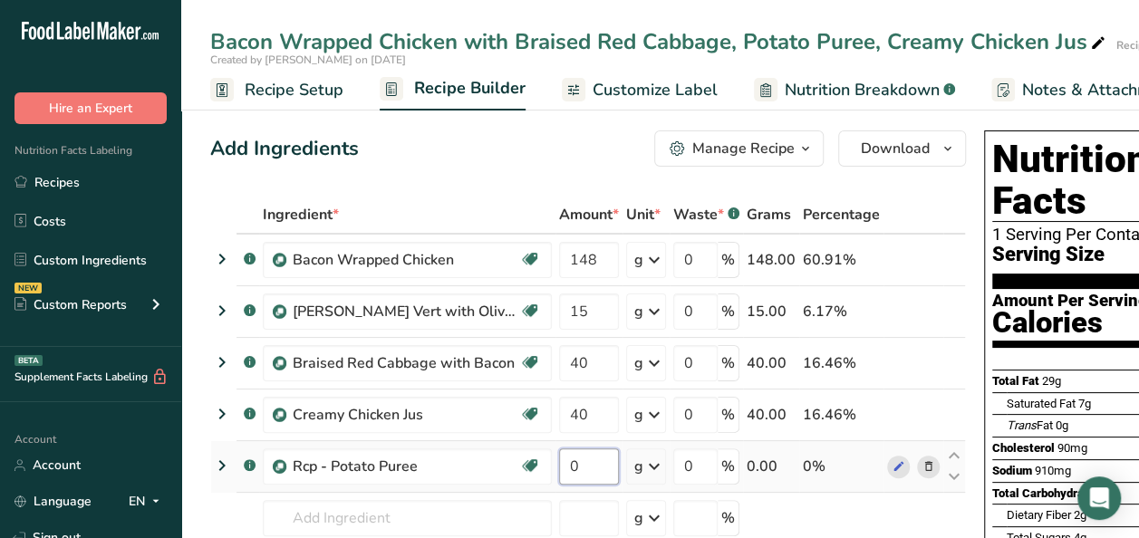
click at [598, 463] on input "0" at bounding box center [589, 466] width 60 height 36
type input "70"
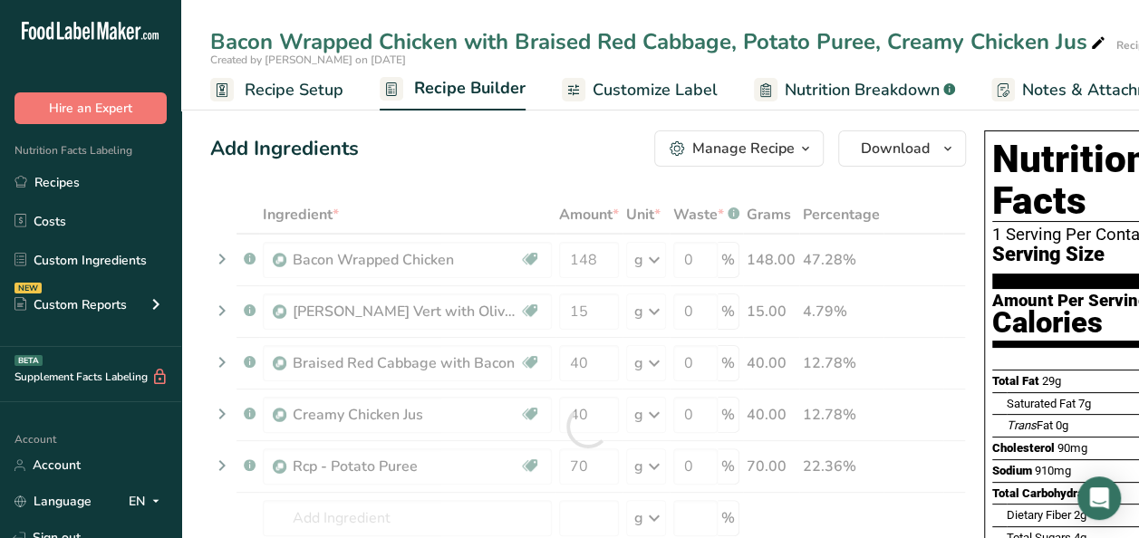
click at [911, 198] on div "Ingredient * Amount * Unit * Waste * .a-a{fill:#347362;}.b-a{fill:#fff;} Grams …" at bounding box center [587, 427] width 755 height 462
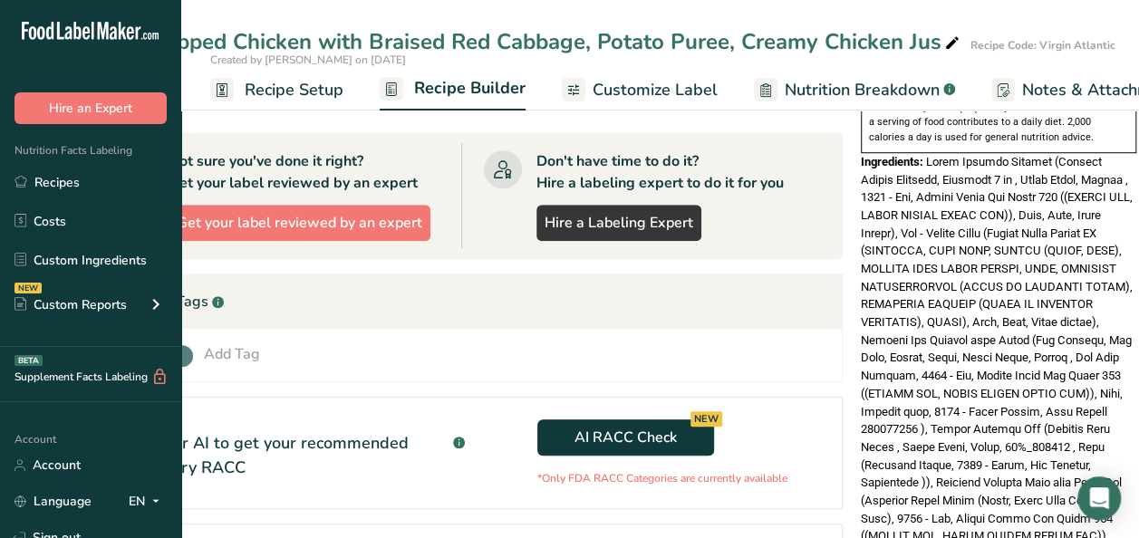
scroll to position [629, 0]
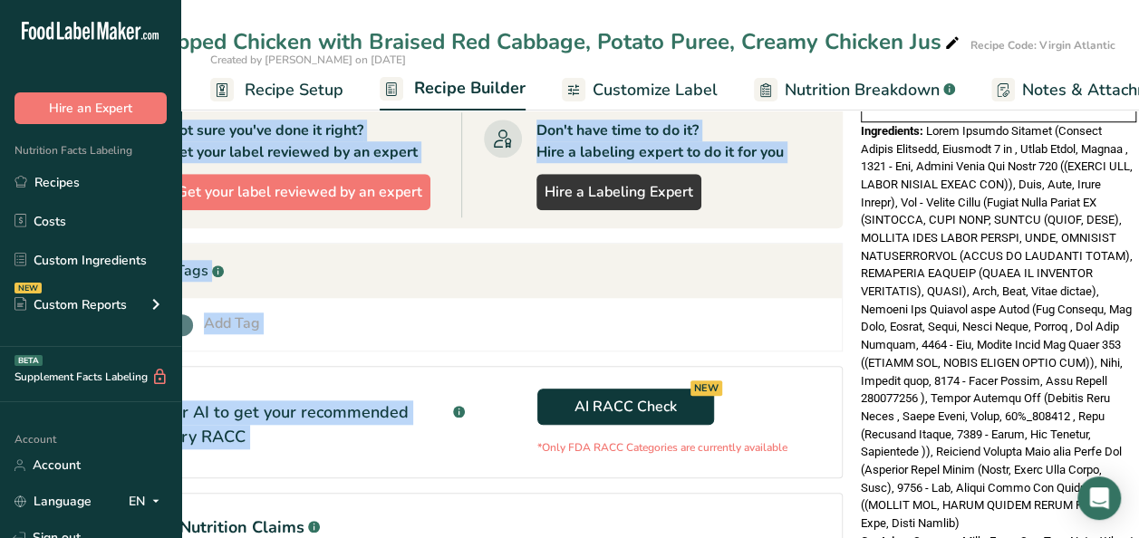
drag, startPoint x: 830, startPoint y: 533, endPoint x: 747, endPoint y: 382, distance: 171.5
click at [747, 382] on section "Ingredient * Amount * Unit * Waste * .a-a{fill:#347362;}.b-a{fill:#fff;} Grams …" at bounding box center [464, 122] width 755 height 1111
drag, startPoint x: 747, startPoint y: 382, endPoint x: 848, endPoint y: 332, distance: 112.6
click at [848, 332] on div "Add Ingredients Manage Recipe Delete Recipe Duplicate Recipe Scale Recipe Save …" at bounding box center [470, 101] width 766 height 1213
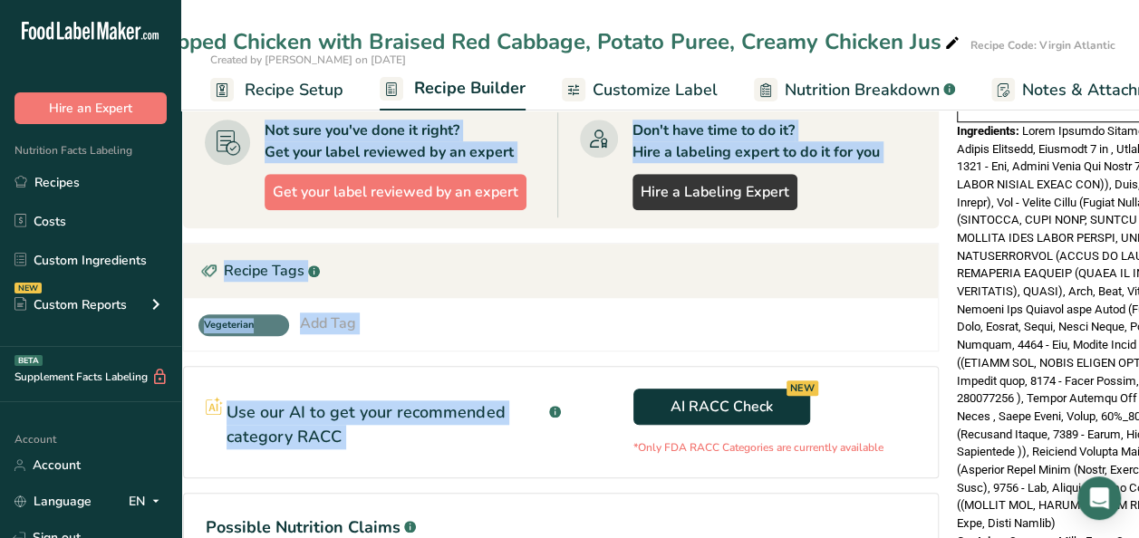
scroll to position [0, 0]
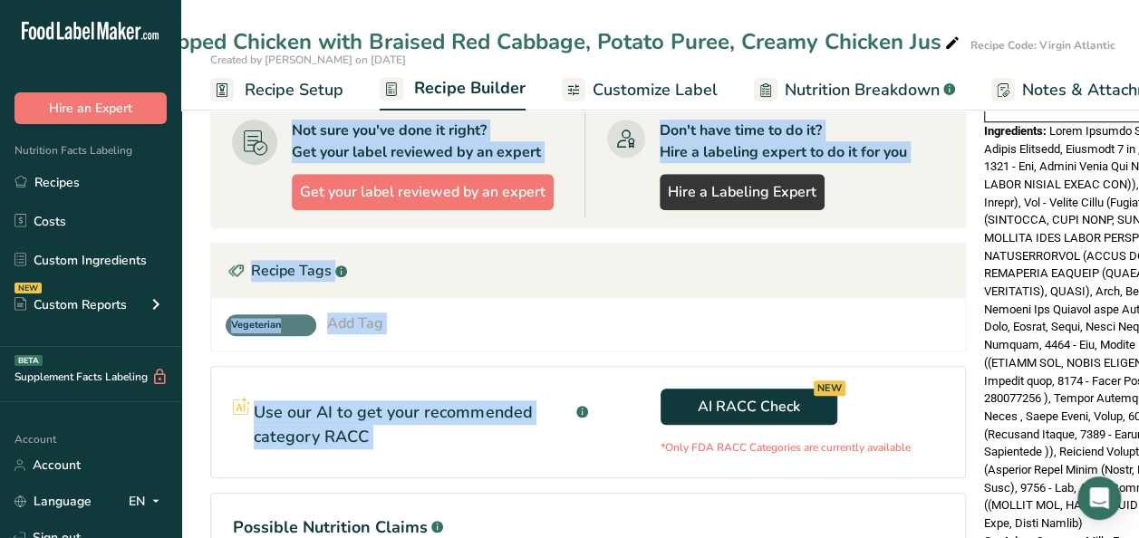
drag, startPoint x: 822, startPoint y: 395, endPoint x: -4, endPoint y: 346, distance: 827.6
click at [0, 346] on html ".a-20{fill:#fff;} Hire an Expert Nutrition Facts Labeling Recipes Costs Custom …" at bounding box center [569, 53] width 1139 height 1365
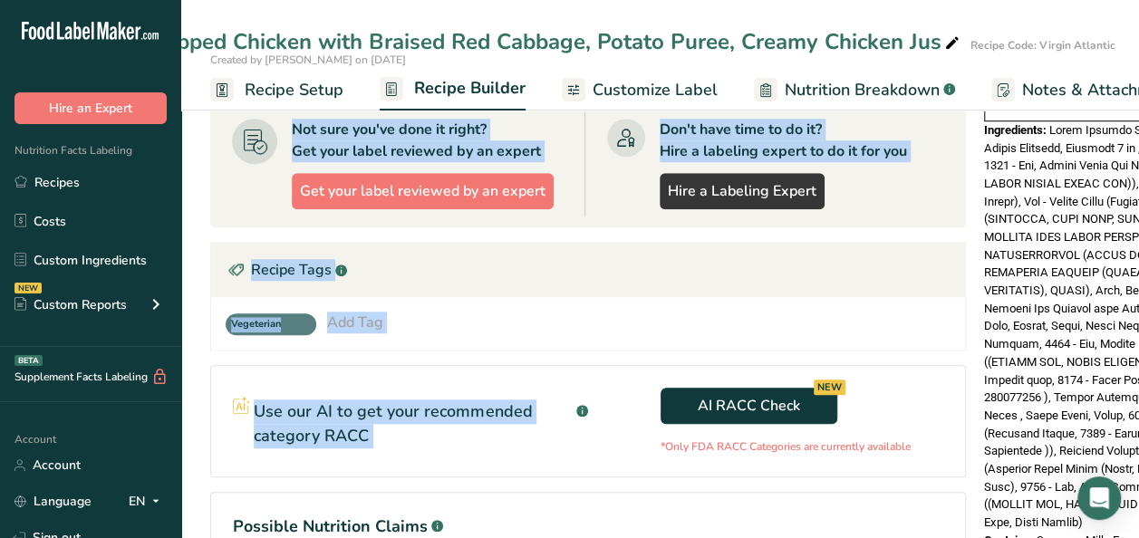
scroll to position [85, 0]
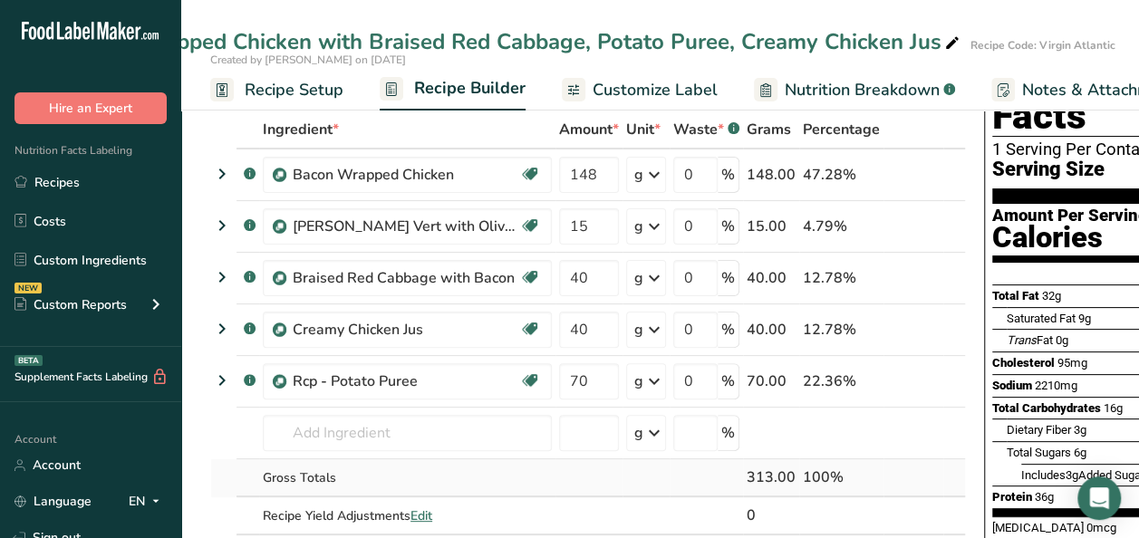
click at [467, 476] on div "Gross Totals" at bounding box center [407, 477] width 289 height 19
click at [53, 183] on link "Recipes" at bounding box center [90, 182] width 181 height 34
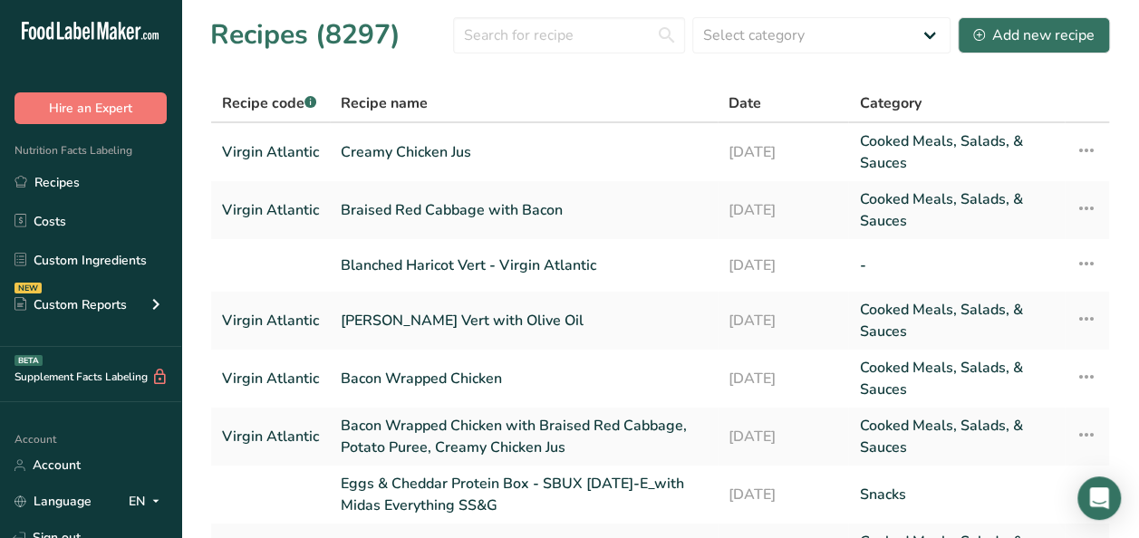
click at [647, 94] on div "Recipe name" at bounding box center [524, 103] width 366 height 22
click at [51, 179] on link "Recipes" at bounding box center [90, 182] width 181 height 34
click at [1042, 37] on div "Add new recipe" at bounding box center [1033, 35] width 121 height 22
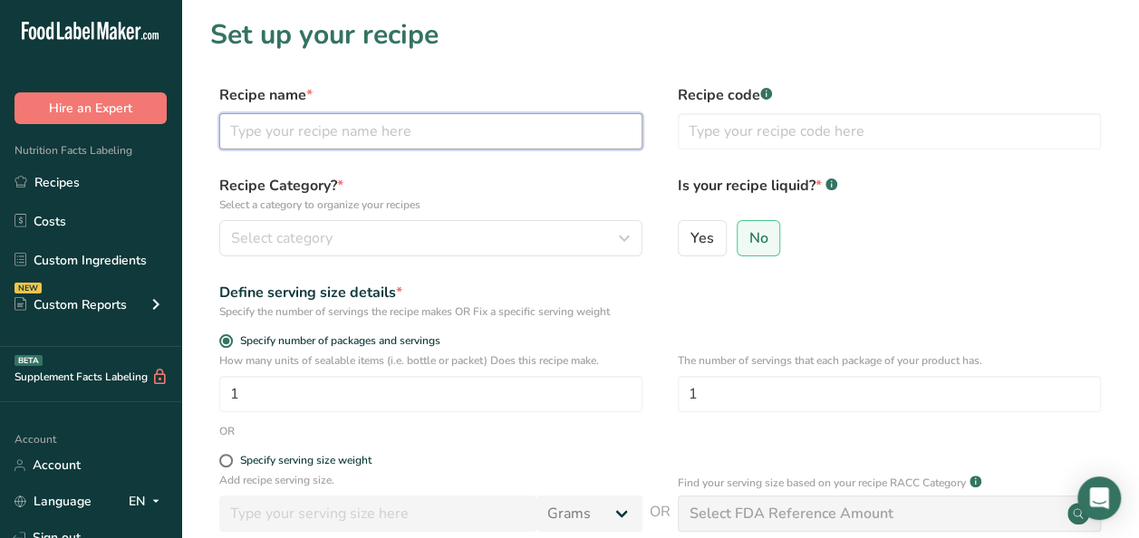
paste input "Entrée 3 - Penang Vegetables Curry, Jasmine Rice, Fried King Oyster Mushroom & …"
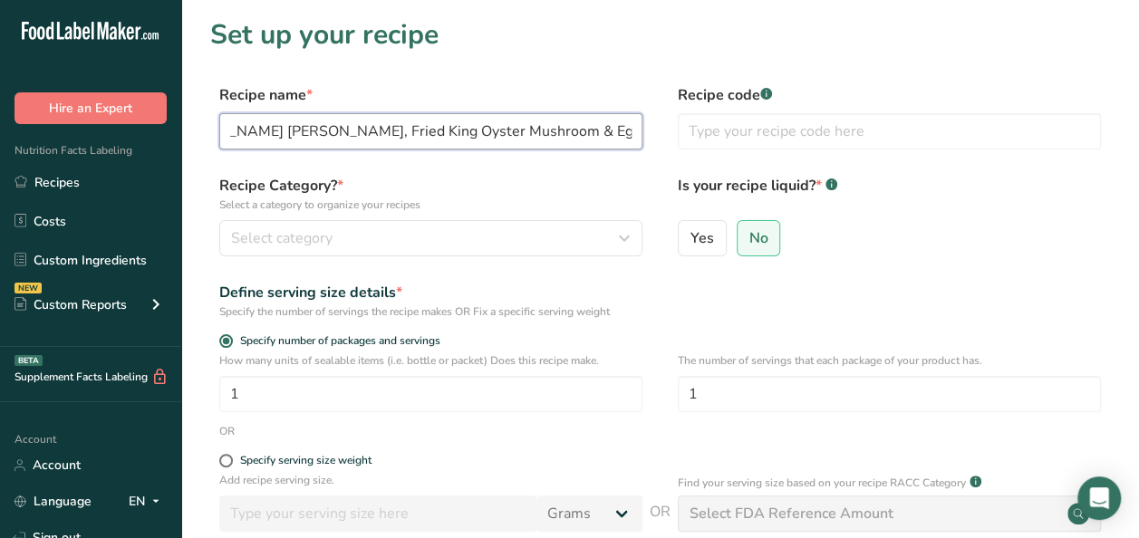
scroll to position [0, 265]
drag, startPoint x: 624, startPoint y: 130, endPoint x: 560, endPoint y: 134, distance: 64.4
click at [560, 134] on input "Entrée 3 - Penang Vegetables Curry, Jasmine Rice, Fried King Oyster Mushroom & …" at bounding box center [430, 131] width 423 height 36
click at [234, 129] on input "Entrée 3 - Penang Vegetables Curry, Jasmine Rice, Fried King Oyster Mushroom & …" at bounding box center [430, 131] width 423 height 36
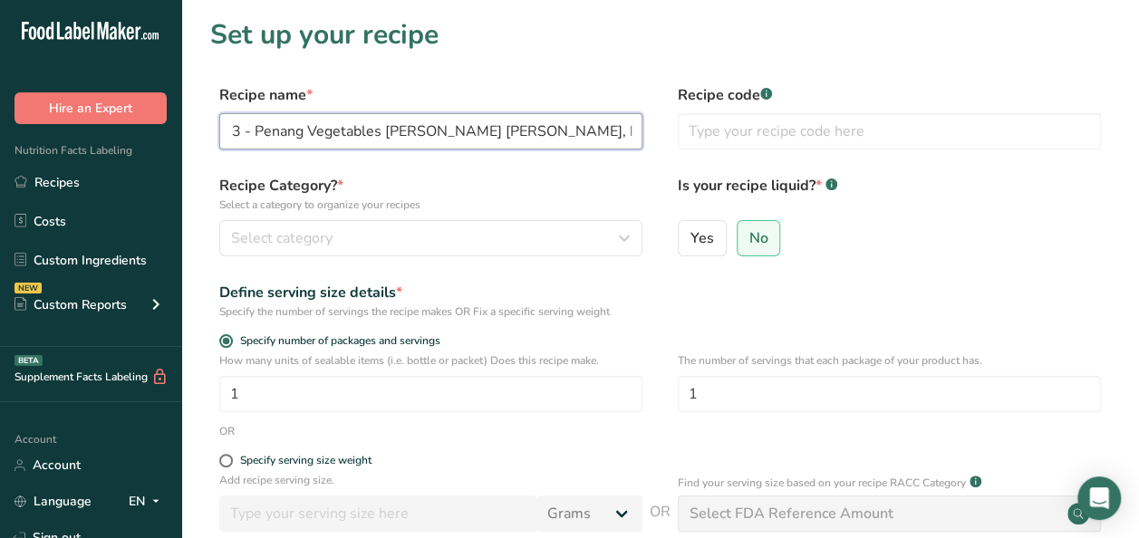
scroll to position [0, 0]
drag, startPoint x: 303, startPoint y: 131, endPoint x: 168, endPoint y: 130, distance: 135.9
click at [168, 130] on div ".a-20{fill:#fff;} Hire an Expert Nutrition Facts Labeling Recipes Costs Custom …" at bounding box center [569, 406] width 1139 height 813
type input "Penang Vegetables Curry, Jasmine Rice, Fried King Oyster Mushroom & Eggplant"
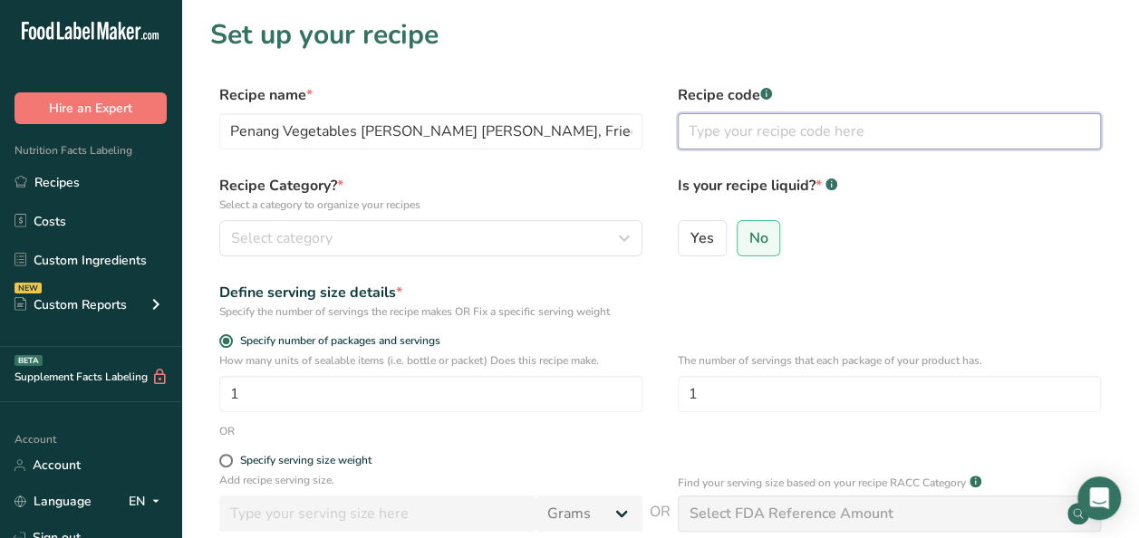
click at [839, 129] on input "text" at bounding box center [889, 131] width 423 height 36
type input "Virgin Atlantic"
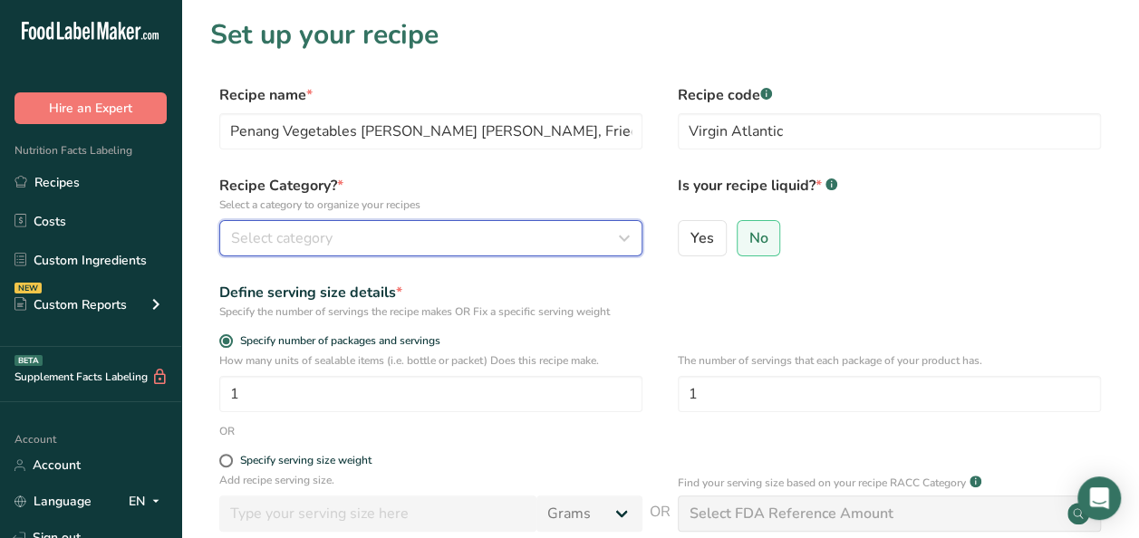
click at [347, 225] on button "Select category" at bounding box center [430, 238] width 423 height 36
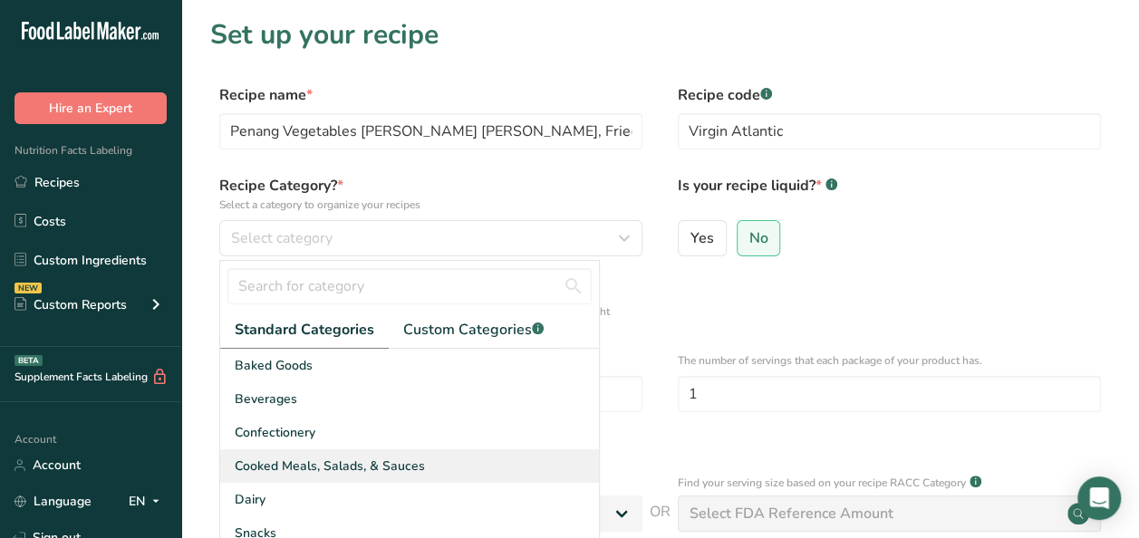
drag, startPoint x: 319, startPoint y: 466, endPoint x: 310, endPoint y: 467, distance: 9.2
click at [317, 467] on span "Cooked Meals, Salads, & Sauces" at bounding box center [330, 466] width 190 height 19
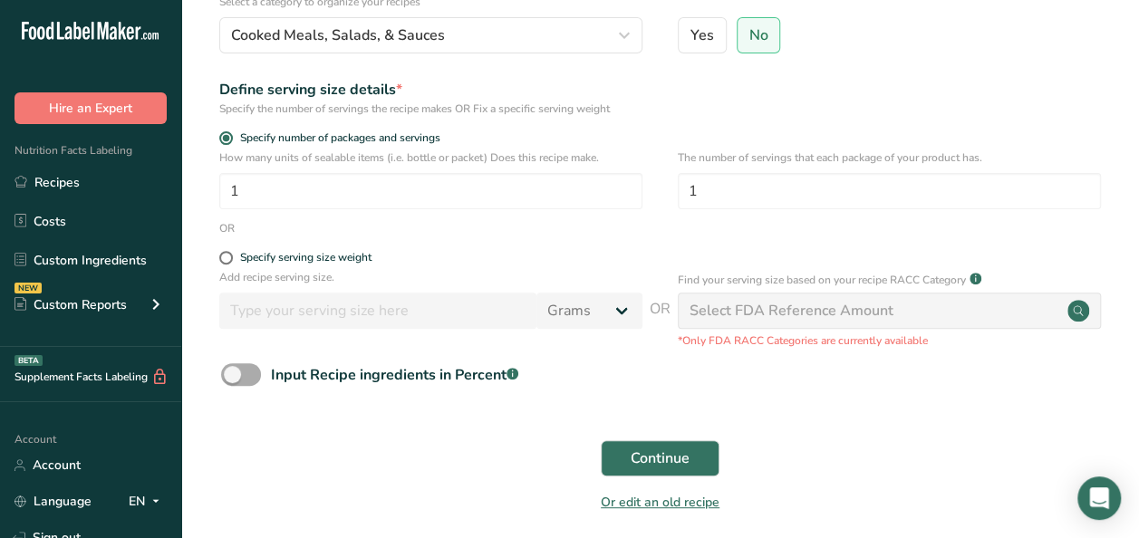
scroll to position [275, 0]
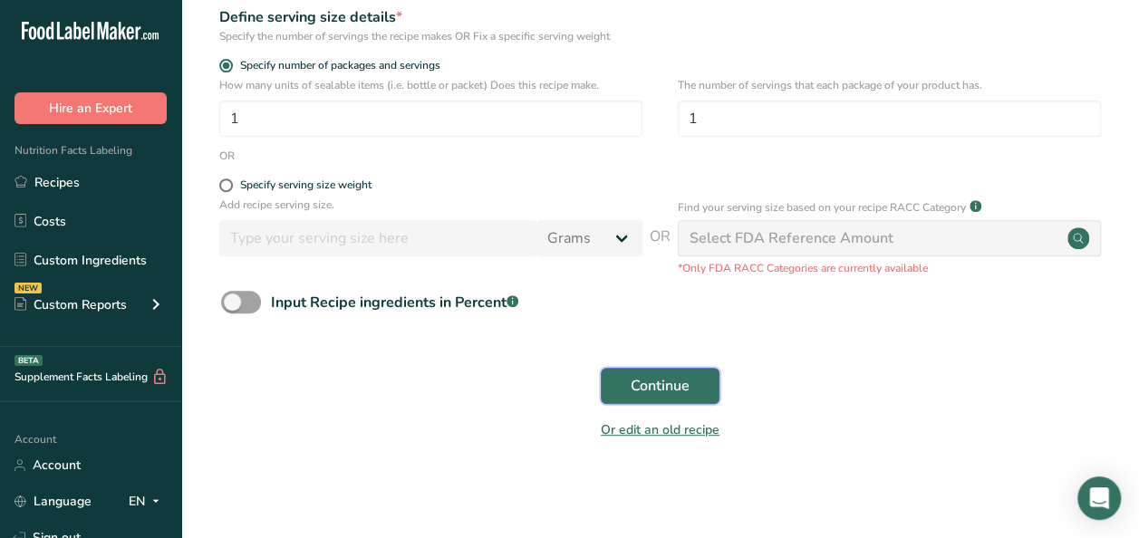
click at [657, 384] on span "Continue" at bounding box center [659, 386] width 59 height 22
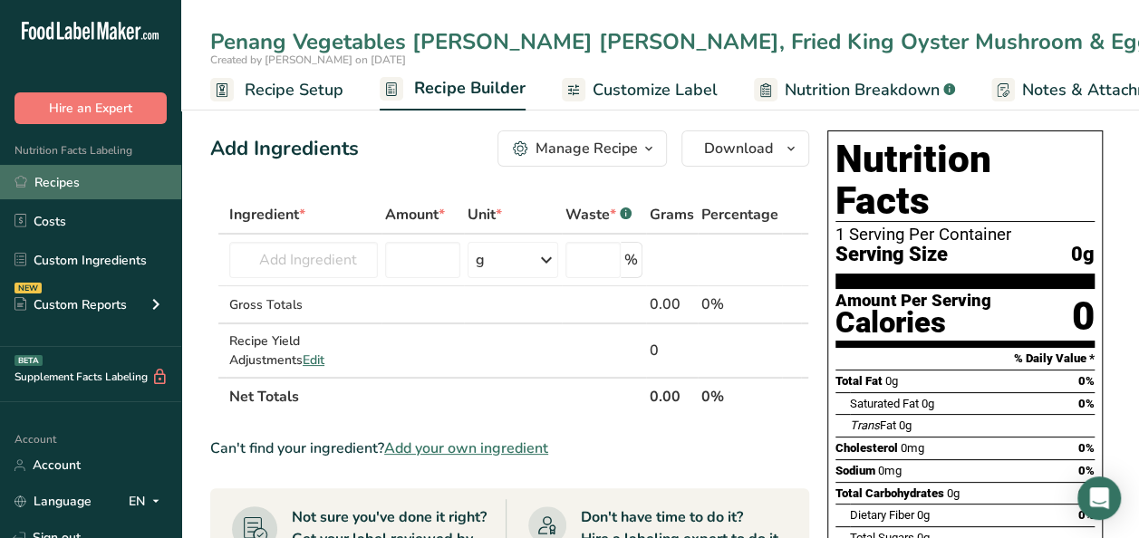
click at [88, 188] on link "Recipes" at bounding box center [90, 182] width 181 height 34
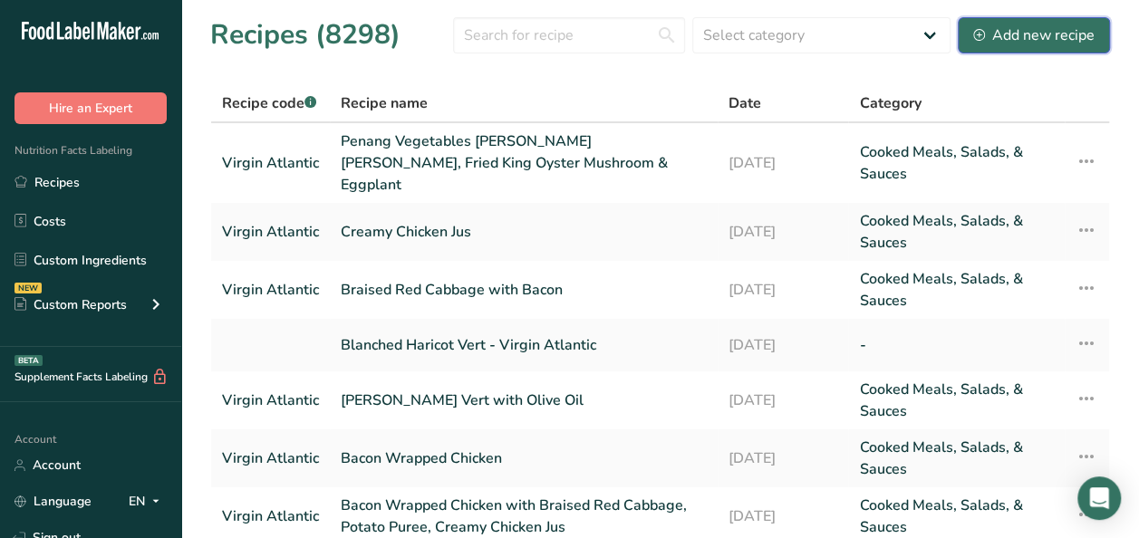
click at [1036, 45] on div "Add new recipe" at bounding box center [1033, 35] width 121 height 22
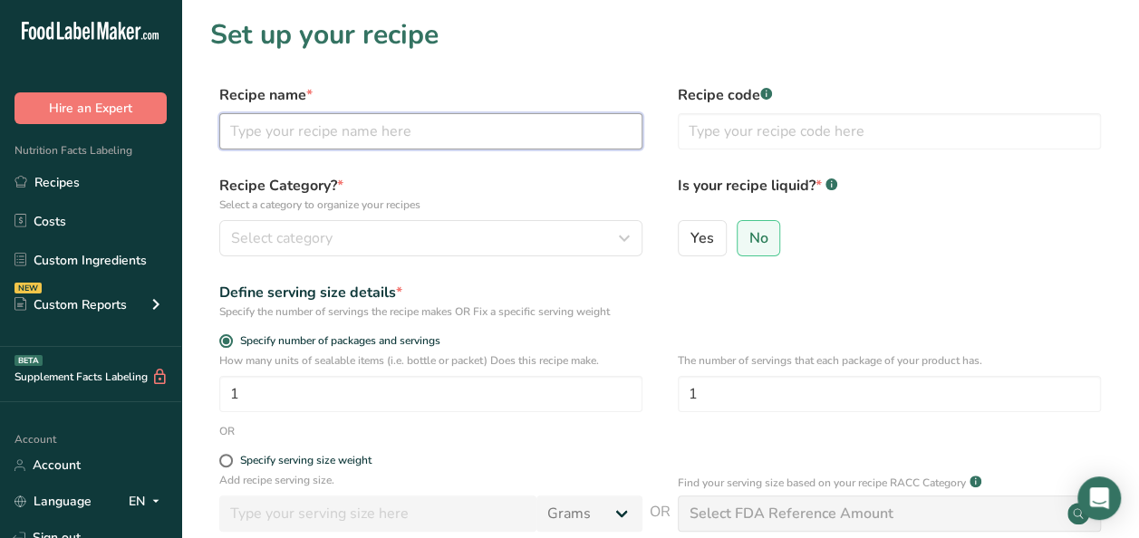
paste input "Rcp - Panang Vegetable Curry with Sauce"
drag, startPoint x: 274, startPoint y: 132, endPoint x: 170, endPoint y: 121, distance: 103.8
click at [170, 121] on div ".a-20{fill:#fff;} Hire an Expert Nutrition Facts Labeling Recipes Costs Custom …" at bounding box center [569, 406] width 1139 height 813
type input "Panang Vegetable Curry with Sauce"
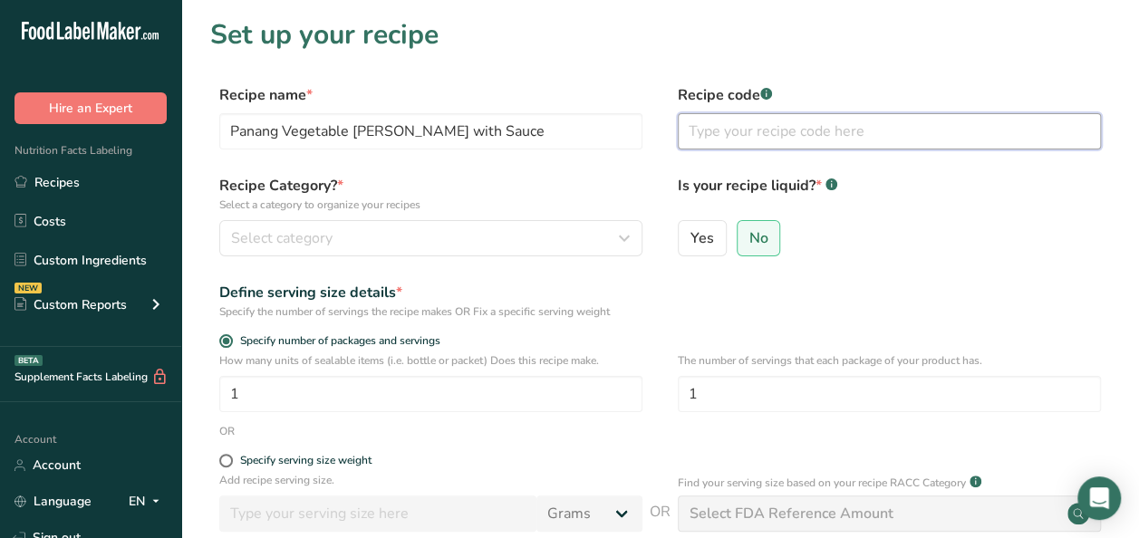
click at [755, 124] on input "text" at bounding box center [889, 131] width 423 height 36
type input "Virgin Atlantic"
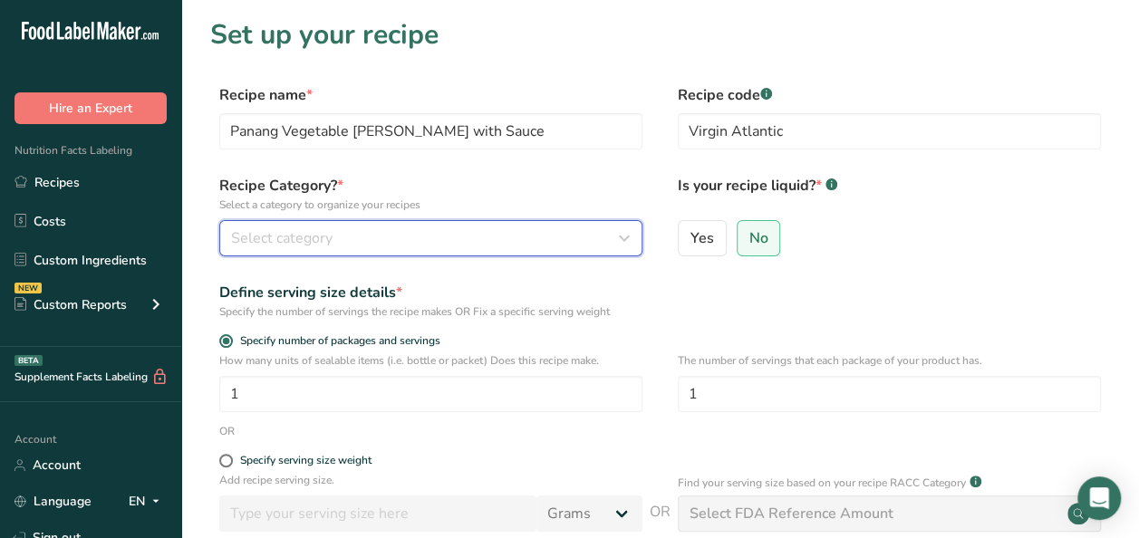
click at [482, 234] on div "Select category" at bounding box center [425, 238] width 389 height 22
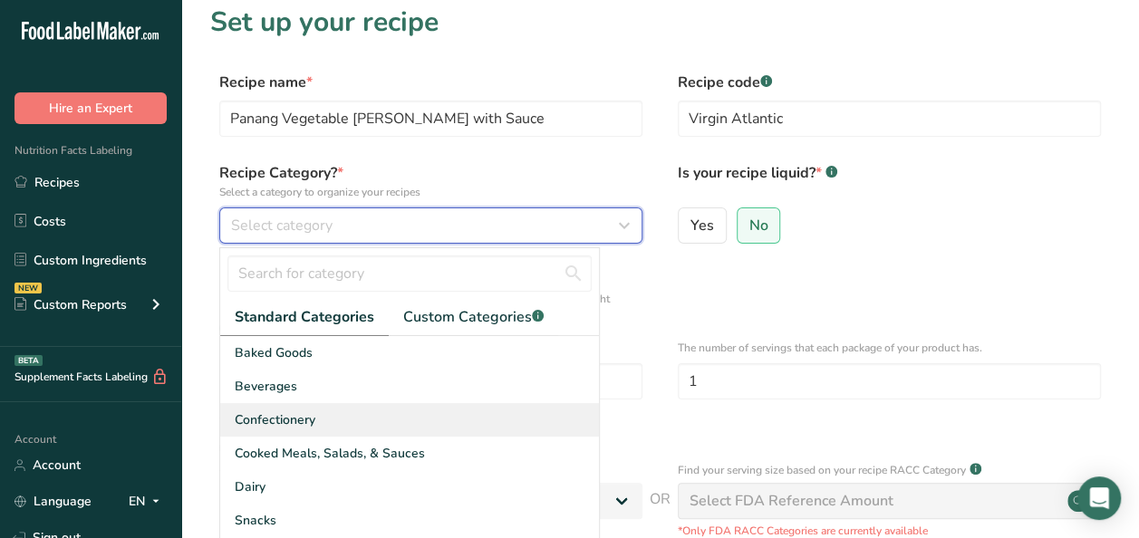
scroll to position [91, 0]
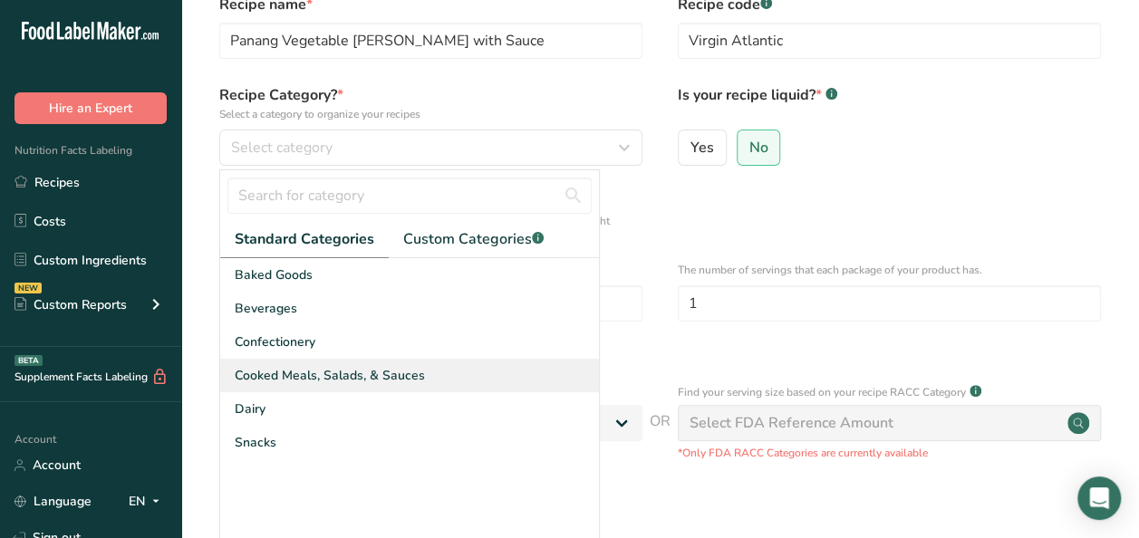
click at [391, 370] on span "Cooked Meals, Salads, & Sauces" at bounding box center [330, 375] width 190 height 19
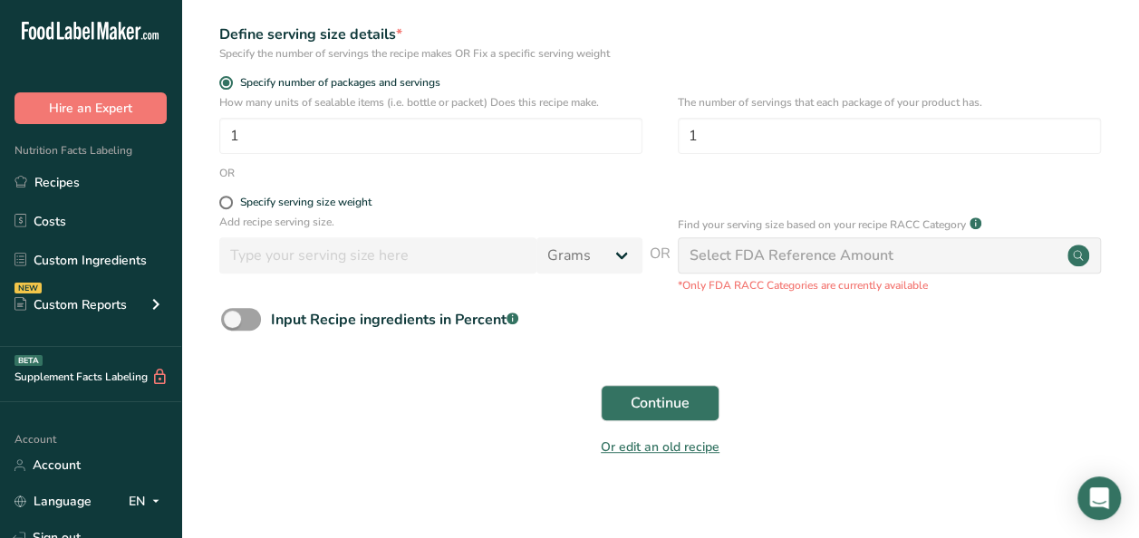
scroll to position [275, 0]
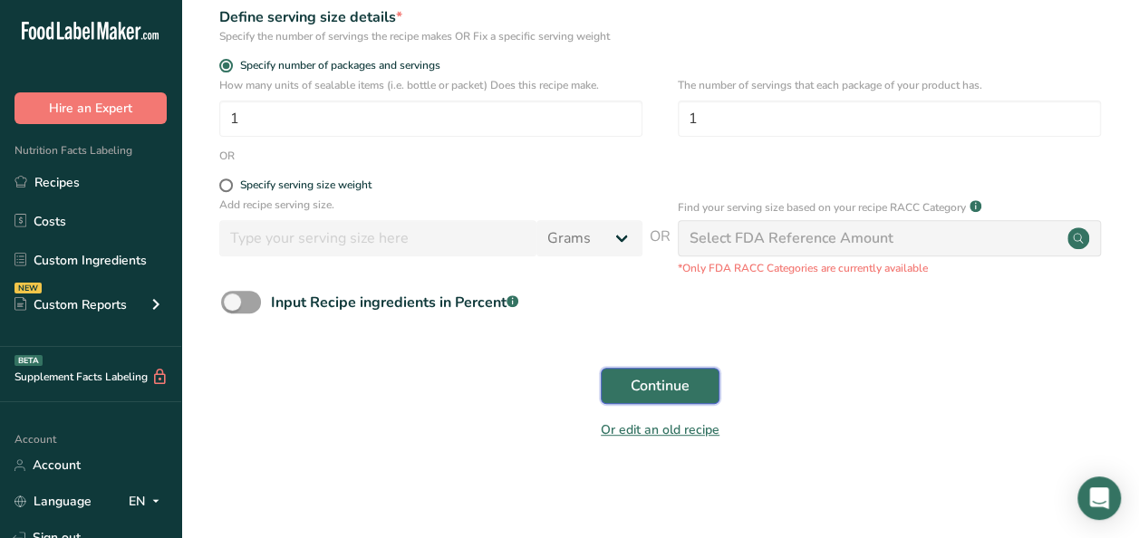
click at [679, 396] on span "Continue" at bounding box center [659, 386] width 59 height 22
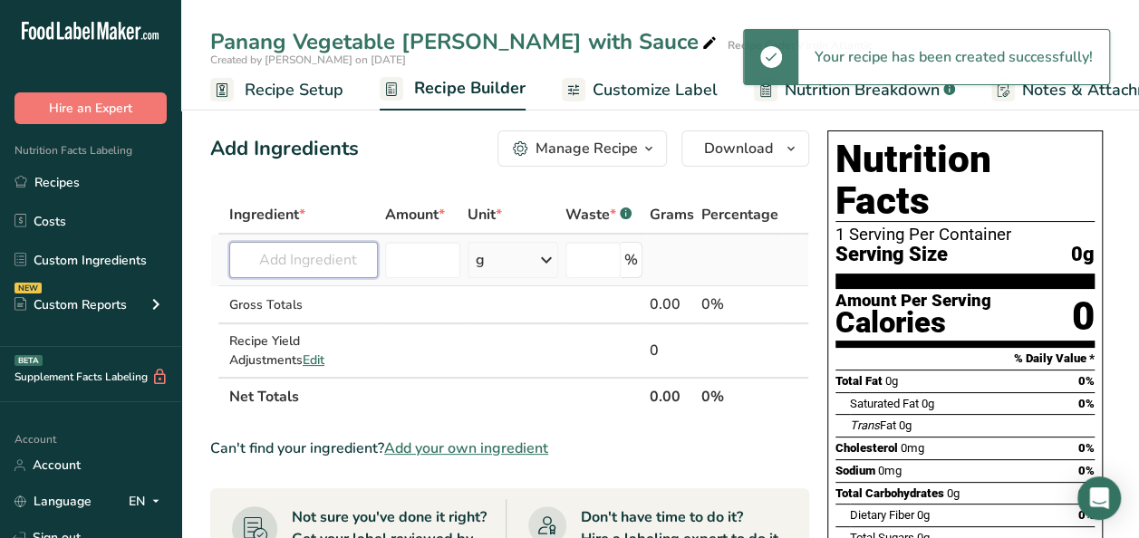
click at [258, 252] on input "text" at bounding box center [303, 260] width 149 height 36
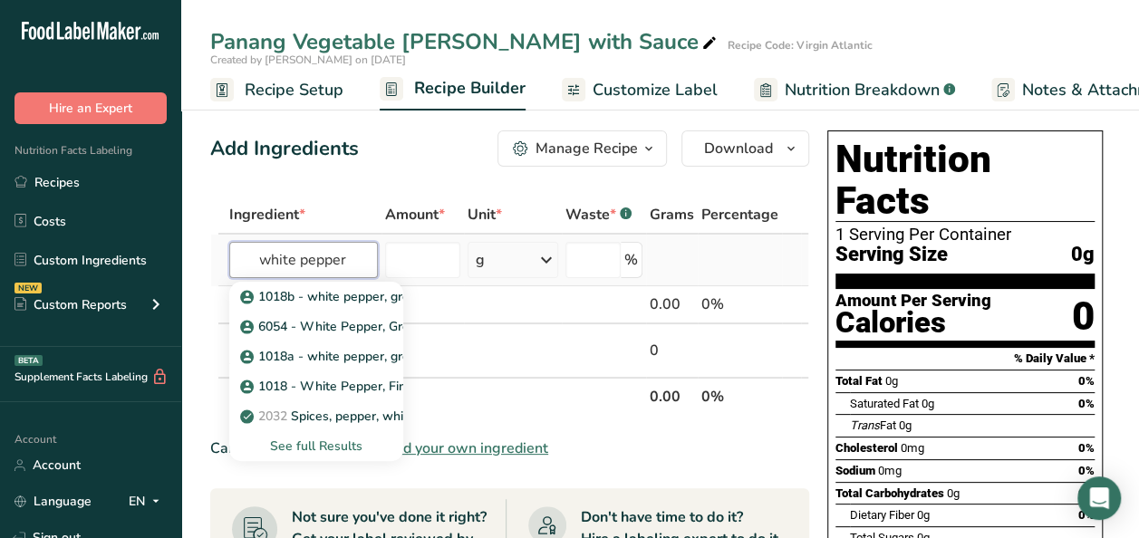
type input "white pepper"
click at [335, 451] on div "See full Results" at bounding box center [316, 446] width 145 height 19
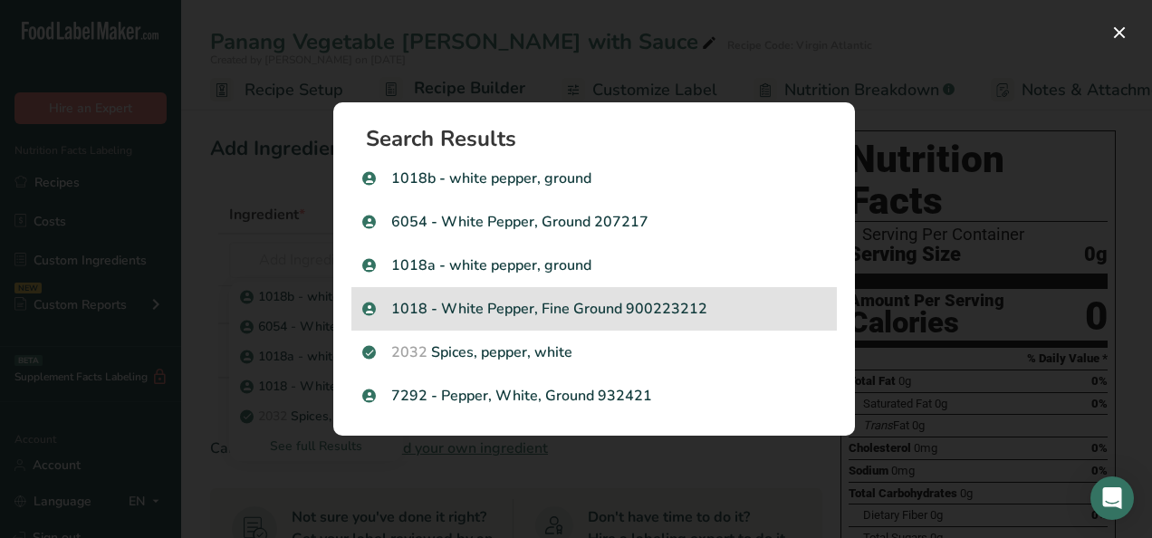
click at [547, 312] on p "1018 - White Pepper, Fine Ground 900223212" at bounding box center [594, 309] width 464 height 22
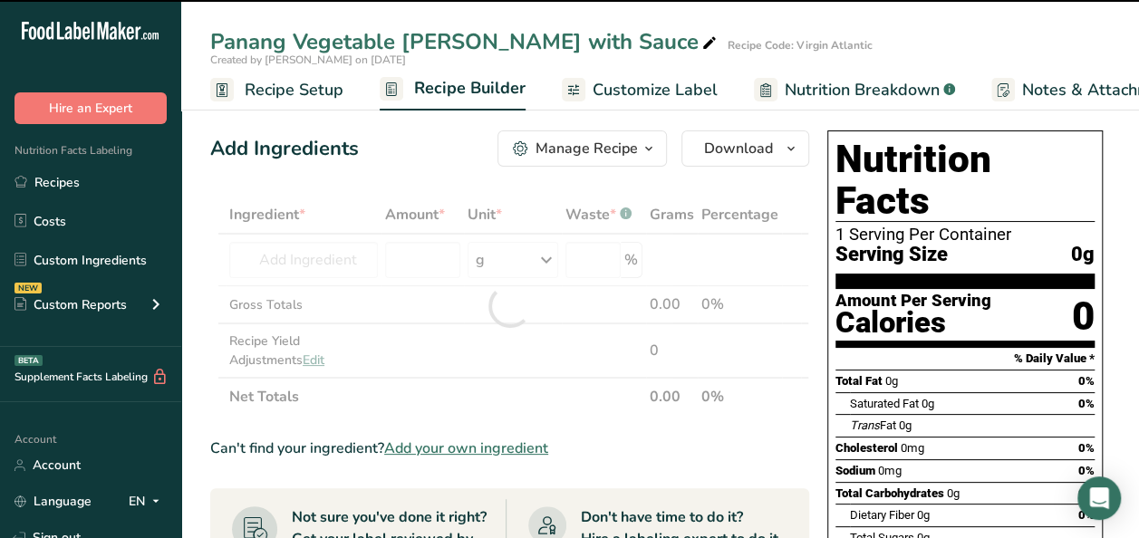
type input "0"
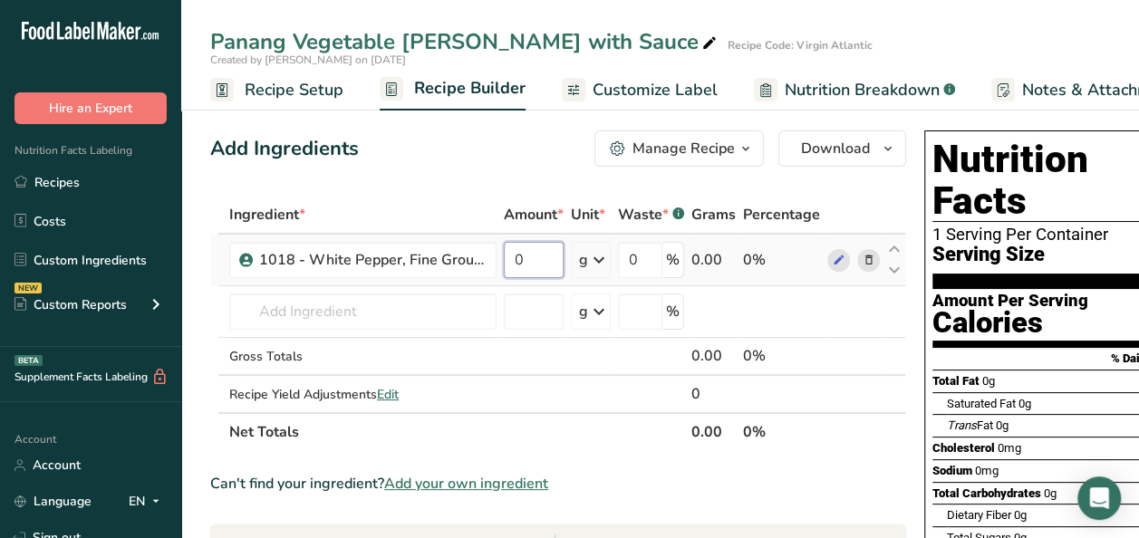
drag, startPoint x: 503, startPoint y: 261, endPoint x: 529, endPoint y: 258, distance: 26.4
click at [507, 260] on input "0" at bounding box center [534, 260] width 60 height 36
click at [529, 258] on input "0" at bounding box center [534, 260] width 60 height 36
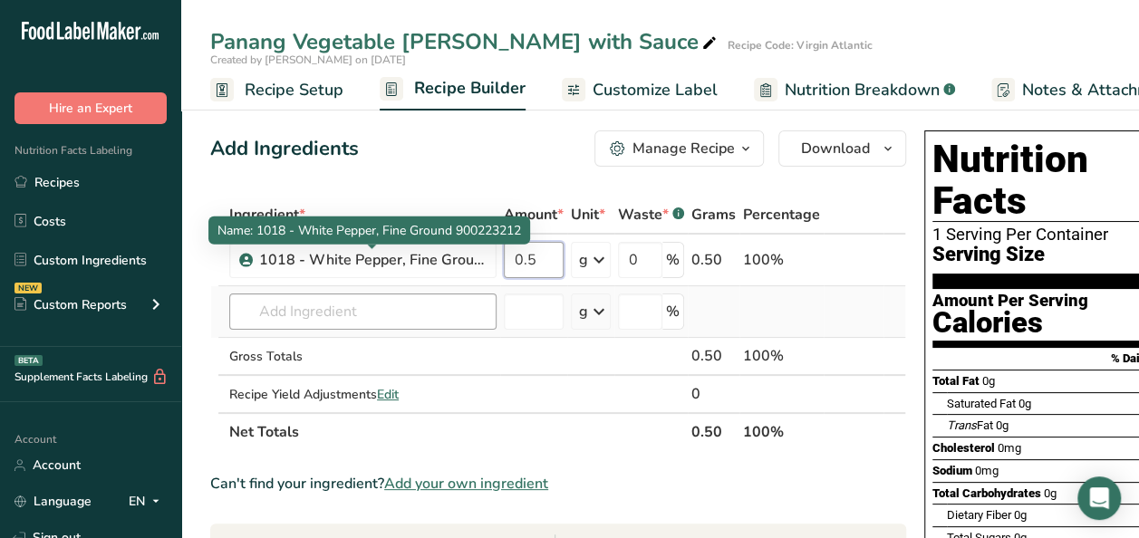
type input "0.5"
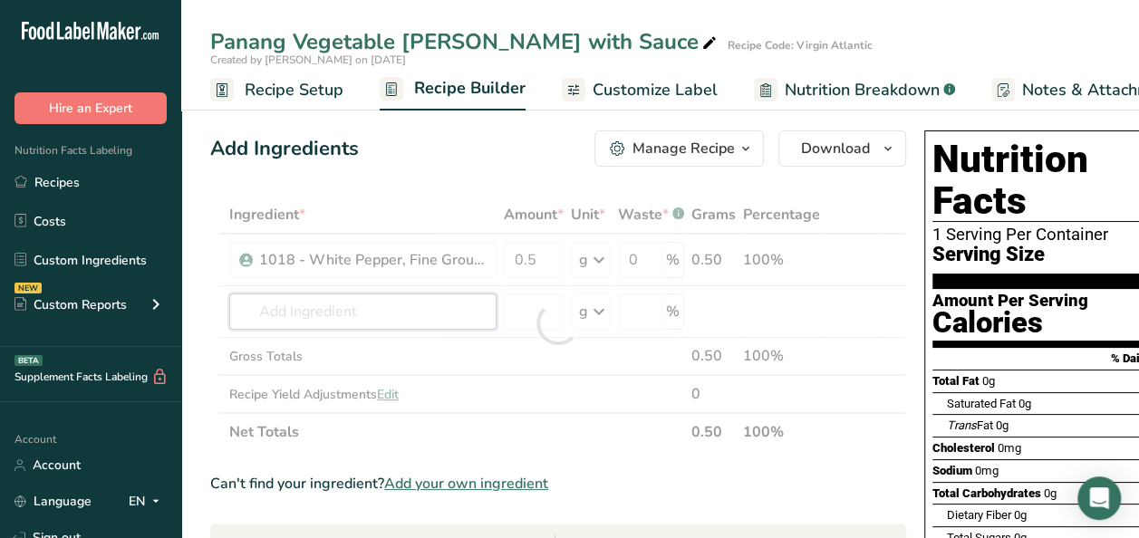
click at [372, 303] on div "Ingredient * Amount * Unit * Waste * .a-a{fill:#347362;}.b-a{fill:#fff;} Grams …" at bounding box center [558, 323] width 696 height 255
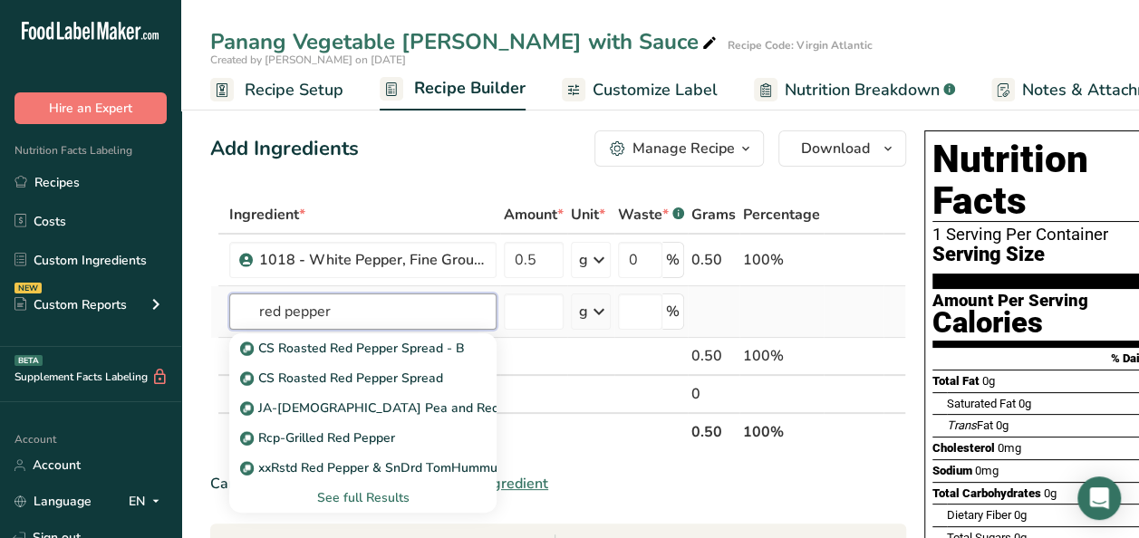
type input "red pepper"
click at [350, 496] on div "See full Results" at bounding box center [363, 497] width 238 height 19
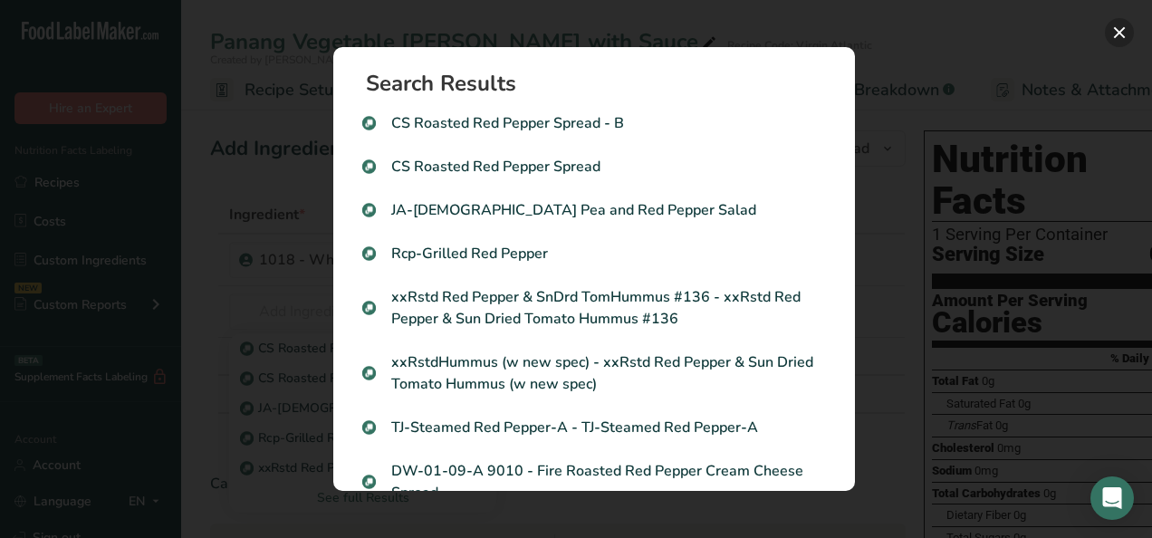
click at [1116, 29] on button "Search results modal" at bounding box center [1119, 32] width 29 height 29
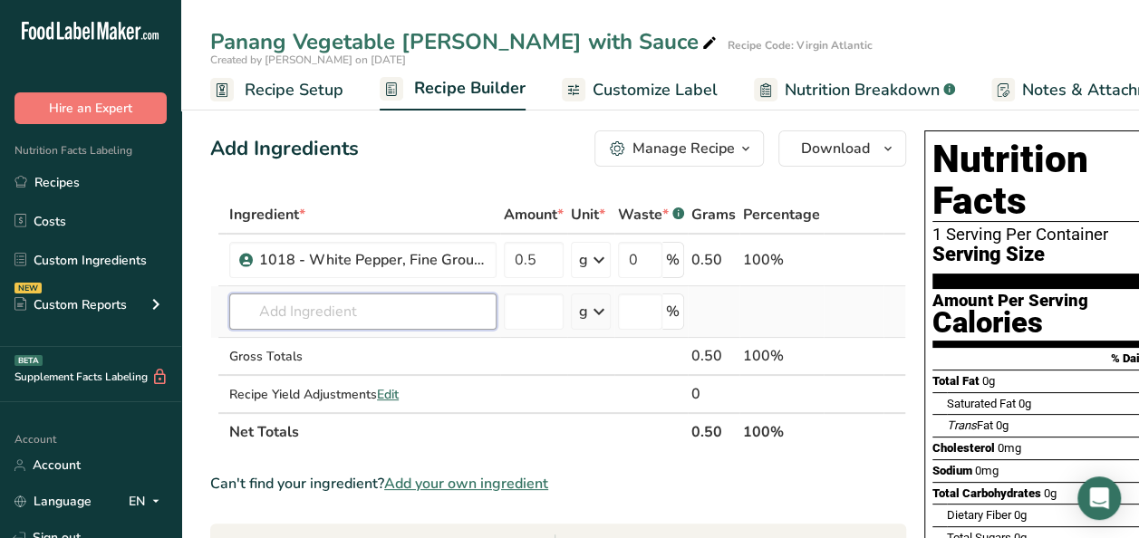
click at [295, 295] on input "text" at bounding box center [362, 311] width 267 height 36
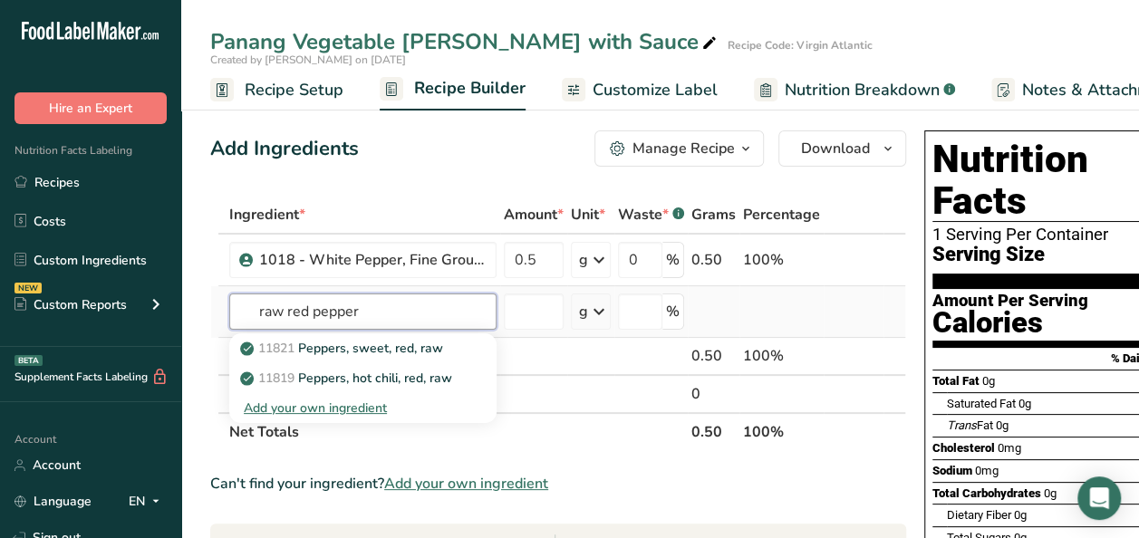
drag, startPoint x: 283, startPoint y: 310, endPoint x: 216, endPoint y: 311, distance: 67.0
click at [216, 311] on tr "raw red pepper 11821 Peppers, sweet, red, raw 11819 Peppers, hot chili, red, ra…" at bounding box center [558, 312] width 694 height 52
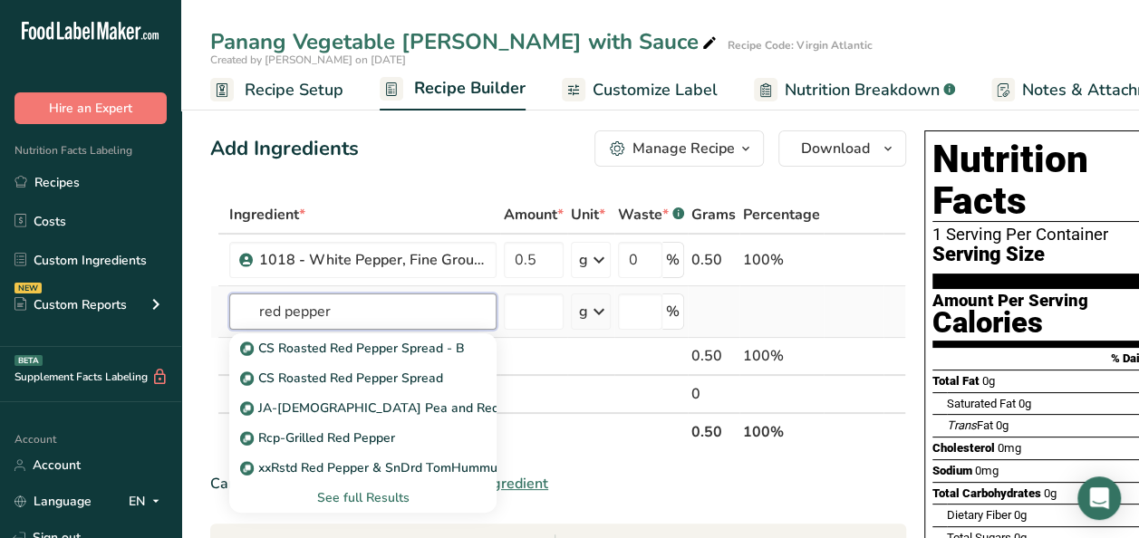
click at [286, 313] on input "red pepper" at bounding box center [362, 311] width 267 height 36
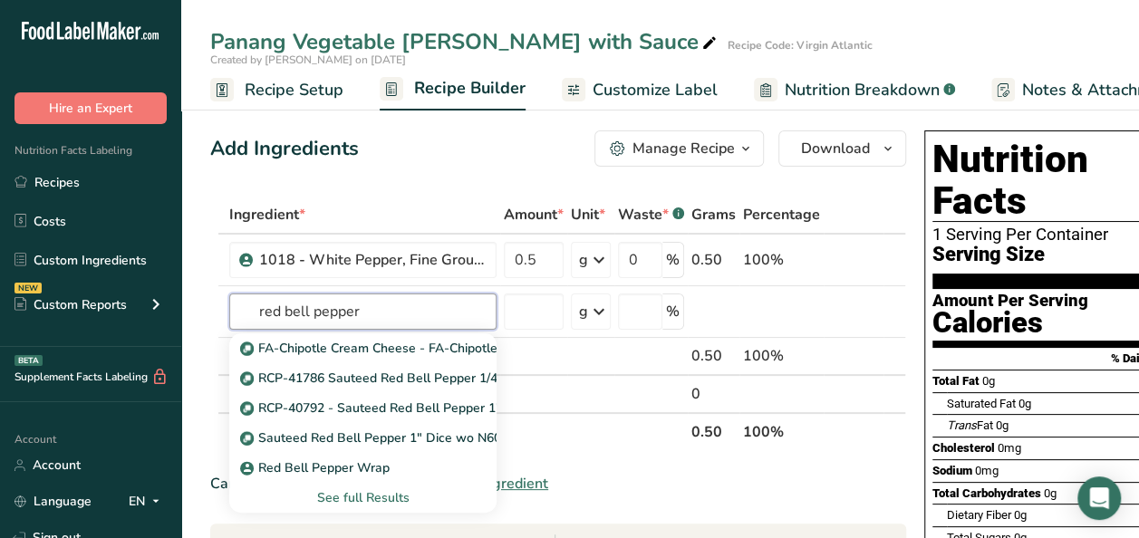
type input "red bell pepper"
click at [292, 304] on input "text" at bounding box center [362, 311] width 267 height 36
click at [347, 505] on div "See full Results" at bounding box center [363, 497] width 238 height 19
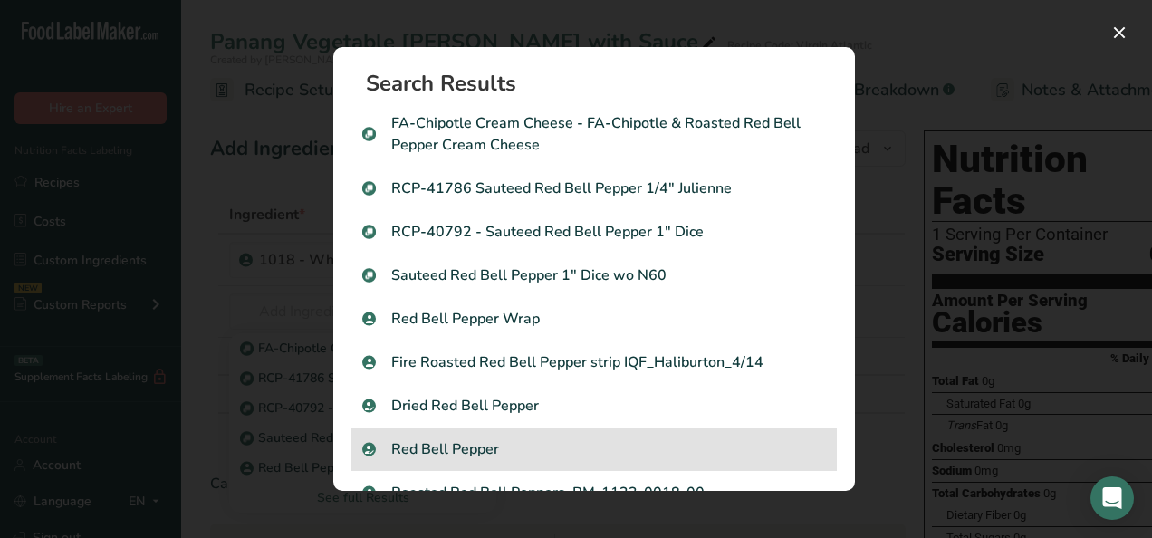
click at [451, 454] on p "Red Bell Pepper" at bounding box center [594, 449] width 464 height 22
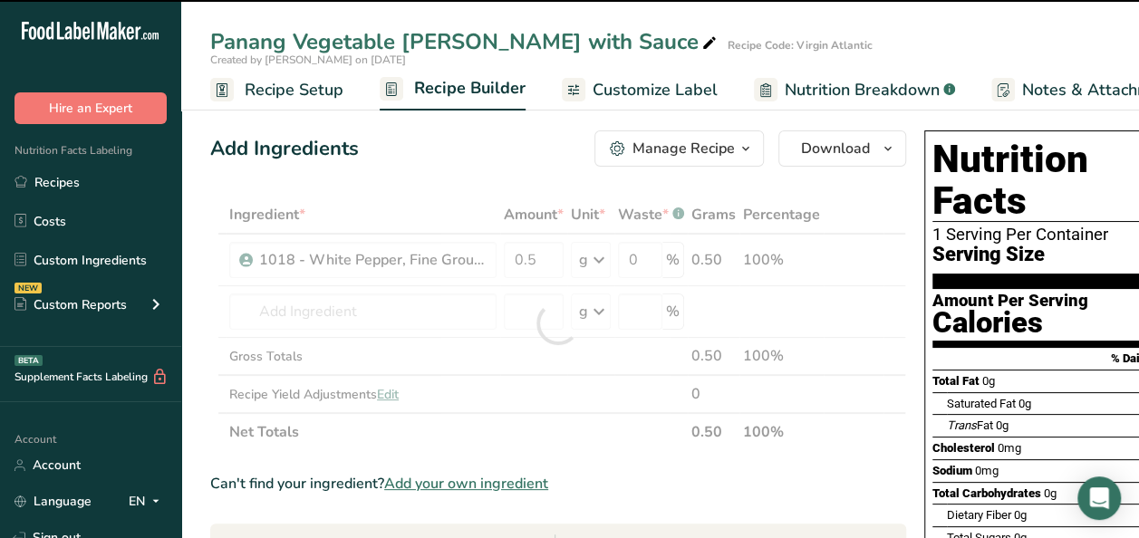
type input "0"
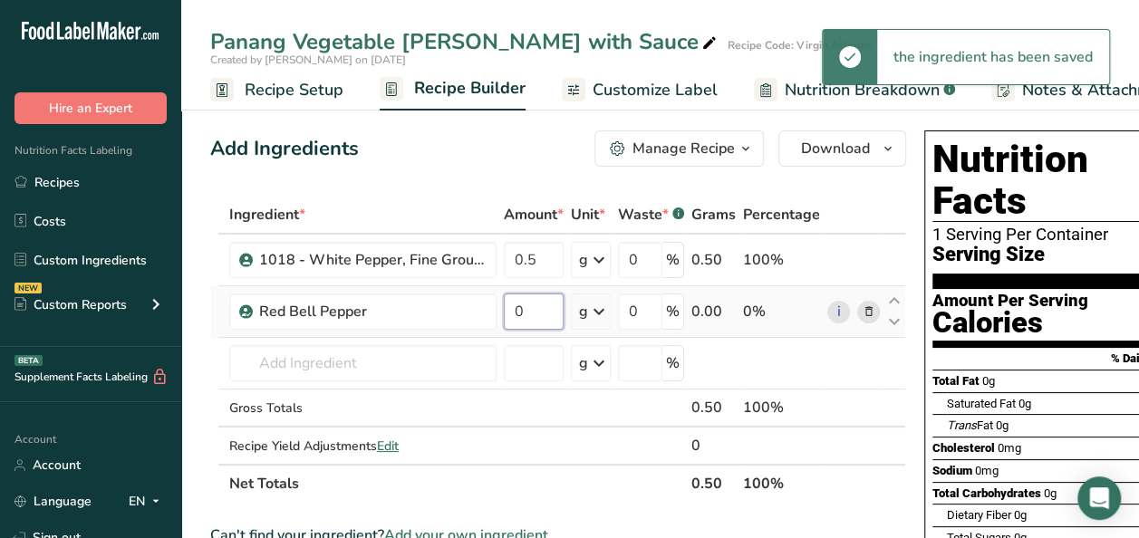
click at [548, 311] on input "0" at bounding box center [534, 311] width 60 height 36
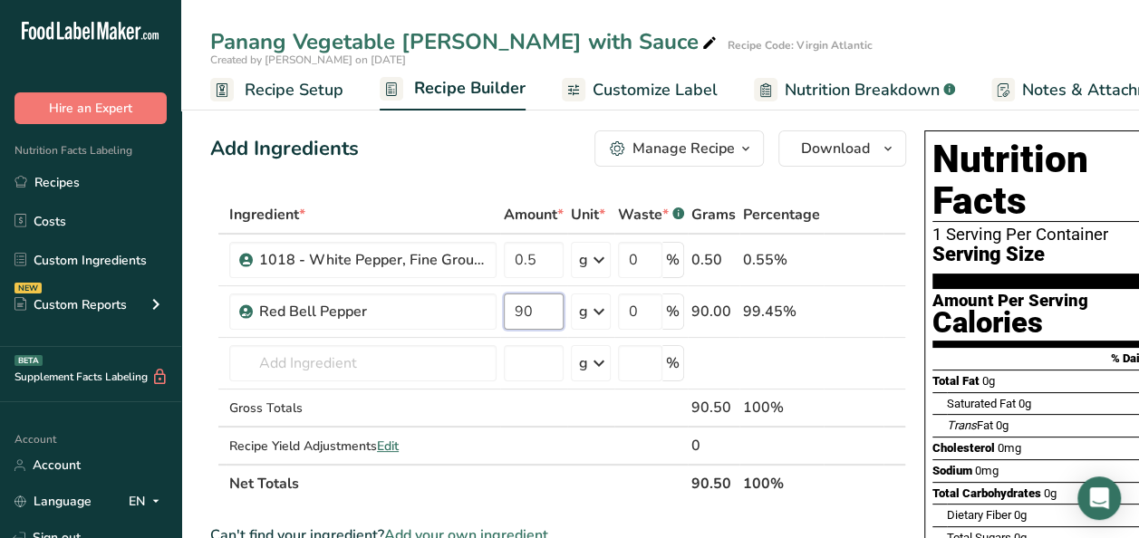
type input "90"
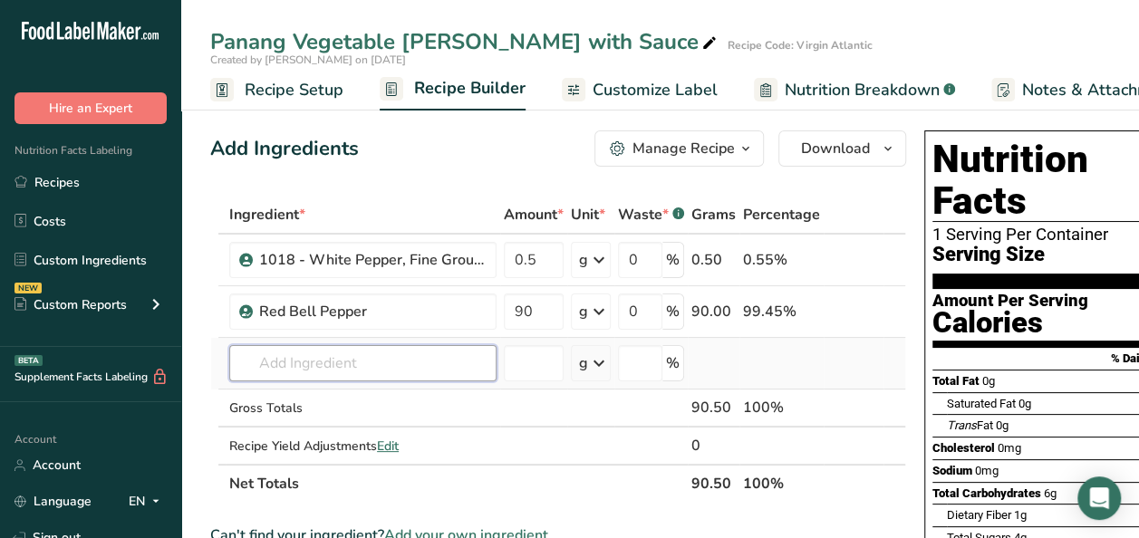
click at [295, 364] on div "Ingredient * Amount * Unit * Waste * .a-a{fill:#347362;}.b-a{fill:#fff;} Grams …" at bounding box center [558, 349] width 696 height 307
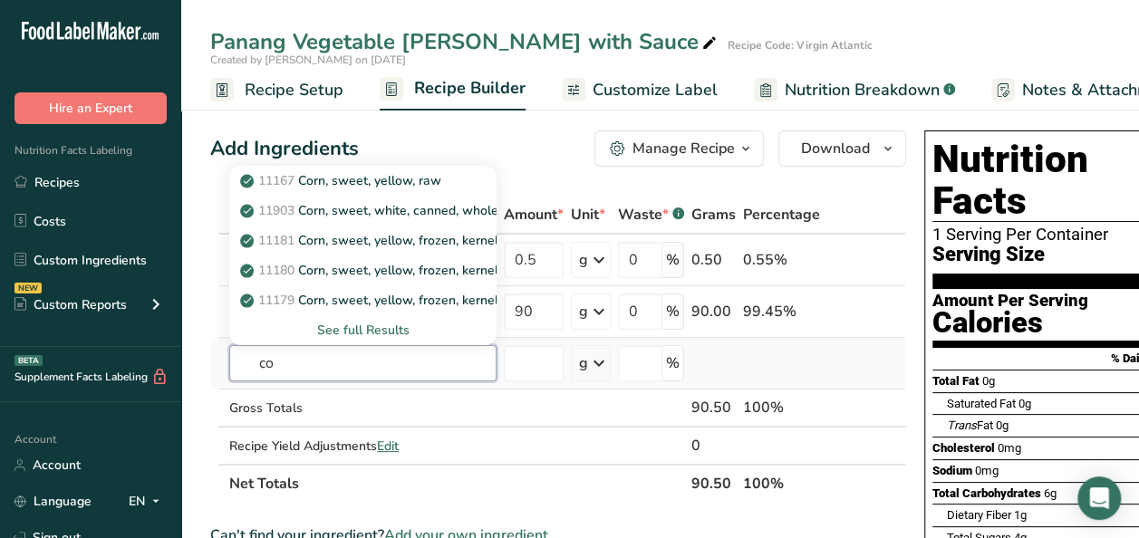
type input "c"
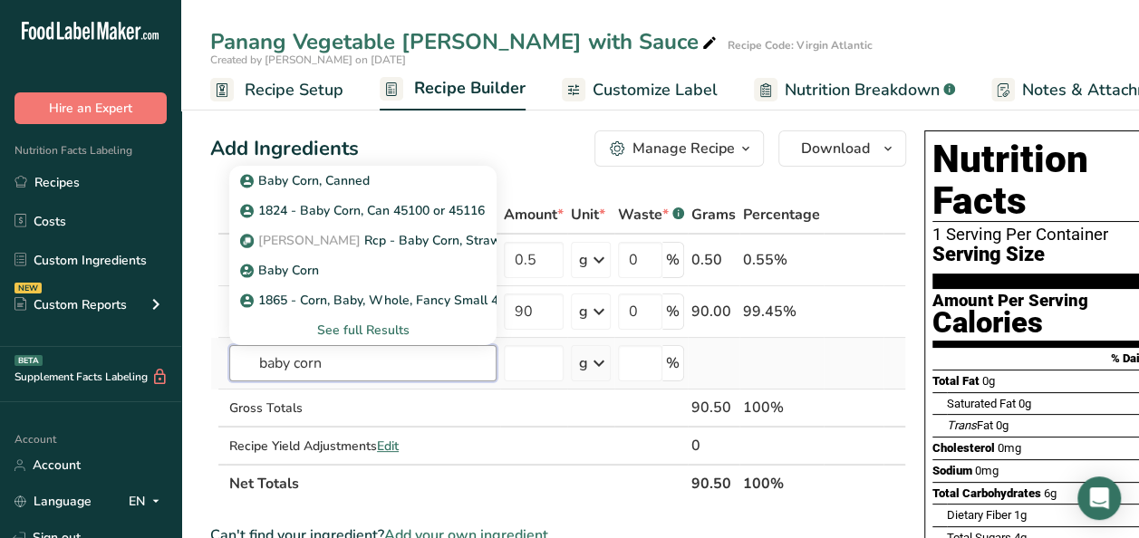
type input "baby corn"
click at [353, 332] on div "See full Results" at bounding box center [363, 330] width 238 height 19
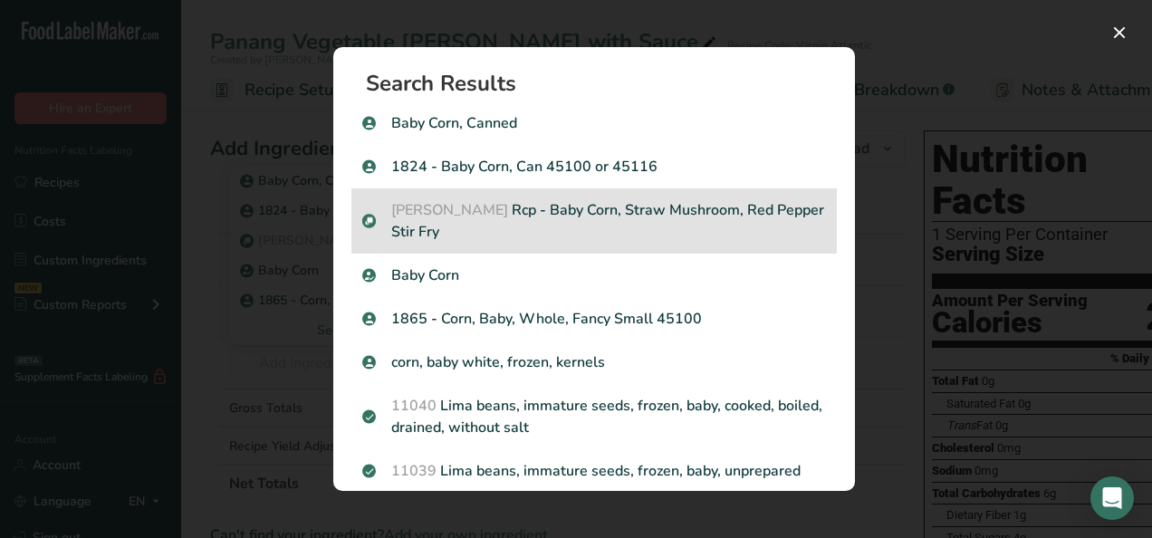
click at [663, 215] on p "Virgin Atalantic Rcp - Baby Corn, Straw Mushroom, Red Pepper Stir Fry" at bounding box center [594, 220] width 464 height 43
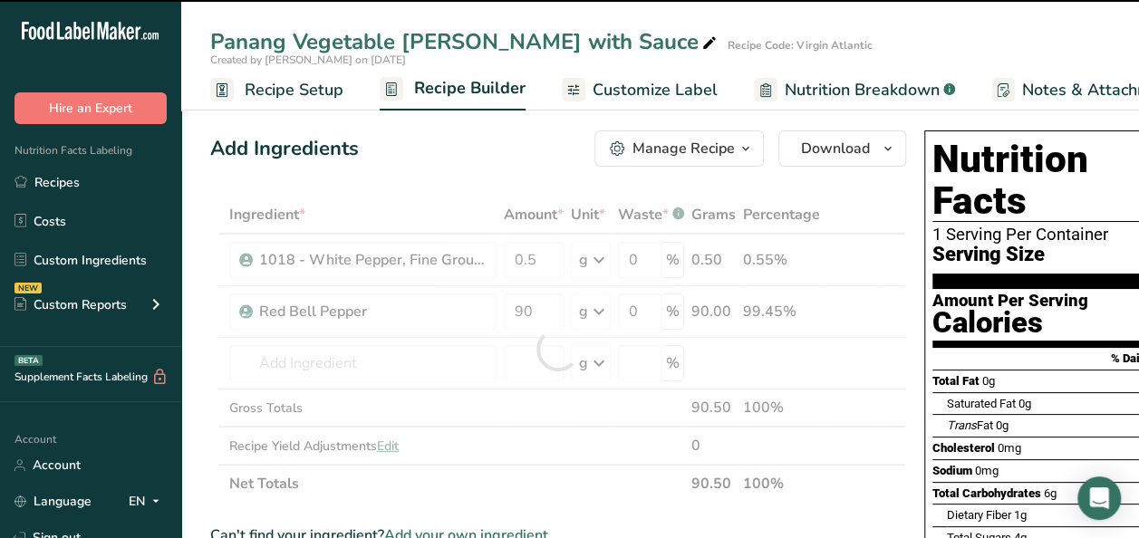
type input "0"
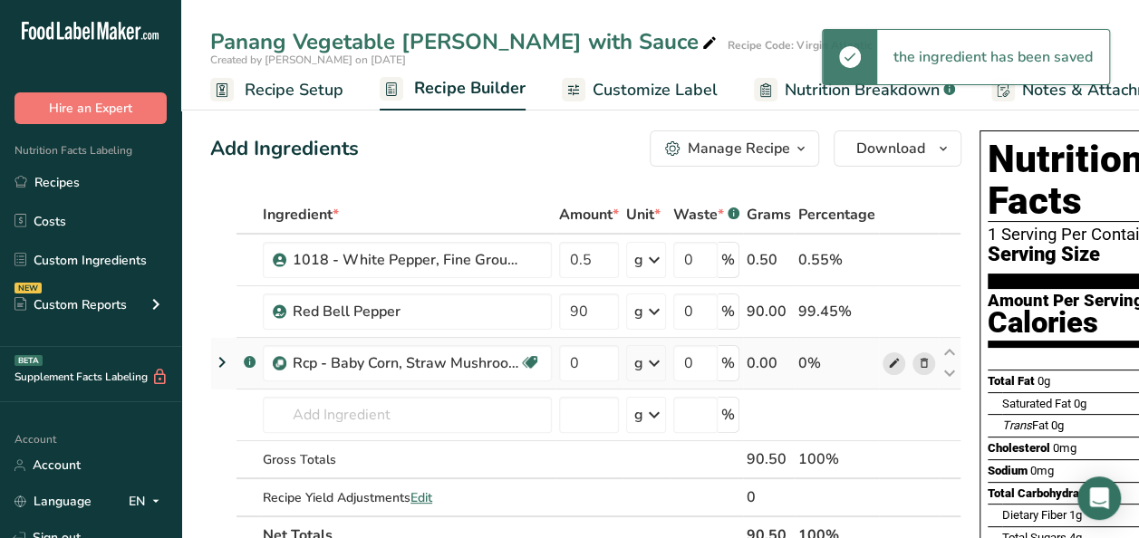
click at [891, 361] on icon at bounding box center [894, 363] width 13 height 19
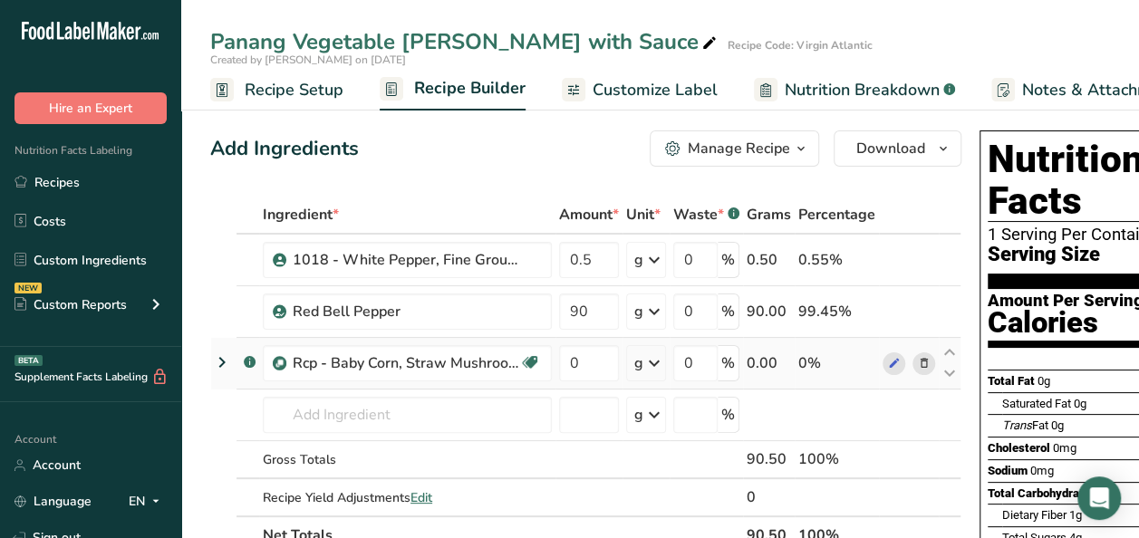
click at [919, 362] on icon at bounding box center [924, 363] width 13 height 19
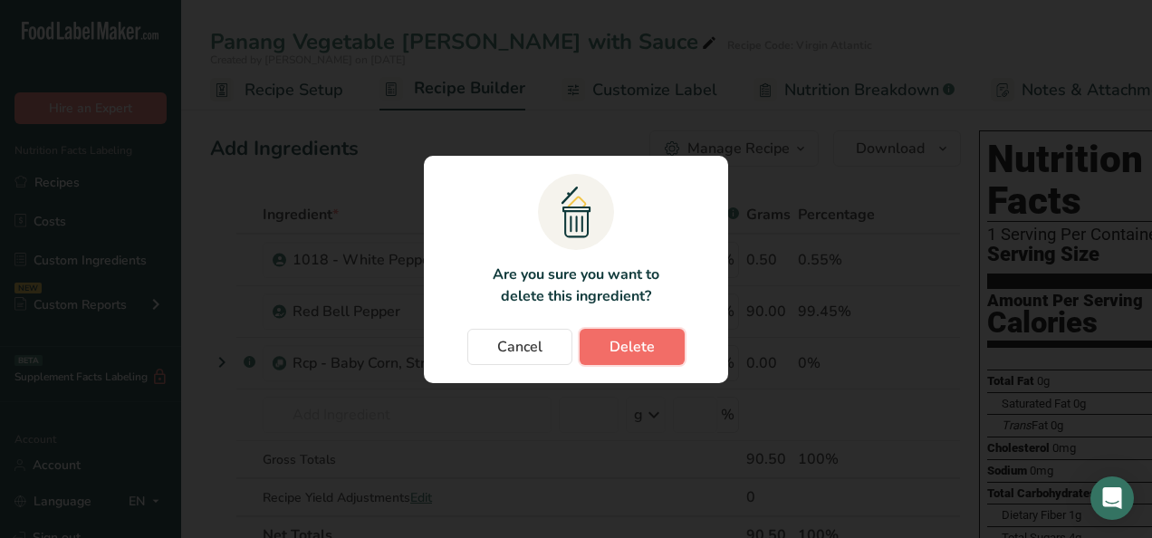
click at [640, 352] on span "Delete" at bounding box center [632, 347] width 45 height 22
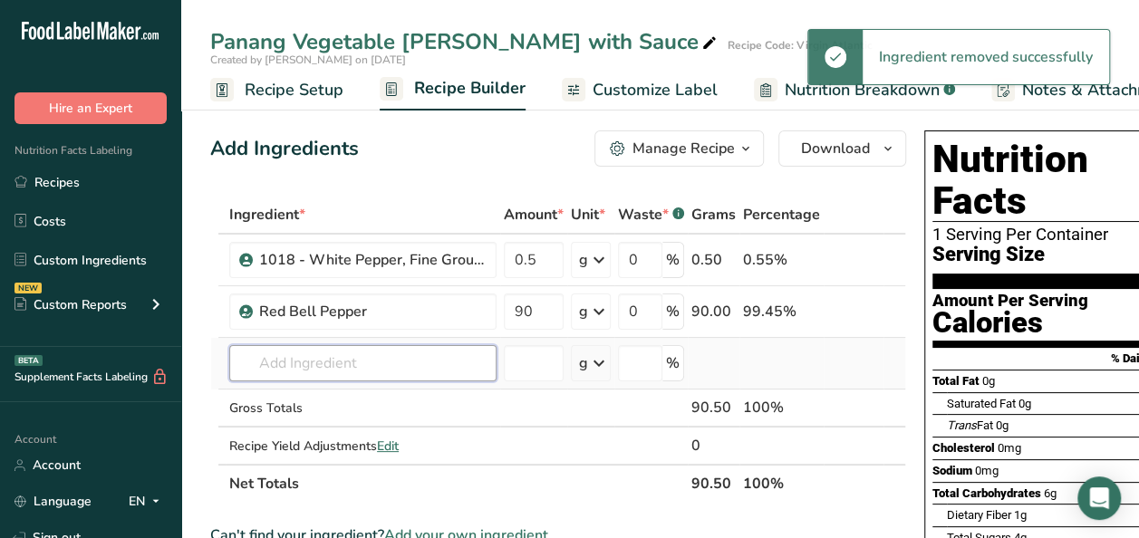
click at [346, 361] on input "text" at bounding box center [362, 363] width 267 height 36
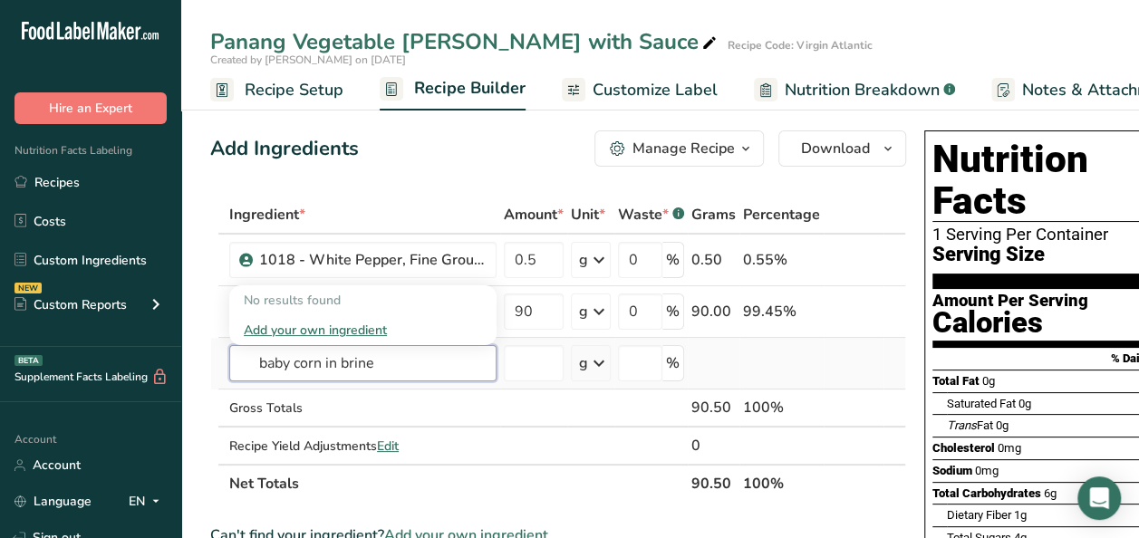
type input "baby corn in brine"
click at [355, 333] on div "Add your own ingredient" at bounding box center [363, 330] width 238 height 19
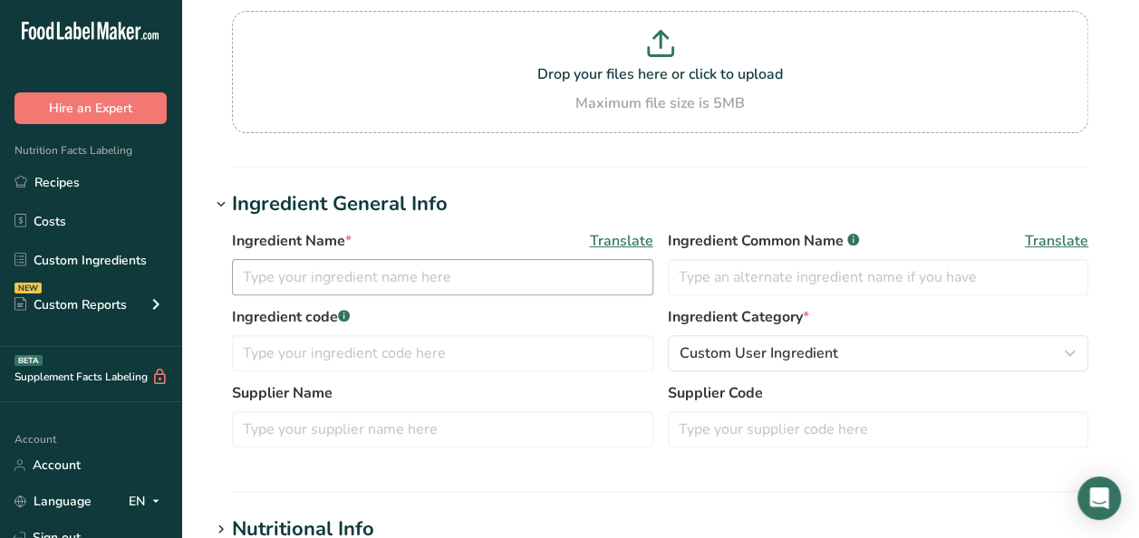
scroll to position [181, 0]
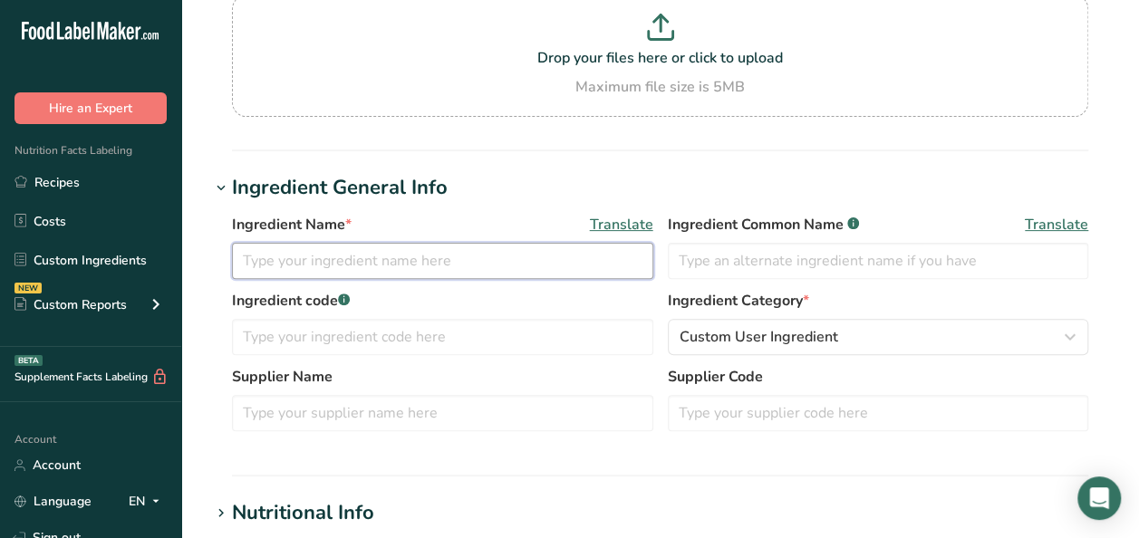
click at [340, 257] on input "text" at bounding box center [442, 261] width 421 height 36
type input "Baby Corn in Brine"
click at [293, 416] on input "text" at bounding box center [442, 413] width 421 height 36
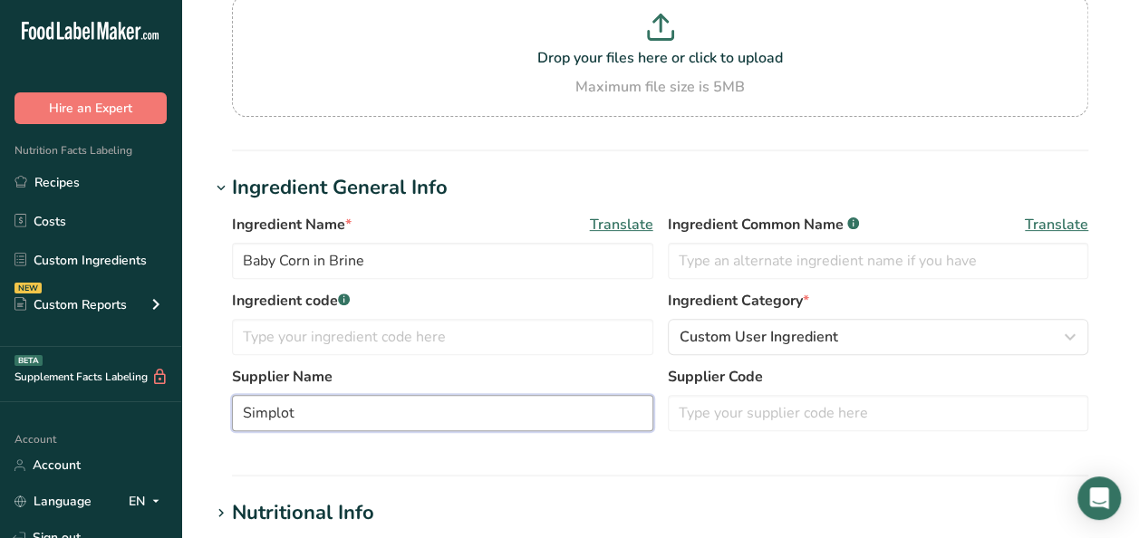
drag, startPoint x: 323, startPoint y: 415, endPoint x: 159, endPoint y: 396, distance: 165.1
click at [159, 396] on div ".a-20{fill:#fff;} Hire an Expert Nutrition Facts Labeling Recipes Costs Custom …" at bounding box center [569, 520] width 1139 height 1403
type input "American Roland"
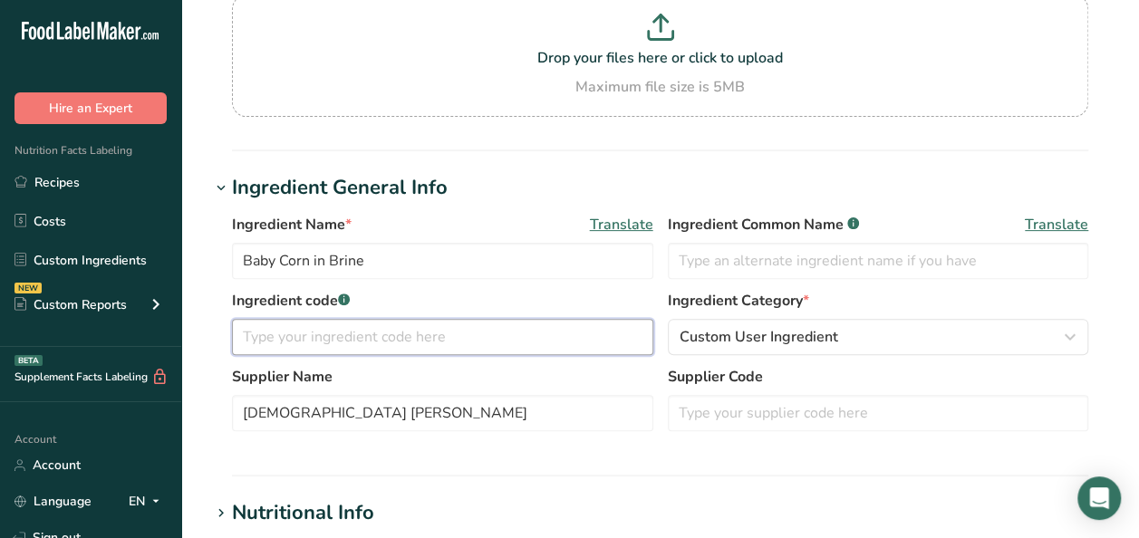
click at [322, 343] on input "text" at bounding box center [442, 337] width 421 height 36
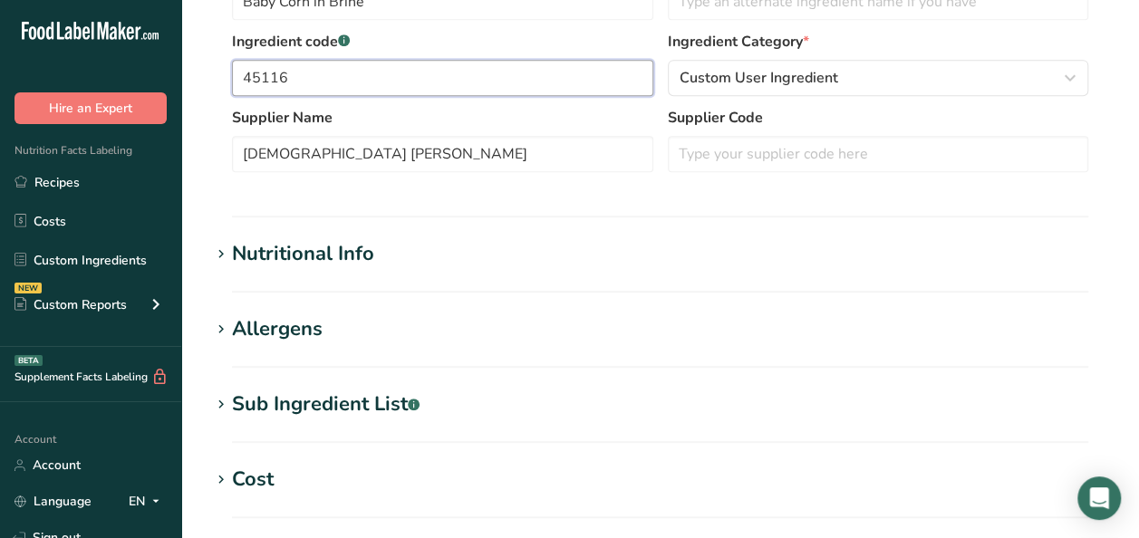
scroll to position [453, 0]
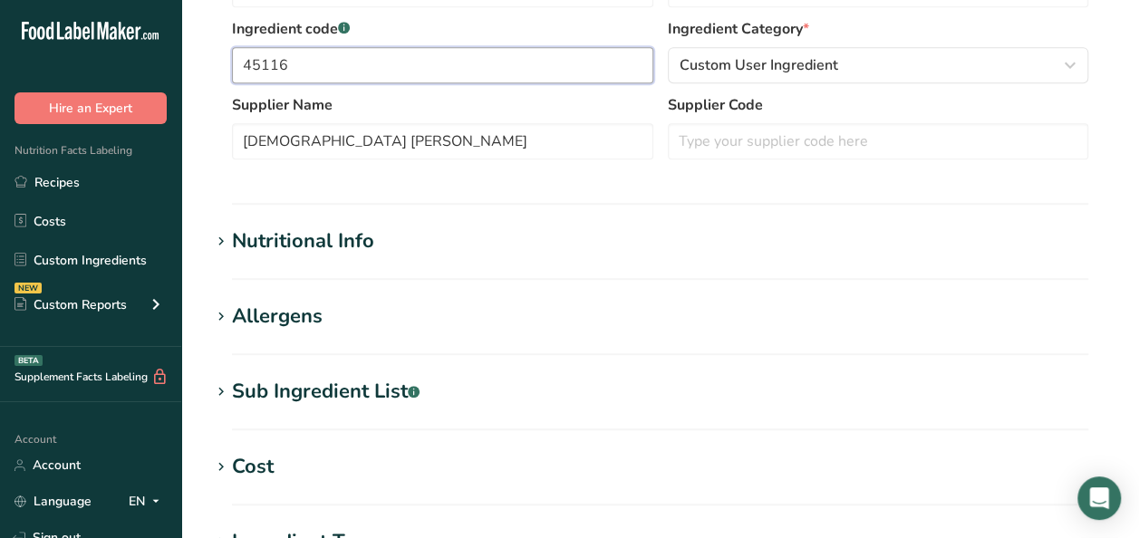
type input "45116"
click at [347, 246] on div "Nutritional Info" at bounding box center [303, 241] width 142 height 30
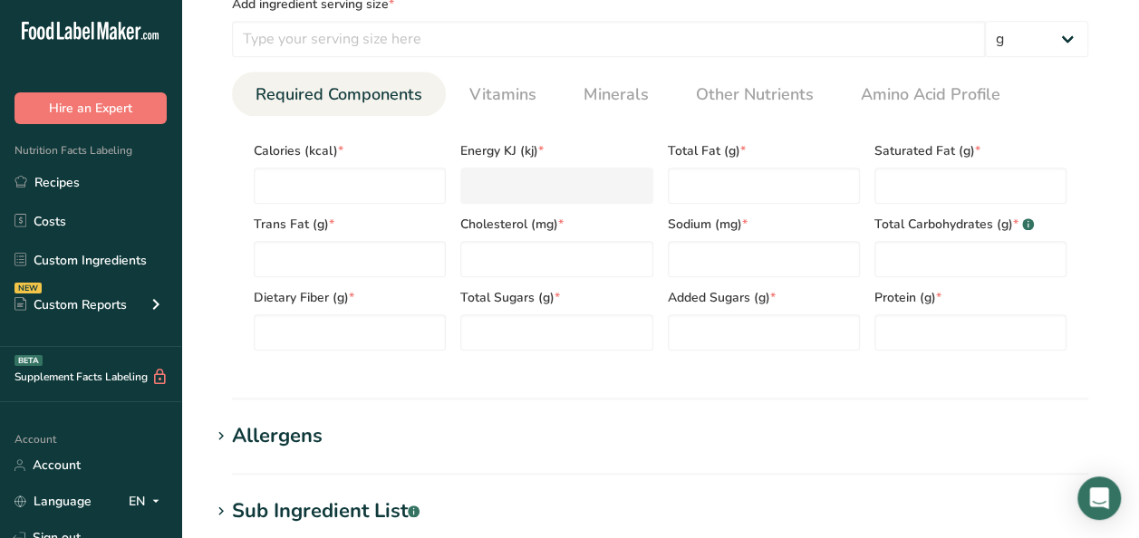
scroll to position [725, 0]
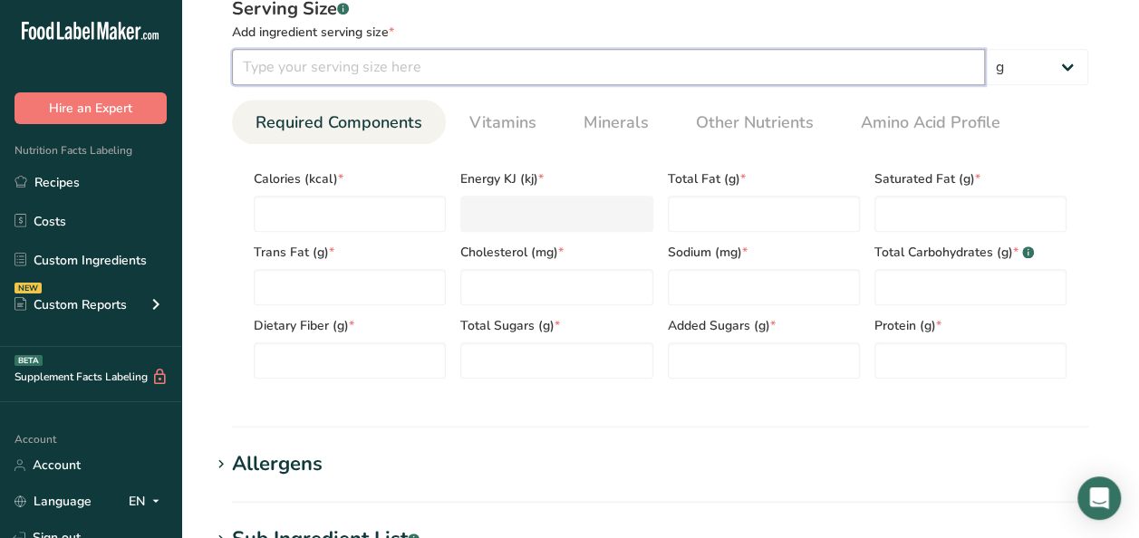
click at [325, 59] on input "number" at bounding box center [608, 67] width 753 height 36
type input "130"
click at [359, 202] on input "number" at bounding box center [350, 214] width 192 height 36
type input "3"
type KJ "12.6"
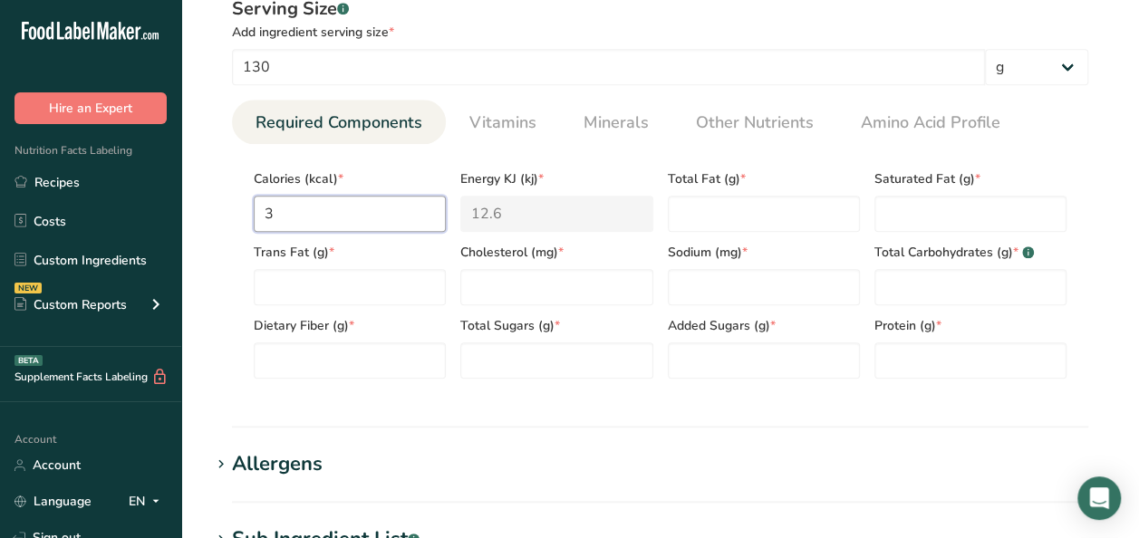
type input "30"
type KJ "125.5"
type input "30"
click at [652, 26] on div "Add ingredient serving size *" at bounding box center [660, 32] width 856 height 19
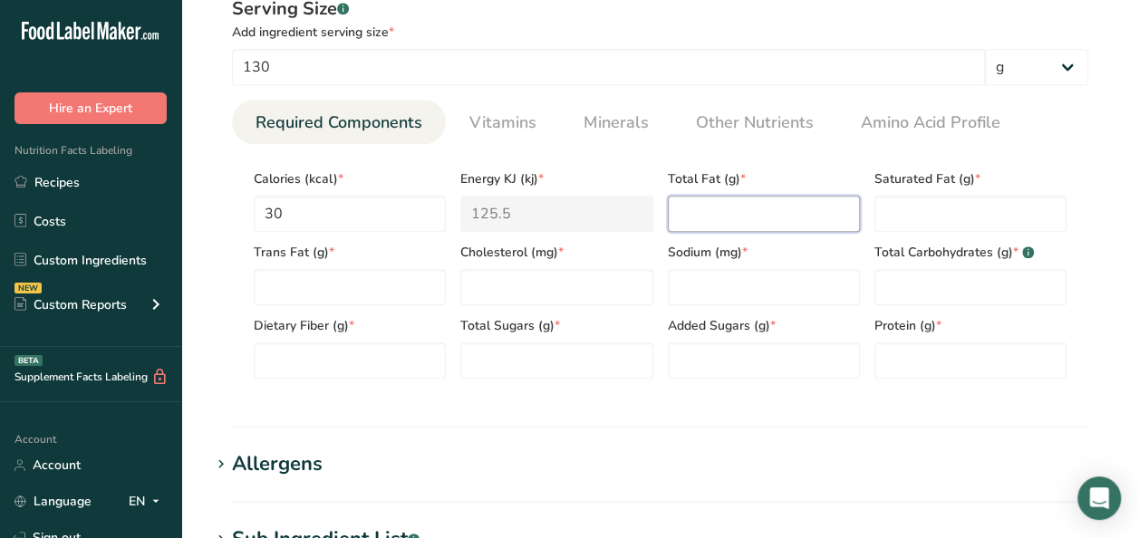
click at [736, 206] on Fat "number" at bounding box center [764, 214] width 192 height 36
type Fat "0"
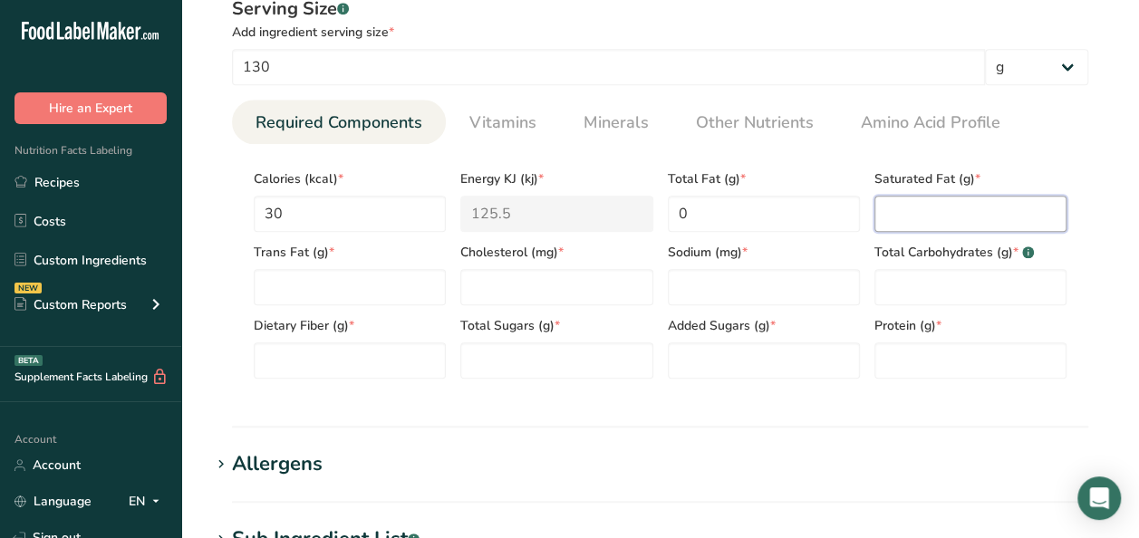
click at [898, 208] on Fat "number" at bounding box center [970, 214] width 192 height 36
type Fat "0"
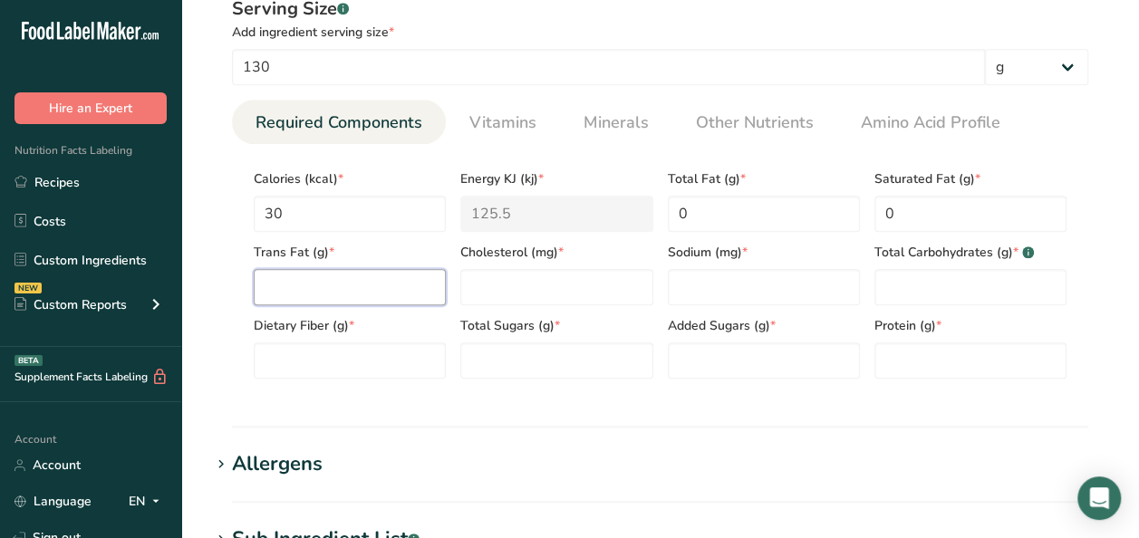
click at [295, 284] on Fat "number" at bounding box center [350, 287] width 192 height 36
type Fat "0"
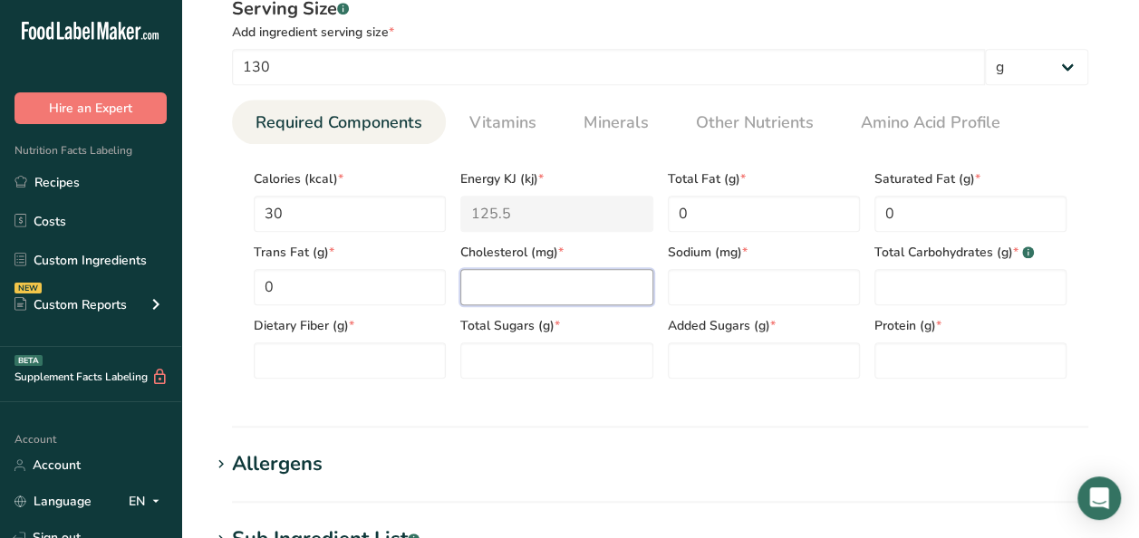
click at [567, 294] on input "number" at bounding box center [556, 287] width 192 height 36
type input "0"
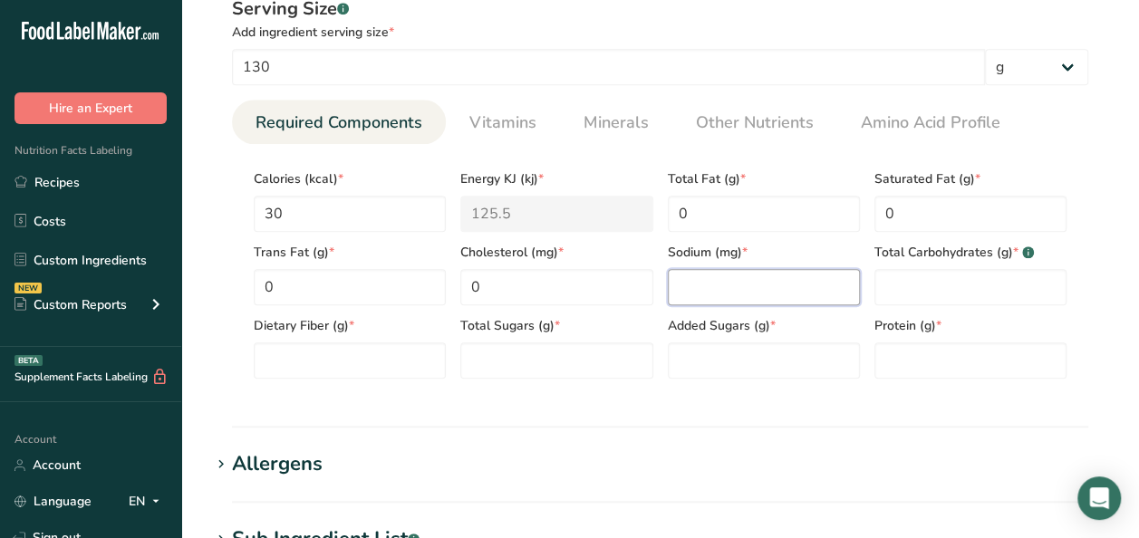
click at [730, 282] on input "number" at bounding box center [764, 287] width 192 height 36
type input "220"
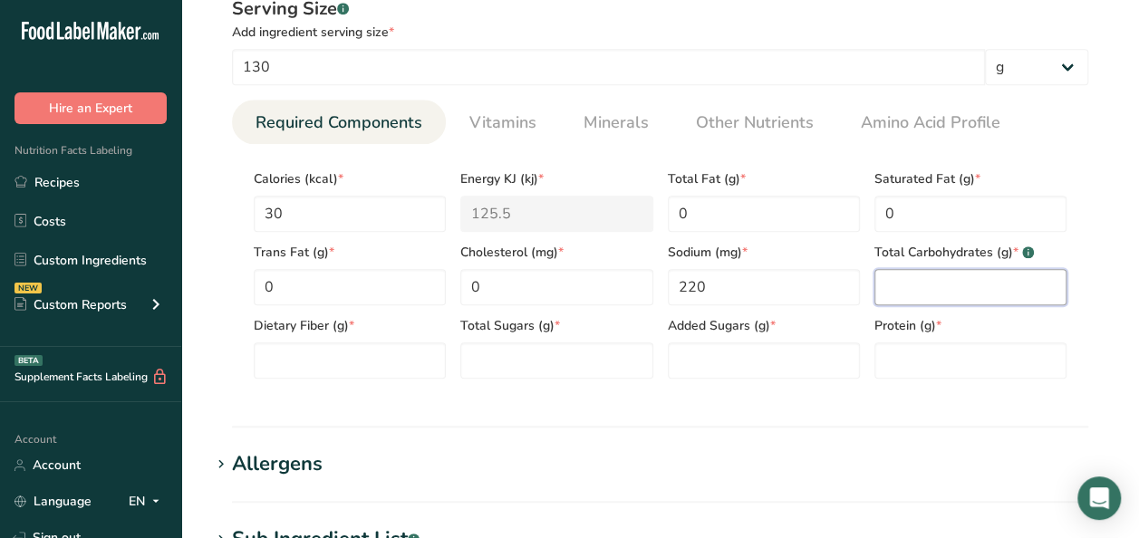
click at [964, 273] on Carbohydrates "number" at bounding box center [970, 287] width 192 height 36
click at [1118, 285] on section "Add new ingredient Back to recipe Ingredient Spec Sheet .a-a{fill:#347362;}.b-a…" at bounding box center [659, 157] width 957 height 1765
click at [963, 286] on Carbohydrates "number" at bounding box center [970, 287] width 192 height 36
type Carbohydrates "6"
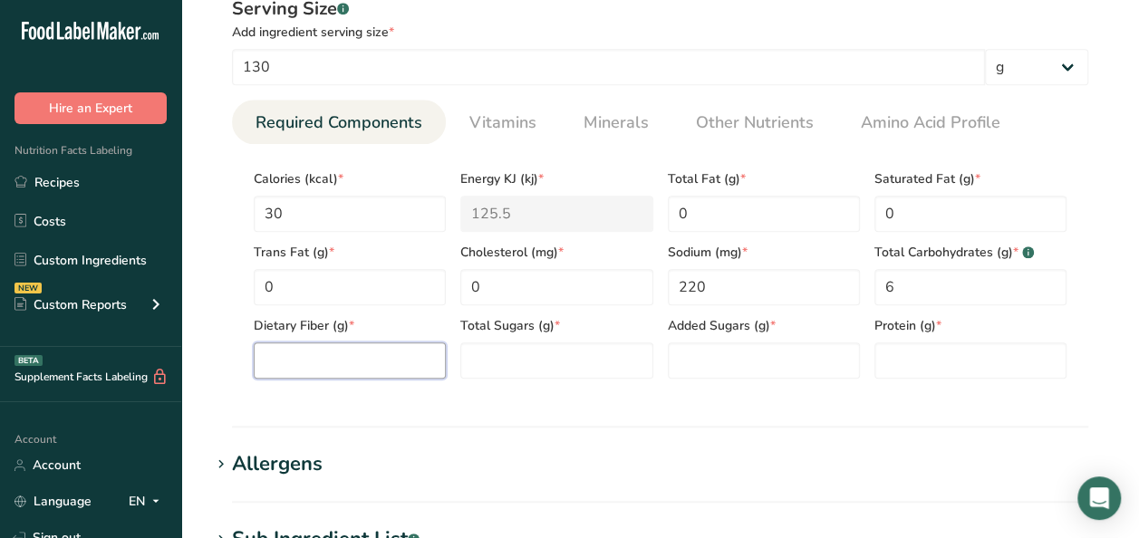
click at [343, 358] on Fiber "number" at bounding box center [350, 360] width 192 height 36
type Fiber "3"
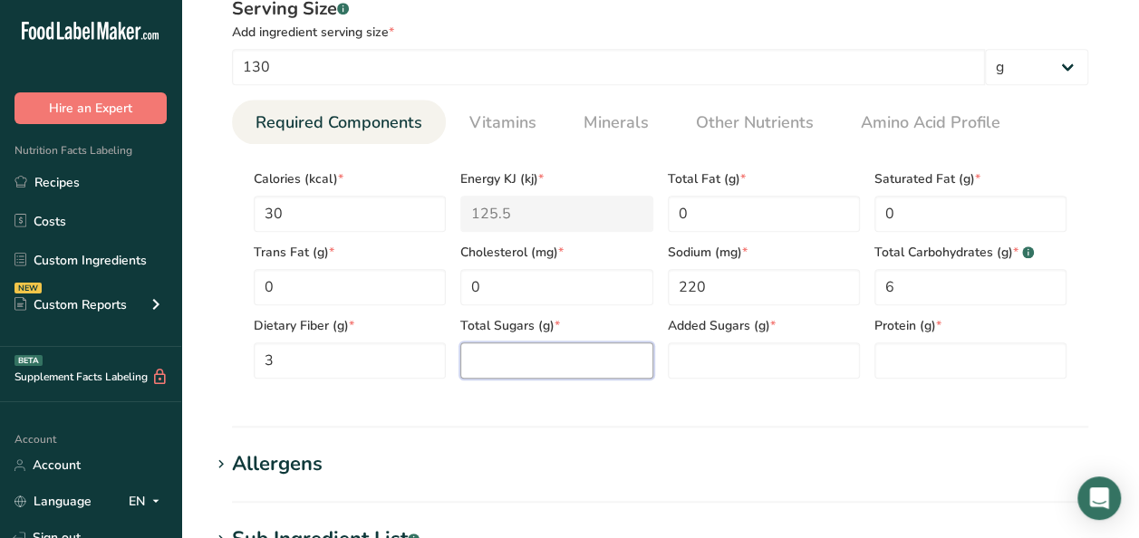
click at [519, 364] on Sugars "number" at bounding box center [556, 360] width 192 height 36
type Sugars "2"
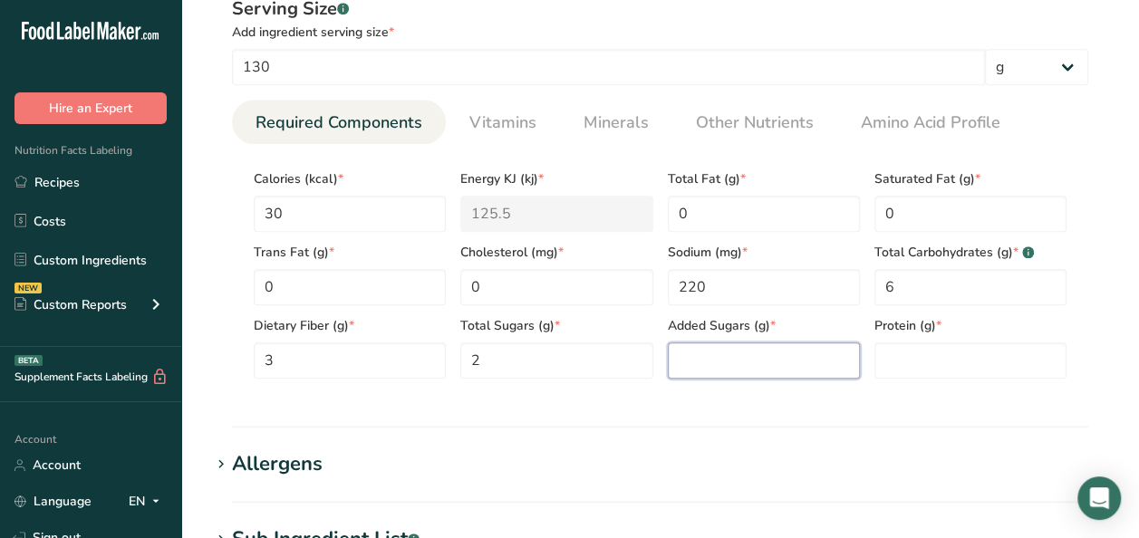
click at [708, 369] on Sugars "number" at bounding box center [764, 360] width 192 height 36
type Sugars "0"
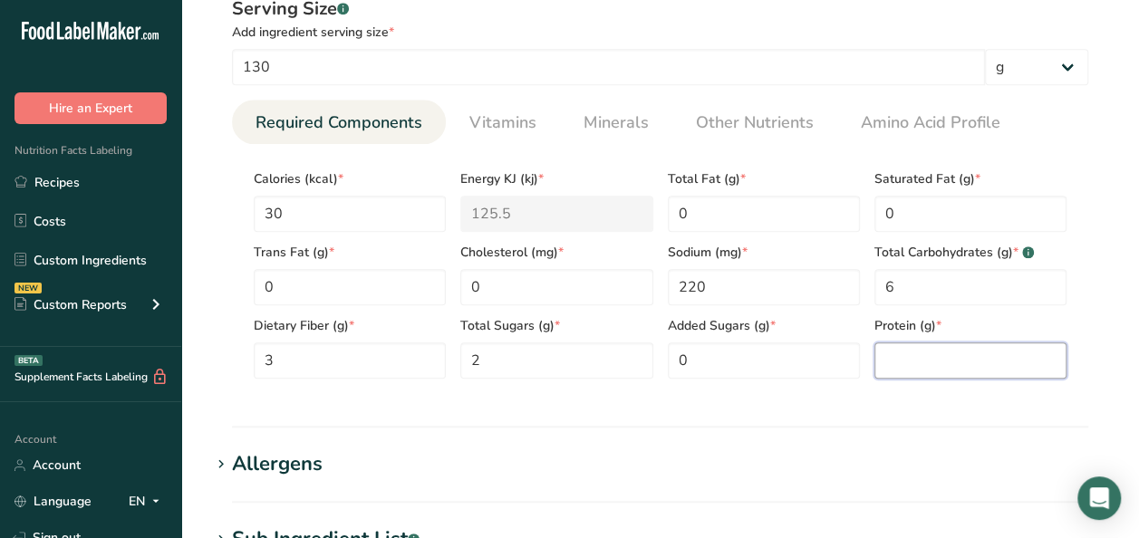
click at [962, 351] on input "number" at bounding box center [970, 360] width 192 height 36
click at [1018, 399] on div "Serving Size .a-a{fill:#347362;}.b-a{fill:#fff;} Add ingredient serving size * …" at bounding box center [659, 194] width 899 height 419
click at [960, 359] on input "number" at bounding box center [970, 360] width 192 height 36
type input "2"
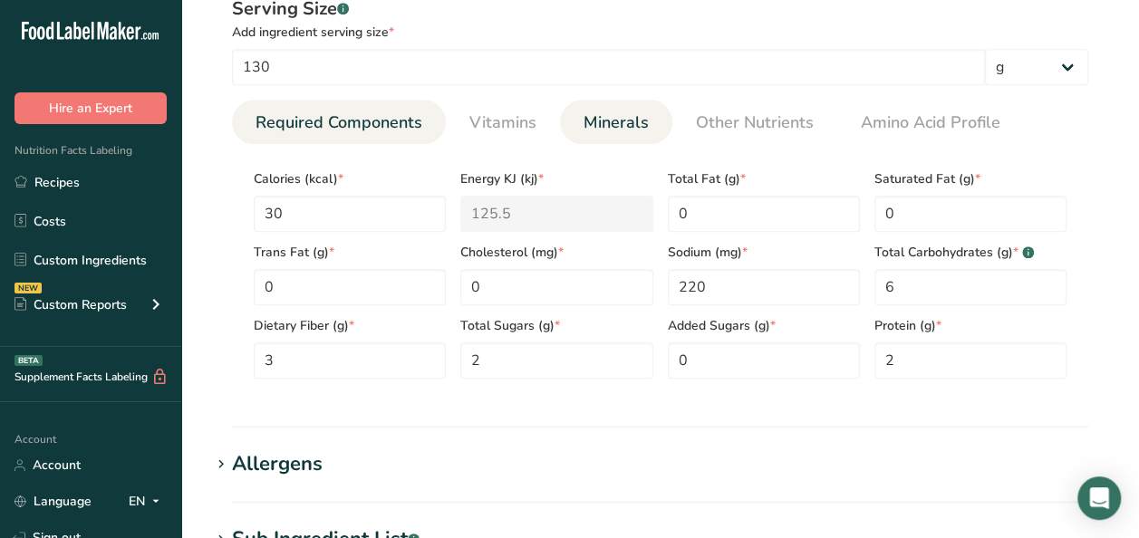
click at [603, 115] on span "Minerals" at bounding box center [615, 123] width 65 height 24
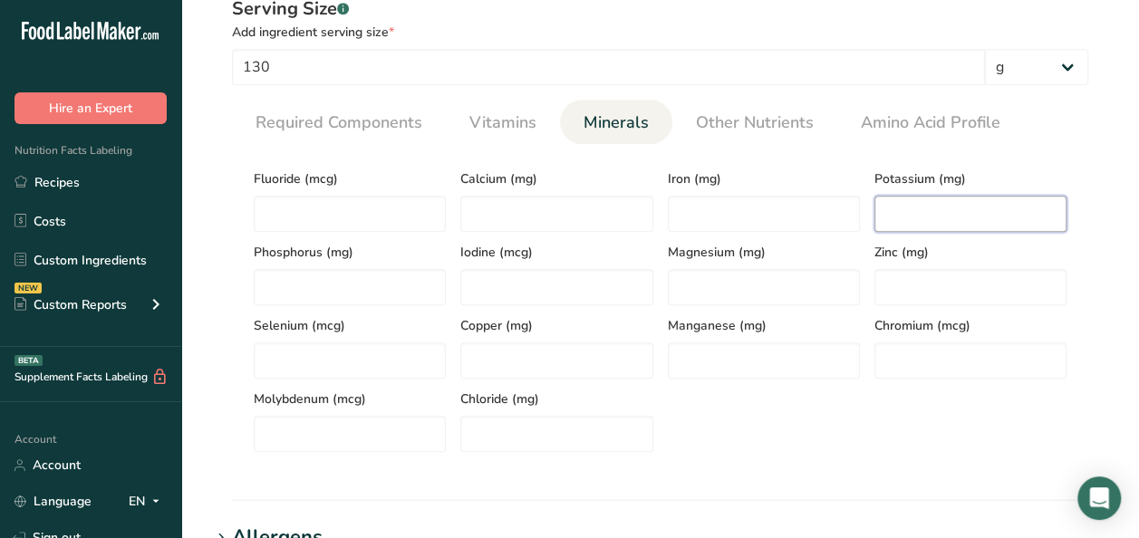
click at [957, 208] on input "number" at bounding box center [970, 214] width 192 height 36
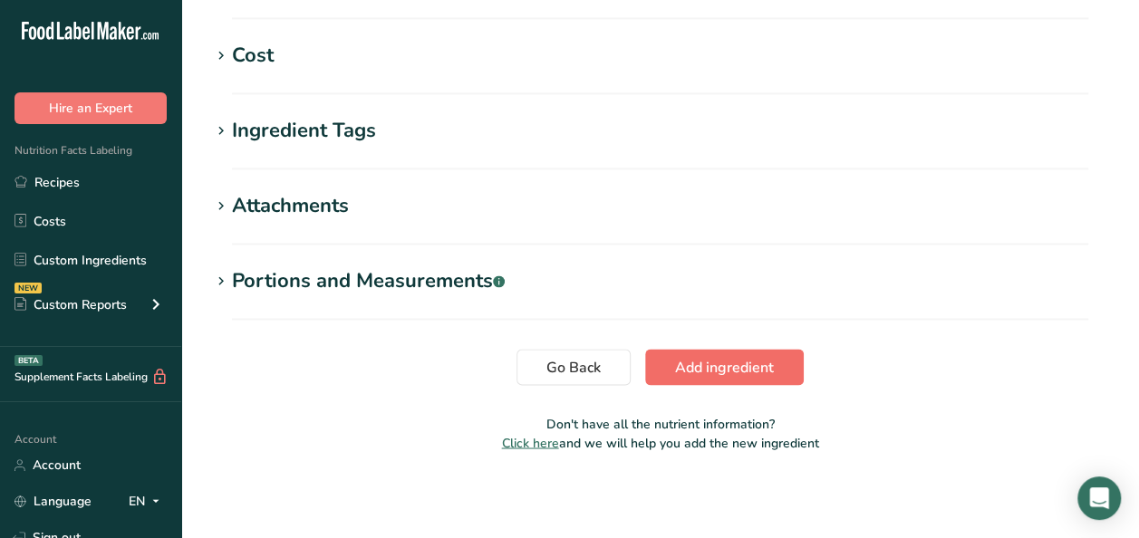
type input "90"
click at [701, 367] on span "Add ingredient" at bounding box center [724, 367] width 99 height 22
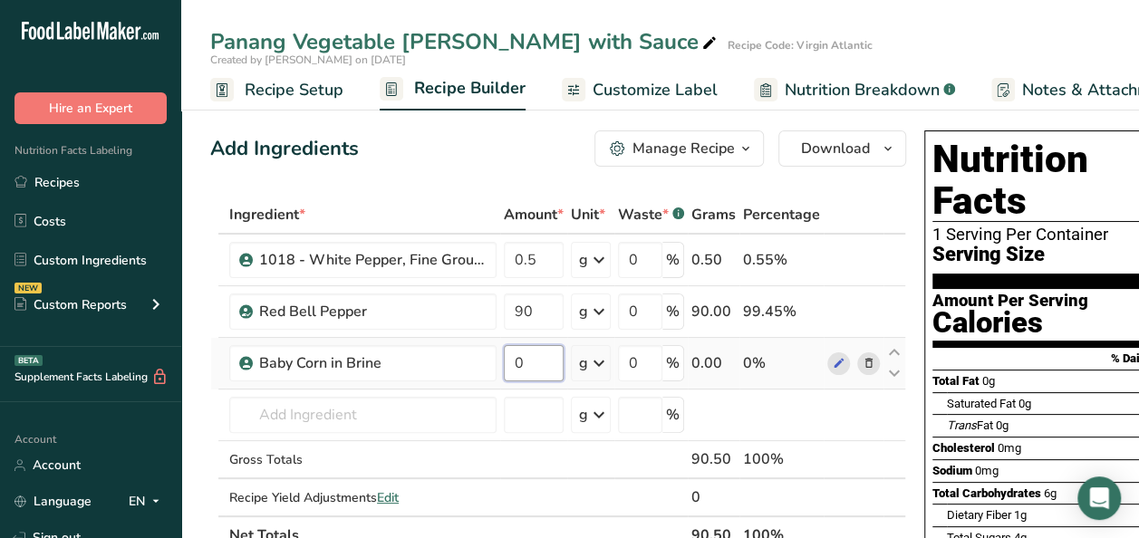
click at [536, 355] on input "0" at bounding box center [534, 363] width 60 height 36
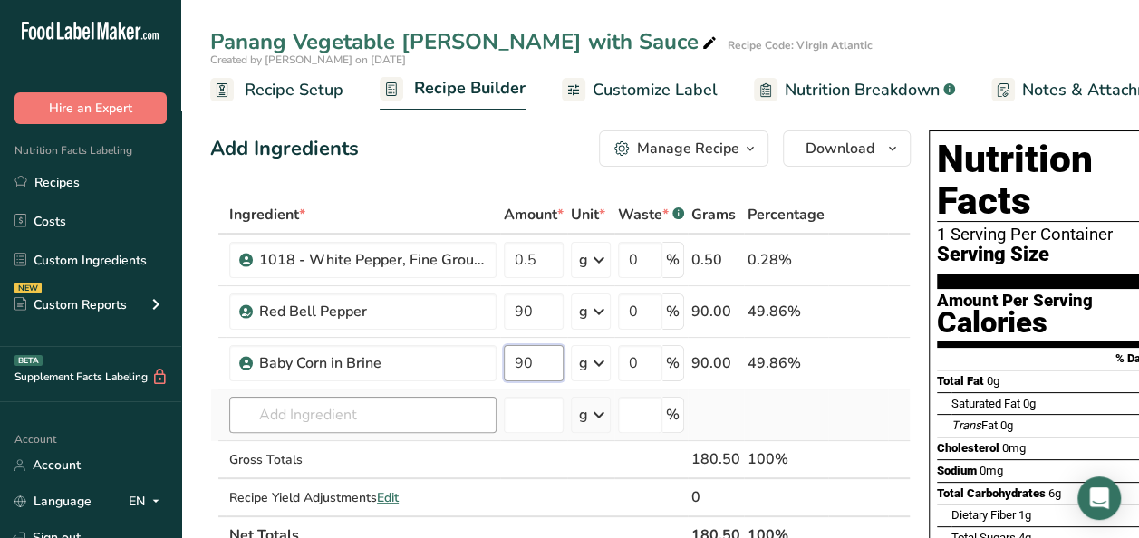
type input "90"
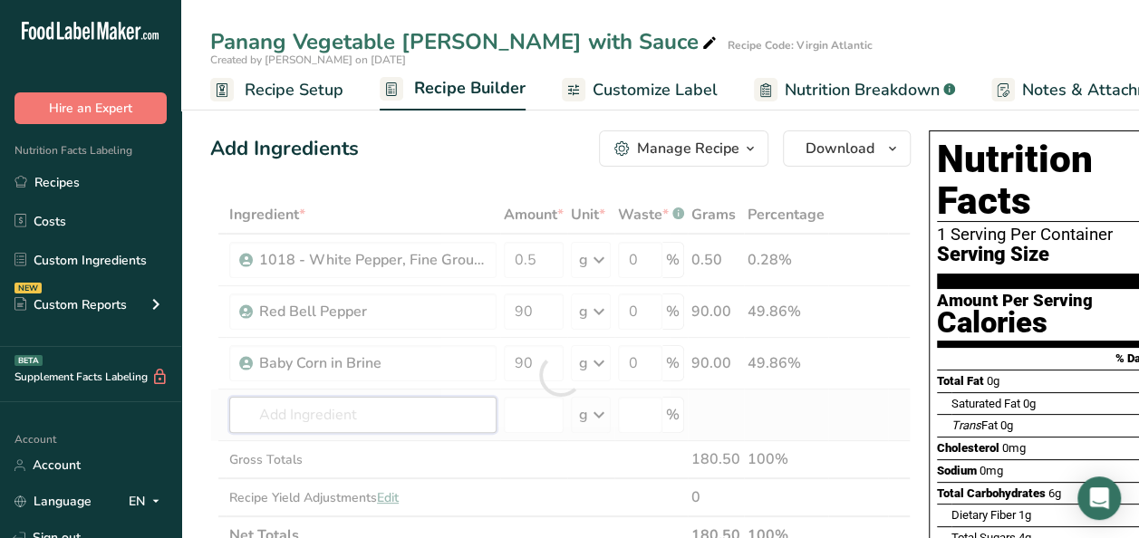
click at [367, 408] on div "Ingredient * Amount * Unit * Waste * .a-a{fill:#347362;}.b-a{fill:#fff;} Grams …" at bounding box center [560, 375] width 700 height 359
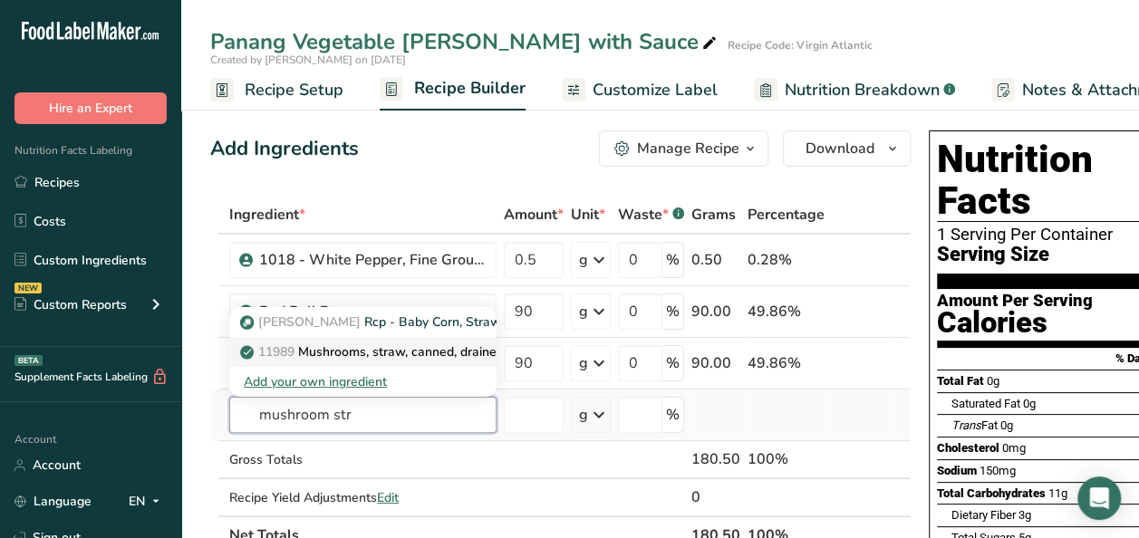
type input "mushroom str"
click at [414, 348] on p "11989 Mushrooms, straw, canned, drained solids" at bounding box center [392, 351] width 297 height 19
type input "Mushrooms, straw, canned, drained solids"
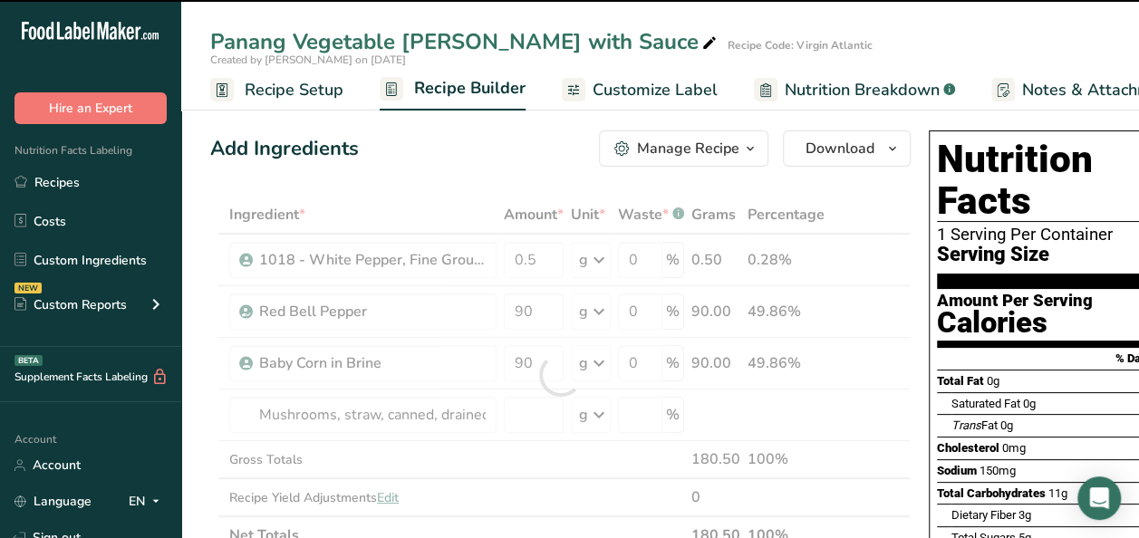
type input "0"
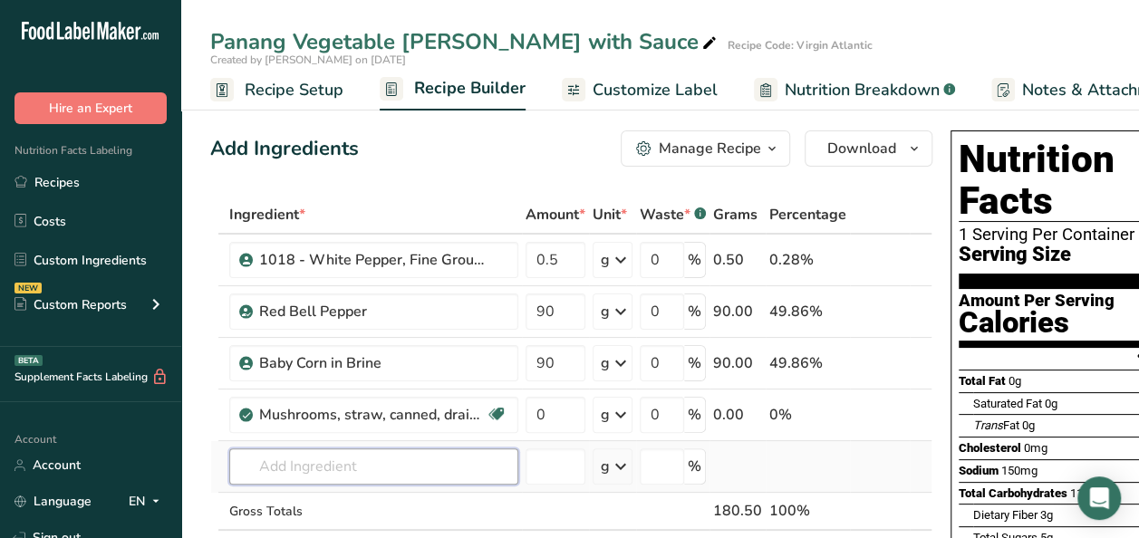
click at [324, 452] on input "text" at bounding box center [373, 466] width 289 height 36
click at [307, 460] on input "text" at bounding box center [373, 466] width 289 height 36
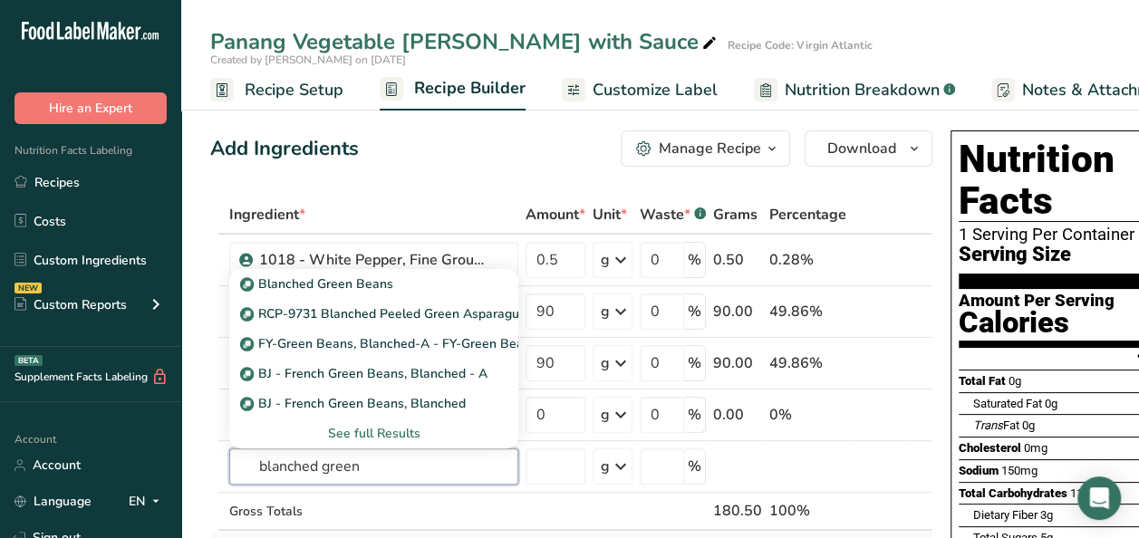
type input "blanched green"
click at [409, 429] on div "See full Results" at bounding box center [374, 433] width 260 height 19
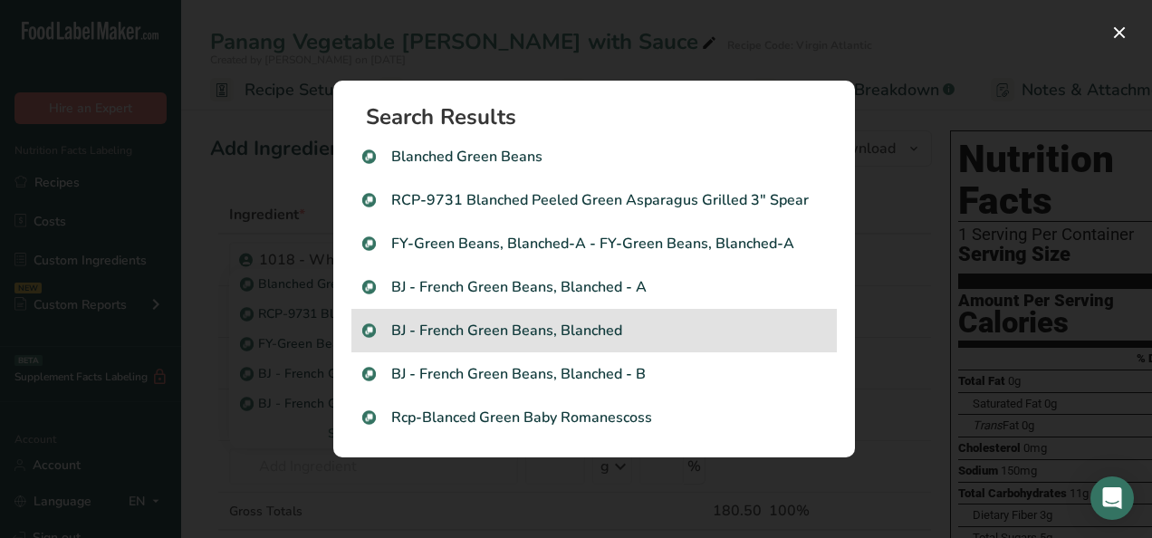
click at [524, 332] on p "BJ - French Green Beans, Blanched" at bounding box center [594, 331] width 464 height 22
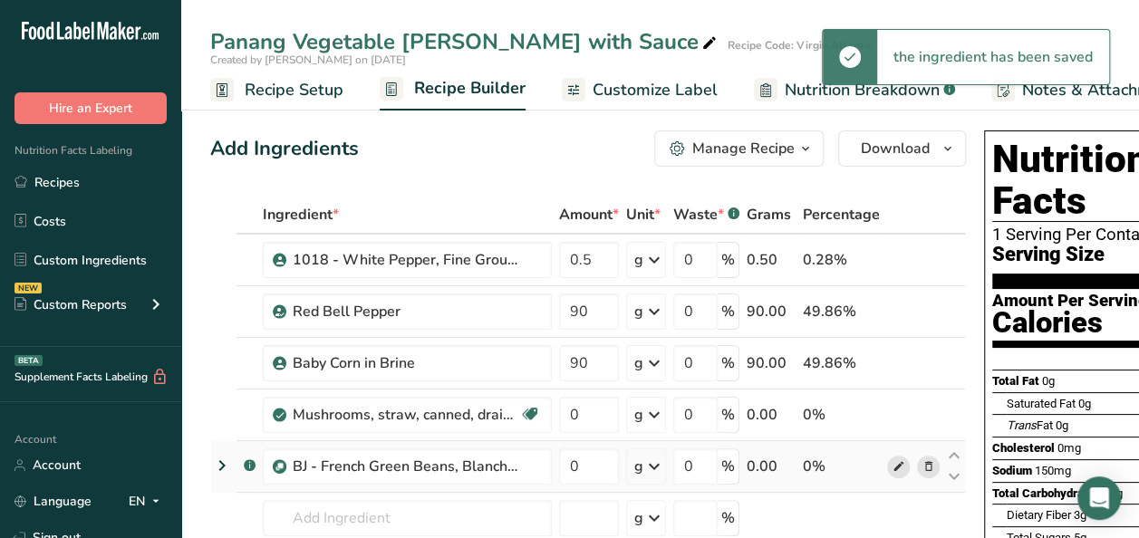
click at [892, 466] on icon at bounding box center [898, 466] width 13 height 19
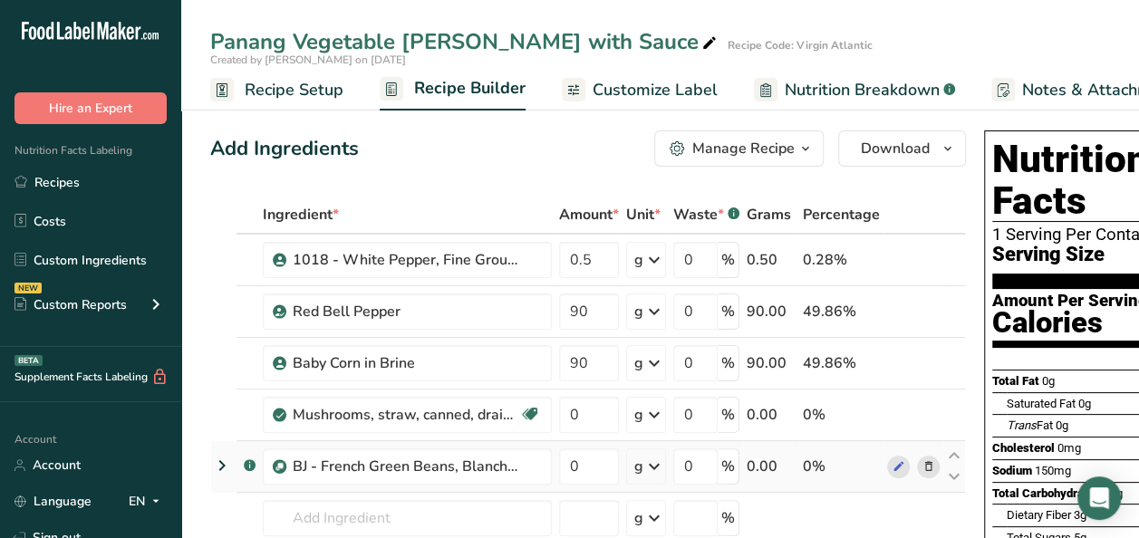
click at [924, 470] on icon at bounding box center [928, 466] width 13 height 19
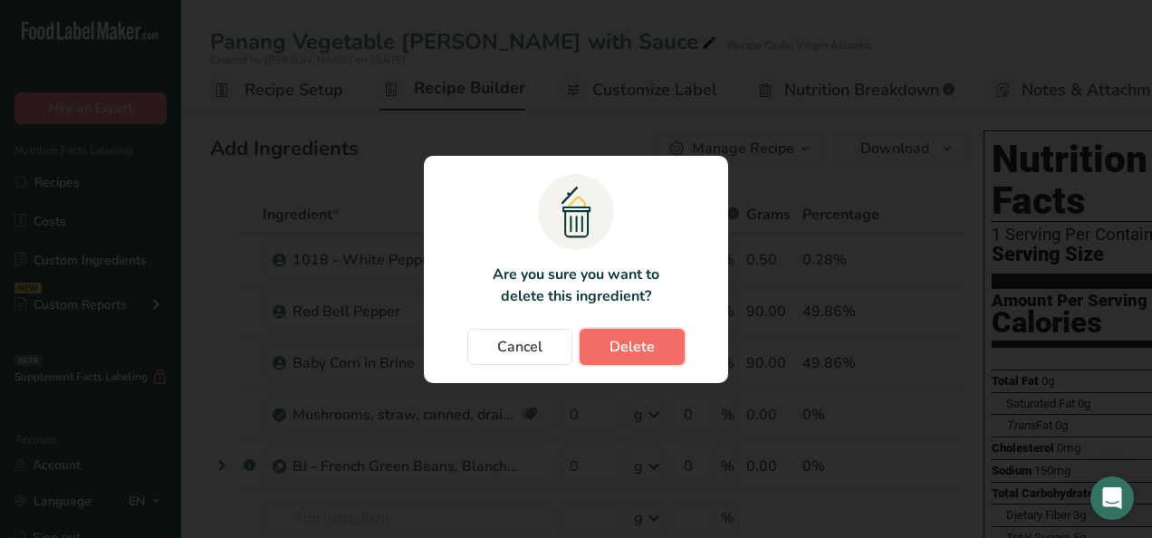
click at [645, 349] on span "Delete" at bounding box center [632, 347] width 45 height 22
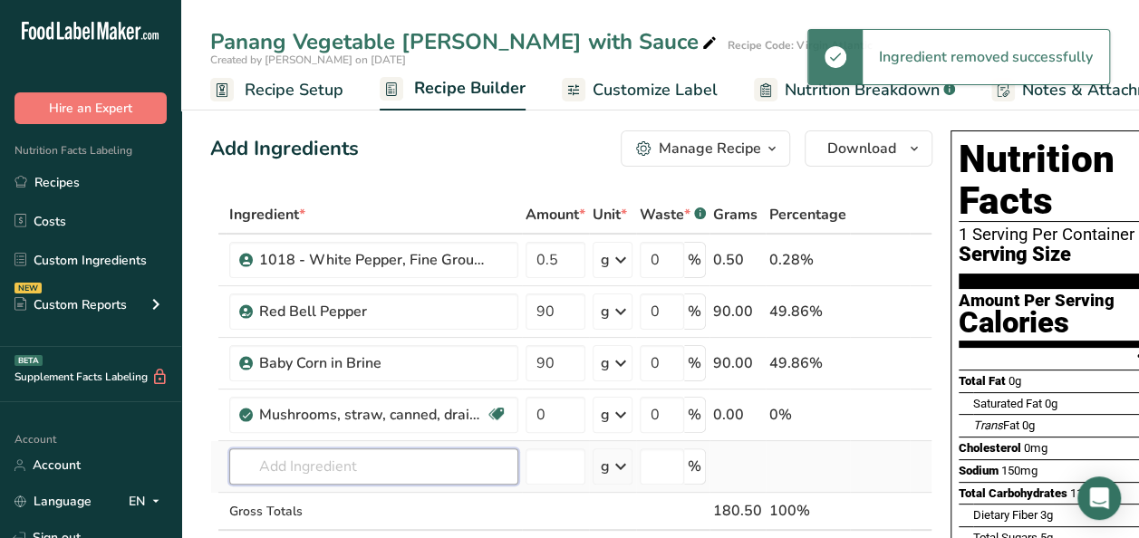
click at [341, 472] on input "text" at bounding box center [373, 466] width 289 height 36
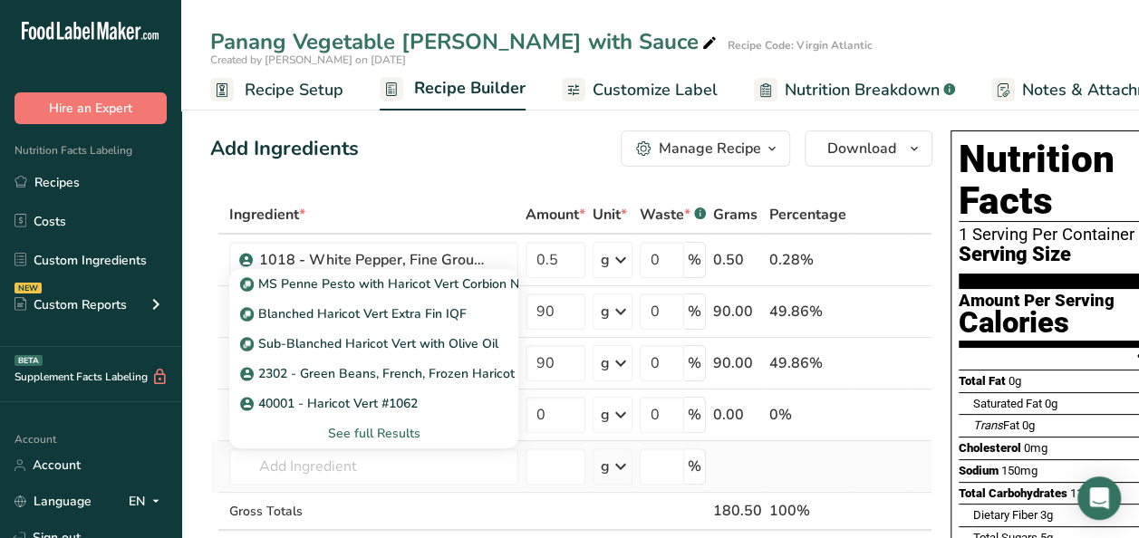
click at [370, 430] on div "See full Results" at bounding box center [374, 433] width 260 height 19
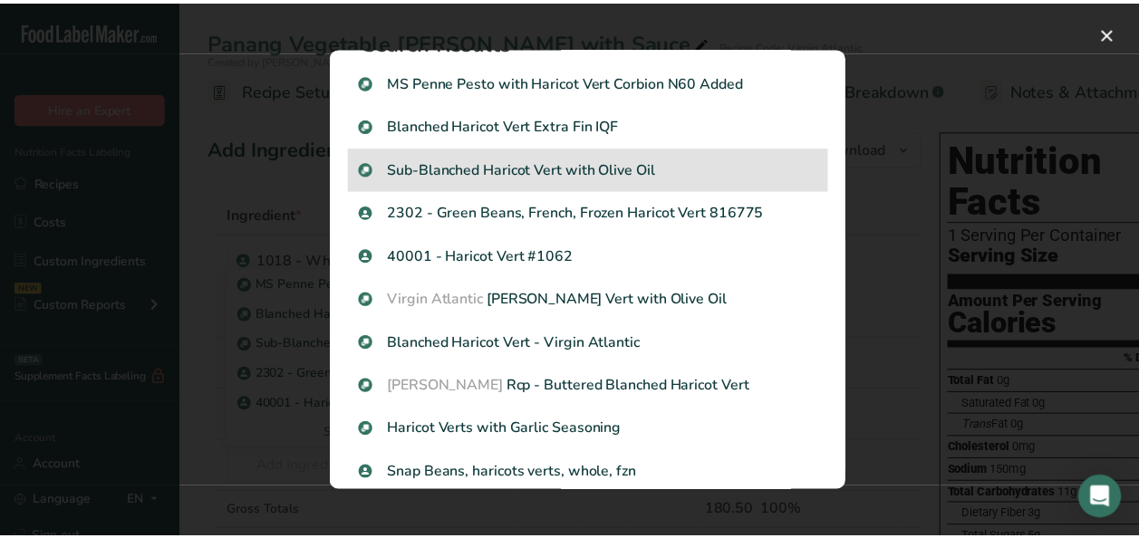
scroll to position [63, 0]
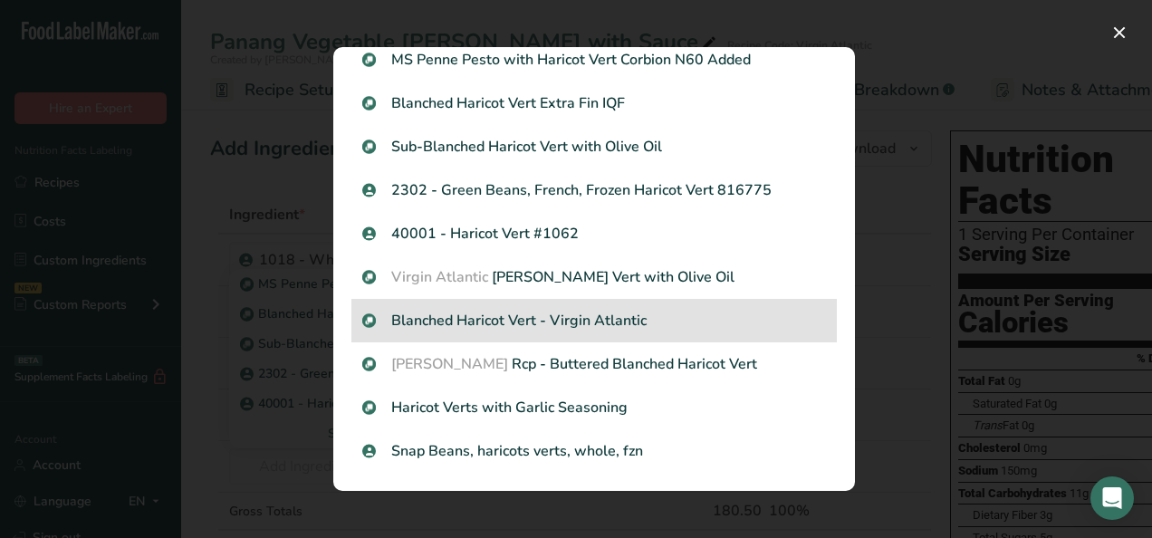
click at [623, 324] on p "Blanched Haricot Vert - Virgin Atlantic" at bounding box center [594, 321] width 464 height 22
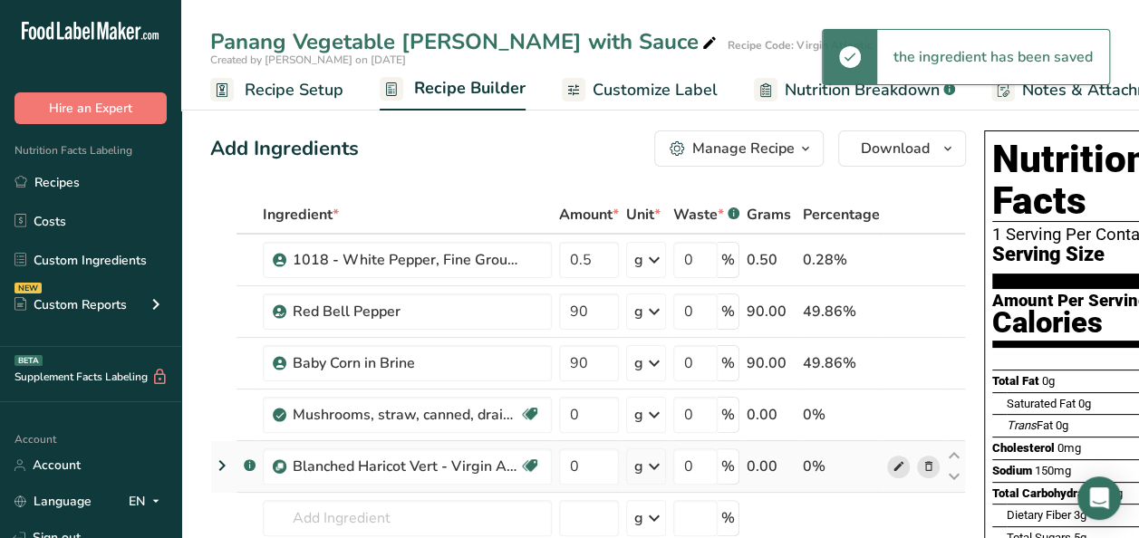
click at [899, 467] on icon at bounding box center [898, 466] width 13 height 19
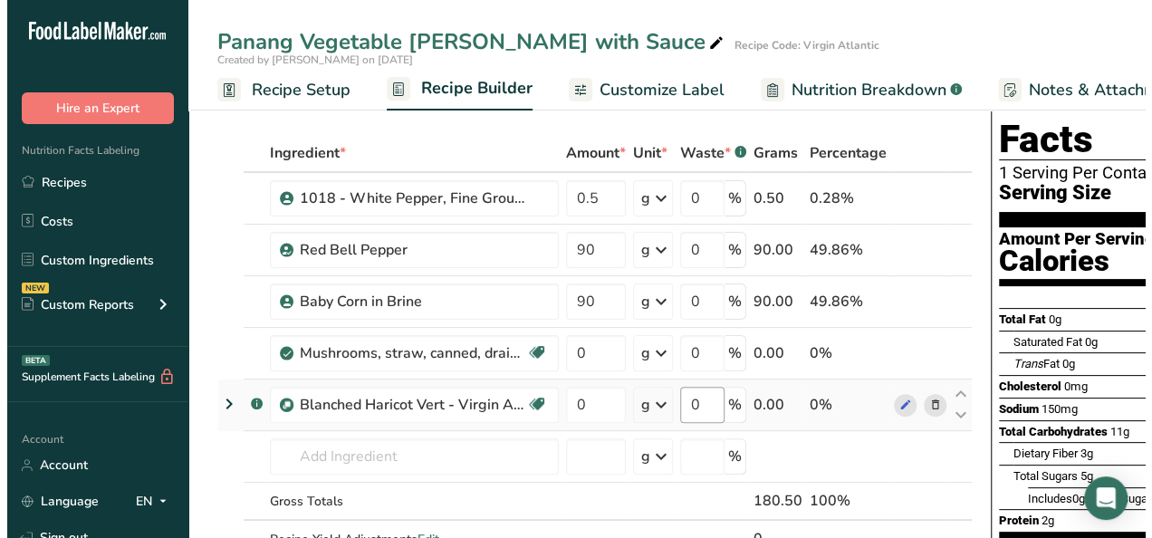
scroll to position [91, 0]
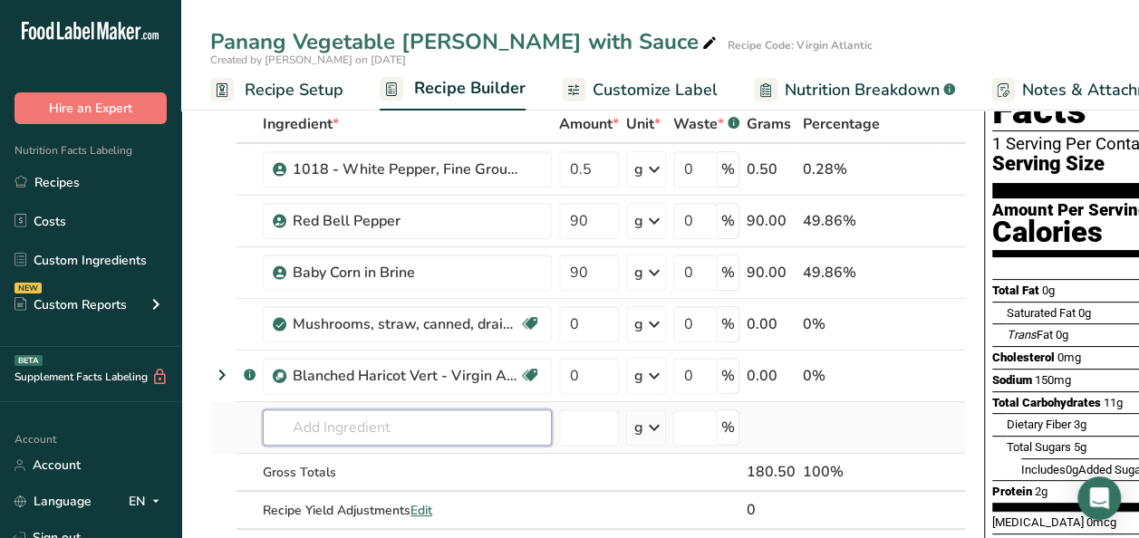
click at [317, 428] on input "text" at bounding box center [407, 427] width 289 height 36
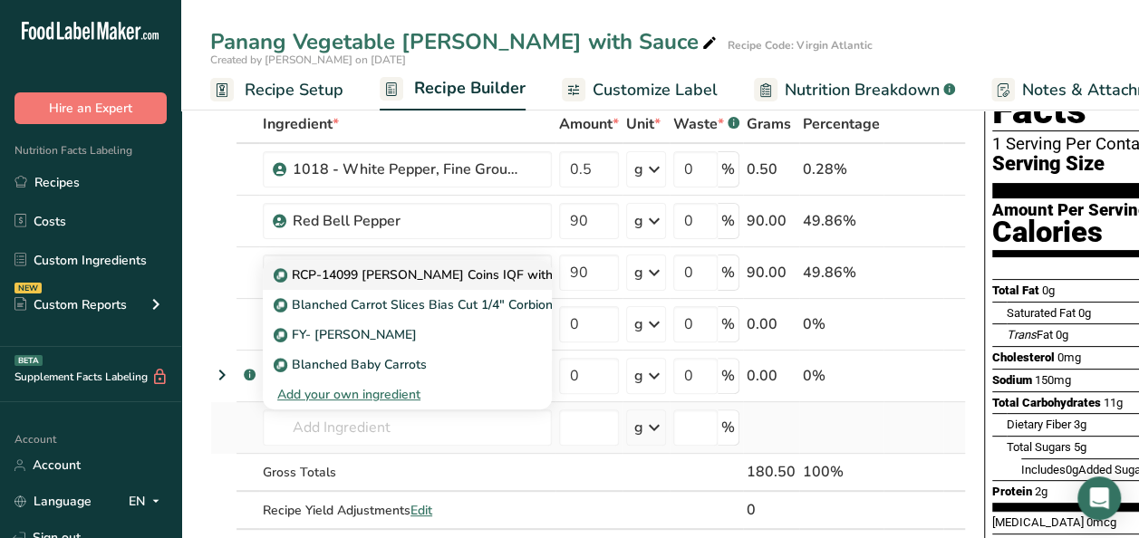
click at [486, 273] on p "RCP-14099 Blanched Carrot Coins IQF with Canola Oil" at bounding box center [447, 274] width 340 height 19
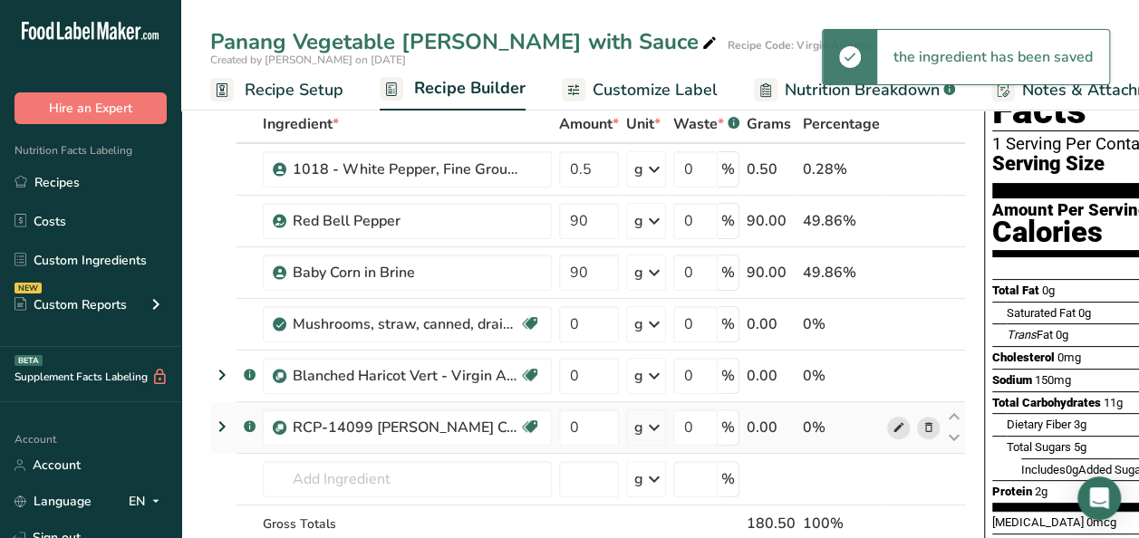
click at [897, 426] on icon at bounding box center [898, 427] width 13 height 19
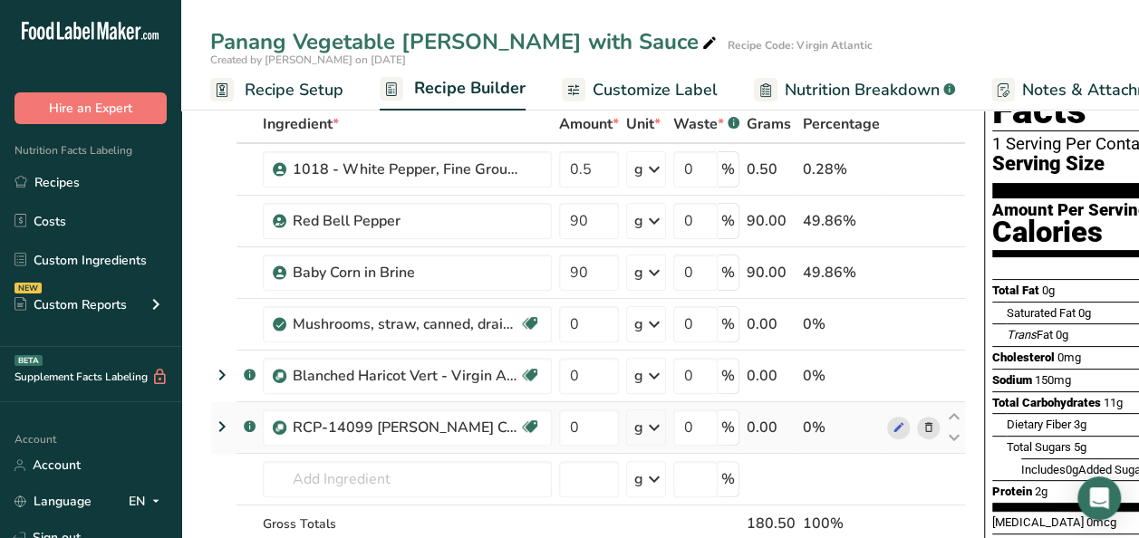
click at [922, 428] on icon at bounding box center [928, 427] width 13 height 19
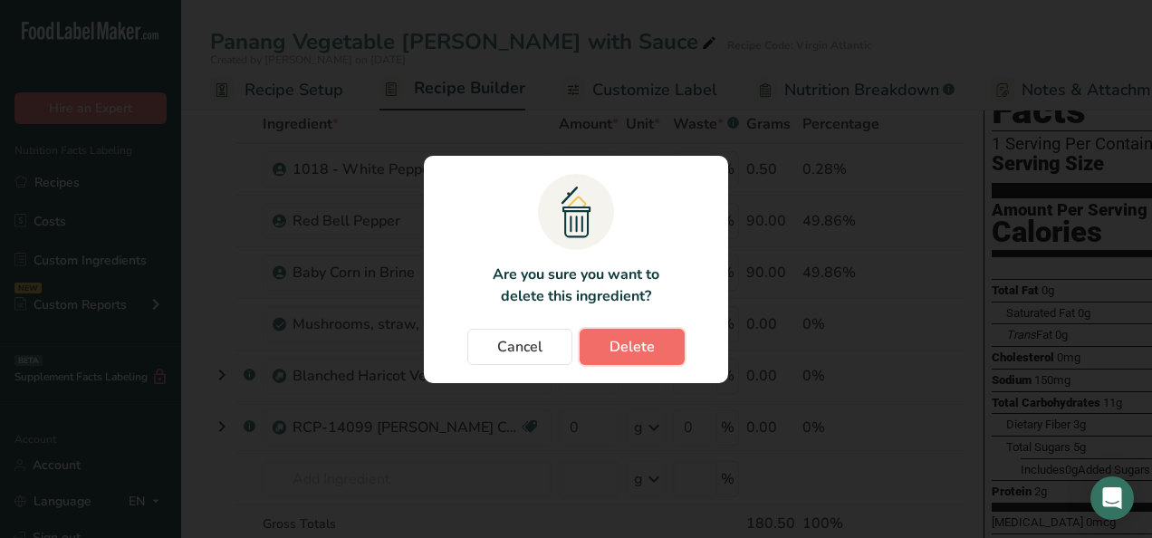
click at [667, 350] on button "Delete" at bounding box center [632, 347] width 105 height 36
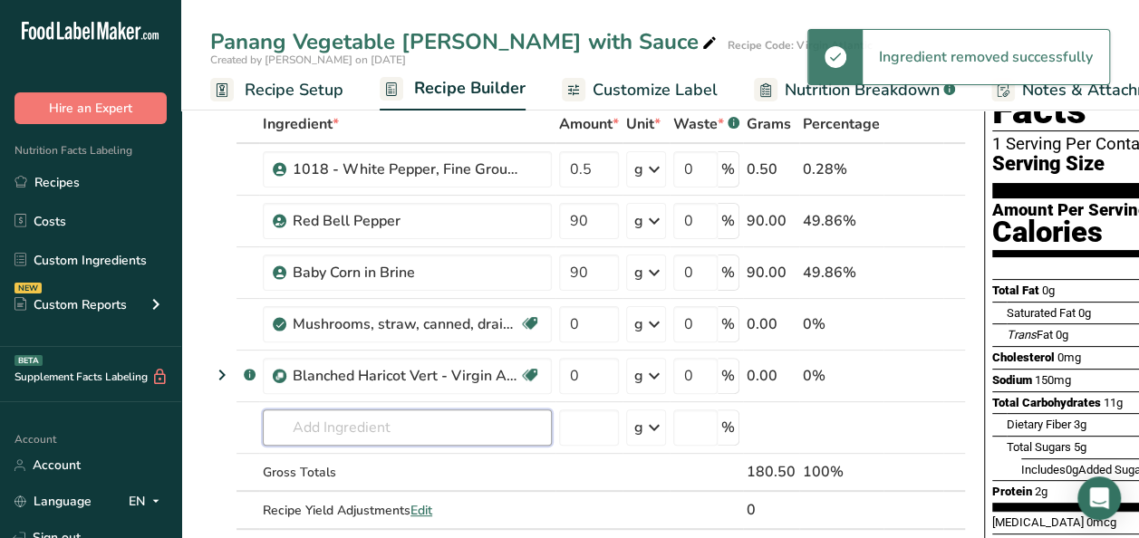
click at [333, 425] on input "text" at bounding box center [407, 427] width 289 height 36
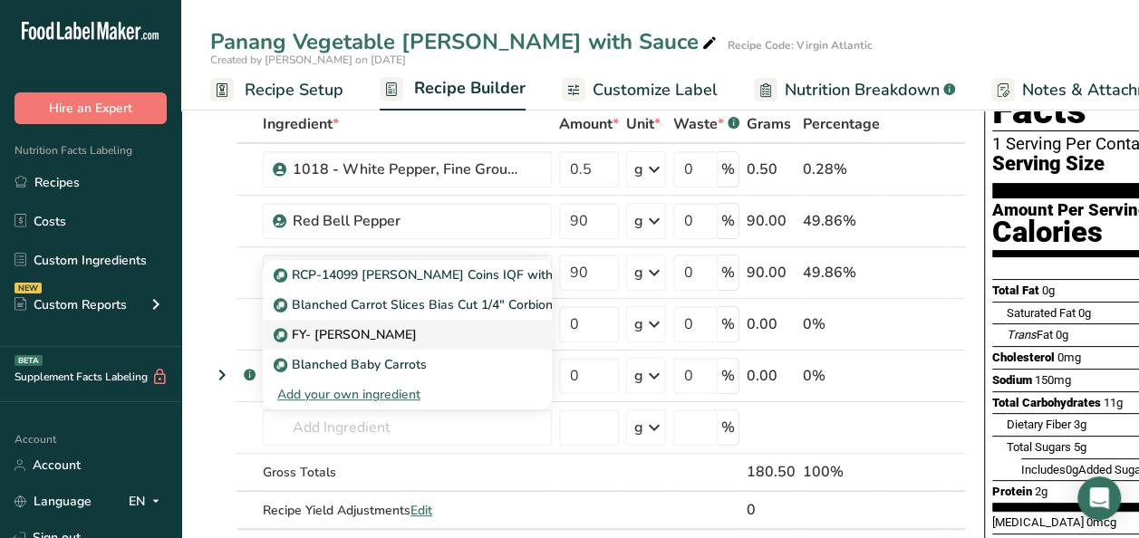
click at [387, 330] on p "FY- [PERSON_NAME]" at bounding box center [346, 334] width 139 height 19
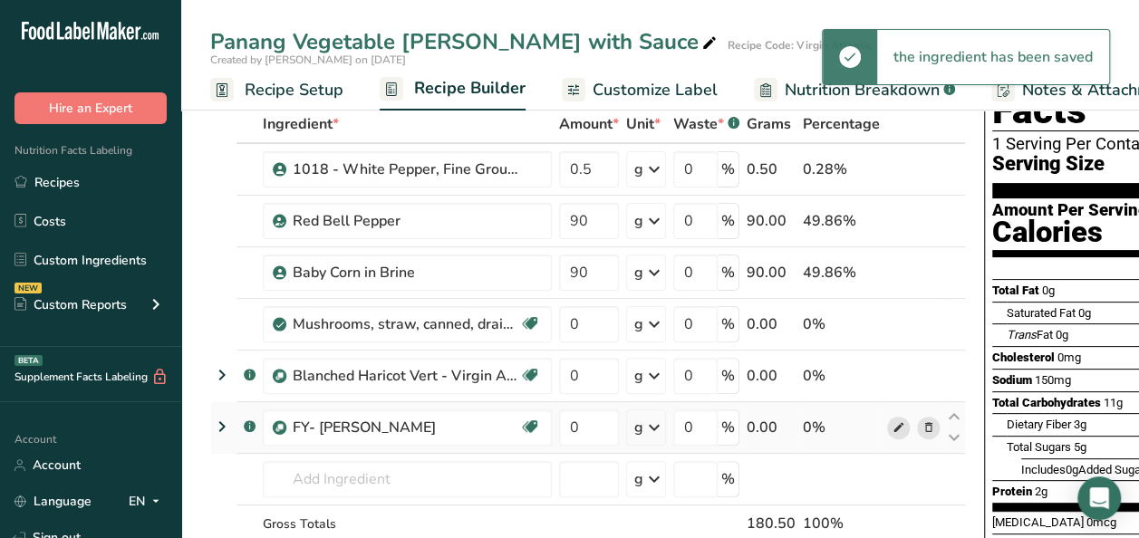
click at [896, 424] on icon at bounding box center [898, 427] width 13 height 19
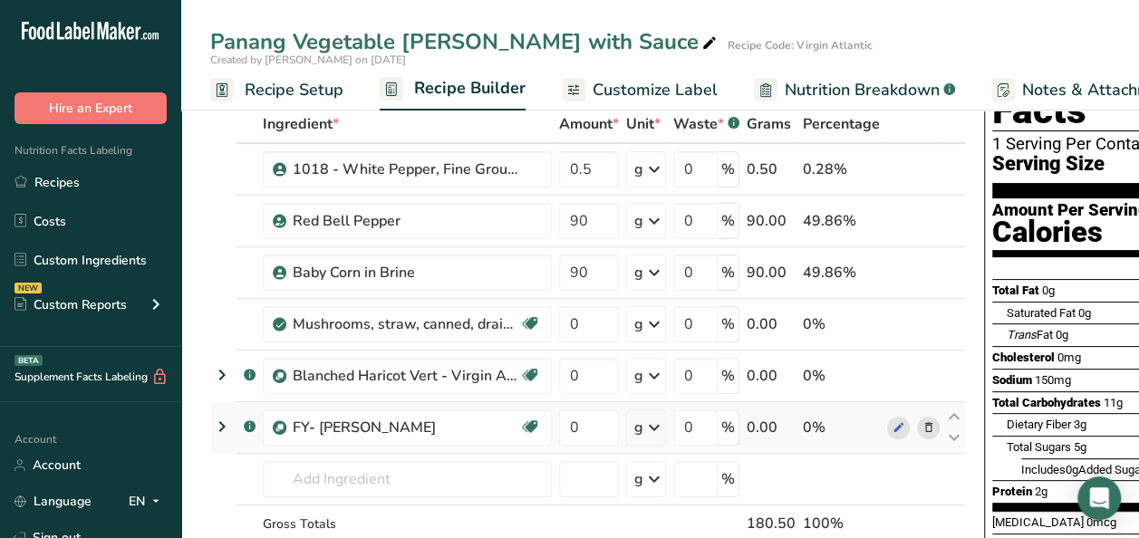
click at [922, 418] on icon at bounding box center [928, 427] width 13 height 19
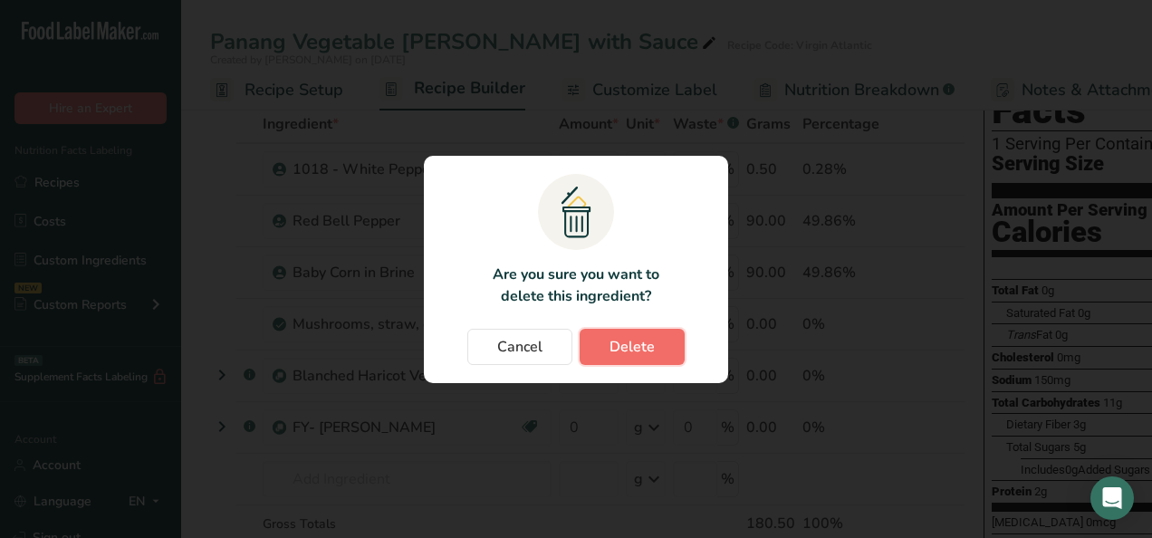
click at [622, 341] on span "Delete" at bounding box center [632, 347] width 45 height 22
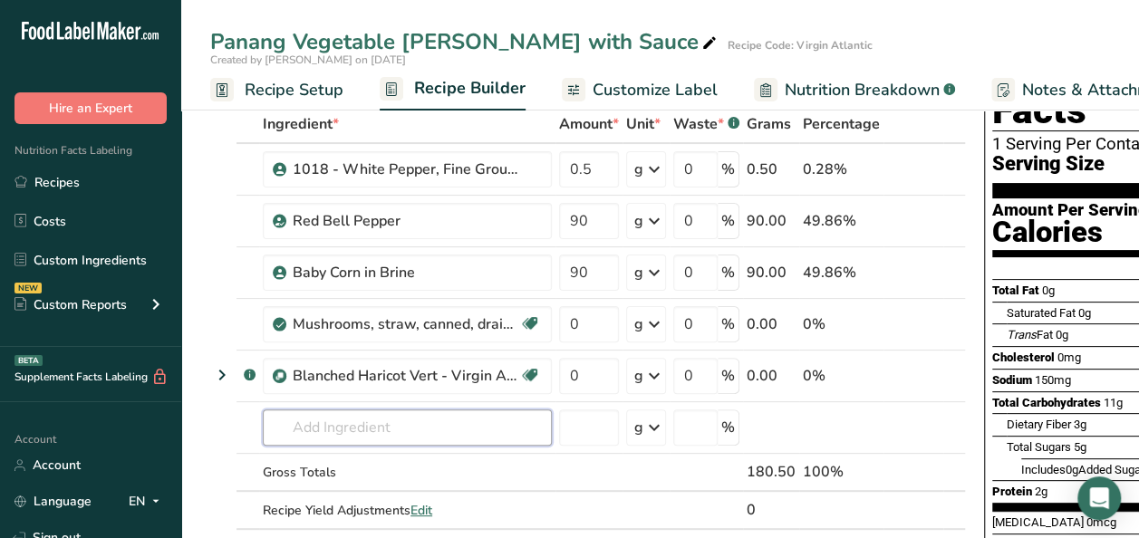
click at [482, 424] on input "text" at bounding box center [407, 427] width 289 height 36
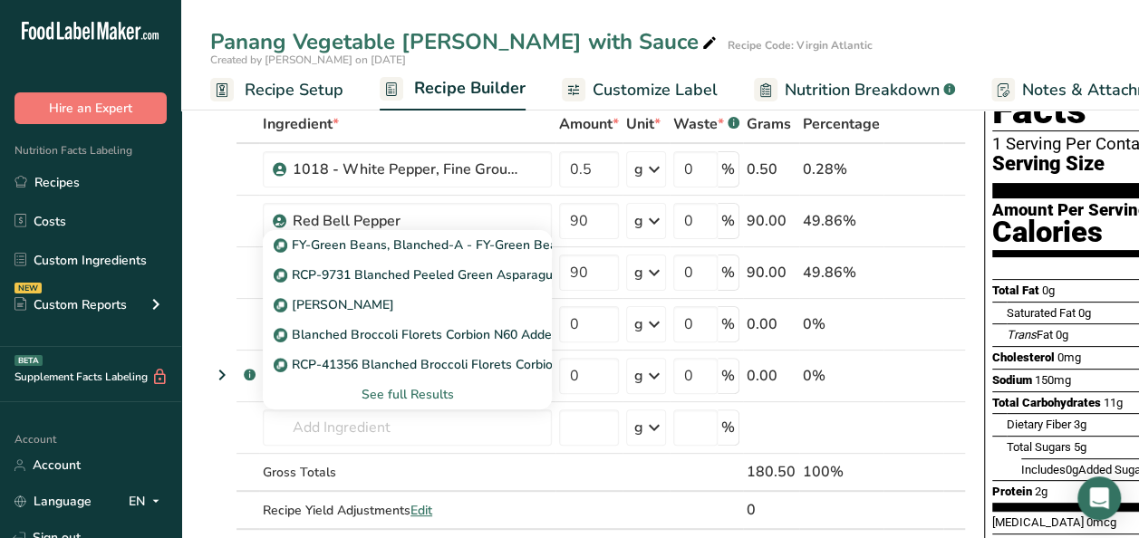
click at [402, 389] on div "See full Results" at bounding box center [407, 394] width 260 height 19
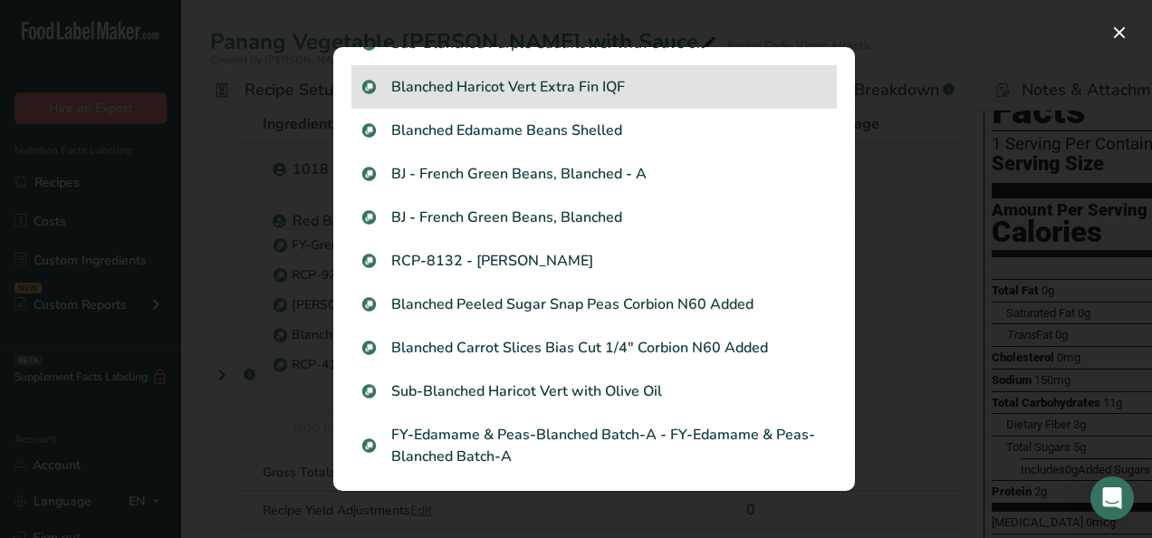
scroll to position [543, 0]
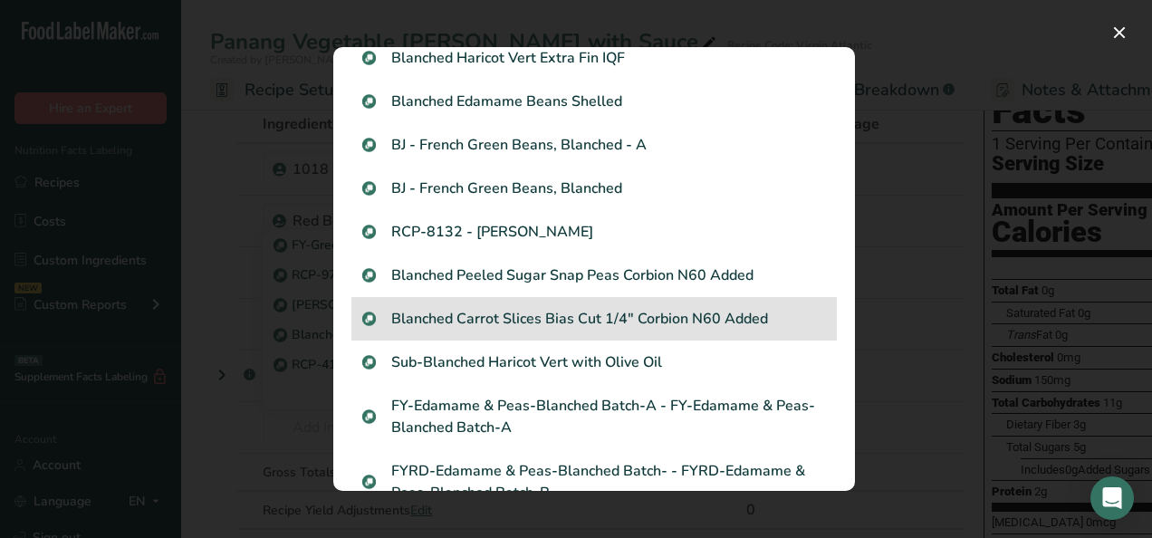
click at [644, 313] on p "Blanched Carrot Slices Bias Cut 1/4" Corbion N60 Added" at bounding box center [594, 319] width 464 height 22
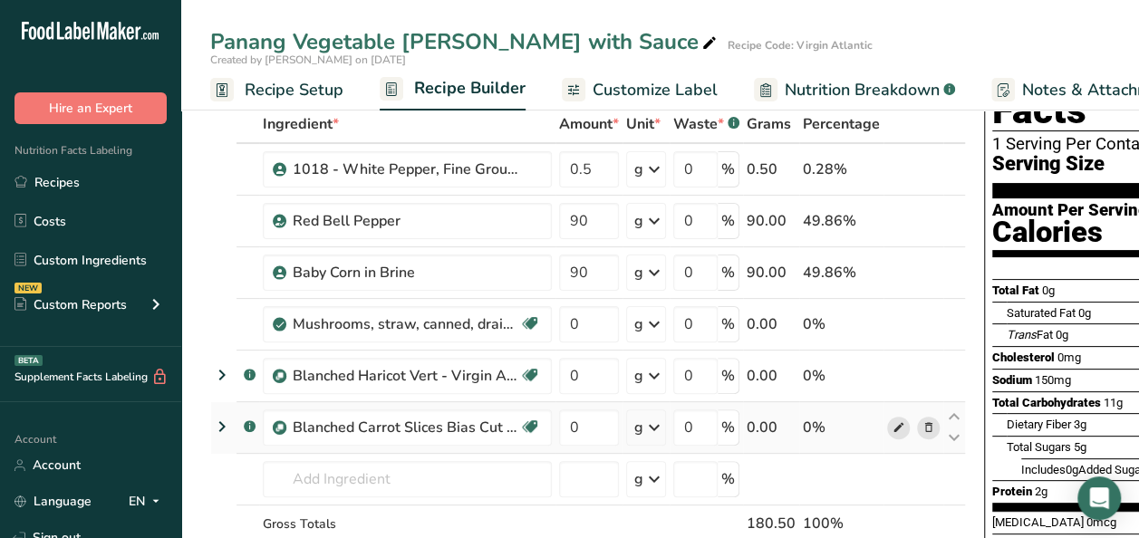
click at [892, 426] on icon at bounding box center [898, 427] width 13 height 19
click at [922, 424] on icon at bounding box center [928, 427] width 13 height 19
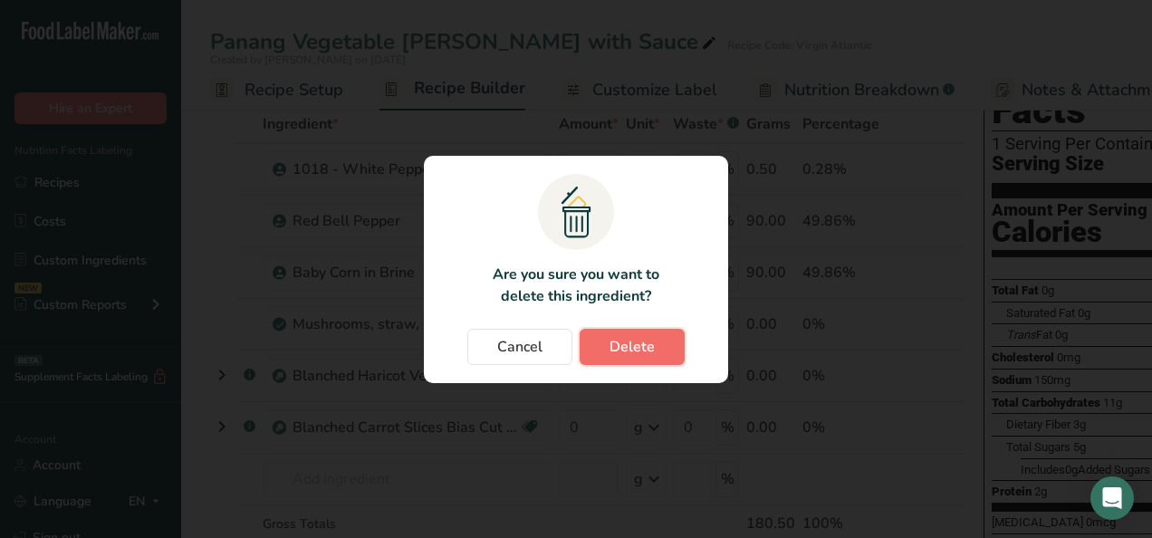
click at [603, 339] on button "Delete" at bounding box center [632, 347] width 105 height 36
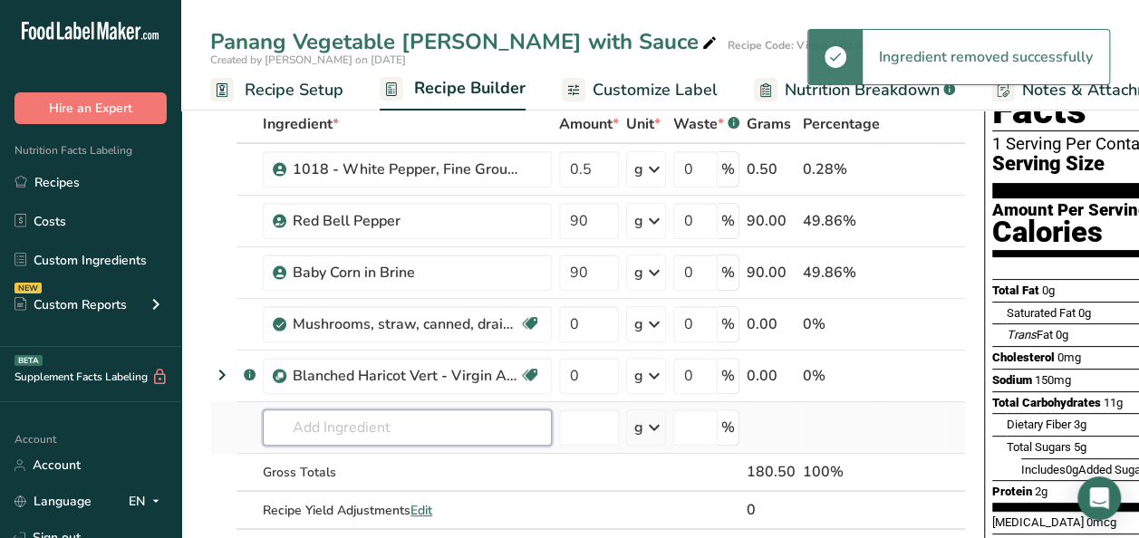
click at [356, 428] on input "text" at bounding box center [407, 427] width 289 height 36
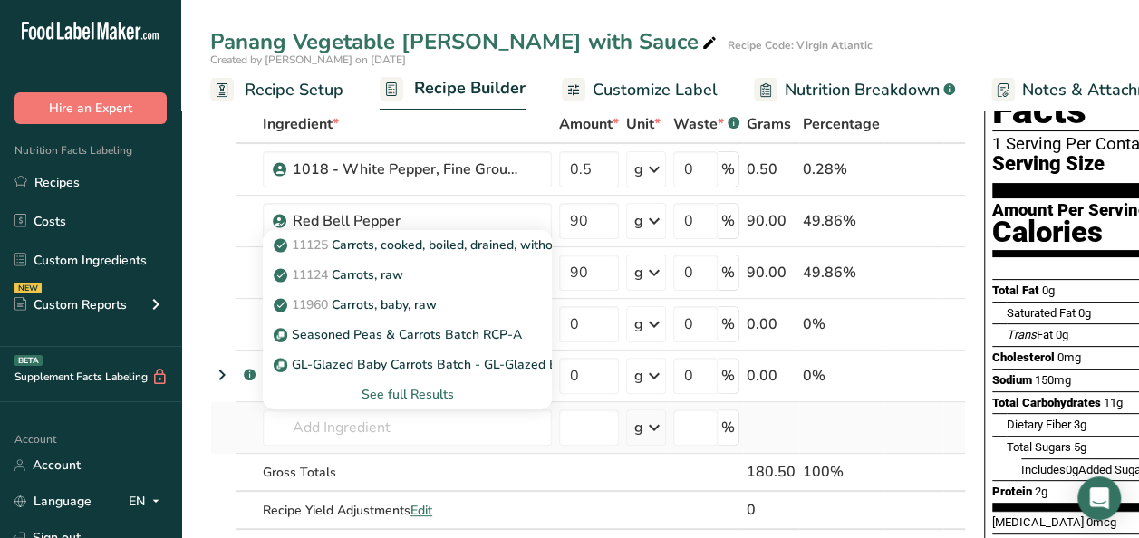
click at [399, 390] on div "See full Results" at bounding box center [407, 394] width 260 height 19
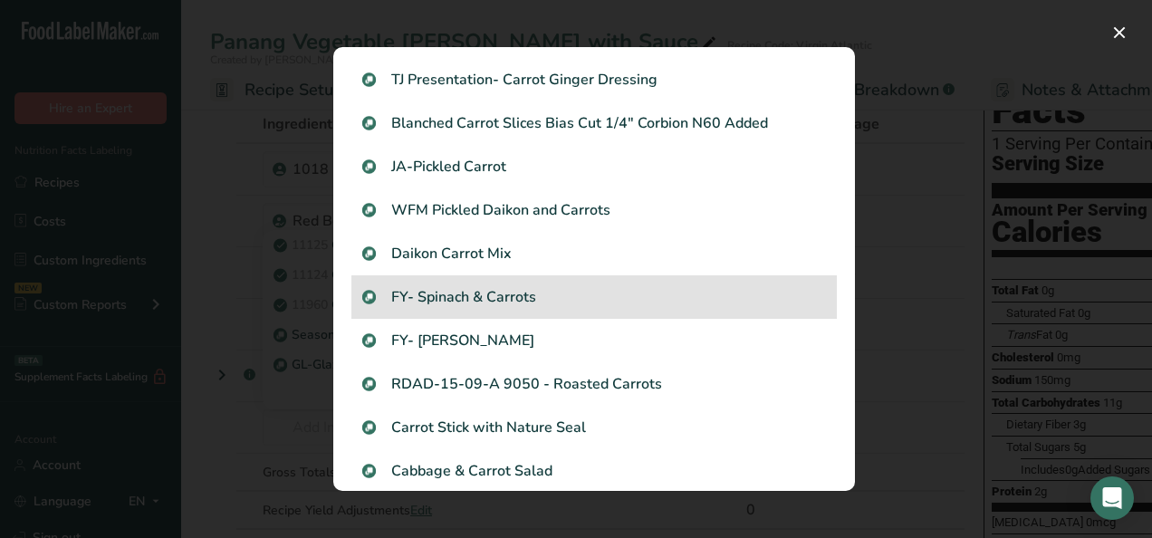
scroll to position [1096, 0]
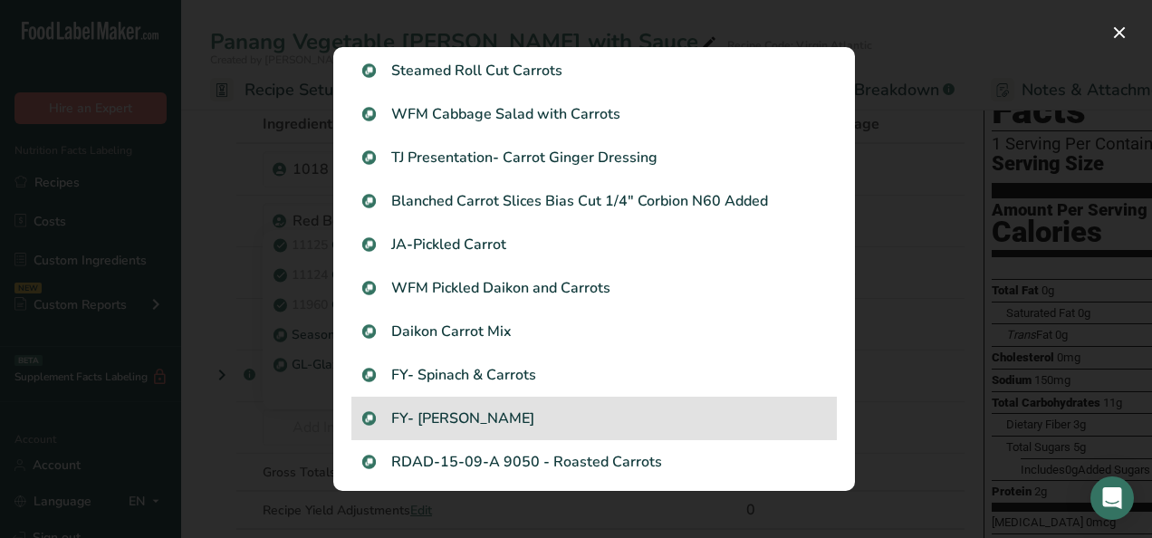
click at [491, 418] on p "FY- [PERSON_NAME]" at bounding box center [594, 419] width 464 height 22
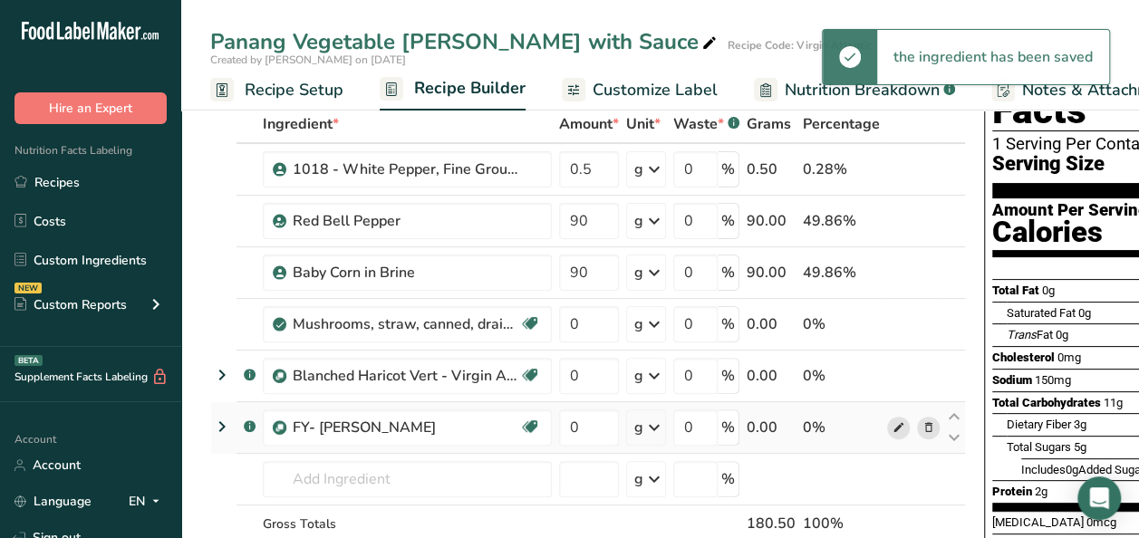
click at [897, 429] on icon at bounding box center [898, 427] width 13 height 19
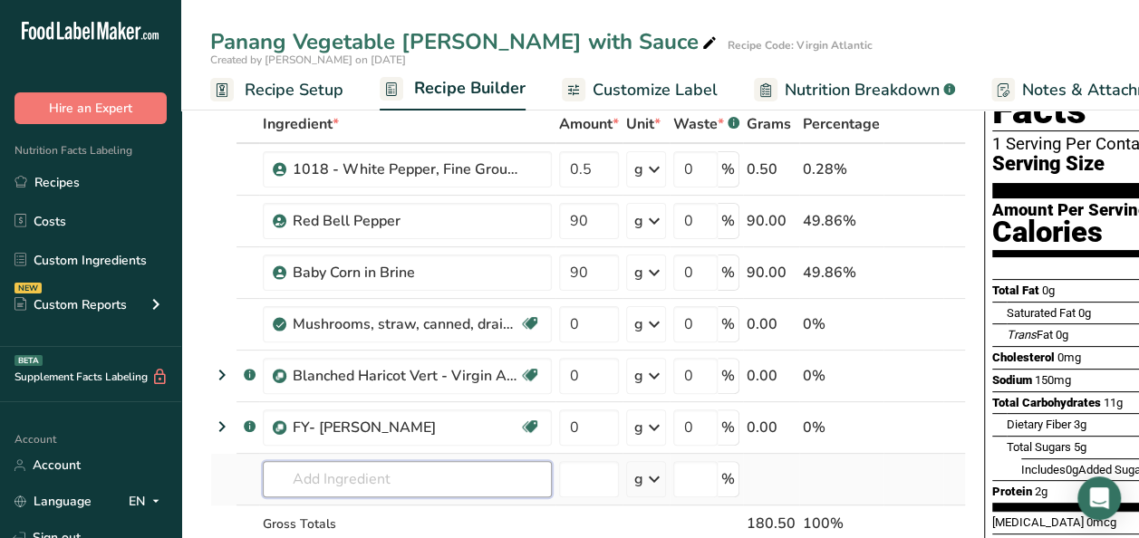
click at [325, 478] on input "text" at bounding box center [407, 479] width 289 height 36
click at [362, 476] on input "text" at bounding box center [407, 479] width 289 height 36
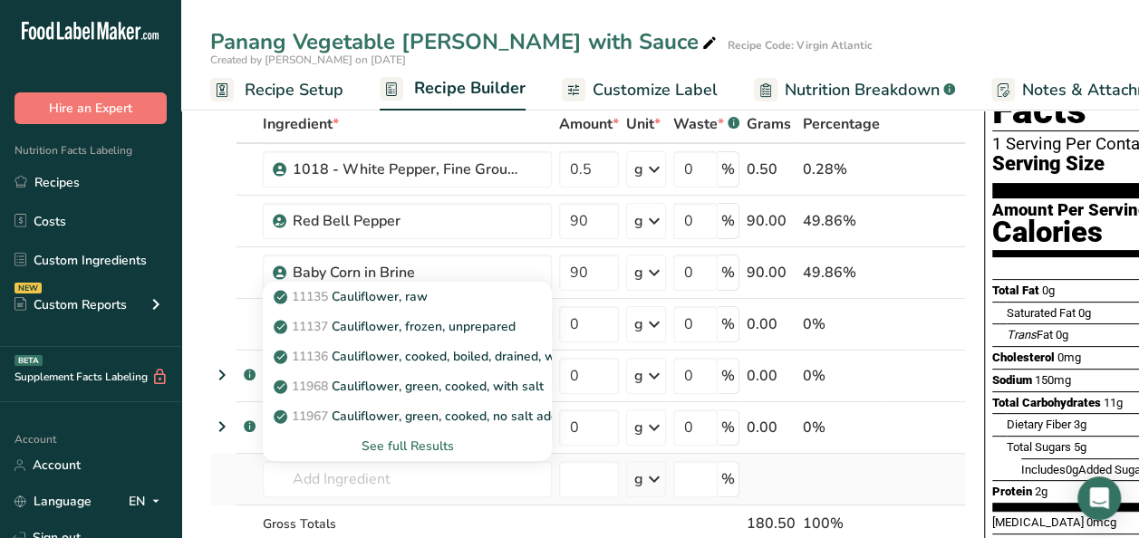
click at [414, 443] on div "See full Results" at bounding box center [407, 446] width 260 height 19
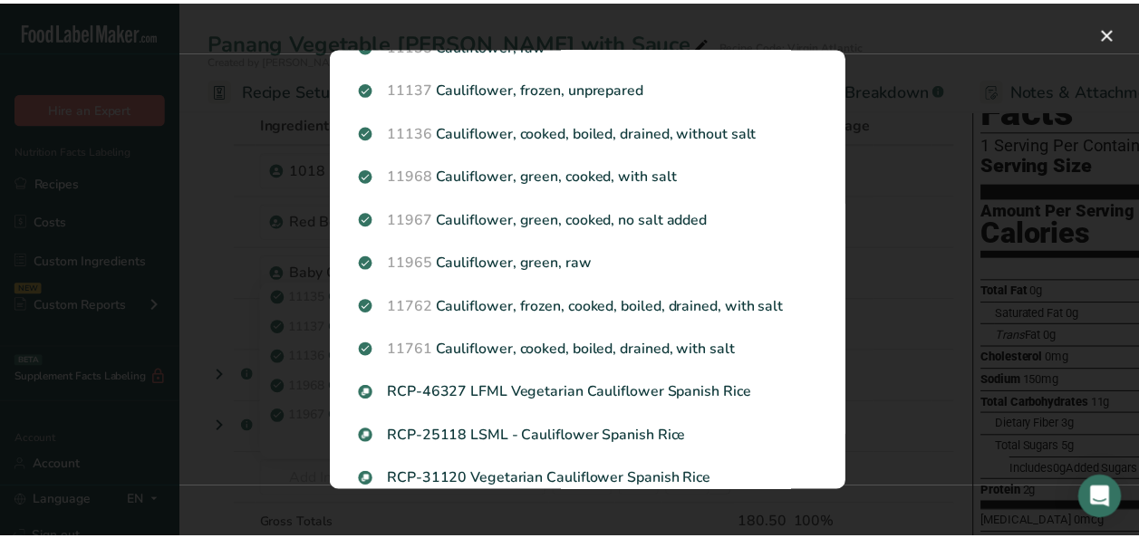
scroll to position [0, 0]
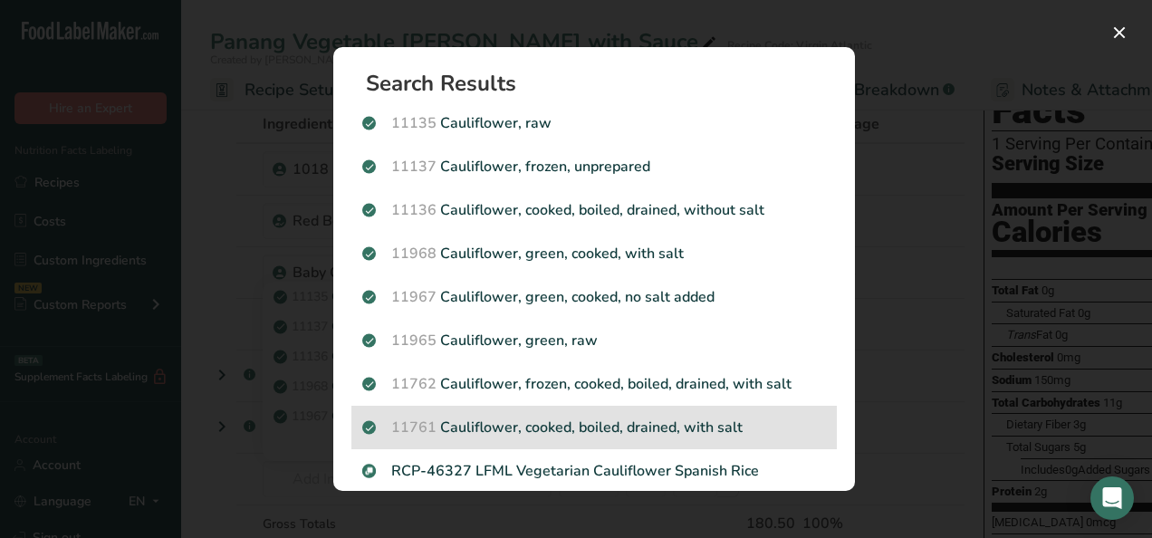
click at [609, 437] on p "11761 Cauliflower, cooked, boiled, drained, with salt" at bounding box center [594, 428] width 464 height 22
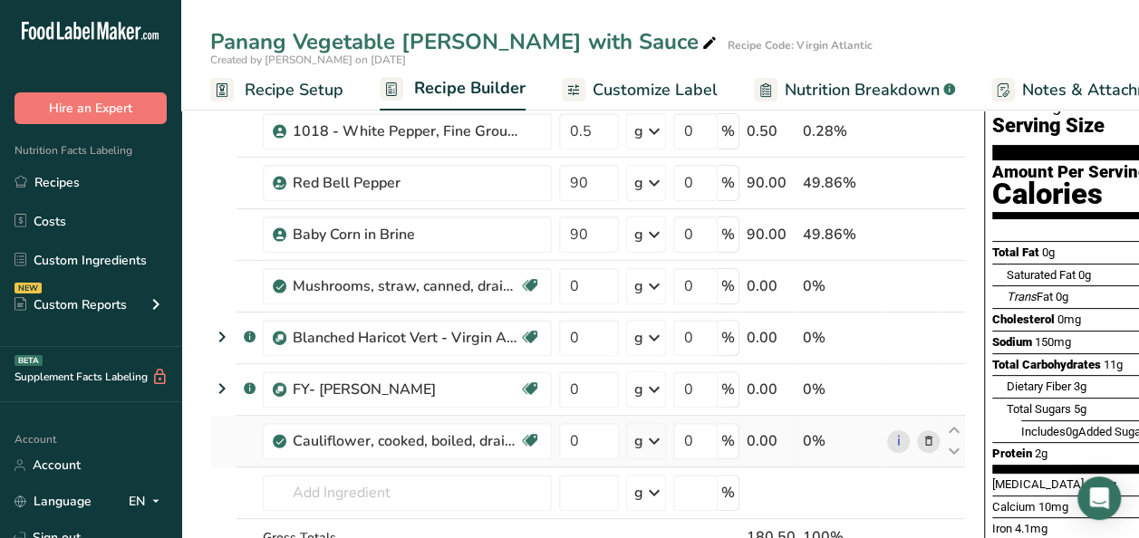
scroll to position [91, 0]
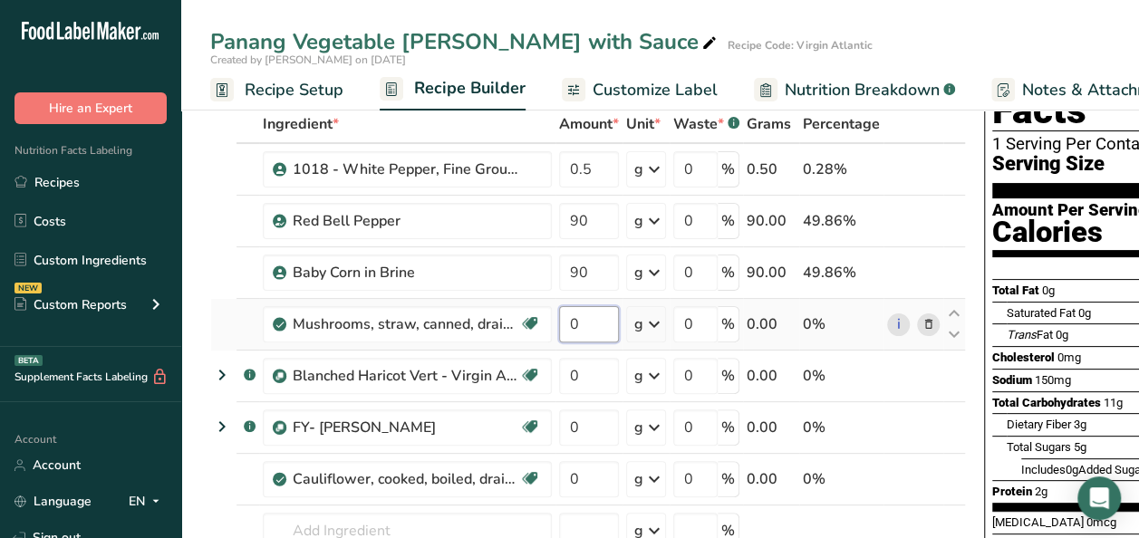
click at [583, 321] on input "0" at bounding box center [589, 324] width 60 height 36
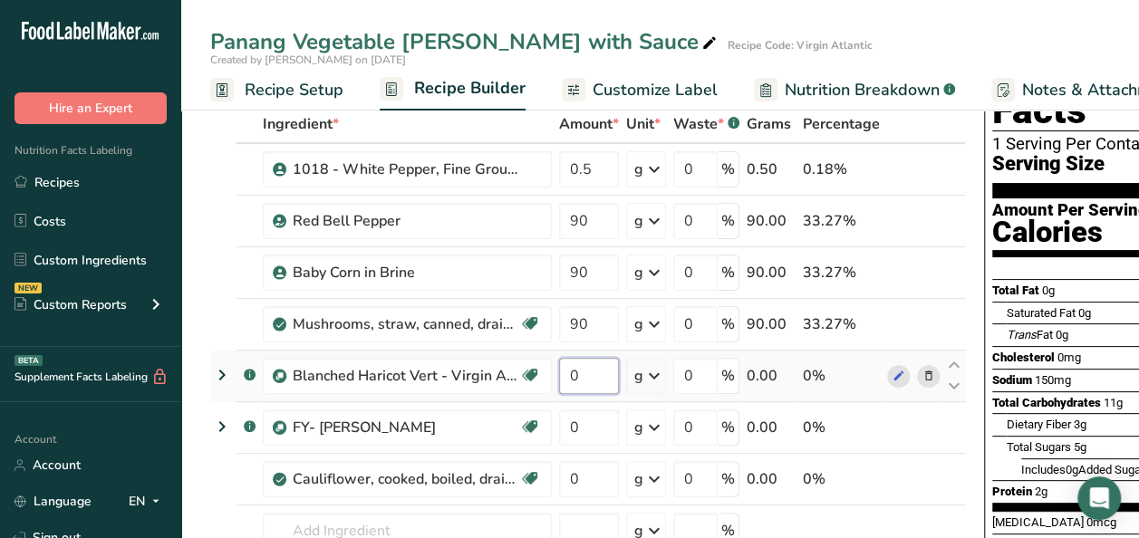
click at [584, 370] on div "Ingredient * Amount * Unit * Waste * .a-a{fill:#347362;}.b-a{fill:#fff;} Grams …" at bounding box center [587, 387] width 755 height 565
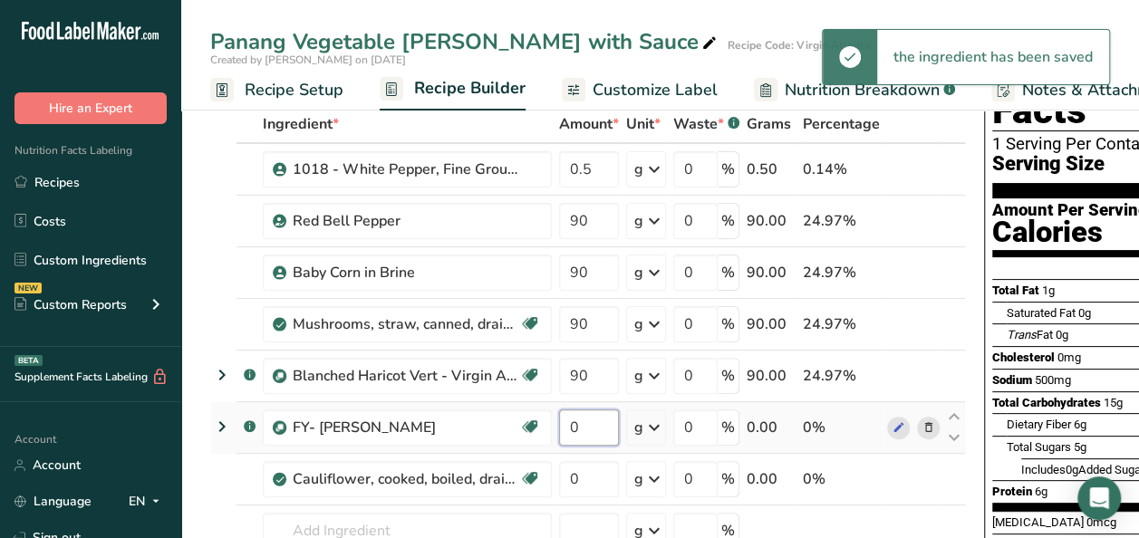
click at [582, 418] on div "Ingredient * Amount * Unit * Waste * .a-a{fill:#347362;}.b-a{fill:#fff;} Grams …" at bounding box center [587, 387] width 755 height 565
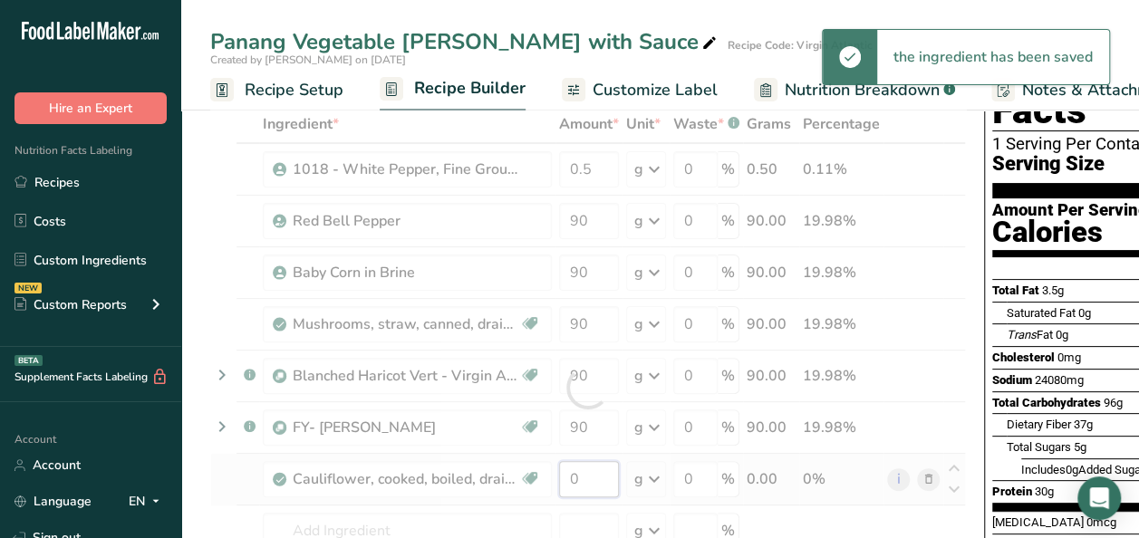
click at [583, 472] on div "Ingredient * Amount * Unit * Waste * .a-a{fill:#347362;}.b-a{fill:#fff;} Grams …" at bounding box center [587, 387] width 755 height 565
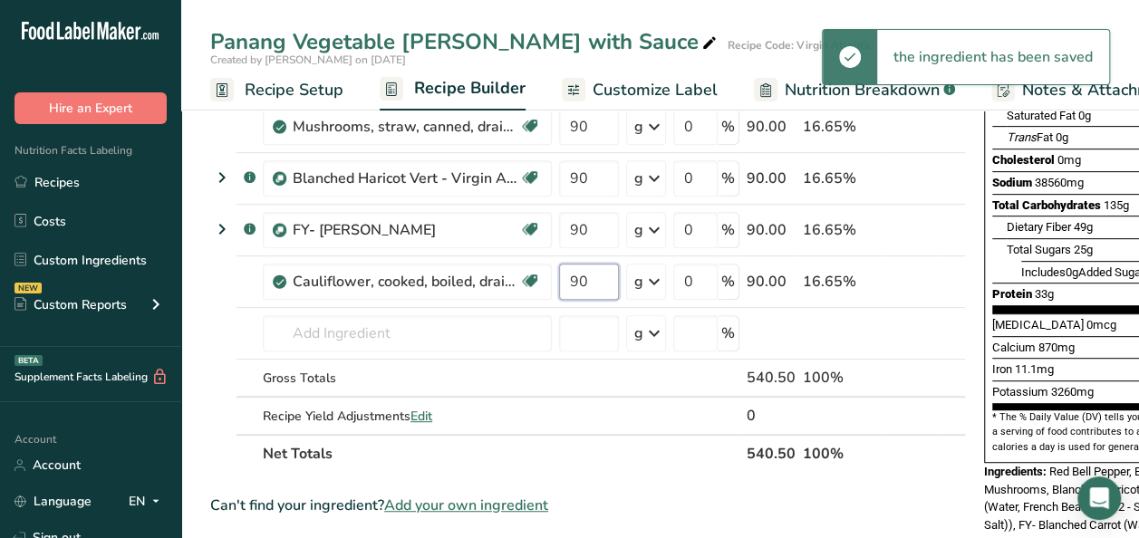
scroll to position [362, 0]
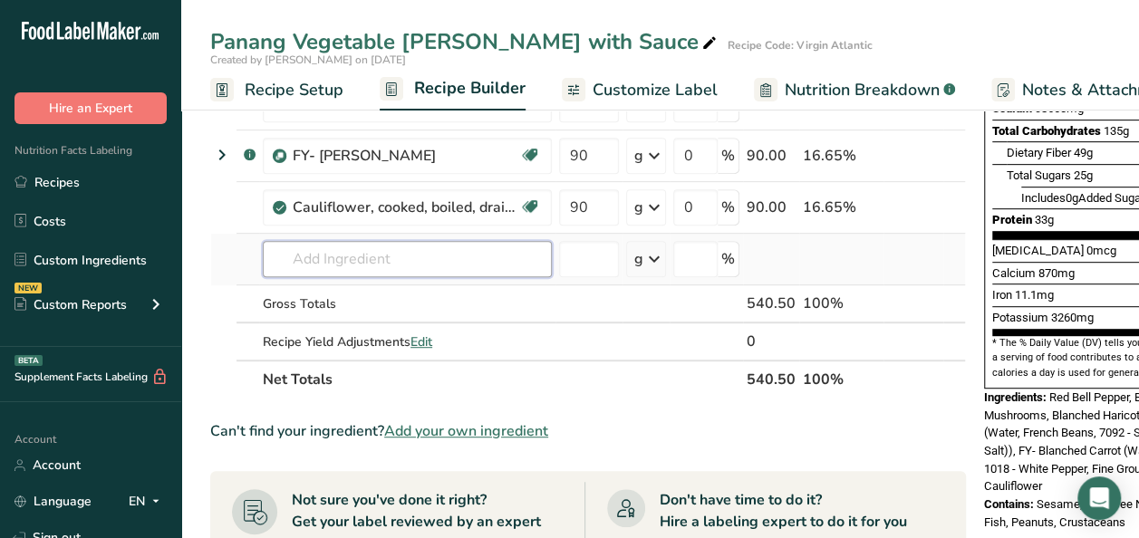
click at [399, 252] on div "Ingredient * Amount * Unit * Waste * .a-a{fill:#347362;}.b-a{fill:#fff;} Grams …" at bounding box center [587, 115] width 755 height 565
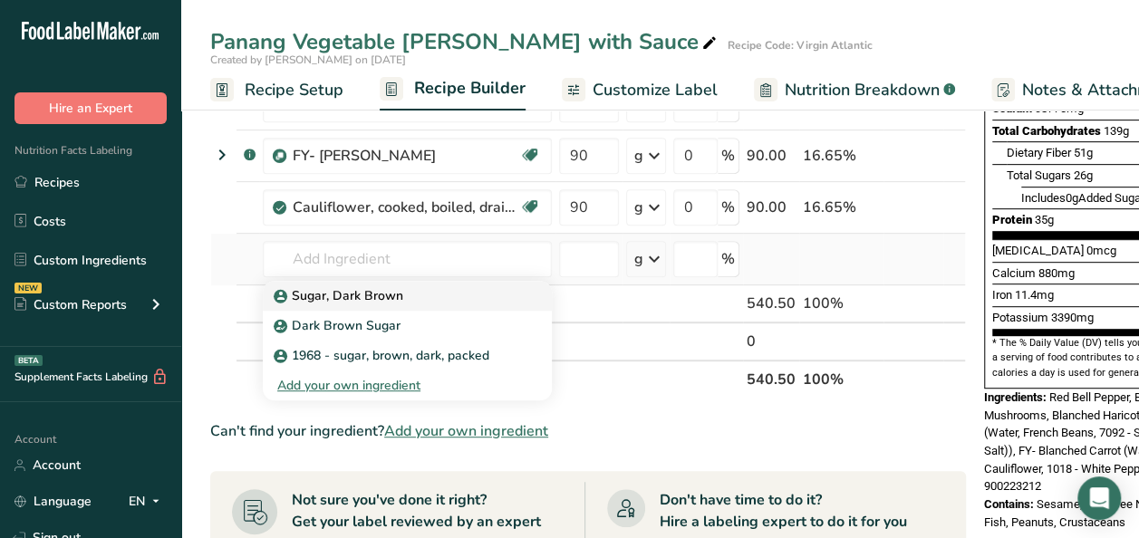
click at [393, 287] on p "Sugar, Dark Brown" at bounding box center [340, 295] width 126 height 19
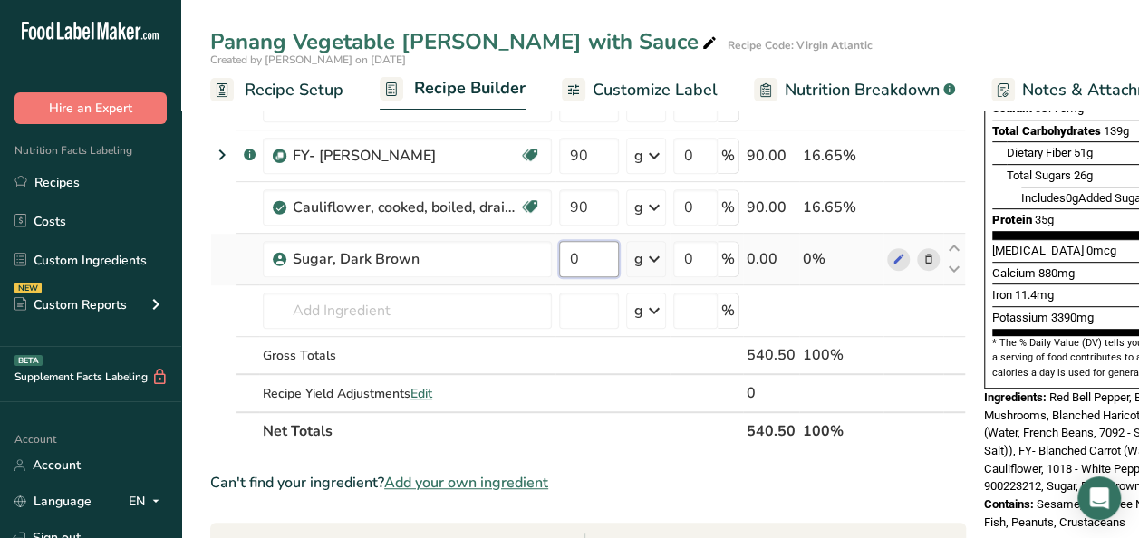
click at [572, 254] on input "0" at bounding box center [589, 259] width 60 height 36
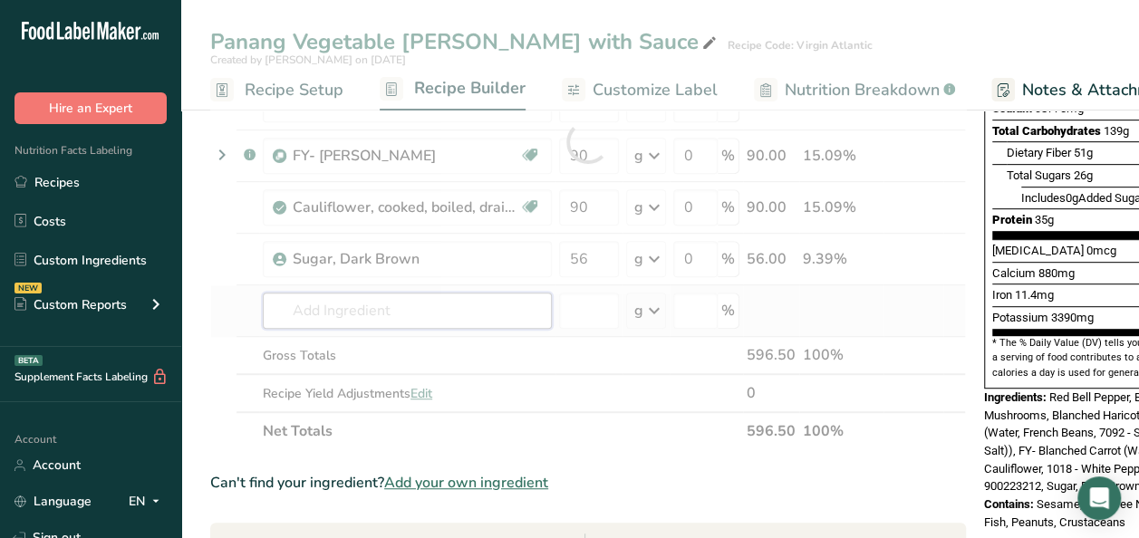
click at [465, 304] on div "Ingredient * Amount * Unit * Waste * .a-a{fill:#347362;}.b-a{fill:#fff;} Grams …" at bounding box center [587, 141] width 755 height 617
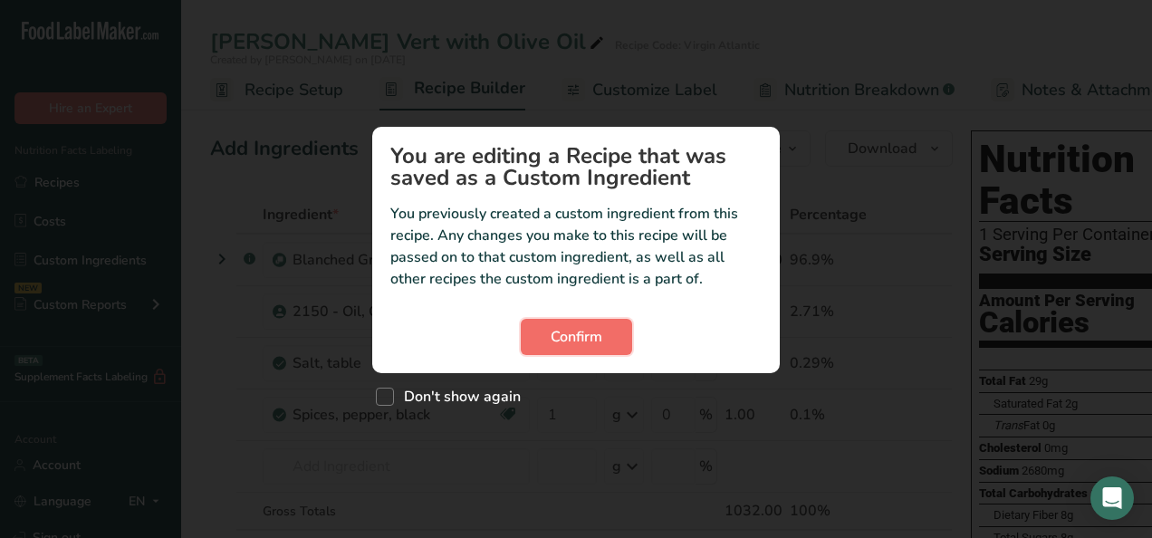
click at [615, 337] on button "Confirm" at bounding box center [576, 337] width 111 height 36
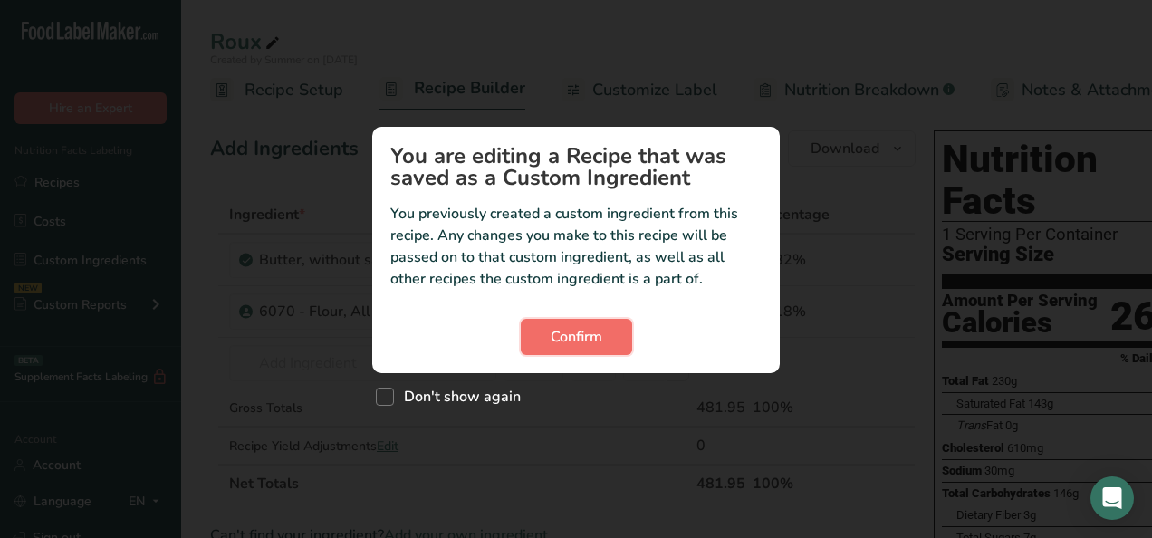
click at [553, 337] on span "Confirm" at bounding box center [577, 337] width 52 height 22
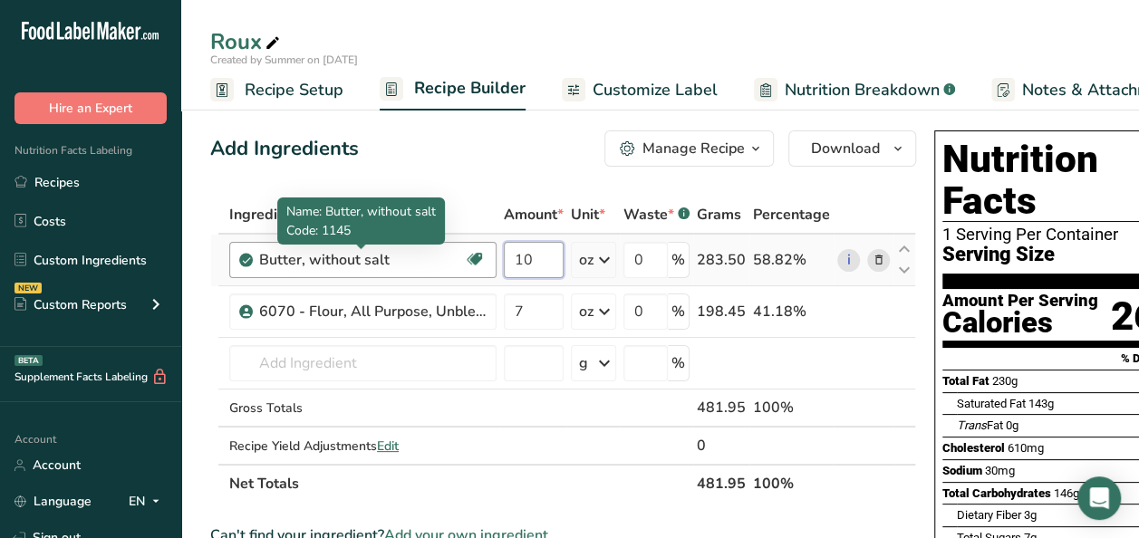
drag, startPoint x: 549, startPoint y: 256, endPoint x: 448, endPoint y: 252, distance: 100.6
click at [448, 252] on tr "Butter, without salt Gluten free Vegetarian Soy free 10 oz Portions 1 pat (1" s…" at bounding box center [563, 261] width 704 height 52
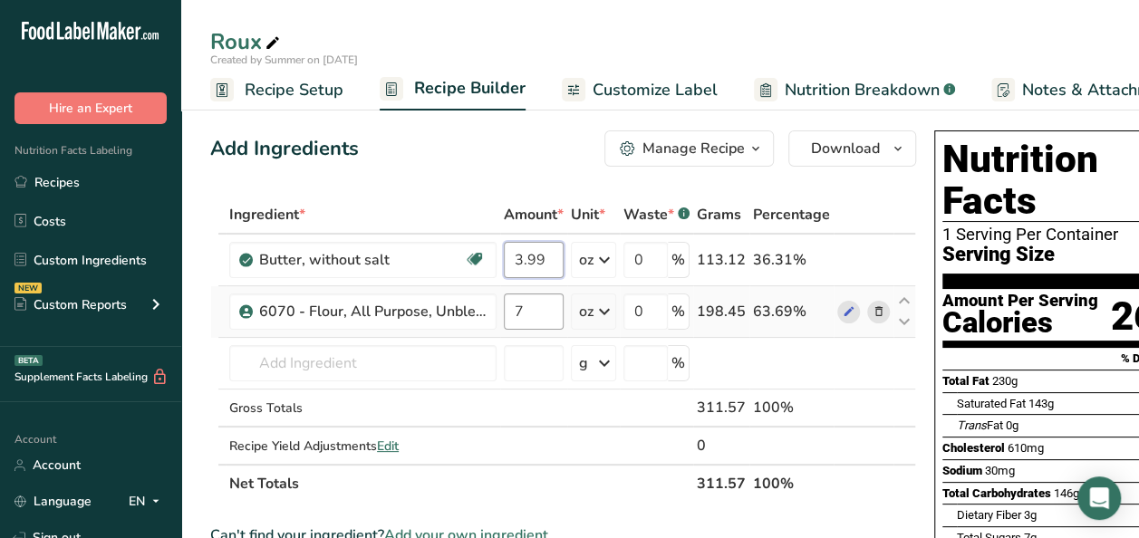
type input "3.99"
click at [530, 304] on div "Ingredient * Amount * Unit * Waste * .a-a{fill:#347362;}.b-a{fill:#fff;} Grams …" at bounding box center [563, 349] width 706 height 307
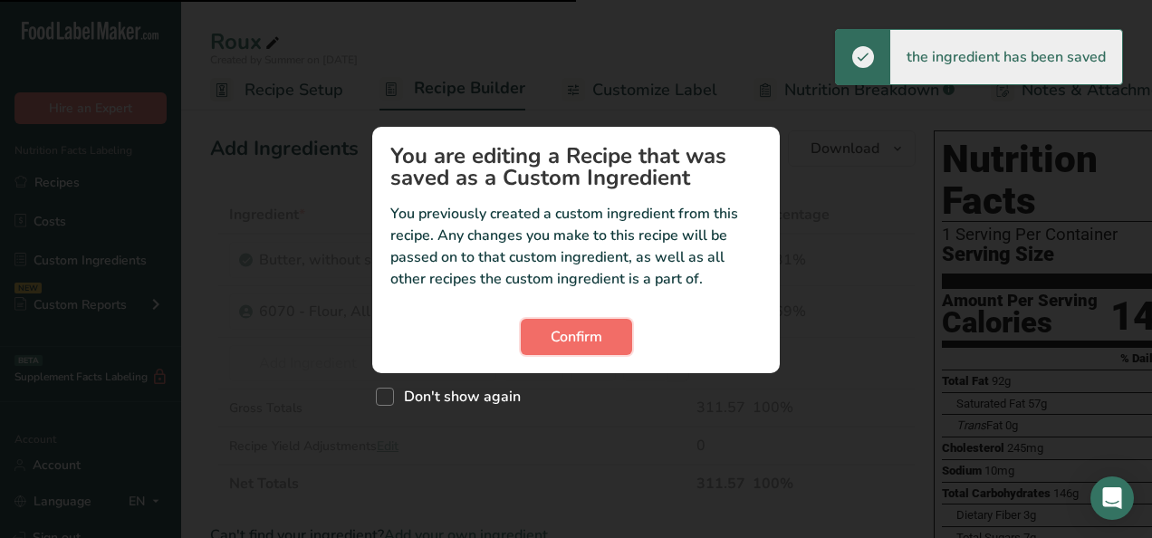
click at [545, 341] on button "Confirm" at bounding box center [576, 337] width 111 height 36
click at [551, 341] on span "Confirm" at bounding box center [577, 337] width 52 height 22
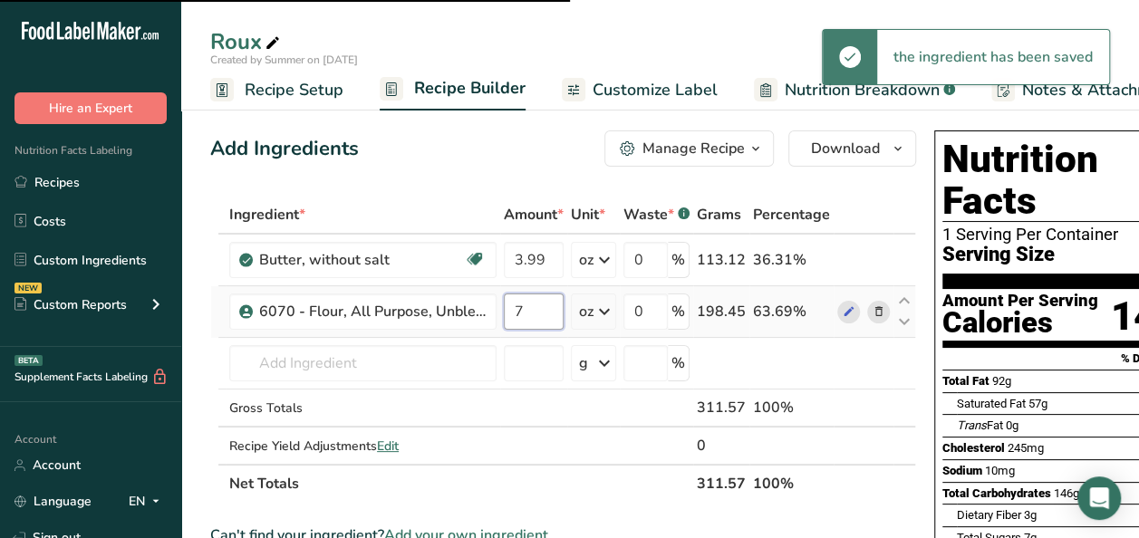
click at [550, 312] on input "7" at bounding box center [534, 311] width 60 height 36
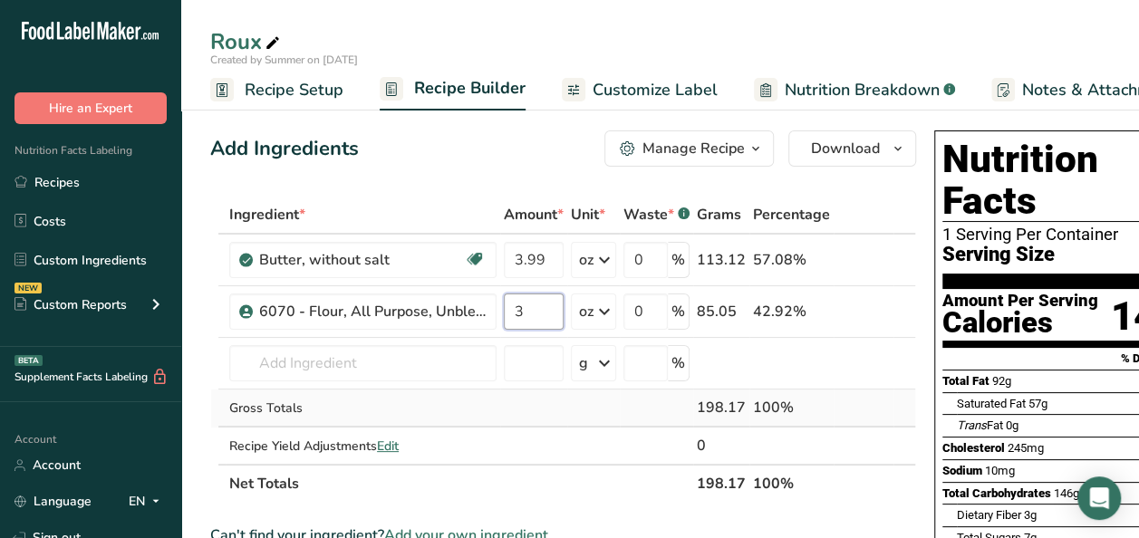
type input "3"
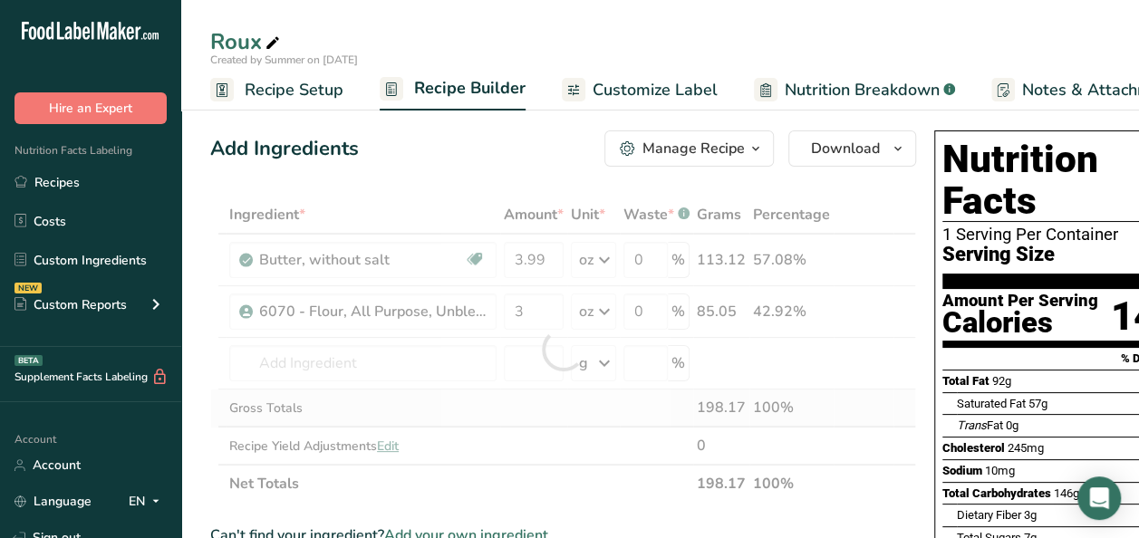
click at [554, 409] on div "Ingredient * Amount * Unit * Waste * .a-a{fill:#347362;}.b-a{fill:#fff;} Grams …" at bounding box center [563, 349] width 706 height 307
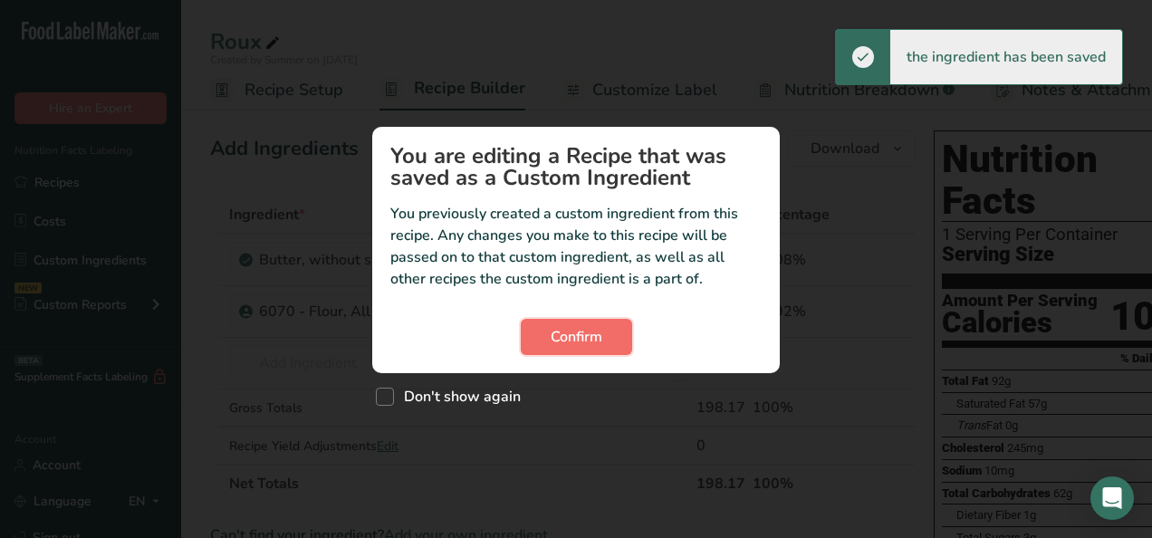
click at [569, 327] on span "Confirm" at bounding box center [577, 337] width 52 height 22
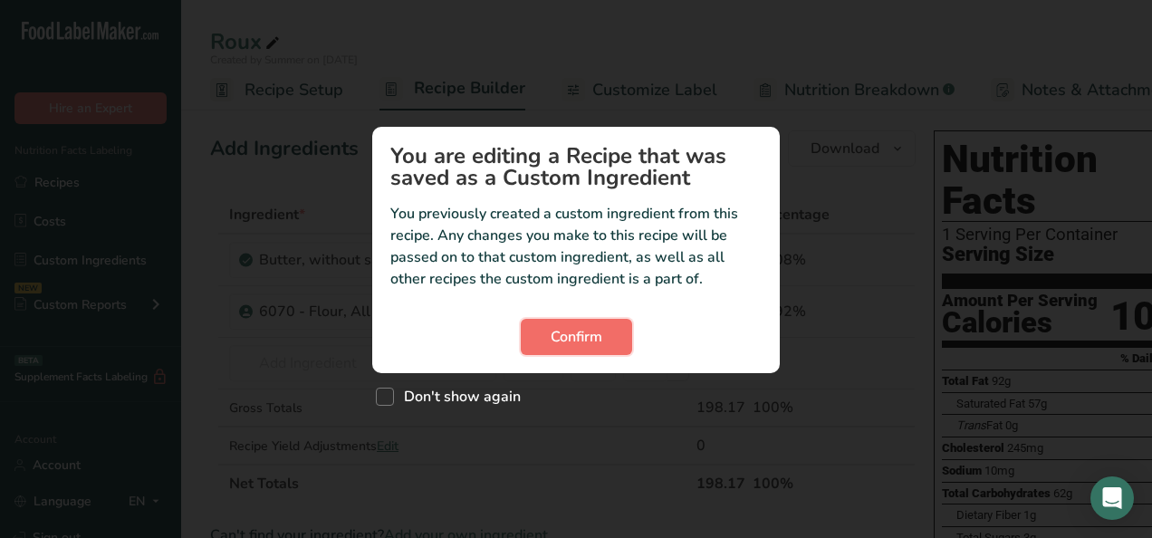
click at [583, 340] on span "Confirm" at bounding box center [577, 337] width 52 height 22
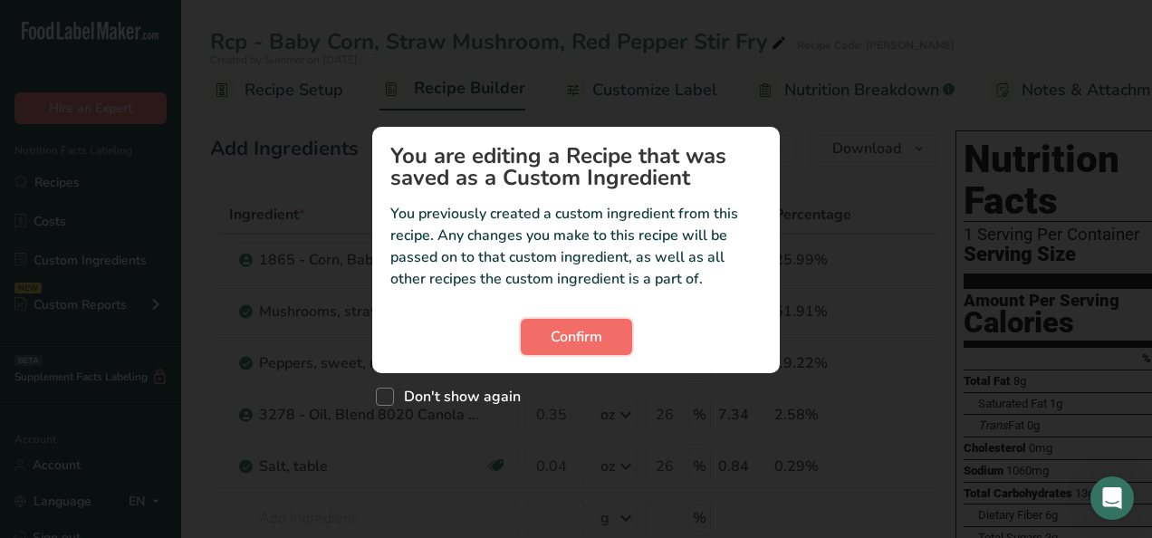
click at [551, 334] on span "Confirm" at bounding box center [577, 337] width 52 height 22
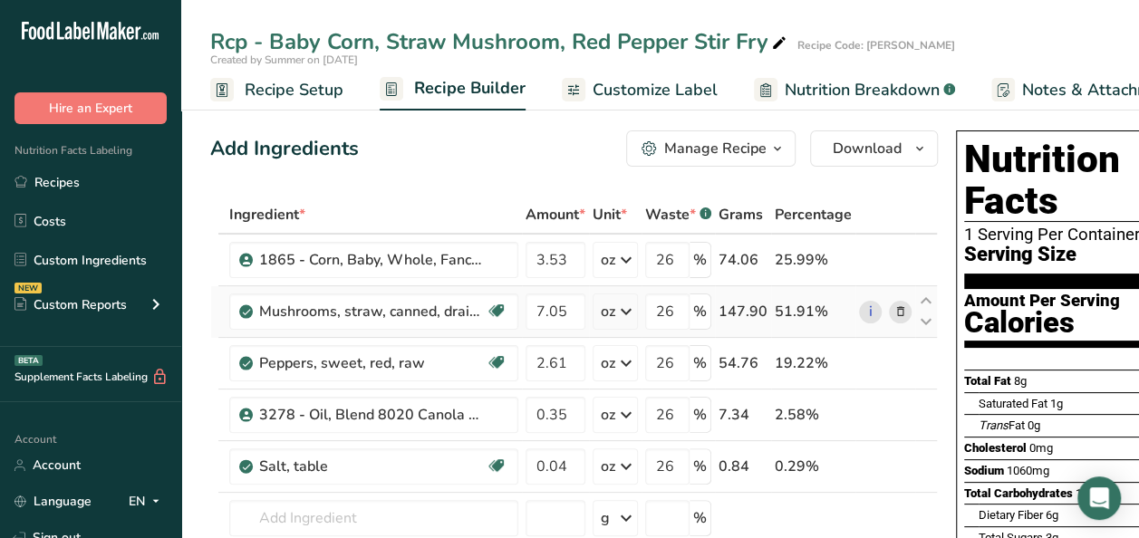
scroll to position [91, 0]
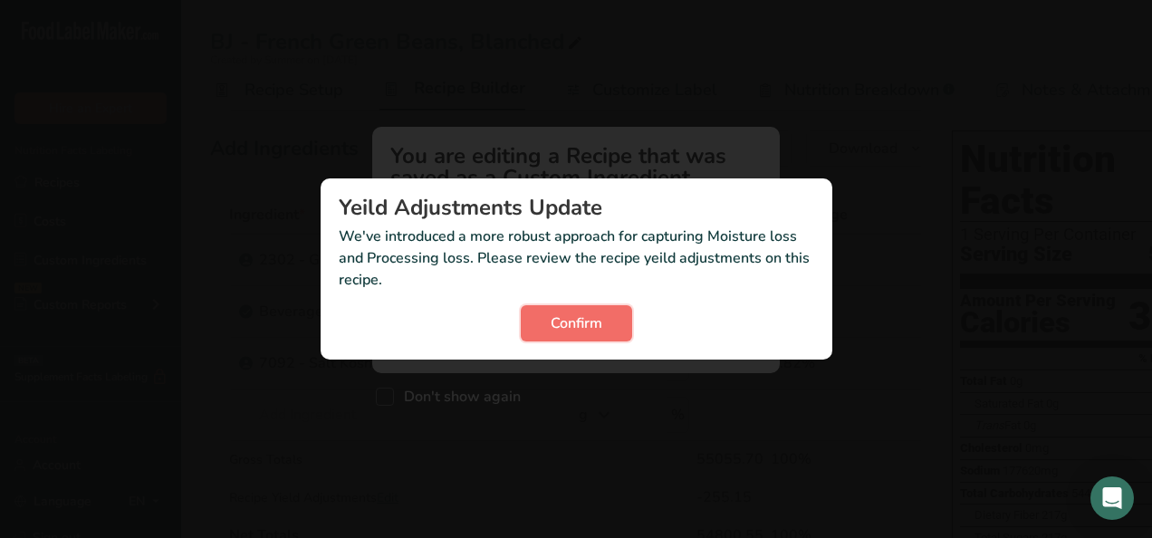
click at [570, 322] on span "Confirm" at bounding box center [577, 324] width 52 height 22
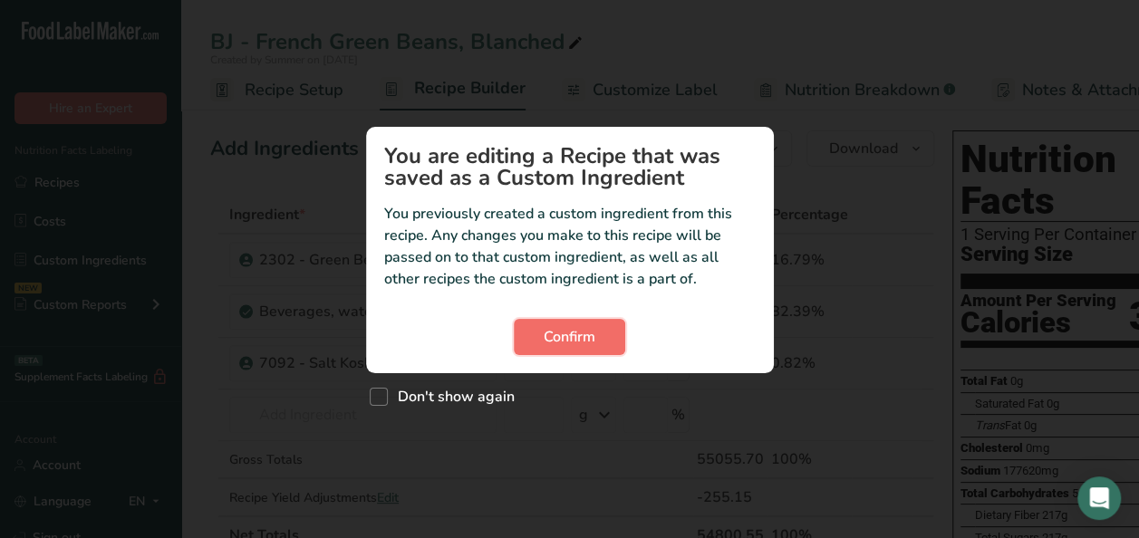
click at [569, 342] on span "Confirm" at bounding box center [569, 337] width 52 height 22
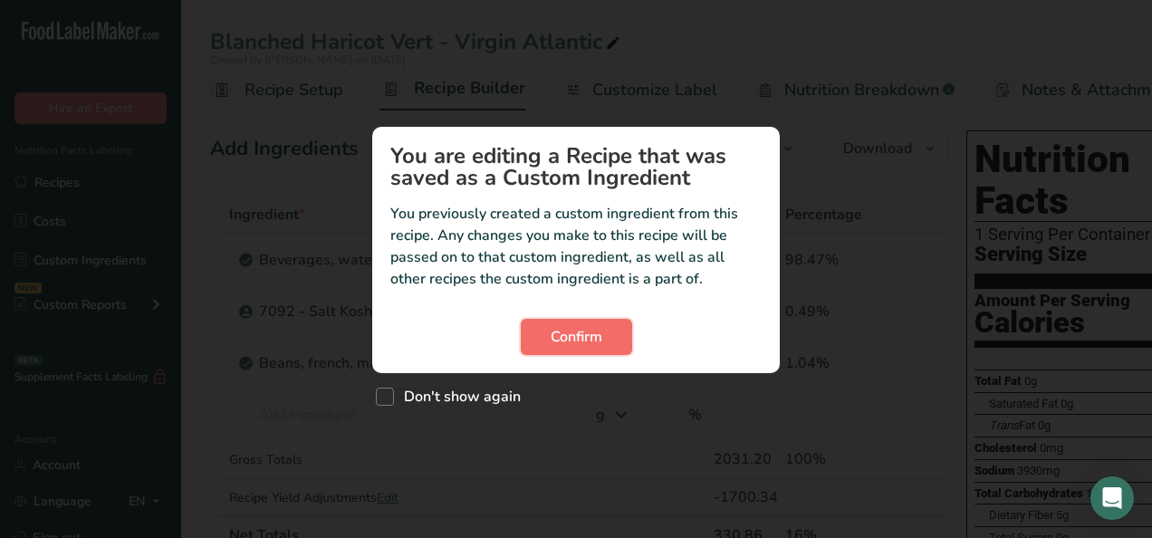
click at [567, 344] on span "Confirm" at bounding box center [577, 337] width 52 height 22
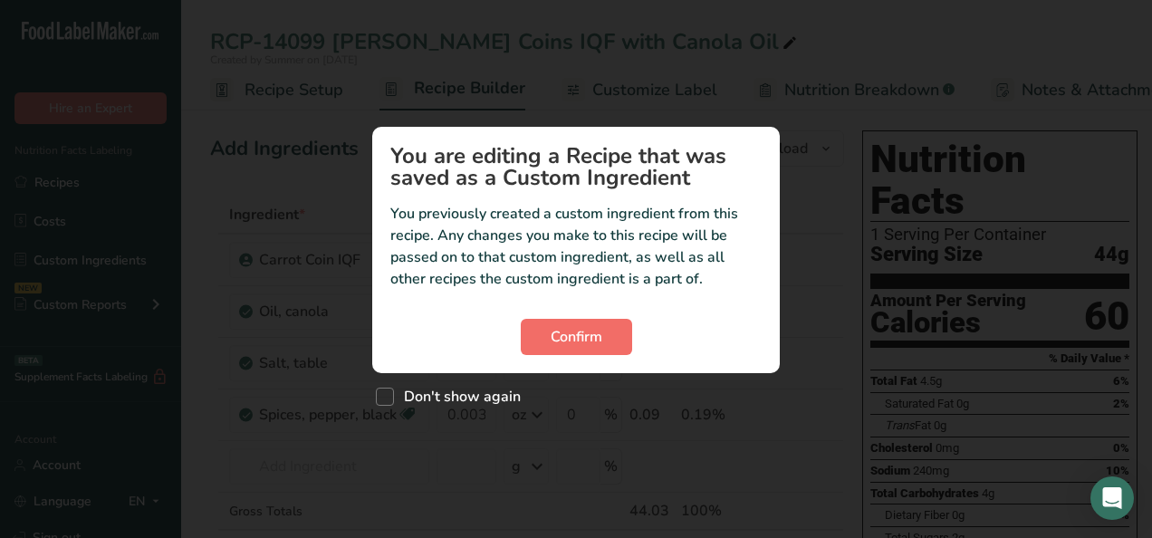
drag, startPoint x: 571, startPoint y: 315, endPoint x: 567, endPoint y: 326, distance: 11.5
click at [569, 319] on section "You are editing a Recipe that was saved as a Custom Ingredient You previously c…" at bounding box center [576, 250] width 408 height 246
click at [567, 326] on span "Confirm" at bounding box center [577, 337] width 52 height 22
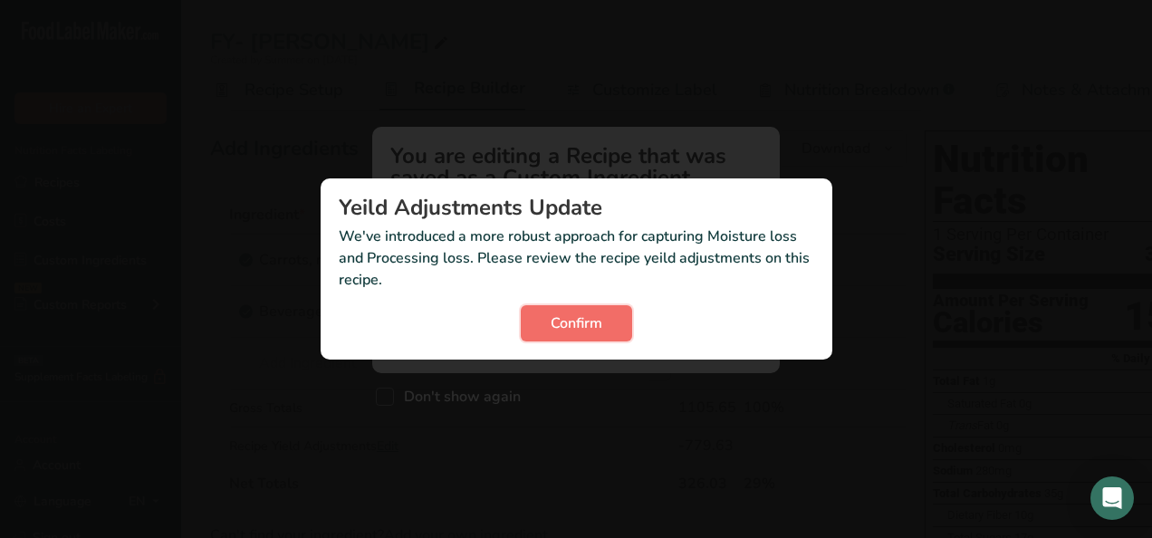
click at [562, 326] on span "Confirm" at bounding box center [577, 324] width 52 height 22
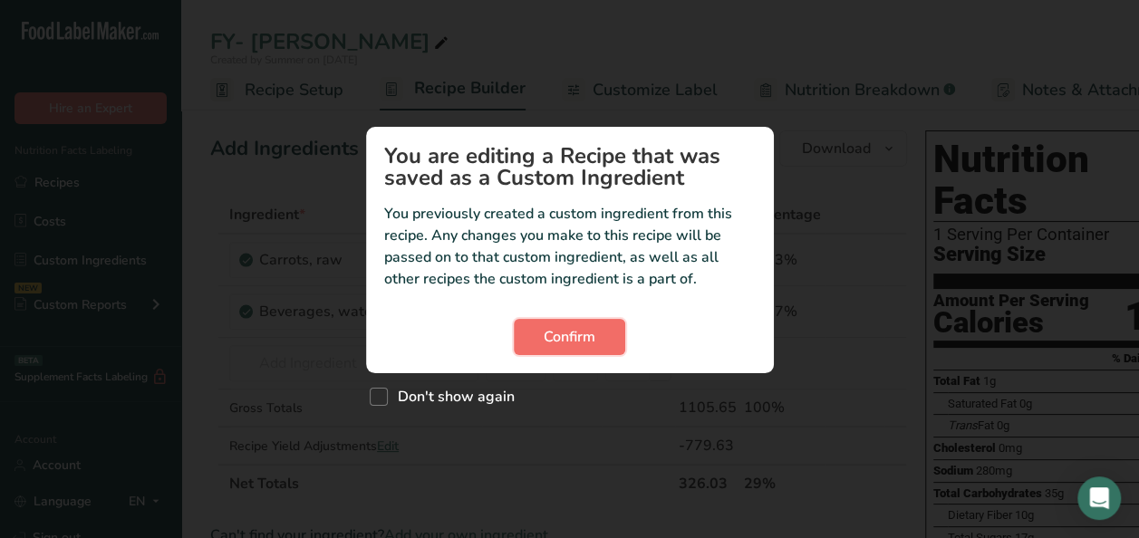
click at [568, 335] on span "Confirm" at bounding box center [569, 337] width 52 height 22
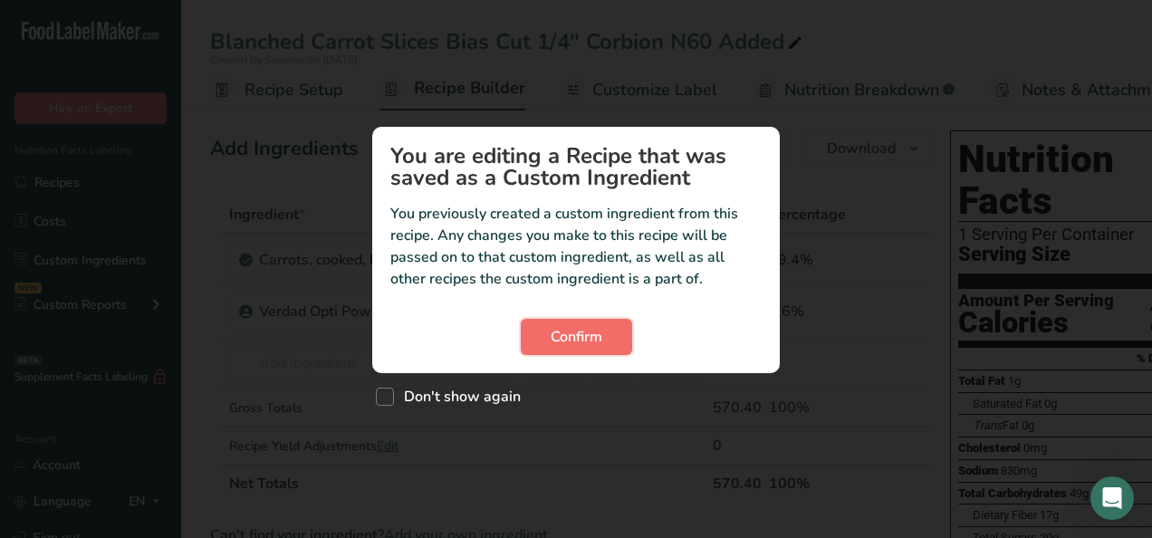
click at [600, 340] on span "Confirm" at bounding box center [577, 337] width 52 height 22
click at [583, 335] on span "Confirm" at bounding box center [577, 337] width 52 height 22
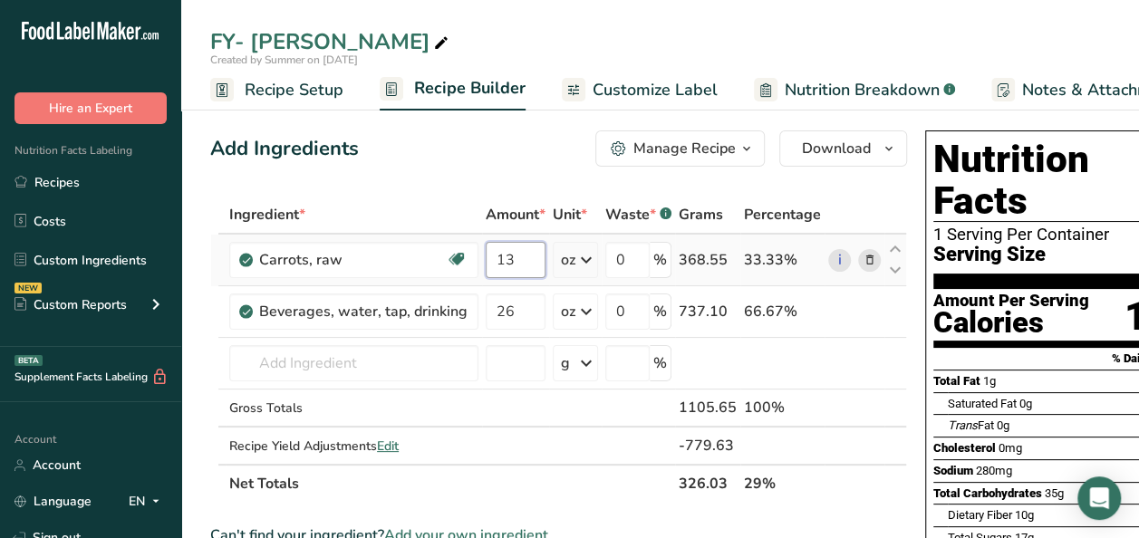
drag, startPoint x: 527, startPoint y: 255, endPoint x: 477, endPoint y: 254, distance: 49.9
click at [482, 254] on td "13" at bounding box center [515, 261] width 67 height 52
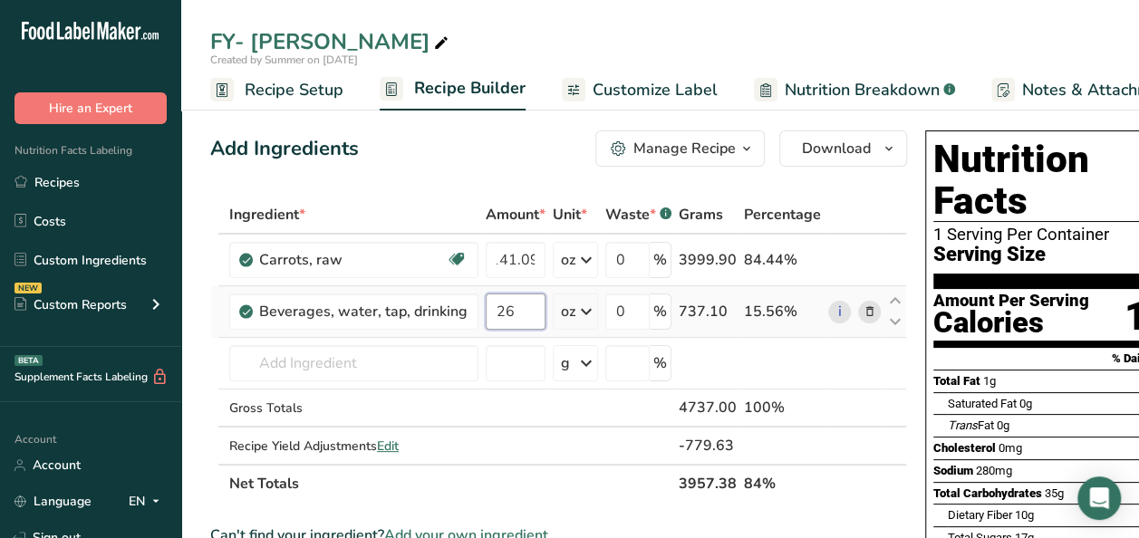
click at [510, 312] on div "Ingredient * Amount * Unit * Waste * .a-a{fill:#347362;}.b-a{fill:#fff;} Grams …" at bounding box center [558, 349] width 697 height 307
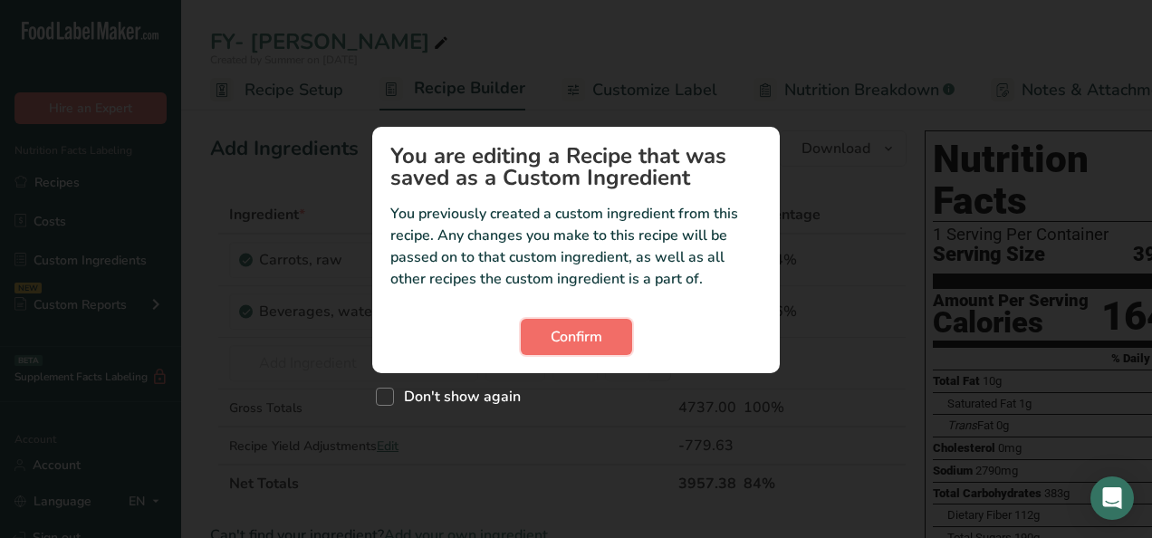
click at [568, 336] on span "Confirm" at bounding box center [577, 337] width 52 height 22
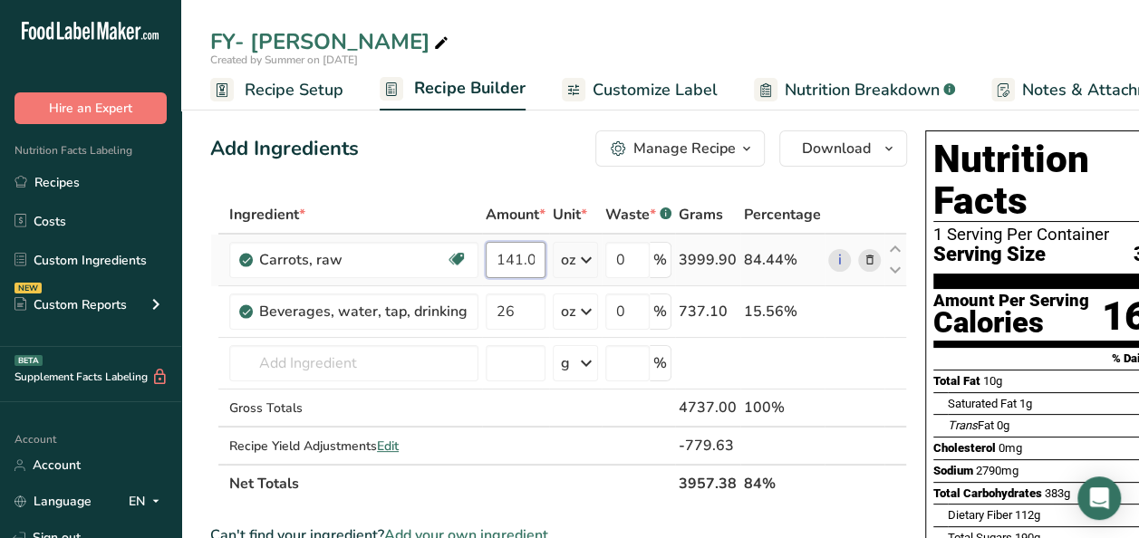
click at [513, 255] on input "141.09" at bounding box center [516, 260] width 60 height 36
drag, startPoint x: 486, startPoint y: 259, endPoint x: 572, endPoint y: 262, distance: 87.0
click at [572, 262] on tr "Carrots, raw Dairy free Gluten free Vegan Vegetarian Soy free 141.09 oz Portion…" at bounding box center [558, 261] width 695 height 52
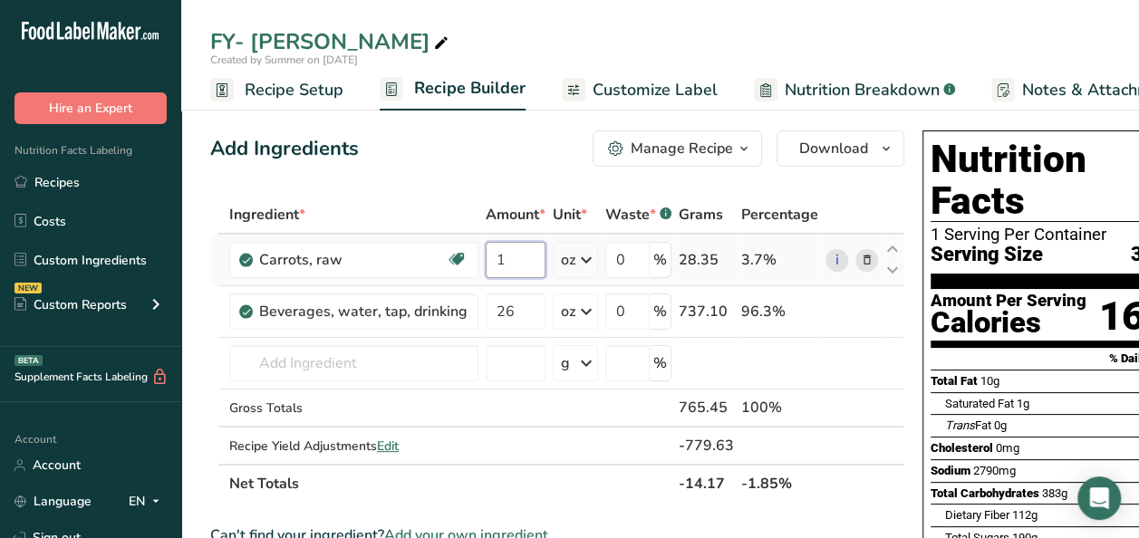
scroll to position [0, 0]
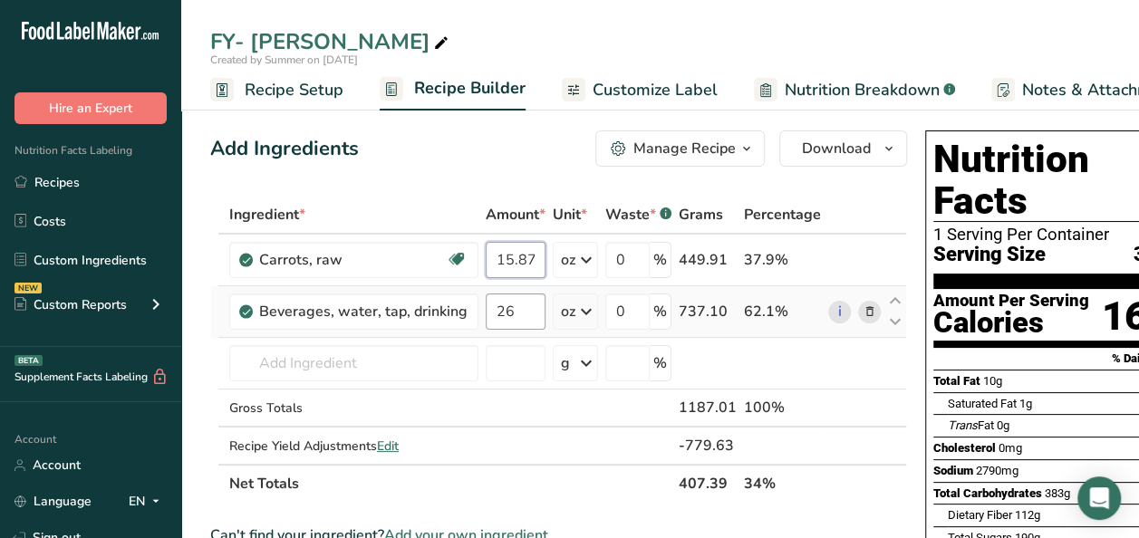
type input "15.87"
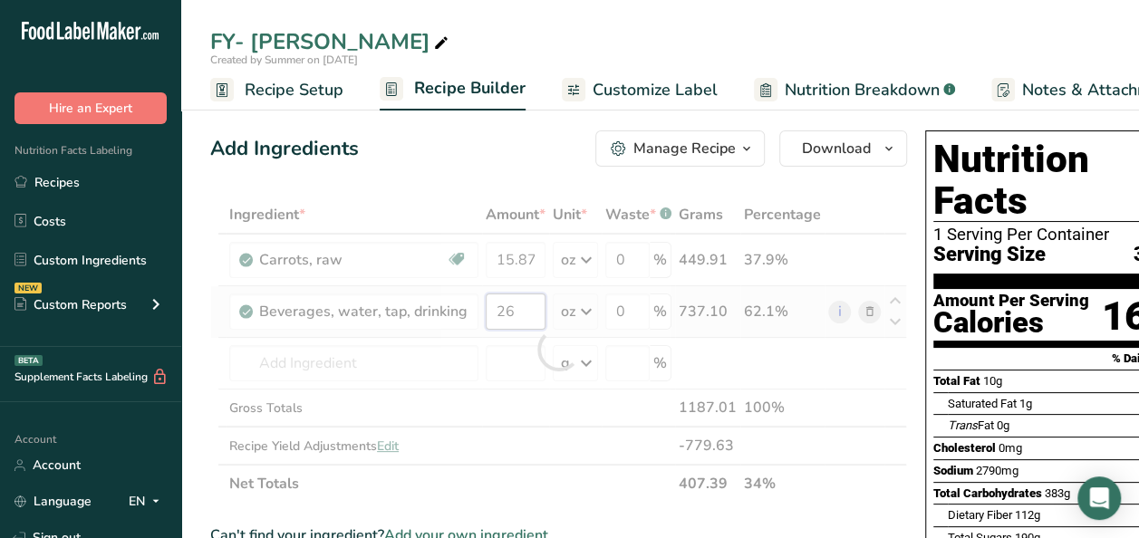
click at [515, 314] on div "Ingredient * Amount * Unit * Waste * .a-a{fill:#347362;}.b-a{fill:#fff;} Grams …" at bounding box center [558, 349] width 697 height 307
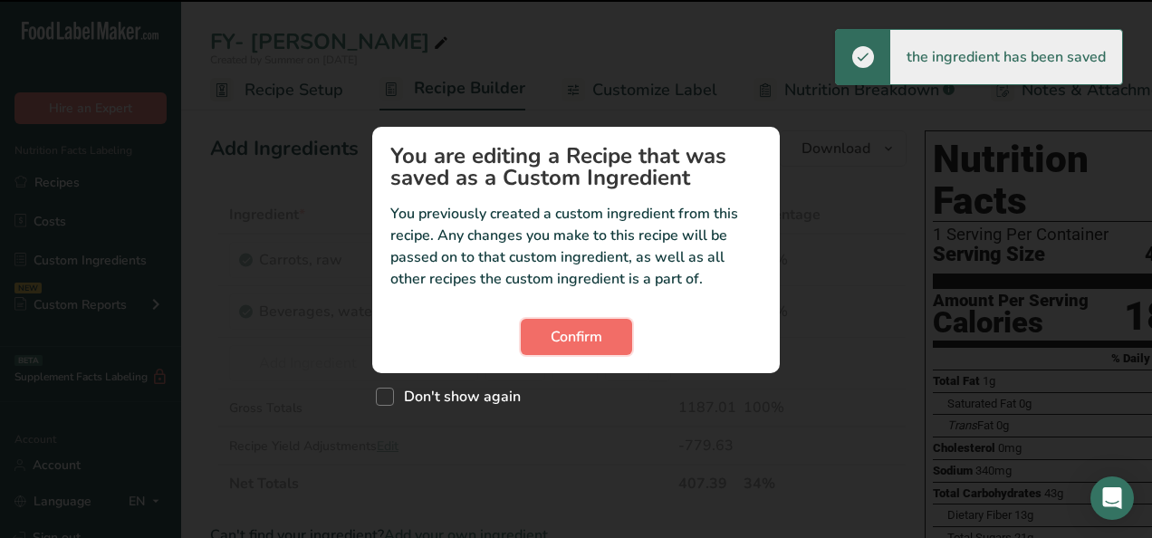
click at [591, 346] on span "Confirm" at bounding box center [577, 337] width 52 height 22
click at [563, 339] on span "Confirm" at bounding box center [577, 337] width 52 height 22
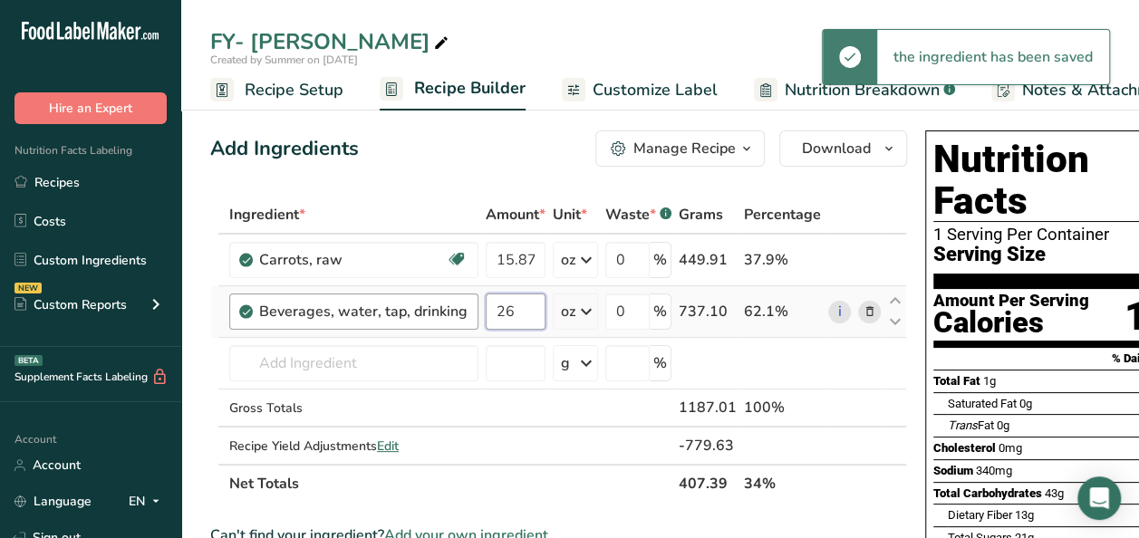
drag, startPoint x: 525, startPoint y: 308, endPoint x: 395, endPoint y: 299, distance: 130.8
click at [404, 300] on tr "Beverages, water, tap, drinking 26 oz Portions 1 fl oz 1 serving 8 fl oz 1 lite…" at bounding box center [558, 312] width 695 height 52
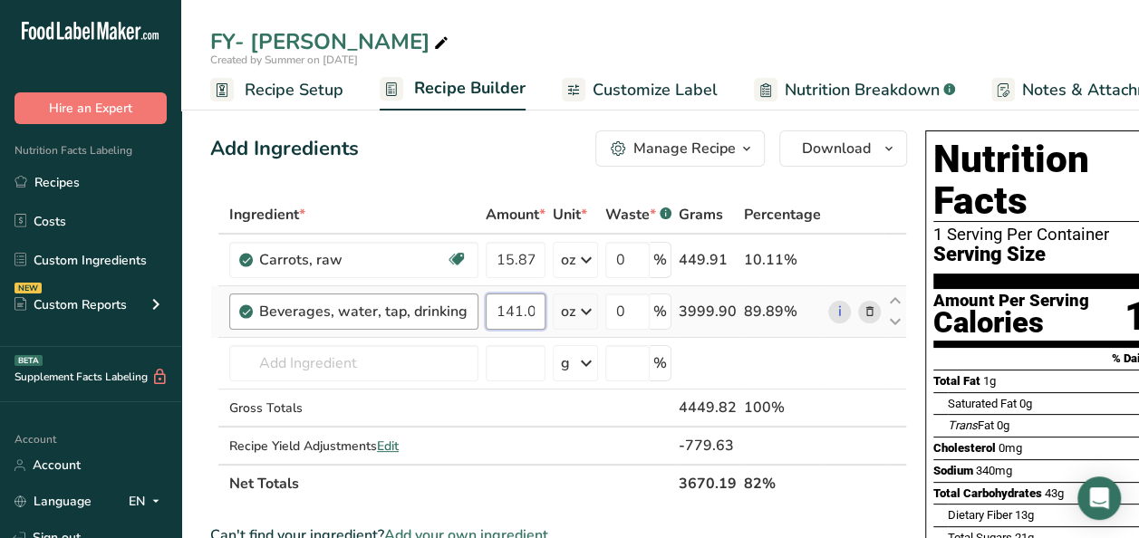
scroll to position [0, 6]
type input "141.09"
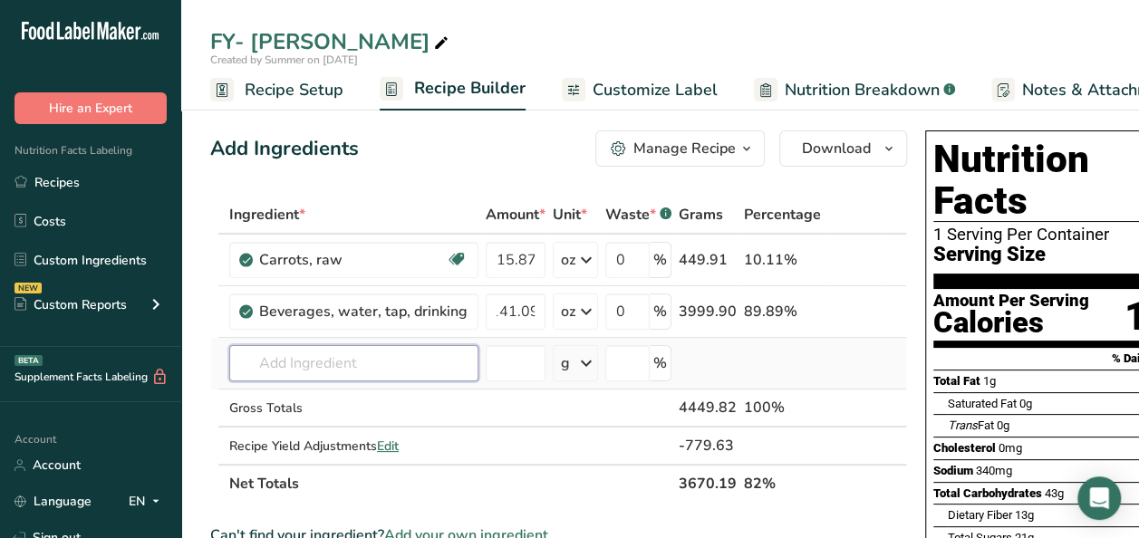
click at [328, 363] on div "Ingredient * Amount * Unit * Waste * .a-a{fill:#347362;}.b-a{fill:#fff;} Grams …" at bounding box center [558, 349] width 697 height 307
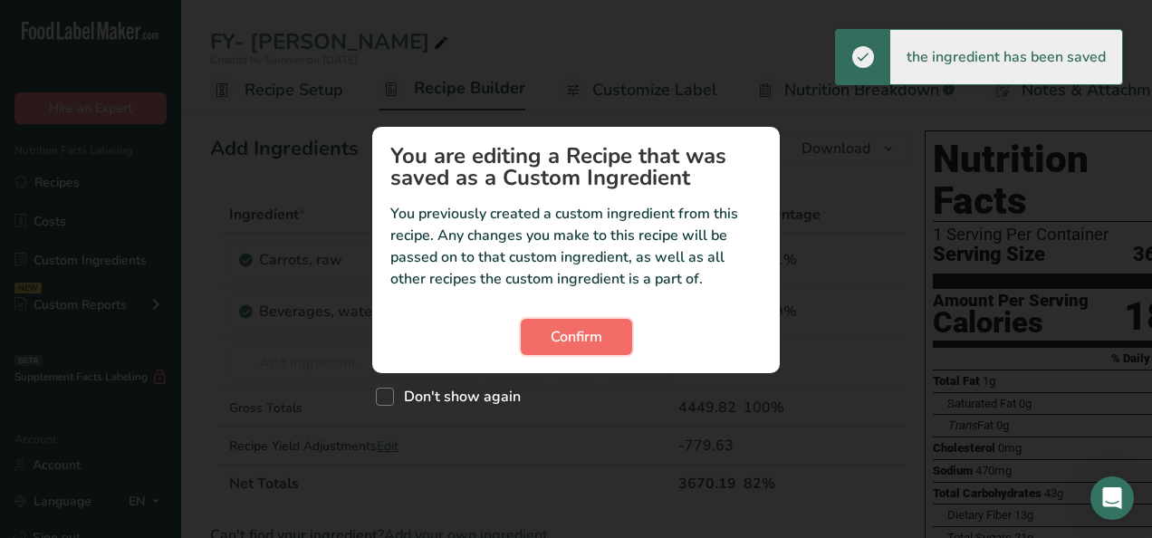
click at [561, 332] on span "Confirm" at bounding box center [577, 337] width 52 height 22
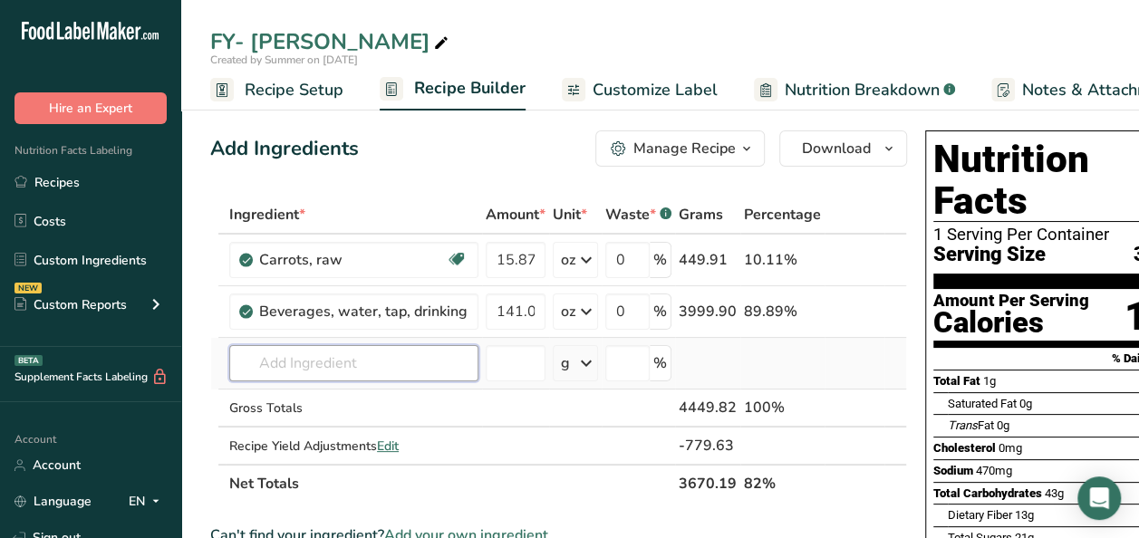
click at [386, 367] on input "text" at bounding box center [353, 363] width 249 height 36
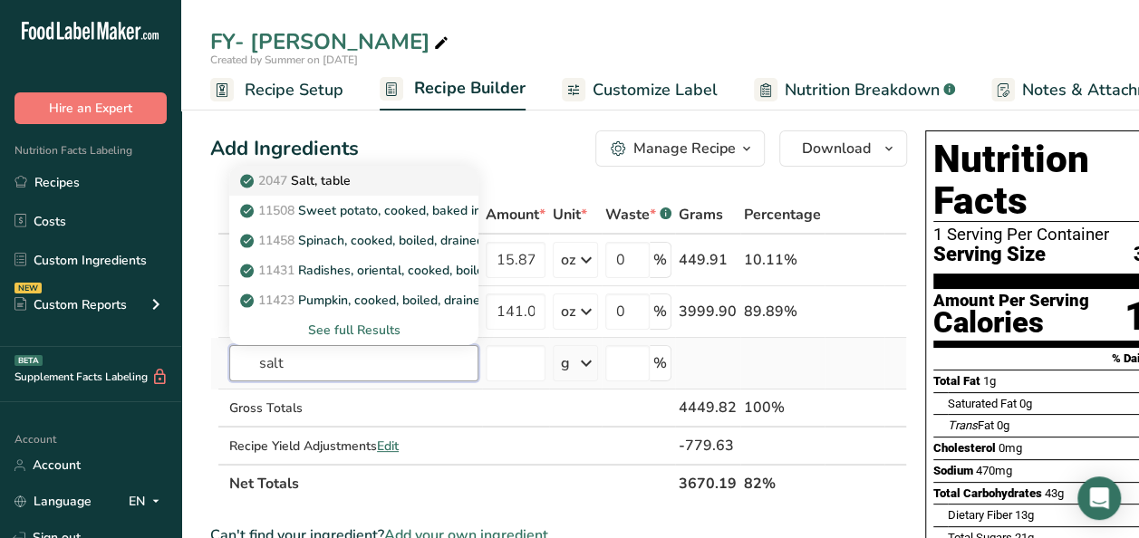
type input "salt"
click at [351, 180] on p "2047 Salt, table" at bounding box center [297, 180] width 107 height 19
type input "Salt, table"
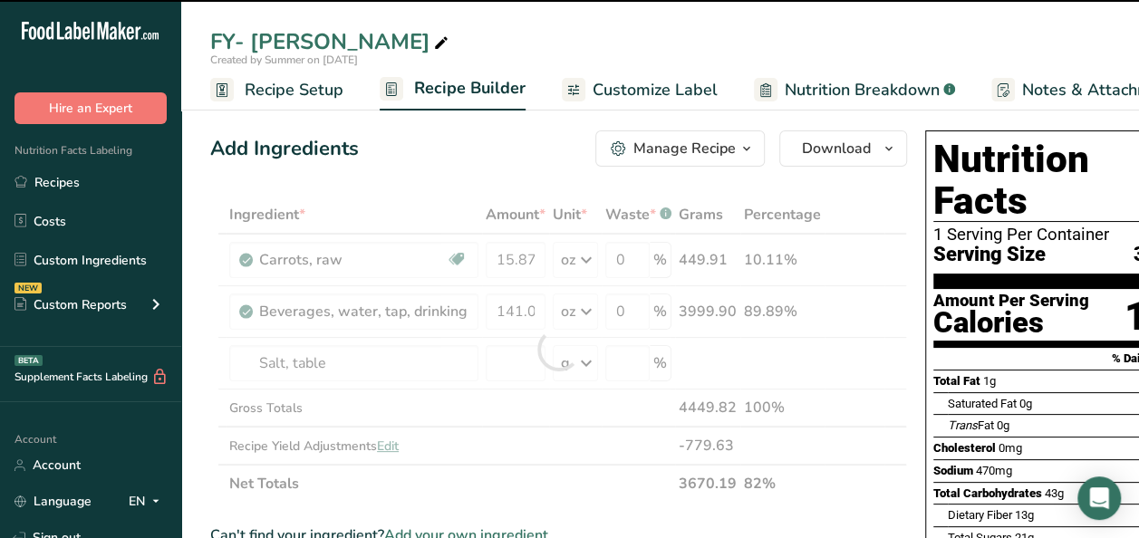
type input "0"
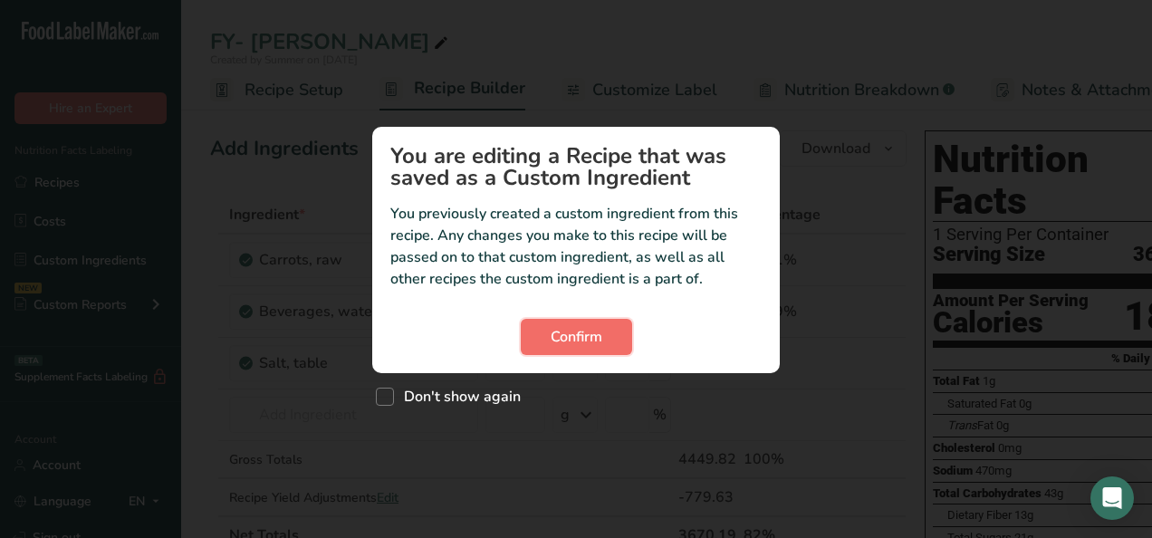
click at [550, 324] on button "Confirm" at bounding box center [576, 337] width 111 height 36
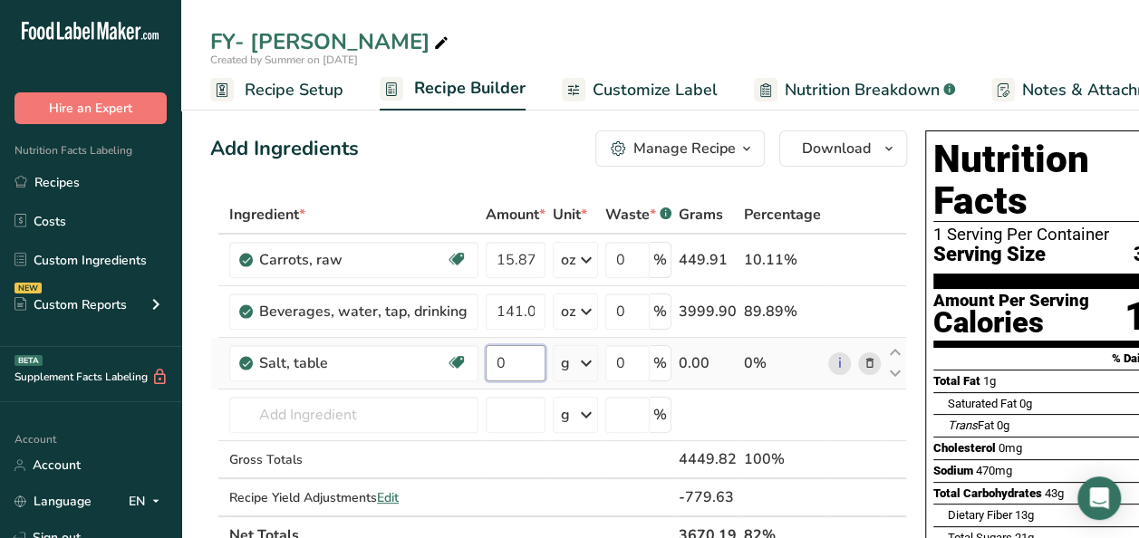
click at [505, 362] on input "0" at bounding box center [516, 363] width 60 height 36
type input "40"
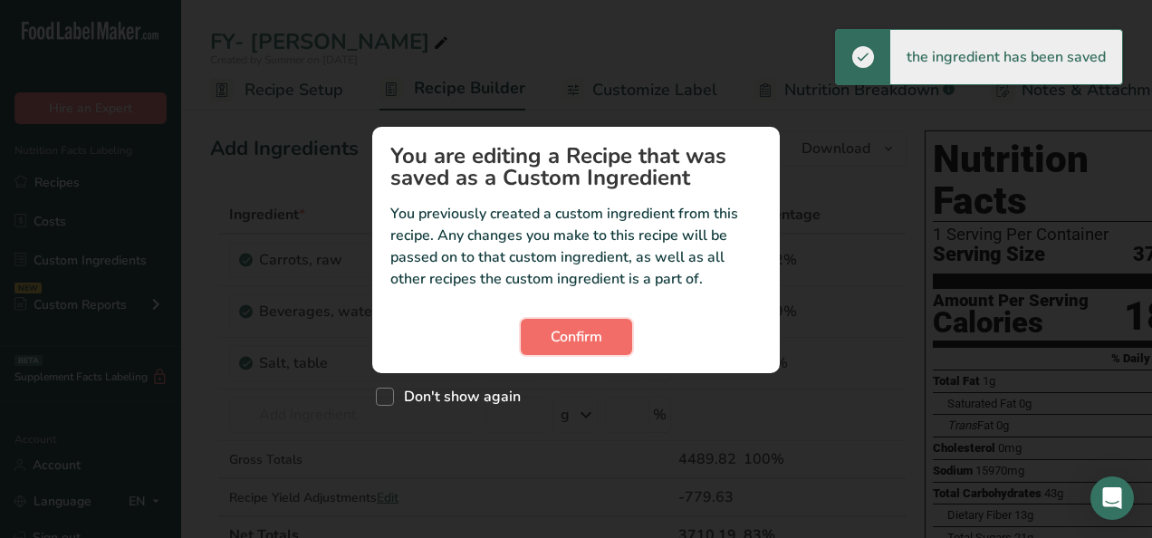
click at [608, 339] on button "Confirm" at bounding box center [576, 337] width 111 height 36
